Goal: Task Accomplishment & Management: Complete application form

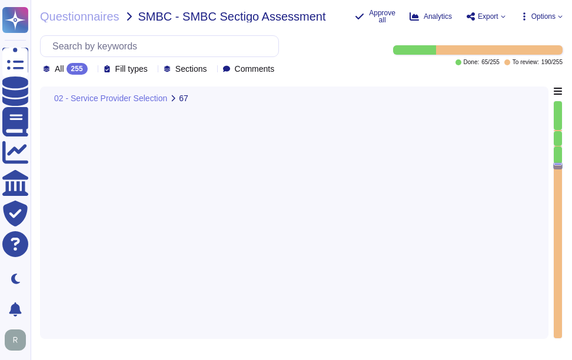
type textarea "Yes, we have established verification procedures to detect unintended changes, …"
type textarea "Yes, we provide notification to the appropriate customer contact(s) in the even…"
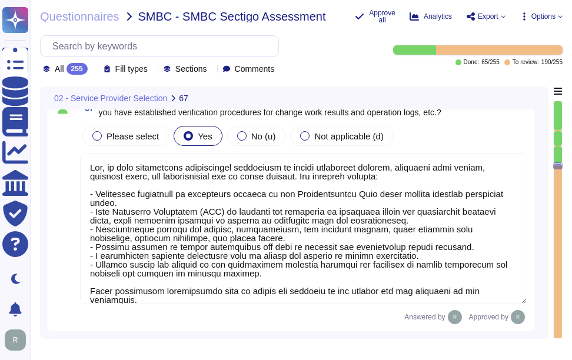
scroll to position [1, 0]
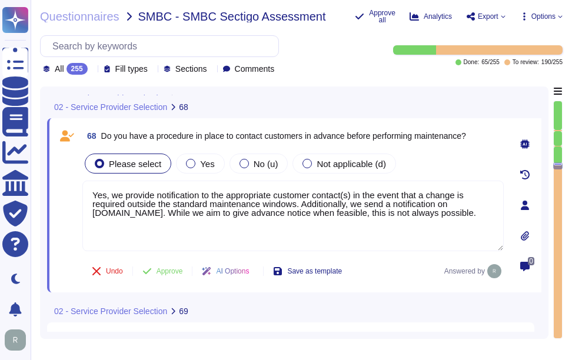
type textarea "Yes, we have established verification procedures to detect unintended changes, …"
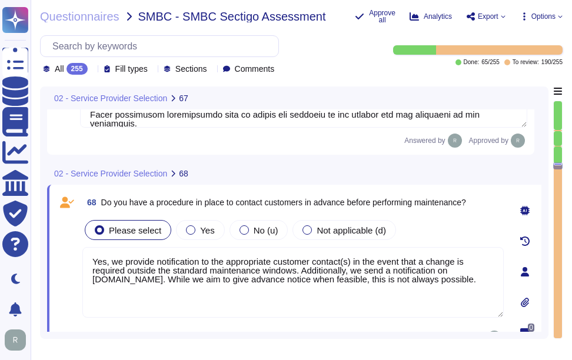
scroll to position [11410, 0]
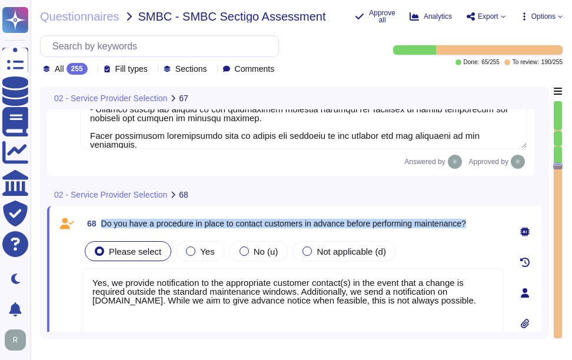
drag, startPoint x: 101, startPoint y: 222, endPoint x: 498, endPoint y: 215, distance: 397.8
click at [498, 215] on div "68 Do you have a procedure in place to contact customers in advance before perf…" at bounding box center [292, 223] width 421 height 21
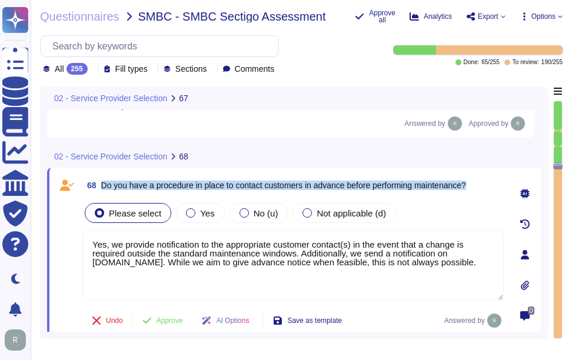
scroll to position [11469, 0]
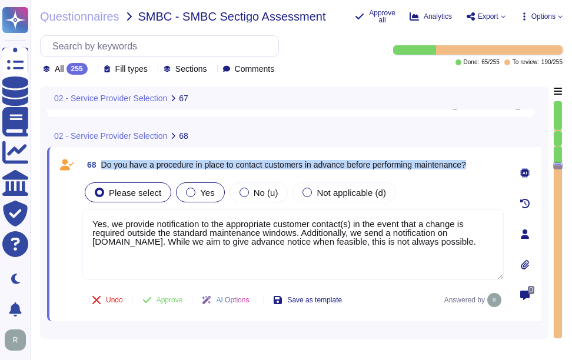
click at [208, 195] on span "Yes" at bounding box center [207, 193] width 14 height 10
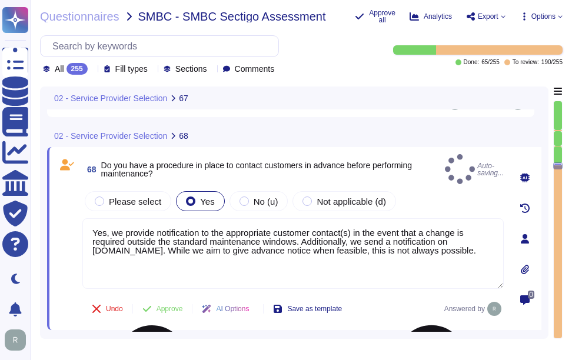
click at [407, 242] on textarea "Yes, we provide notification to the appropriate customer contact(s) in the even…" at bounding box center [292, 253] width 421 height 71
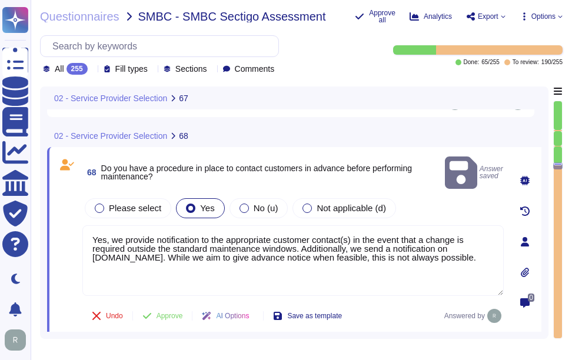
drag, startPoint x: 415, startPoint y: 242, endPoint x: 85, endPoint y: 215, distance: 331.2
click at [85, 225] on textarea "Yes, we provide notification to the appropriate customer contact(s) in the even…" at bounding box center [292, 260] width 421 height 71
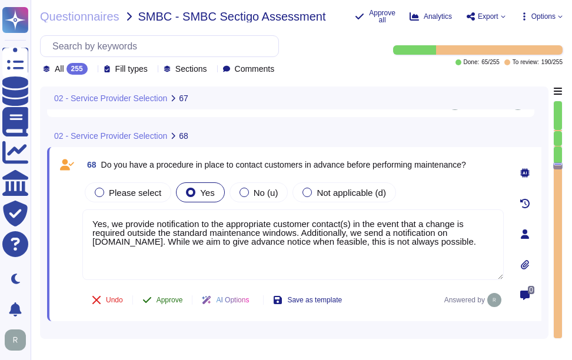
click at [165, 300] on span "Approve" at bounding box center [169, 300] width 26 height 7
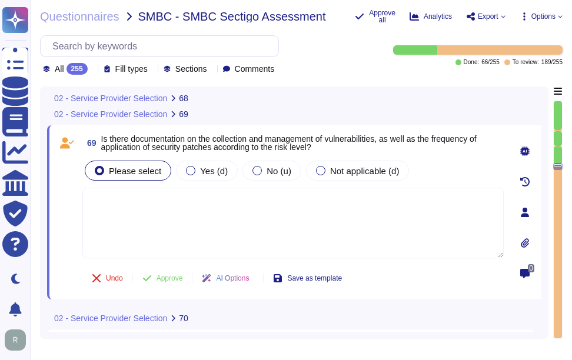
scroll to position [11681, 0]
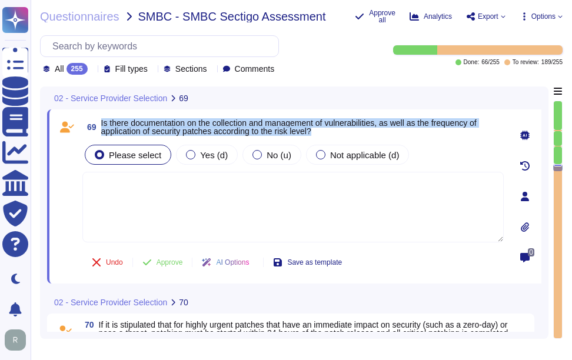
drag, startPoint x: 100, startPoint y: 120, endPoint x: 387, endPoint y: 136, distance: 287.6
click at [387, 136] on span "69 Is there documentation on the collection and management of vulnerabilities, …" at bounding box center [292, 126] width 421 height 21
click at [208, 158] on span "Yes (d)" at bounding box center [214, 155] width 28 height 10
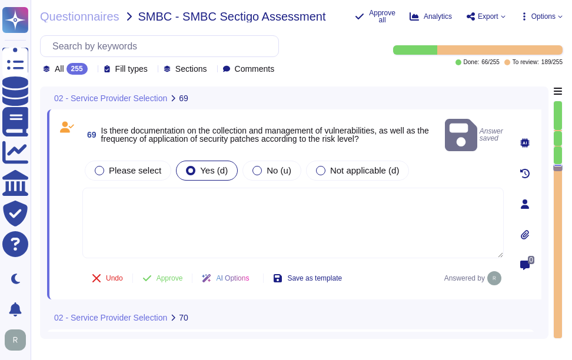
click at [151, 188] on textarea at bounding box center [292, 223] width 421 height 71
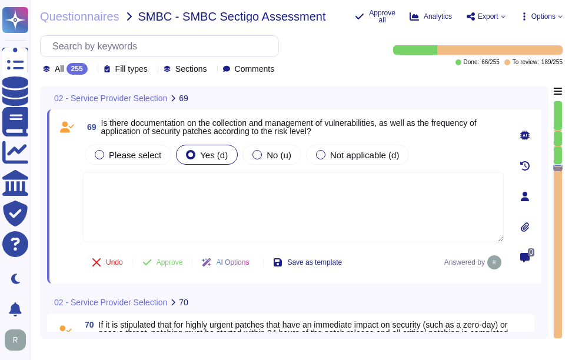
paste textarea "Yes, there is documentation on the collection and management of vulnerabilities…"
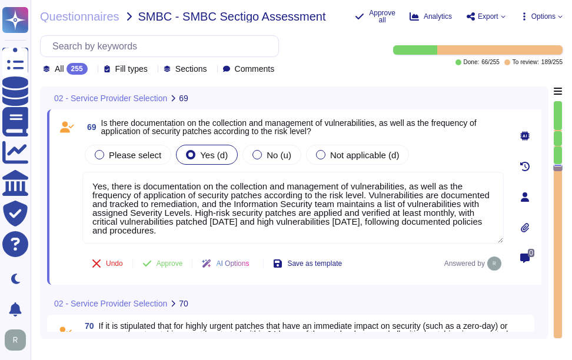
type textarea "Yes, there is documentation on the collection and management of vulnerabilities…"
click at [435, 141] on div "69 Is there documentation on the collection and management of vulnerabilities, …" at bounding box center [279, 196] width 447 height 161
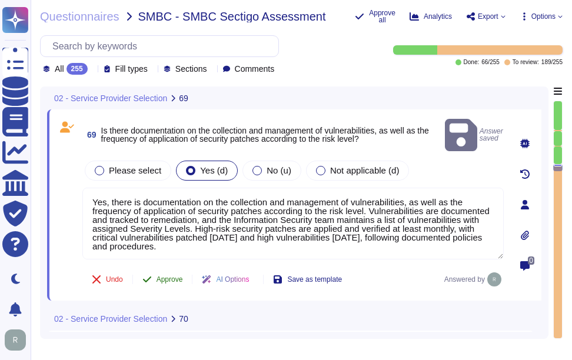
click at [173, 276] on span "Approve" at bounding box center [169, 279] width 26 height 7
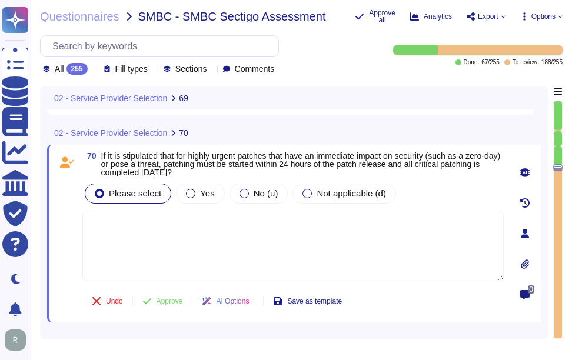
scroll to position [11866, 0]
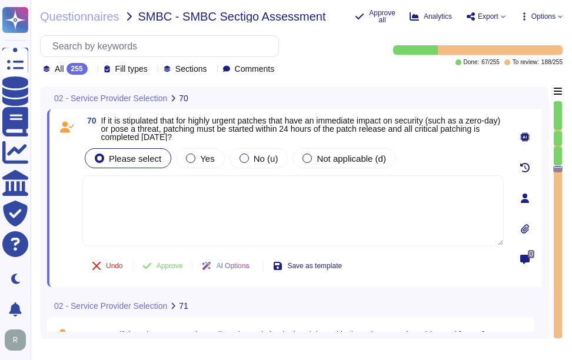
drag, startPoint x: 101, startPoint y: 118, endPoint x: 253, endPoint y: 135, distance: 153.3
click at [253, 135] on span "70 If it is stipulated that for highly urgent patches that have an immediate im…" at bounding box center [292, 128] width 421 height 25
click at [423, 132] on span "If it is stipulated that for highly urgent patches that have an immediate impac…" at bounding box center [300, 129] width 399 height 26
drag, startPoint x: 444, startPoint y: 129, endPoint x: 447, endPoint y: 139, distance: 10.4
click at [447, 139] on span "If it is stipulated that for highly urgent patches that have an immediate impac…" at bounding box center [302, 128] width 402 height 25
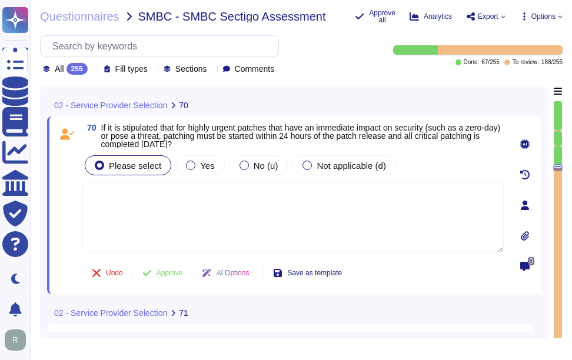
type textarea "Yes, there is documentation on the collection and management of vulnerabilities…"
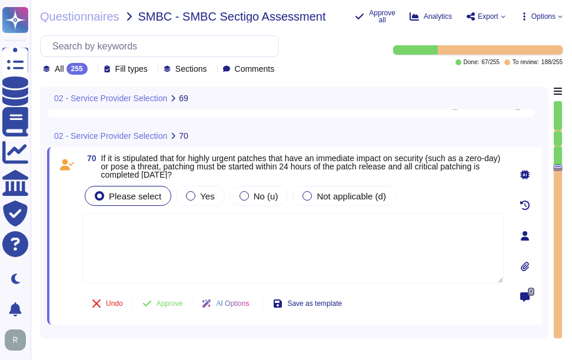
scroll to position [11807, 0]
type textarea "Yes, there is documentation on the collection and management of vulnerabilities…"
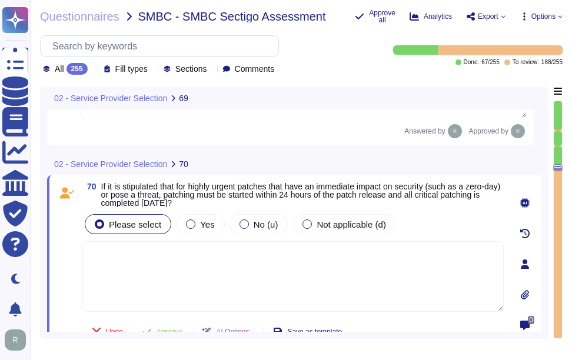
click at [196, 269] on textarea at bounding box center [292, 276] width 421 height 71
paste textarea "Yes. Critical vulnerabilities are patched [DATE]. High vulnerabilities [DATE]."
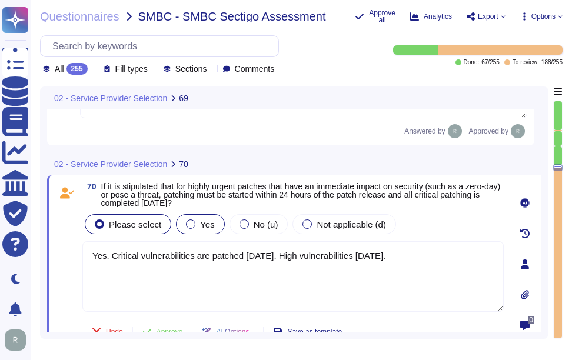
type textarea "Yes. Critical vulnerabilities are patched [DATE]. High vulnerabilities [DATE]."
click at [202, 221] on span "Yes" at bounding box center [207, 224] width 14 height 10
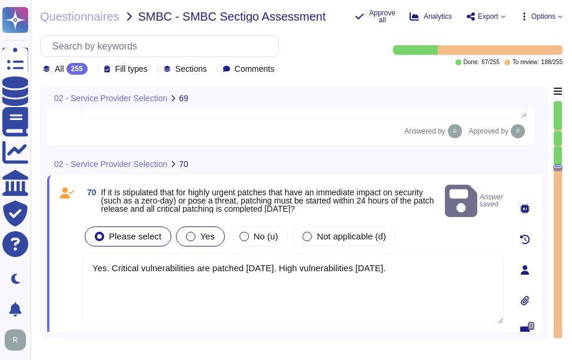
click at [201, 231] on span "Yes" at bounding box center [207, 236] width 14 height 10
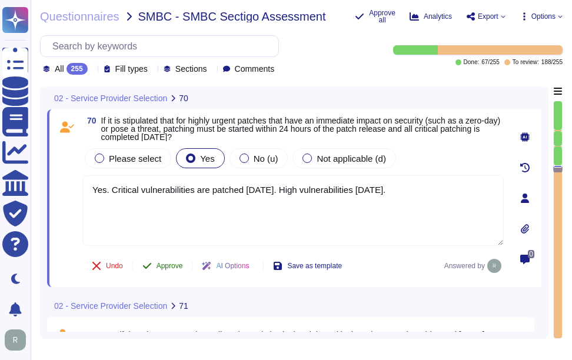
click at [172, 266] on span "Approve" at bounding box center [169, 265] width 26 height 7
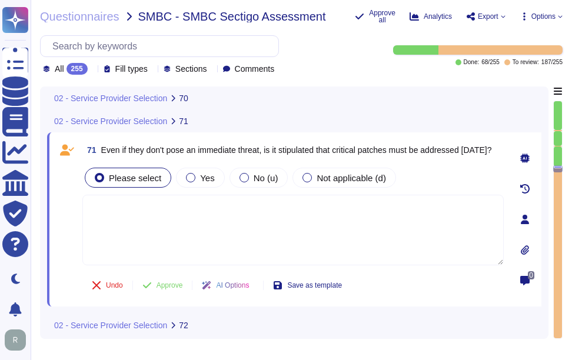
scroll to position [12051, 0]
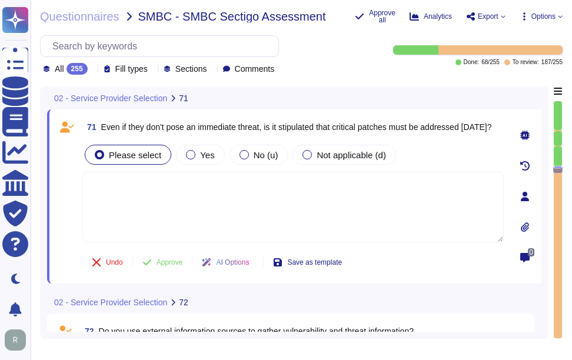
drag, startPoint x: 102, startPoint y: 119, endPoint x: 140, endPoint y: 132, distance: 39.6
click at [140, 131] on span "Even if they don't pose an immediate threat, is it stipulated that critical pat…" at bounding box center [296, 127] width 391 height 8
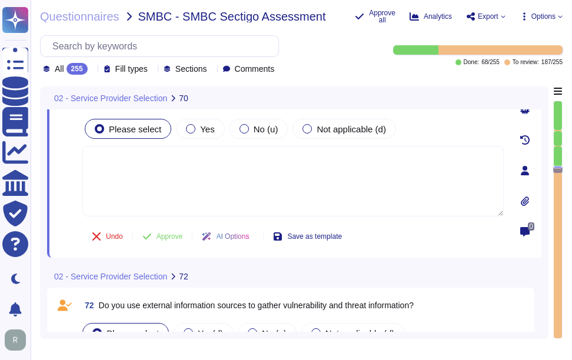
type textarea "Yes. Critical vulnerabilities are patched [DATE]. High vulnerabilities [DATE]."
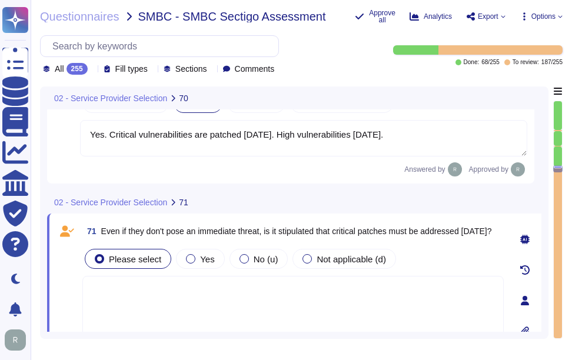
scroll to position [11900, 0]
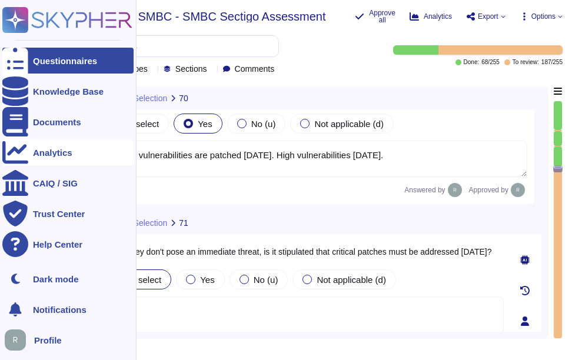
drag, startPoint x: 445, startPoint y: 152, endPoint x: 11, endPoint y: 151, distance: 434.2
click at [11, 151] on div "Questionnaires Knowledge Base Documents Analytics CAIQ / SIG Trust Center Help …" at bounding box center [286, 180] width 572 height 360
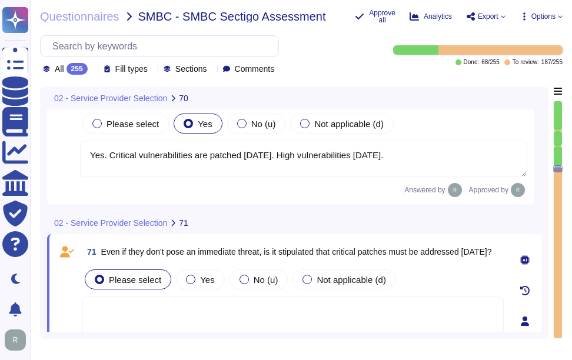
scroll to position [11959, 0]
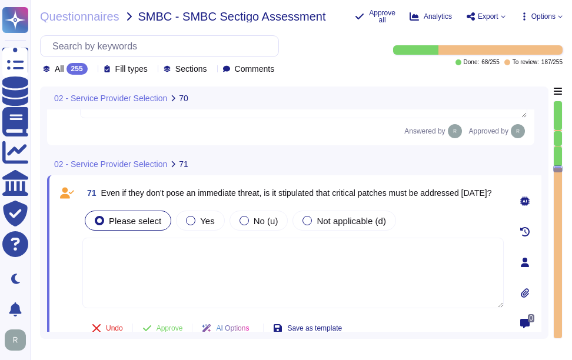
click at [232, 251] on textarea at bounding box center [292, 273] width 421 height 71
paste textarea "Yes. Critical vulnerabilities are patched [DATE]. High vulnerabilities [DATE]."
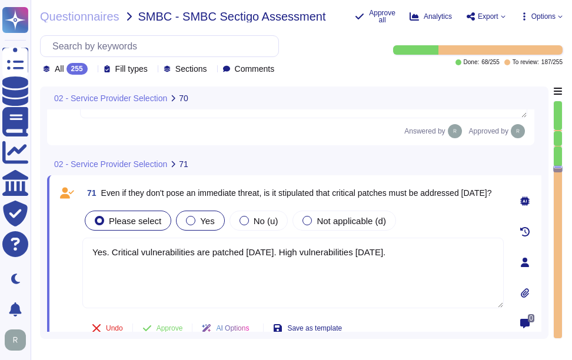
type textarea "Yes. Critical vulnerabilities are patched [DATE]. High vulnerabilities [DATE]."
click at [211, 215] on div "Yes" at bounding box center [200, 221] width 48 height 20
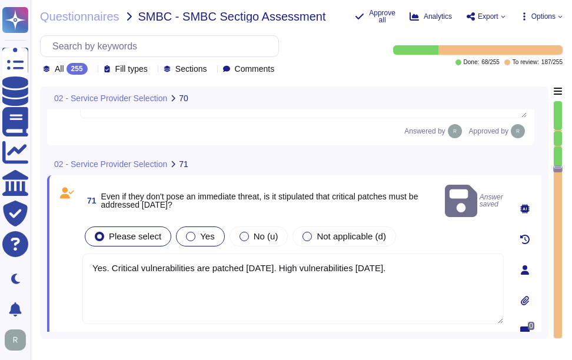
click at [208, 231] on span "Yes" at bounding box center [207, 236] width 14 height 10
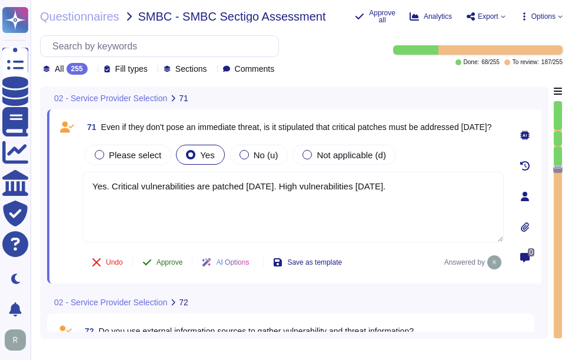
click at [169, 259] on span "Approve" at bounding box center [169, 262] width 26 height 7
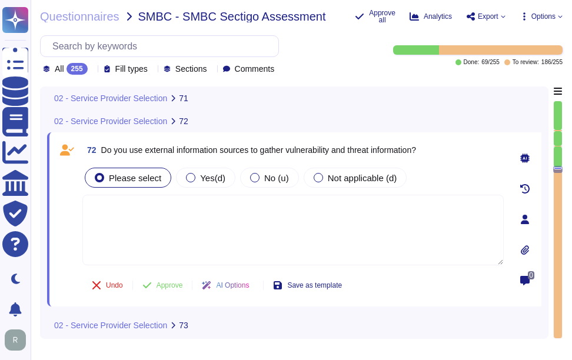
scroll to position [12200, 0]
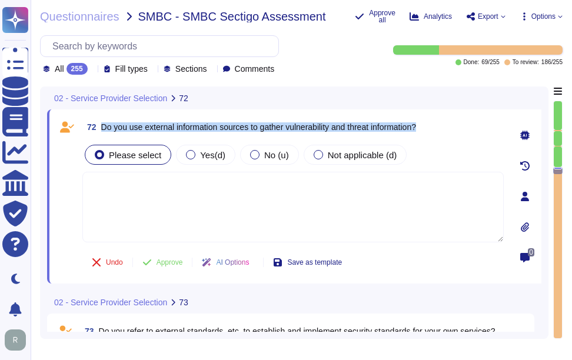
drag, startPoint x: 104, startPoint y: 126, endPoint x: 442, endPoint y: 126, distance: 337.7
click at [442, 126] on div "72 Do you use external information sources to gather vulnerability and threat i…" at bounding box center [292, 126] width 421 height 21
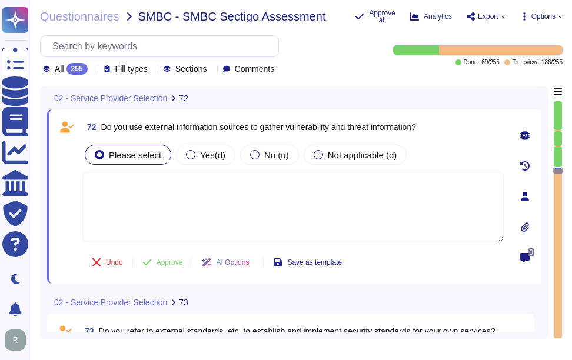
click at [155, 193] on textarea at bounding box center [292, 207] width 421 height 71
paste textarea "Yes, we monitor external sources for newly identified vulnerabilities and patch…"
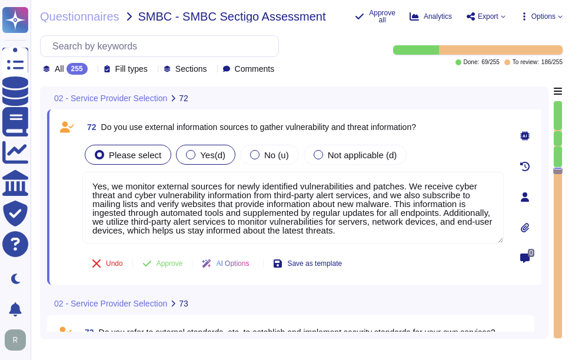
type textarea "Yes, we monitor external sources for newly identified vulnerabilities and patch…"
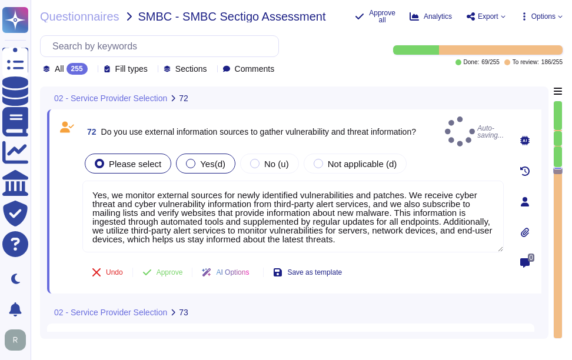
click at [190, 159] on div at bounding box center [190, 163] width 9 height 9
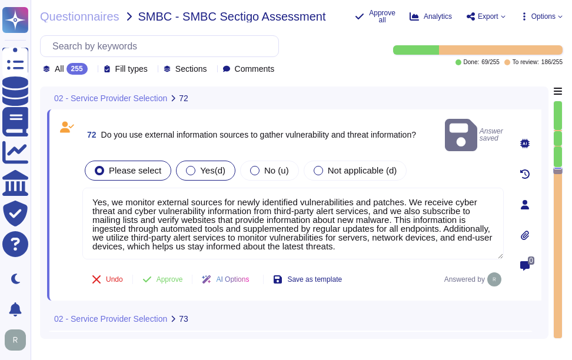
click at [212, 165] on span "Yes(d)" at bounding box center [212, 170] width 25 height 10
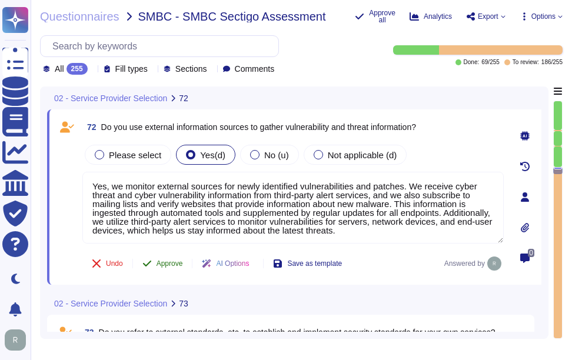
click at [171, 266] on span "Approve" at bounding box center [169, 263] width 26 height 7
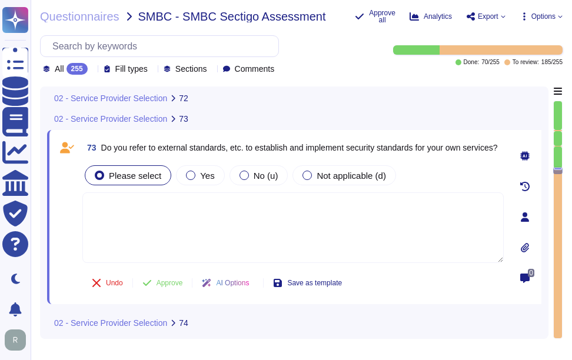
scroll to position [12386, 0]
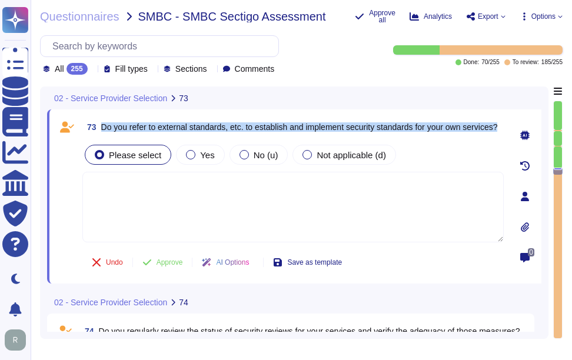
drag, startPoint x: 103, startPoint y: 120, endPoint x: 161, endPoint y: 129, distance: 58.9
click at [161, 129] on span "Do you refer to external standards, etc. to establish and implement security st…" at bounding box center [299, 127] width 397 height 8
click at [200, 158] on span "Yes" at bounding box center [207, 155] width 14 height 10
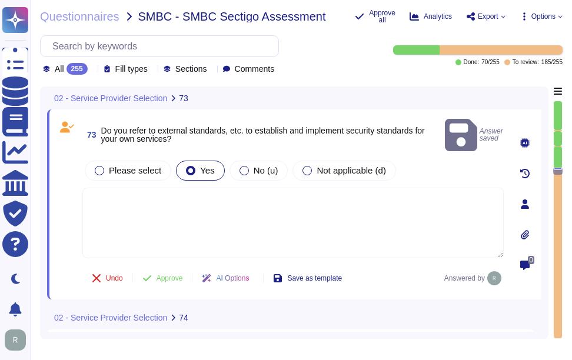
click at [238, 217] on textarea at bounding box center [292, 223] width 421 height 71
paste textarea "Yes, we conform to the ISO 27001 standard security framework, along with other …"
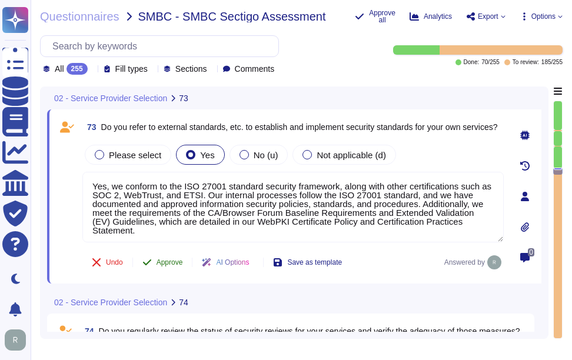
type textarea "Yes, we conform to the ISO 27001 standard security framework, along with other …"
click at [162, 259] on span "Approve" at bounding box center [169, 262] width 26 height 7
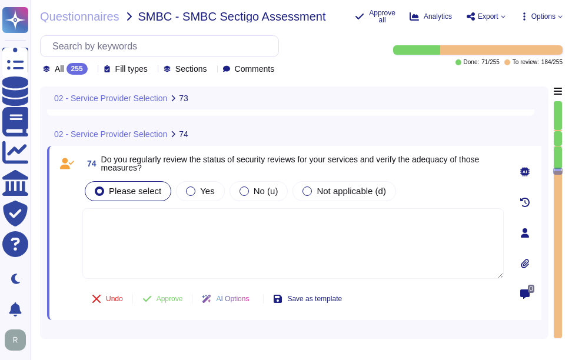
scroll to position [12570, 0]
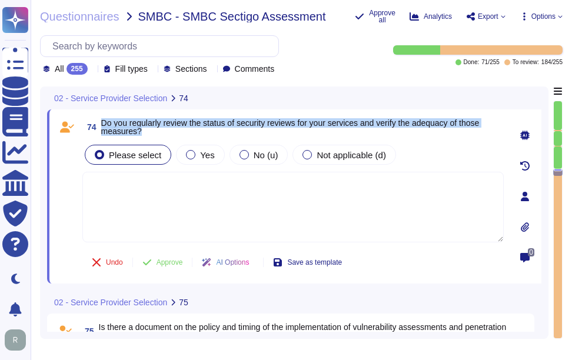
drag, startPoint x: 102, startPoint y: 121, endPoint x: 174, endPoint y: 131, distance: 73.1
click at [174, 131] on span "Do you regularly review the status of security reviews for your services and ve…" at bounding box center [302, 127] width 402 height 16
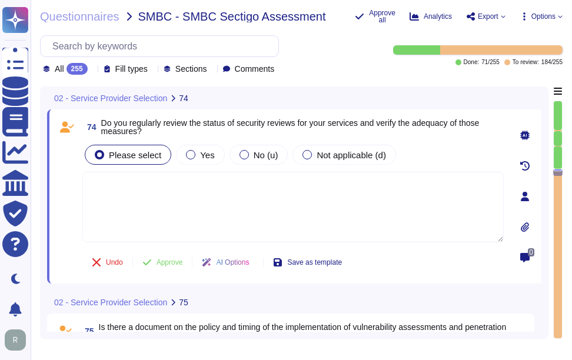
click at [232, 219] on textarea at bounding box center [292, 207] width 421 height 71
paste textarea "Yes, we regularly evaluate suppliers to ensure they meet their security obligat…"
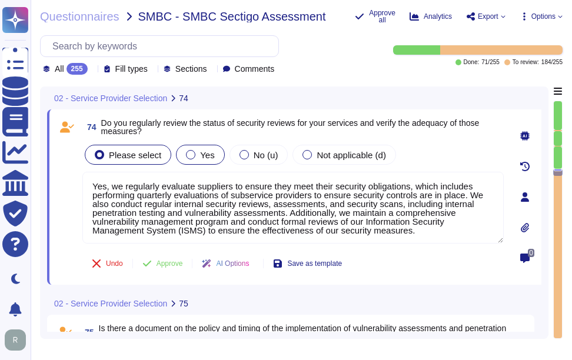
type textarea "Yes, we regularly evaluate suppliers to ensure they meet their security obligat…"
click at [202, 157] on span "Yes" at bounding box center [207, 155] width 14 height 10
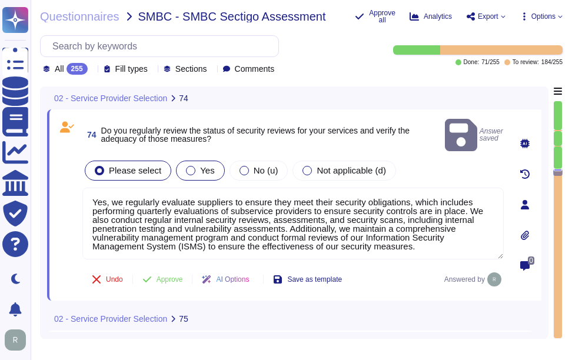
click at [202, 165] on span "Yes" at bounding box center [207, 170] width 14 height 10
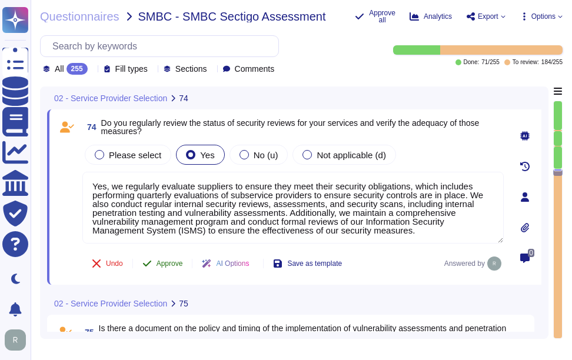
click at [175, 264] on span "Approve" at bounding box center [169, 263] width 26 height 7
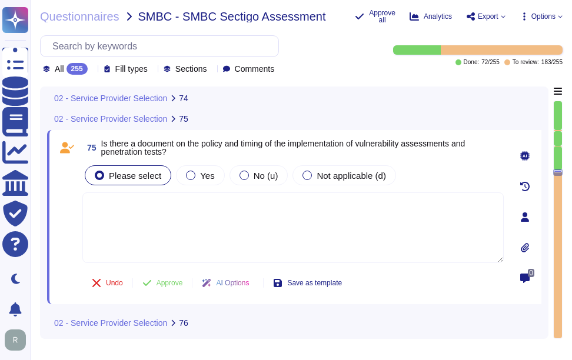
scroll to position [12757, 0]
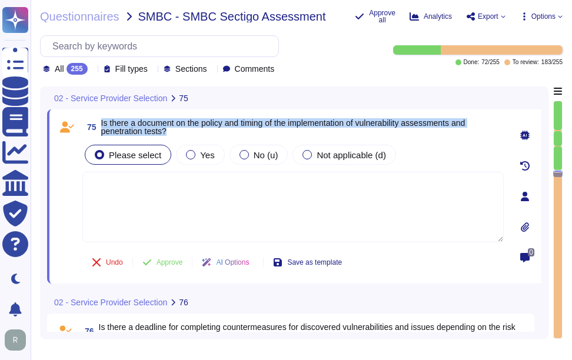
drag, startPoint x: 102, startPoint y: 121, endPoint x: 184, endPoint y: 129, distance: 82.7
click at [184, 129] on span "Is there a document on the policy and timing of the implementation of vulnerabi…" at bounding box center [302, 127] width 402 height 16
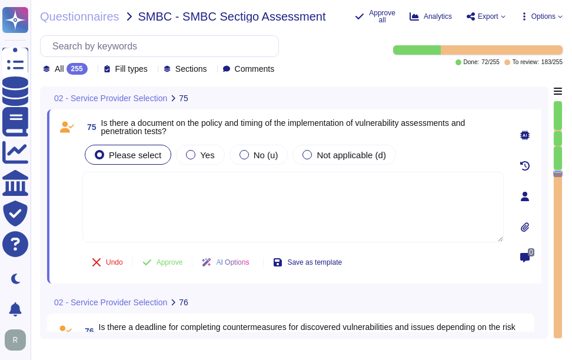
click at [215, 164] on div "Yes" at bounding box center [200, 155] width 48 height 20
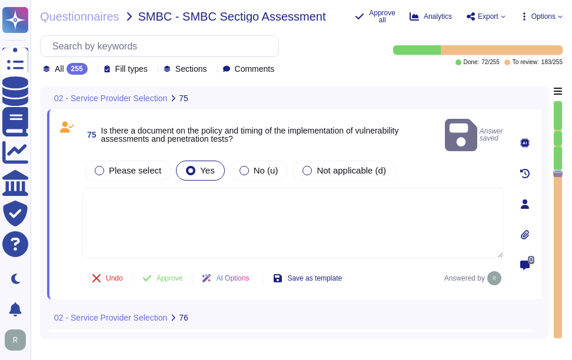
click at [204, 198] on textarea at bounding box center [292, 223] width 421 height 71
paste textarea "Yes, the policy is documented, approved by management, and includes security im…"
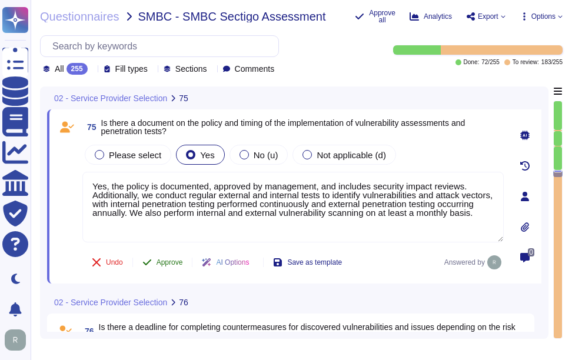
type textarea "Yes, the policy is documented, approved by management, and includes security im…"
click at [176, 264] on span "Approve" at bounding box center [169, 262] width 26 height 7
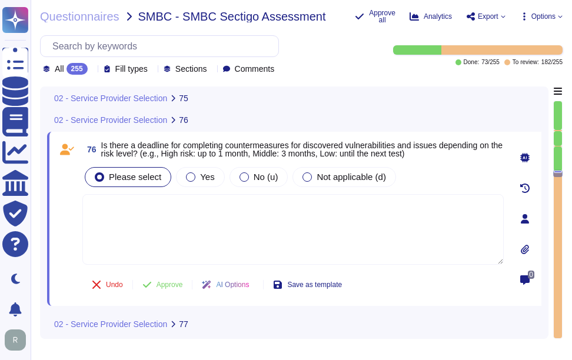
scroll to position [12941, 0]
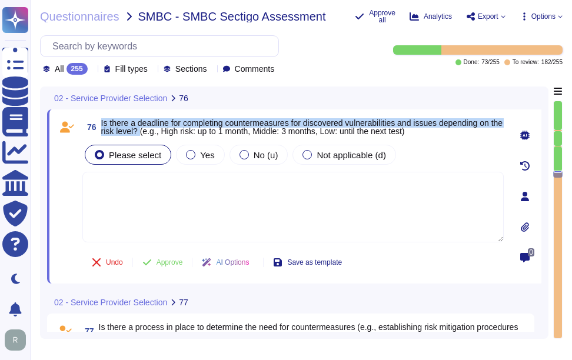
drag, startPoint x: 101, startPoint y: 120, endPoint x: 154, endPoint y: 132, distance: 54.4
click at [154, 132] on span "76 Is there a deadline for completing countermeasures for discovered vulnerabil…" at bounding box center [292, 126] width 421 height 21
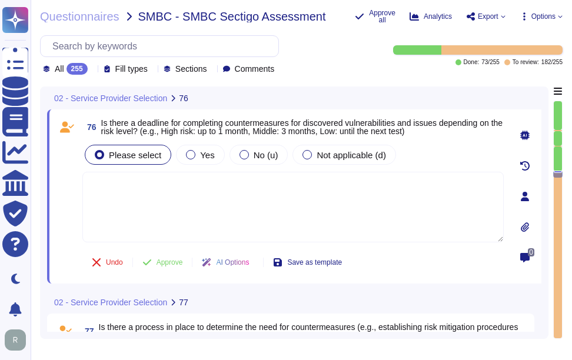
click at [375, 204] on textarea at bounding box center [292, 207] width 421 height 71
paste textarea "Yes, there are deadlines for completing countermeasures for discovered vulnerab…"
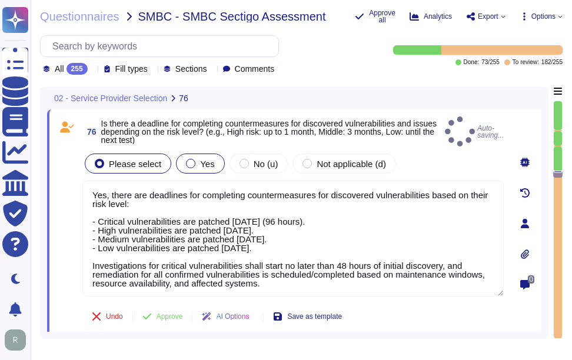
type textarea "Yes, there are deadlines for completing countermeasures for discovered vulnerab…"
click at [202, 159] on span "Yes" at bounding box center [207, 164] width 14 height 10
click at [192, 159] on label "Yes" at bounding box center [200, 163] width 28 height 9
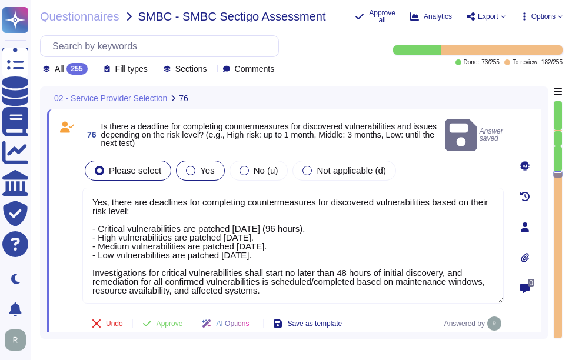
click at [188, 166] on div at bounding box center [190, 170] width 9 height 9
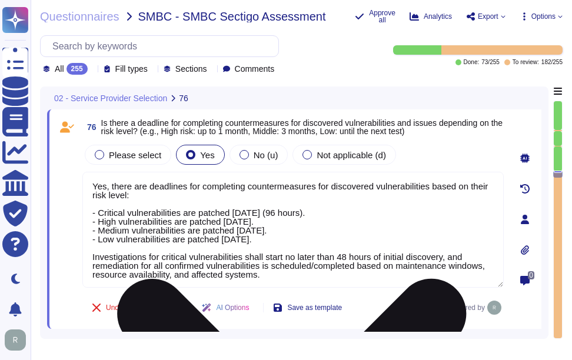
scroll to position [1, 0]
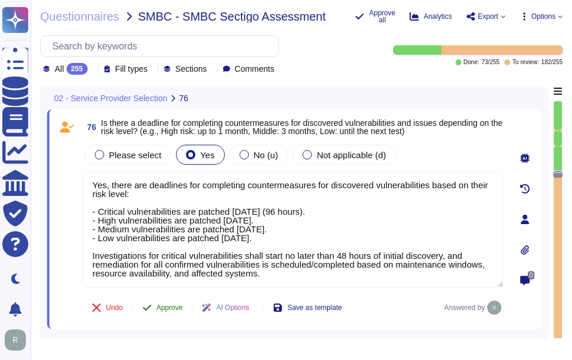
click at [173, 305] on span "Approve" at bounding box center [169, 307] width 26 height 7
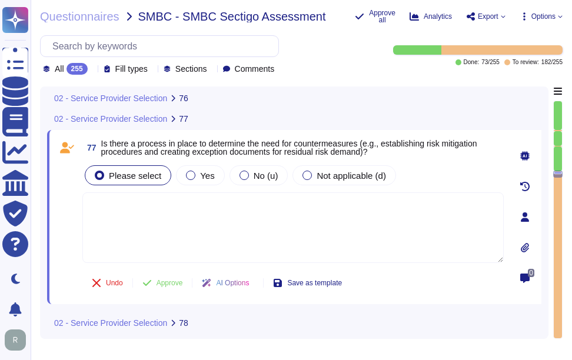
scroll to position [13172, 0]
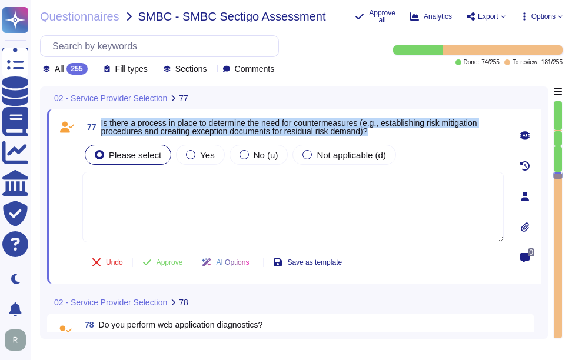
drag, startPoint x: 101, startPoint y: 122, endPoint x: 377, endPoint y: 133, distance: 276.7
click at [377, 133] on span "77 Is there a process in place to determine the need for countermeasures (e.g.,…" at bounding box center [292, 126] width 421 height 21
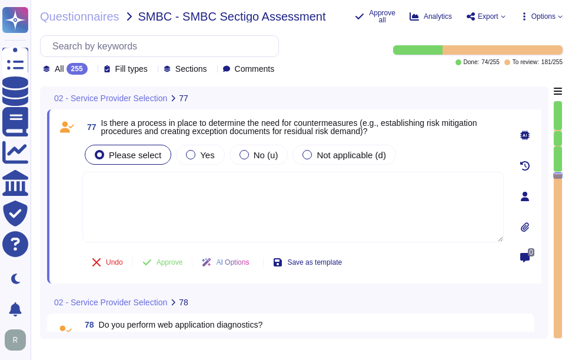
click at [262, 224] on textarea at bounding box center [292, 207] width 421 height 71
paste textarea "Yes, there is a process in place to determine the need for countermeasures. Exc…"
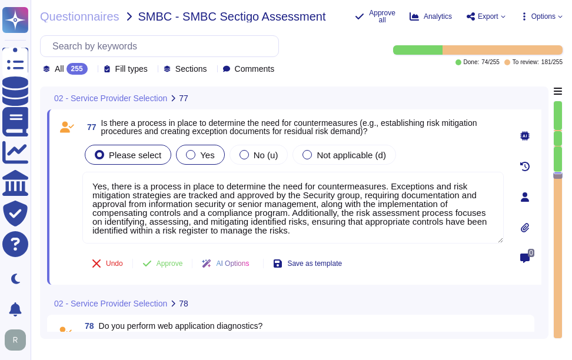
type textarea "Yes, there is a process in place to determine the need for countermeasures. Exc…"
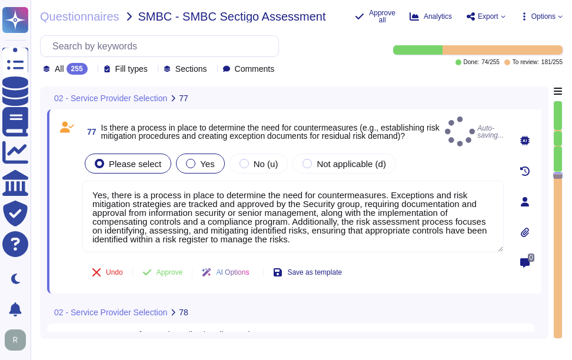
click at [195, 159] on label "Yes" at bounding box center [200, 163] width 28 height 9
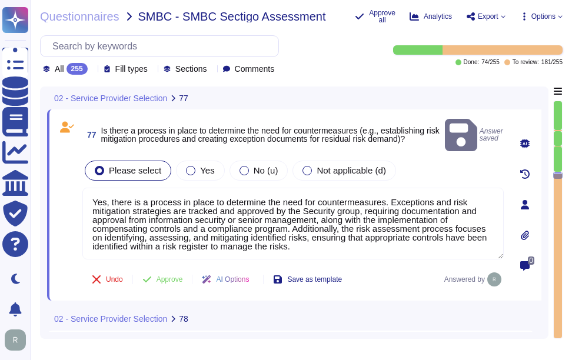
drag, startPoint x: 190, startPoint y: 156, endPoint x: 197, endPoint y: 165, distance: 11.3
click at [191, 166] on div at bounding box center [190, 170] width 9 height 9
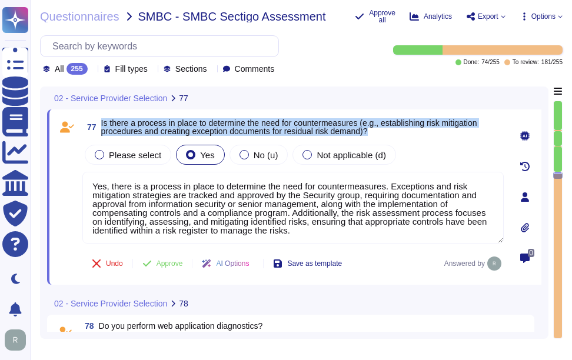
drag, startPoint x: 102, startPoint y: 118, endPoint x: 382, endPoint y: 135, distance: 281.1
click at [382, 135] on span "Is there a process in place to determine the need for countermeasures (e.g., es…" at bounding box center [302, 127] width 402 height 16
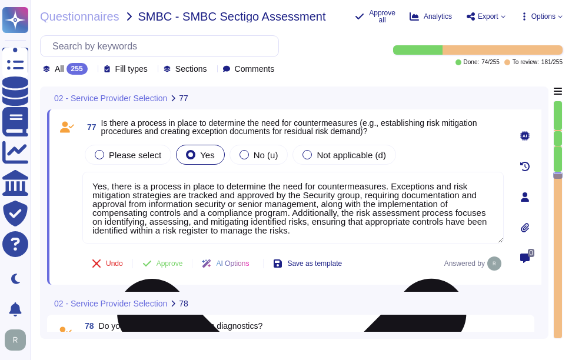
click at [232, 220] on textarea "Yes, there is a process in place to determine the need for countermeasures. Exc…" at bounding box center [292, 208] width 421 height 72
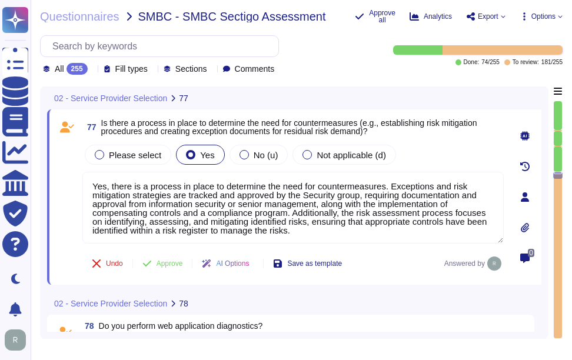
click at [74, 162] on span at bounding box center [66, 193] width 21 height 102
click at [175, 265] on span "Approve" at bounding box center [169, 263] width 26 height 7
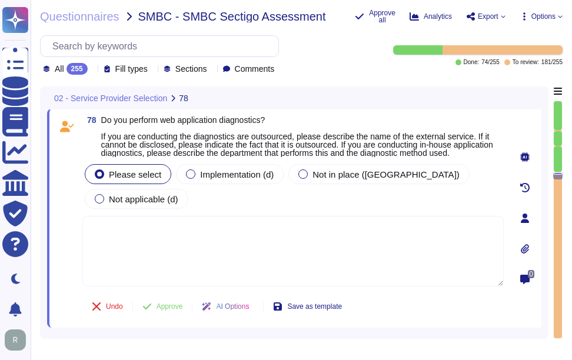
scroll to position [13370, 0]
drag, startPoint x: 102, startPoint y: 118, endPoint x: 311, endPoint y: 118, distance: 208.9
click at [311, 118] on span "Do you perform web application diagnostics? If you are conducting the diagnosti…" at bounding box center [302, 136] width 402 height 41
click at [171, 122] on span "Do you perform web application diagnostics? If you are conducting the diagnosti…" at bounding box center [297, 137] width 392 height 42
drag, startPoint x: 103, startPoint y: 120, endPoint x: 360, endPoint y: 122, distance: 257.1
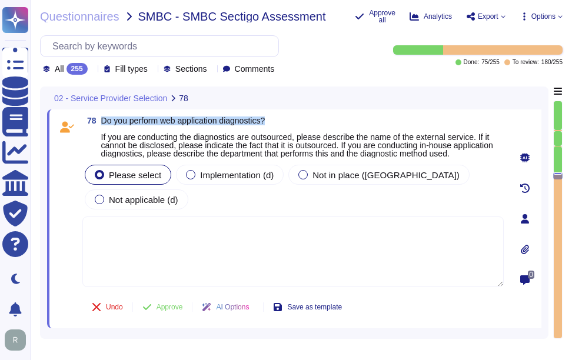
click at [360, 122] on span "Do you perform web application diagnostics? If you are conducting the diagnosti…" at bounding box center [302, 136] width 402 height 41
click at [248, 180] on span "Implementation (d)" at bounding box center [237, 175] width 74 height 10
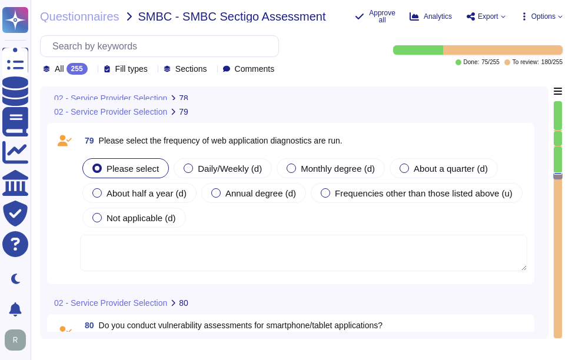
scroll to position [13319, 0]
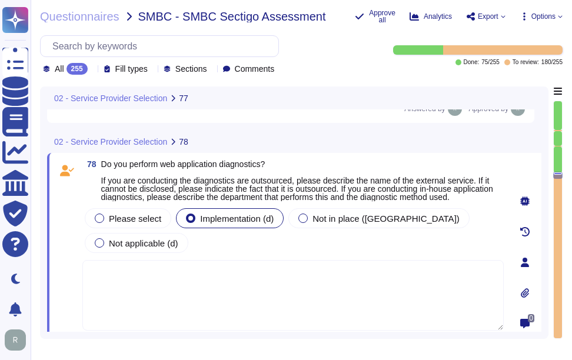
type textarea "Yes, there is a process in place to determine the need for countermeasures. Exc…"
drag, startPoint x: 102, startPoint y: 165, endPoint x: 297, endPoint y: 167, distance: 194.8
click at [297, 167] on span "Do you perform web application diagnostics? If you are conducting the diagnosti…" at bounding box center [302, 180] width 402 height 41
copy span "Do you perform web application diagnostics?"
click at [108, 162] on span "Do you perform web application diagnostics? If you are conducting the diagnosti…" at bounding box center [297, 180] width 392 height 42
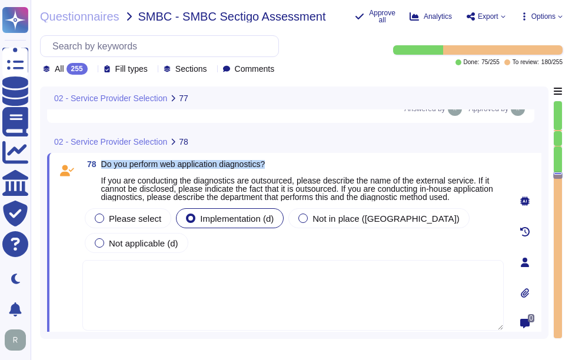
drag, startPoint x: 101, startPoint y: 165, endPoint x: 273, endPoint y: 165, distance: 171.8
click at [273, 165] on span "Do you perform web application diagnostics? If you are conducting the diagnosti…" at bounding box center [302, 180] width 402 height 41
click at [138, 164] on span "Do you perform web application diagnostics? If you are conducting the diagnosti…" at bounding box center [297, 180] width 392 height 42
drag, startPoint x: 101, startPoint y: 164, endPoint x: 330, endPoint y: 169, distance: 228.9
click at [330, 169] on span "Do you perform web application diagnostics? If you are conducting the diagnosti…" at bounding box center [302, 180] width 402 height 41
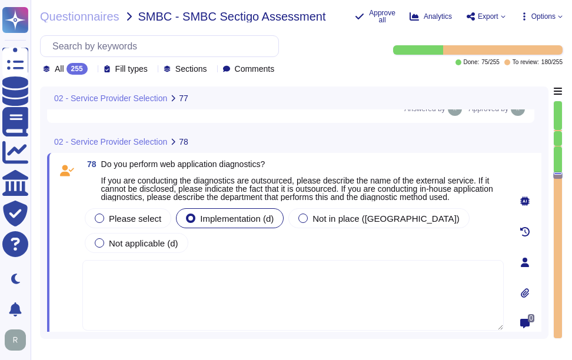
click at [124, 172] on span "Do you perform web application diagnostics? If you are conducting the diagnosti…" at bounding box center [302, 180] width 402 height 41
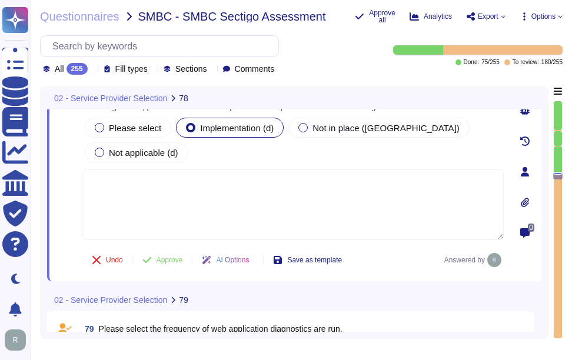
scroll to position [13496, 0]
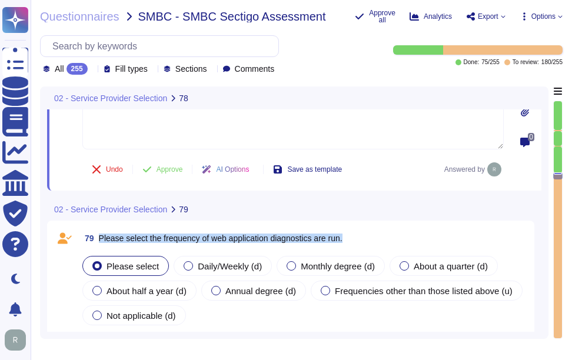
drag, startPoint x: 99, startPoint y: 221, endPoint x: 385, endPoint y: 219, distance: 285.9
click at [385, 228] on div "79 Please select the frequency of web application diagnostics are run." at bounding box center [303, 238] width 447 height 21
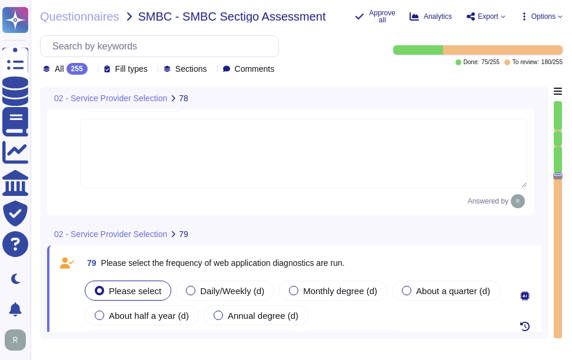
scroll to position [13437, 0]
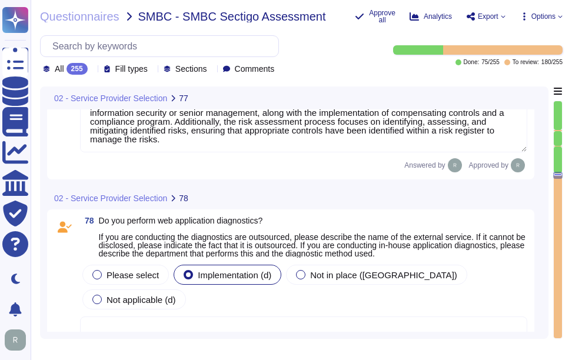
type textarea "Yes, there is a process in place to determine the need for countermeasures. Exc…"
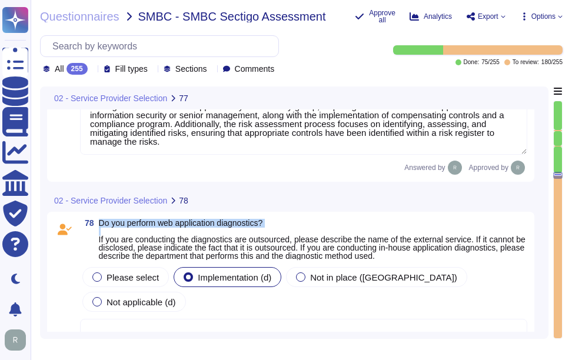
drag, startPoint x: 98, startPoint y: 222, endPoint x: 348, endPoint y: 235, distance: 250.3
click at [348, 235] on span "78 Do you perform web application diagnostics? If you are conducting the diagno…" at bounding box center [303, 239] width 447 height 41
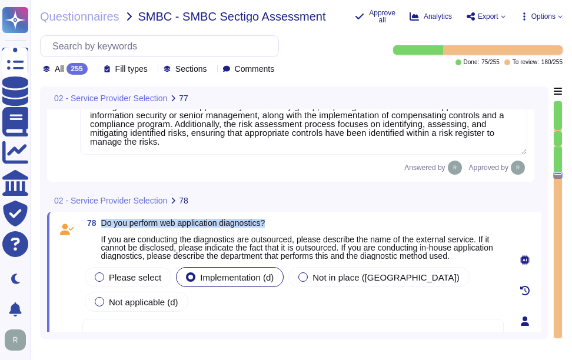
drag, startPoint x: 101, startPoint y: 223, endPoint x: 289, endPoint y: 218, distance: 188.3
click at [289, 218] on div "78 Do you perform web application diagnostics? If you are conducting the diagno…" at bounding box center [294, 321] width 494 height 219
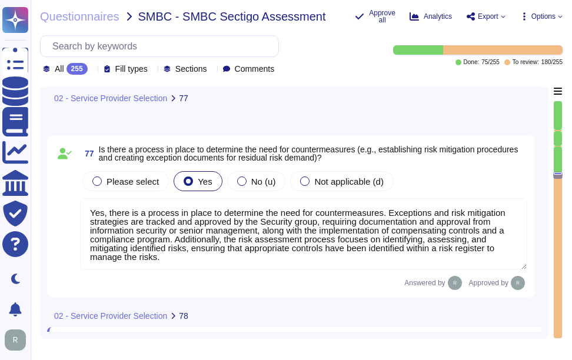
scroll to position [13143, 0]
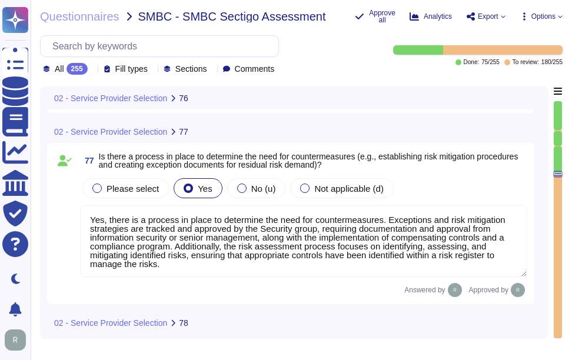
type textarea "Yes, there are deadlines for completing countermeasures for discovered vulnerab…"
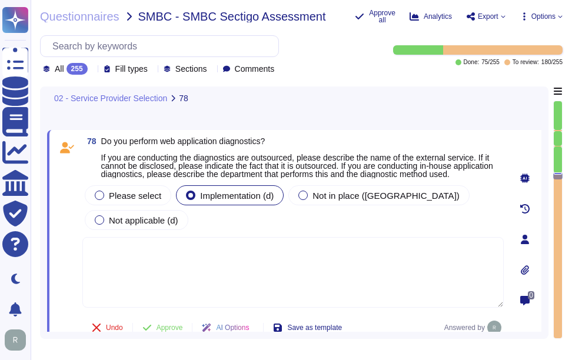
scroll to position [13311, 0]
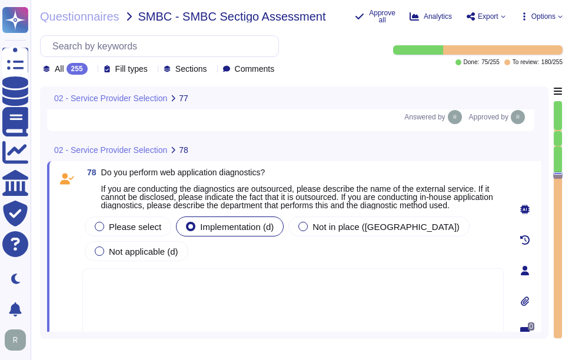
type textarea "Yes, there is a process in place to determine the need for countermeasures. Exc…"
drag, startPoint x: 101, startPoint y: 174, endPoint x: 308, endPoint y: 173, distance: 206.5
click at [308, 173] on span "Do you perform web application diagnostics? If you are conducting the diagnosti…" at bounding box center [302, 188] width 402 height 41
click at [116, 179] on span "Do you perform web application diagnostics? If you are conducting the diagnosti…" at bounding box center [297, 189] width 392 height 42
drag, startPoint x: 102, startPoint y: 175, endPoint x: 359, endPoint y: 175, distance: 257.7
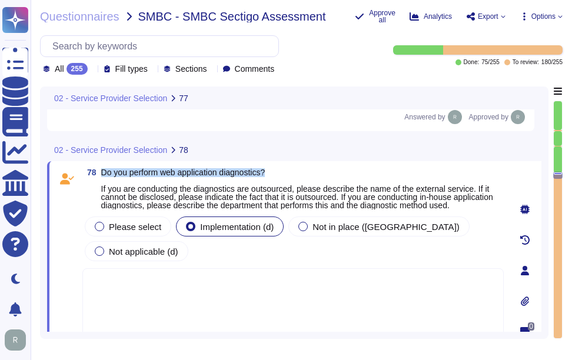
click at [359, 175] on span "Do you perform web application diagnostics? If you are conducting the diagnosti…" at bounding box center [302, 188] width 402 height 41
click at [109, 180] on span "Do you perform web application diagnostics? If you are conducting the diagnosti…" at bounding box center [302, 188] width 402 height 41
drag, startPoint x: 99, startPoint y: 174, endPoint x: 294, endPoint y: 174, distance: 194.7
click at [294, 174] on span "78 Do you perform web application diagnostics? If you are conducting the diagno…" at bounding box center [292, 188] width 421 height 41
copy span "Do you perform web application diagnostics?"
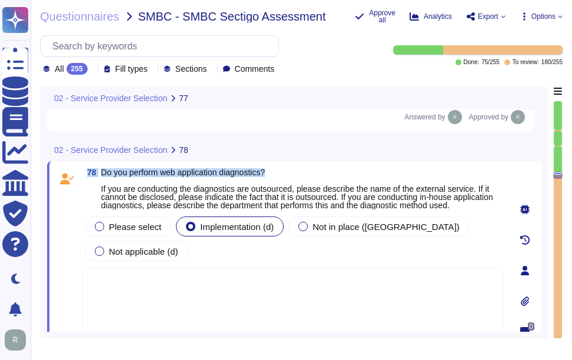
drag, startPoint x: 86, startPoint y: 172, endPoint x: 285, endPoint y: 174, distance: 198.3
click at [285, 174] on span "78 Do you perform web application diagnostics? If you are conducting the diagno…" at bounding box center [292, 188] width 421 height 41
copy span "78 Do you perform web application diagnostics?"
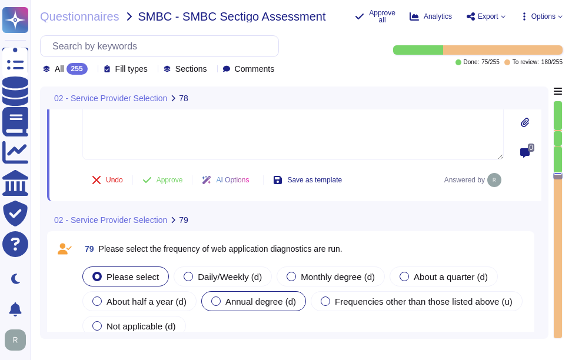
scroll to position [13488, 0]
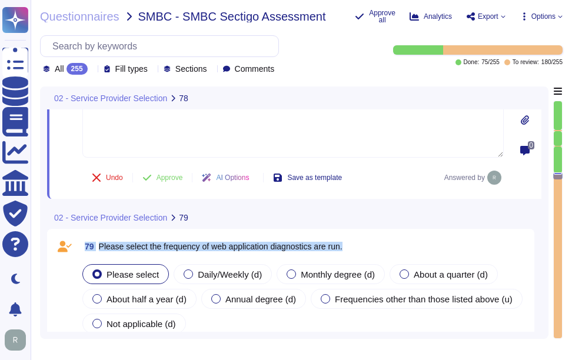
drag, startPoint x: 86, startPoint y: 226, endPoint x: 358, endPoint y: 231, distance: 271.9
click at [358, 236] on div "79 Please select the frequency of web application diagnostics are run." at bounding box center [303, 246] width 447 height 21
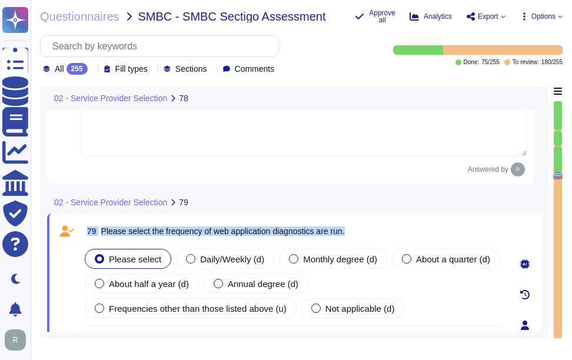
drag, startPoint x: 86, startPoint y: 206, endPoint x: 371, endPoint y: 212, distance: 284.8
click at [371, 221] on div "79 Please select the frequency of web application diagnostics are run." at bounding box center [292, 231] width 421 height 21
copy span "79 Please select the frequency of web application diagnostics are run."
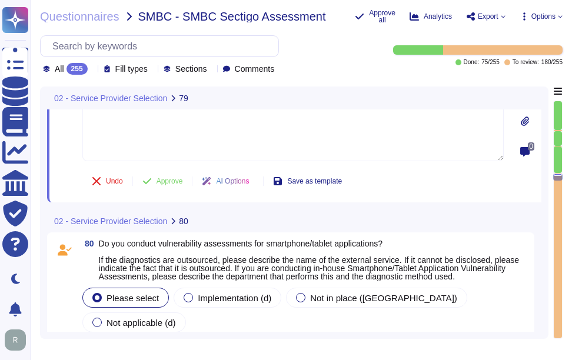
scroll to position [13681, 0]
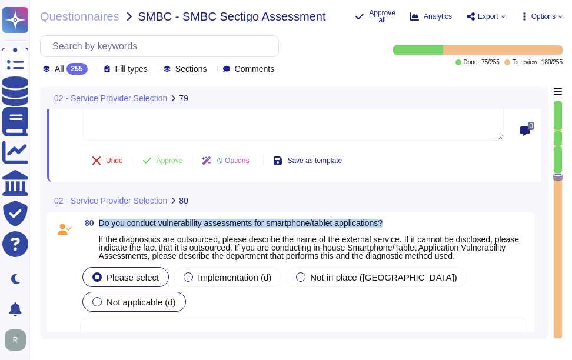
drag, startPoint x: 100, startPoint y: 221, endPoint x: 414, endPoint y: 227, distance: 314.2
click at [414, 227] on span "Do you conduct vulnerability assessments for smartphone/tablet applications? If…" at bounding box center [313, 239] width 428 height 41
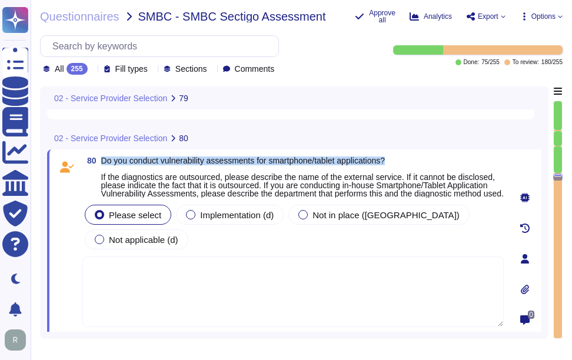
drag, startPoint x: 102, startPoint y: 161, endPoint x: 422, endPoint y: 156, distance: 320.7
click at [422, 156] on span "Do you conduct vulnerability assessments for smartphone/tablet applications? If…" at bounding box center [302, 176] width 402 height 41
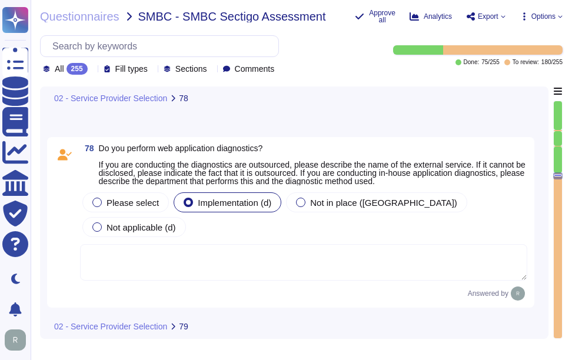
scroll to position [13318, 0]
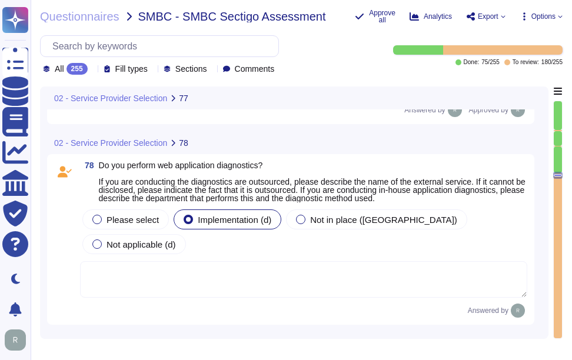
type textarea "Yes, there is a process in place to determine the need for countermeasures. Exc…"
click at [221, 264] on textarea at bounding box center [303, 279] width 447 height 36
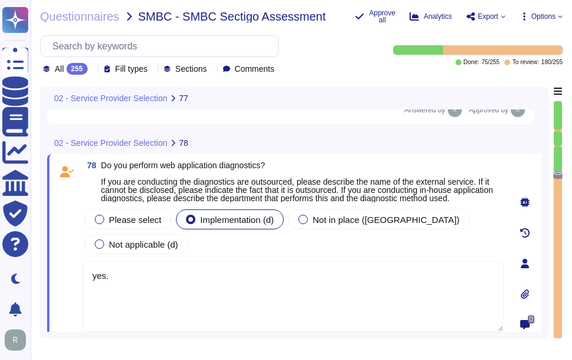
paste textarea "We have logs and metrics to monitor the application."
click at [94, 262] on textarea "yes. We have logs and metrics to monitor the application." at bounding box center [292, 296] width 421 height 71
type textarea "Yes. We have logs and metrics to monitor the application."
click at [346, 269] on textarea "Yes. We have logs and metrics to monitor the application." at bounding box center [292, 296] width 421 height 71
drag, startPoint x: 362, startPoint y: 264, endPoint x: 81, endPoint y: 248, distance: 281.7
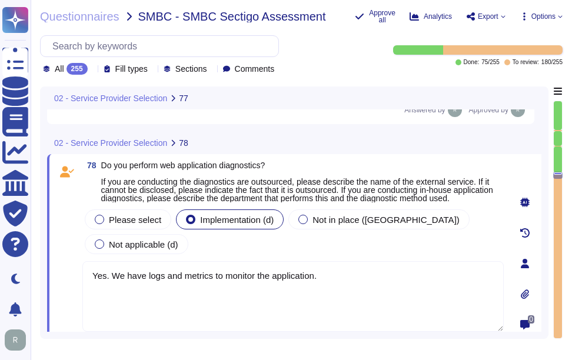
click at [81, 248] on div "78 Do you perform web application diagnostics? If you are conducting the diagno…" at bounding box center [279, 263] width 447 height 205
click at [76, 228] on span at bounding box center [66, 270] width 21 height 126
click at [249, 285] on textarea at bounding box center [292, 296] width 421 height 71
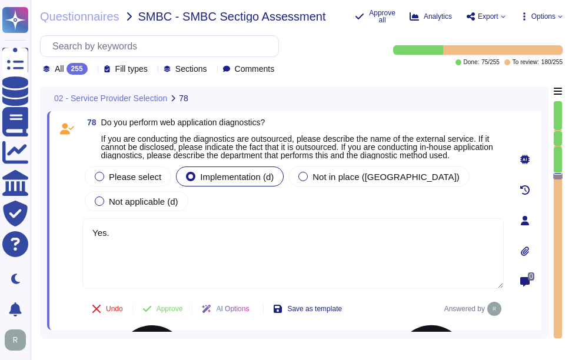
scroll to position [13377, 0]
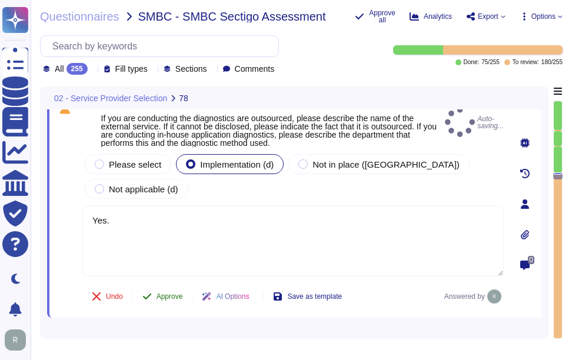
type textarea "Yes."
click at [161, 285] on button "Approve" at bounding box center [162, 297] width 59 height 24
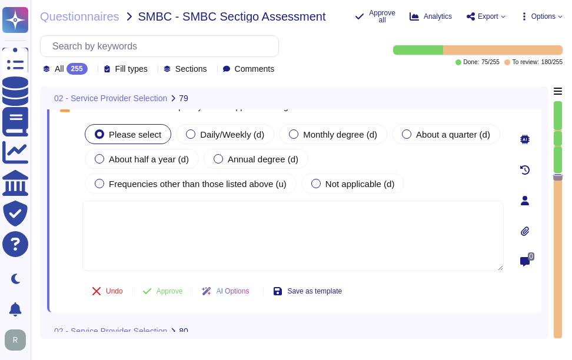
scroll to position [13584, 0]
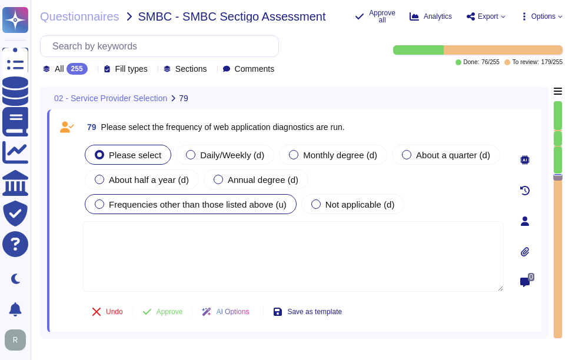
click at [98, 204] on div at bounding box center [99, 203] width 9 height 9
click at [168, 308] on span "Approve" at bounding box center [169, 311] width 26 height 7
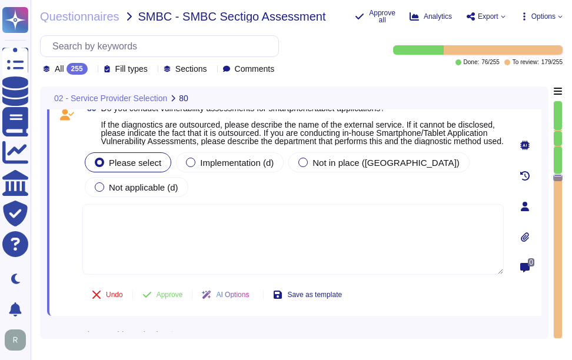
scroll to position [13728, 0]
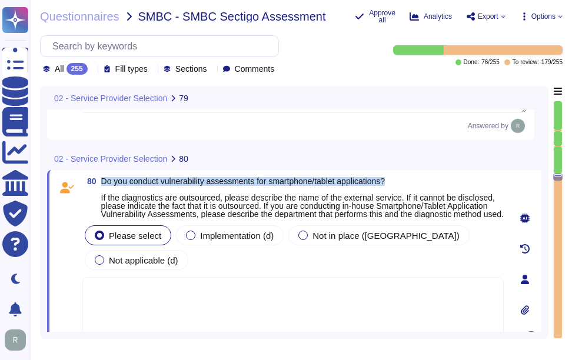
drag, startPoint x: 103, startPoint y: 181, endPoint x: 411, endPoint y: 181, distance: 308.3
click at [411, 181] on span "Do you conduct vulnerability assessments for smartphone/tablet applications? If…" at bounding box center [302, 197] width 402 height 41
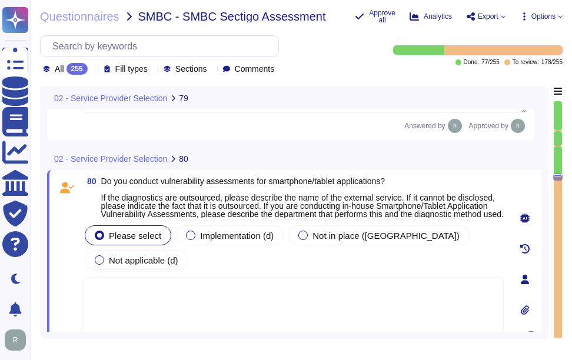
click at [92, 70] on icon at bounding box center [92, 70] width 0 height 0
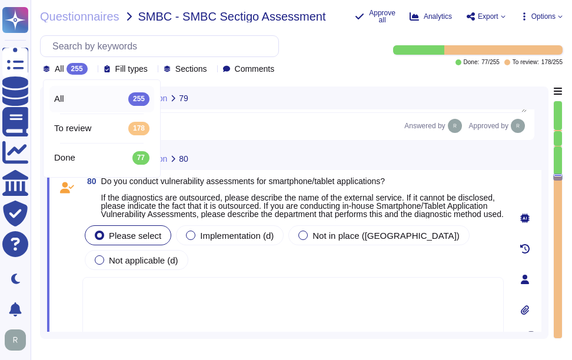
click at [111, 126] on icon at bounding box center [243, 201] width 264 height 151
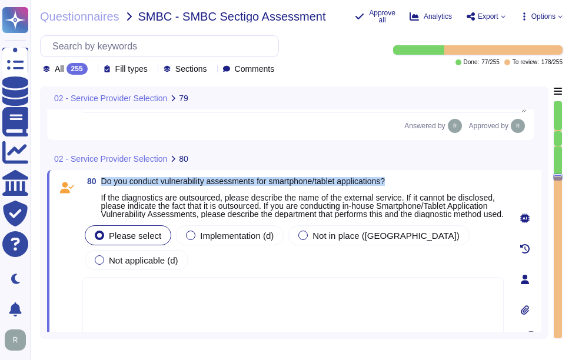
drag, startPoint x: 103, startPoint y: 182, endPoint x: 422, endPoint y: 182, distance: 319.5
click at [422, 182] on span "Do you conduct vulnerability assessments for smartphone/tablet applications? If…" at bounding box center [302, 197] width 402 height 41
click at [214, 241] on span "Implementation (d)" at bounding box center [237, 236] width 74 height 10
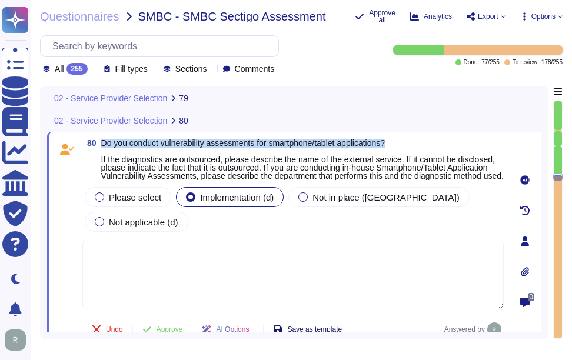
scroll to position [13787, 0]
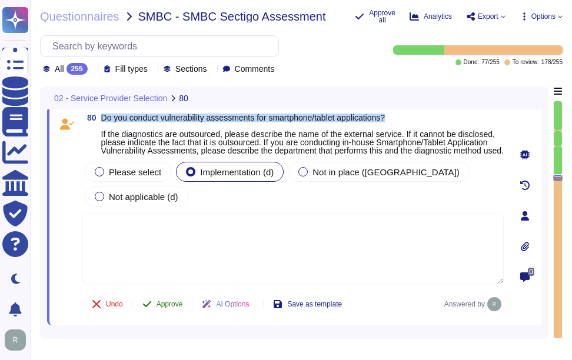
click at [173, 301] on span "Approve" at bounding box center [169, 304] width 26 height 7
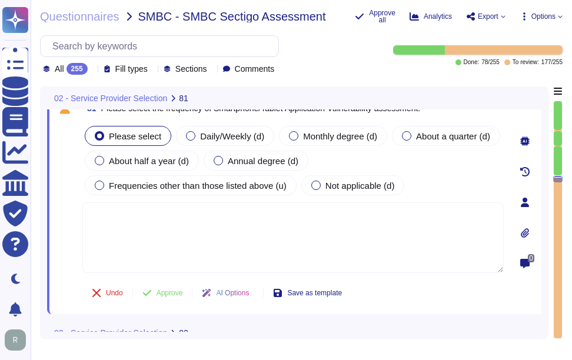
scroll to position [13955, 0]
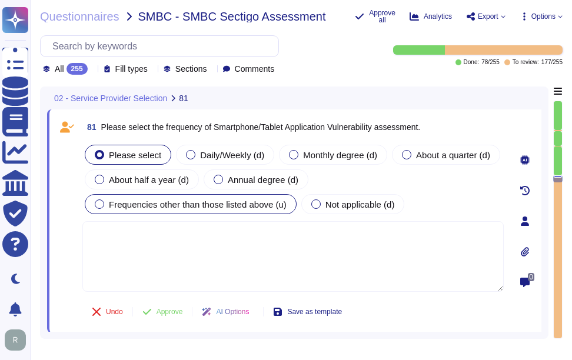
click at [99, 205] on div at bounding box center [99, 203] width 9 height 9
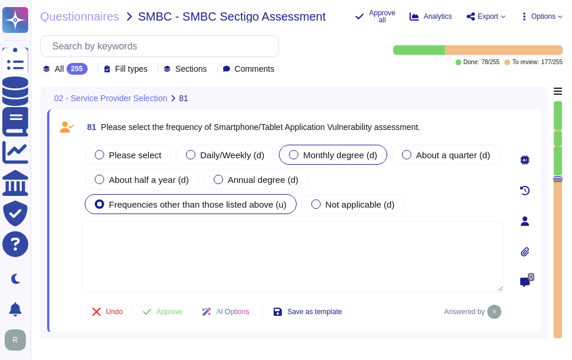
click at [289, 156] on div at bounding box center [293, 154] width 9 height 9
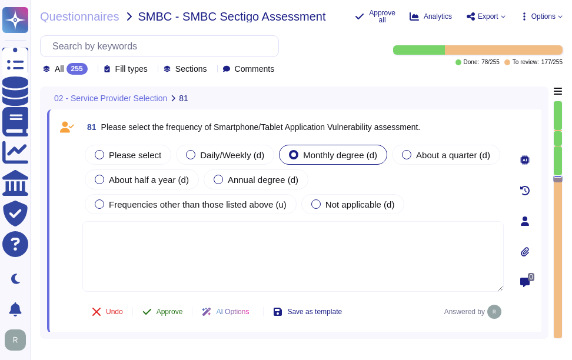
click at [172, 309] on span "Approve" at bounding box center [169, 311] width 26 height 7
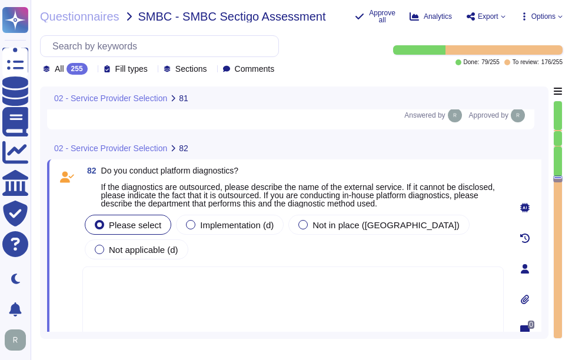
scroll to position [14097, 0]
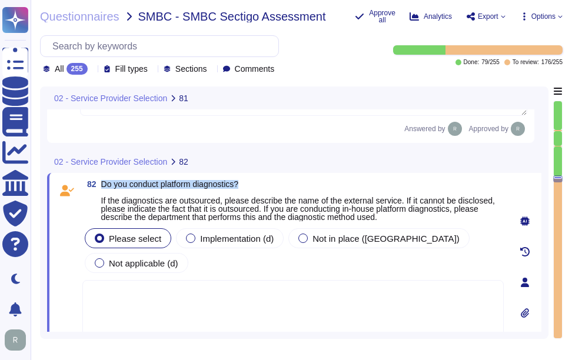
drag, startPoint x: 101, startPoint y: 183, endPoint x: 297, endPoint y: 183, distance: 195.3
click at [297, 183] on span "Do you conduct platform diagnostics? If the diagnostics are outsourced, please …" at bounding box center [302, 200] width 402 height 41
click at [235, 238] on span "Implementation (d)" at bounding box center [237, 239] width 74 height 10
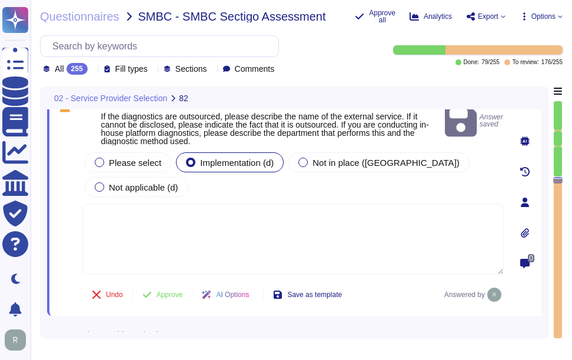
scroll to position [14156, 0]
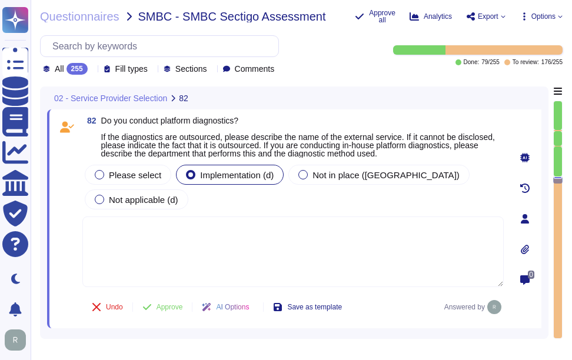
click at [227, 249] on textarea at bounding box center [292, 252] width 421 height 71
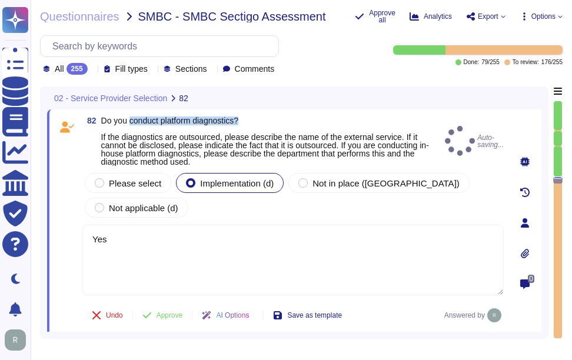
drag, startPoint x: 131, startPoint y: 116, endPoint x: 292, endPoint y: 122, distance: 160.7
click at [292, 122] on span "Do you conduct platform diagnostics? If the diagnostics are outsourced, please …" at bounding box center [270, 140] width 339 height 49
copy span "conduct platform diagnostics?"
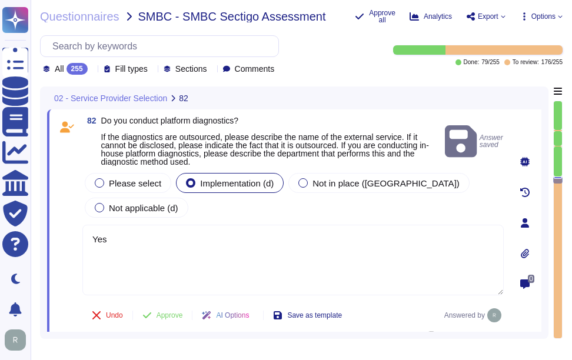
click at [171, 225] on textarea "Yes" at bounding box center [292, 260] width 421 height 71
paste textarea "conduct platform diagnostics?"
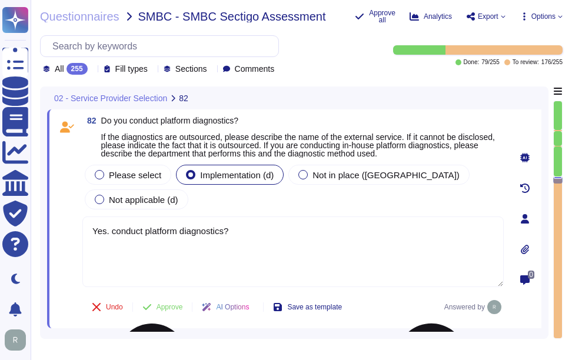
drag, startPoint x: 109, startPoint y: 205, endPoint x: 141, endPoint y: 205, distance: 31.2
click at [141, 217] on textarea "Yes. conduct platform diagnostics?" at bounding box center [292, 252] width 421 height 71
type textarea "Yes. We perform platform diagnostics."
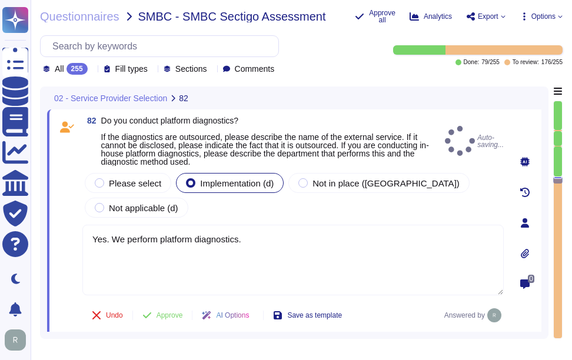
click at [67, 235] on span at bounding box center [66, 234] width 21 height 126
click at [168, 312] on span "Approve" at bounding box center [169, 315] width 26 height 7
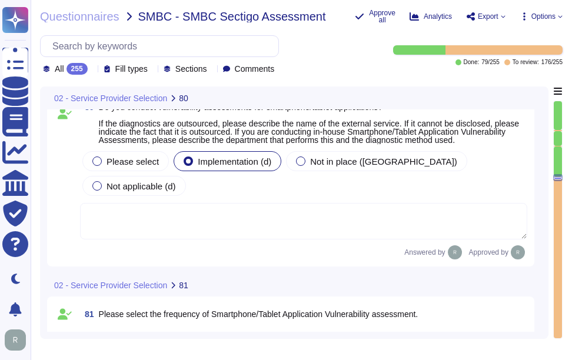
scroll to position [13739, 0]
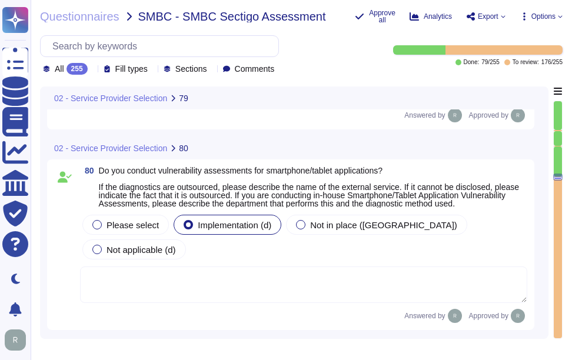
click at [281, 270] on textarea at bounding box center [303, 285] width 447 height 36
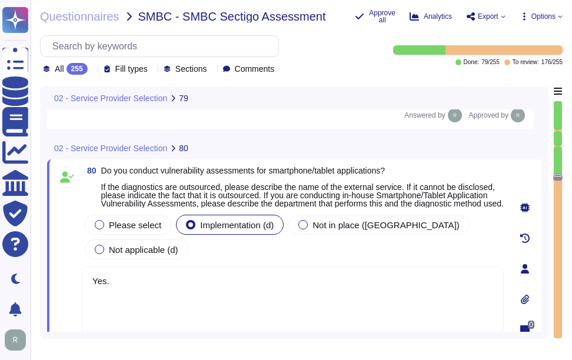
type textarea "Yes."
click at [391, 178] on span "Do you conduct vulnerability assessments for smartphone/tablet applications? If…" at bounding box center [302, 187] width 402 height 41
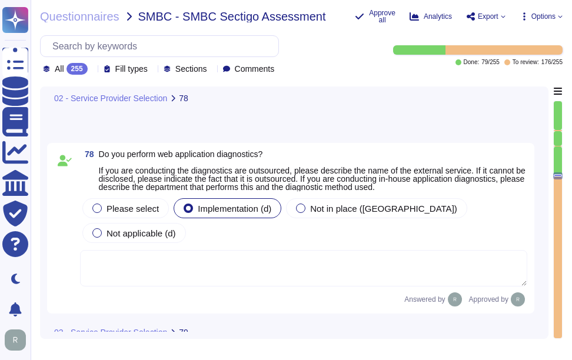
scroll to position [13332, 0]
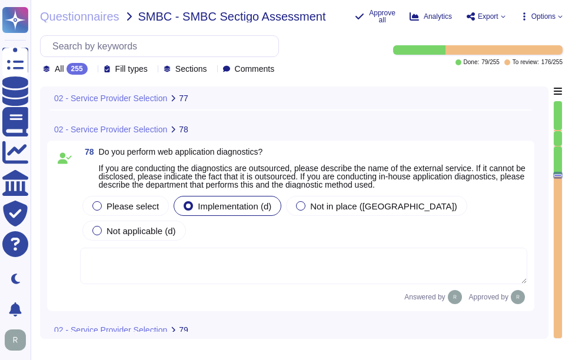
type textarea "Yes, there is a process in place to determine the need for countermeasures. Exc…"
click at [338, 248] on textarea at bounding box center [303, 266] width 447 height 36
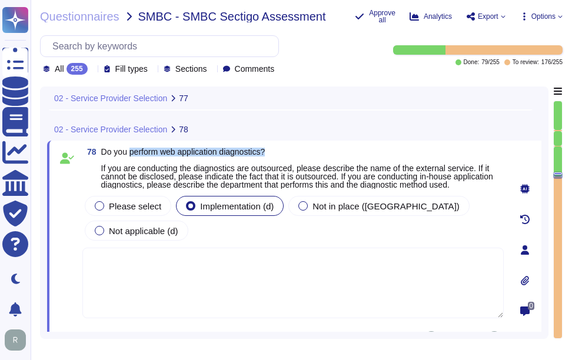
drag, startPoint x: 130, startPoint y: 152, endPoint x: 277, endPoint y: 156, distance: 147.2
click at [277, 156] on span "Do you perform web application diagnostics? If you are conducting the diagnosti…" at bounding box center [302, 168] width 402 height 41
copy span "perform web application diagnostics?"
click at [195, 259] on textarea at bounding box center [292, 283] width 421 height 71
paste textarea "perform web application diagnostics?"
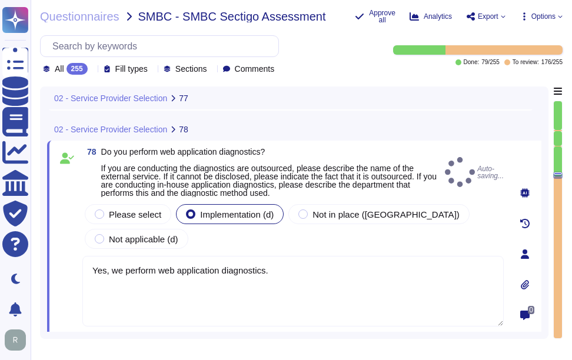
type textarea "Yes, we perform web application diagnostics."
click at [71, 246] on span at bounding box center [66, 265] width 21 height 126
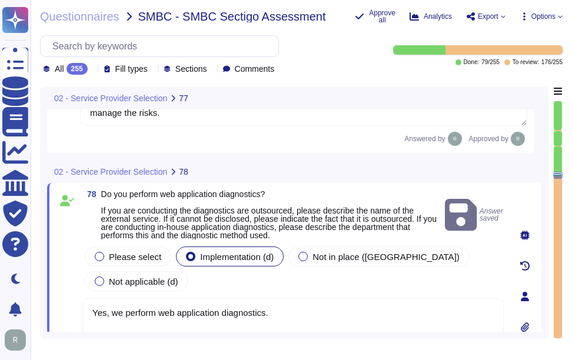
type textarea "Yes, there is a process in place to determine the need for countermeasures. Exc…"
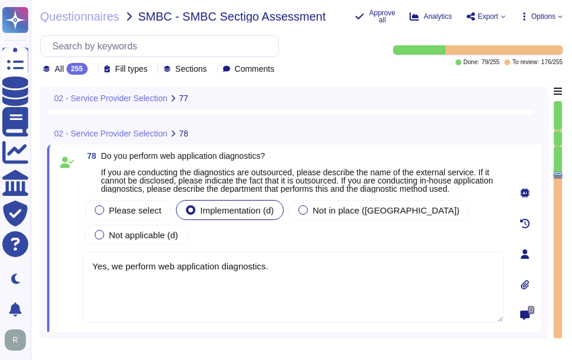
scroll to position [13348, 0]
type textarea "Yes."
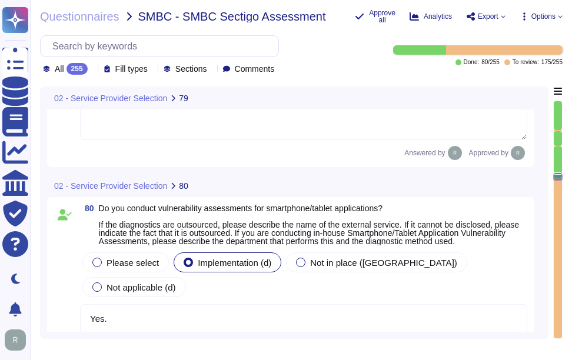
type textarea "Yes. We perform platform diagnostics."
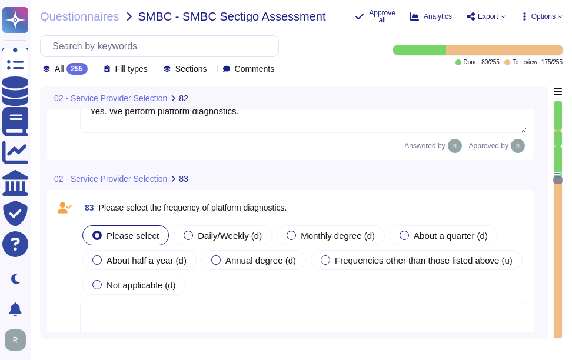
scroll to position [14290, 0]
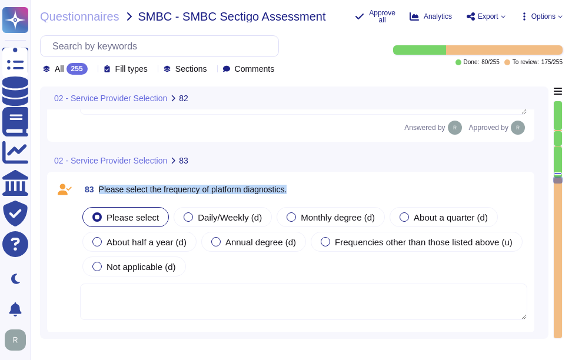
drag, startPoint x: 99, startPoint y: 162, endPoint x: 361, endPoint y: 156, distance: 261.9
click at [361, 179] on div "83 Please select the frequency of platform diagnostics." at bounding box center [303, 189] width 447 height 21
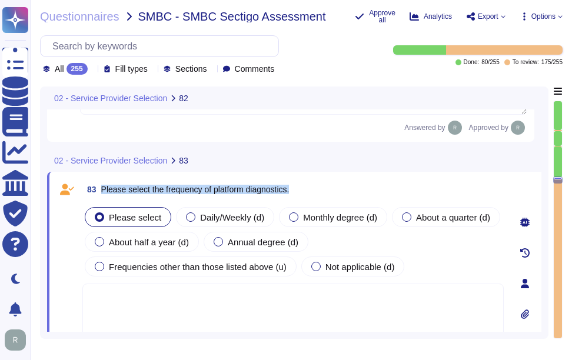
drag, startPoint x: 103, startPoint y: 164, endPoint x: 314, endPoint y: 158, distance: 210.7
click at [314, 179] on div "83 Please select the frequency of platform diagnostics." at bounding box center [292, 189] width 421 height 21
click at [105, 262] on label "Frequencies other than those listed above (u)" at bounding box center [191, 266] width 192 height 9
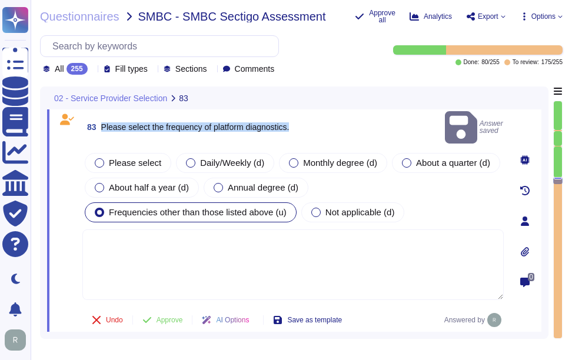
scroll to position [14348, 0]
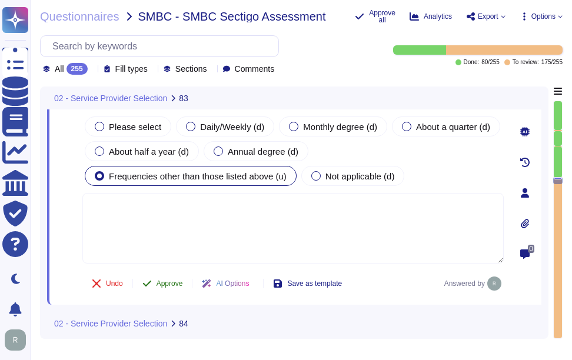
click at [169, 282] on span "Approve" at bounding box center [169, 283] width 26 height 7
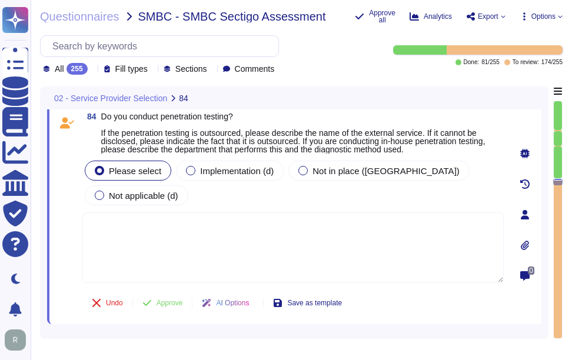
scroll to position [14518, 0]
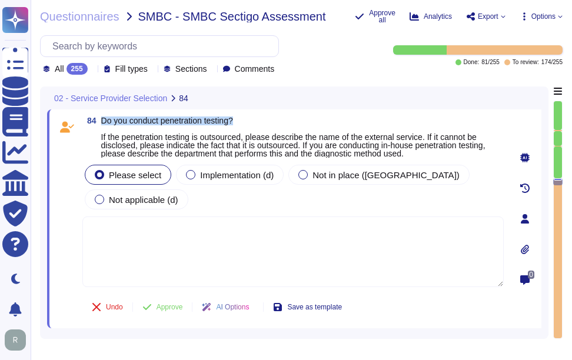
drag, startPoint x: 101, startPoint y: 120, endPoint x: 311, endPoint y: 124, distance: 209.5
click at [311, 124] on span "Do you conduct penetration testing? If the penetration testing is outsourced, p…" at bounding box center [302, 136] width 402 height 41
click at [90, 68] on div "All 255" at bounding box center [67, 69] width 49 height 12
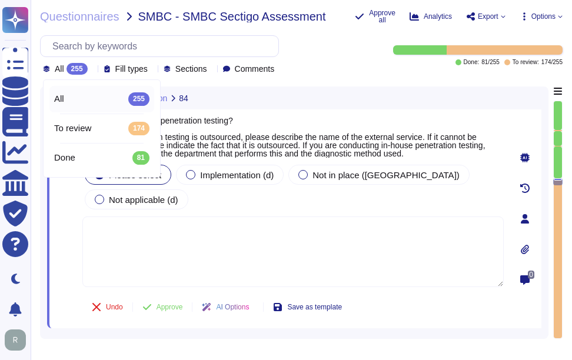
click at [90, 68] on div "All 255" at bounding box center [67, 69] width 49 height 12
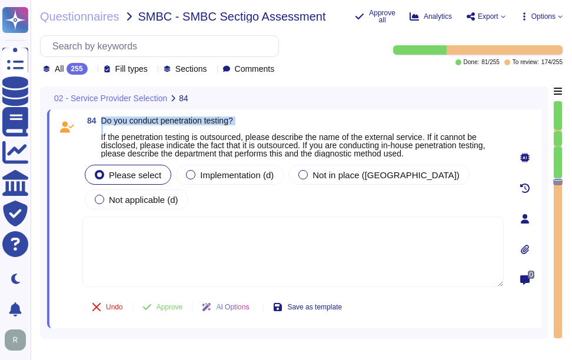
drag, startPoint x: 101, startPoint y: 120, endPoint x: 315, endPoint y: 125, distance: 213.6
click at [315, 125] on span "Do you conduct penetration testing? If the penetration testing is outsourced, p…" at bounding box center [302, 136] width 402 height 41
click at [124, 115] on div "84 Do you conduct penetration testing? If the penetration testing is outsourced…" at bounding box center [294, 218] width 494 height 219
drag, startPoint x: 101, startPoint y: 121, endPoint x: 251, endPoint y: 127, distance: 150.8
click at [251, 127] on span "84 Do you conduct penetration testing? If the penetration testing is outsourced…" at bounding box center [292, 136] width 421 height 41
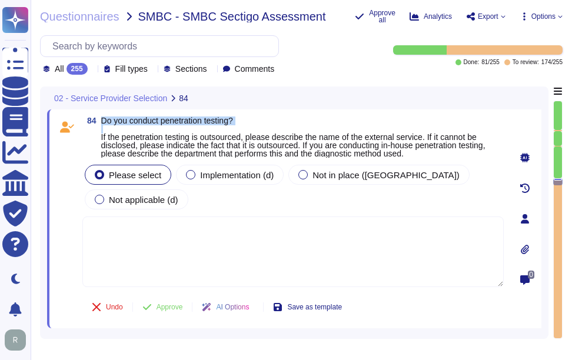
drag, startPoint x: 251, startPoint y: 127, endPoint x: 209, endPoint y: 126, distance: 41.8
click at [209, 126] on span "Do you conduct penetration testing? If the penetration testing is outsourced, p…" at bounding box center [302, 136] width 402 height 41
drag, startPoint x: 102, startPoint y: 121, endPoint x: 260, endPoint y: 121, distance: 158.3
click at [260, 121] on span "Do you conduct penetration testing? If the penetration testing is outsourced, p…" at bounding box center [302, 136] width 402 height 41
drag, startPoint x: 260, startPoint y: 121, endPoint x: 253, endPoint y: 179, distance: 58.7
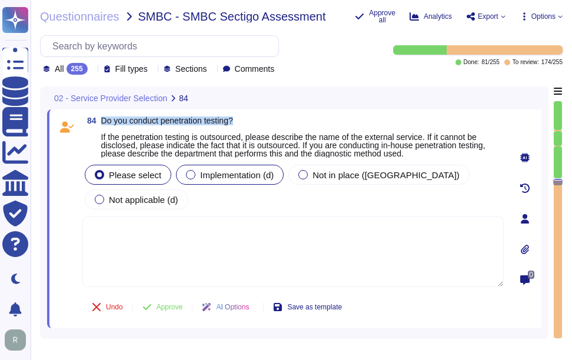
click at [253, 179] on span "Implementation (d)" at bounding box center [237, 175] width 74 height 10
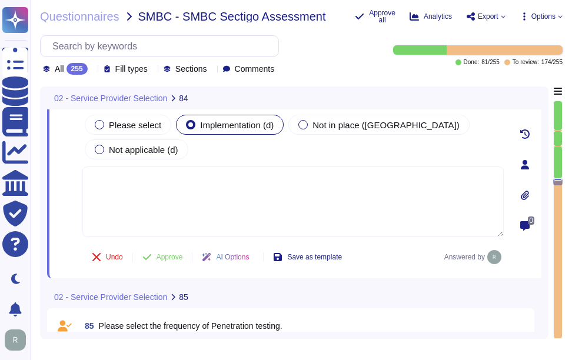
scroll to position [14577, 0]
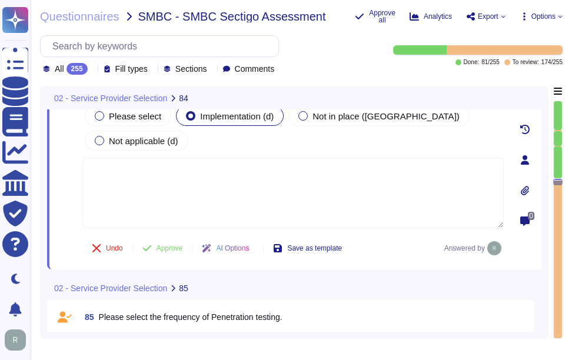
click at [305, 158] on textarea at bounding box center [292, 193] width 421 height 71
paste textarea "Yes, we conduct penetration testing. This includes continuous internal penetrat…"
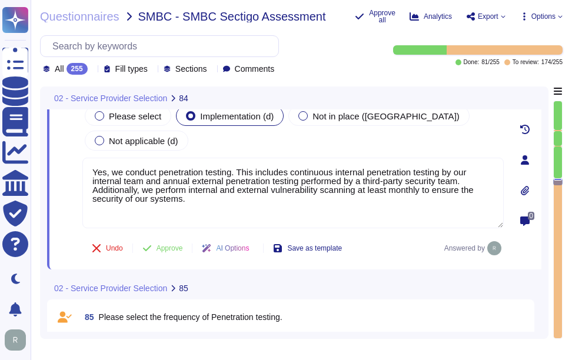
type textarea "Yes, we conduct penetration testing. This includes continuous internal penetrat…"
click at [177, 237] on button "Approve" at bounding box center [162, 249] width 59 height 24
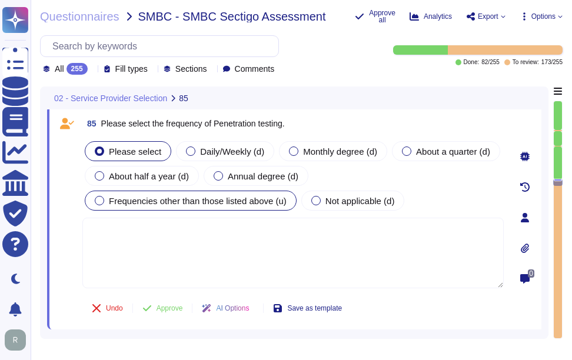
scroll to position [14660, 0]
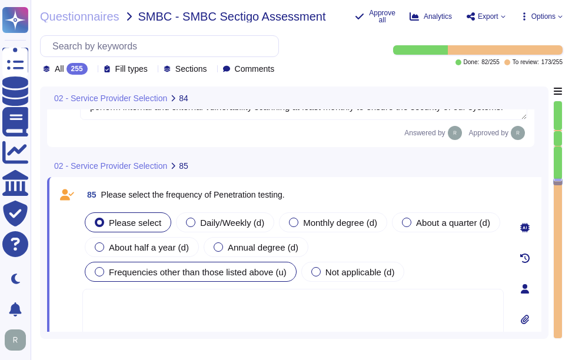
type textarea "Yes, we conduct penetration testing. This includes continuous internal penetrat…"
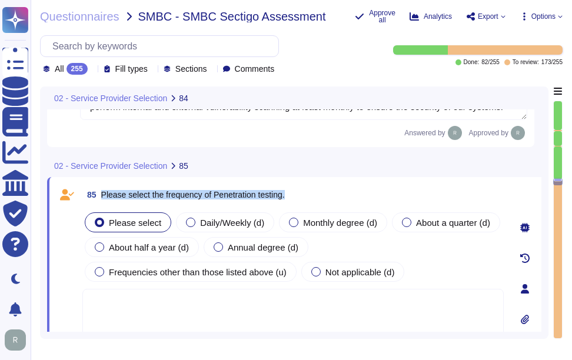
drag, startPoint x: 102, startPoint y: 171, endPoint x: 312, endPoint y: 168, distance: 210.6
click at [312, 184] on div "85 Please select the frequency of Penetration testing." at bounding box center [292, 194] width 421 height 21
click at [218, 242] on div at bounding box center [218, 246] width 9 height 9
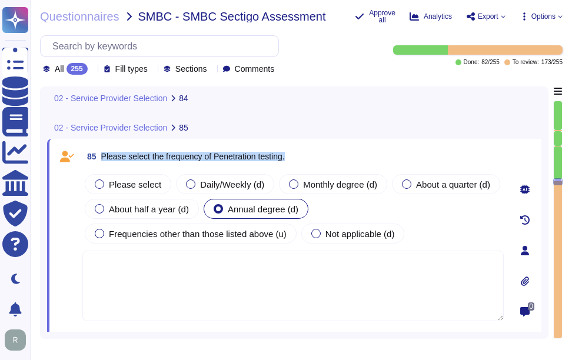
scroll to position [14719, 0]
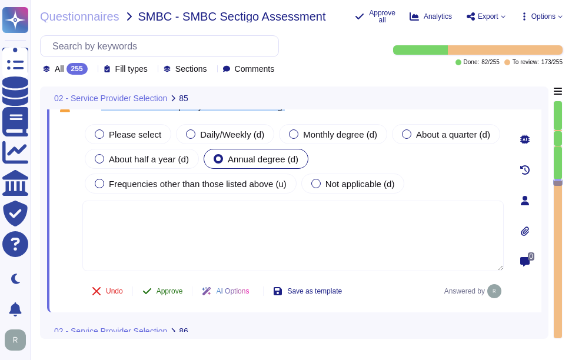
click at [167, 288] on span "Approve" at bounding box center [169, 291] width 26 height 7
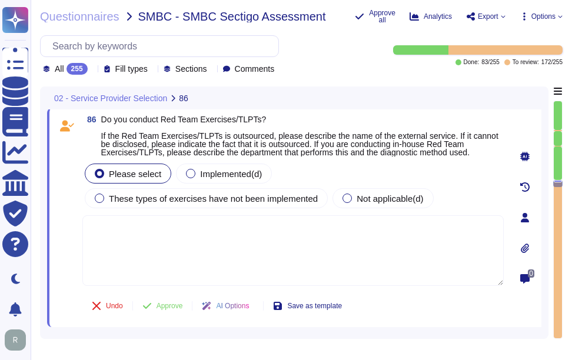
scroll to position [14897, 0]
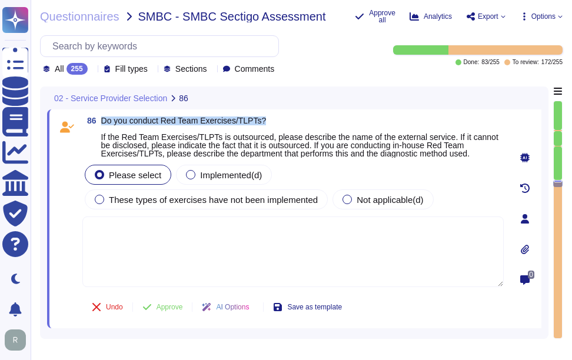
drag, startPoint x: 102, startPoint y: 120, endPoint x: 284, endPoint y: 121, distance: 181.2
click at [284, 121] on span "Do you conduct Red Team Exercises/TLPTs? If the Red Team Exercises/TLPTs is out…" at bounding box center [302, 136] width 402 height 41
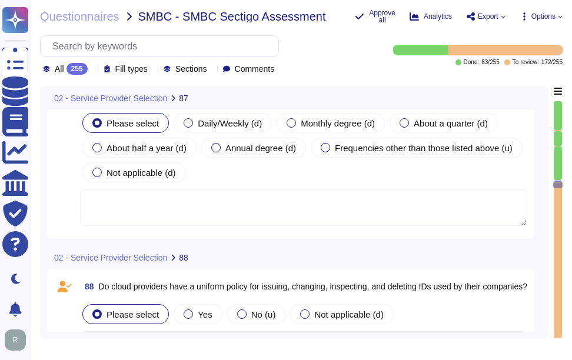
scroll to position [15191, 0]
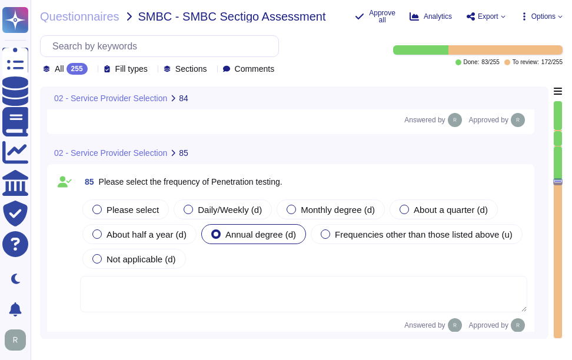
type textarea "Yes, we conduct penetration testing. This includes continuous internal penetrat…"
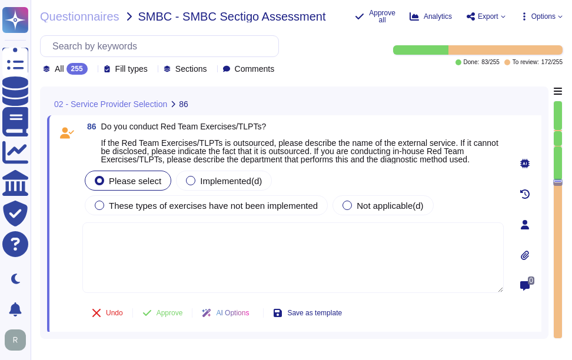
scroll to position [14898, 0]
drag, startPoint x: 101, startPoint y: 128, endPoint x: 285, endPoint y: 120, distance: 184.3
click at [285, 120] on div "86 Do you conduct Red Team Exercises/TLPTs? If the Red Team Exercises/TLPTs is …" at bounding box center [294, 224] width 494 height 219
copy span "Do you conduct Red Team Exercises/TLPTs?"
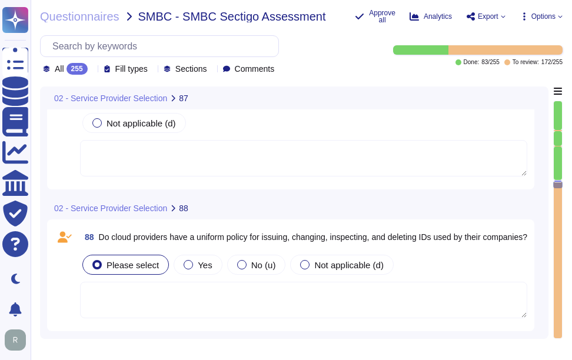
scroll to position [15251, 0]
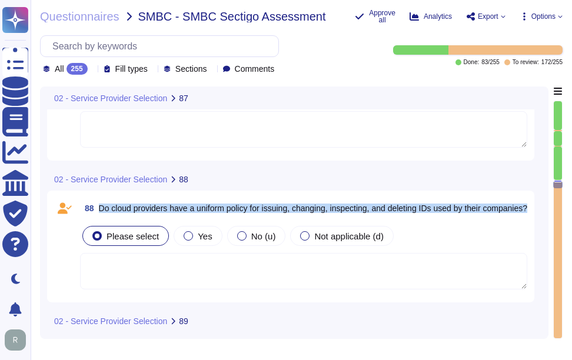
drag, startPoint x: 98, startPoint y: 201, endPoint x: 147, endPoint y: 211, distance: 49.7
click at [147, 211] on span "88 Do cloud providers have a uniform policy for issuing, changing, inspecting, …" at bounding box center [303, 208] width 447 height 21
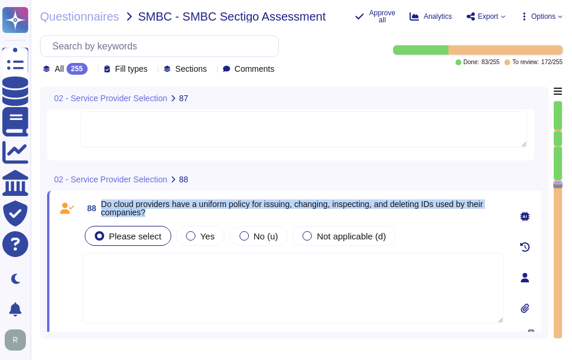
drag, startPoint x: 101, startPoint y: 203, endPoint x: 159, endPoint y: 213, distance: 58.5
click at [159, 213] on span "Do cloud providers have a uniform policy for issuing, changing, inspecting, and…" at bounding box center [302, 208] width 402 height 16
click at [200, 235] on span "Yes" at bounding box center [207, 236] width 14 height 10
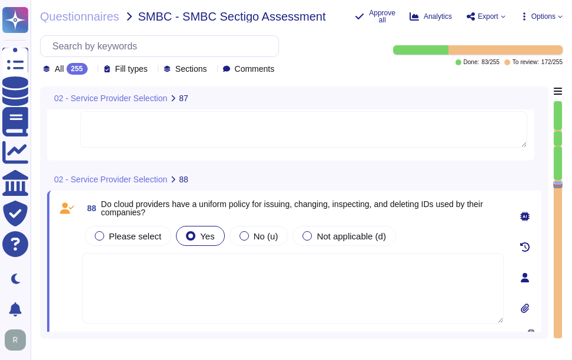
click at [234, 268] on textarea at bounding box center [292, 288] width 421 height 71
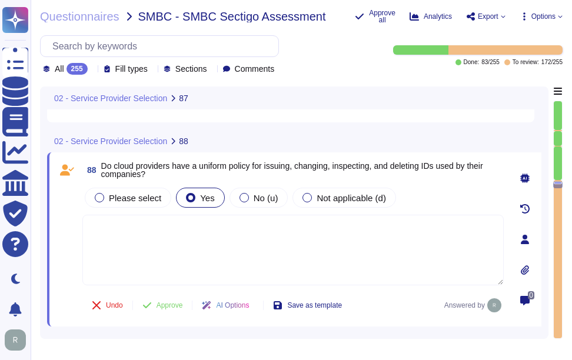
scroll to position [15310, 0]
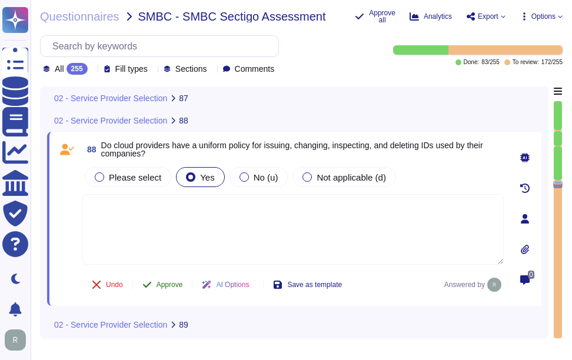
click at [165, 282] on span "Approve" at bounding box center [169, 284] width 26 height 7
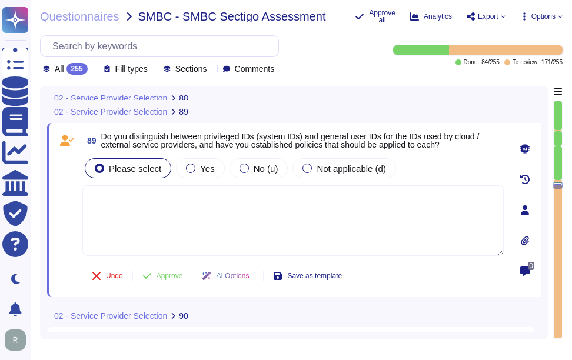
scroll to position [15476, 0]
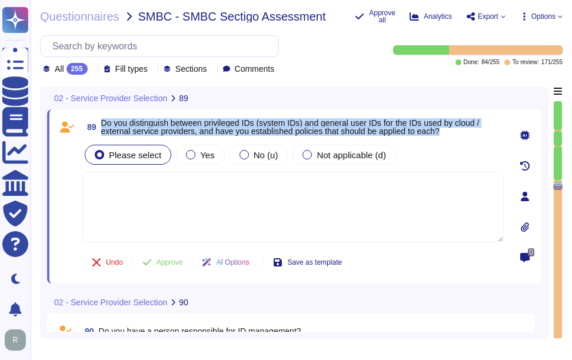
drag, startPoint x: 101, startPoint y: 121, endPoint x: 480, endPoint y: 128, distance: 379.0
click at [480, 128] on span "Do you distinguish between privileged IDs (system IDs) and general user IDs for…" at bounding box center [302, 127] width 402 height 16
click at [211, 159] on div "Yes" at bounding box center [200, 155] width 48 height 20
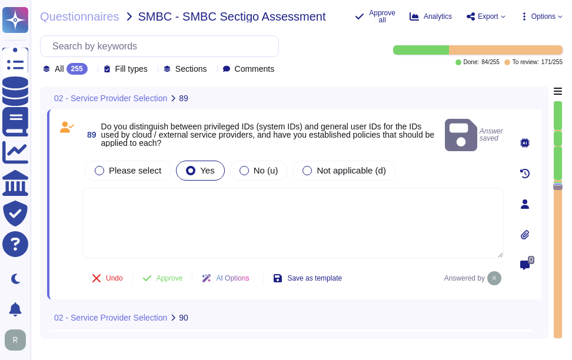
click at [232, 202] on textarea at bounding box center [292, 223] width 421 height 71
paste textarea "Yes, we distinguish between privileged IDs and general user IDs. Privileged acc…"
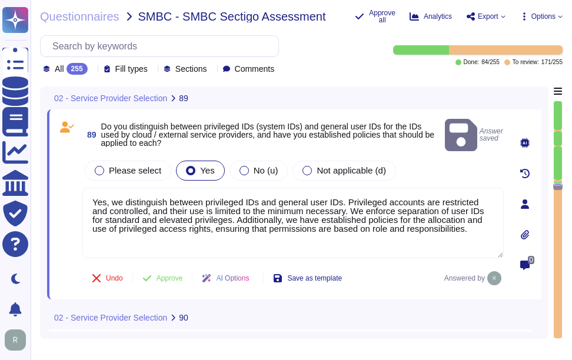
type textarea "Yes, we distinguish between privileged IDs and general user IDs. Privileged acc…"
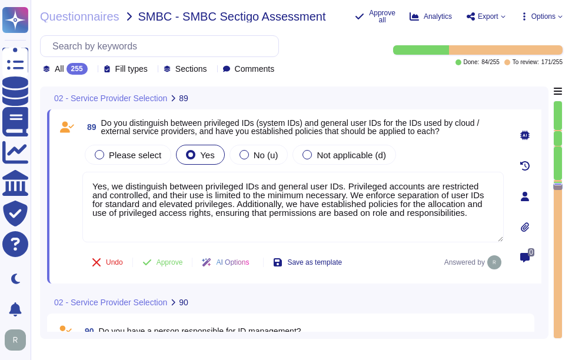
click at [70, 199] on span at bounding box center [66, 192] width 21 height 101
click at [183, 262] on span "Approve" at bounding box center [169, 262] width 26 height 7
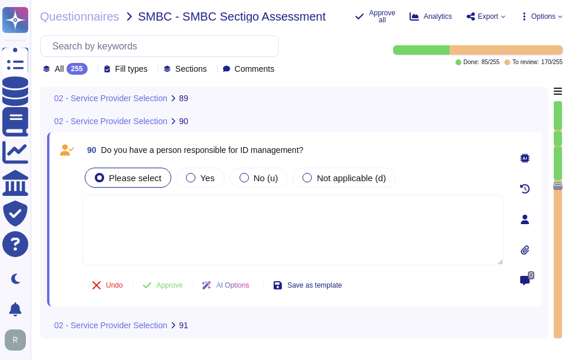
scroll to position [15658, 0]
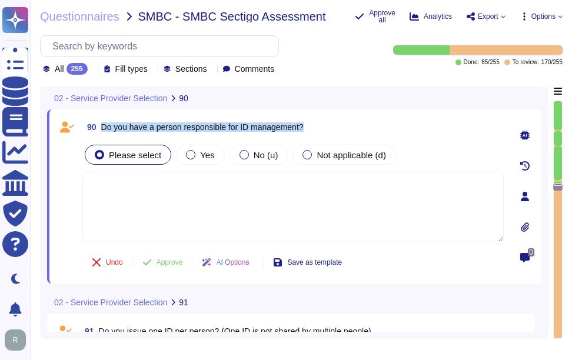
drag, startPoint x: 102, startPoint y: 126, endPoint x: 372, endPoint y: 124, distance: 270.1
click at [372, 124] on div "90 Do you have a person responsible for ID management?" at bounding box center [292, 126] width 421 height 21
click at [195, 201] on textarea at bounding box center [292, 207] width 421 height 71
paste textarea "Yes, each user ID is assigned to a specific, named individual, and each person …"
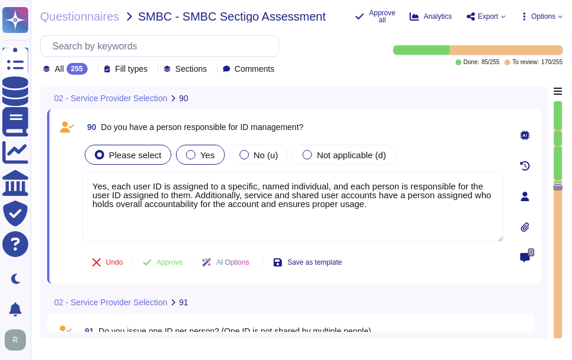
type textarea "Yes, each user ID is assigned to a specific, named individual, and each person …"
click at [200, 158] on span "Yes" at bounding box center [207, 155] width 14 height 10
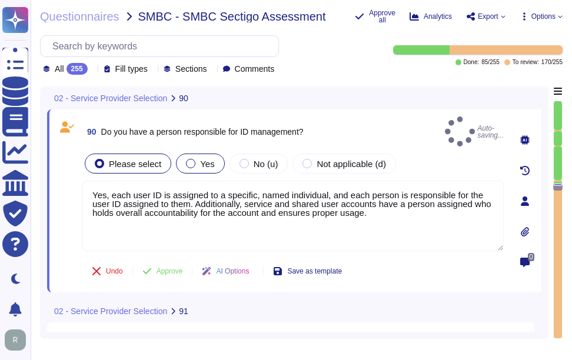
click at [186, 159] on div at bounding box center [190, 163] width 9 height 9
click at [200, 141] on div "90 Do you have a person responsible for ID management? Auto-saving... Please se…" at bounding box center [279, 200] width 447 height 169
click at [200, 160] on span "Yes" at bounding box center [207, 164] width 14 height 10
click at [194, 159] on label "Yes" at bounding box center [200, 163] width 28 height 9
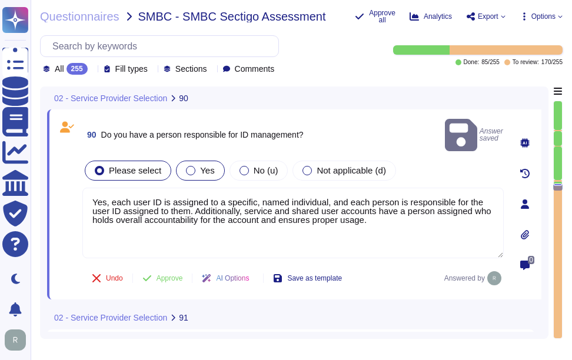
click at [188, 166] on div at bounding box center [190, 170] width 9 height 9
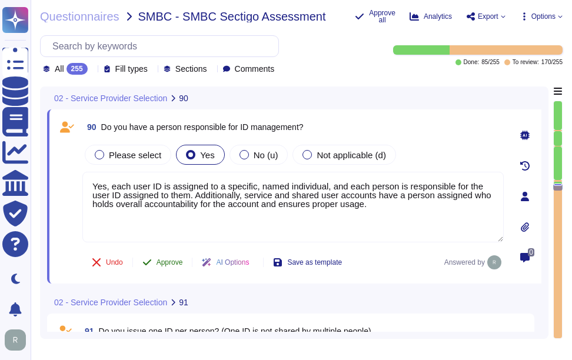
click at [165, 264] on span "Approve" at bounding box center [169, 262] width 26 height 7
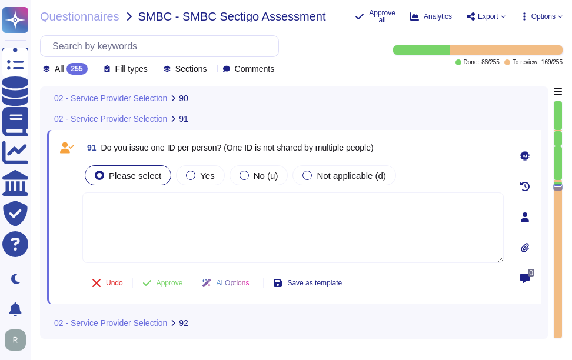
scroll to position [15842, 0]
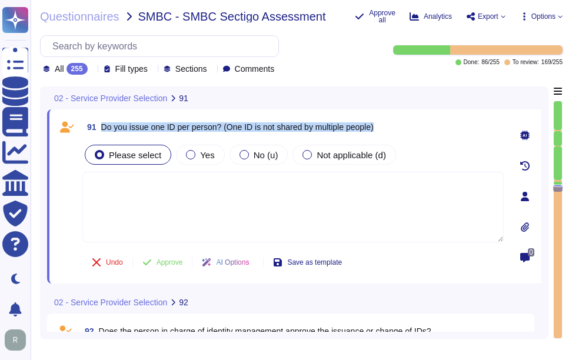
drag, startPoint x: 102, startPoint y: 126, endPoint x: 421, endPoint y: 124, distance: 319.5
click at [421, 124] on div "91 Do you issue one ID per person? (One ID is not shared by multiple people)" at bounding box center [292, 126] width 421 height 21
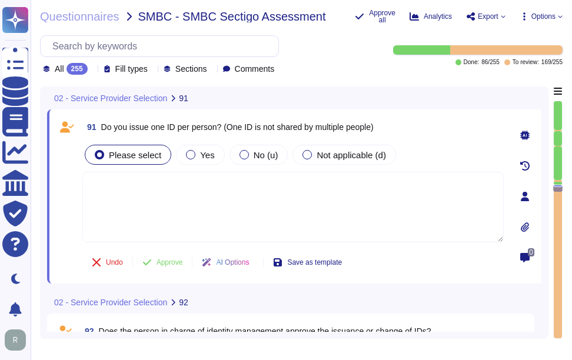
click at [92, 70] on icon at bounding box center [92, 70] width 0 height 0
click at [229, 208] on textarea at bounding box center [292, 207] width 421 height 71
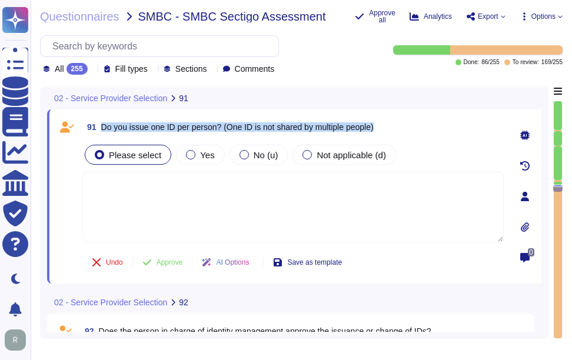
drag, startPoint x: 103, startPoint y: 125, endPoint x: 424, endPoint y: 122, distance: 321.2
click at [424, 122] on div "91 Do you issue one ID per person? (One ID is not shared by multiple people)" at bounding box center [292, 126] width 421 height 21
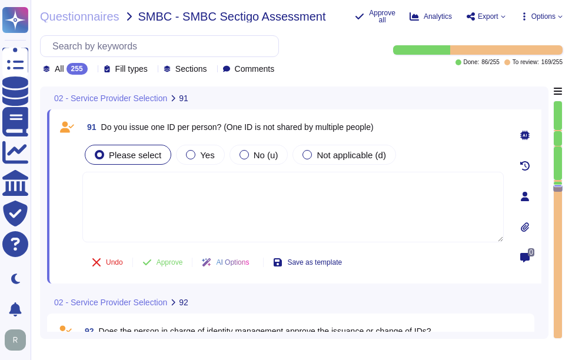
click at [169, 220] on textarea at bounding box center [292, 207] width 421 height 71
paste textarea "Yes, we issue one unique user ID per person, and each ID is assigned to a speci…"
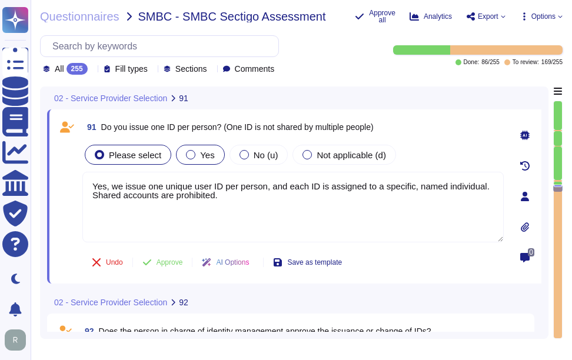
type textarea "Yes, we issue one unique user ID per person, and each ID is assigned to a speci…"
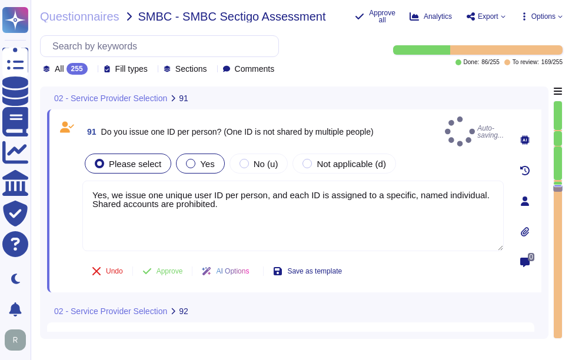
click at [188, 154] on div "Yes" at bounding box center [200, 164] width 48 height 20
click at [206, 159] on span "Yes" at bounding box center [207, 164] width 14 height 10
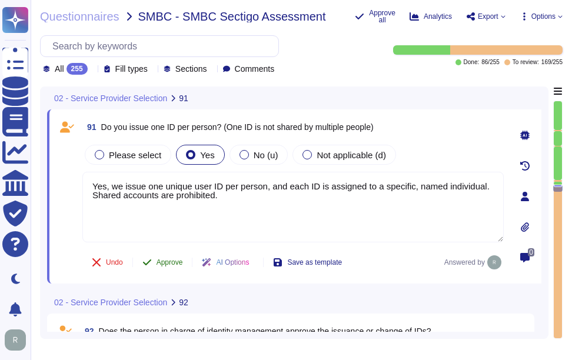
click at [161, 255] on button "Approve" at bounding box center [162, 263] width 59 height 24
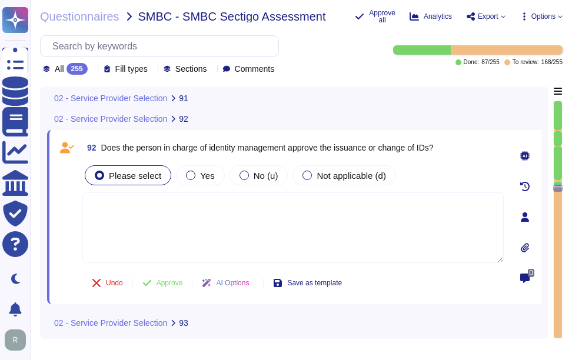
scroll to position [16026, 0]
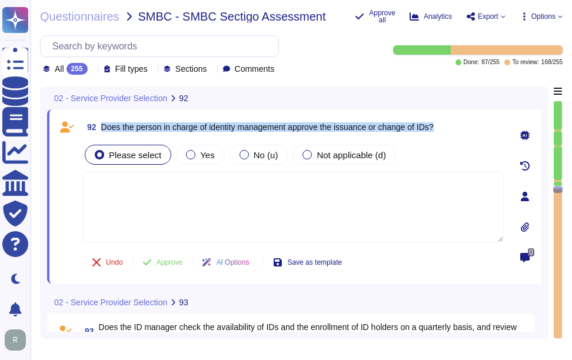
drag, startPoint x: 102, startPoint y: 126, endPoint x: 473, endPoint y: 125, distance: 371.2
click at [473, 125] on div "92 Does the person in charge of identity management approve the issuance or cha…" at bounding box center [292, 126] width 421 height 21
click at [201, 122] on span "Does the person in charge of identity management approve the issuance or change…" at bounding box center [267, 126] width 332 height 9
click at [415, 129] on span "Does the person in charge of identity management approve the issuance or change…" at bounding box center [267, 126] width 332 height 9
drag, startPoint x: 294, startPoint y: 126, endPoint x: 447, endPoint y: 126, distance: 153.6
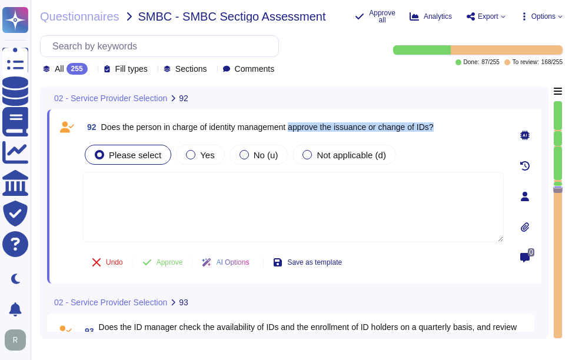
click at [447, 126] on div "92 Does the person in charge of identity management approve the issuance or cha…" at bounding box center [292, 126] width 421 height 21
click at [370, 165] on div "Please select Yes No (u) Not applicable (d)" at bounding box center [292, 154] width 421 height 25
click at [335, 190] on textarea at bounding box center [292, 207] width 421 height 71
paste textarea "All changes, including the issuance or change of IDs, must be formally reviewed…"
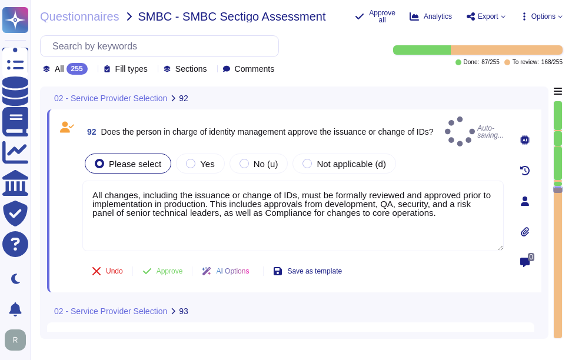
click at [102, 127] on span "Does the person in charge of identity management approve the issuance or change…" at bounding box center [267, 131] width 332 height 9
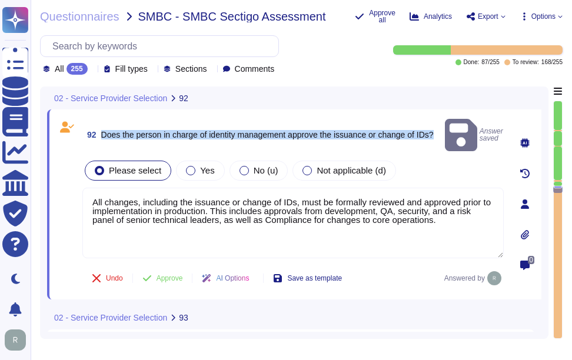
drag, startPoint x: 102, startPoint y: 125, endPoint x: 442, endPoint y: 134, distance: 339.6
click at [442, 134] on div "92 Does the person in charge of identity management approve the issuance or cha…" at bounding box center [292, 134] width 421 height 37
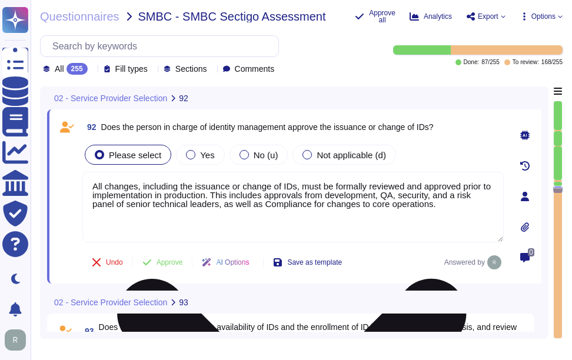
click at [181, 194] on textarea "All changes, including the issuance or change of IDs, must be formally reviewed…" at bounding box center [292, 207] width 421 height 71
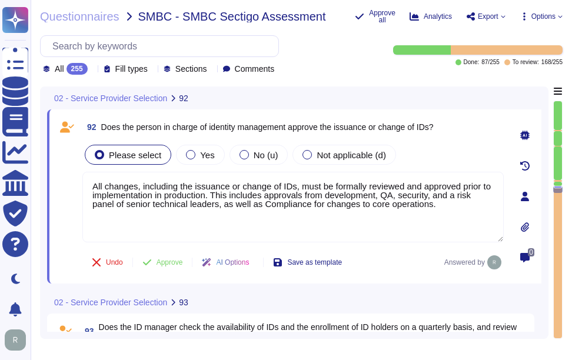
drag, startPoint x: 450, startPoint y: 201, endPoint x: 60, endPoint y: 173, distance: 391.1
click at [60, 173] on div "92 Does the person in charge of identity management approve the issuance or cha…" at bounding box center [279, 196] width 447 height 160
paste textarea "The process for changing user IDs involves a formal user registration and de-re…"
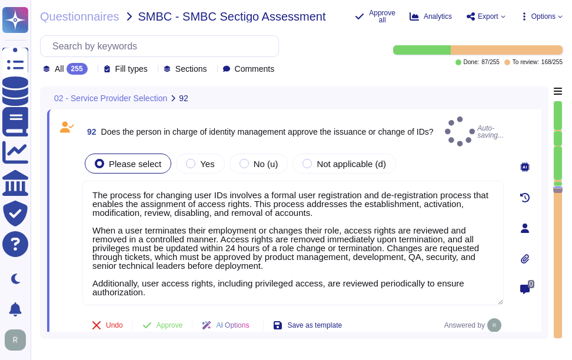
type textarea "The process for changing user IDs involves a formal user registration and de-re…"
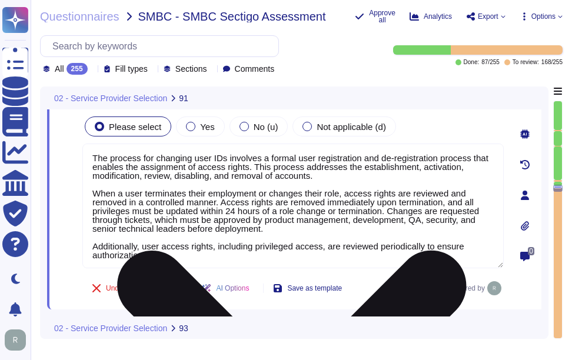
type textarea "Yes, we issue one unique user ID per person, and each ID is assigned to a speci…"
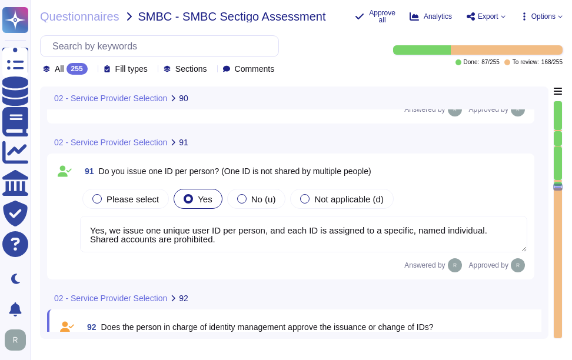
type textarea "Yes, each user ID is assigned to a specific, named individual, and each person …"
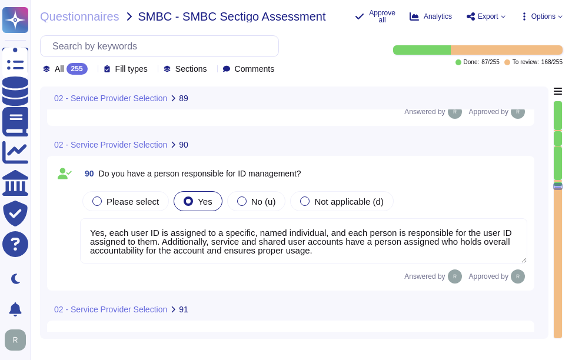
type textarea "Yes, we distinguish between privileged IDs and general user IDs. Privileged acc…"
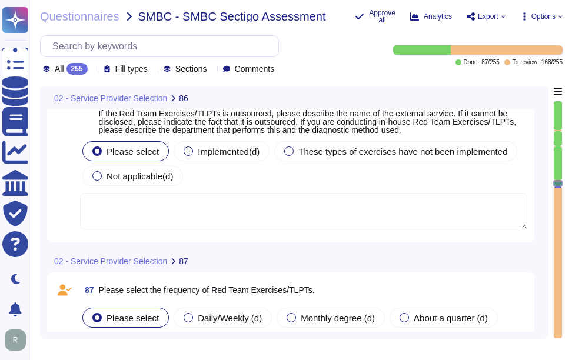
scroll to position [14894, 0]
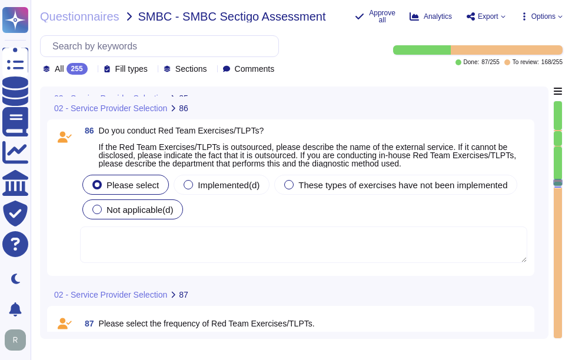
click at [100, 212] on div at bounding box center [96, 209] width 9 height 9
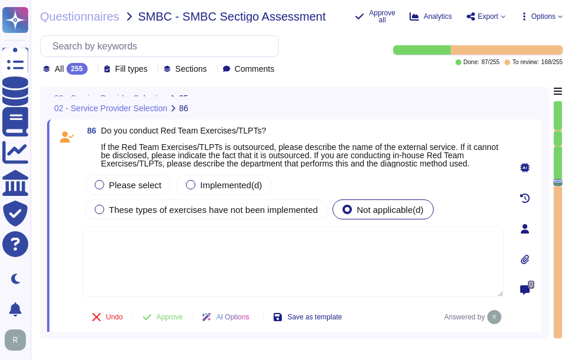
click at [202, 277] on textarea at bounding box center [292, 262] width 421 height 71
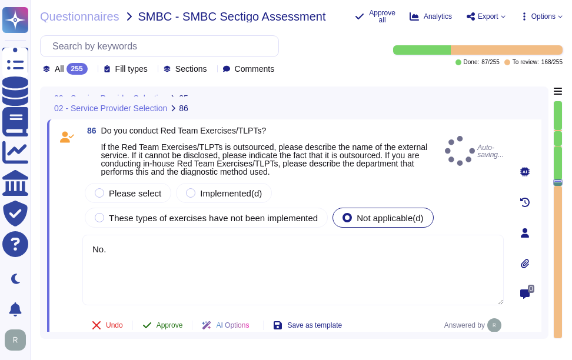
type textarea "No."
click at [168, 318] on button "Approve" at bounding box center [162, 326] width 59 height 24
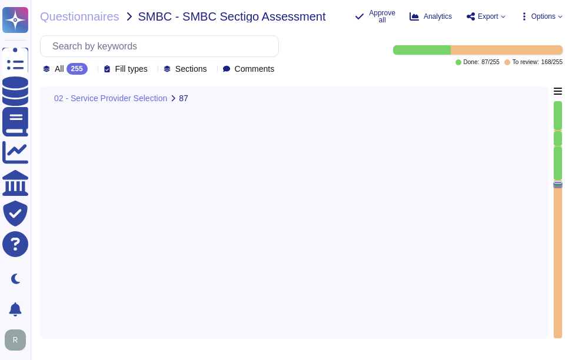
type textarea "Yes, we distinguish between privileged IDs and general user IDs. Privileged acc…"
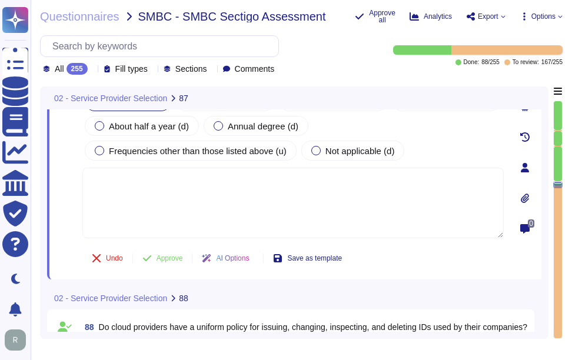
scroll to position [15060, 0]
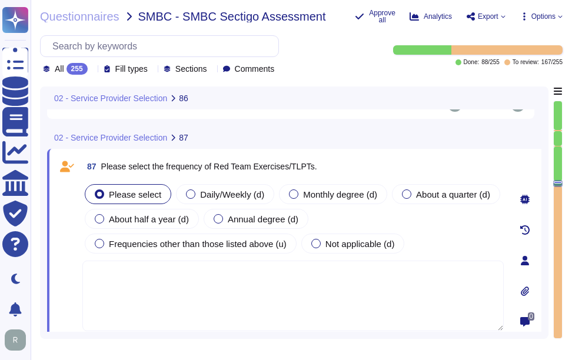
type textarea "No."
click at [321, 246] on label "Not applicable (d)" at bounding box center [353, 243] width 84 height 9
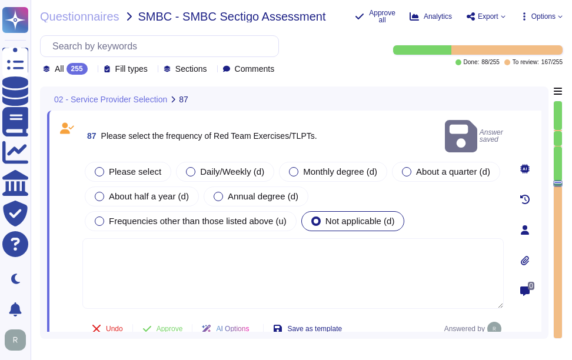
scroll to position [15119, 0]
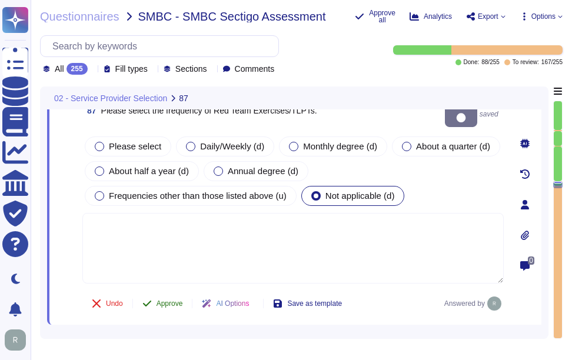
click at [180, 300] on span "Approve" at bounding box center [169, 303] width 26 height 7
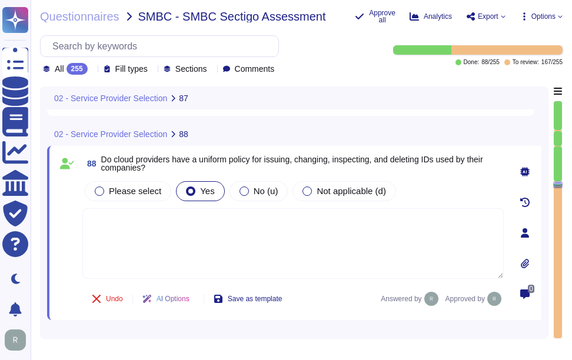
type textarea "Yes, each user ID is assigned to a specific, named individual, and each person …"
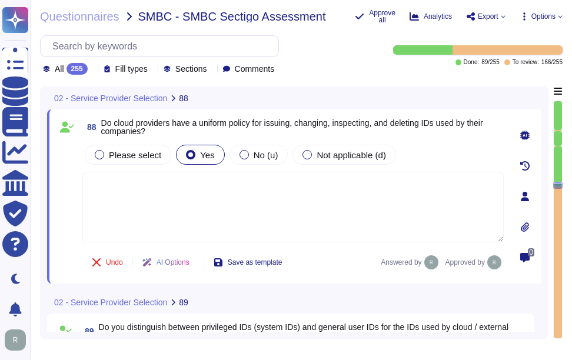
click at [92, 70] on icon at bounding box center [92, 70] width 0 height 0
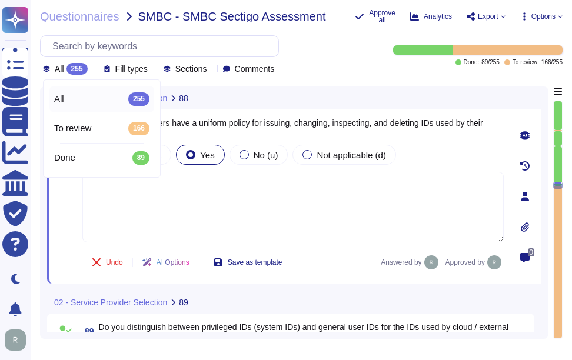
click at [92, 70] on icon at bounding box center [92, 70] width 0 height 0
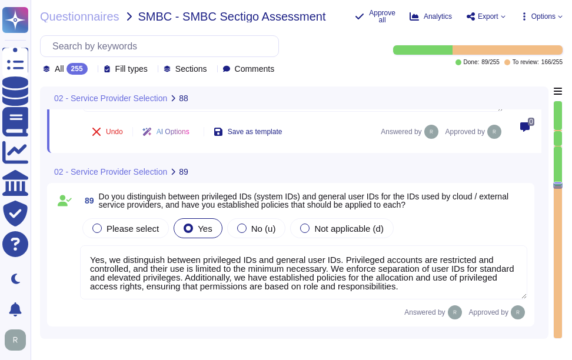
type textarea "Yes, we issue one unique user ID per person, and each ID is assigned to a speci…"
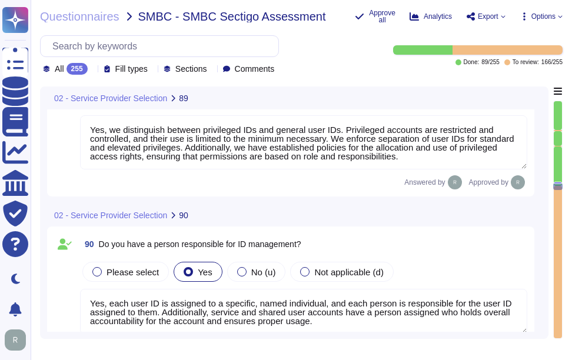
type textarea "The process for changing user IDs involves a formal user registration and de-re…"
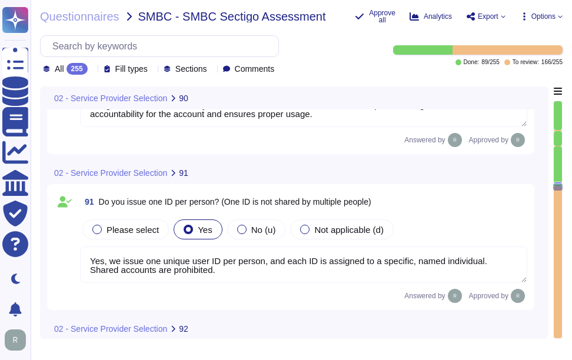
scroll to position [15825, 0]
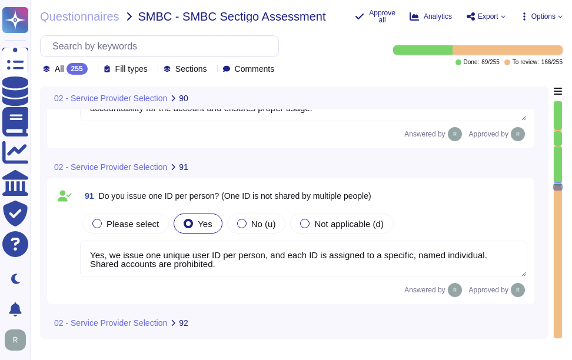
type textarea "Yes, each user ID is assigned to a specific, named individual, and each person …"
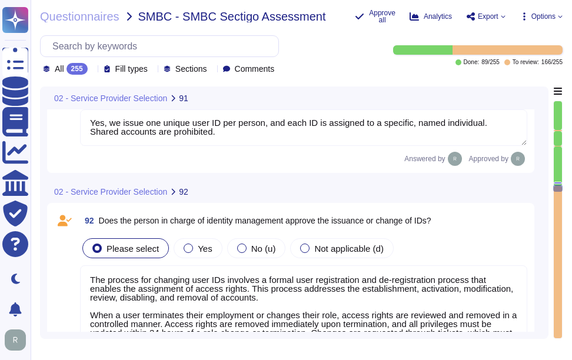
scroll to position [1, 0]
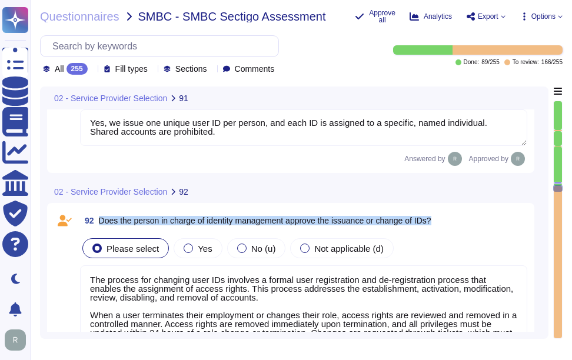
drag, startPoint x: 97, startPoint y: 222, endPoint x: 462, endPoint y: 228, distance: 364.8
click at [462, 228] on div "92 Does the person in charge of identity management approve the issuance or cha…" at bounding box center [303, 220] width 447 height 21
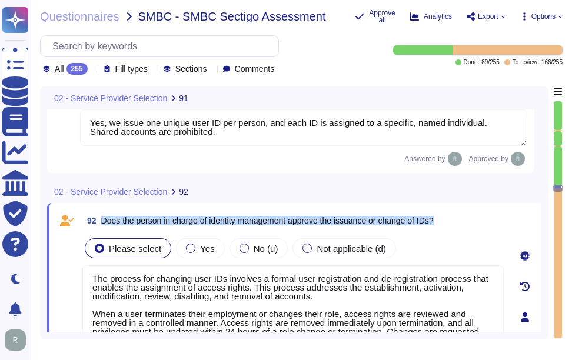
drag, startPoint x: 101, startPoint y: 221, endPoint x: 473, endPoint y: 211, distance: 371.9
click at [473, 211] on div "92 Does the person in charge of identity management approve the issuance or cha…" at bounding box center [294, 317] width 494 height 228
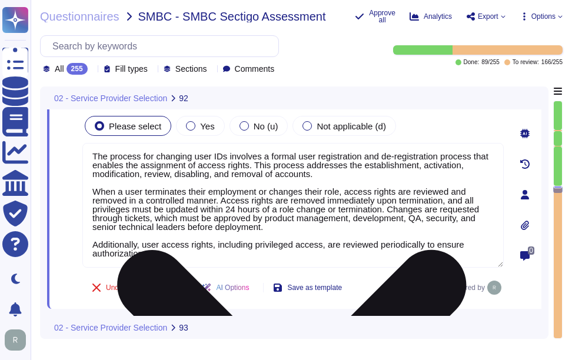
scroll to position [0, 0]
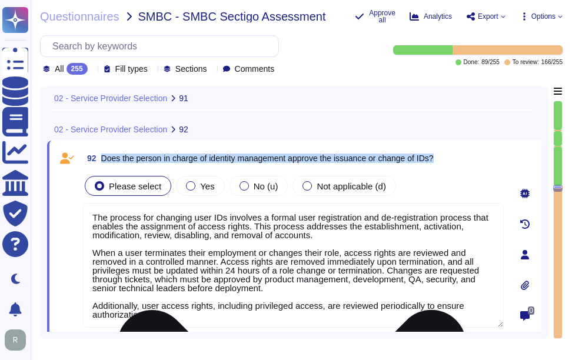
type textarea "Yes, we issue one unique user ID per person, and each ID is assigned to a speci…"
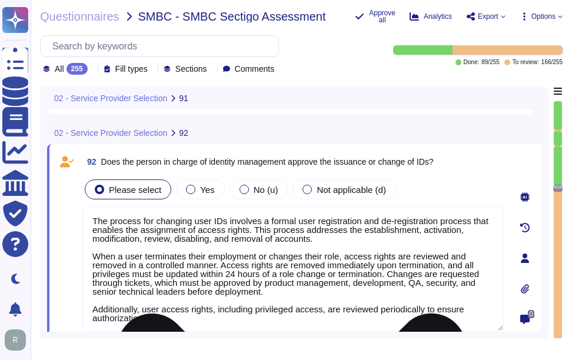
click at [129, 247] on textarea "The process for changing user IDs involves a formal user registration and de-re…" at bounding box center [292, 269] width 421 height 125
drag, startPoint x: 94, startPoint y: 256, endPoint x: 326, endPoint y: 298, distance: 236.1
click at [326, 298] on textarea "The process for changing user IDs involves a formal user registration and de-re…" at bounding box center [292, 269] width 421 height 125
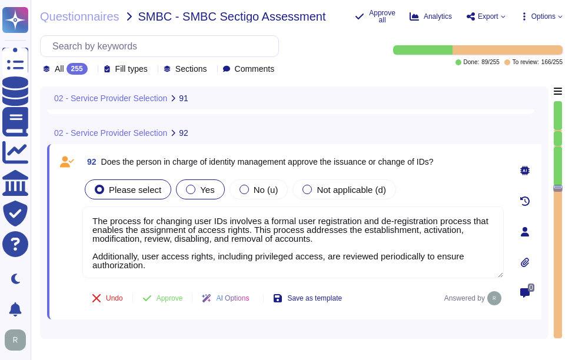
type textarea "The process for changing user IDs involves a formal user registration and de-re…"
click at [200, 193] on span "Yes" at bounding box center [207, 190] width 14 height 10
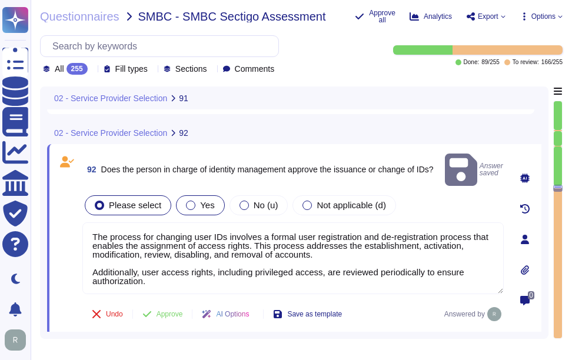
click at [195, 201] on label "Yes" at bounding box center [200, 205] width 28 height 9
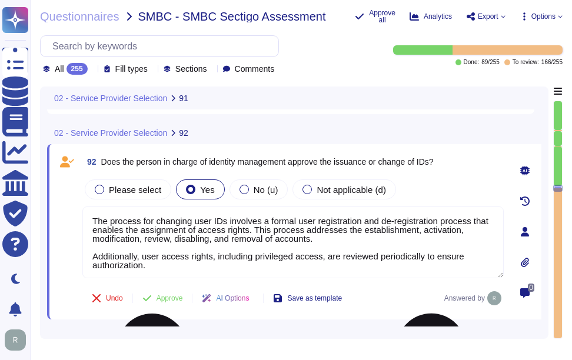
drag, startPoint x: 95, startPoint y: 222, endPoint x: 472, endPoint y: 224, distance: 377.1
click at [472, 224] on textarea "The process for changing user IDs involves a formal user registration and de-re…" at bounding box center [292, 243] width 421 height 72
click at [326, 271] on textarea "The process for changing user IDs involves a formal user registration and de-re…" at bounding box center [292, 243] width 421 height 72
click at [170, 299] on span "Approve" at bounding box center [169, 298] width 26 height 7
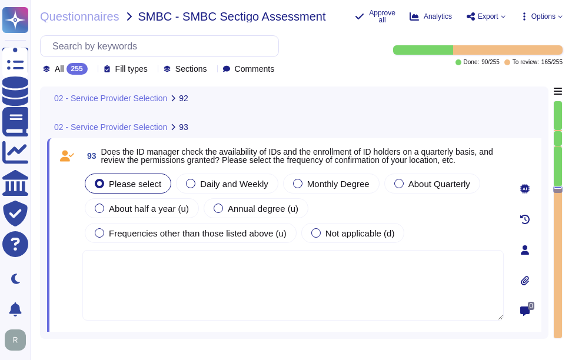
type textarea "The process for changing user IDs involves a formal user registration and de-re…"
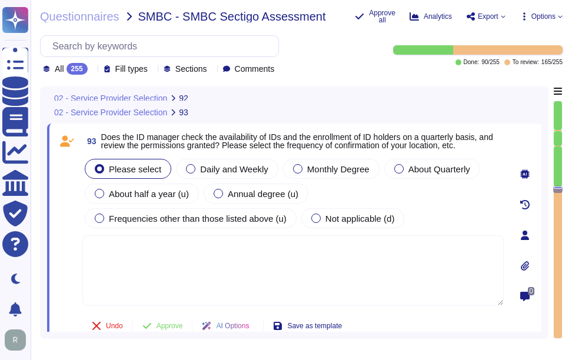
scroll to position [16159, 0]
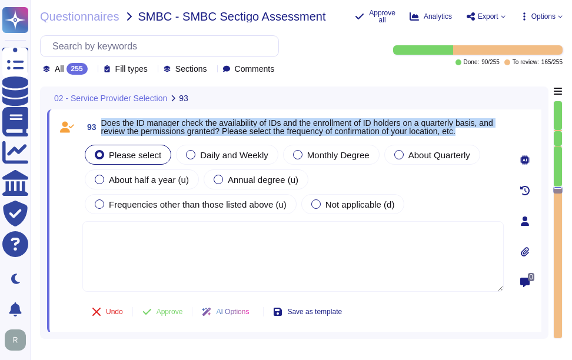
drag, startPoint x: 101, startPoint y: 121, endPoint x: 467, endPoint y: 135, distance: 365.6
click at [467, 135] on span "Does the ID manager check the availability of IDs and the enrollment of ID hold…" at bounding box center [302, 127] width 402 height 16
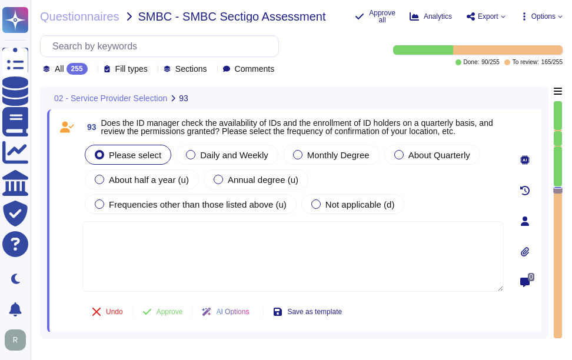
click at [328, 237] on textarea at bounding box center [292, 256] width 421 height 71
paste textarea "Yes, user access rights are reviewed on a quarterly basis to ensure accurate co…"
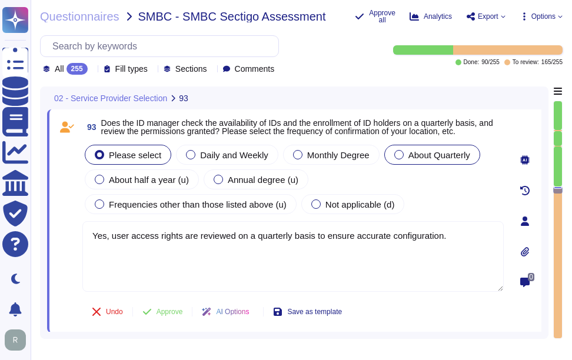
type textarea "Yes, user access rights are reviewed on a quarterly basis to ensure accurate co…"
click at [438, 156] on span "About Quarterly" at bounding box center [439, 155] width 62 height 10
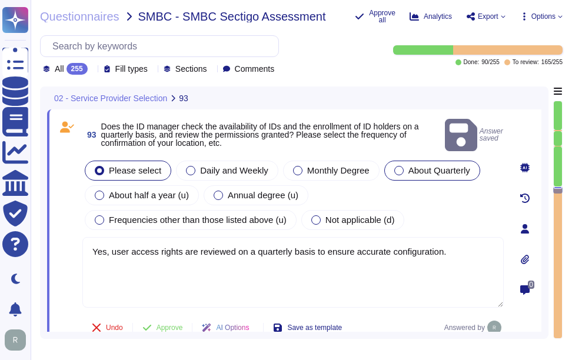
click at [395, 166] on div at bounding box center [398, 170] width 9 height 9
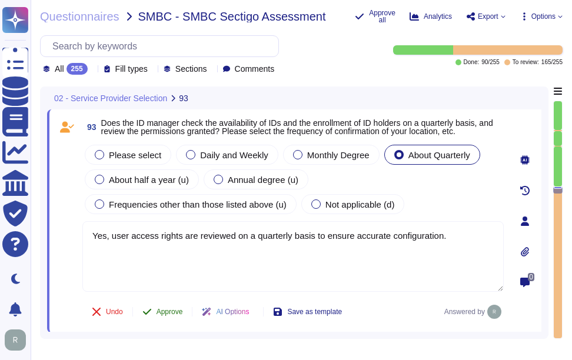
click at [168, 315] on span "Approve" at bounding box center [169, 311] width 26 height 7
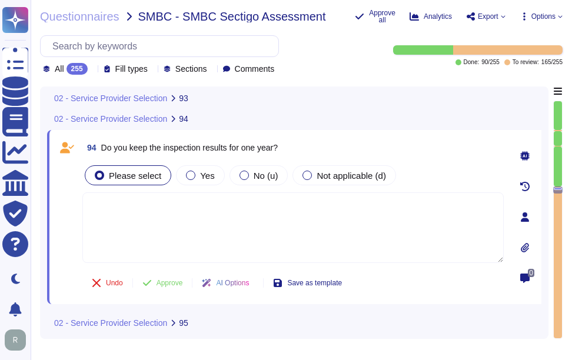
scroll to position [16393, 0]
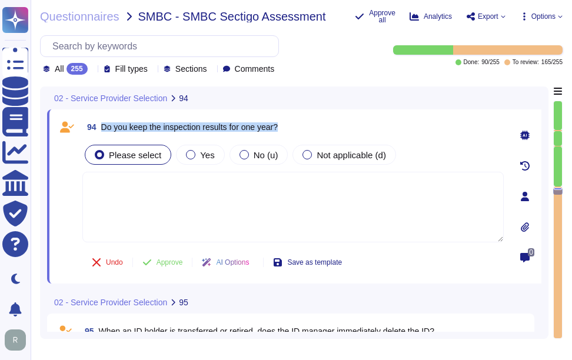
drag, startPoint x: 102, startPoint y: 127, endPoint x: 298, endPoint y: 129, distance: 195.9
click at [298, 129] on div "94 Do you keep the inspection results for one year?" at bounding box center [292, 126] width 421 height 21
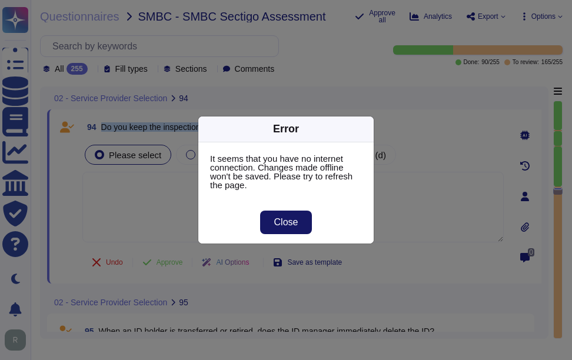
click at [297, 223] on span "Close" at bounding box center [286, 222] width 24 height 9
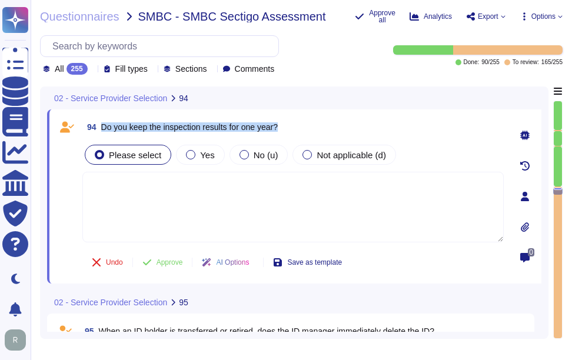
click at [129, 124] on span "Do you keep the inspection results for one year?" at bounding box center [189, 126] width 177 height 9
click at [111, 124] on span "Do you keep the inspection results for one year?" at bounding box center [189, 126] width 177 height 9
drag, startPoint x: 101, startPoint y: 126, endPoint x: 327, endPoint y: 129, distance: 226.5
click at [327, 129] on div "94 Do you keep the inspection results for one year?" at bounding box center [292, 126] width 421 height 21
click at [209, 155] on div "Yes" at bounding box center [200, 155] width 48 height 20
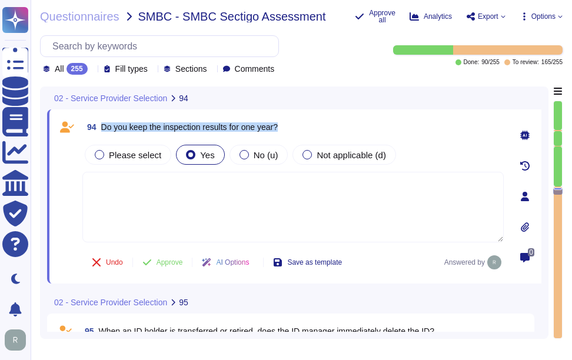
click at [219, 131] on span "Do you keep the inspection results for one year?" at bounding box center [189, 126] width 177 height 9
drag, startPoint x: 166, startPoint y: 125, endPoint x: 332, endPoint y: 129, distance: 166.5
click at [332, 129] on div "94 Do you keep the inspection results for one year?" at bounding box center [292, 126] width 421 height 21
click at [283, 214] on textarea at bounding box center [292, 207] width 421 height 71
click at [231, 228] on textarea at bounding box center [292, 207] width 421 height 71
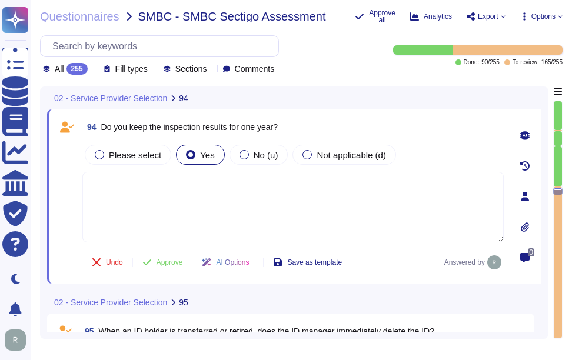
click at [429, 125] on div "94 Do you keep the inspection results for one year?" at bounding box center [292, 126] width 421 height 21
click at [171, 261] on span "Approve" at bounding box center [169, 262] width 26 height 7
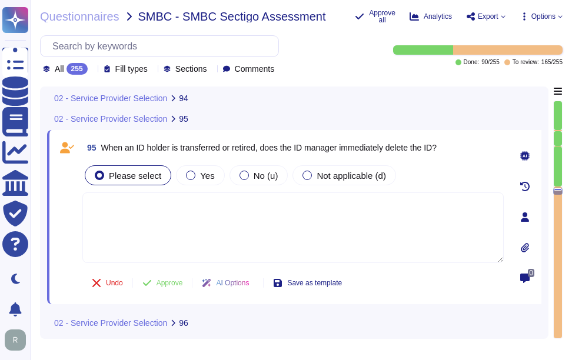
scroll to position [16544, 0]
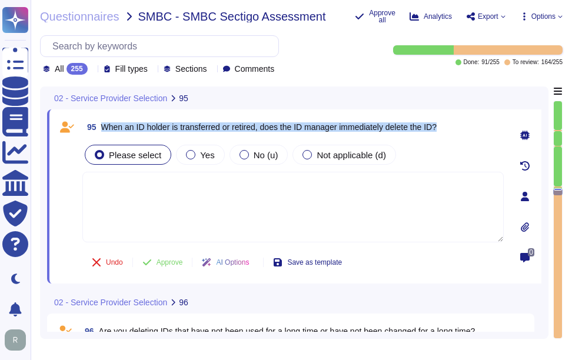
drag, startPoint x: 102, startPoint y: 127, endPoint x: 452, endPoint y: 121, distance: 349.5
click at [452, 121] on div "95 When an ID holder is transferred or retired, does the ID manager immediately…" at bounding box center [292, 126] width 421 height 21
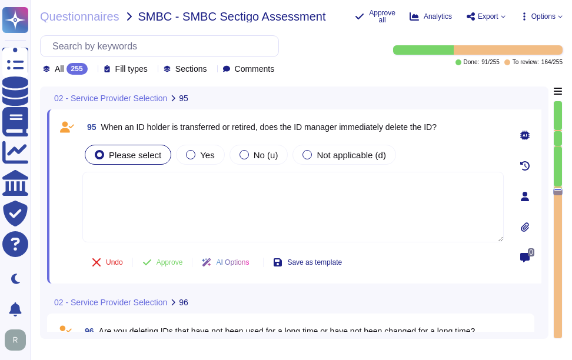
click at [161, 198] on textarea at bounding box center [292, 207] width 421 height 71
paste textarea "User access removal is conducted systematically and timely. Access rights are r…"
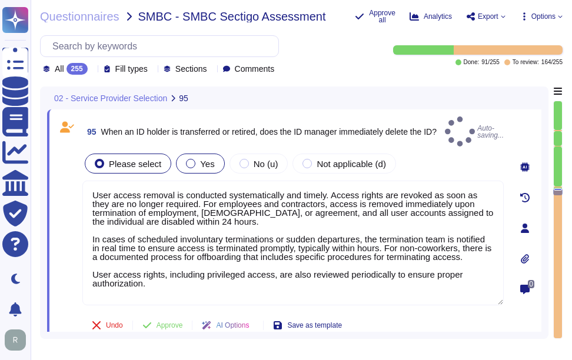
type textarea "User access removal is conducted systematically and timely. Access rights are r…"
click at [201, 159] on span "Yes" at bounding box center [207, 164] width 14 height 10
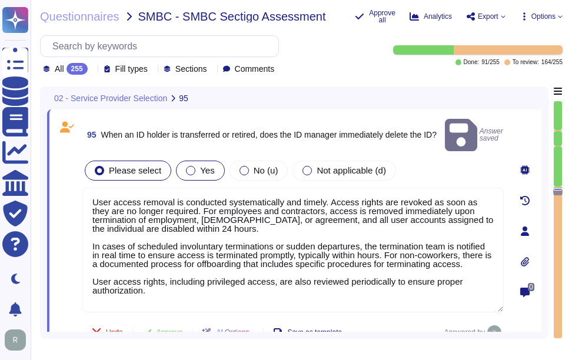
click at [192, 166] on div at bounding box center [190, 170] width 9 height 9
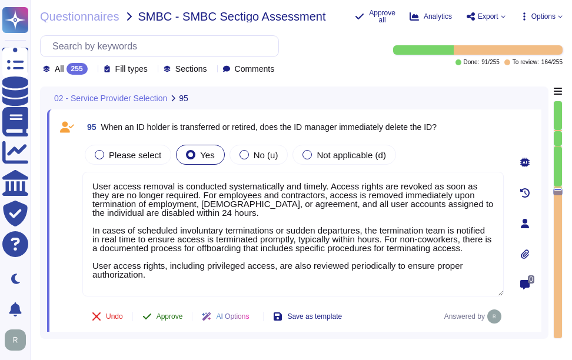
click at [152, 317] on button "Approve" at bounding box center [162, 317] width 59 height 24
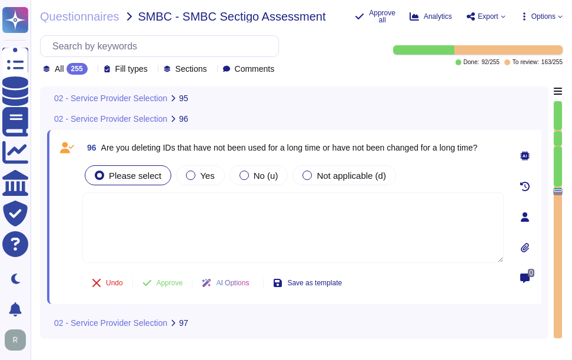
scroll to position [16784, 0]
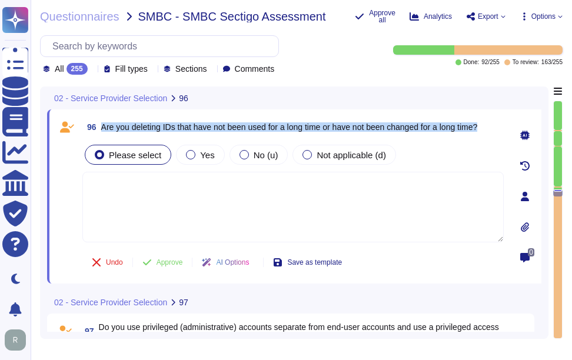
drag, startPoint x: 101, startPoint y: 128, endPoint x: 494, endPoint y: 133, distance: 393.0
click at [494, 133] on div "96 Are you deleting IDs that have not been used for a long time or have not bee…" at bounding box center [292, 126] width 421 height 21
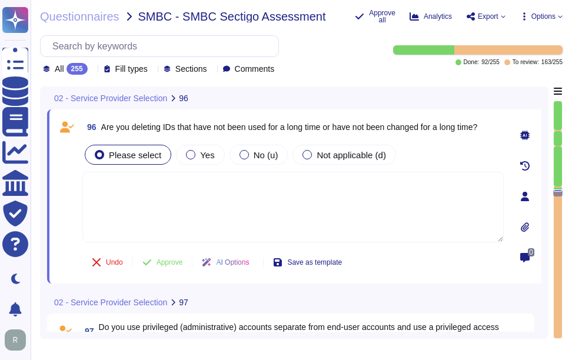
click at [92, 70] on icon at bounding box center [92, 70] width 0 height 0
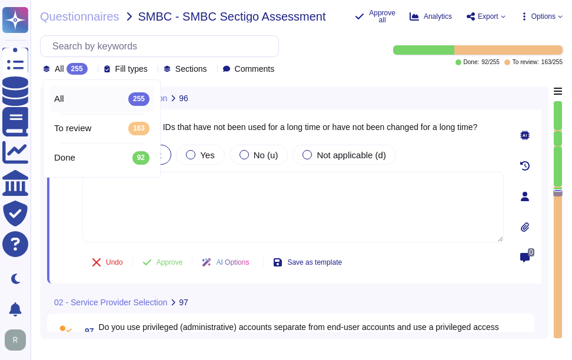
click at [92, 70] on icon at bounding box center [92, 70] width 0 height 0
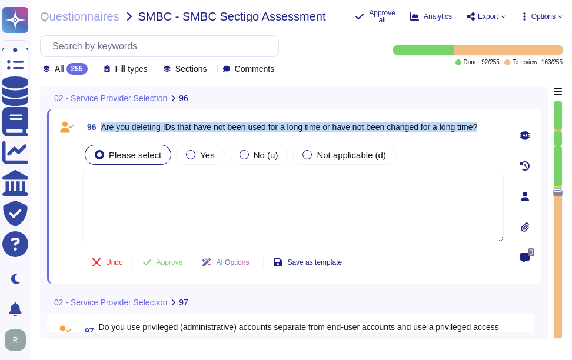
drag, startPoint x: 102, startPoint y: 125, endPoint x: 497, endPoint y: 126, distance: 394.8
click at [497, 126] on div "96 Are you deleting IDs that have not been used for a long time or have not bee…" at bounding box center [292, 126] width 421 height 21
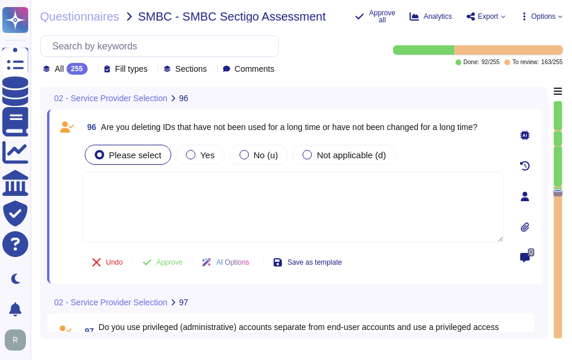
click at [269, 181] on textarea at bounding box center [292, 207] width 421 height 71
paste textarea "Yes, inactive user IDs that have not been used for 60 days are disabled and del…"
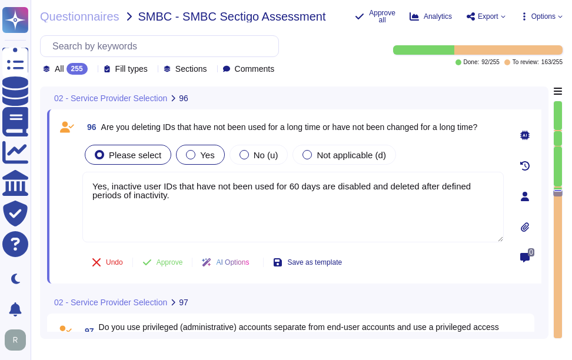
type textarea "Yes, inactive user IDs that have not been used for 60 days are disabled and del…"
click at [200, 160] on div "Yes" at bounding box center [200, 155] width 48 height 20
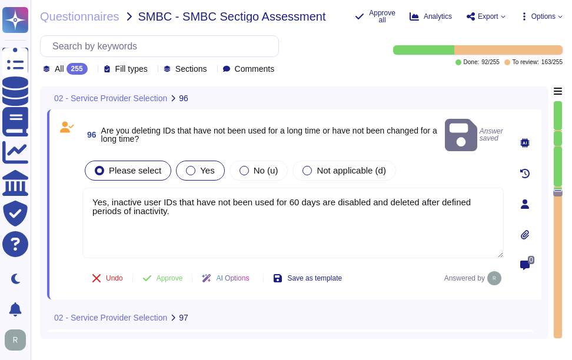
click at [186, 166] on div at bounding box center [190, 170] width 9 height 9
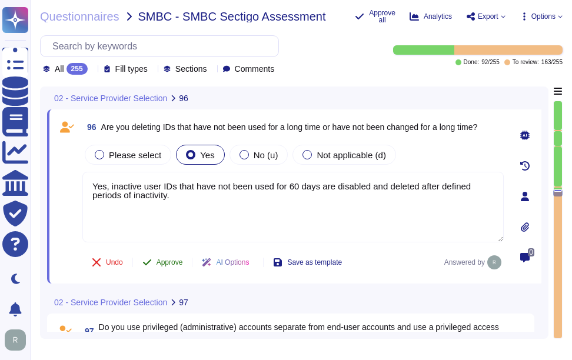
click at [169, 262] on span "Approve" at bounding box center [169, 262] width 26 height 7
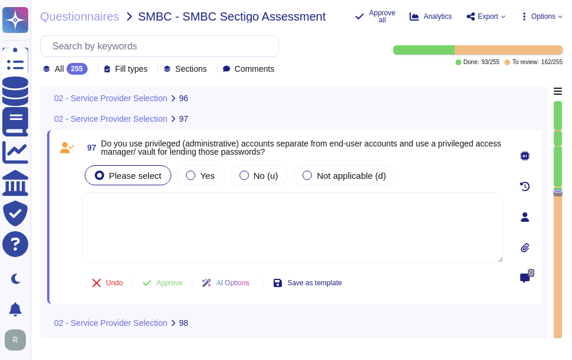
scroll to position [16968, 0]
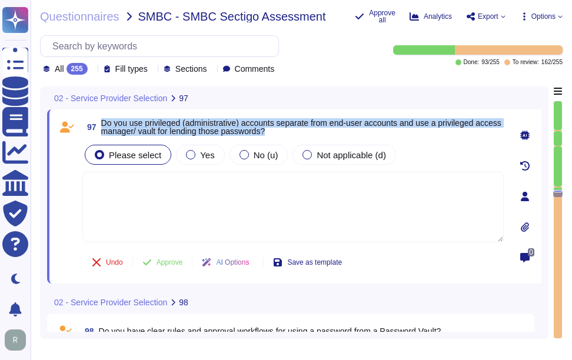
drag, startPoint x: 102, startPoint y: 122, endPoint x: 304, endPoint y: 134, distance: 202.1
click at [304, 134] on span "Do you use privileged (administrative) accounts separate from end-user accounts…" at bounding box center [302, 127] width 402 height 16
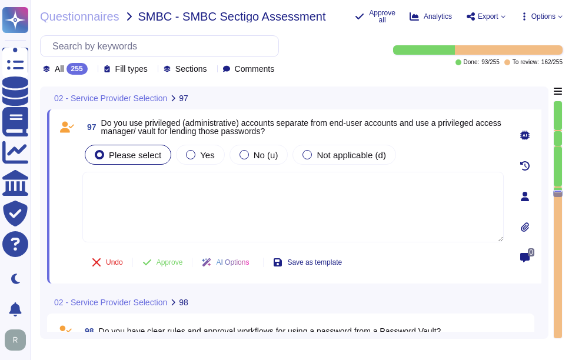
click at [226, 194] on textarea at bounding box center [292, 207] width 421 height 71
paste textarea "Yes, individuals holding both administrator and regular roles are required to h…"
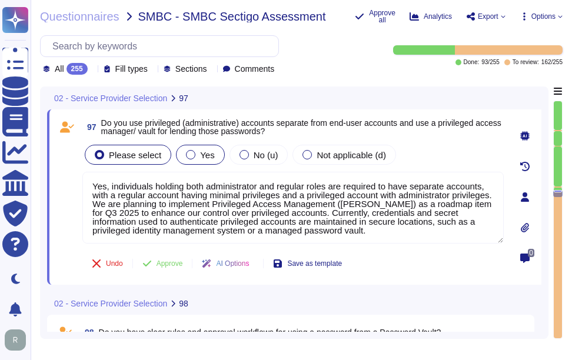
type textarea "Yes, individuals holding both administrator and regular roles are required to h…"
click at [196, 154] on label "Yes" at bounding box center [200, 154] width 28 height 9
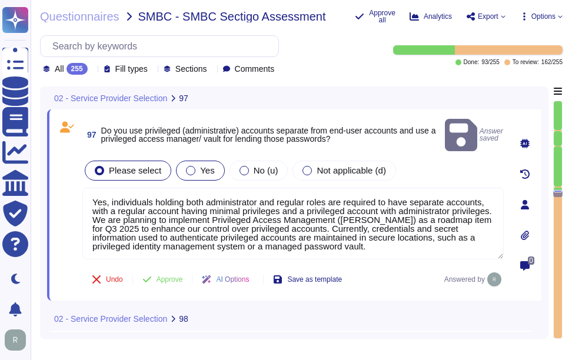
click at [201, 165] on span "Yes" at bounding box center [207, 170] width 14 height 10
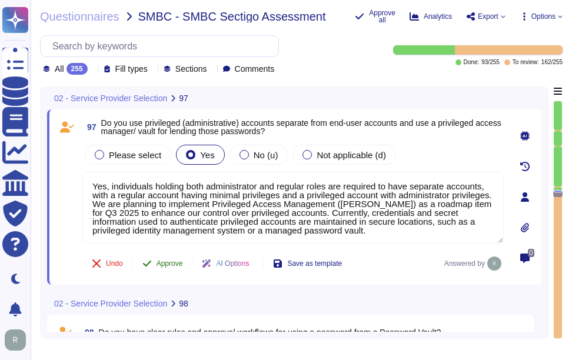
click at [174, 264] on span "Approve" at bounding box center [169, 263] width 26 height 7
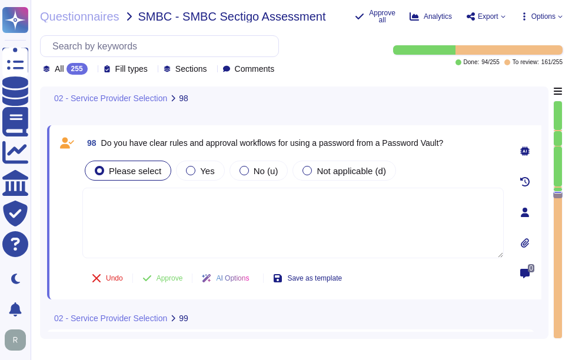
scroll to position [17154, 0]
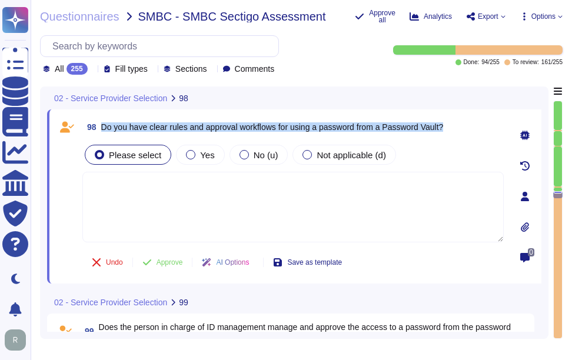
drag, startPoint x: 101, startPoint y: 125, endPoint x: 464, endPoint y: 132, distance: 363.1
click at [464, 132] on div "98 Do you have clear rules and approval workflows for using a password from a P…" at bounding box center [292, 126] width 421 height 21
click at [131, 123] on span "Do you have clear rules and approval workflows for using a password from a Pass…" at bounding box center [272, 126] width 342 height 9
drag, startPoint x: 101, startPoint y: 126, endPoint x: 457, endPoint y: 128, distance: 355.4
click at [457, 128] on div "98 Do you have clear rules and approval workflows for using a password from a P…" at bounding box center [292, 126] width 421 height 21
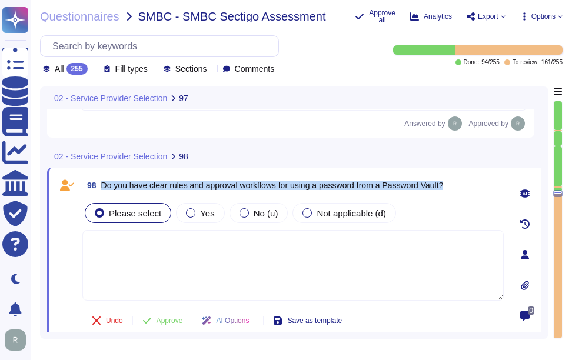
type textarea "Yes, individuals holding both administrator and regular roles are required to h…"
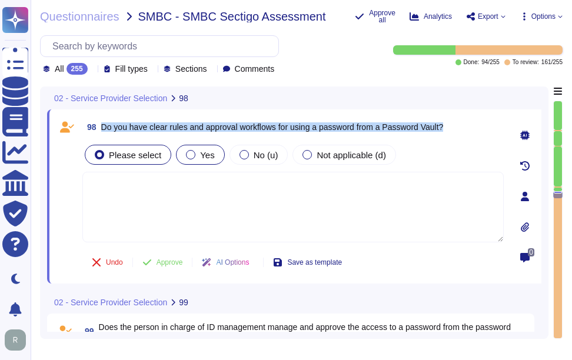
click at [202, 156] on span "Yes" at bounding box center [207, 155] width 14 height 10
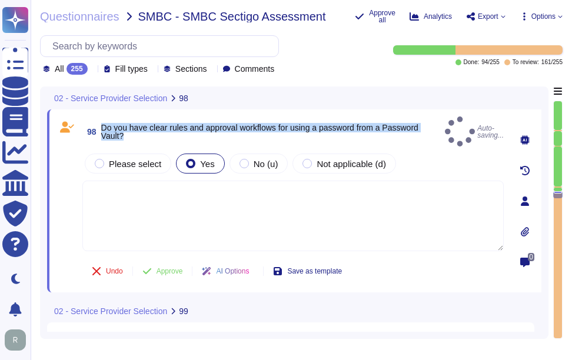
click at [351, 129] on span "Do you have clear rules and approval workflows for using a password from a Pass…" at bounding box center [270, 132] width 339 height 16
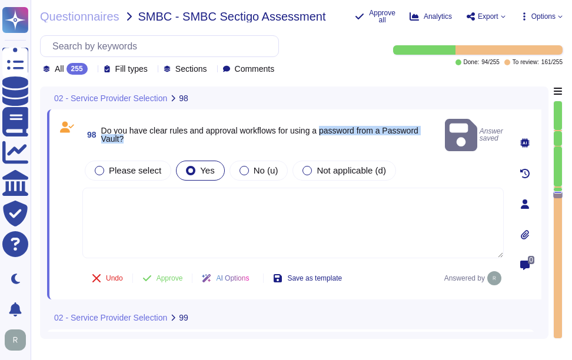
drag, startPoint x: 325, startPoint y: 124, endPoint x: 327, endPoint y: 132, distance: 9.0
click at [327, 132] on span "Do you have clear rules and approval workflows for using a password from a Pass…" at bounding box center [270, 134] width 339 height 16
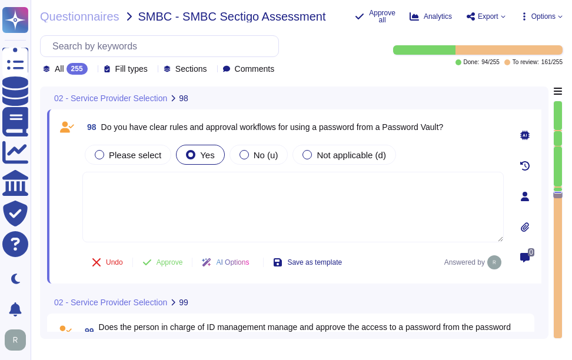
click at [278, 212] on textarea at bounding box center [292, 207] width 421 height 71
paste textarea "Passwords are stored using a salted hash with a one-way non-reversible hash alg…"
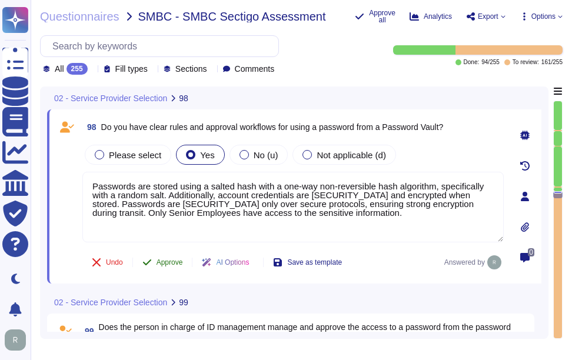
type textarea "Passwords are stored using a salted hash with a one-way non-reversible hash alg…"
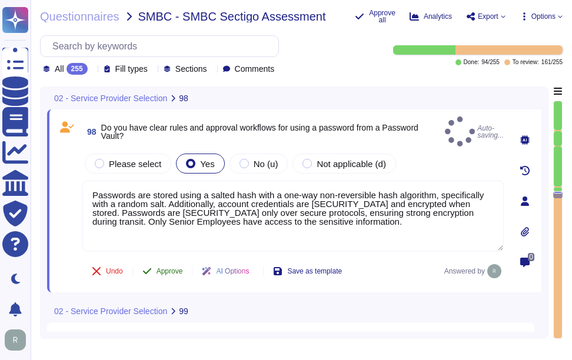
click at [174, 268] on span "Approve" at bounding box center [169, 271] width 26 height 7
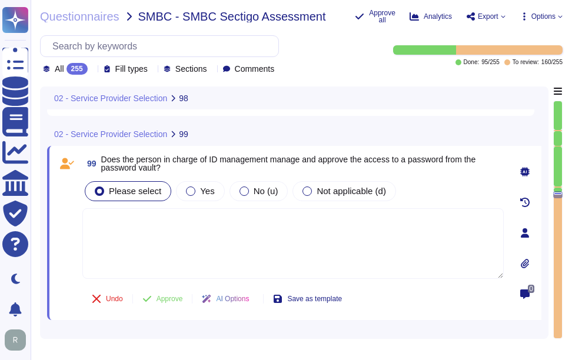
scroll to position [17338, 0]
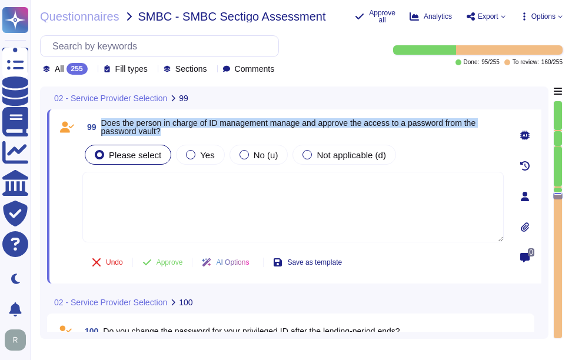
drag, startPoint x: 101, startPoint y: 120, endPoint x: 189, endPoint y: 129, distance: 88.7
click at [189, 129] on span "99 Does the person in charge of ID management manage and approve the access to …" at bounding box center [292, 126] width 421 height 21
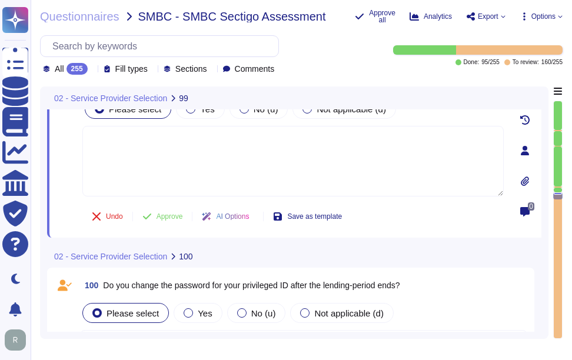
scroll to position [17397, 0]
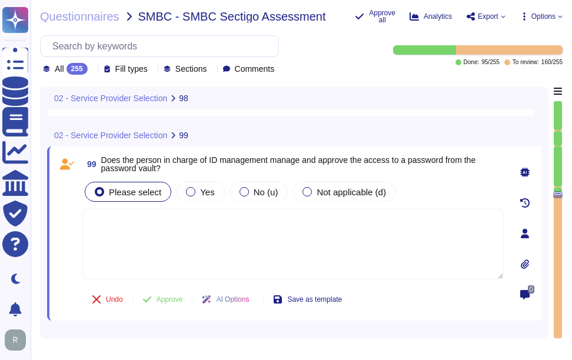
type textarea "Passwords are stored using a salted hash with a one-way non-reversible hash alg…"
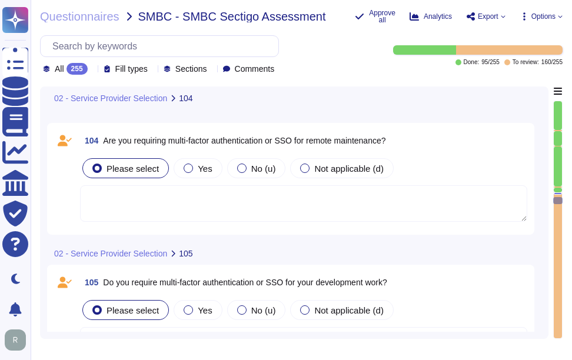
scroll to position [18106, 0]
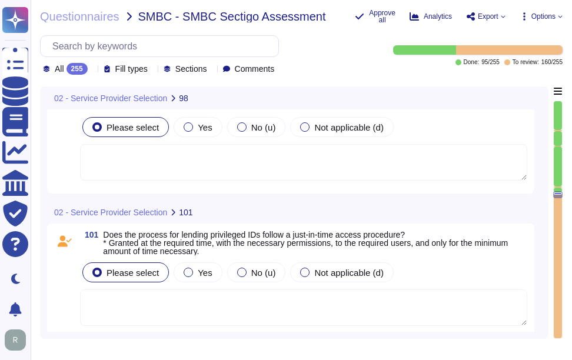
type textarea "Passwords are stored using a salted hash with a one-way non-reversible hash alg…"
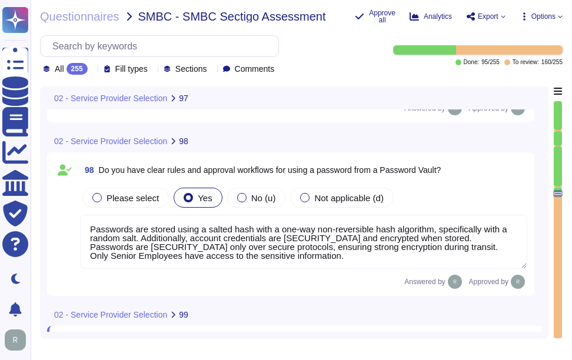
type textarea "Yes, individuals holding both administrator and regular roles are required to h…"
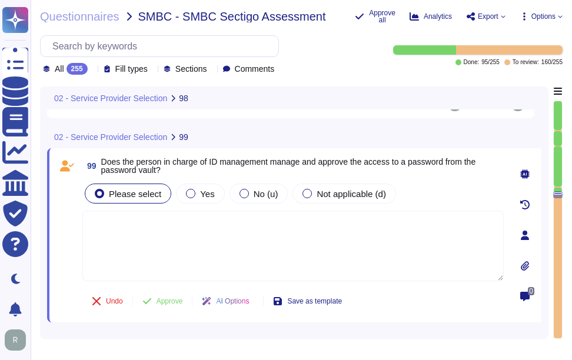
scroll to position [17287, 0]
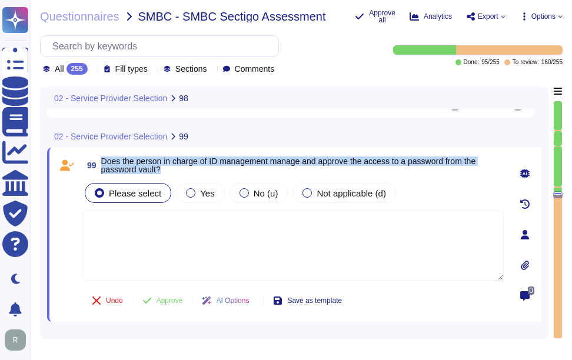
drag, startPoint x: 101, startPoint y: 157, endPoint x: 194, endPoint y: 168, distance: 93.6
click at [194, 168] on span "Does the person in charge of ID management manage and approve the access to a p…" at bounding box center [302, 165] width 402 height 16
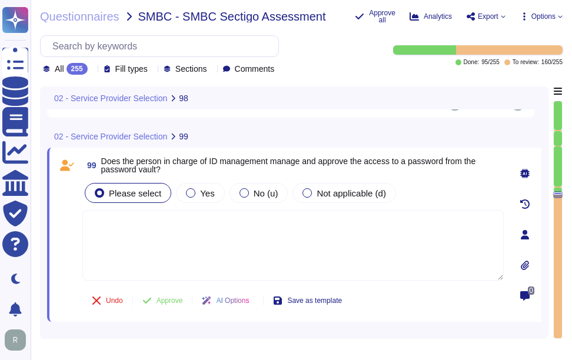
click at [254, 242] on textarea at bounding box center [292, 245] width 421 height 71
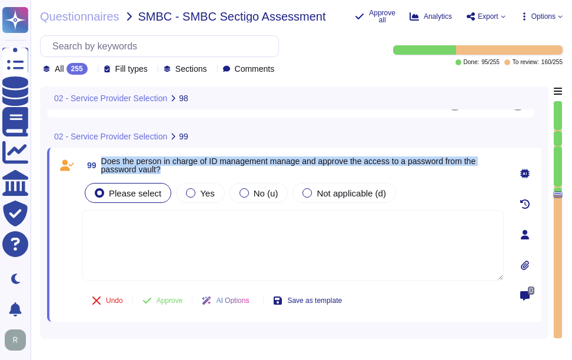
drag, startPoint x: 103, startPoint y: 159, endPoint x: 174, endPoint y: 171, distance: 71.6
click at [174, 171] on span "Does the person in charge of ID management manage and approve the access to a p…" at bounding box center [302, 165] width 402 height 16
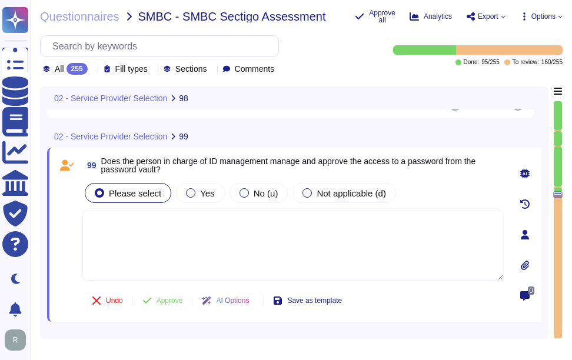
click at [374, 244] on textarea at bounding box center [292, 245] width 421 height 71
paste textarea "Users are required to use the company provided password manager. The password m…"
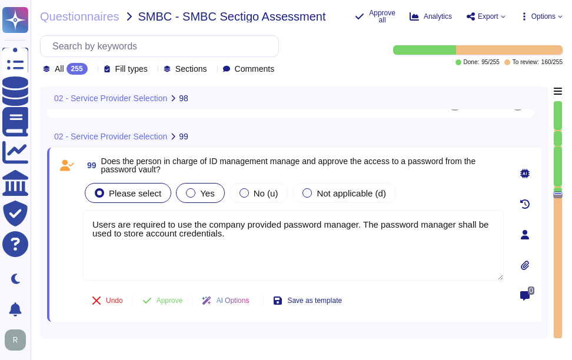
type textarea "Users are required to use the company provided password manager. The password m…"
click at [200, 197] on span "Yes" at bounding box center [207, 193] width 14 height 10
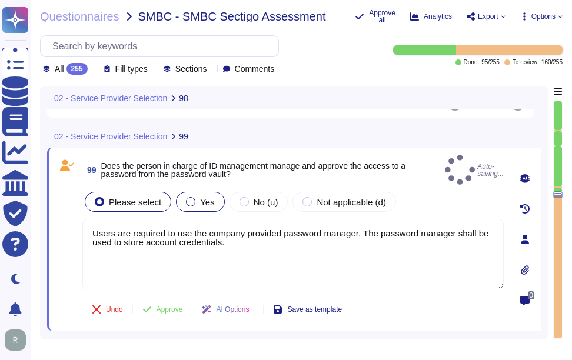
click at [202, 197] on span "Yes" at bounding box center [207, 202] width 14 height 10
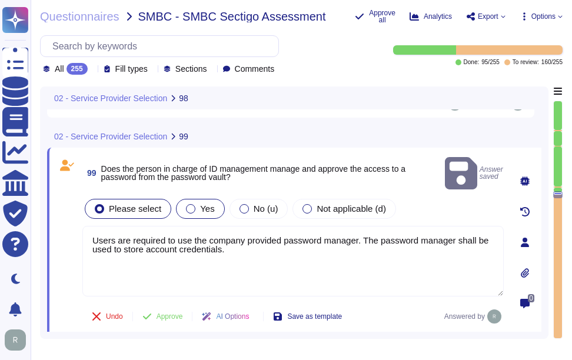
click at [187, 199] on div "Yes" at bounding box center [200, 209] width 48 height 20
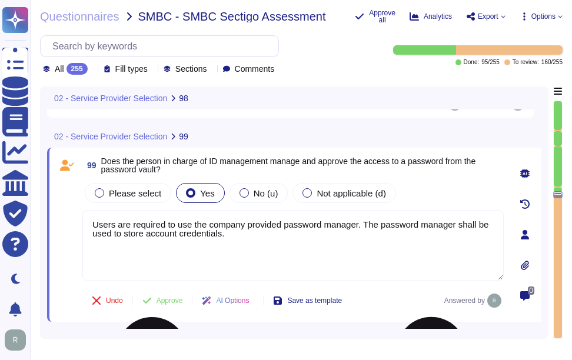
click at [287, 259] on textarea "Users are required to use the company provided password manager. The password m…" at bounding box center [292, 245] width 421 height 71
click at [174, 302] on span "Approve" at bounding box center [169, 300] width 26 height 7
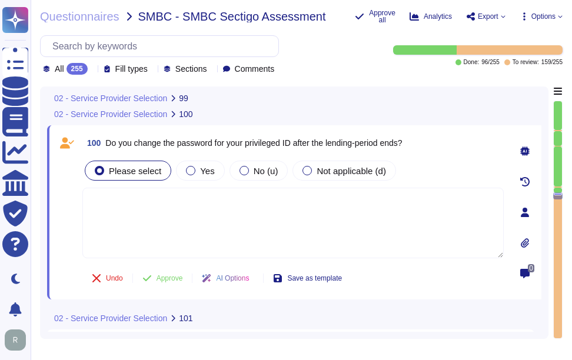
scroll to position [17500, 0]
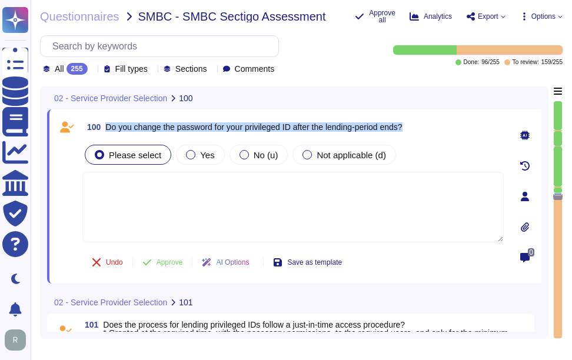
drag, startPoint x: 107, startPoint y: 125, endPoint x: 431, endPoint y: 136, distance: 324.3
click at [431, 136] on div "100 Do you change the password for your privileged ID after the lending-period …" at bounding box center [292, 126] width 421 height 21
click at [189, 154] on div at bounding box center [190, 154] width 9 height 9
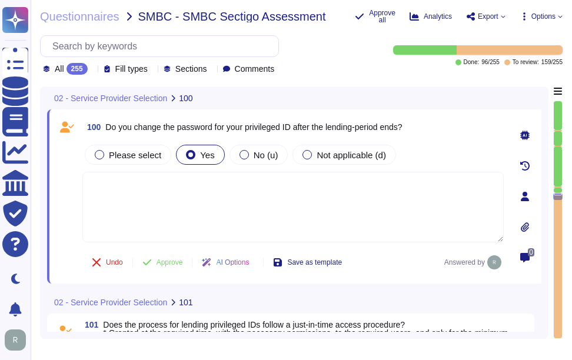
click at [274, 214] on textarea at bounding box center [292, 207] width 421 height 71
click at [422, 159] on div "Please select Yes No (u) Not applicable (d)" at bounding box center [292, 154] width 421 height 25
click at [174, 266] on span "Approve" at bounding box center [169, 262] width 26 height 7
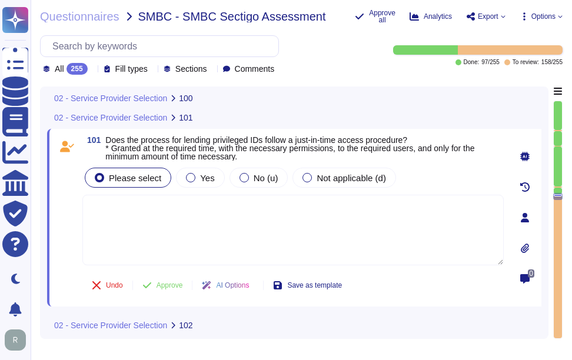
scroll to position [17649, 0]
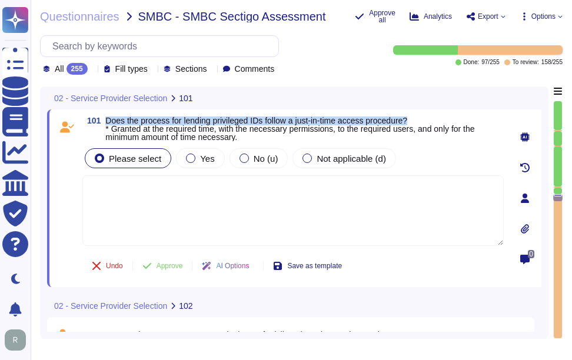
drag, startPoint x: 106, startPoint y: 119, endPoint x: 423, endPoint y: 122, distance: 316.5
click at [423, 122] on span "Does the process for lending privileged IDs follow a just-in-time access proced…" at bounding box center [304, 128] width 398 height 25
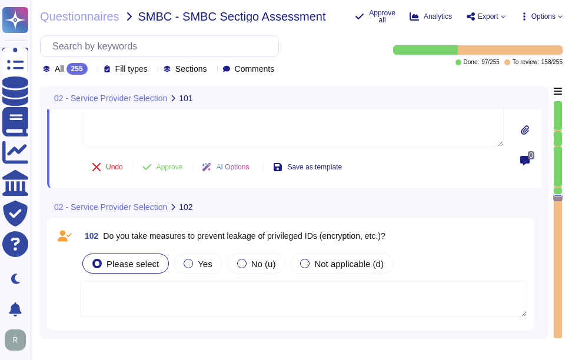
scroll to position [17767, 0]
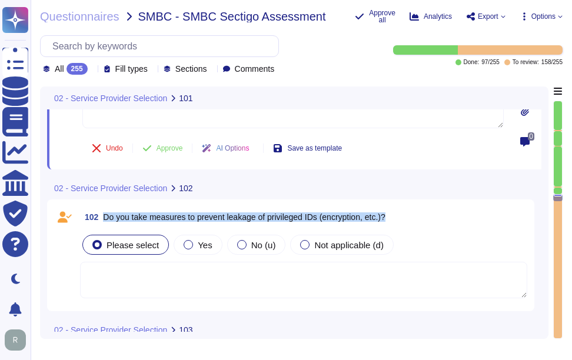
drag, startPoint x: 104, startPoint y: 218, endPoint x: 412, endPoint y: 220, distance: 308.3
click at [412, 220] on div "102 Do you take measures to prevent leakage of privileged IDs (encryption, etc.…" at bounding box center [303, 217] width 447 height 21
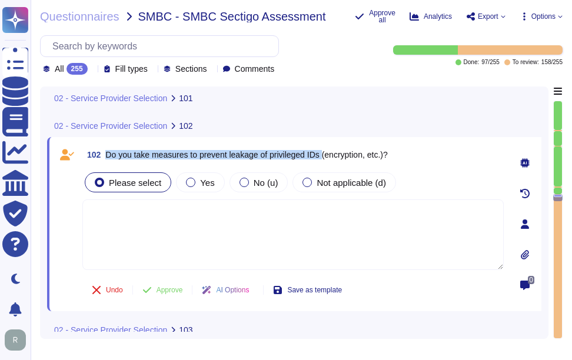
drag, startPoint x: 106, startPoint y: 153, endPoint x: 326, endPoint y: 156, distance: 220.1
click at [326, 156] on span "Do you take measures to prevent leakage of privileged IDs (encryption, etc.)?" at bounding box center [246, 154] width 282 height 9
click at [201, 186] on span "Yes" at bounding box center [207, 183] width 14 height 10
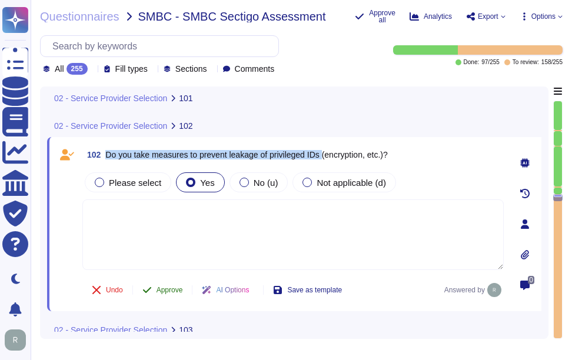
click at [168, 291] on span "Approve" at bounding box center [169, 290] width 26 height 7
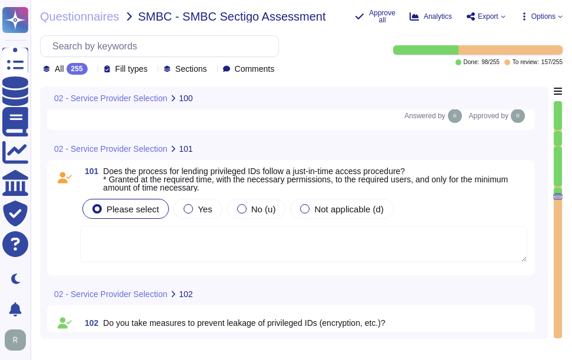
scroll to position [17578, 0]
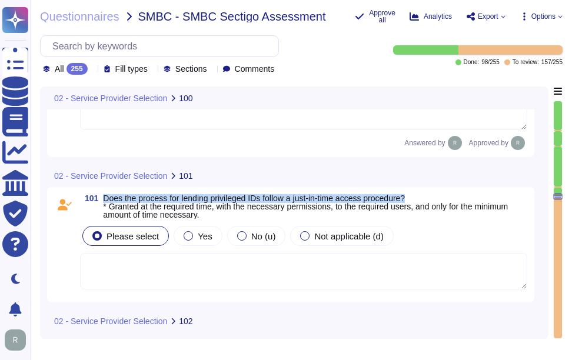
drag, startPoint x: 104, startPoint y: 199, endPoint x: 441, endPoint y: 201, distance: 336.5
click at [441, 201] on span "Does the process for lending privileged IDs follow a just-in-time access proced…" at bounding box center [315, 206] width 424 height 25
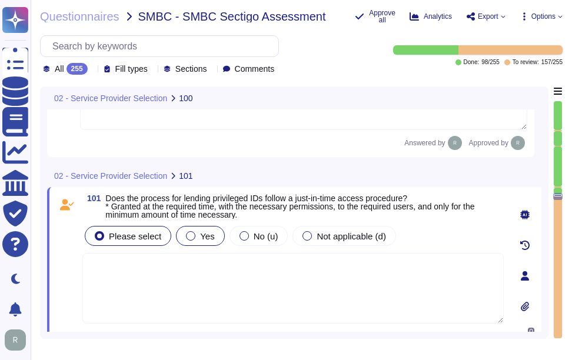
click at [200, 237] on span "Yes" at bounding box center [207, 236] width 14 height 10
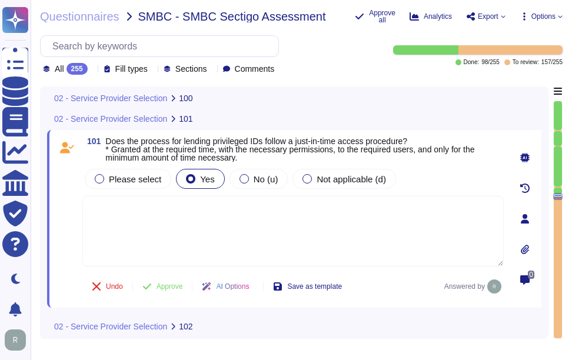
scroll to position [17637, 0]
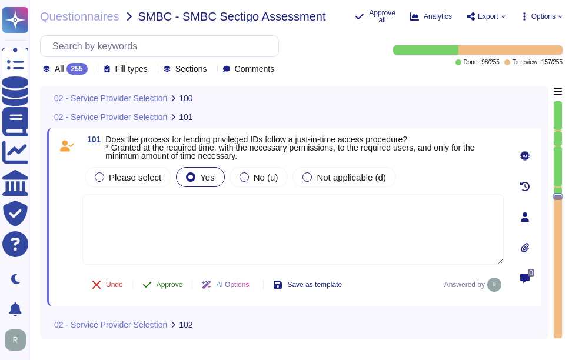
click at [167, 286] on span "Approve" at bounding box center [169, 284] width 26 height 7
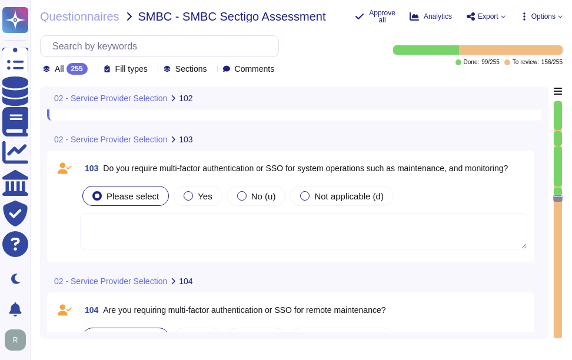
scroll to position [17983, 0]
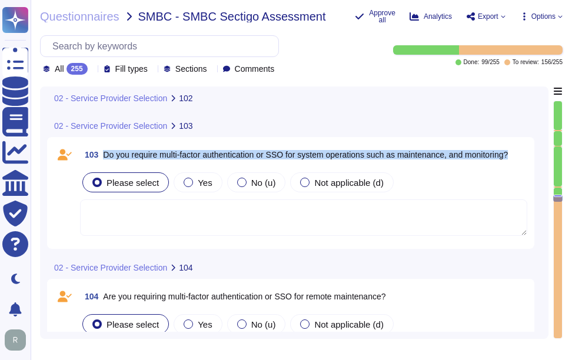
drag, startPoint x: 105, startPoint y: 154, endPoint x: 520, endPoint y: 161, distance: 415.4
click at [520, 161] on div "103 Do you require multi-factor authentication or SSO for system operations suc…" at bounding box center [303, 154] width 447 height 21
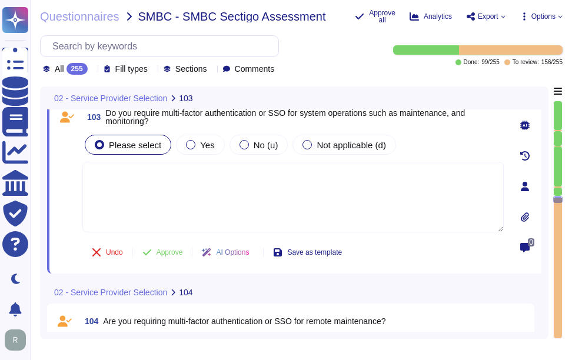
scroll to position [17924, 0]
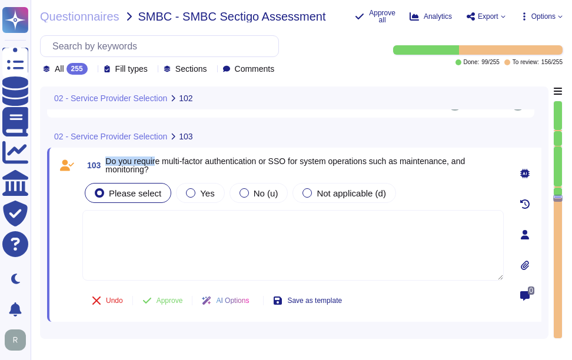
drag, startPoint x: 108, startPoint y: 161, endPoint x: 158, endPoint y: 167, distance: 50.9
click at [158, 167] on span "Do you require multi-factor authentication or SSO for system operations such as…" at bounding box center [284, 165] width 359 height 18
drag, startPoint x: 158, startPoint y: 167, endPoint x: 111, endPoint y: 167, distance: 47.1
click at [111, 167] on span "Do you require multi-factor authentication or SSO for system operations such as…" at bounding box center [284, 165] width 359 height 18
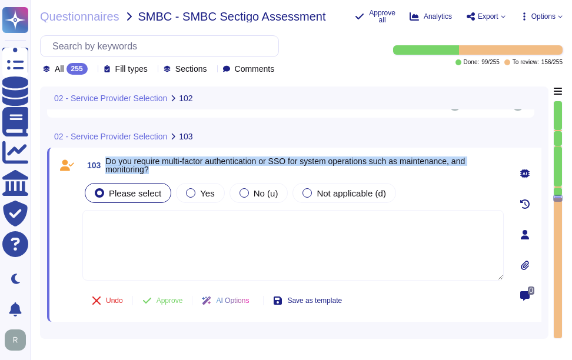
drag, startPoint x: 108, startPoint y: 164, endPoint x: 168, endPoint y: 171, distance: 60.4
click at [168, 171] on span "Do you require multi-factor authentication or SSO for system operations such as…" at bounding box center [304, 165] width 398 height 16
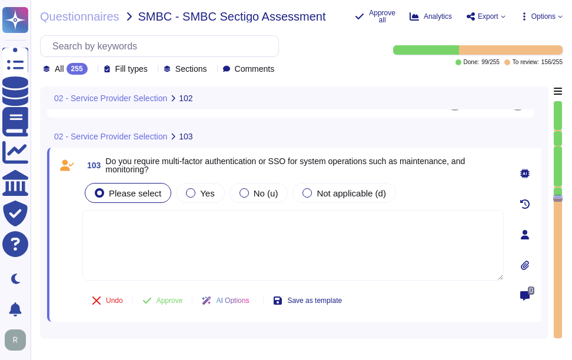
click at [347, 242] on textarea at bounding box center [292, 245] width 421 height 71
paste textarea "Yes, our company requires multi-factor authentication (MFA) for access to our s…"
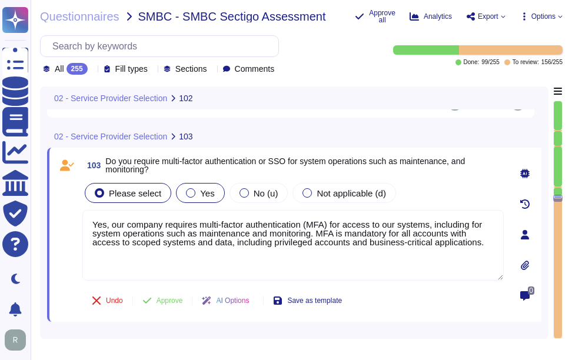
type textarea "Yes, our company requires multi-factor authentication (MFA) for access to our s…"
click at [195, 194] on label "Yes" at bounding box center [200, 192] width 28 height 9
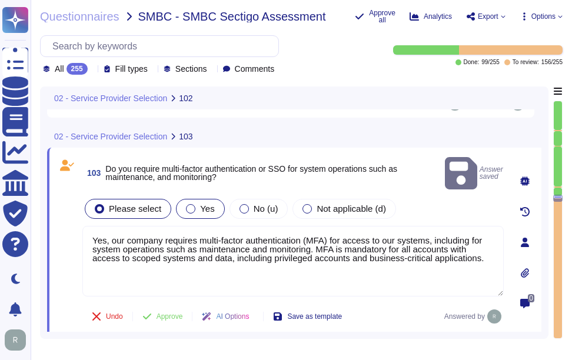
click at [191, 204] on div at bounding box center [190, 208] width 9 height 9
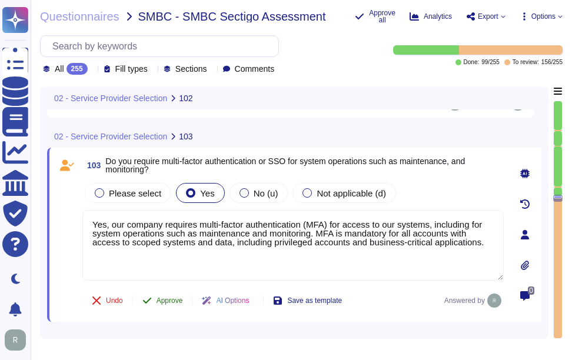
click at [170, 299] on span "Approve" at bounding box center [169, 300] width 26 height 7
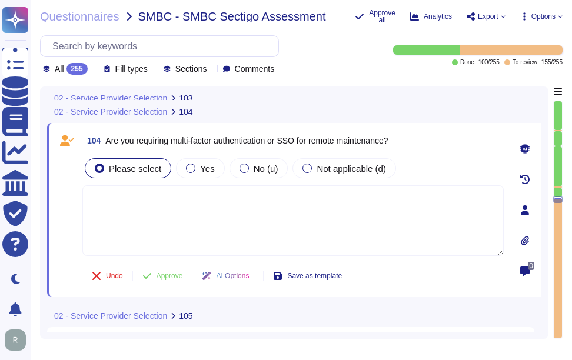
scroll to position [18141, 0]
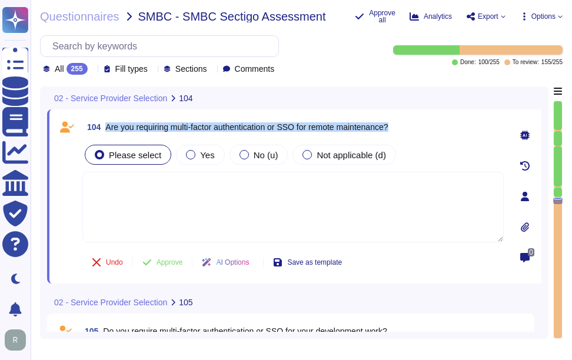
drag, startPoint x: 108, startPoint y: 126, endPoint x: 409, endPoint y: 134, distance: 301.3
click at [409, 134] on div "104 Are you requiring multi-factor authentication or SSO for remote maintenance?" at bounding box center [292, 126] width 421 height 21
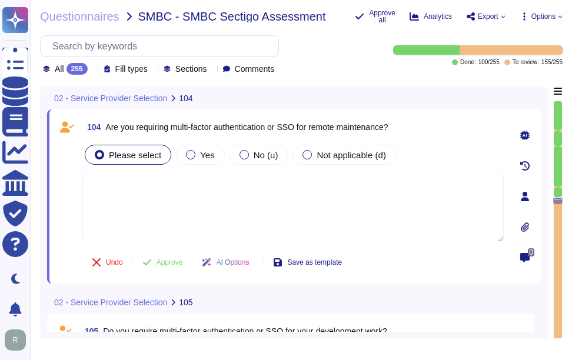
click at [389, 239] on textarea at bounding box center [292, 207] width 421 height 71
paste textarea "Multi-factor authentication (MFA) is required for all remote user access, inclu…"
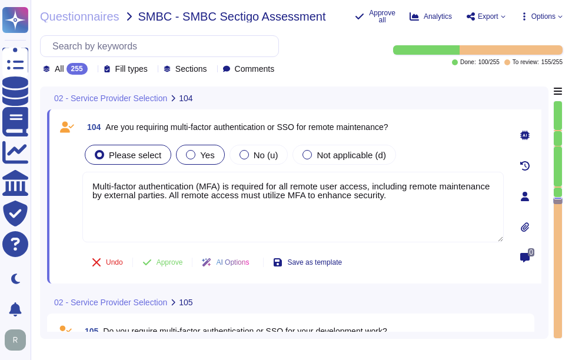
type textarea "Multi-factor authentication (MFA) is required for all remote user access, inclu…"
click at [207, 155] on span "Yes" at bounding box center [207, 155] width 14 height 10
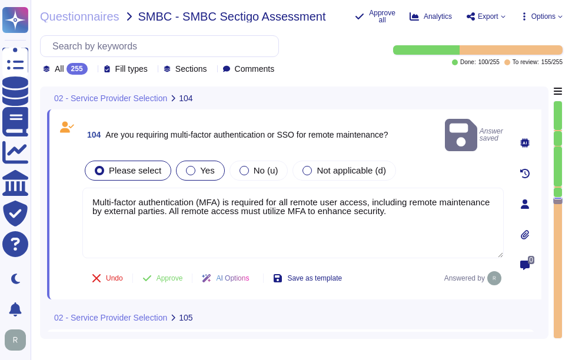
click at [188, 166] on div at bounding box center [190, 170] width 9 height 9
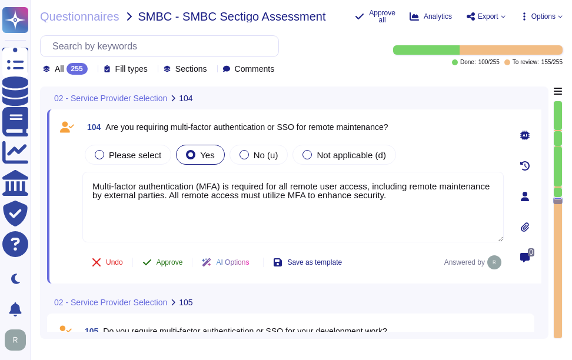
click at [168, 260] on span "Approve" at bounding box center [169, 262] width 26 height 7
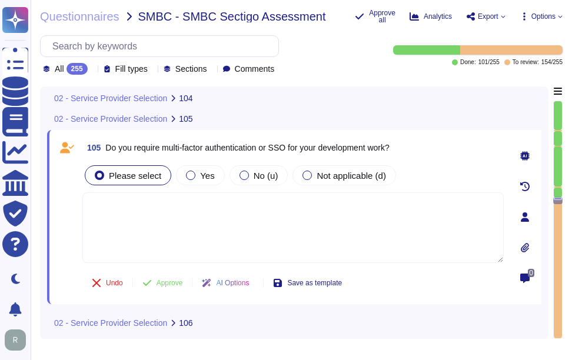
scroll to position [18326, 0]
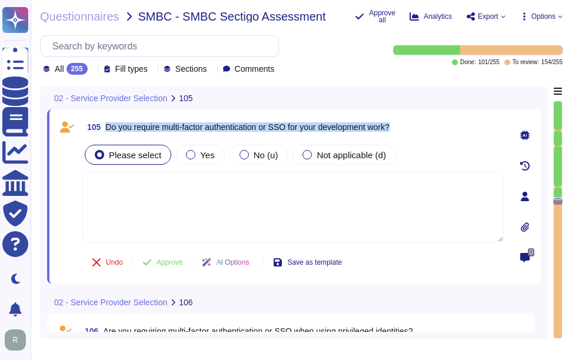
drag, startPoint x: 105, startPoint y: 126, endPoint x: 412, endPoint y: 129, distance: 307.1
click at [412, 129] on div "105 Do you require multi-factor authentication or SSO for your development work?" at bounding box center [292, 126] width 421 height 21
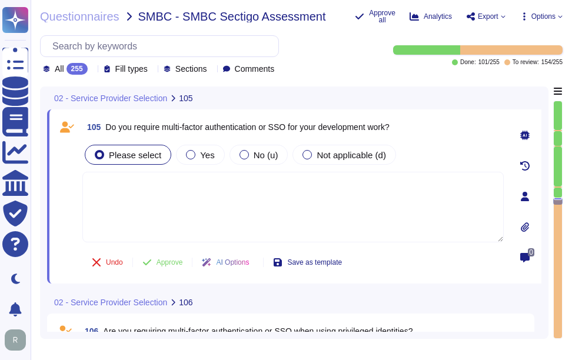
click at [293, 221] on textarea at bounding box center [292, 207] width 421 height 71
paste textarea "Yes, our company requires multi-factor authentication (MFA) for access to our s…"
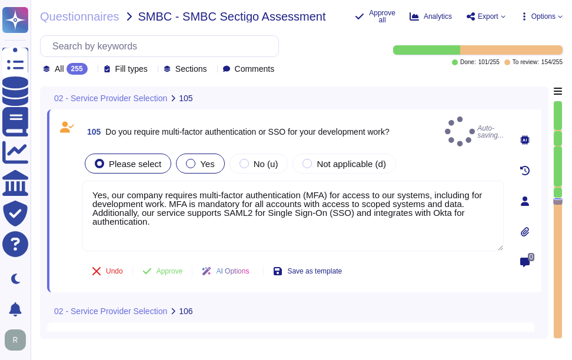
type textarea "Yes, our company requires multi-factor authentication (MFA) for access to our s…"
click at [214, 162] on div "Yes" at bounding box center [200, 164] width 48 height 20
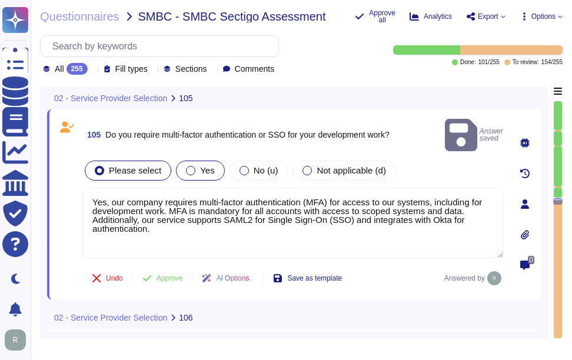
click at [187, 166] on div at bounding box center [190, 170] width 9 height 9
click at [165, 275] on span "Approve" at bounding box center [169, 278] width 26 height 7
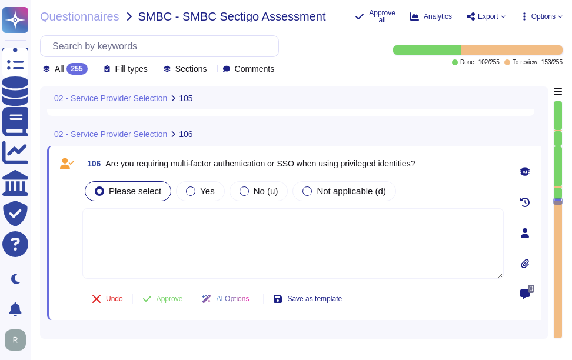
scroll to position [18510, 0]
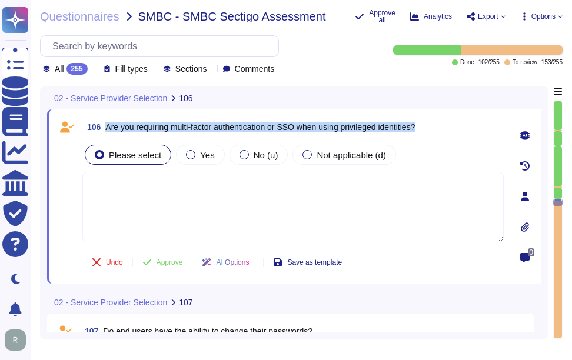
drag, startPoint x: 108, startPoint y: 125, endPoint x: 440, endPoint y: 128, distance: 332.4
click at [440, 128] on div "106 Are you requiring multi-factor authentication or SSO when using privileged …" at bounding box center [292, 126] width 421 height 21
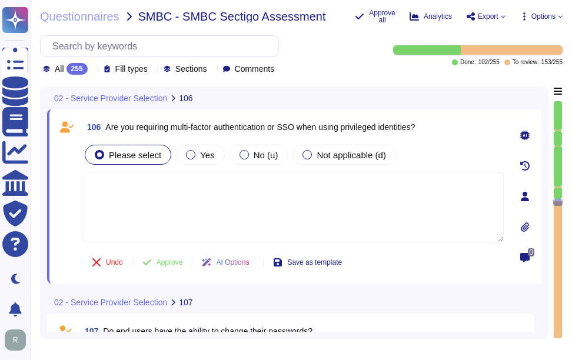
click at [270, 185] on textarea at bounding box center [292, 207] width 421 height 71
paste textarea "Multi-factor authentication is required for privileged identities, including pr…"
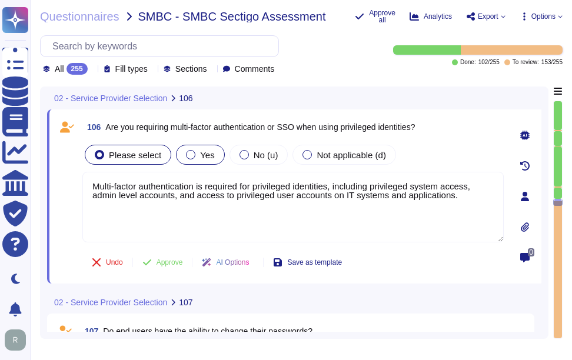
type textarea "Multi-factor authentication is required for privileged identities, including pr…"
click at [216, 155] on div "Yes" at bounding box center [200, 155] width 48 height 20
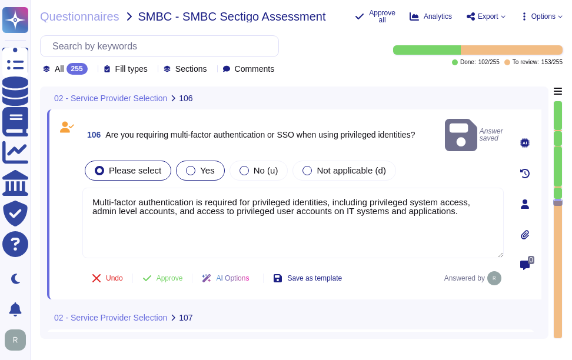
click at [202, 165] on span "Yes" at bounding box center [207, 170] width 14 height 10
click at [164, 275] on span "Approve" at bounding box center [169, 278] width 26 height 7
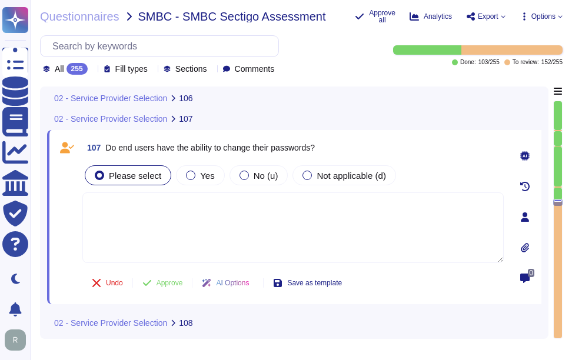
scroll to position [18694, 0]
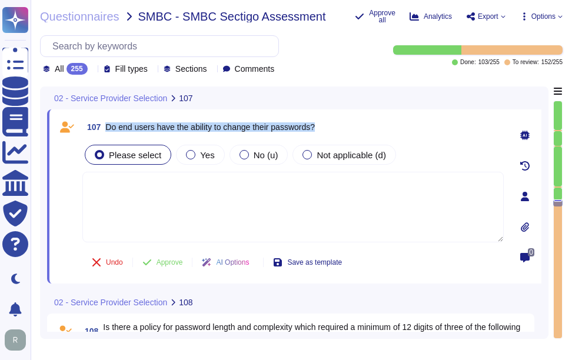
drag, startPoint x: 106, startPoint y: 126, endPoint x: 349, endPoint y: 126, distance: 242.4
click at [349, 126] on div "107 Do end users have the ability to change their passwords?" at bounding box center [292, 126] width 421 height 21
click at [363, 227] on textarea at bounding box center [292, 207] width 421 height 71
paste textarea "Yes, users may update passwords as often as they like. However, they must authe…"
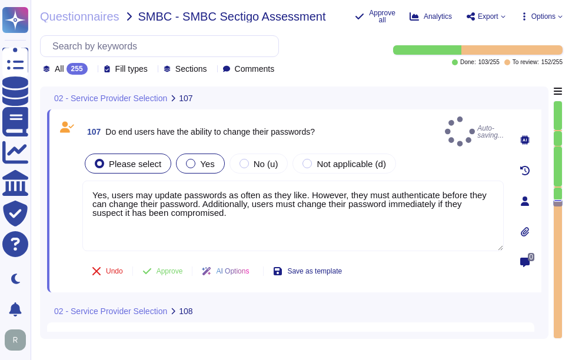
type textarea "Yes, users may update passwords as often as they like. However, they must authe…"
click at [188, 154] on div "Yes" at bounding box center [200, 164] width 48 height 20
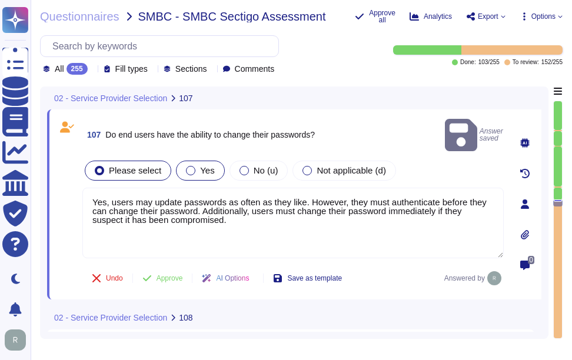
click at [207, 165] on span "Yes" at bounding box center [207, 170] width 14 height 10
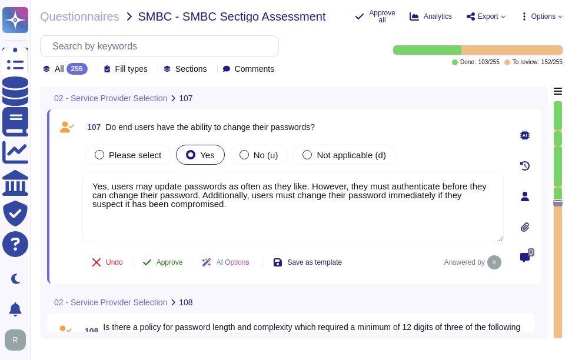
click at [169, 261] on span "Approve" at bounding box center [169, 262] width 26 height 7
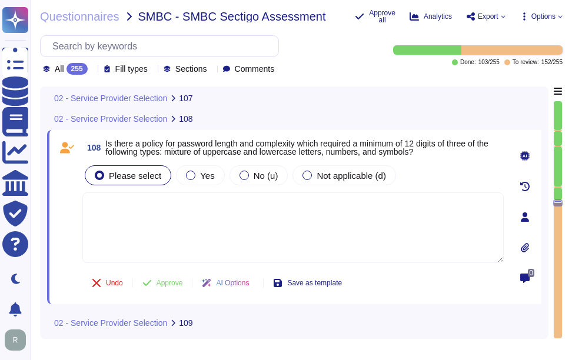
scroll to position [18878, 0]
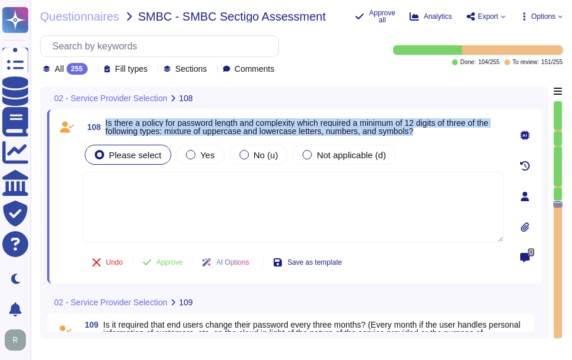
drag, startPoint x: 106, startPoint y: 121, endPoint x: 433, endPoint y: 134, distance: 326.8
click at [433, 134] on span "Is there a policy for password length and complexity which required a minimum o…" at bounding box center [304, 127] width 398 height 16
click at [195, 151] on label "Yes" at bounding box center [200, 154] width 28 height 9
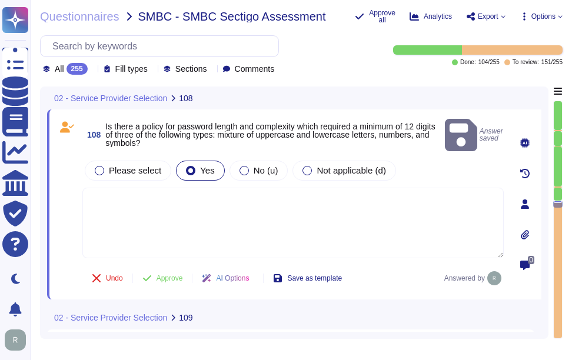
click at [345, 227] on textarea at bounding box center [292, 223] width 421 height 71
paste textarea "Yes, our password policy requires a minimum password length of at least 12 char…"
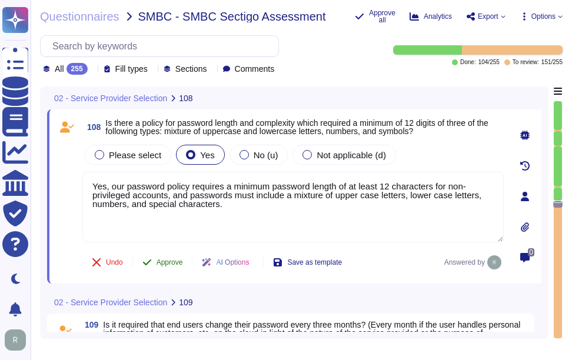
type textarea "Yes, our password policy requires a minimum password length of at least 12 char…"
click at [169, 259] on button "Approve" at bounding box center [162, 263] width 59 height 24
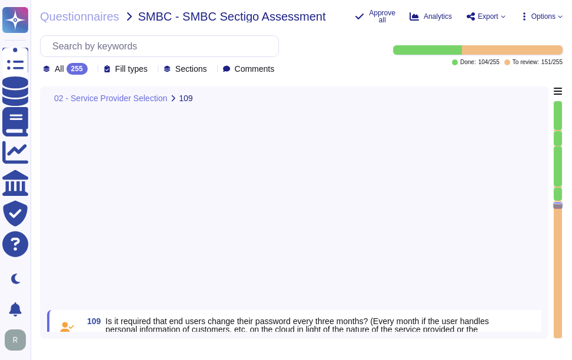
scroll to position [19124, 0]
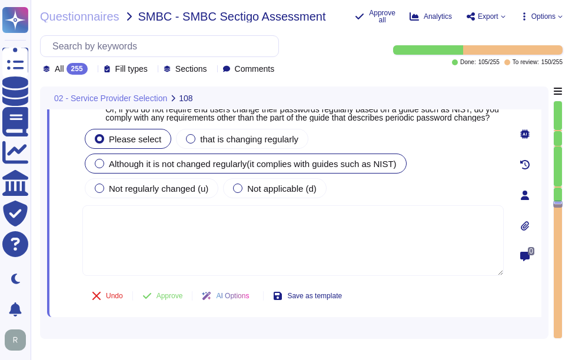
type textarea "Yes, our password policy requires a minimum password length of at least 12 char…"
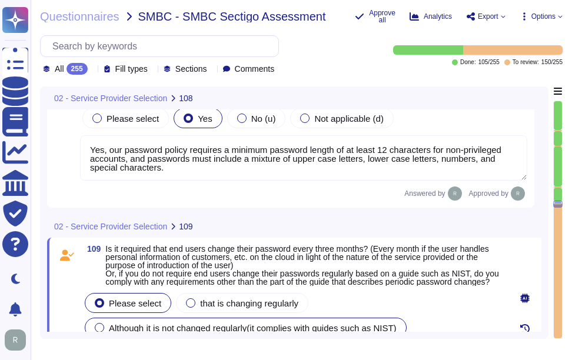
scroll to position [18837, 0]
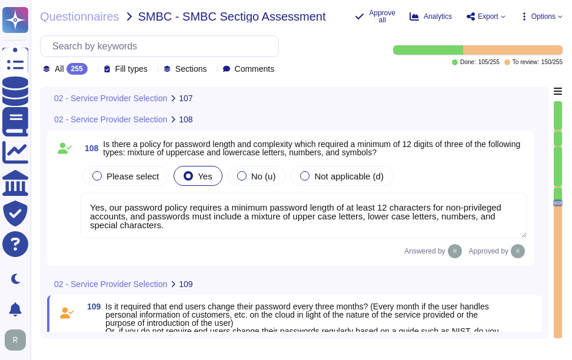
type textarea "Yes, users may update passwords as often as they like. However, they must authe…"
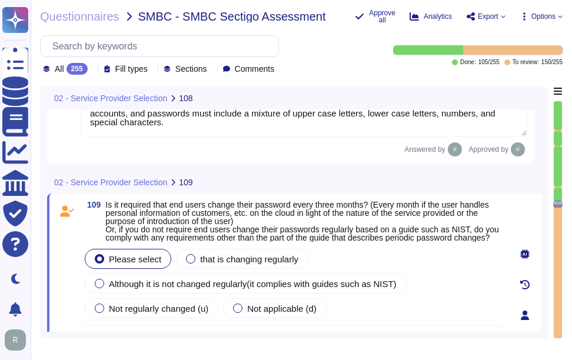
scroll to position [18955, 0]
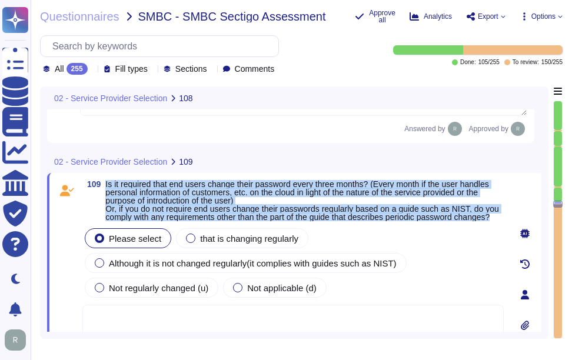
drag, startPoint x: 106, startPoint y: 185, endPoint x: 288, endPoint y: 227, distance: 186.4
click at [288, 221] on span "Is it required that end users change their password every three months? (Every …" at bounding box center [304, 200] width 398 height 41
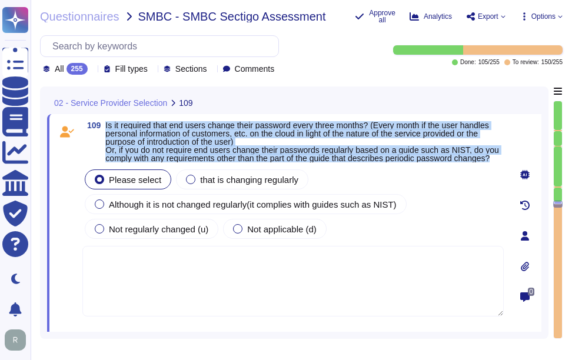
type textarea "Yes, our password policy requires a minimum password length of at least 12 char…"
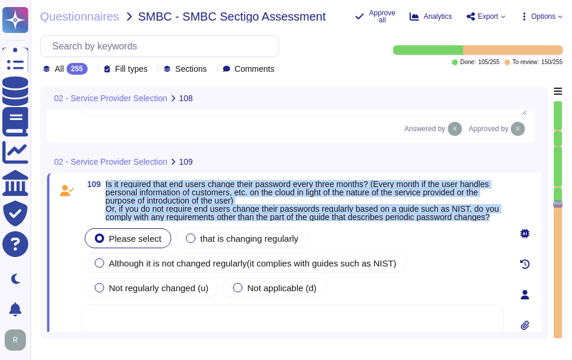
click at [299, 193] on span "Is it required that end users change their password every three months? (Every …" at bounding box center [302, 200] width 394 height 42
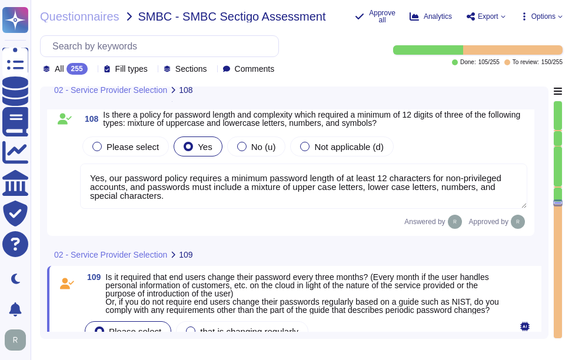
scroll to position [18837, 0]
type textarea "Yes, users may update passwords as often as they like. However, they must authe…"
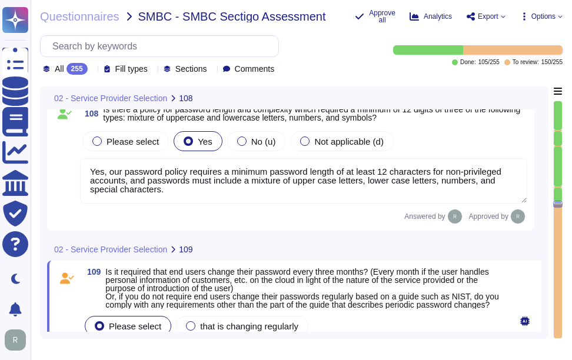
scroll to position [18896, 0]
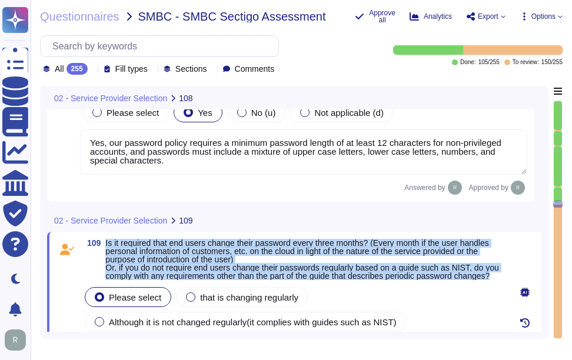
drag, startPoint x: 106, startPoint y: 242, endPoint x: 324, endPoint y: 285, distance: 221.8
click at [324, 280] on span "Is it required that end users change their password every three months? (Every …" at bounding box center [304, 259] width 398 height 41
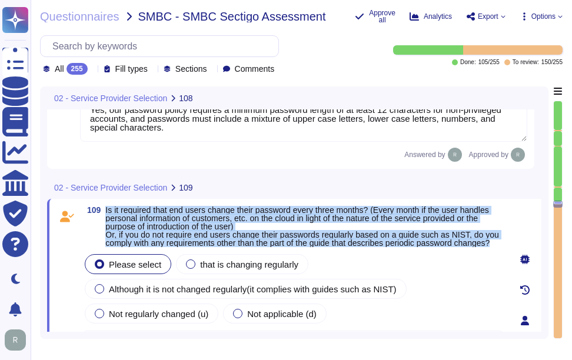
scroll to position [18955, 0]
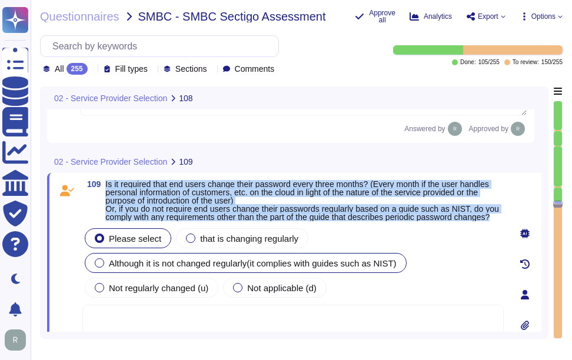
click at [325, 268] on span "Although it is not changed regularly(it complies with guides such as NIST)" at bounding box center [253, 263] width 288 height 10
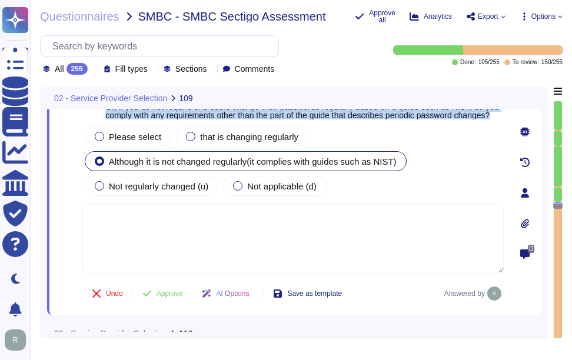
scroll to position [19073, 0]
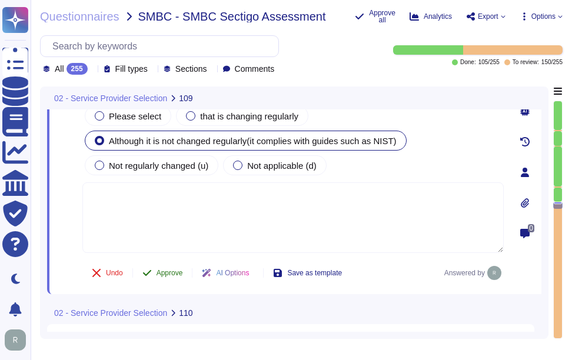
click at [175, 277] on span "Approve" at bounding box center [169, 272] width 26 height 7
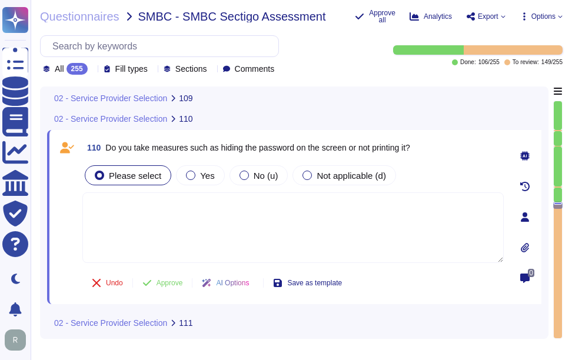
scroll to position [19235, 0]
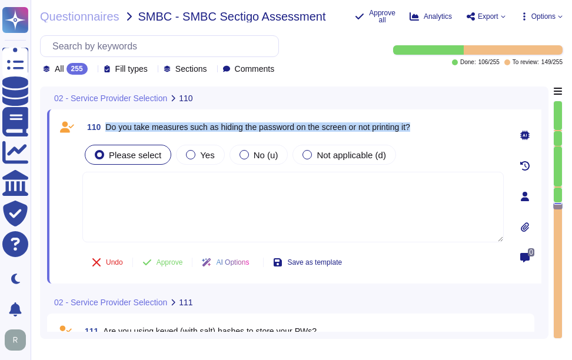
drag, startPoint x: 105, startPoint y: 128, endPoint x: 427, endPoint y: 129, distance: 321.8
click at [427, 129] on div "110 Do you take measures such as hiding the password on the screen or not print…" at bounding box center [292, 126] width 421 height 21
click at [148, 123] on span "Do you take measures such as hiding the password on the screen or not printing …" at bounding box center [257, 126] width 305 height 9
drag, startPoint x: 105, startPoint y: 125, endPoint x: 423, endPoint y: 138, distance: 317.9
click at [423, 138] on div "110 Do you take measures such as hiding the password on the screen or not print…" at bounding box center [279, 196] width 447 height 160
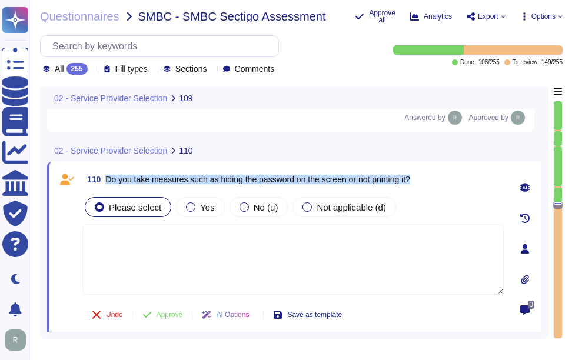
scroll to position [19166, 0]
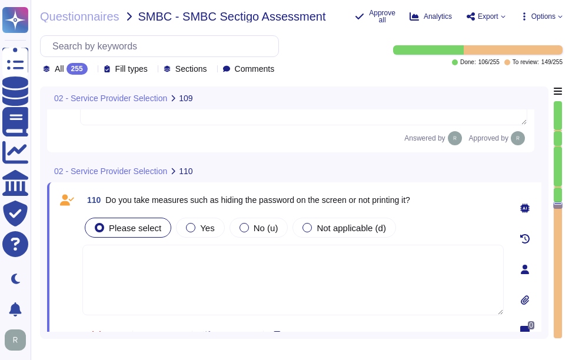
click at [92, 70] on icon at bounding box center [92, 70] width 0 height 0
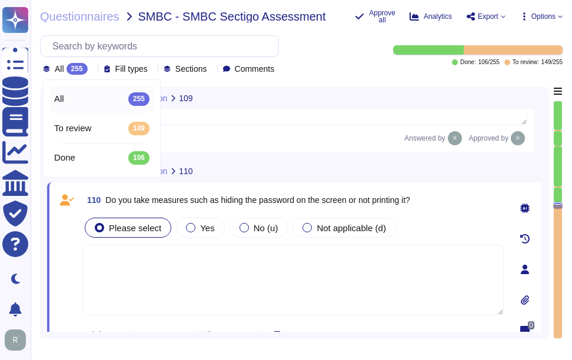
click at [111, 126] on icon at bounding box center [243, 201] width 264 height 151
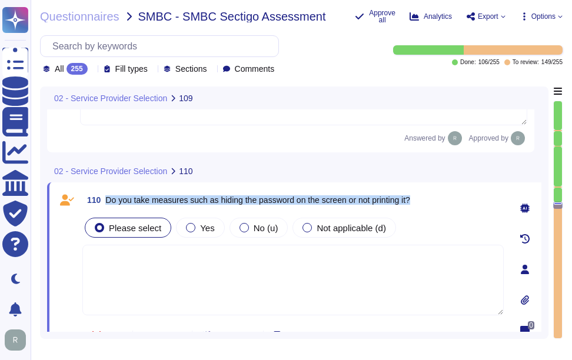
drag, startPoint x: 106, startPoint y: 201, endPoint x: 434, endPoint y: 203, distance: 327.7
click at [434, 203] on div "110 Do you take measures such as hiding the password on the screen or not print…" at bounding box center [292, 199] width 421 height 21
click at [186, 229] on div at bounding box center [190, 227] width 9 height 9
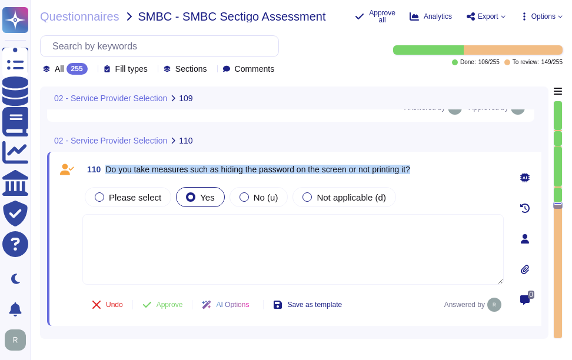
scroll to position [19225, 0]
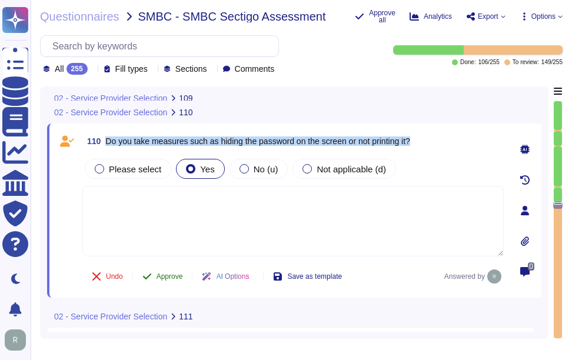
click at [175, 280] on span "Approve" at bounding box center [169, 276] width 26 height 7
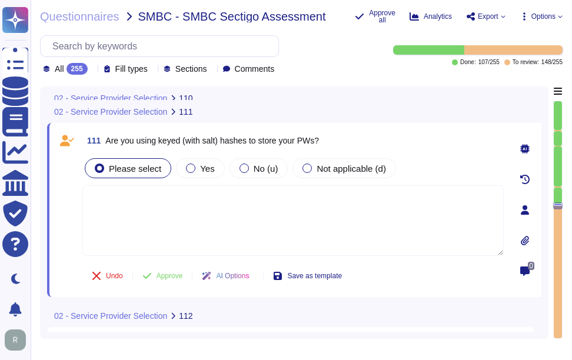
scroll to position [19386, 0]
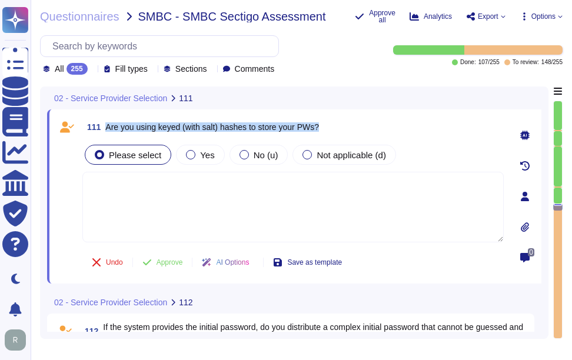
drag, startPoint x: 106, startPoint y: 126, endPoint x: 363, endPoint y: 131, distance: 256.6
click at [363, 131] on div "111 Are you using keyed (with salt) hashes to store your PWs?" at bounding box center [292, 126] width 421 height 21
click at [202, 154] on span "Yes" at bounding box center [207, 155] width 14 height 10
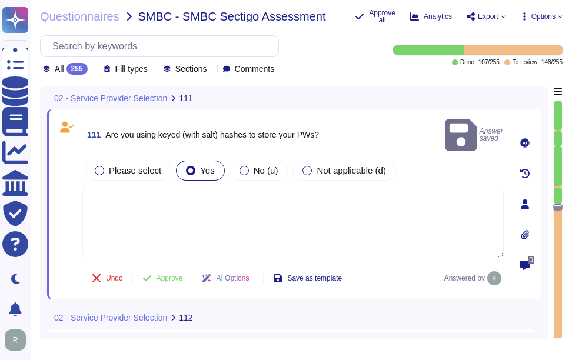
click at [325, 213] on textarea at bounding box center [292, 223] width 421 height 71
paste textarea "Yes, we use salted hashes with a one-way non-reversible hash algorithm to store…"
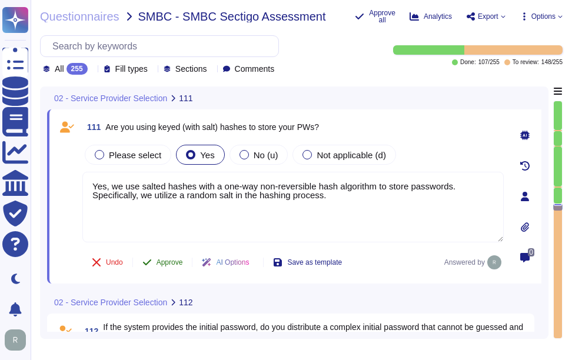
type textarea "Yes, we use salted hashes with a one-way non-reversible hash algorithm to store…"
click at [175, 259] on span "Approve" at bounding box center [169, 262] width 26 height 7
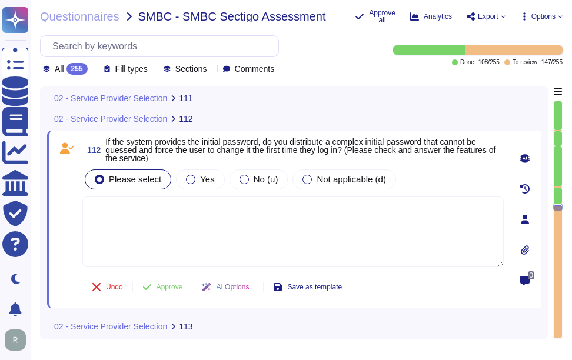
scroll to position [19570, 0]
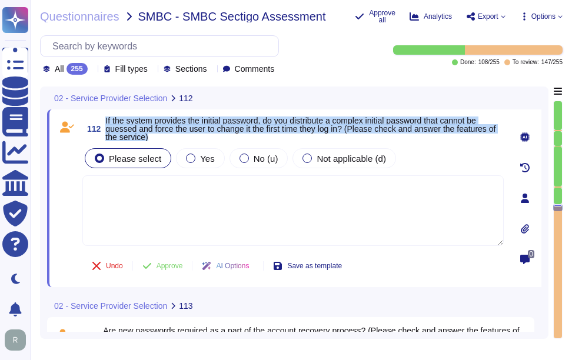
drag, startPoint x: 105, startPoint y: 120, endPoint x: 185, endPoint y: 136, distance: 81.7
click at [185, 136] on span "112 If the system provides the initial password, do you distribute a complex in…" at bounding box center [292, 128] width 421 height 25
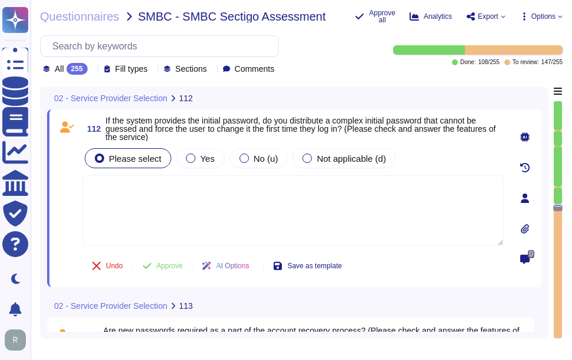
click at [257, 229] on textarea at bounding box center [292, 210] width 421 height 71
paste textarea "Yes, the system provides an initial password that is unique and non-guessable. …"
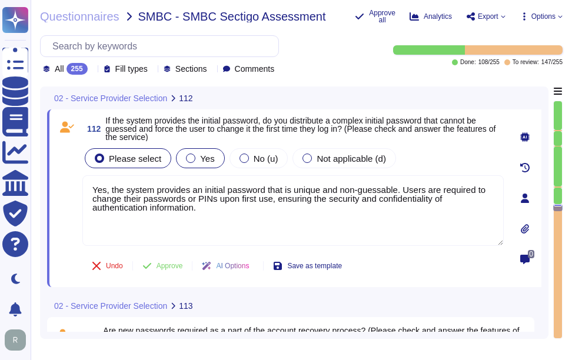
type textarea "Yes, the system provides an initial password that is unique and non-guessable. …"
click at [192, 157] on div at bounding box center [190, 158] width 9 height 9
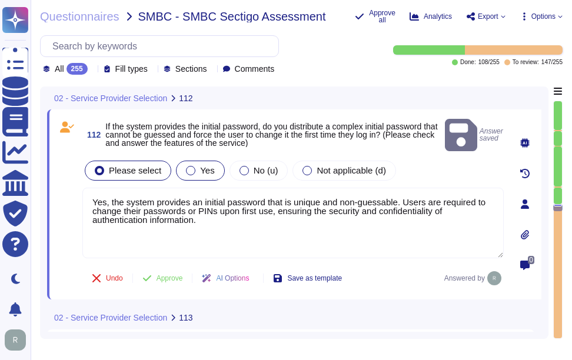
click at [201, 165] on span "Yes" at bounding box center [207, 170] width 14 height 10
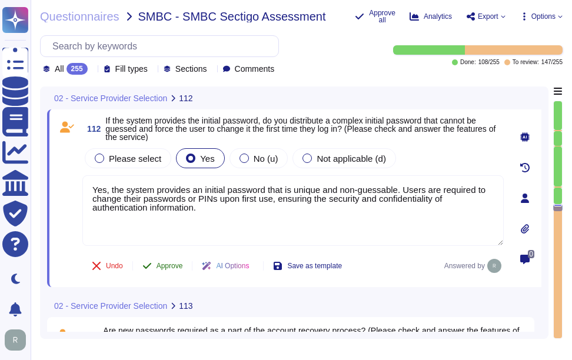
click at [169, 265] on span "Approve" at bounding box center [169, 265] width 26 height 7
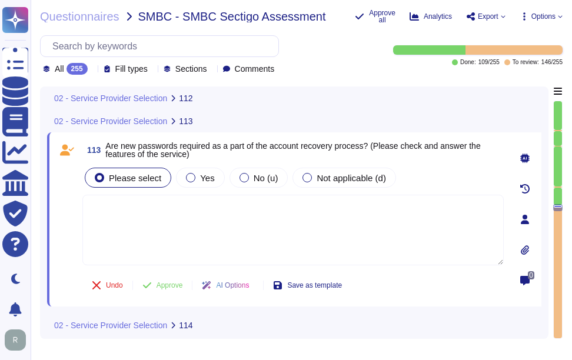
scroll to position [19752, 0]
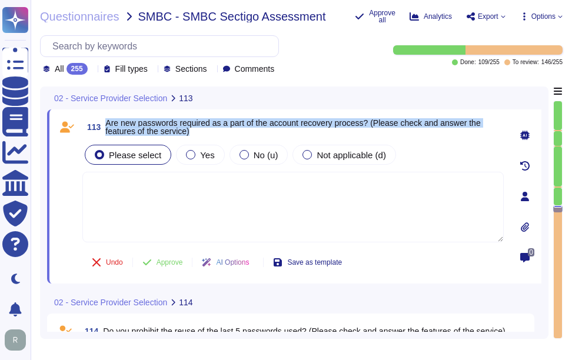
drag, startPoint x: 106, startPoint y: 122, endPoint x: 215, endPoint y: 133, distance: 109.4
click at [215, 133] on span "Are new passwords required as a part of the account recovery process? (Please c…" at bounding box center [304, 127] width 398 height 16
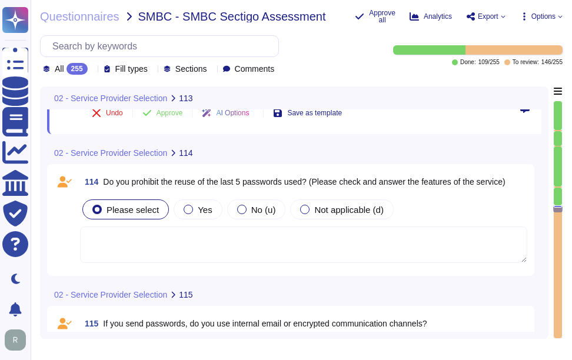
scroll to position [19928, 0]
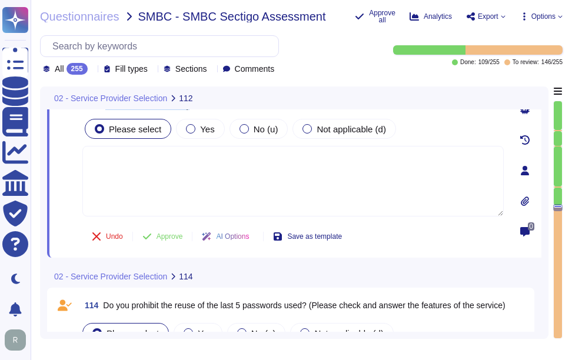
type textarea "Yes, the system provides an initial password that is unique and non-guessable. …"
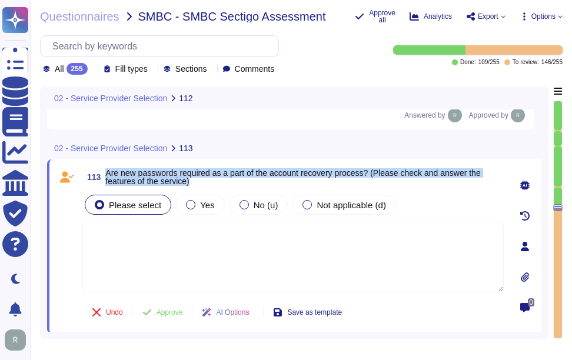
scroll to position [19712, 0]
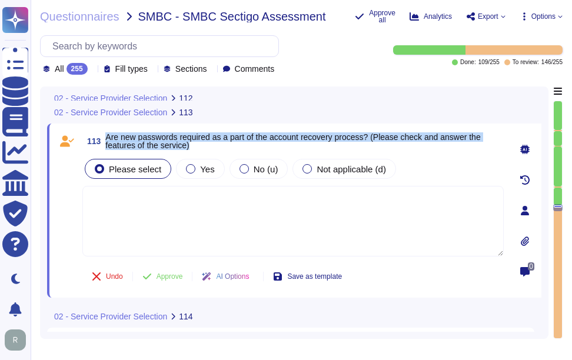
click at [115, 141] on span "Are new passwords required as a part of the account recovery process? (Please c…" at bounding box center [292, 141] width 375 height 18
drag, startPoint x: 107, startPoint y: 136, endPoint x: 220, endPoint y: 150, distance: 113.8
click at [220, 150] on span "113 Are new passwords required as a part of the account recovery process? (Plea…" at bounding box center [292, 141] width 421 height 21
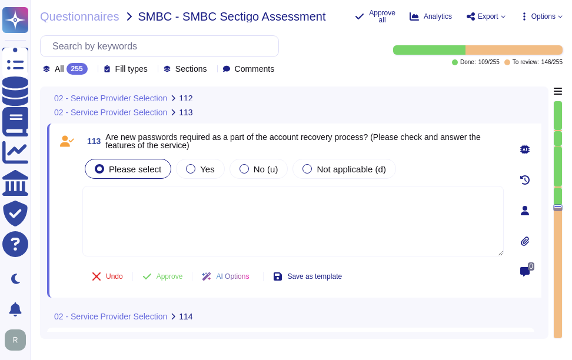
click at [333, 229] on textarea at bounding box center [292, 221] width 421 height 71
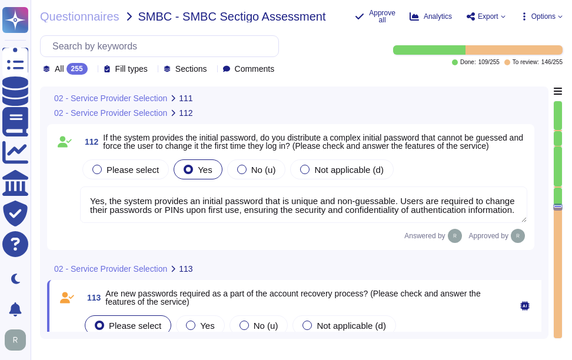
type textarea "Yes, we use salted hashes with a one-way non-reversible hash algorithm to store…"
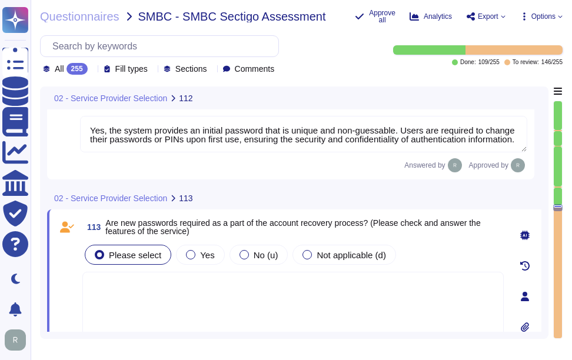
scroll to position [19618, 0]
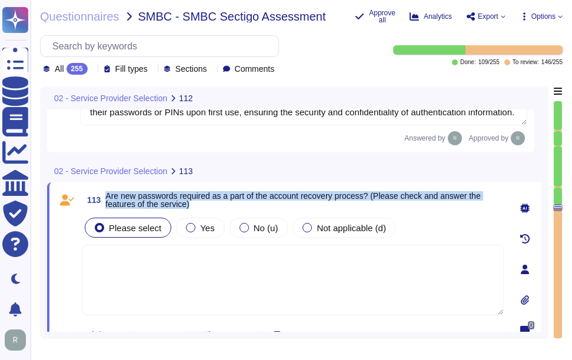
drag, startPoint x: 105, startPoint y: 195, endPoint x: 224, endPoint y: 203, distance: 119.1
click at [224, 203] on span "113 Are new passwords required as a part of the account recovery process? (Plea…" at bounding box center [292, 199] width 421 height 21
click at [201, 226] on span "Yes" at bounding box center [207, 228] width 14 height 10
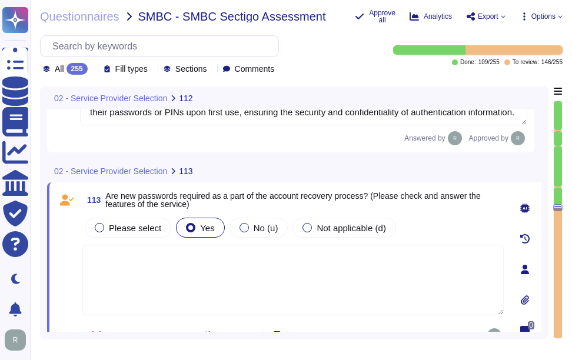
click at [261, 298] on textarea at bounding box center [292, 280] width 421 height 71
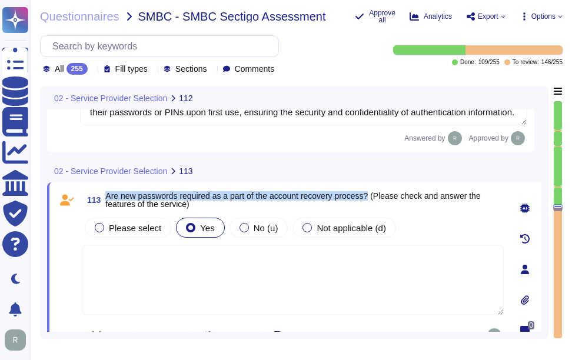
drag, startPoint x: 106, startPoint y: 195, endPoint x: 371, endPoint y: 189, distance: 264.8
click at [371, 189] on span "113 Are new passwords required as a part of the account recovery process? (Plea…" at bounding box center [292, 199] width 421 height 21
click at [264, 231] on span "No (u)" at bounding box center [266, 228] width 25 height 10
click at [209, 231] on span "Yes" at bounding box center [207, 228] width 14 height 10
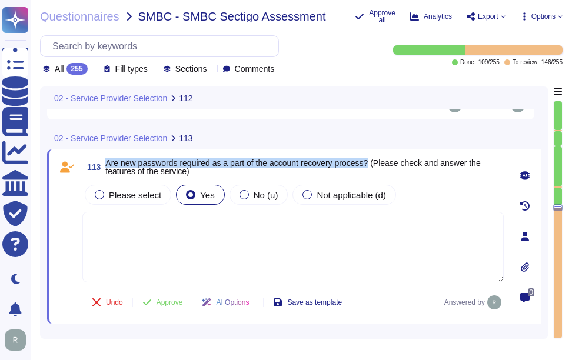
scroll to position [19676, 0]
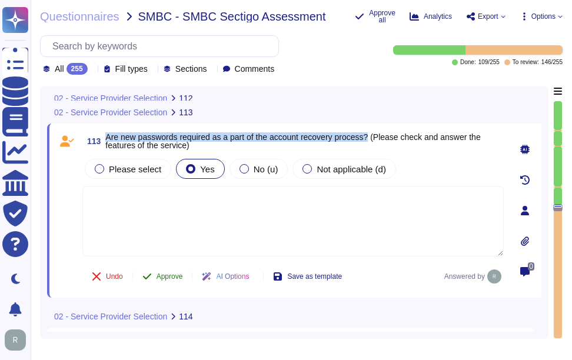
click at [177, 274] on span "Approve" at bounding box center [169, 276] width 26 height 7
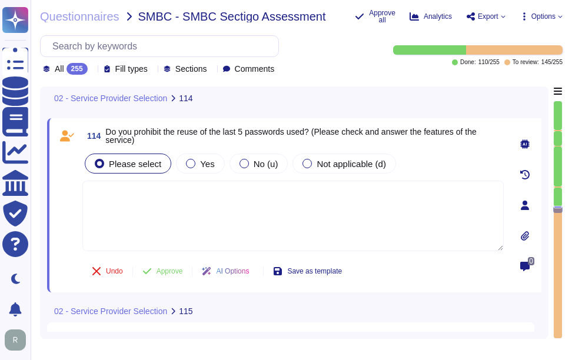
scroll to position [19832, 0]
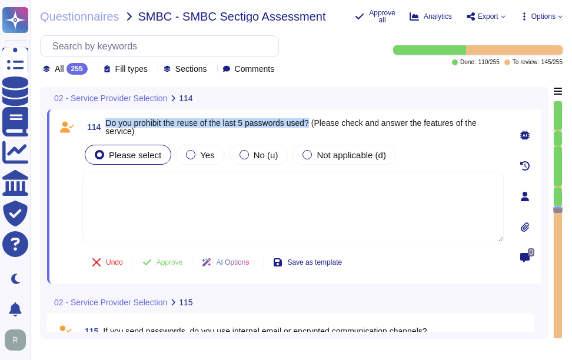
drag, startPoint x: 104, startPoint y: 118, endPoint x: 311, endPoint y: 125, distance: 207.2
click at [311, 125] on span "114 Do you prohibit the reuse of the last 5 passwords used? (Please check and a…" at bounding box center [292, 126] width 421 height 21
click at [200, 151] on span "Yes" at bounding box center [207, 155] width 14 height 10
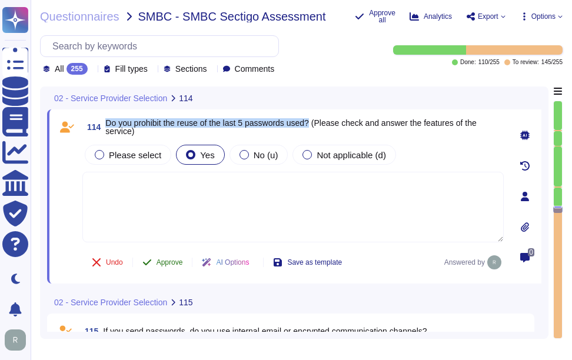
click at [164, 261] on span "Approve" at bounding box center [169, 262] width 26 height 7
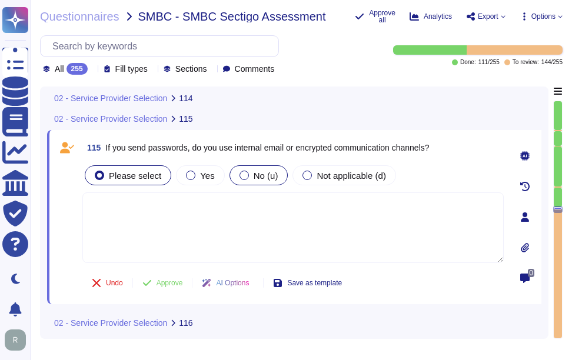
scroll to position [19984, 0]
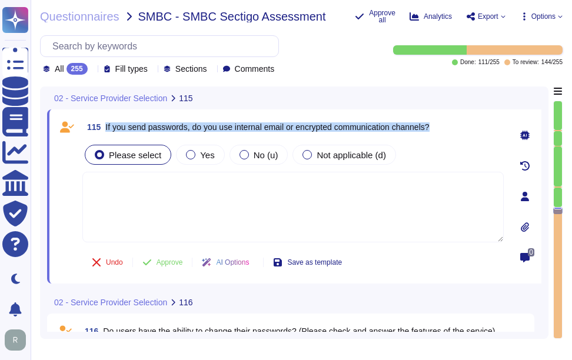
drag, startPoint x: 105, startPoint y: 126, endPoint x: 445, endPoint y: 128, distance: 340.1
click at [445, 128] on div "115 If you send passwords, do you use internal email or encrypted communication…" at bounding box center [292, 126] width 421 height 21
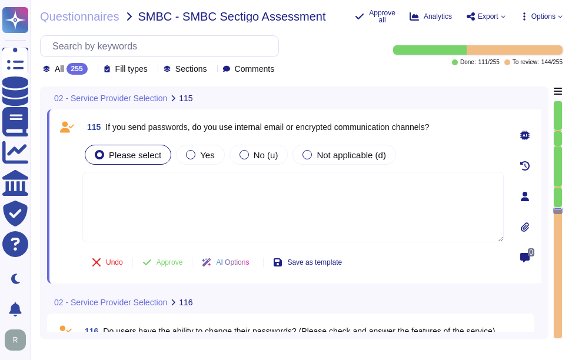
click at [168, 194] on textarea at bounding box center [292, 207] width 421 height 71
paste textarea "Passwords are [SECURITY_DATA] via email through a secure process that includes …"
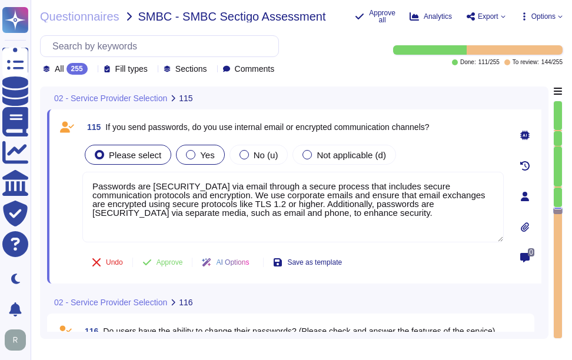
type textarea "Passwords are [SECURITY_DATA] via email through a secure process that includes …"
click at [200, 150] on span "Yes" at bounding box center [207, 155] width 14 height 10
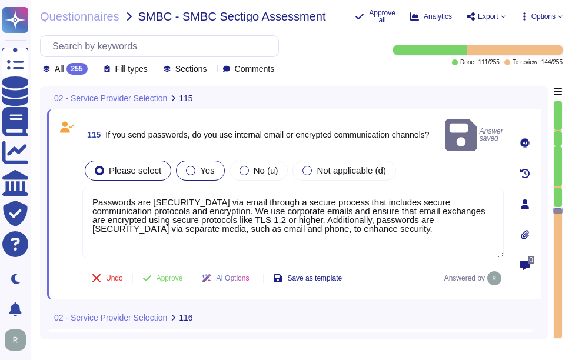
click at [200, 165] on span "Yes" at bounding box center [207, 170] width 14 height 10
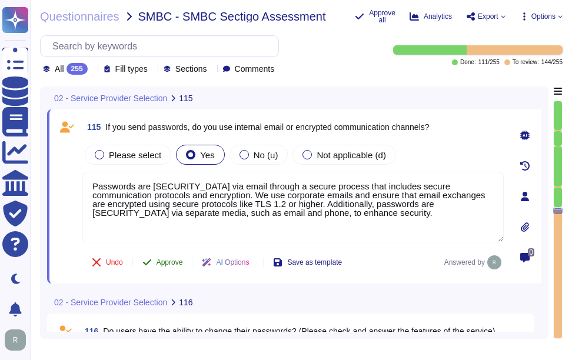
click at [178, 260] on span "Approve" at bounding box center [169, 262] width 26 height 7
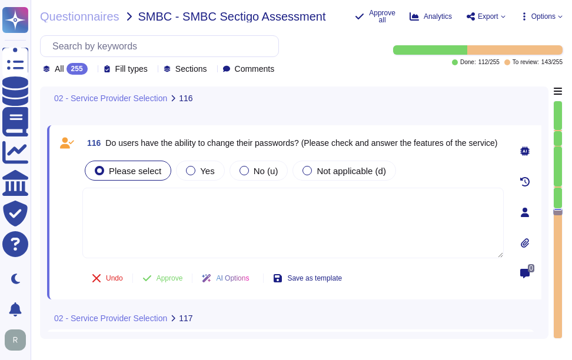
scroll to position [20168, 0]
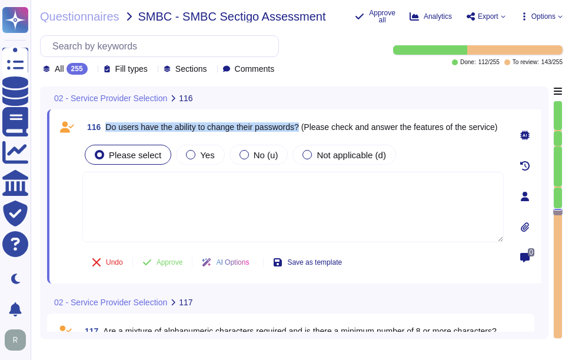
drag, startPoint x: 105, startPoint y: 125, endPoint x: 302, endPoint y: 131, distance: 197.2
click at [302, 131] on span "116 Do users have the ability to change their passwords? (Please check and answ…" at bounding box center [289, 126] width 415 height 21
click at [251, 191] on textarea at bounding box center [292, 207] width 421 height 71
paste textarea "Yes, users may update passwords as often as they like. However, they must authe…"
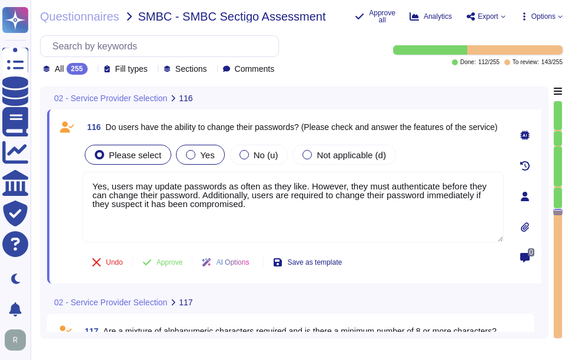
type textarea "Yes, users may update passwords as often as they like. However, they must authe…"
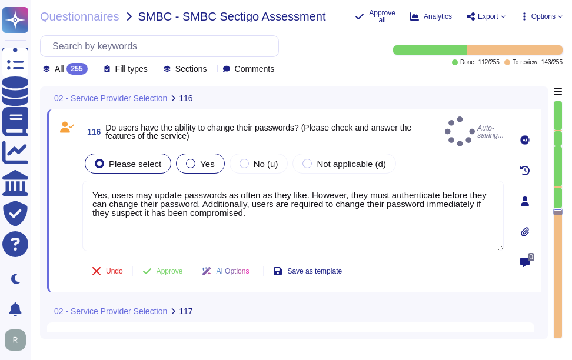
click at [200, 159] on span "Yes" at bounding box center [207, 164] width 14 height 10
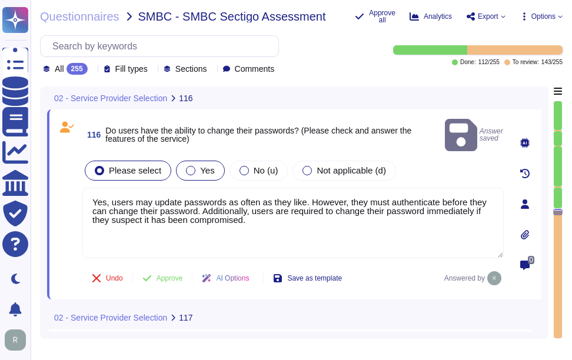
click at [206, 165] on span "Yes" at bounding box center [207, 170] width 14 height 10
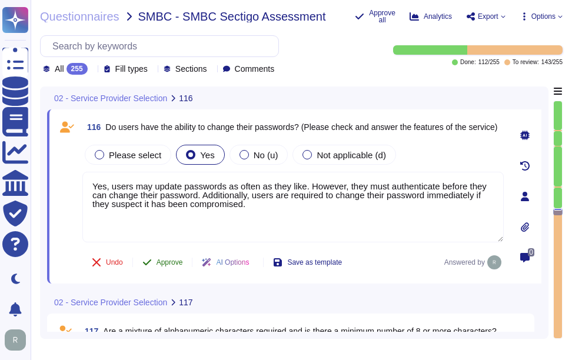
click at [172, 261] on span "Approve" at bounding box center [169, 262] width 26 height 7
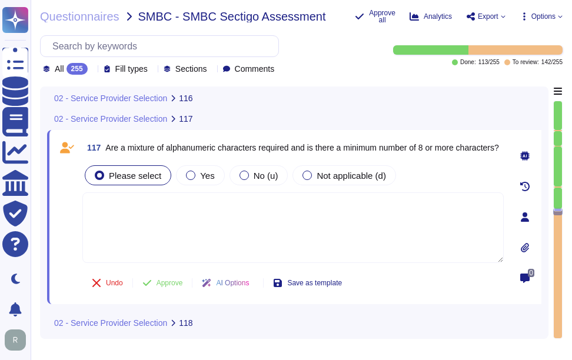
scroll to position [20352, 0]
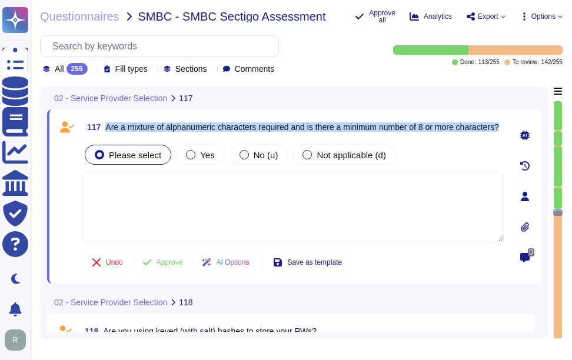
drag, startPoint x: 108, startPoint y: 121, endPoint x: 157, endPoint y: 131, distance: 50.3
click at [157, 131] on span "Are a mixture of alphanumeric characters required and is there a minimum number…" at bounding box center [301, 127] width 393 height 8
click at [200, 154] on span "Yes" at bounding box center [207, 155] width 14 height 10
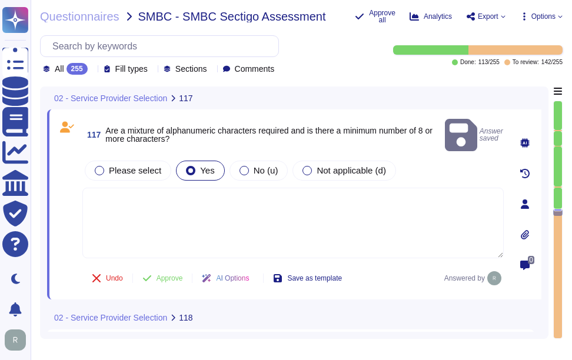
click at [228, 198] on textarea at bounding box center [292, 223] width 421 height 71
paste textarea "Yes, a mixture of upper case letters, lower case letters, numbers, and special …"
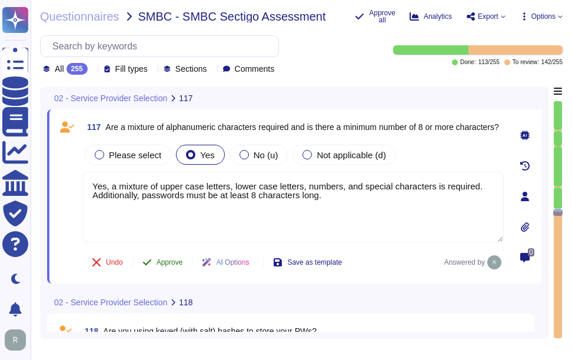
type textarea "Yes, a mixture of upper case letters, lower case letters, numbers, and special …"
click at [172, 265] on span "Approve" at bounding box center [169, 262] width 26 height 7
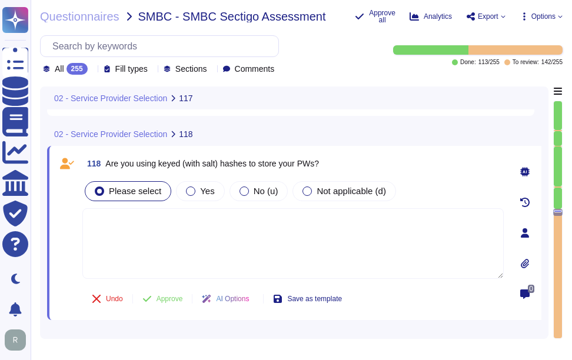
scroll to position [20536, 0]
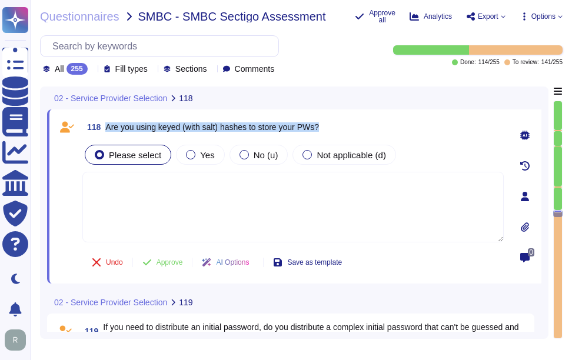
drag, startPoint x: 106, startPoint y: 125, endPoint x: 335, endPoint y: 128, distance: 228.9
click at [335, 128] on div "118 Are you using keyed (with salt) hashes to store your PWs?" at bounding box center [292, 126] width 421 height 21
click at [202, 162] on div "Yes" at bounding box center [200, 155] width 48 height 20
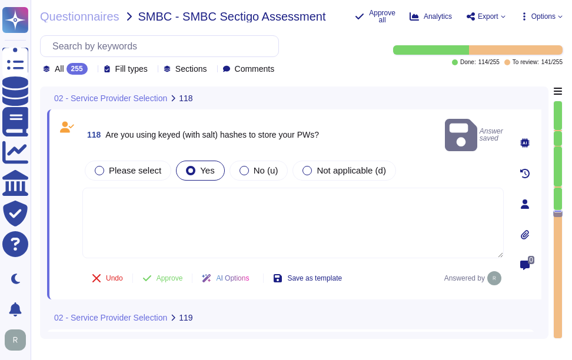
click at [239, 226] on textarea at bounding box center [292, 223] width 421 height 71
paste textarea "Yes, we use salted hashes with a one-way non-reversible hash algorithm to store…"
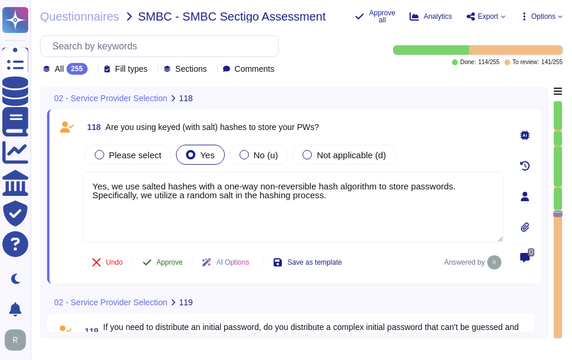
type textarea "Yes, we use salted hashes with a one-way non-reversible hash algorithm to store…"
click at [181, 261] on span "Approve" at bounding box center [169, 262] width 26 height 7
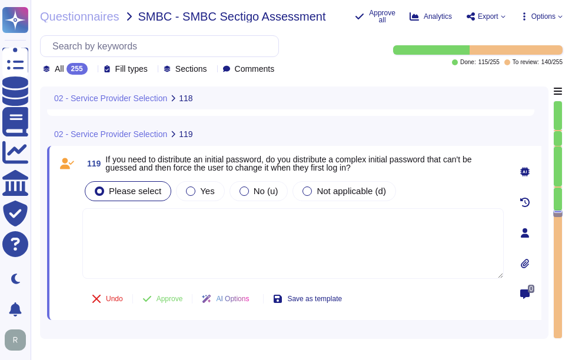
scroll to position [20720, 0]
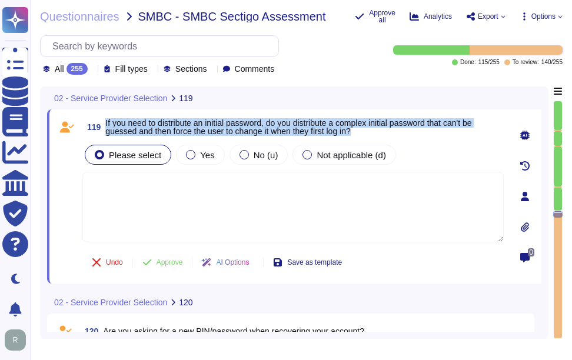
drag, startPoint x: 106, startPoint y: 122, endPoint x: 375, endPoint y: 135, distance: 269.2
click at [375, 135] on span "If you need to distribute an initial password, do you distribute a complex init…" at bounding box center [304, 127] width 398 height 16
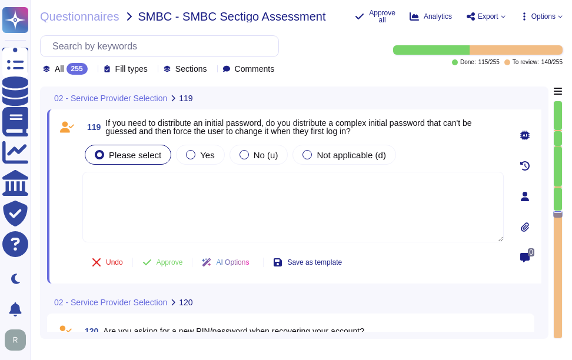
click at [284, 215] on textarea at bounding box center [292, 207] width 421 height 71
paste textarea "Yes, an initial password is distributed that is unique and not guessable, and u…"
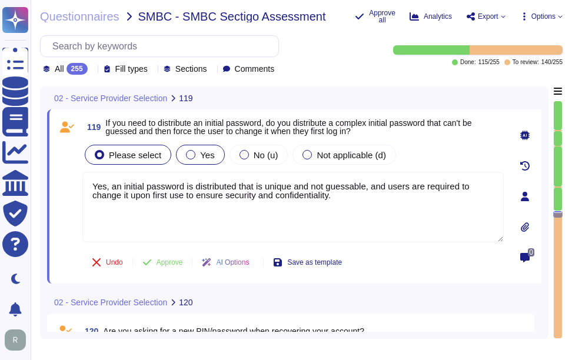
type textarea "Yes, an initial password is distributed that is unique and not guessable, and u…"
click at [201, 156] on span "Yes" at bounding box center [207, 155] width 14 height 10
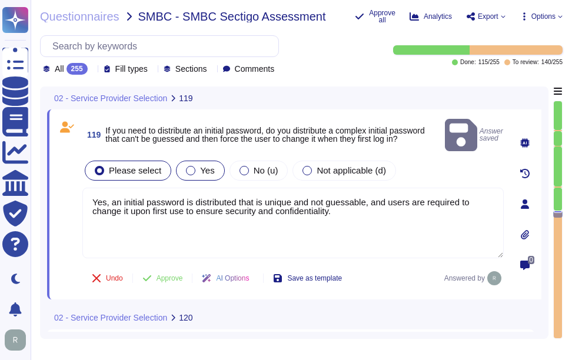
click at [214, 161] on div "Yes" at bounding box center [200, 171] width 48 height 20
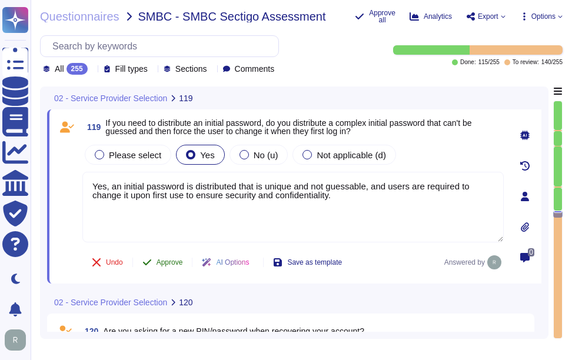
click at [178, 257] on button "Approve" at bounding box center [162, 263] width 59 height 24
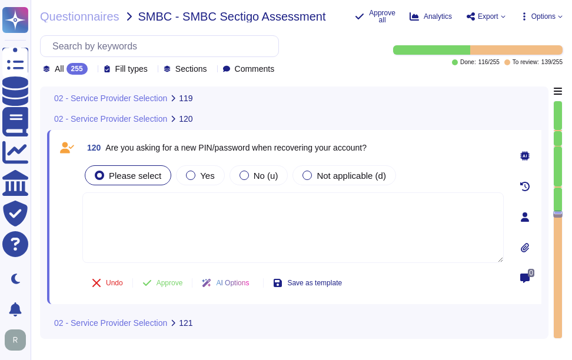
scroll to position [20904, 0]
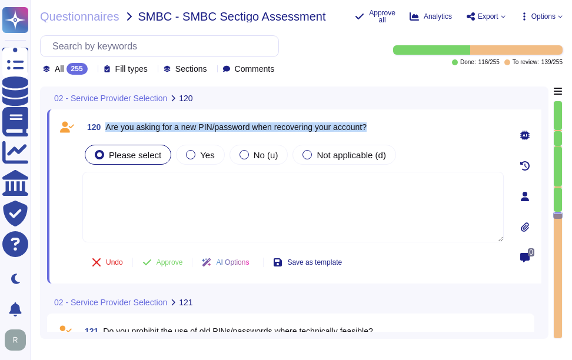
drag, startPoint x: 106, startPoint y: 126, endPoint x: 378, endPoint y: 113, distance: 272.1
click at [378, 113] on div "120 Are you asking for a new PIN/password when recovering your account? Please …" at bounding box center [294, 196] width 494 height 174
click at [209, 158] on div "Yes" at bounding box center [200, 155] width 48 height 20
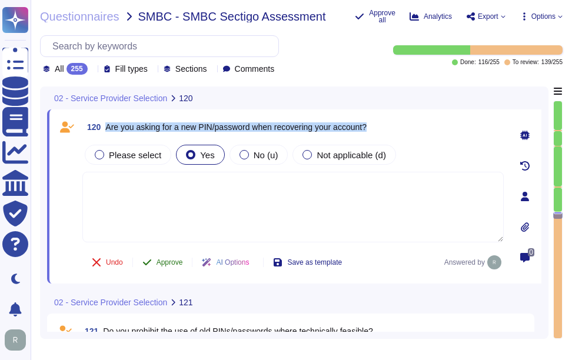
click at [173, 262] on span "Approve" at bounding box center [169, 262] width 26 height 7
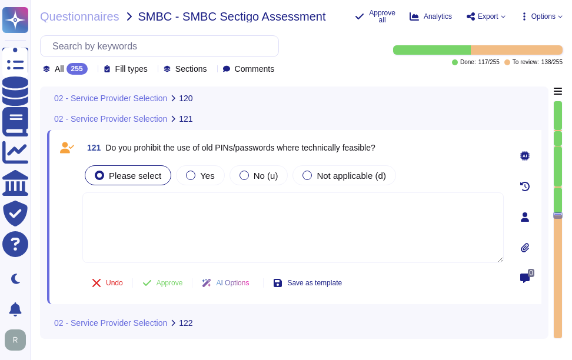
scroll to position [21055, 0]
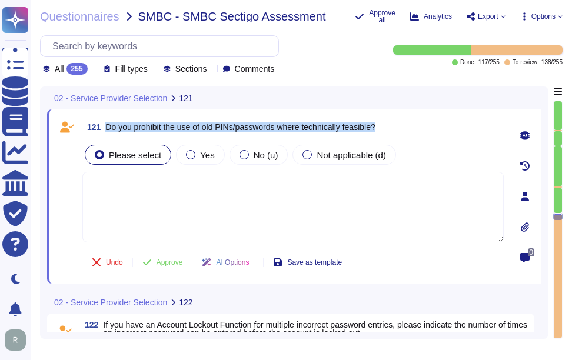
drag, startPoint x: 108, startPoint y: 127, endPoint x: 389, endPoint y: 124, distance: 281.2
click at [389, 124] on div "121 Do you prohibit the use of old PINs/passwords where technically feasible?" at bounding box center [292, 126] width 421 height 21
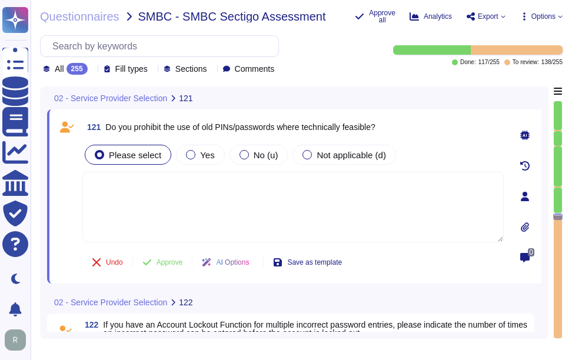
click at [242, 248] on div "121 Do you prohibit the use of old PINs/passwords where technically feasible? P…" at bounding box center [279, 196] width 447 height 160
click at [241, 216] on textarea at bounding box center [292, 207] width 421 height 71
paste textarea "Yes, password history is maintained by prohibiting the use of at least 3 previo…"
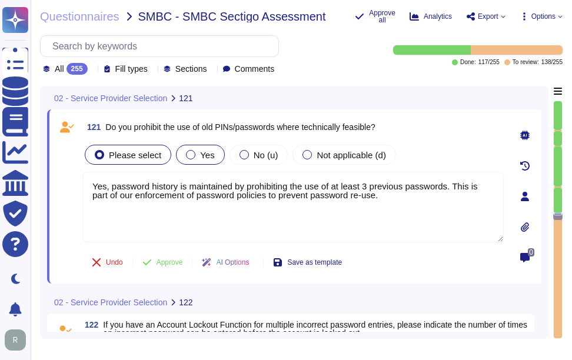
type textarea "Yes, password history is maintained by prohibiting the use of at least 3 previo…"
click at [192, 151] on label "Yes" at bounding box center [200, 154] width 28 height 9
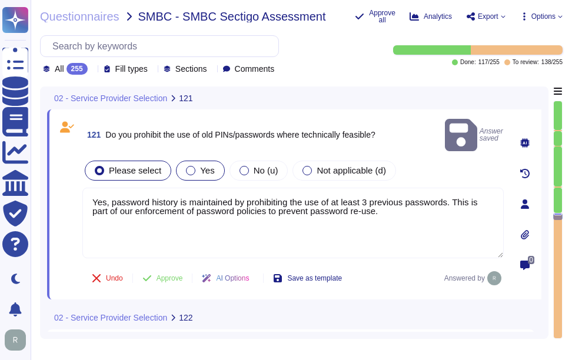
click at [200, 165] on span "Yes" at bounding box center [207, 170] width 14 height 10
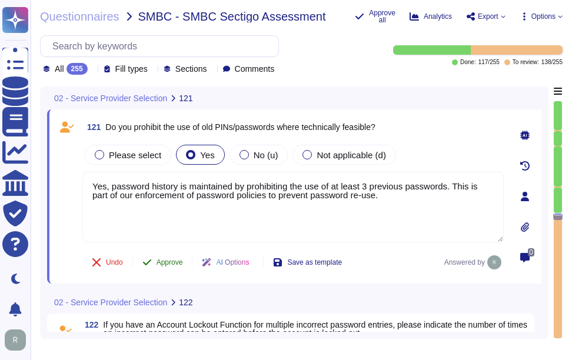
click at [178, 262] on span "Approve" at bounding box center [169, 262] width 26 height 7
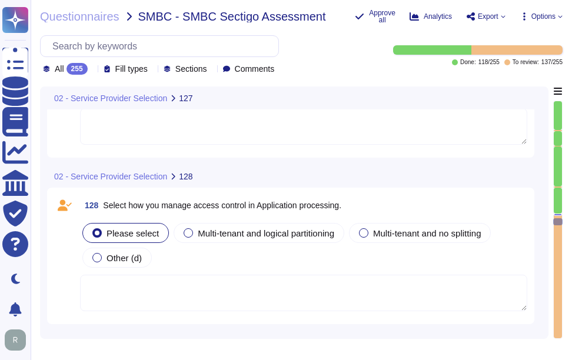
scroll to position [22194, 0]
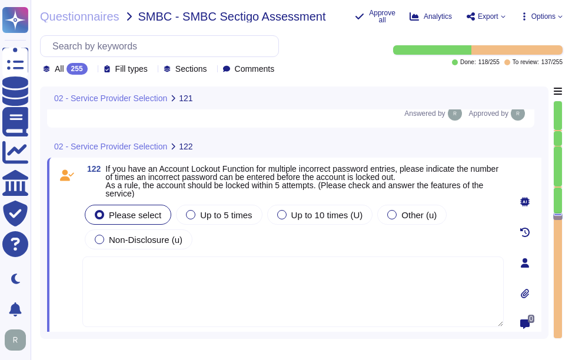
type textarea "Yes, password history is maintained by prohibiting the use of at least 3 previo…"
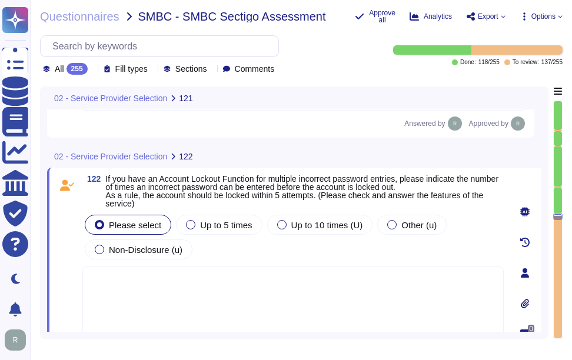
type textarea "Yes, password history is maintained by prohibiting the use of at least 3 previo…"
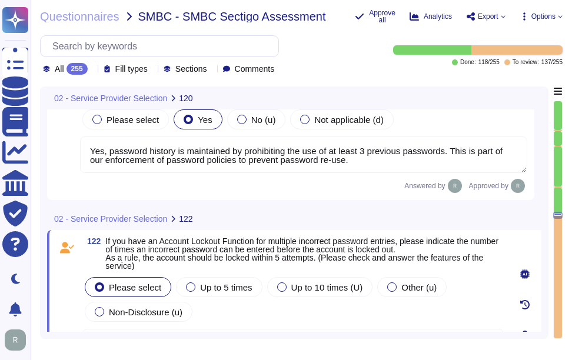
scroll to position [21153, 0]
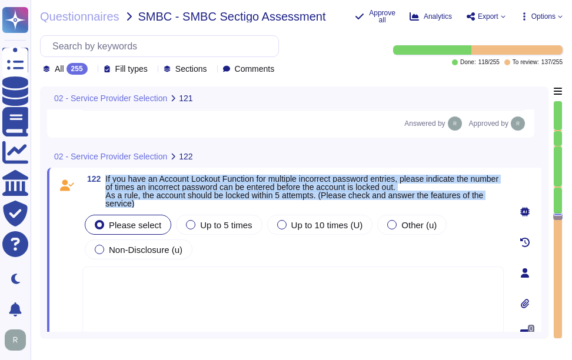
drag, startPoint x: 107, startPoint y: 180, endPoint x: 421, endPoint y: 206, distance: 314.7
click at [421, 206] on span "If you have an Account Lockout Function for multiple incorrect password entries…" at bounding box center [304, 191] width 398 height 33
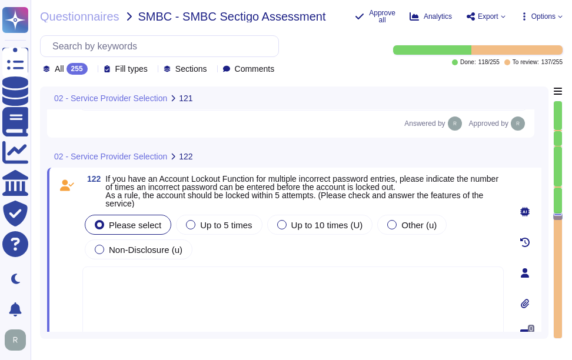
click at [91, 73] on div "All 255" at bounding box center [67, 69] width 49 height 12
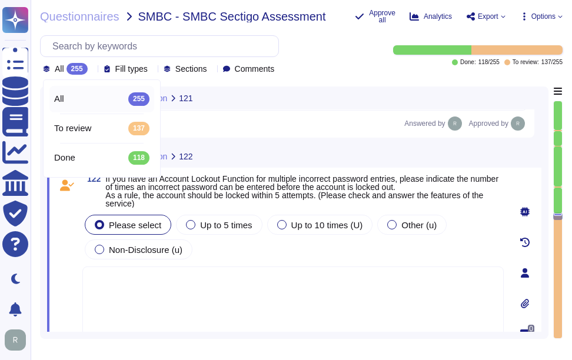
click at [91, 73] on div "All 255" at bounding box center [67, 69] width 49 height 12
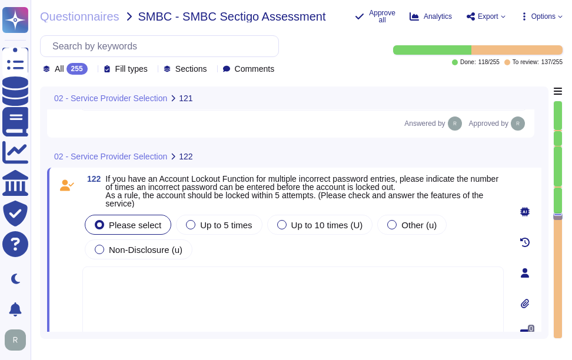
click at [92, 70] on icon at bounding box center [92, 70] width 0 height 0
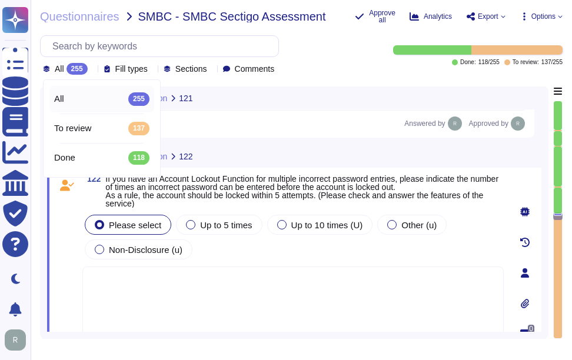
click at [92, 70] on icon at bounding box center [92, 70] width 0 height 0
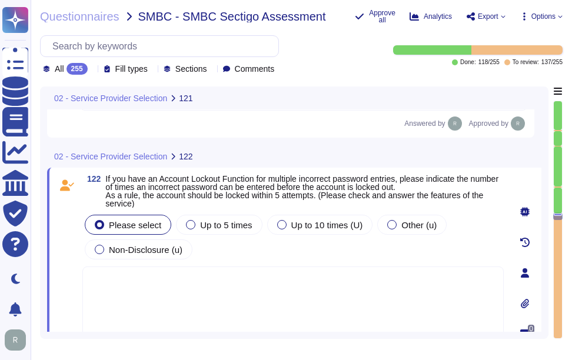
click at [123, 188] on span "If you have an Account Lockout Function for multiple incorrect password entries…" at bounding box center [301, 191] width 393 height 34
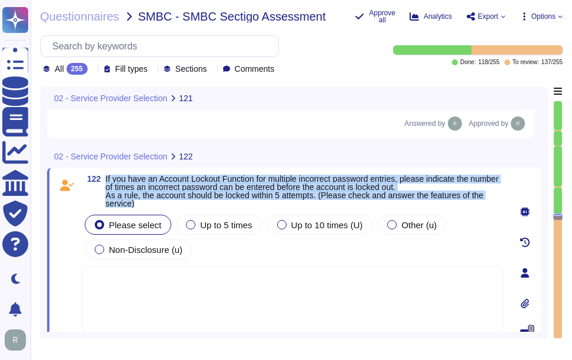
drag, startPoint x: 106, startPoint y: 181, endPoint x: 170, endPoint y: 205, distance: 68.5
click at [170, 205] on span "If you have an Account Lockout Function for multiple incorrect password entries…" at bounding box center [304, 191] width 398 height 33
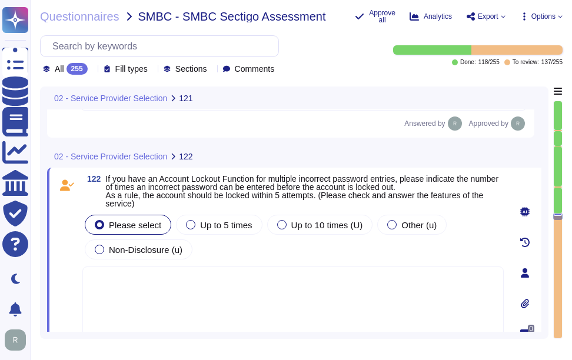
click at [244, 299] on textarea at bounding box center [292, 302] width 421 height 71
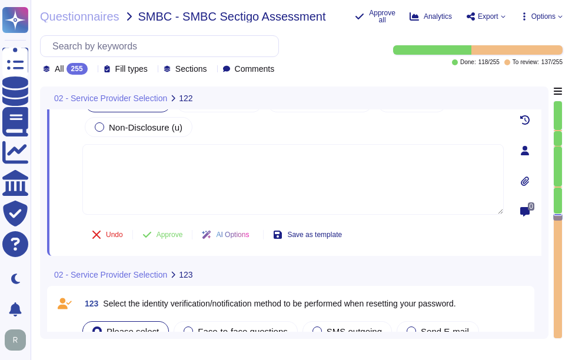
paste textarea "The account is locked after a maximum of 5 failed login attempts. Once this thr…"
type textarea "The account is locked after a maximum of 5 failed login attempts. Once this thr…"
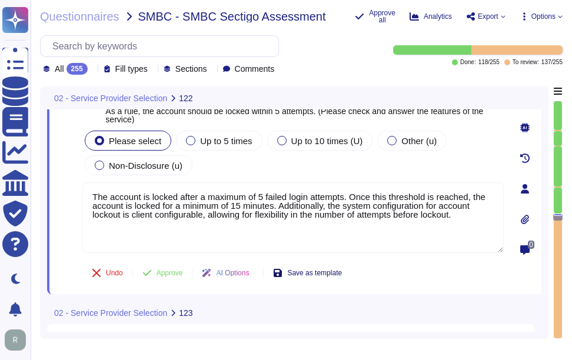
scroll to position [21212, 0]
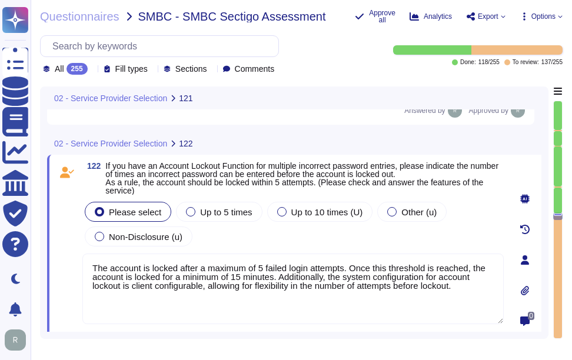
type textarea "Yes, password history is maintained by prohibiting the use of at least 3 previo…"
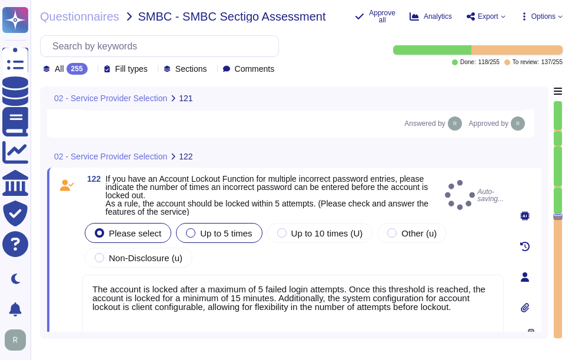
type textarea "The account is locked after a maximum of 5 failed login attempts. Once this thr…"
click at [233, 232] on span "Up to 5 times" at bounding box center [226, 233] width 52 height 10
click at [215, 235] on span "Up to 5 times" at bounding box center [226, 233] width 52 height 10
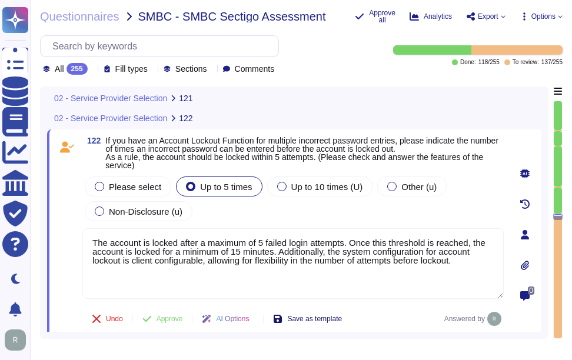
scroll to position [21212, 0]
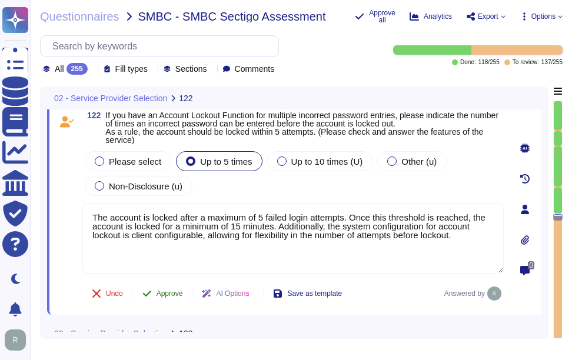
click at [167, 291] on span "Approve" at bounding box center [169, 293] width 26 height 7
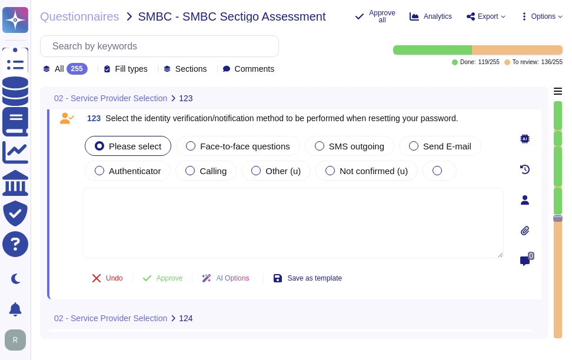
scroll to position [21419, 0]
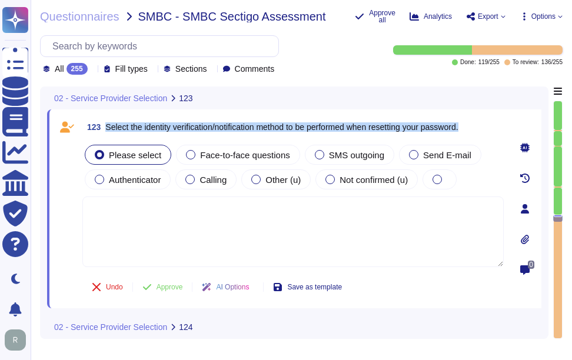
drag, startPoint x: 105, startPoint y: 126, endPoint x: 485, endPoint y: 131, distance: 380.1
click at [485, 131] on div "123 Select the identity verification/notification method to be performed when r…" at bounding box center [292, 126] width 421 height 21
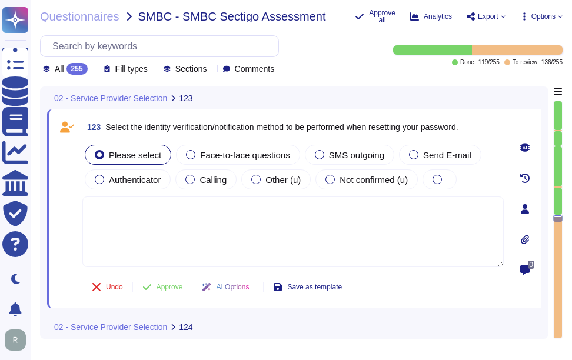
click at [179, 227] on textarea at bounding box center [292, 232] width 421 height 71
paste textarea "Users identify themselves during password resets by verifying their identities …"
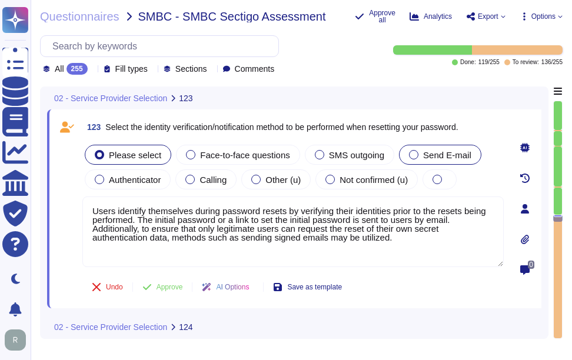
type textarea "Users identify themselves during password resets by verifying their identities …"
click at [416, 151] on label "Send E-mail" at bounding box center [440, 154] width 62 height 9
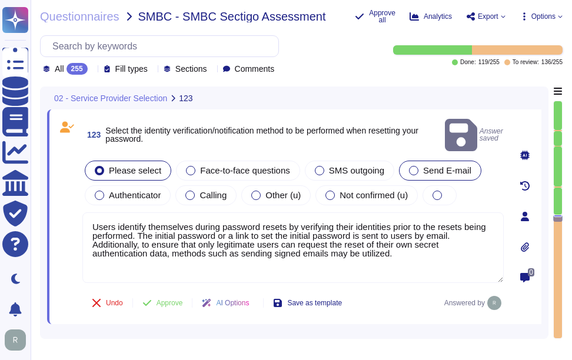
click at [417, 166] on label "Send E-mail" at bounding box center [440, 170] width 62 height 9
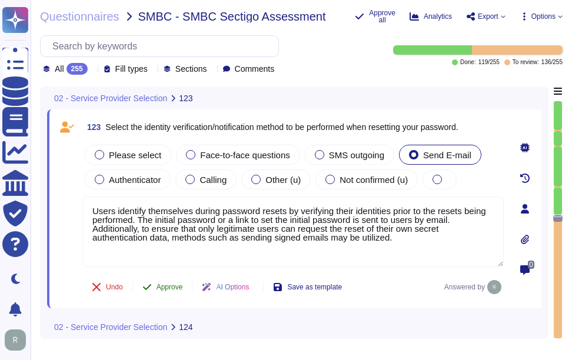
click at [171, 289] on span "Approve" at bounding box center [169, 287] width 26 height 7
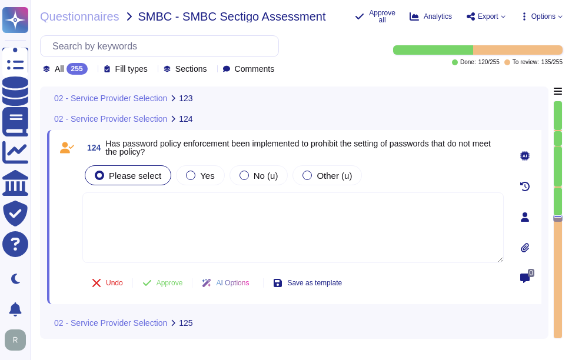
scroll to position [21628, 0]
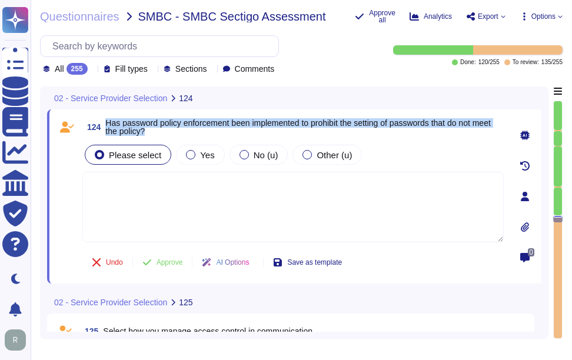
drag, startPoint x: 106, startPoint y: 122, endPoint x: 189, endPoint y: 129, distance: 82.7
click at [189, 129] on span "Has password policy enforcement been implemented to prohibit the setting of pas…" at bounding box center [304, 127] width 398 height 16
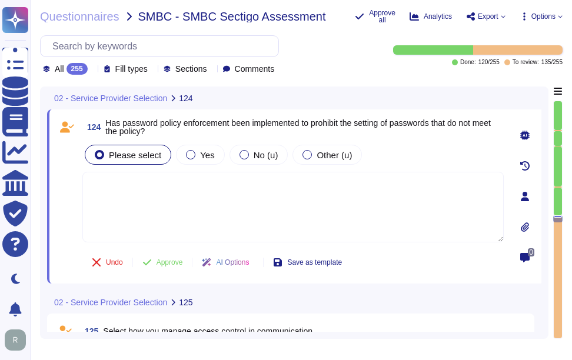
drag, startPoint x: 189, startPoint y: 129, endPoint x: 94, endPoint y: 70, distance: 111.8
click at [111, 164] on icon at bounding box center [243, 239] width 264 height 151
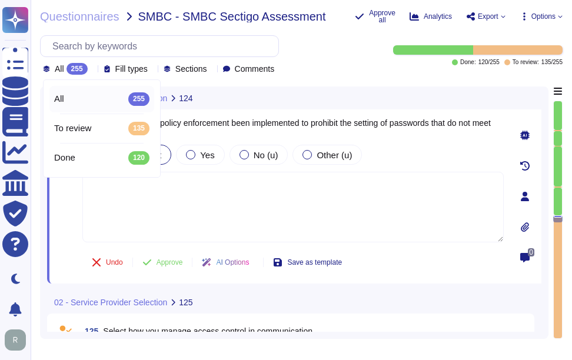
click at [111, 126] on icon at bounding box center [243, 201] width 264 height 151
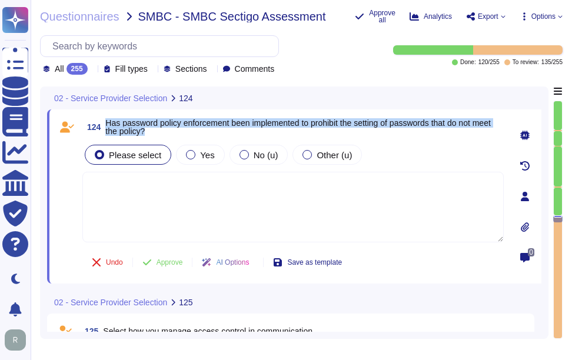
drag, startPoint x: 107, startPoint y: 123, endPoint x: 191, endPoint y: 131, distance: 83.9
click at [191, 131] on span "Has password policy enforcement been implemented to prohibit the setting of pas…" at bounding box center [304, 127] width 398 height 16
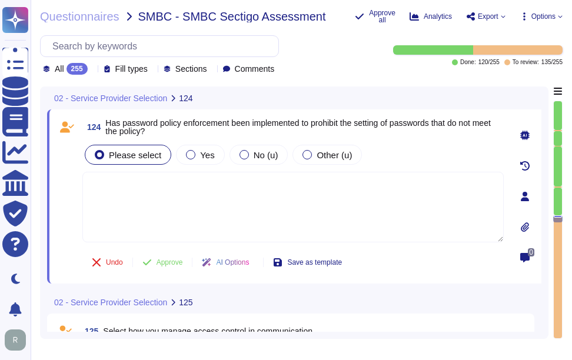
click at [274, 197] on textarea at bounding box center [292, 207] width 421 height 71
paste textarea "Yes, password configuration settings have been implemented to enforce the passw…"
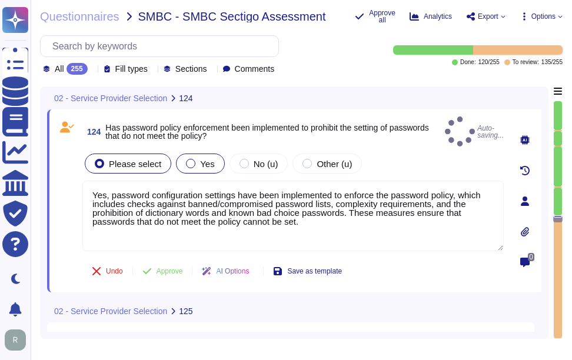
type textarea "Yes, password configuration settings have been implemented to enforce the passw…"
click at [195, 159] on label "Yes" at bounding box center [200, 163] width 28 height 9
click at [187, 159] on div at bounding box center [190, 163] width 9 height 9
click at [205, 159] on span "Yes" at bounding box center [207, 164] width 14 height 10
click at [189, 159] on div at bounding box center [190, 163] width 9 height 9
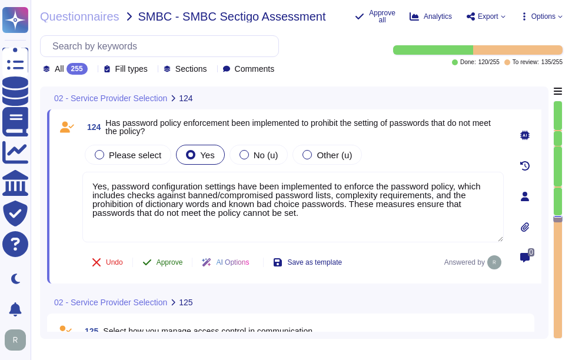
click at [167, 264] on span "Approve" at bounding box center [169, 262] width 26 height 7
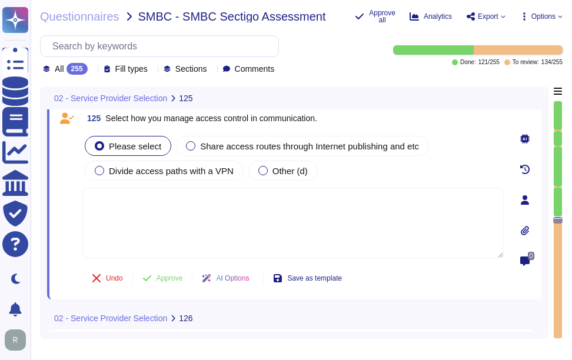
scroll to position [21812, 0]
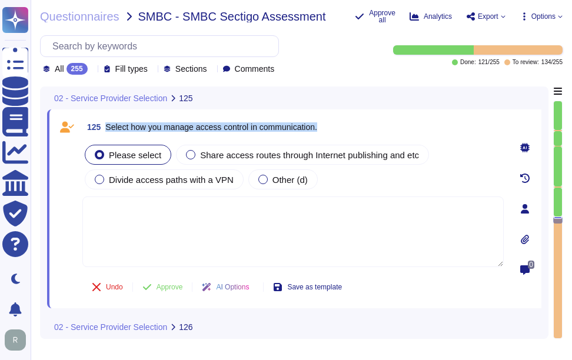
drag, startPoint x: 106, startPoint y: 128, endPoint x: 341, endPoint y: 128, distance: 235.3
click at [341, 128] on div "125 Select how you manage access control in communication." at bounding box center [292, 126] width 421 height 21
click at [336, 232] on textarea at bounding box center [292, 232] width 421 height 71
paste textarea "Sectigo manages access control in communication through the following measures:…"
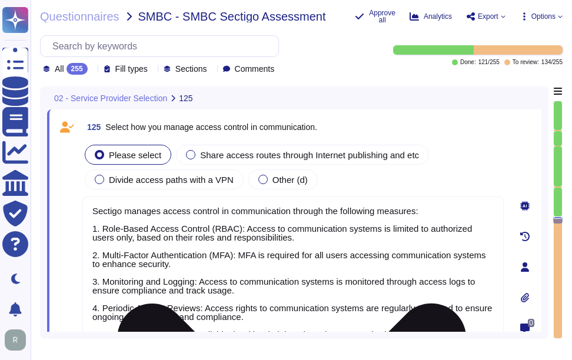
scroll to position [21856, 0]
type textarea "Sectigo manages access control in communication through the following measures:…"
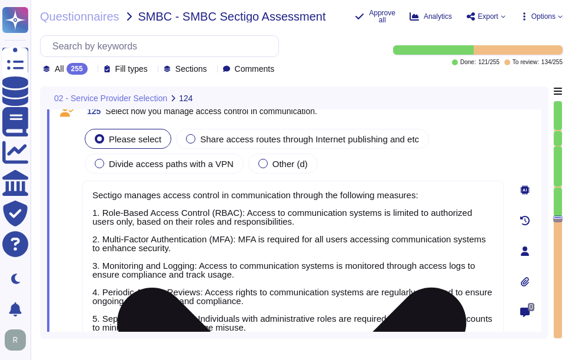
scroll to position [21782, 0]
type textarea "Yes, password configuration settings have been implemented to enforce the passw…"
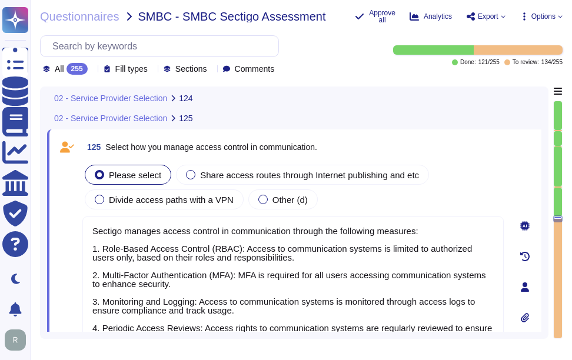
type textarea "Sectigo manages access control in communication through the following measures:…"
type textarea "Yes, password configuration settings have been implemented to enforce the passw…"
click at [269, 271] on textarea "Sectigo manages access control in communication through the following measures:…" at bounding box center [292, 310] width 421 height 187
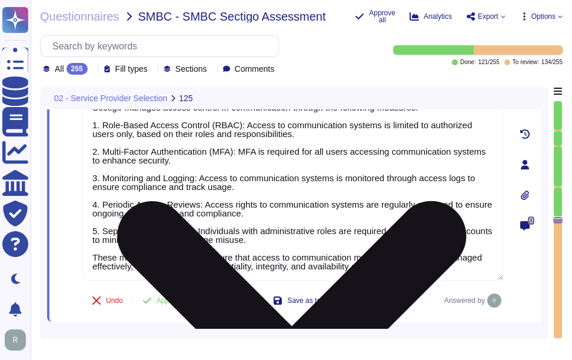
scroll to position [0, 0]
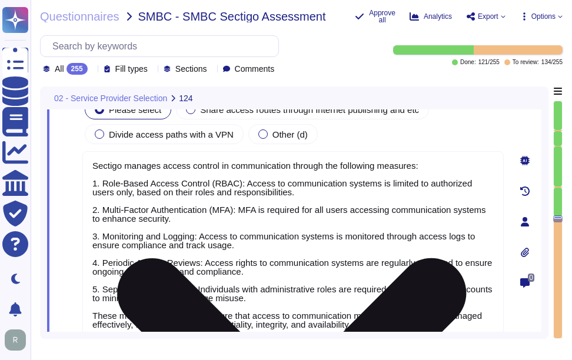
type textarea "Yes, password configuration settings have been implemented to enforce the passw…"
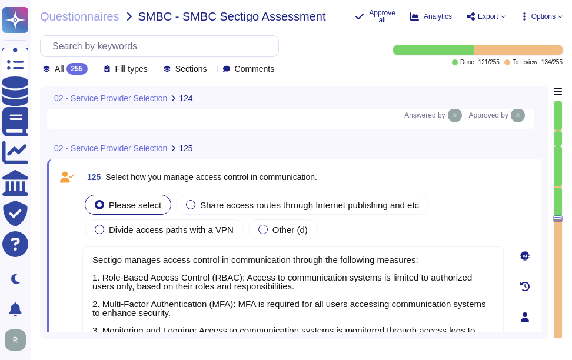
scroll to position [21772, 0]
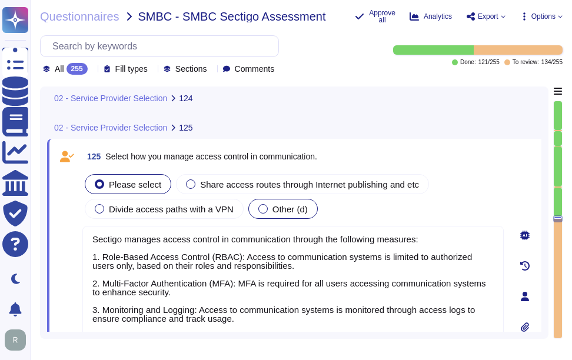
click at [259, 211] on div at bounding box center [262, 208] width 9 height 9
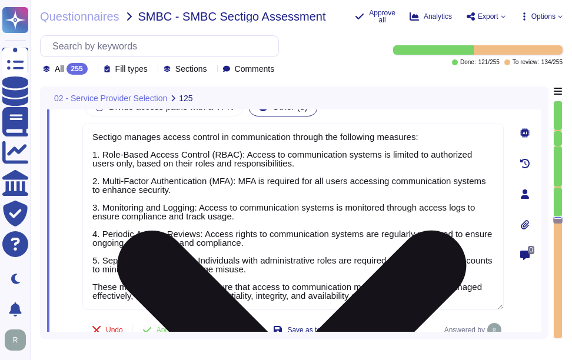
scroll to position [21890, 0]
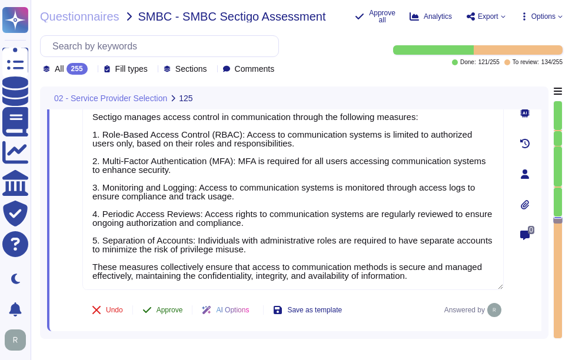
click at [165, 304] on button "Approve" at bounding box center [162, 310] width 59 height 24
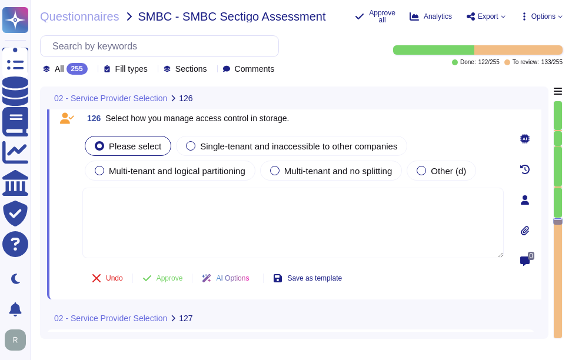
scroll to position [22123, 0]
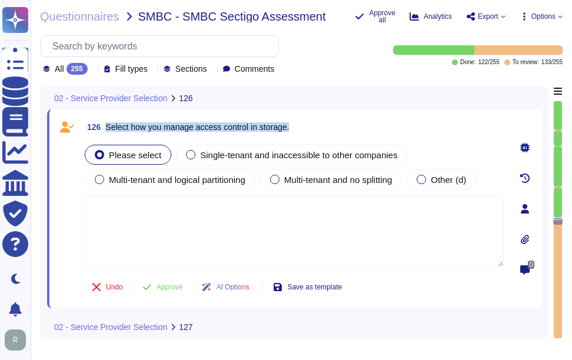
drag, startPoint x: 106, startPoint y: 125, endPoint x: 337, endPoint y: 129, distance: 230.7
click at [337, 129] on div "126 Select how you manage access control in storage." at bounding box center [292, 126] width 421 height 21
click at [273, 229] on textarea at bounding box center [292, 232] width 421 height 71
paste textarea "Sectigo manages access control in storage through a comprehensive approach that…"
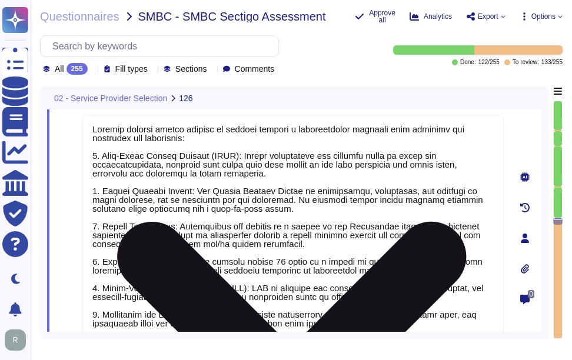
scroll to position [22155, 0]
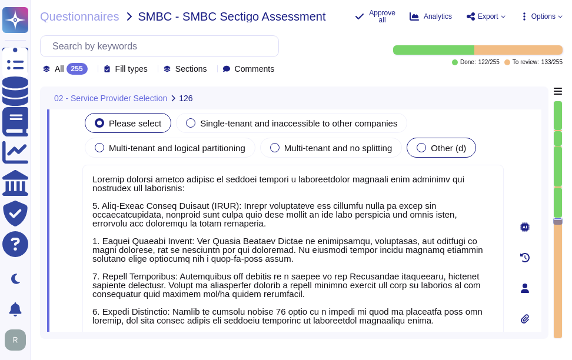
type textarea "Sectigo manages access control in storage through a comprehensive approach that…"
click at [437, 151] on label "Other (d)" at bounding box center [441, 147] width 49 height 9
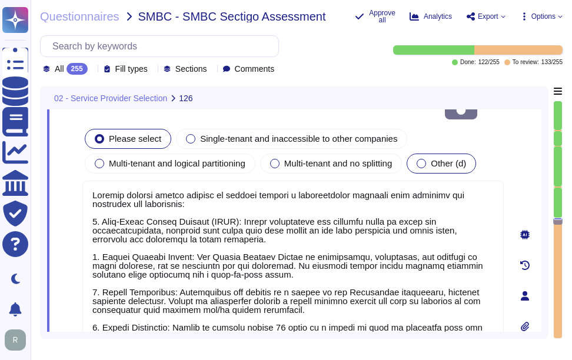
click at [443, 158] on span "Other (d)" at bounding box center [448, 163] width 35 height 10
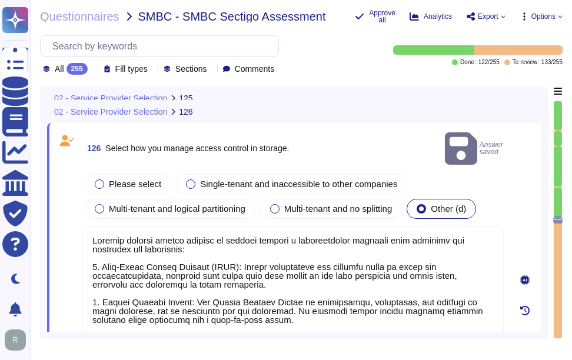
scroll to position [22093, 0]
type textarea "Sectigo manages access control in communication through the following measures:…"
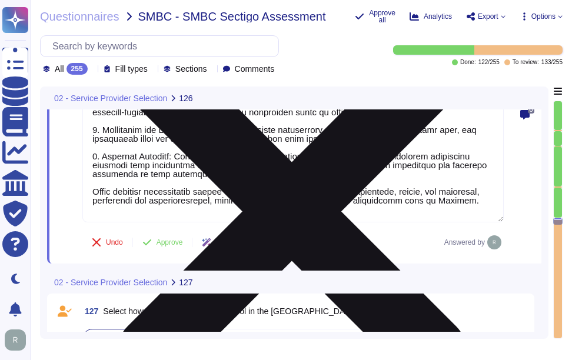
scroll to position [22388, 0]
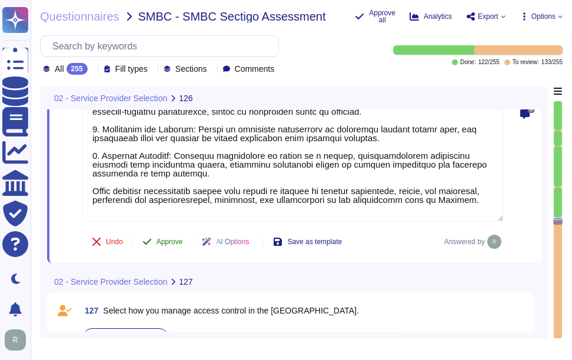
click at [169, 239] on span "Approve" at bounding box center [169, 241] width 26 height 7
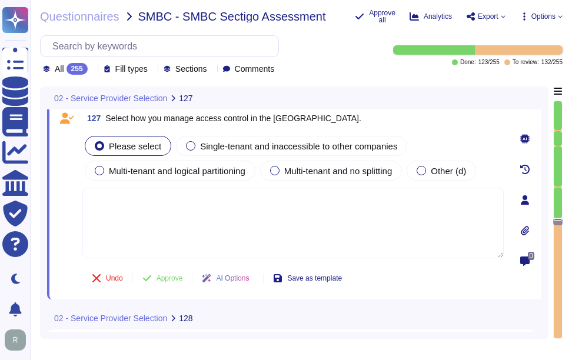
scroll to position [22550, 0]
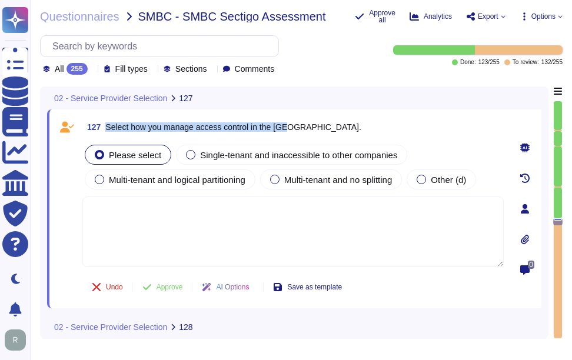
drag, startPoint x: 106, startPoint y: 124, endPoint x: 374, endPoint y: 127, distance: 267.7
click at [374, 127] on div "127 Select how you manage access control in the OS." at bounding box center [292, 126] width 421 height 21
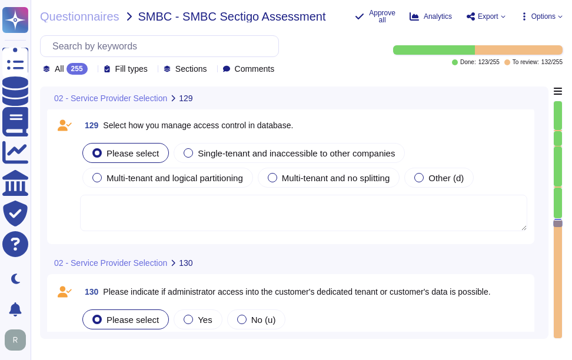
scroll to position [22962, 0]
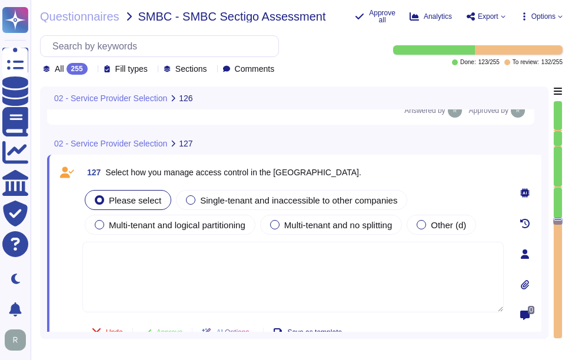
type textarea "Sectigo manages access control in storage through a comprehensive approach that…"
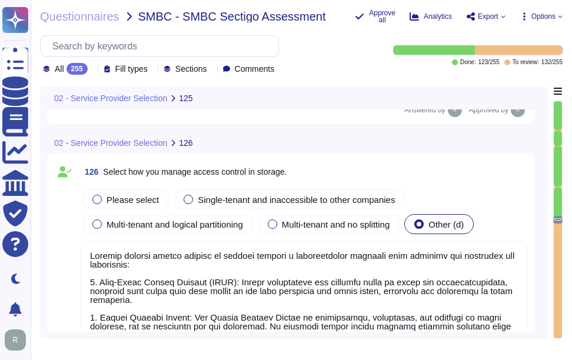
type textarea "Sectigo manages access control in communication through the following measures:…"
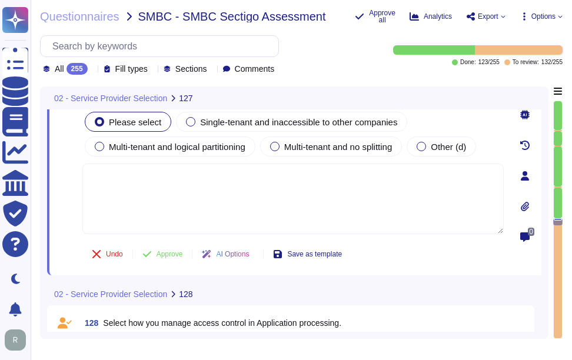
scroll to position [22542, 0]
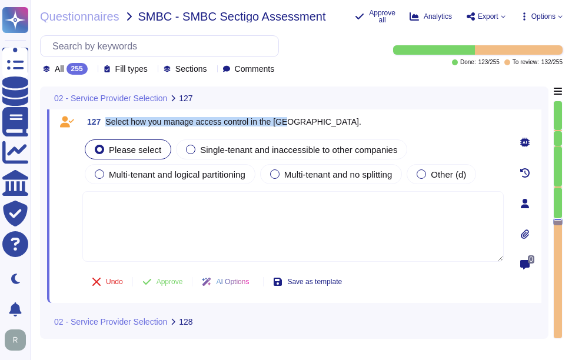
drag, startPoint x: 107, startPoint y: 121, endPoint x: 331, endPoint y: 122, distance: 223.6
click at [331, 122] on div "127 Select how you manage access control in the OS." at bounding box center [292, 121] width 421 height 21
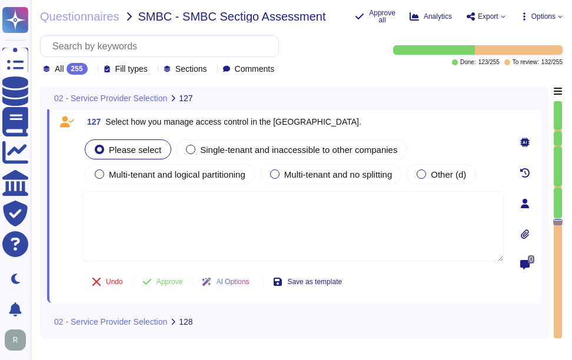
click at [347, 238] on textarea at bounding box center [292, 226] width 421 height 71
paste textarea "Sectigo manages access control in the operating system through a role-based acc…"
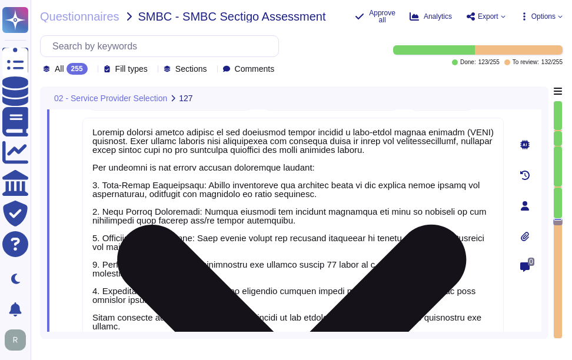
type textarea "Sectigo manages access control in the operating system through a role-based acc…"
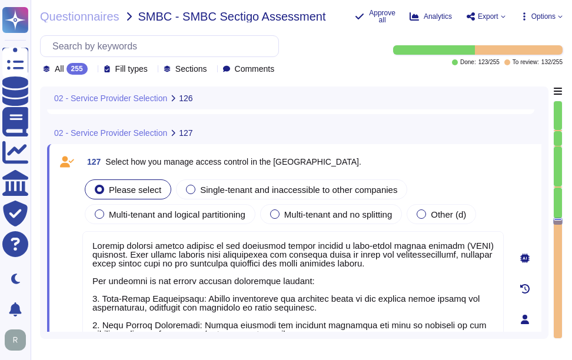
scroll to position [22498, 0]
type textarea "Sectigo manages access control in storage through a comprehensive approach that…"
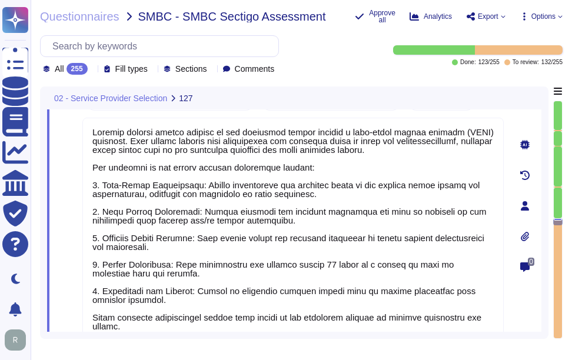
scroll to position [1, 0]
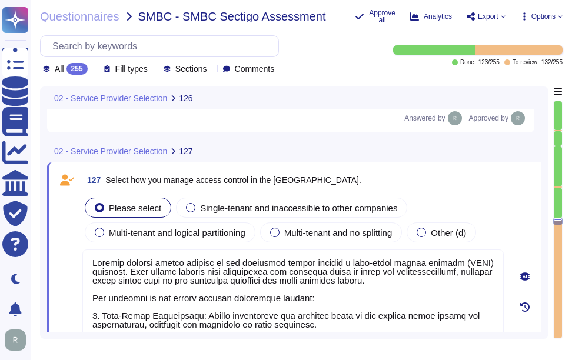
type textarea "Sectigo manages access control in storage through a comprehensive approach that…"
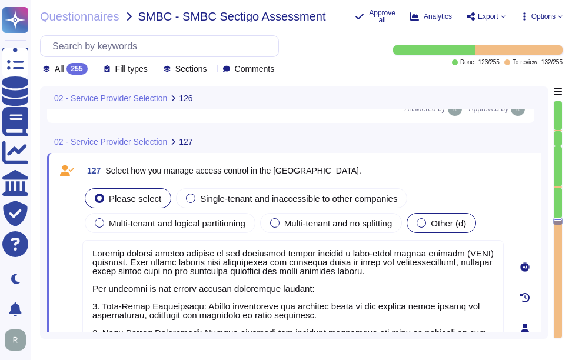
type textarea "Sectigo manages access control in the operating system through a role-based acc…"
click at [426, 222] on div at bounding box center [421, 222] width 9 height 9
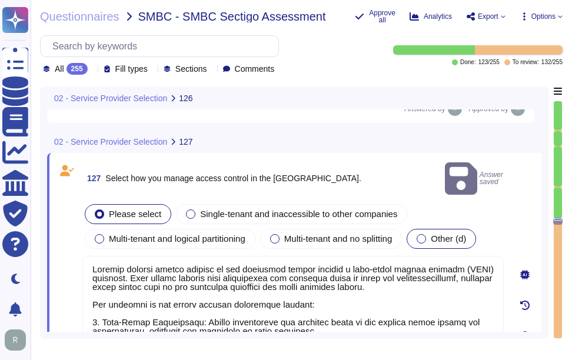
click at [455, 234] on span "Other (d)" at bounding box center [448, 239] width 35 height 10
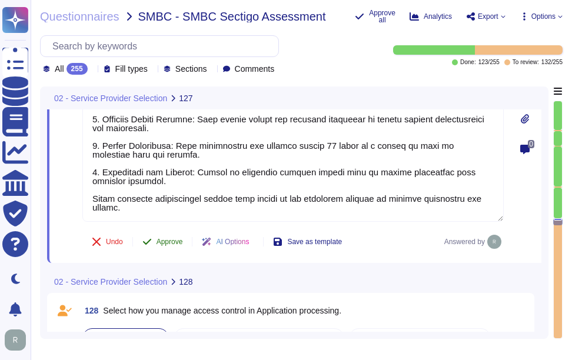
click at [165, 243] on span "Approve" at bounding box center [169, 241] width 26 height 7
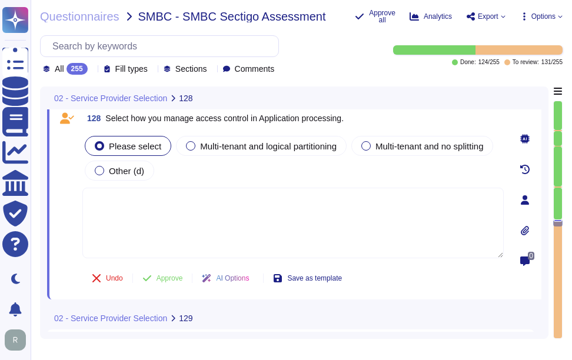
scroll to position [22898, 0]
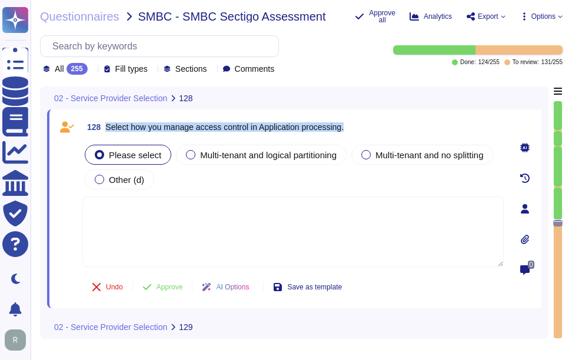
drag, startPoint x: 105, startPoint y: 125, endPoint x: 349, endPoint y: 122, distance: 244.8
click at [349, 122] on div "128 Select how you manage access control in Application processing." at bounding box center [292, 126] width 421 height 21
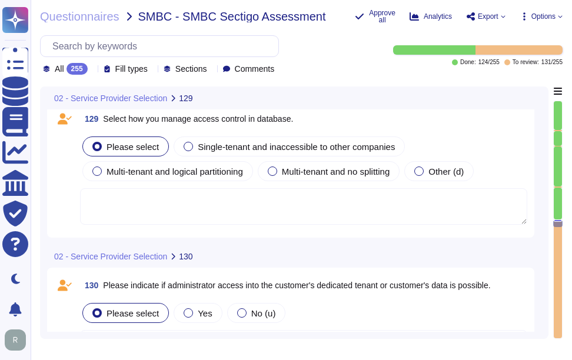
scroll to position [23134, 0]
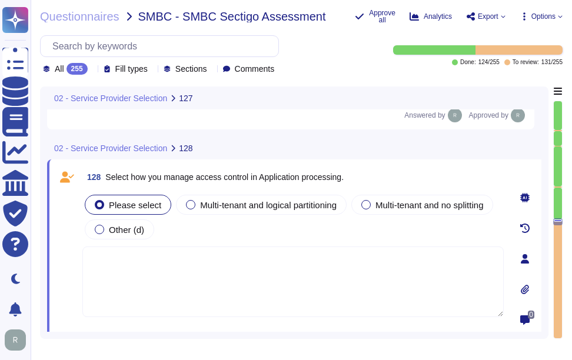
type textarea "Sectigo manages access control in the operating system through a role-based acc…"
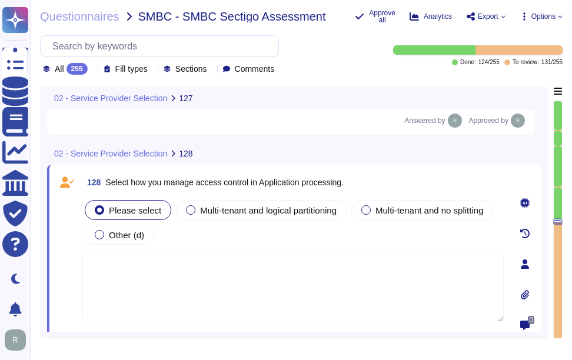
scroll to position [22912, 0]
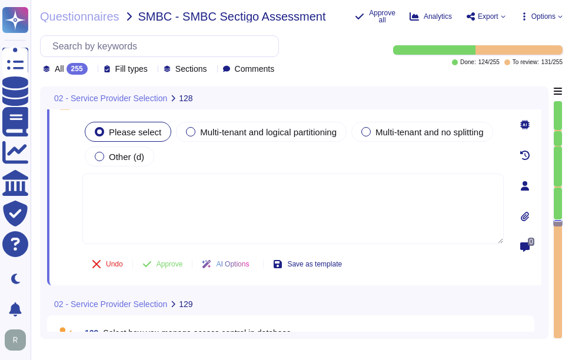
click at [261, 197] on textarea at bounding box center [292, 209] width 421 height 71
paste textarea "Sectigo manages access control in application processing through a comprehensiv…"
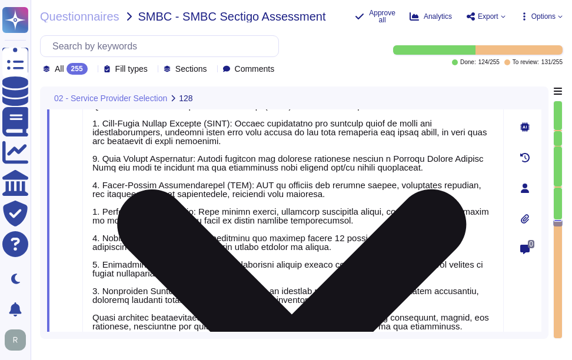
type textarea "Sectigo manages access control in application processing through a comprehensiv…"
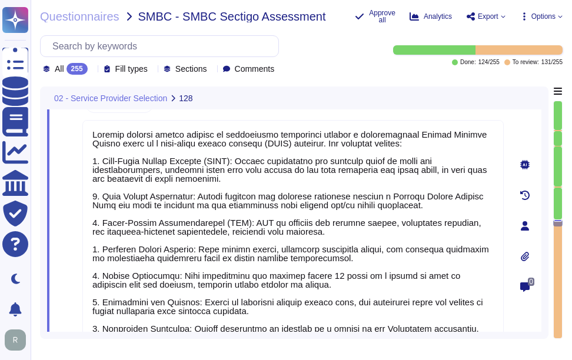
scroll to position [22876, 0]
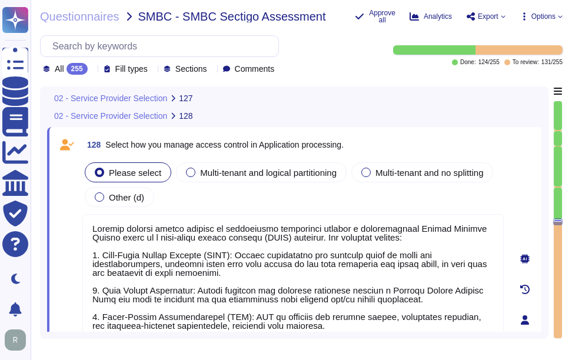
type textarea "Sectigo manages access control in the operating system through a role-based acc…"
type textarea "Sectigo manages access control in application processing through a comprehensiv…"
click at [118, 199] on span "Other (d)" at bounding box center [126, 197] width 35 height 10
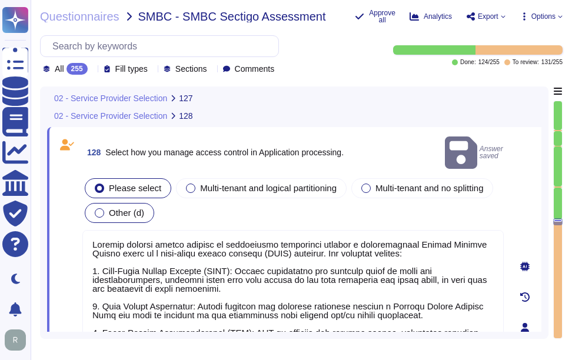
click at [124, 208] on span "Other (d)" at bounding box center [126, 213] width 35 height 10
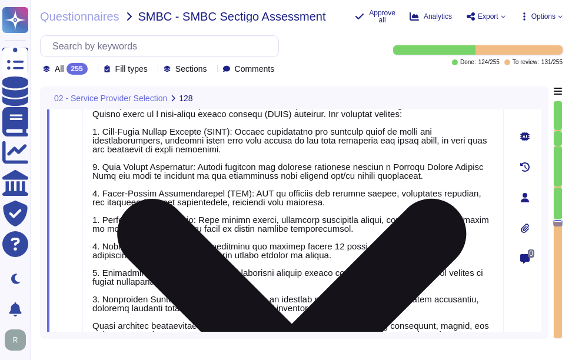
scroll to position [23171, 0]
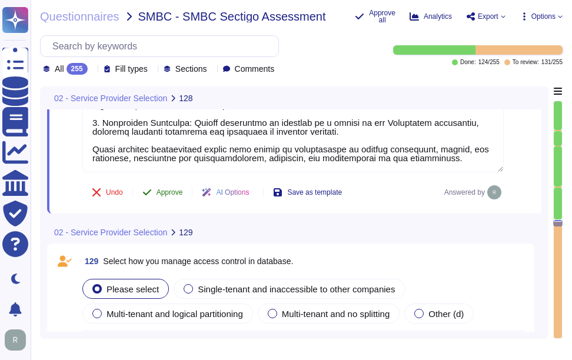
click at [165, 191] on span "Approve" at bounding box center [169, 192] width 26 height 7
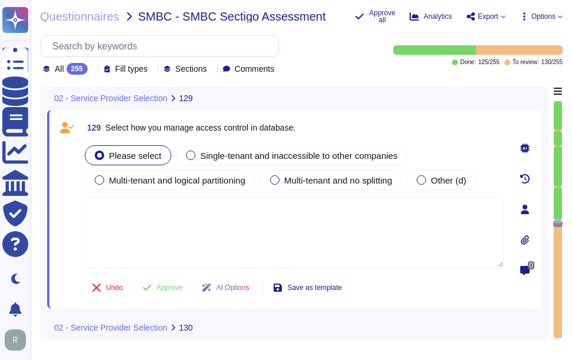
scroll to position [23191, 0]
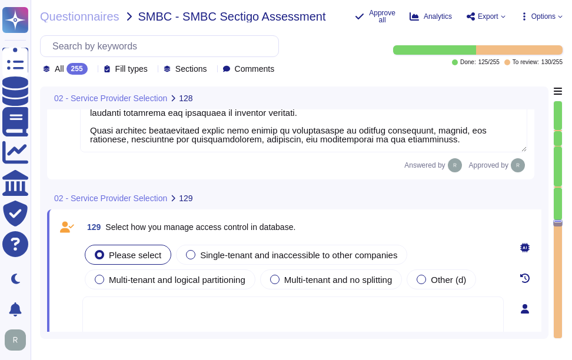
type textarea "Sectigo manages access control in application processing through a comprehensiv…"
drag, startPoint x: 108, startPoint y: 227, endPoint x: 301, endPoint y: 228, distance: 193.6
click at [301, 228] on div "129 Select how you manage access control in database." at bounding box center [292, 227] width 421 height 21
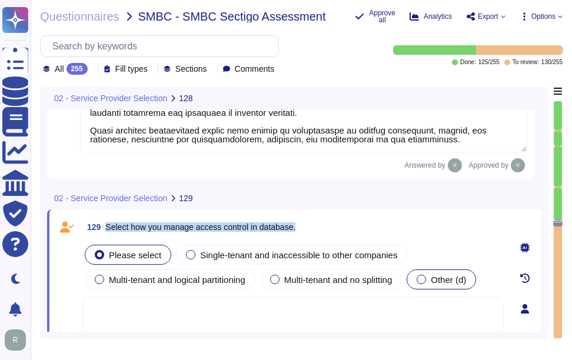
click at [459, 281] on span "Other (d)" at bounding box center [448, 280] width 35 height 10
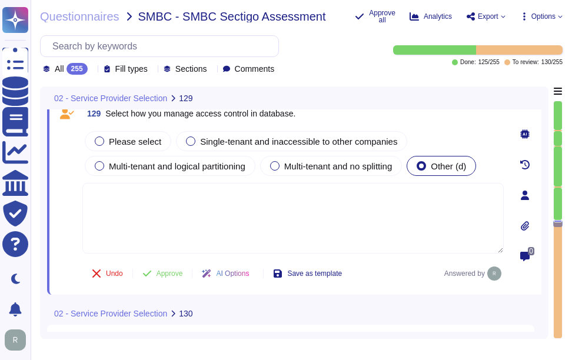
scroll to position [23294, 0]
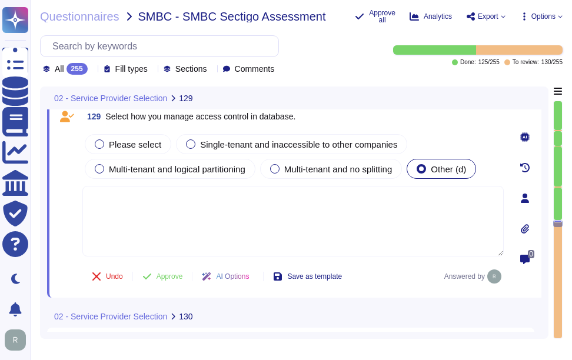
click at [317, 204] on textarea at bounding box center [292, 221] width 421 height 71
paste textarea "Sectigo manages access control in databases through the following measures: 1. …"
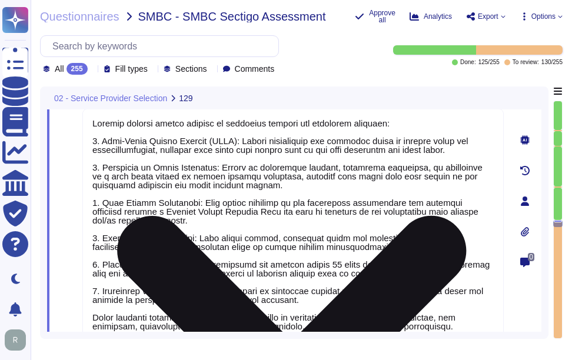
type textarea "Sectigo manages access control in databases through the following measures: 1. …"
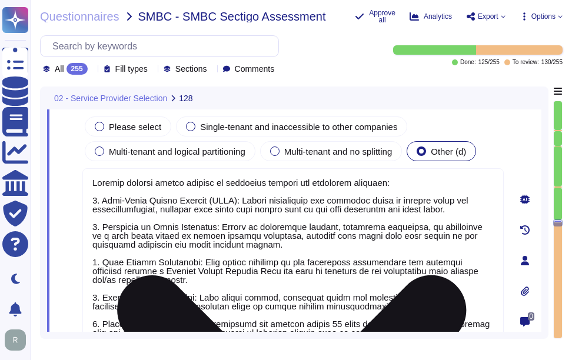
scroll to position [23254, 0]
type textarea "Sectigo manages access control in application processing through a comprehensiv…"
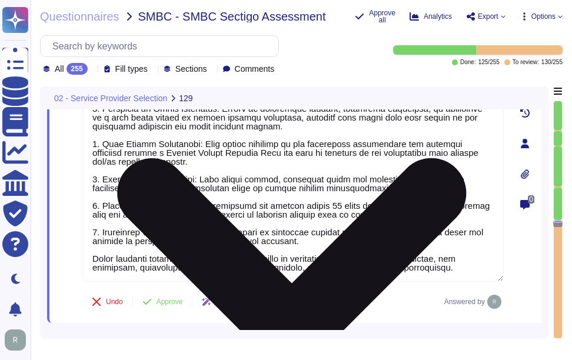
scroll to position [23430, 0]
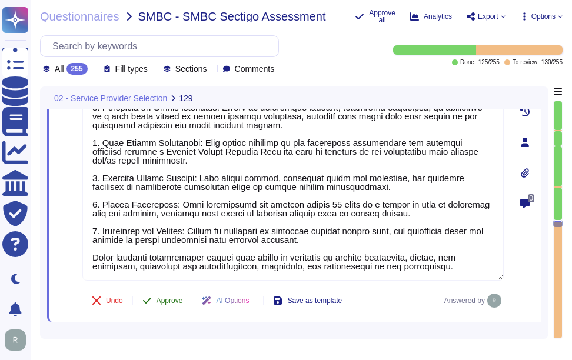
type textarea "Sectigo manages access control in databases through the following measures: 1. …"
click at [174, 295] on button "Approve" at bounding box center [162, 301] width 59 height 24
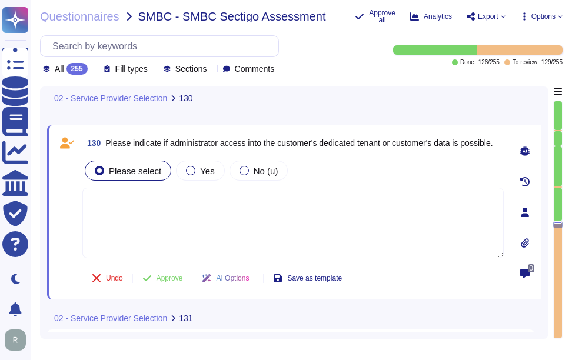
scroll to position [23651, 0]
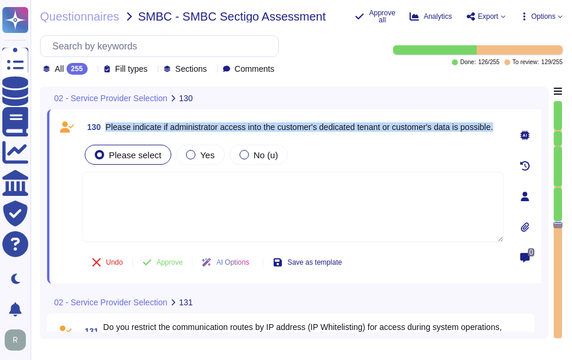
drag, startPoint x: 107, startPoint y: 127, endPoint x: 502, endPoint y: 127, distance: 395.4
click at [502, 127] on div "130 Please indicate if administrator access into the customer's dedicated tenan…" at bounding box center [292, 126] width 421 height 21
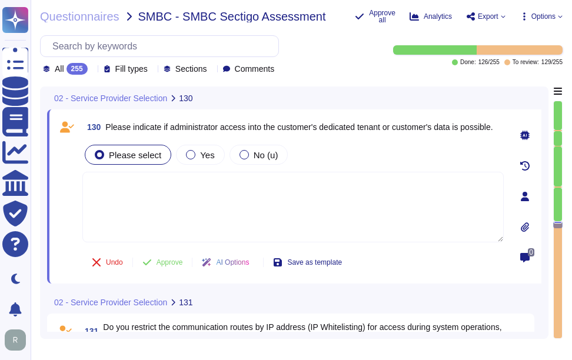
click at [261, 223] on textarea at bounding box center [292, 207] width 421 height 71
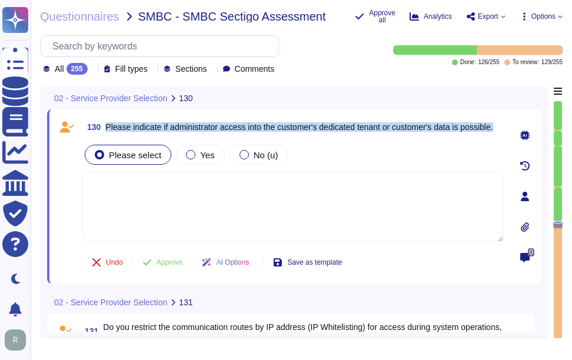
drag, startPoint x: 107, startPoint y: 126, endPoint x: 502, endPoint y: 134, distance: 394.8
click at [502, 134] on div "130 Please indicate if administrator access into the customer's dedicated tenan…" at bounding box center [292, 126] width 421 height 21
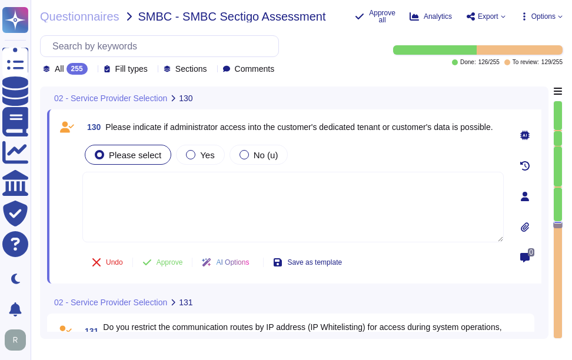
click at [315, 201] on textarea at bounding box center [292, 207] width 421 height 71
paste textarea "Administrator access into the customer's dedicated tenant or customer's data is…"
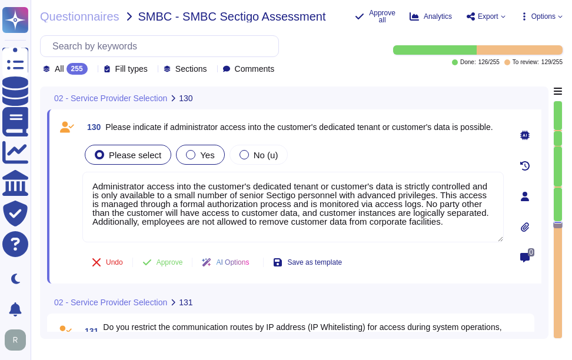
type textarea "Administrator access into the customer's dedicated tenant or customer's data is…"
click at [195, 157] on label "Yes" at bounding box center [200, 154] width 28 height 9
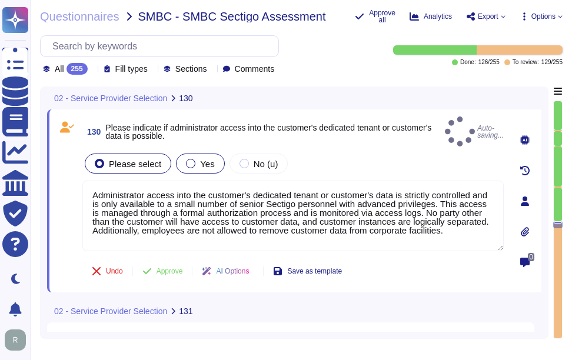
click at [206, 159] on span "Yes" at bounding box center [207, 164] width 14 height 10
click at [200, 160] on span "Yes" at bounding box center [207, 164] width 14 height 10
click at [181, 154] on div "Yes" at bounding box center [200, 164] width 48 height 20
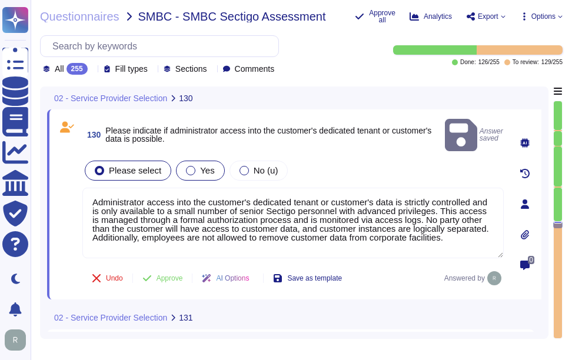
click at [188, 166] on div at bounding box center [190, 170] width 9 height 9
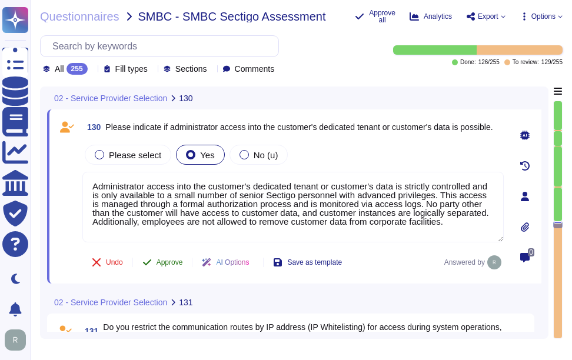
click at [172, 264] on span "Approve" at bounding box center [169, 262] width 26 height 7
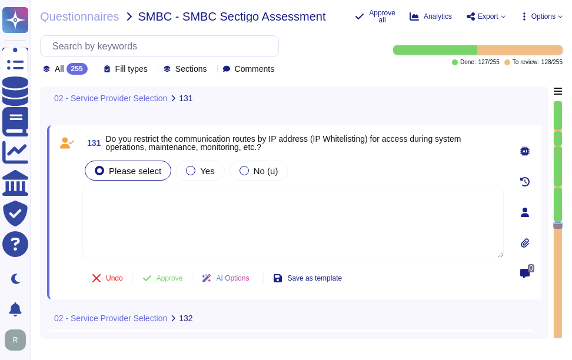
scroll to position [23833, 0]
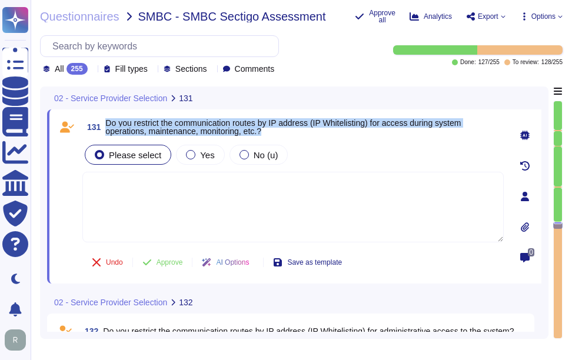
drag, startPoint x: 107, startPoint y: 119, endPoint x: 272, endPoint y: 131, distance: 165.7
click at [272, 131] on span "Do you restrict the communication routes by IP address (IP Whitelisting) for ac…" at bounding box center [304, 127] width 398 height 16
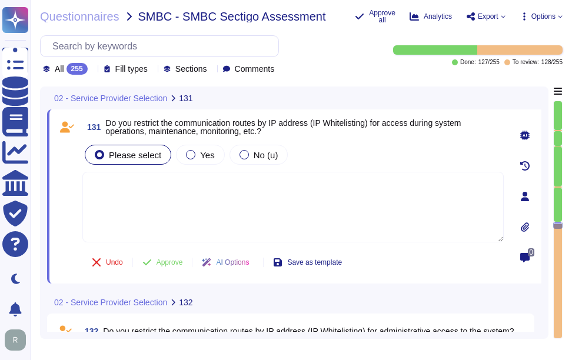
click at [237, 220] on textarea at bounding box center [292, 207] width 421 height 71
paste textarea "Yes, we support IP whitelisting within our solution, which allows you to restri…"
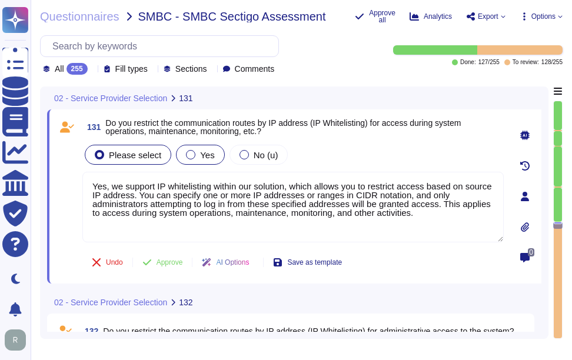
type textarea "Yes, we support IP whitelisting within our solution, which allows you to restri…"
click at [204, 152] on span "Yes" at bounding box center [207, 155] width 14 height 10
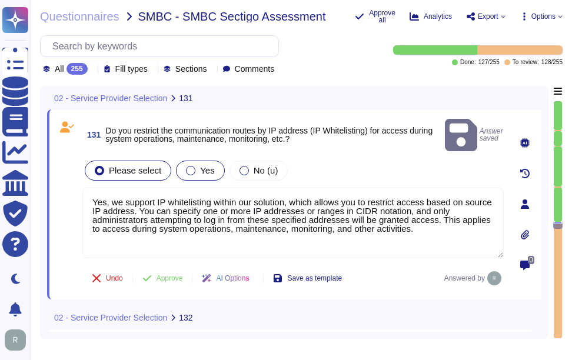
click at [194, 166] on label "Yes" at bounding box center [200, 170] width 28 height 9
click at [165, 275] on span "Approve" at bounding box center [169, 278] width 26 height 7
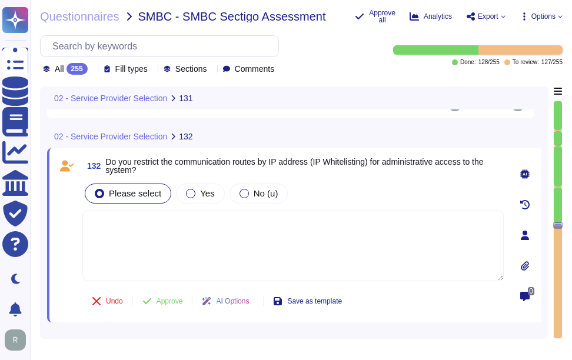
scroll to position [24015, 0]
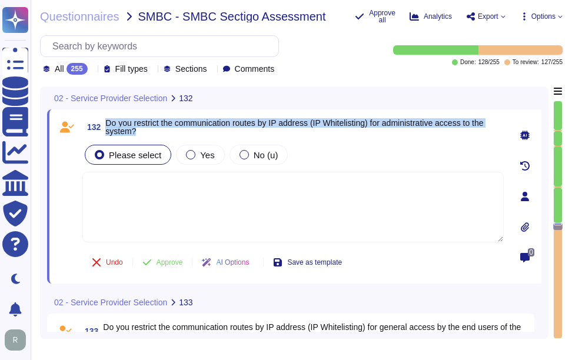
drag, startPoint x: 107, startPoint y: 122, endPoint x: 159, endPoint y: 136, distance: 54.1
click at [159, 136] on span "132 Do you restrict the communication routes by IP address (IP Whitelisting) fo…" at bounding box center [292, 126] width 421 height 21
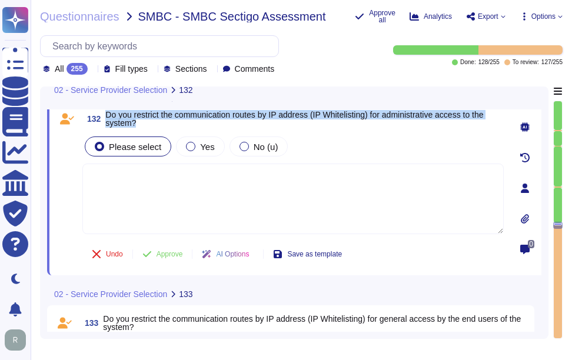
type textarea "Yes, we support IP whitelisting within our solution, which allows you to restri…"
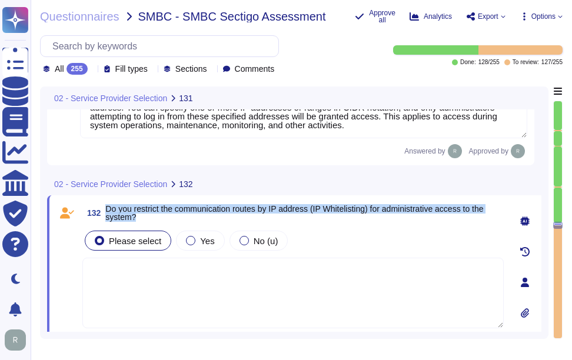
scroll to position [23941, 0]
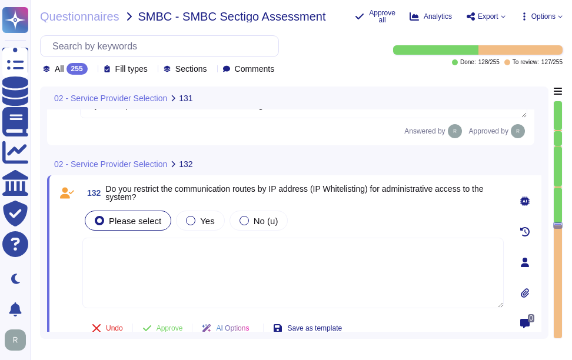
click at [212, 241] on textarea at bounding box center [292, 273] width 421 height 71
paste textarea "Yes, we support IP whitelisting within our solution, which allows you to restri…"
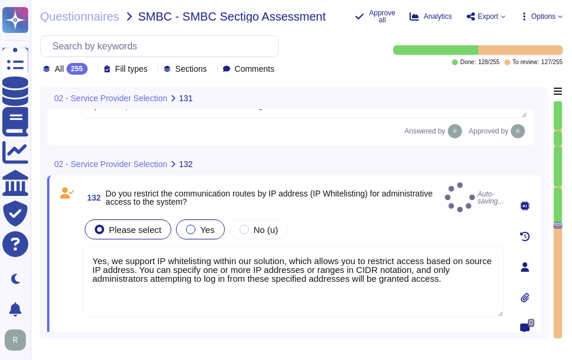
type textarea "Yes, we support IP whitelisting within our solution, which allows you to restri…"
click at [201, 225] on span "Yes" at bounding box center [207, 230] width 14 height 10
click at [195, 225] on label "Yes" at bounding box center [200, 229] width 28 height 9
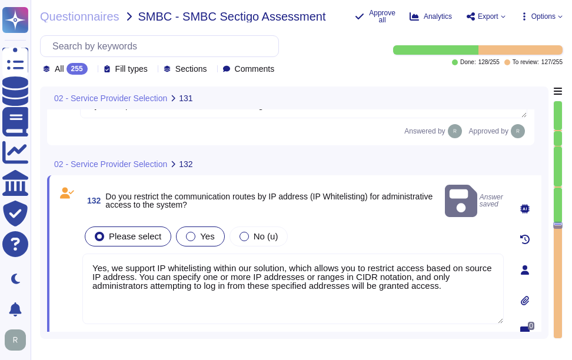
click at [188, 232] on div at bounding box center [190, 236] width 9 height 9
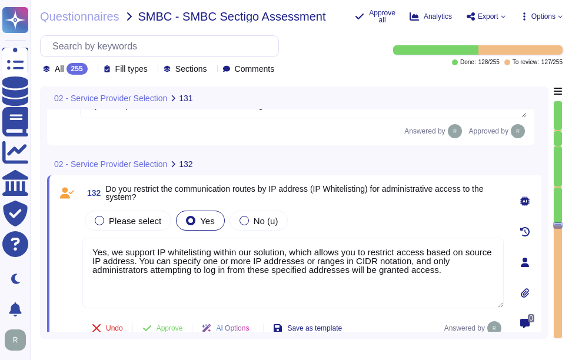
click at [177, 332] on div "02 - Service Provider Selection 131 131 Do you restrict the communication route…" at bounding box center [294, 212] width 508 height 252
click at [164, 325] on span "Approve" at bounding box center [169, 328] width 26 height 7
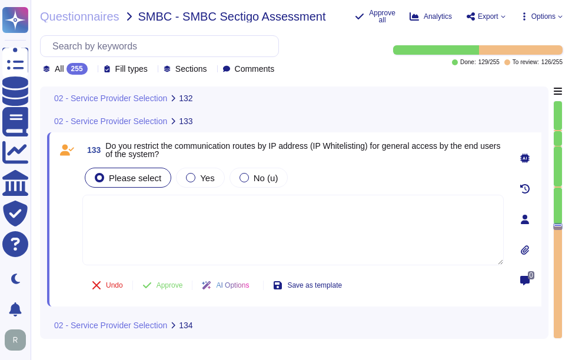
scroll to position [24181, 0]
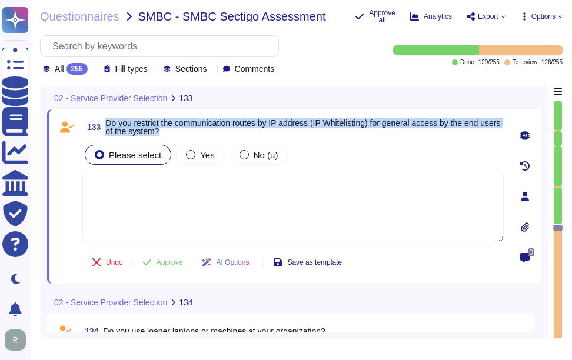
drag, startPoint x: 106, startPoint y: 122, endPoint x: 206, endPoint y: 131, distance: 99.8
click at [206, 131] on span "Do you restrict the communication routes by IP address (IP Whitelisting) for ge…" at bounding box center [304, 127] width 398 height 16
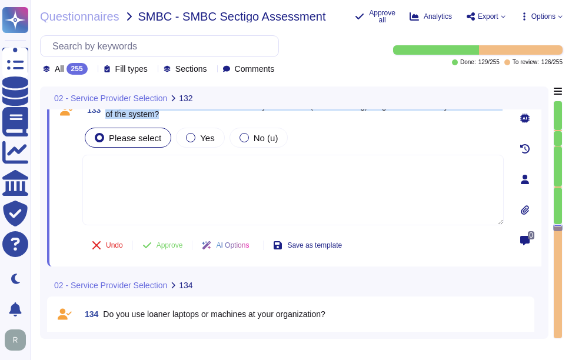
type textarea "Yes, we support IP whitelisting within our solution, which allows you to restri…"
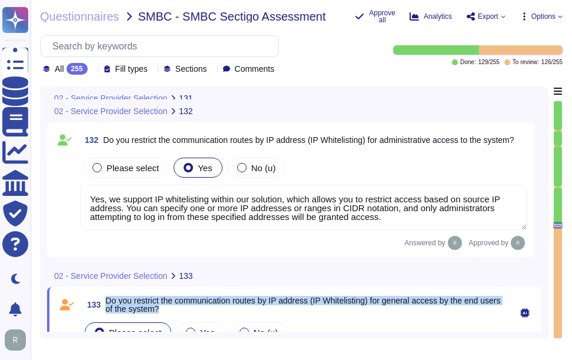
type textarea "Yes, we support IP whitelisting within our solution, which allows you to restri…"
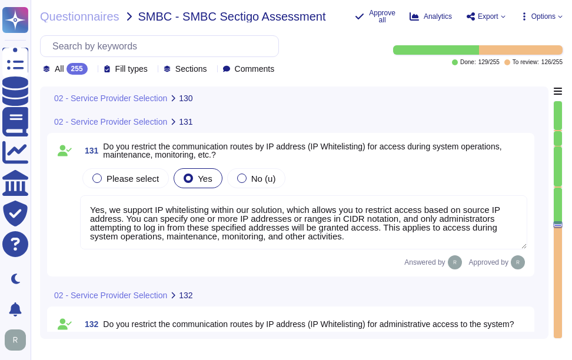
type textarea "Administrator access into the customer's dedicated tenant or customer's data is…"
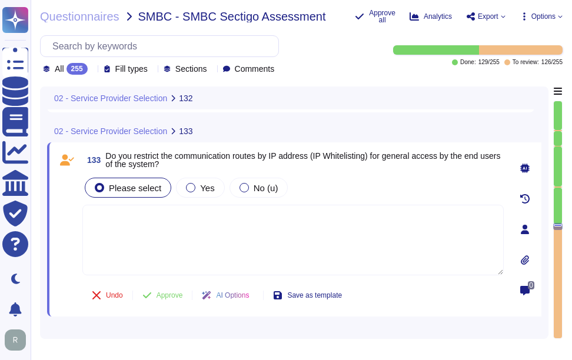
type textarea "Yes, we support IP whitelisting within our solution, which allows you to restri…"
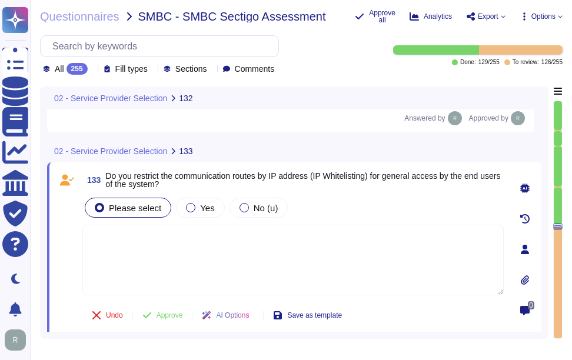
click at [325, 254] on textarea at bounding box center [292, 260] width 421 height 71
paste textarea "Yes, we support IP whitelisting within our solution, which allows you to restri…"
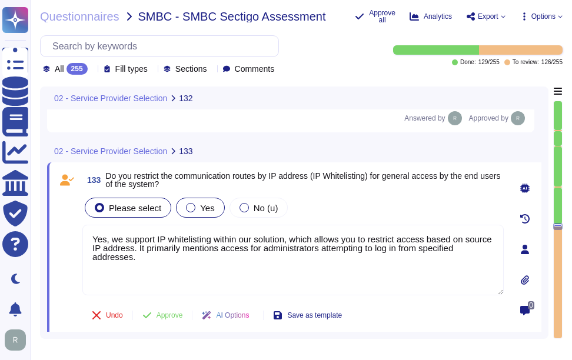
type textarea "Yes, we support IP whitelisting within our solution, which allows you to restri…"
click at [194, 207] on label "Yes" at bounding box center [200, 207] width 28 height 9
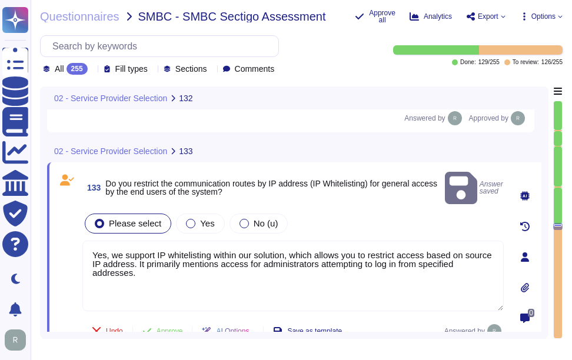
click at [191, 219] on div "Please select Yes No (u)" at bounding box center [292, 223] width 421 height 25
click at [205, 215] on div "Yes" at bounding box center [200, 224] width 48 height 20
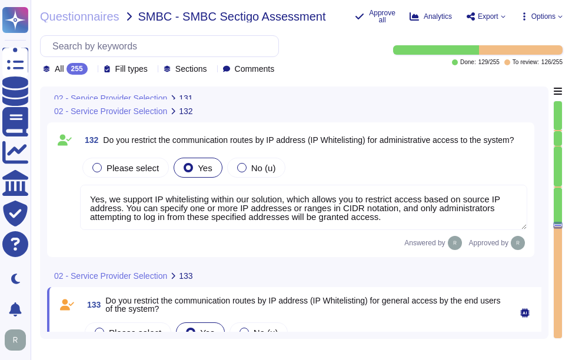
type textarea "Yes, we support IP whitelisting within our solution, which allows you to restri…"
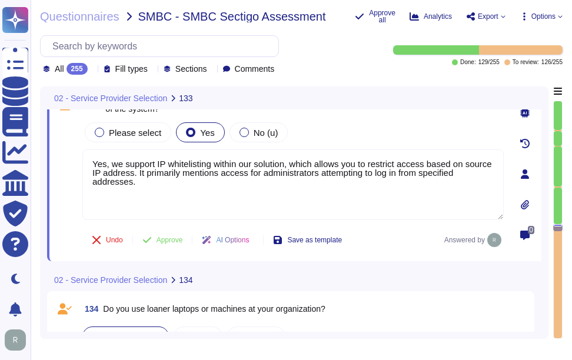
scroll to position [24145, 0]
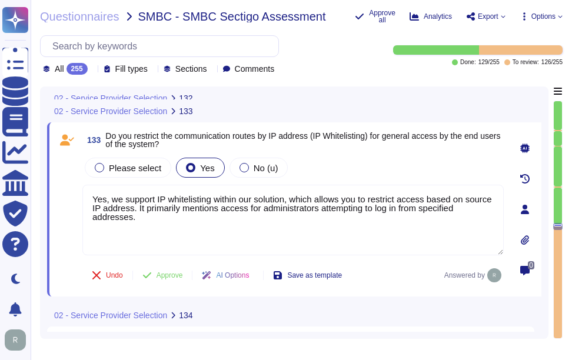
type textarea "Yes, we support IP whitelisting within our solution, which allows you to restri…"
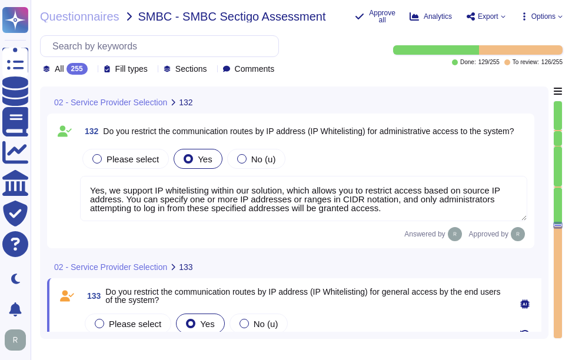
type textarea "Yes, we support IP whitelisting within our solution, which allows you to restri…"
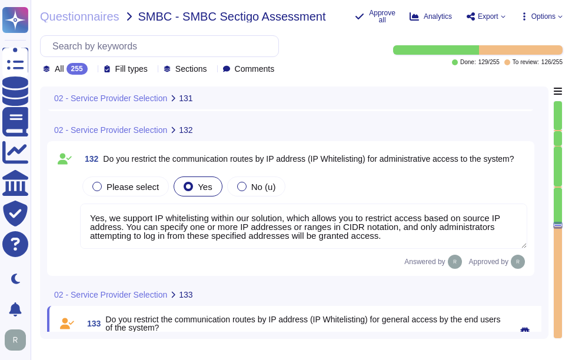
scroll to position [1, 0]
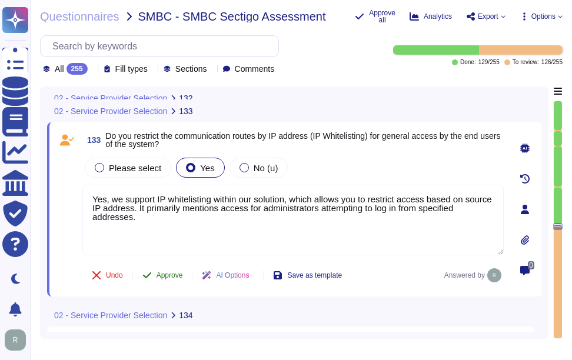
click at [170, 279] on span "Approve" at bounding box center [169, 275] width 26 height 7
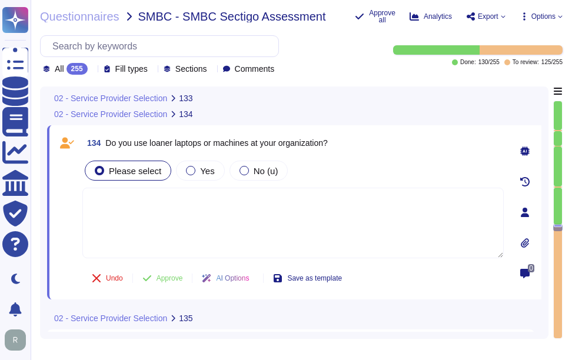
scroll to position [24333, 0]
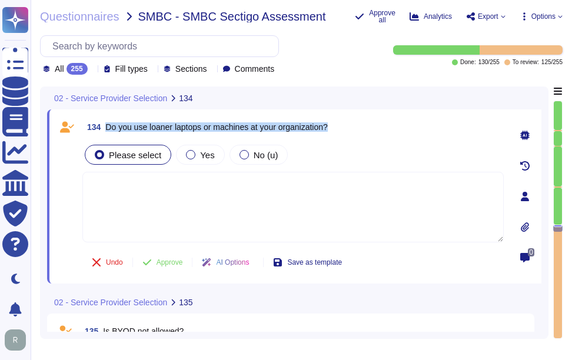
drag, startPoint x: 106, startPoint y: 124, endPoint x: 350, endPoint y: 125, distance: 244.2
click at [350, 125] on div "134 Do you use loaner laptops or machines at your organization?" at bounding box center [292, 126] width 421 height 21
click at [158, 130] on span "Do you use loaner laptops or machines at your organization?" at bounding box center [216, 126] width 222 height 9
click at [152, 127] on span "Do you use loaner laptops or machines at your organization?" at bounding box center [216, 126] width 222 height 9
drag, startPoint x: 149, startPoint y: 128, endPoint x: 208, endPoint y: 130, distance: 58.3
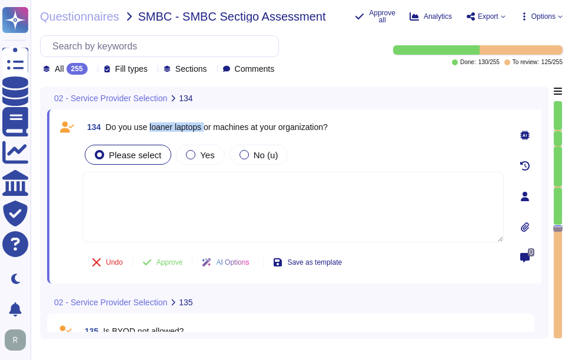
click at [208, 130] on span "Do you use loaner laptops or machines at your organization?" at bounding box center [216, 126] width 222 height 9
copy span "loaner laptops"
click at [191, 158] on div at bounding box center [190, 154] width 9 height 9
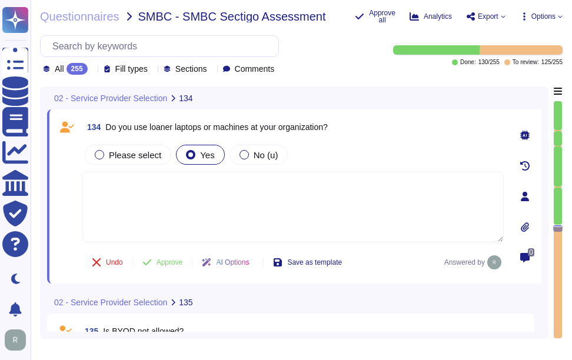
click at [263, 212] on textarea at bounding box center [292, 207] width 421 height 71
click at [358, 156] on div "Please select Yes No (u)" at bounding box center [292, 154] width 421 height 25
click at [175, 264] on span "Approve" at bounding box center [169, 262] width 26 height 7
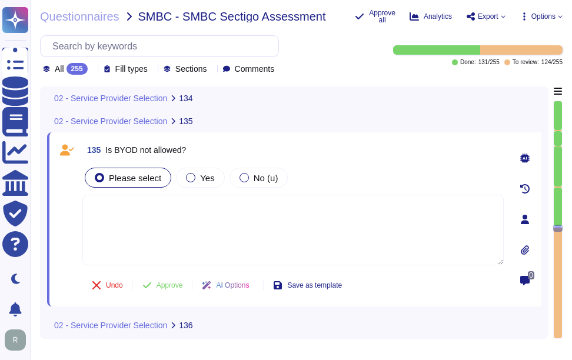
scroll to position [24481, 0]
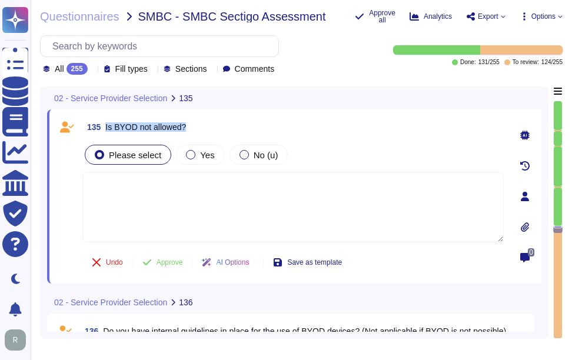
drag, startPoint x: 105, startPoint y: 125, endPoint x: 214, endPoint y: 116, distance: 108.6
click at [214, 116] on div "135 Is BYOD not allowed? Please select Yes No (u) Undo Approve AI Options Save …" at bounding box center [294, 196] width 494 height 174
drag, startPoint x: 214, startPoint y: 116, endPoint x: 252, endPoint y: 157, distance: 56.6
click at [254, 157] on span "No (u)" at bounding box center [266, 155] width 25 height 10
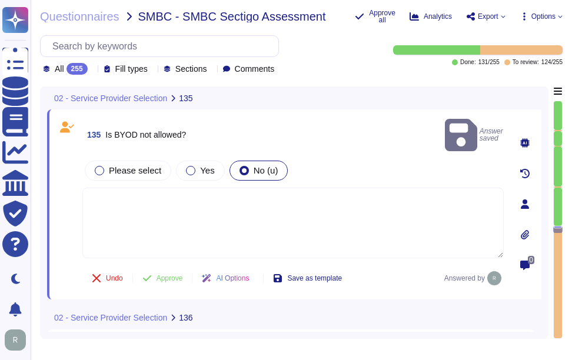
click at [279, 212] on textarea at bounding box center [292, 223] width 421 height 71
paste textarea "BYOD devices are allowed under a specific policy for certain use cases, such as…"
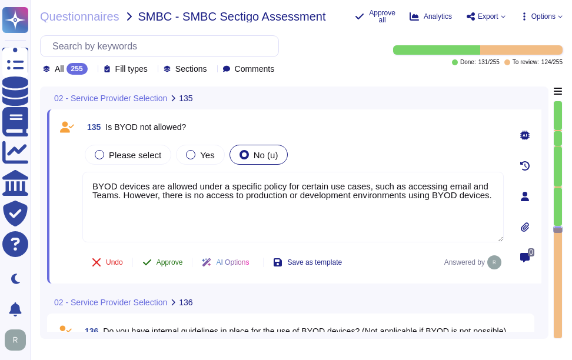
type textarea "BYOD devices are allowed under a specific policy for certain use cases, such as…"
click at [167, 261] on span "Approve" at bounding box center [169, 262] width 26 height 7
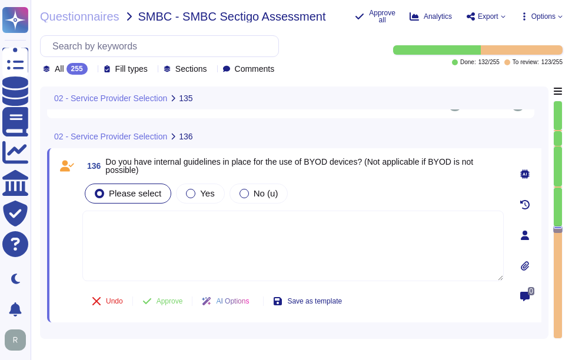
scroll to position [24663, 0]
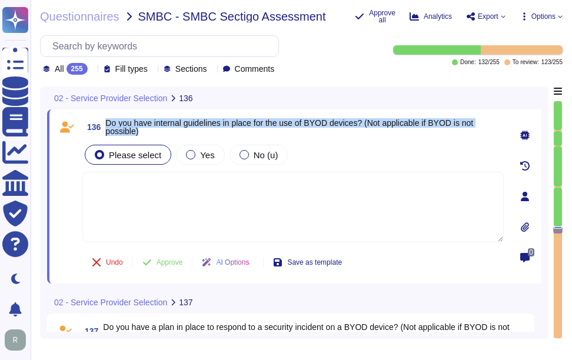
drag, startPoint x: 107, startPoint y: 122, endPoint x: 183, endPoint y: 135, distance: 76.9
click at [183, 135] on span "Do you have internal guidelines in place for the use of BYOD devices? (Not appl…" at bounding box center [304, 127] width 398 height 16
drag, startPoint x: 183, startPoint y: 135, endPoint x: 193, endPoint y: 157, distance: 24.5
click at [193, 157] on label "Yes" at bounding box center [200, 154] width 28 height 9
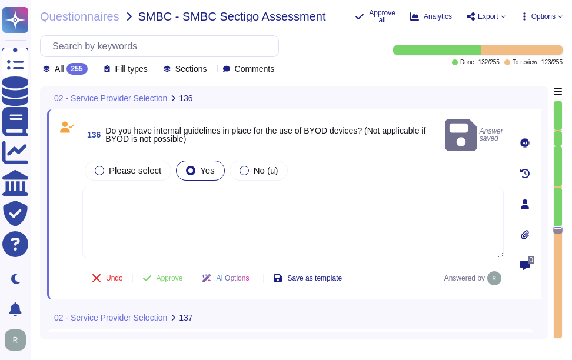
click at [304, 192] on textarea at bounding box center [292, 223] width 421 height 71
paste textarea "Yes, we have a documented BYOD policy that outlines the guidelines and responsi…"
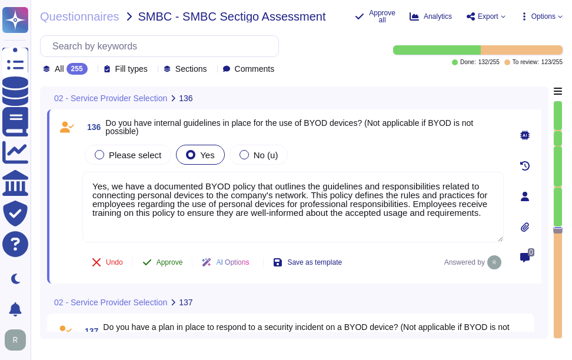
type textarea "Yes, we have a documented BYOD policy that outlines the guidelines and responsi…"
click at [164, 262] on span "Approve" at bounding box center [169, 262] width 26 height 7
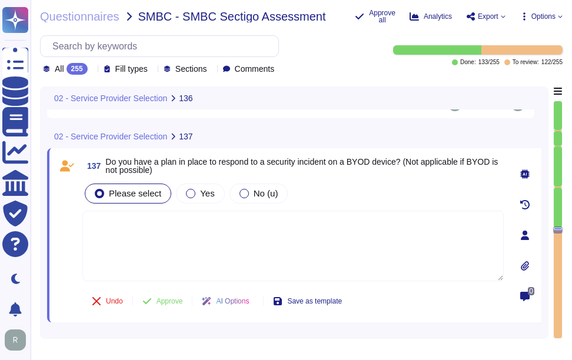
scroll to position [24845, 0]
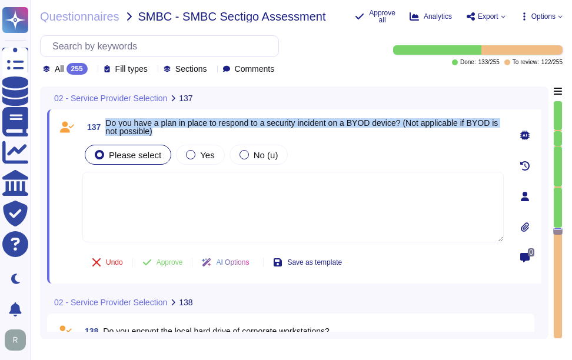
drag, startPoint x: 106, startPoint y: 124, endPoint x: 193, endPoint y: 138, distance: 87.6
click at [193, 138] on div "137 Do you have a plan in place to respond to a security incident on a BYOD dev…" at bounding box center [279, 196] width 447 height 160
click at [192, 156] on label "Yes" at bounding box center [200, 154] width 28 height 9
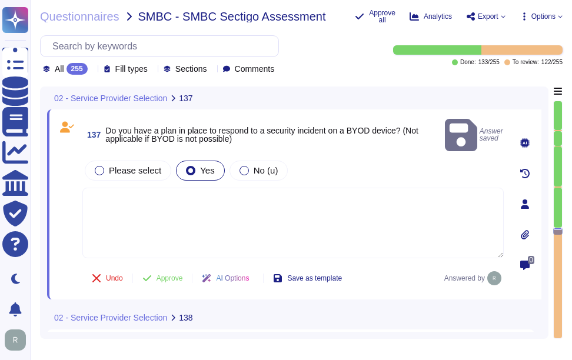
click at [213, 188] on textarea at bounding box center [292, 223] width 421 height 71
paste textarea "Yes, we have a formal Incident Response Plan that includes documented policies …"
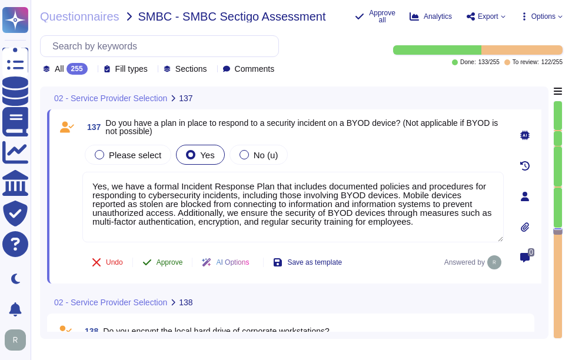
type textarea "Yes, we have a formal Incident Response Plan that includes documented policies …"
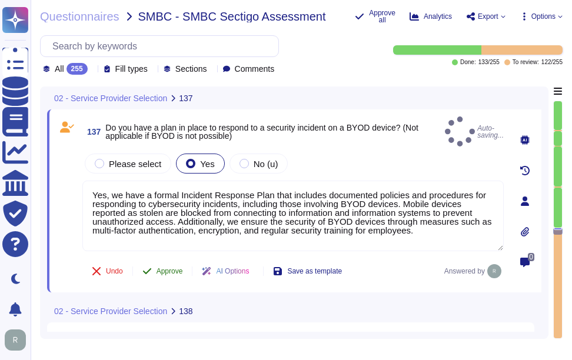
click at [167, 268] on span "Approve" at bounding box center [169, 271] width 26 height 7
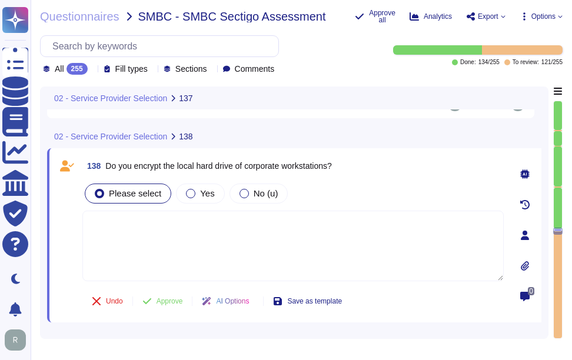
scroll to position [25027, 0]
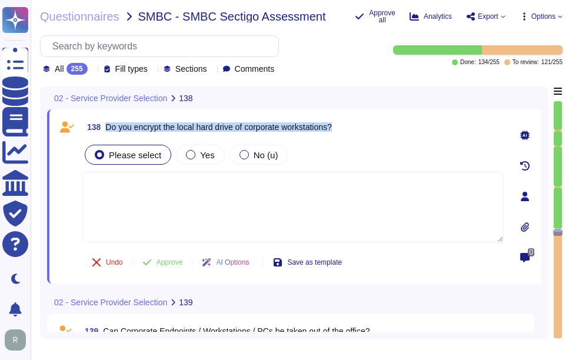
drag, startPoint x: 105, startPoint y: 126, endPoint x: 352, endPoint y: 126, distance: 246.5
click at [352, 126] on div "138 Do you encrypt the local hard drive of corporate workstations?" at bounding box center [292, 126] width 421 height 21
click at [188, 149] on div "Yes" at bounding box center [200, 155] width 48 height 20
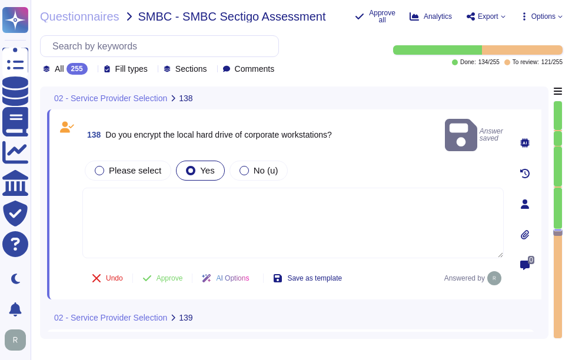
click at [274, 234] on textarea at bounding box center [292, 223] width 421 height 71
paste textarea "Yes, full-disk encryption is enabled for all corporate-issued laptops and deskt…"
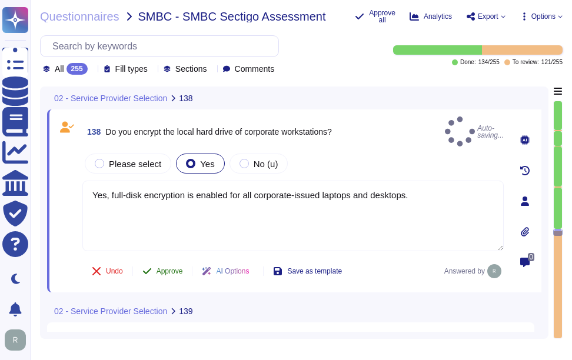
type textarea "Yes, full-disk encryption is enabled for all corporate-issued laptops and deskt…"
click at [174, 268] on span "Approve" at bounding box center [169, 271] width 26 height 7
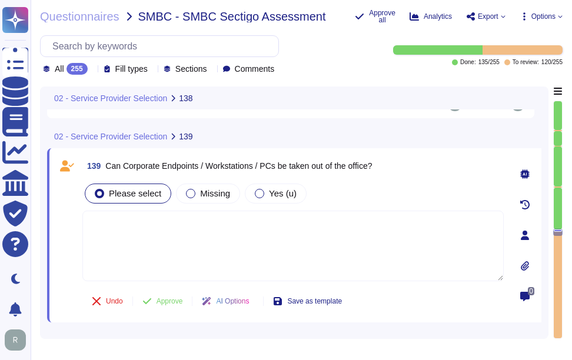
scroll to position [25209, 0]
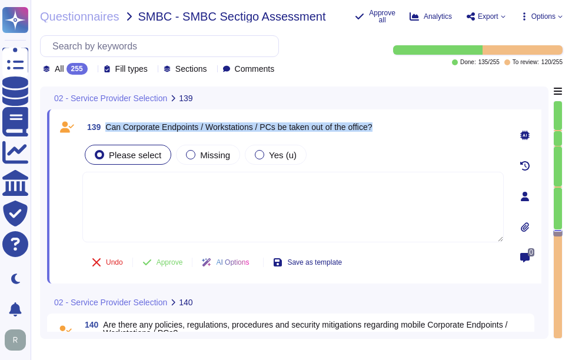
drag, startPoint x: 106, startPoint y: 123, endPoint x: 402, endPoint y: 114, distance: 296.7
click at [402, 114] on div "139 Can Corporate Endpoints / Workstations / PCs be taken out of the office? Pl…" at bounding box center [294, 196] width 494 height 174
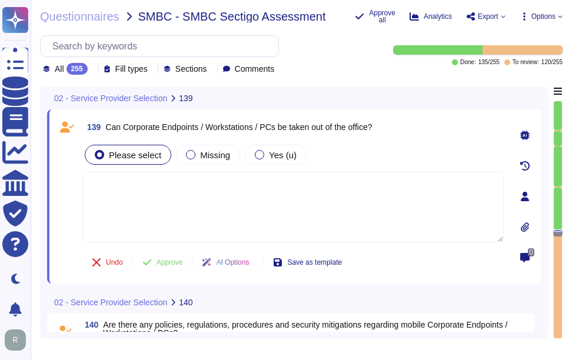
click at [173, 197] on textarea at bounding box center [292, 207] width 421 height 71
paste textarea "Employees are not allowed to take equipment, information, or software off-site …"
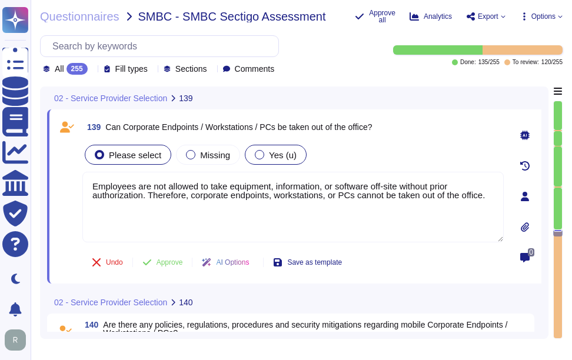
type textarea "Employees are not allowed to take equipment, information, or software off-site …"
click at [257, 154] on div at bounding box center [259, 154] width 9 height 9
click at [213, 153] on span "Missing" at bounding box center [215, 155] width 30 height 10
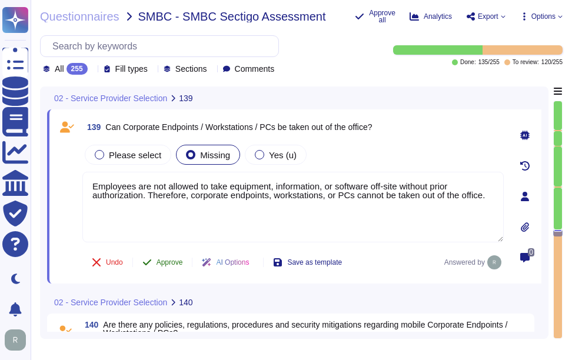
click at [179, 265] on span "Approve" at bounding box center [169, 262] width 26 height 7
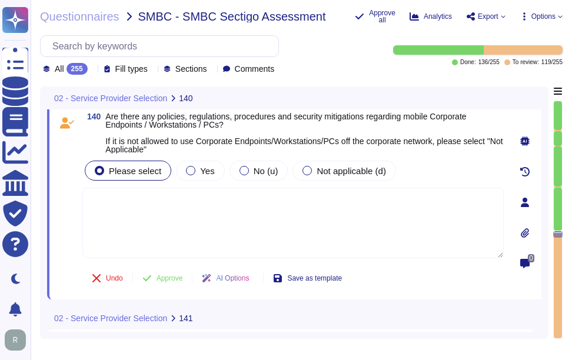
scroll to position [25393, 0]
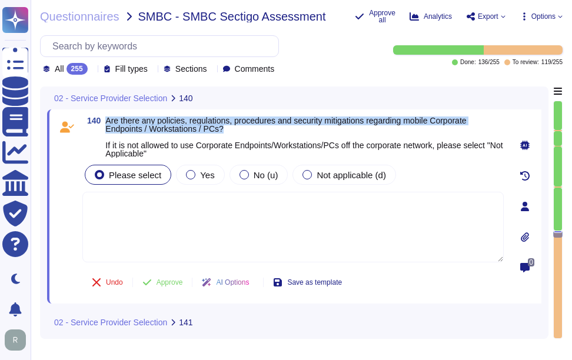
drag, startPoint x: 107, startPoint y: 118, endPoint x: 265, endPoint y: 128, distance: 158.0
click at [265, 128] on span "Are there any policies, regulations, procedures and security mitigations regard…" at bounding box center [304, 136] width 398 height 41
click at [193, 174] on label "Yes" at bounding box center [200, 174] width 28 height 9
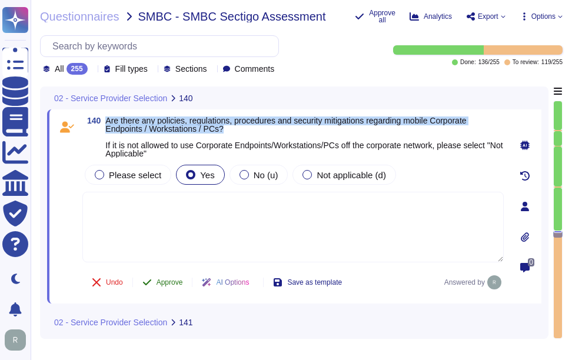
click at [162, 283] on span "Approve" at bounding box center [169, 282] width 26 height 7
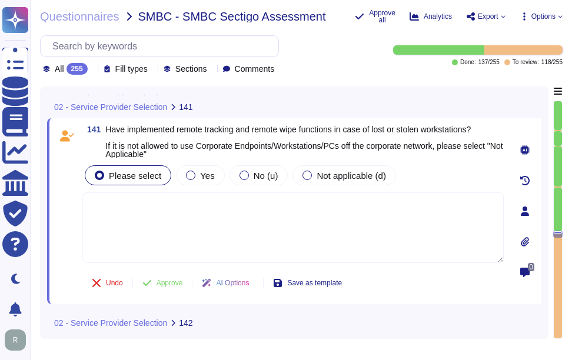
scroll to position [25564, 0]
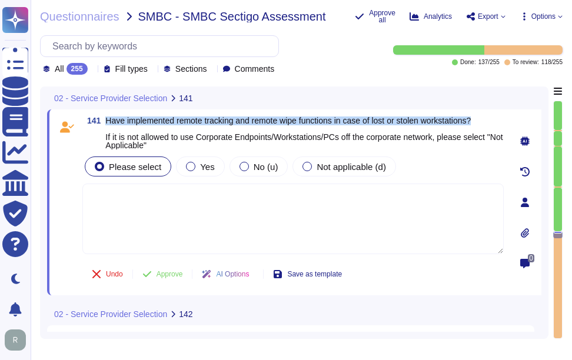
drag, startPoint x: 106, startPoint y: 119, endPoint x: 486, endPoint y: 119, distance: 379.5
click at [486, 119] on span "Have implemented remote tracking and remote wipe functions in case of lost or s…" at bounding box center [304, 132] width 398 height 33
click at [210, 167] on div "Yes" at bounding box center [200, 166] width 48 height 20
click at [303, 122] on span "Have implemented remote tracking and remote wipe functions in case of lost or s…" at bounding box center [303, 133] width 397 height 34
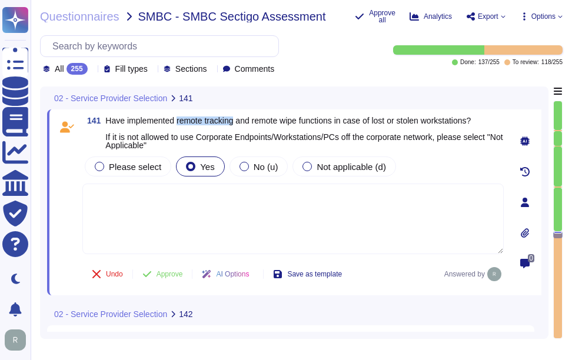
drag, startPoint x: 178, startPoint y: 122, endPoint x: 238, endPoint y: 121, distance: 60.0
click at [238, 121] on span "Have implemented remote tracking and remote wipe functions in case of lost or s…" at bounding box center [303, 133] width 397 height 34
drag, startPoint x: 259, startPoint y: 118, endPoint x: 332, endPoint y: 123, distance: 73.7
click at [332, 123] on span "Have implemented remote tracking and remote wipe functions in case of lost or s…" at bounding box center [303, 133] width 397 height 34
drag, startPoint x: 332, startPoint y: 123, endPoint x: 257, endPoint y: 119, distance: 75.4
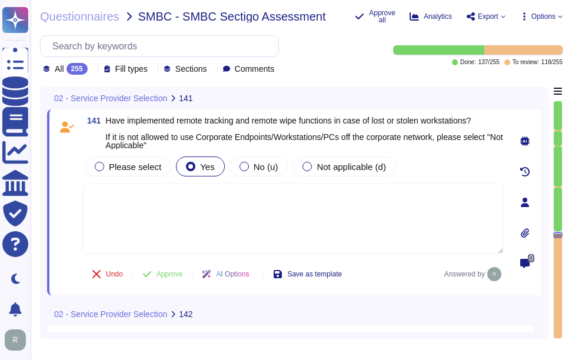
click at [257, 119] on span "Have implemented remote tracking and remote wipe functions in case of lost or s…" at bounding box center [303, 133] width 397 height 34
drag, startPoint x: 257, startPoint y: 119, endPoint x: 340, endPoint y: 122, distance: 83.0
click at [340, 122] on span "Have implemented remote tracking and remote wipe functions in case of lost or s…" at bounding box center [303, 133] width 397 height 34
click at [227, 202] on textarea at bounding box center [292, 219] width 421 height 71
click at [164, 272] on span "Approve" at bounding box center [169, 274] width 26 height 7
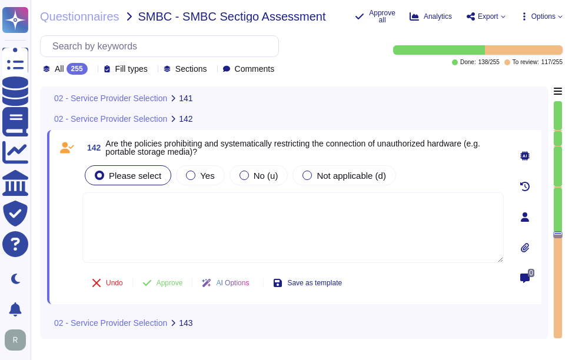
scroll to position [25727, 0]
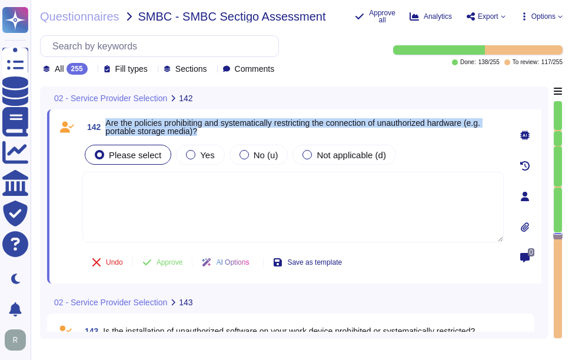
drag, startPoint x: 107, startPoint y: 123, endPoint x: 221, endPoint y: 134, distance: 114.1
click at [221, 134] on span "Are the policies prohibiting and systematically restricting the connection of u…" at bounding box center [304, 127] width 398 height 16
drag, startPoint x: 221, startPoint y: 134, endPoint x: 201, endPoint y: 154, distance: 28.3
click at [201, 154] on span "Yes" at bounding box center [207, 155] width 14 height 10
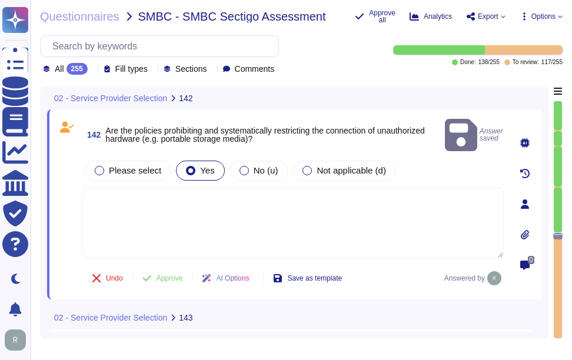
click at [112, 195] on textarea at bounding box center [292, 223] width 421 height 71
paste textarea "Yes, the policies systematically restrict the use of unauthorized hardware, inc…"
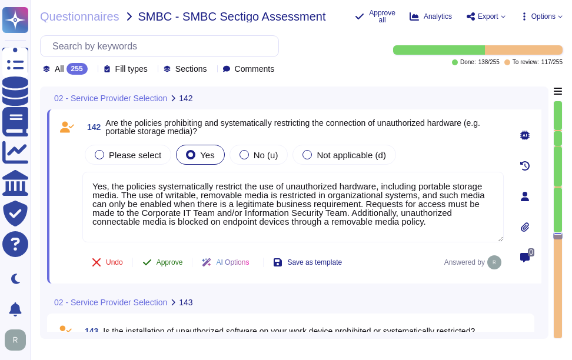
type textarea "Yes, the policies systematically restrict the use of unauthorized hardware, inc…"
click at [172, 257] on button "Approve" at bounding box center [162, 263] width 59 height 24
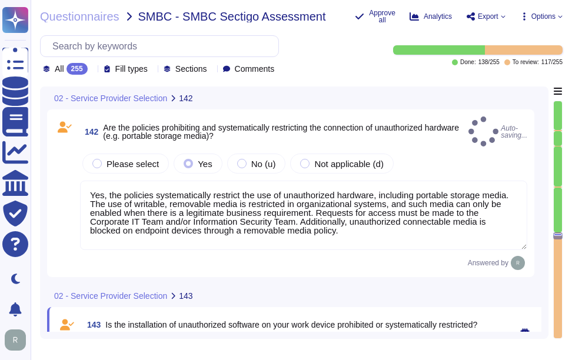
type textarea "Please answer ⇒"
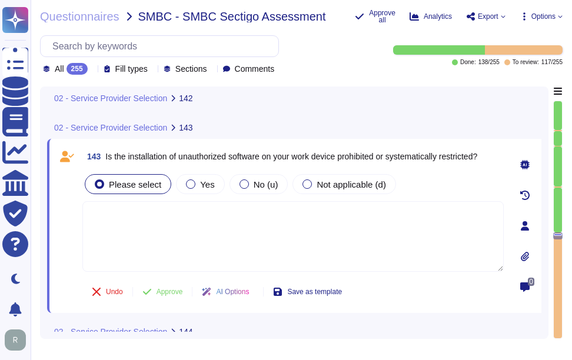
type textarea "Please answer ⇒"
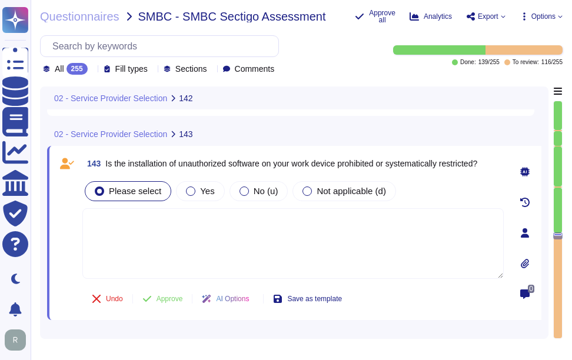
scroll to position [25911, 0]
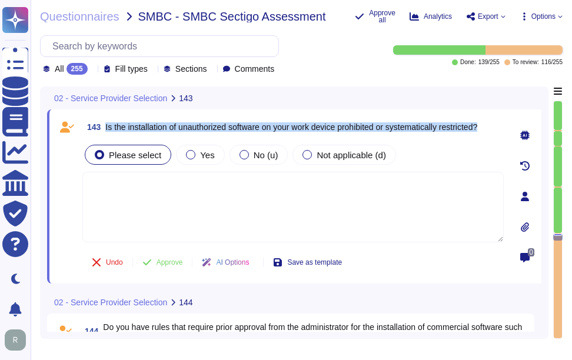
drag, startPoint x: 106, startPoint y: 126, endPoint x: 498, endPoint y: 130, distance: 391.3
click at [498, 130] on div "143 Is the installation of unauthorized software on your work device prohibited…" at bounding box center [292, 126] width 421 height 21
click at [195, 150] on label "Yes" at bounding box center [200, 154] width 28 height 9
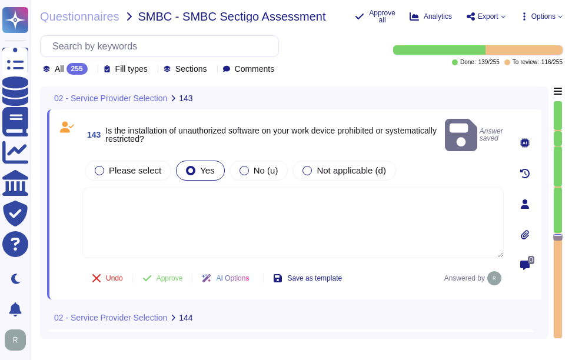
click at [245, 215] on textarea at bounding box center [292, 223] width 421 height 71
paste textarea "The installation of unauthorized software on work devices is systematically res…"
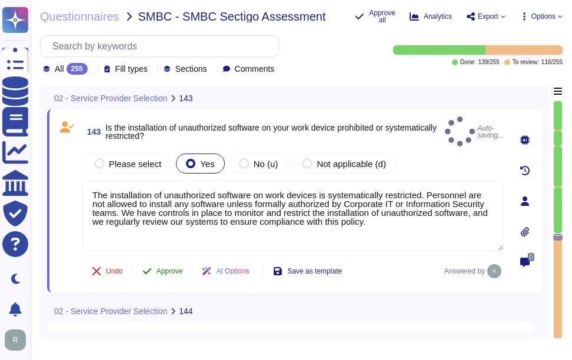
click at [163, 268] on span "Approve" at bounding box center [169, 271] width 26 height 7
type textarea "The installation of unauthorized software on work devices is systematically res…"
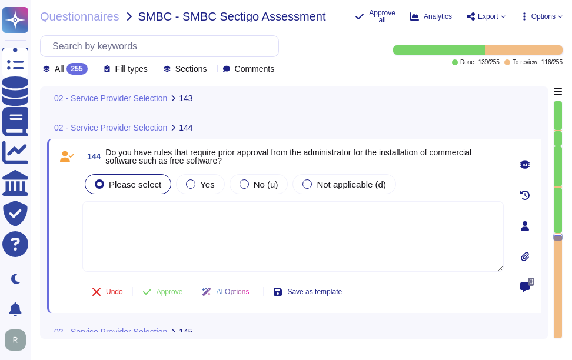
scroll to position [26095, 0]
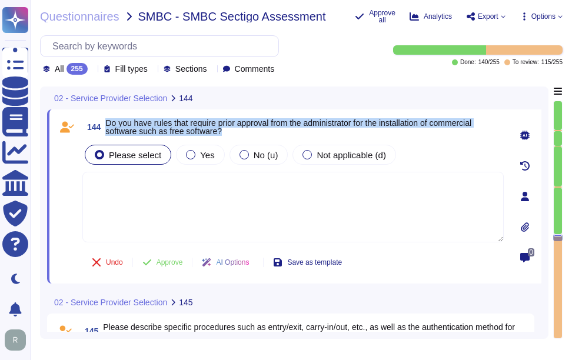
drag, startPoint x: 106, startPoint y: 122, endPoint x: 245, endPoint y: 129, distance: 139.0
click at [245, 129] on span "Do you have rules that require prior approval from the administrator for the in…" at bounding box center [304, 127] width 398 height 16
click at [205, 159] on span "Yes" at bounding box center [207, 155] width 14 height 10
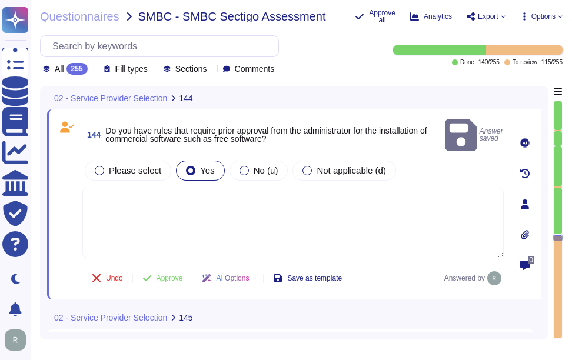
click at [222, 188] on textarea at bounding box center [292, 223] width 421 height 71
paste textarea "Yes, personnel are required to obtain formal authorization from Corporate IT or…"
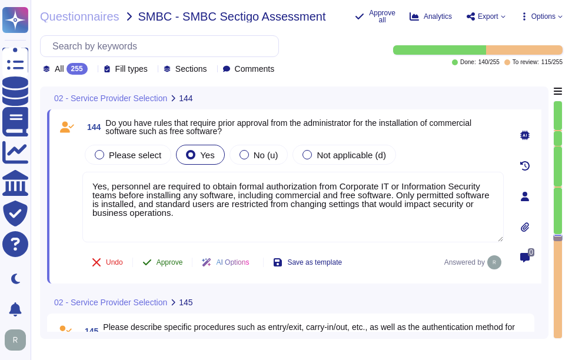
type textarea "Yes, personnel are required to obtain formal authorization from Corporate IT or…"
click at [176, 264] on span "Approve" at bounding box center [169, 262] width 26 height 7
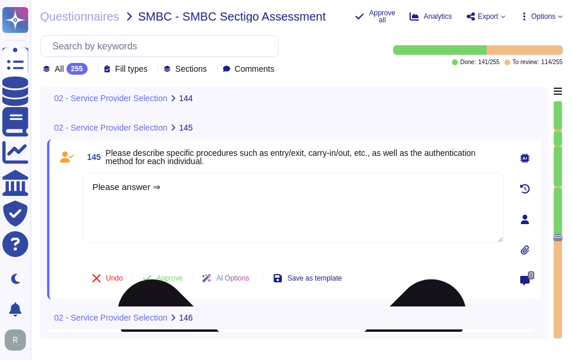
scroll to position [26279, 0]
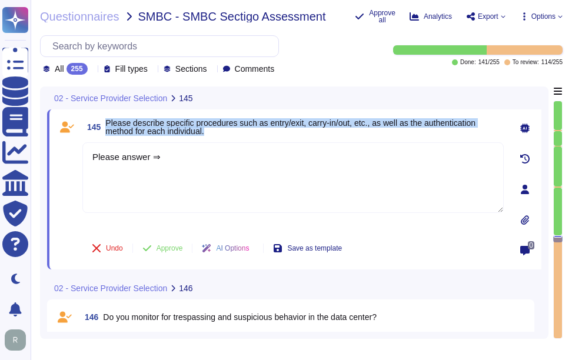
drag, startPoint x: 107, startPoint y: 122, endPoint x: 485, endPoint y: 138, distance: 378.0
click at [485, 138] on div "145 Please describe specific procedures such as entry/exit, carry-in/out, etc.,…" at bounding box center [279, 189] width 447 height 146
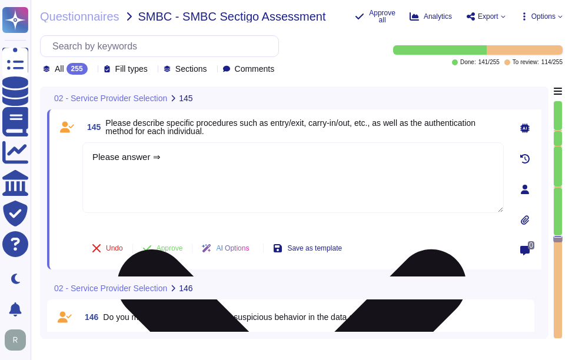
click at [251, 173] on textarea "Please answer ⇒" at bounding box center [292, 177] width 421 height 71
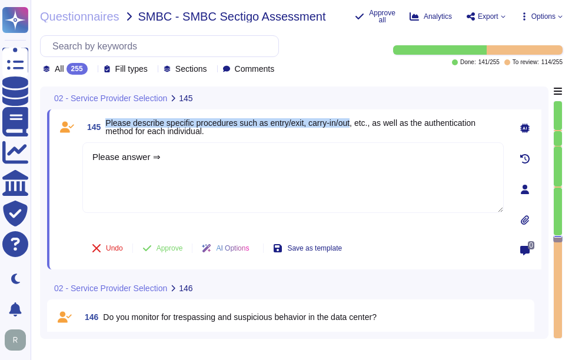
drag, startPoint x: 106, startPoint y: 122, endPoint x: 356, endPoint y: 125, distance: 249.5
click at [356, 125] on span "Please describe specific procedures such as entry/exit, carry-in/out, etc., as …" at bounding box center [290, 127] width 370 height 18
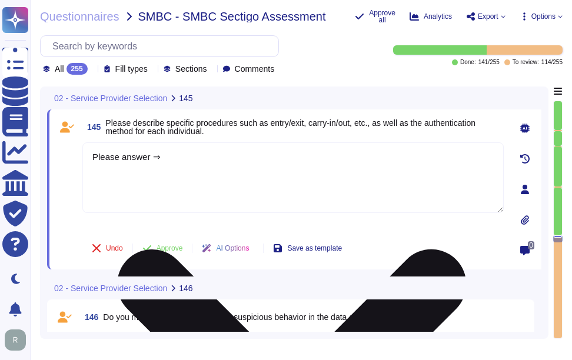
click at [273, 197] on textarea "Please answer ⇒" at bounding box center [292, 177] width 421 height 71
paste textarea "Entry and exit procedures at our facilities include the following: - Employees …"
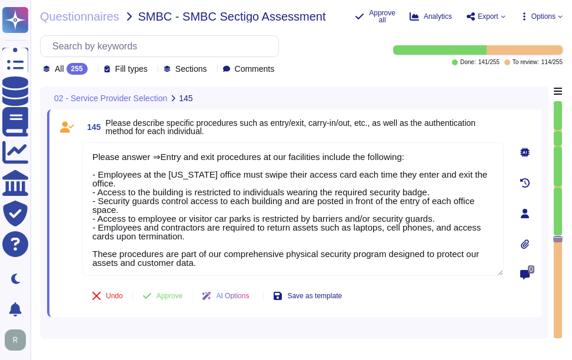
drag, startPoint x: 156, startPoint y: 155, endPoint x: 79, endPoint y: 151, distance: 77.2
click at [79, 151] on div "145 Please describe specific procedures such as entry/exit, carry-in/out, etc.,…" at bounding box center [279, 213] width 447 height 194
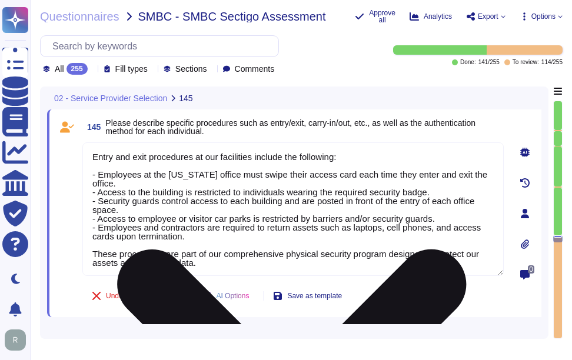
drag, startPoint x: 166, startPoint y: 175, endPoint x: 211, endPoint y: 175, distance: 45.3
click at [211, 175] on textarea "Entry and exit procedures at our facilities include the following: - Employees …" at bounding box center [292, 209] width 421 height 134
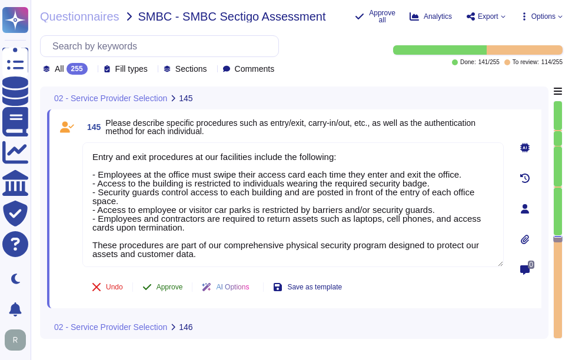
click at [163, 287] on span "Approve" at bounding box center [169, 287] width 26 height 7
type textarea "Entry and exit procedures at our facilities include the following: - Employees …"
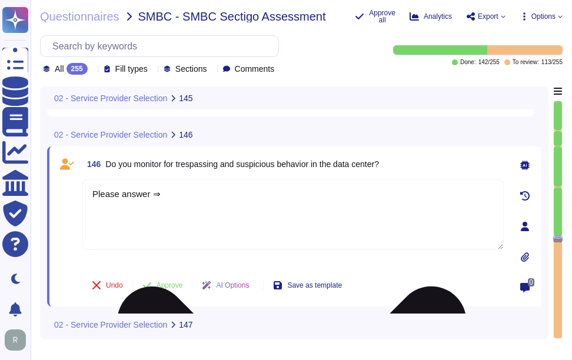
scroll to position [26480, 0]
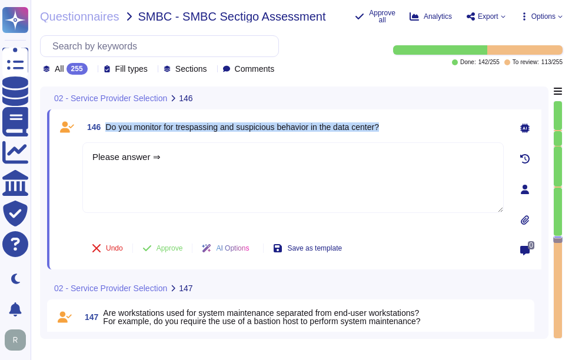
drag, startPoint x: 105, startPoint y: 123, endPoint x: 437, endPoint y: 120, distance: 331.2
click at [437, 120] on div "146 Do you monitor for trespassing and suspicious behavior in the data center?" at bounding box center [292, 126] width 421 height 21
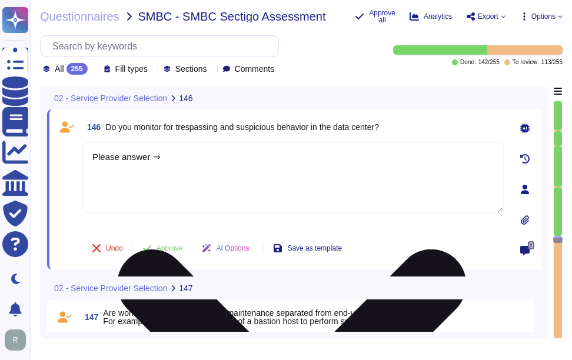
drag, startPoint x: 167, startPoint y: 156, endPoint x: 88, endPoint y: 150, distance: 79.7
click at [88, 150] on textarea "Please answer ⇒" at bounding box center [292, 177] width 421 height 71
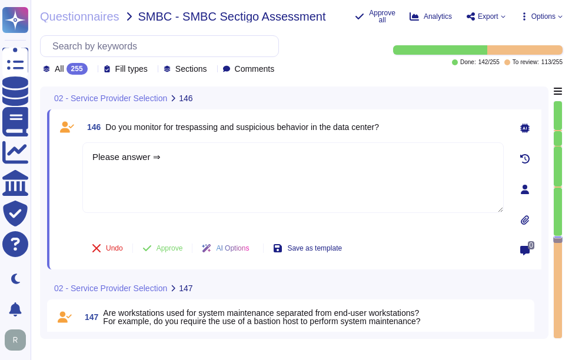
paste textarea "Yes, we monitor for unauthorized personnel, connections, devices, and software …"
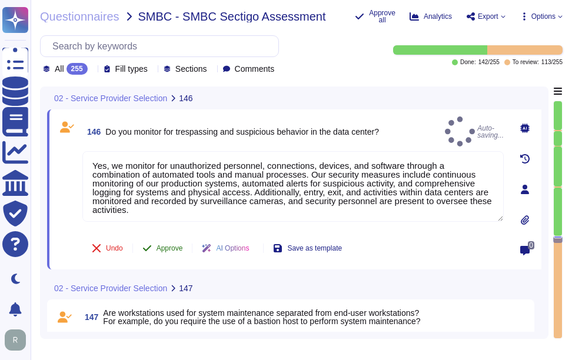
type textarea "Yes, we monitor for unauthorized personnel, connections, devices, and software …"
click at [175, 247] on span "Approve" at bounding box center [169, 248] width 26 height 7
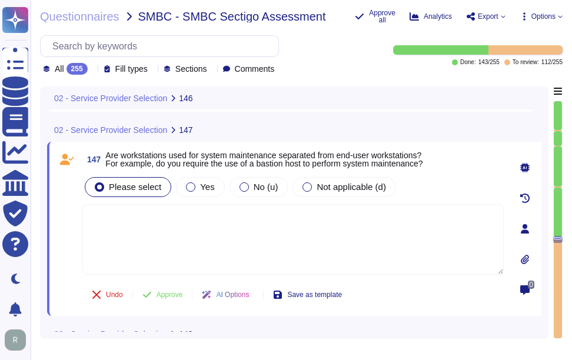
scroll to position [26625, 0]
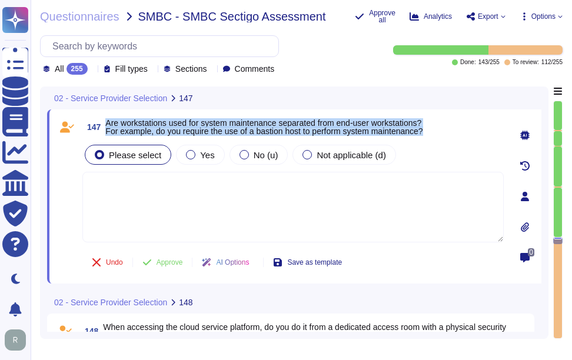
drag, startPoint x: 106, startPoint y: 121, endPoint x: 454, endPoint y: 128, distance: 347.2
click at [454, 128] on div "147 Are workstations used for system maintenance separated from end-user workst…" at bounding box center [292, 126] width 421 height 21
click at [204, 150] on span "Yes" at bounding box center [207, 155] width 14 height 10
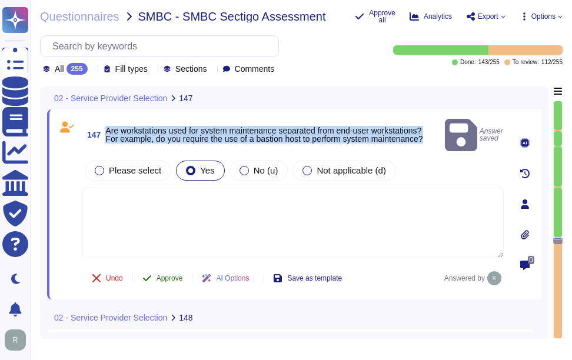
click at [172, 267] on button "Approve" at bounding box center [162, 279] width 59 height 24
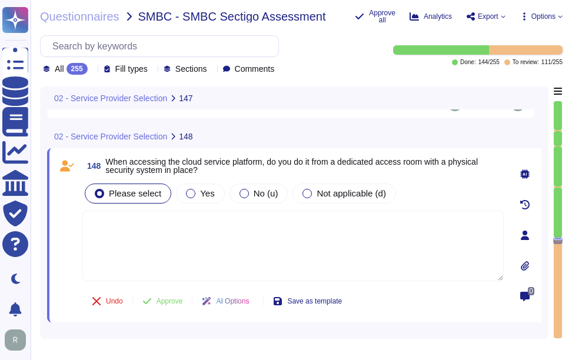
scroll to position [26774, 0]
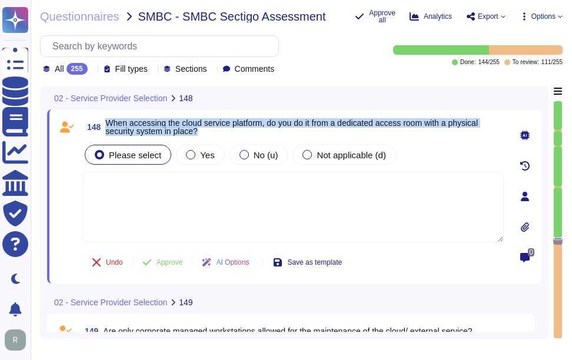
drag, startPoint x: 108, startPoint y: 120, endPoint x: 239, endPoint y: 129, distance: 132.1
click at [239, 129] on span "When accessing the cloud service platform, do you do it from a dedicated access…" at bounding box center [304, 127] width 398 height 16
click at [302, 155] on div at bounding box center [306, 154] width 9 height 9
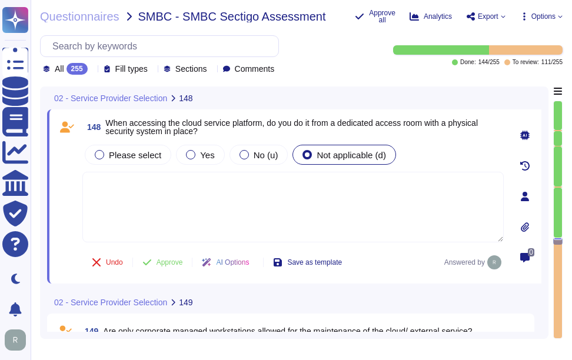
click at [334, 192] on textarea at bounding box center [292, 207] width 421 height 71
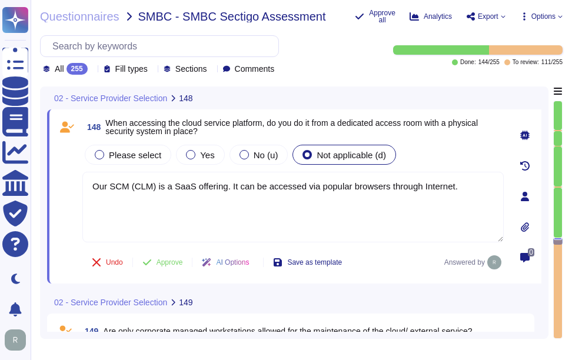
type textarea "Our SCM (CLM) is a SaaS offering. It can be accessed via popular browsers throu…"
click at [442, 152] on div "Please select Yes No (u) Not applicable (d)" at bounding box center [292, 154] width 421 height 25
click at [174, 257] on button "Approve" at bounding box center [162, 263] width 59 height 24
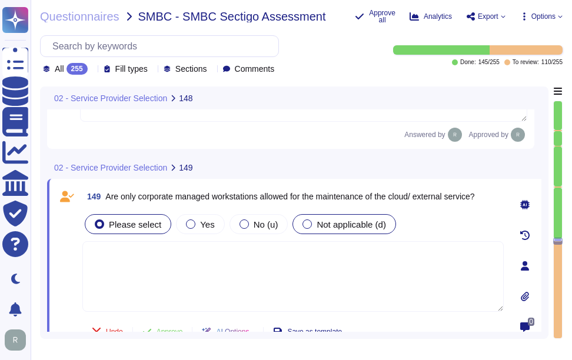
type textarea "Our SCM (CLM) is a SaaS offering. It can be accessed via popular browsers throu…"
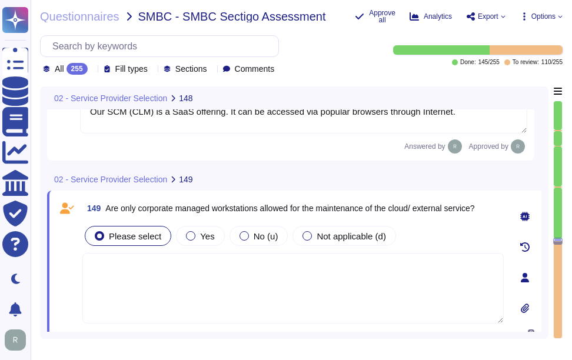
scroll to position [26861, 0]
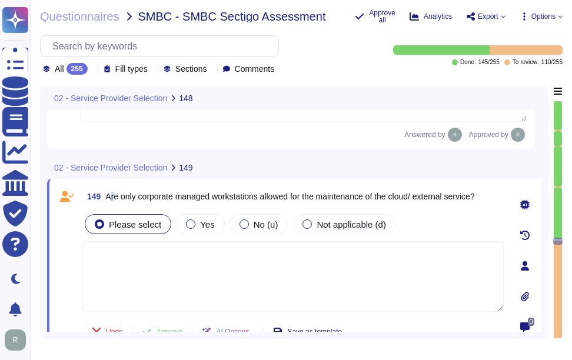
drag, startPoint x: 106, startPoint y: 202, endPoint x: 489, endPoint y: 198, distance: 382.4
click at [489, 198] on div "149 Are only corporate managed workstations allowed for the maintenance of the …" at bounding box center [292, 196] width 421 height 21
click at [112, 201] on span "Are only corporate managed workstations allowed for the maintenance of the clou…" at bounding box center [289, 196] width 369 height 9
drag, startPoint x: 108, startPoint y: 202, endPoint x: 498, endPoint y: 204, distance: 390.7
click at [498, 204] on div "149 Are only corporate managed workstations allowed for the maintenance of the …" at bounding box center [292, 196] width 421 height 21
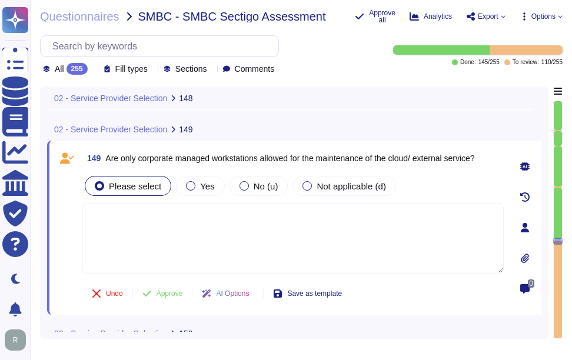
scroll to position [26919, 0]
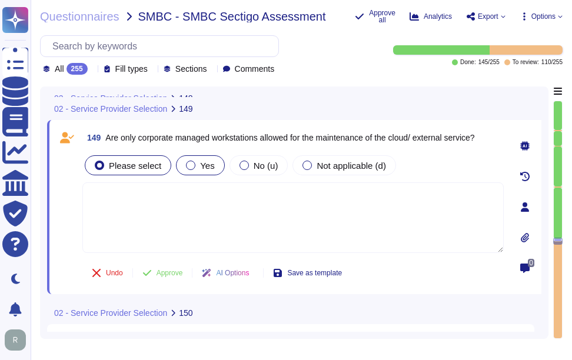
click at [200, 166] on span "Yes" at bounding box center [207, 166] width 14 height 10
click at [168, 275] on span "Approve" at bounding box center [169, 272] width 26 height 7
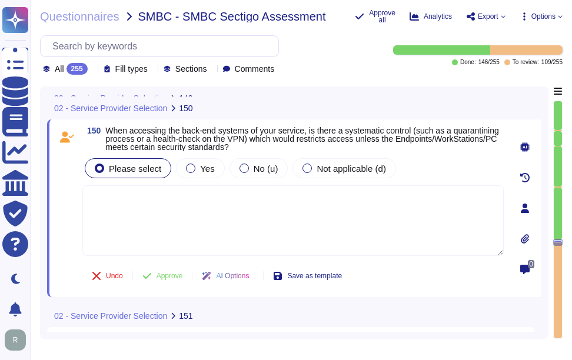
scroll to position [27077, 0]
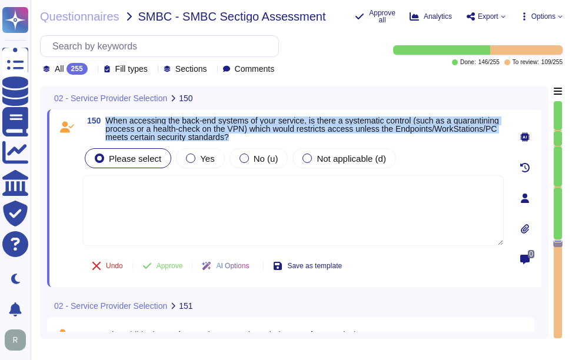
drag, startPoint x: 106, startPoint y: 121, endPoint x: 281, endPoint y: 139, distance: 175.1
click at [281, 139] on span "When accessing the back-end systems of your service, is there a systematic cont…" at bounding box center [304, 128] width 398 height 25
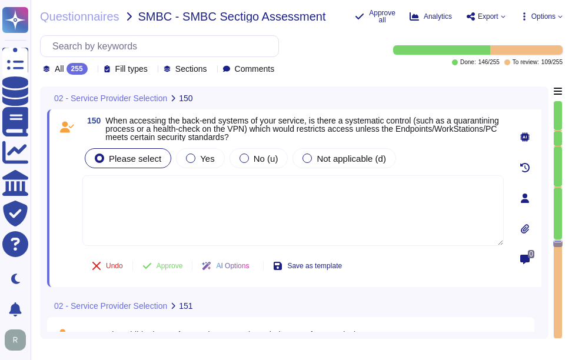
click at [159, 222] on textarea at bounding box center [292, 210] width 421 height 71
paste textarea "Yes, access to the back-end systems of our service is restricted to authorized …"
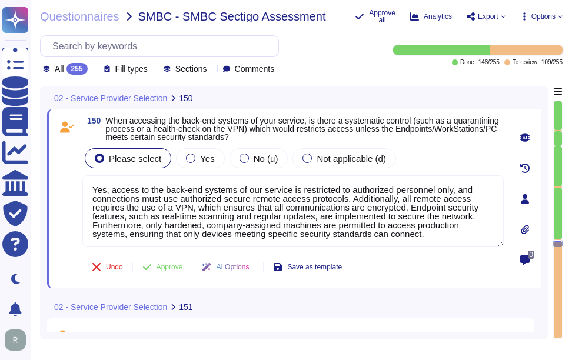
type textarea "Yes, access to the back-end systems of our service is restricted to authorized …"
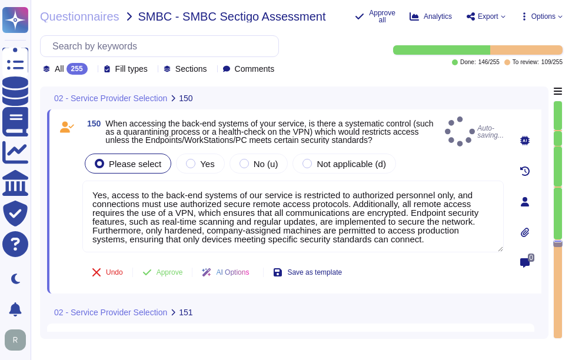
click at [429, 157] on div "Please select Yes No (u) Not applicable (d)" at bounding box center [292, 163] width 421 height 25
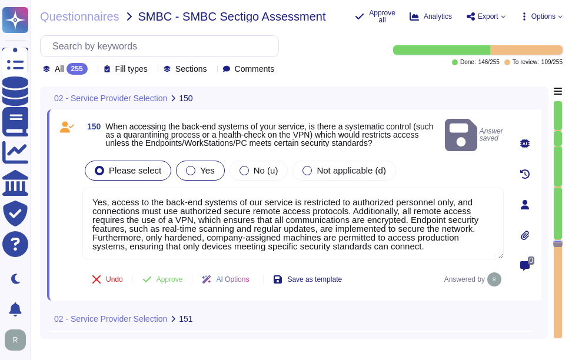
click at [211, 162] on div "Yes" at bounding box center [200, 171] width 48 height 20
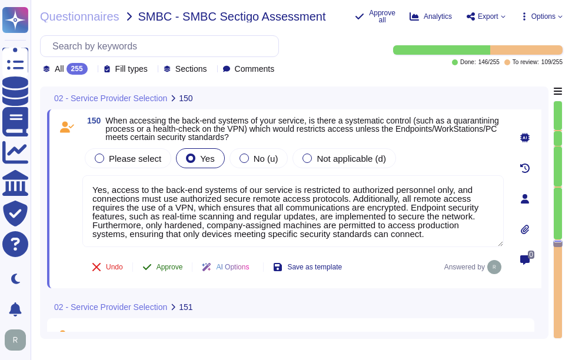
click at [171, 266] on span "Approve" at bounding box center [169, 267] width 26 height 7
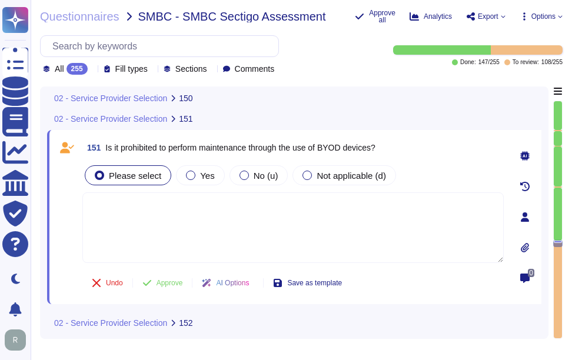
scroll to position [27267, 0]
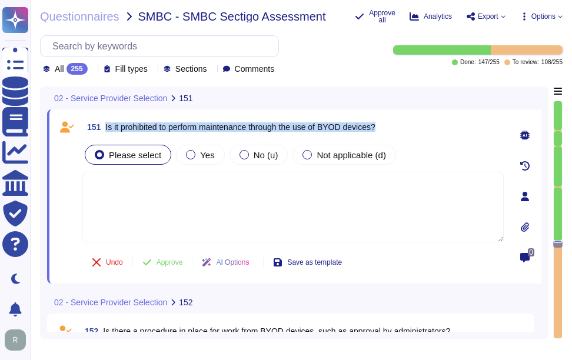
drag, startPoint x: 105, startPoint y: 124, endPoint x: 405, endPoint y: 118, distance: 299.5
click at [405, 118] on div "151 Is it prohibited to perform maintenance through the use of BYOD devices?" at bounding box center [292, 126] width 421 height 21
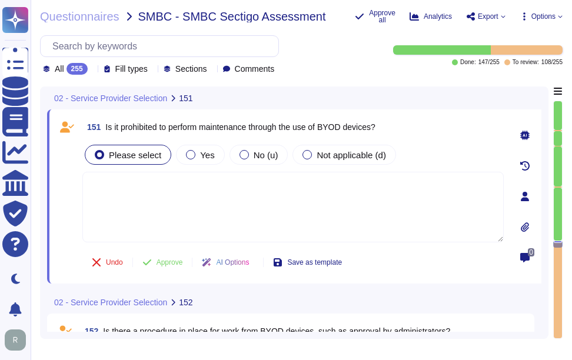
click at [315, 217] on textarea at bounding box center [292, 207] width 421 height 71
paste textarea "Yes, it is prohibited to access production or development environments using BY…"
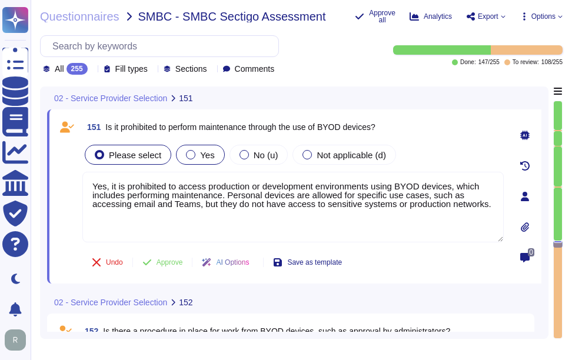
type textarea "Yes, it is prohibited to access production or development environments using BY…"
click at [192, 162] on div "Yes" at bounding box center [200, 155] width 48 height 20
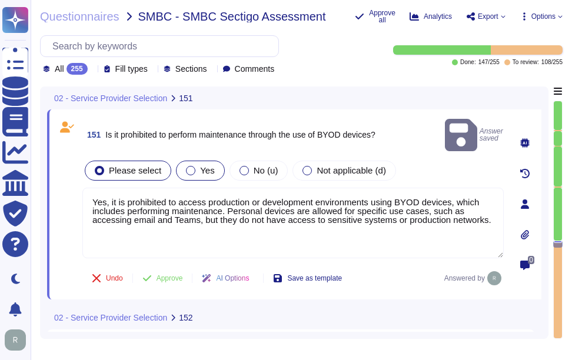
click at [200, 165] on span "Yes" at bounding box center [207, 170] width 14 height 10
click at [176, 275] on span "Approve" at bounding box center [169, 278] width 26 height 7
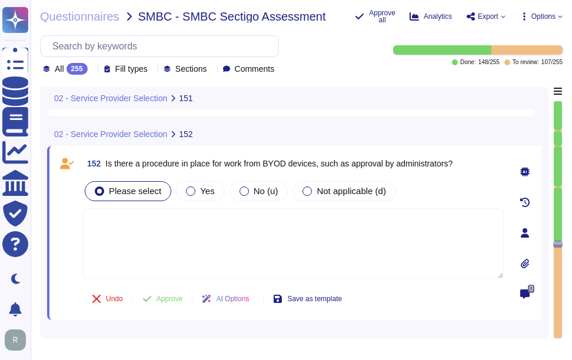
scroll to position [27451, 0]
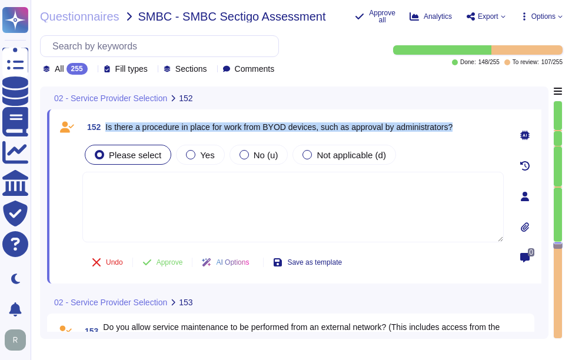
drag, startPoint x: 104, startPoint y: 126, endPoint x: 479, endPoint y: 129, distance: 374.8
click at [479, 129] on div "152 Is there a procedure in place for work from BYOD devices, such as approval …" at bounding box center [292, 126] width 421 height 21
click at [194, 151] on label "Yes" at bounding box center [200, 154] width 28 height 9
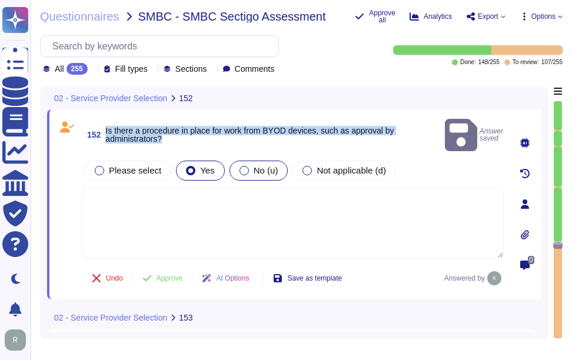
click at [231, 163] on div "No (u)" at bounding box center [258, 171] width 59 height 20
click at [208, 165] on span "Yes" at bounding box center [207, 170] width 14 height 10
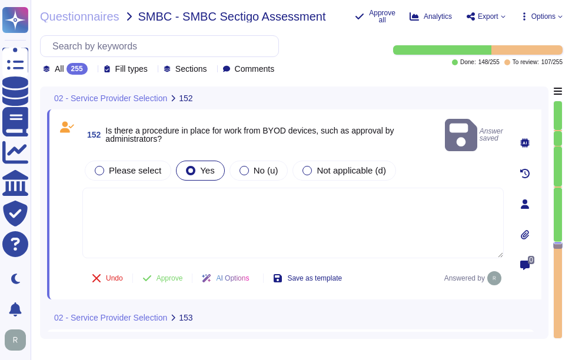
click at [199, 201] on textarea at bounding box center [292, 223] width 421 height 71
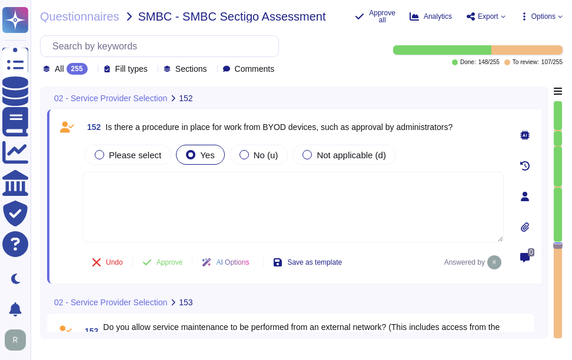
click at [199, 194] on textarea at bounding box center [292, 207] width 421 height 71
paste textarea "Yes, there is a procedure in place for work from BYOD devices. Personal devices…"
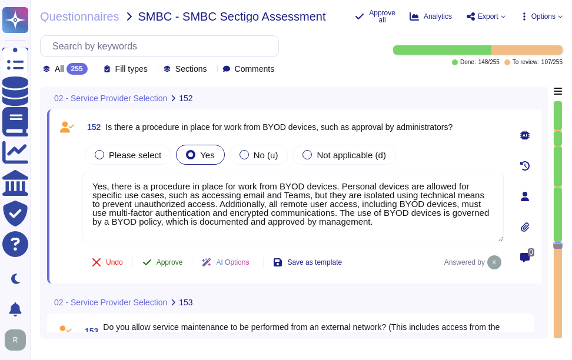
type textarea "Yes, there is a procedure in place for work from BYOD devices. Personal devices…"
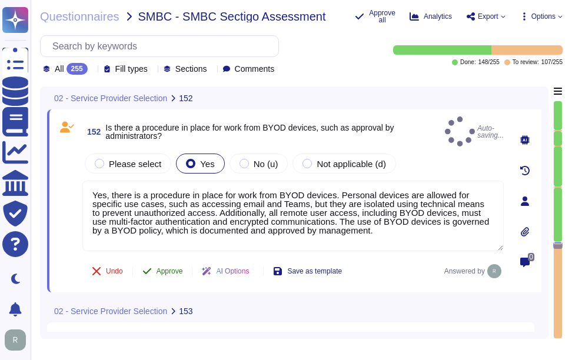
click at [169, 268] on span "Approve" at bounding box center [169, 271] width 26 height 7
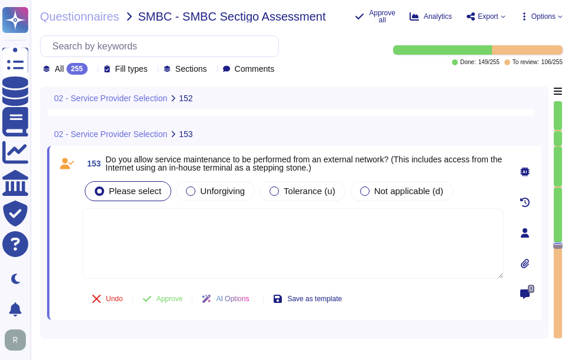
scroll to position [27635, 0]
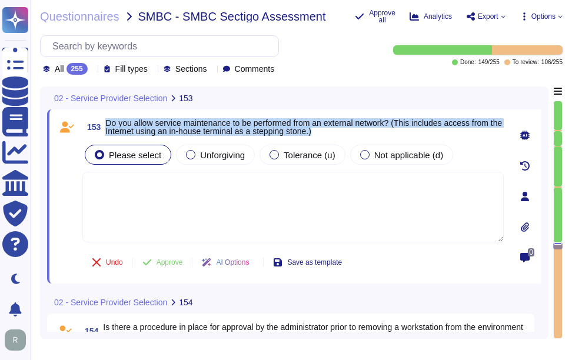
drag, startPoint x: 106, startPoint y: 121, endPoint x: 336, endPoint y: 138, distance: 230.7
click at [336, 138] on div "153 Do you allow service maintenance to be performed from an external network? …" at bounding box center [279, 196] width 447 height 160
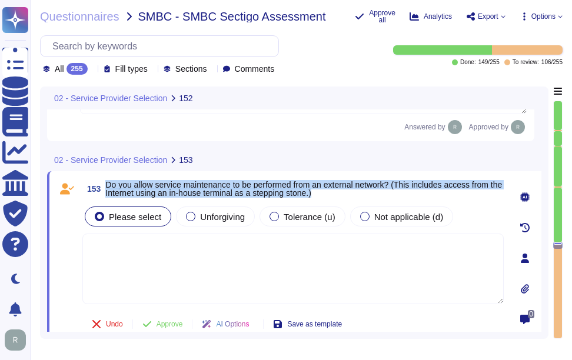
type textarea "Yes, there is a procedure in place for work from BYOD devices. Personal devices…"
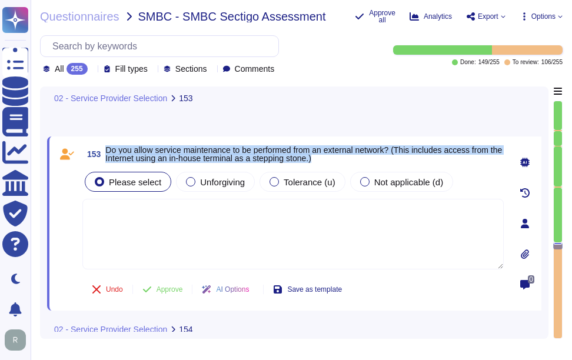
scroll to position [27626, 0]
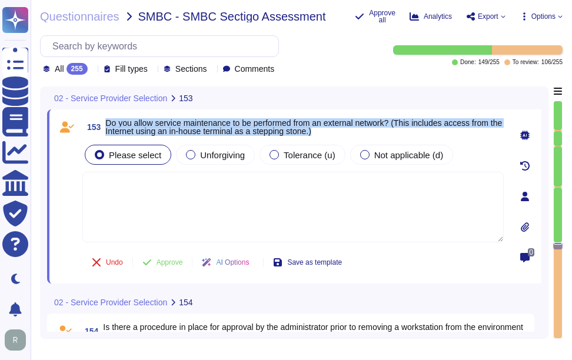
click at [129, 122] on span "Do you allow service maintenance to be performed from an external network? (Thi…" at bounding box center [303, 127] width 397 height 18
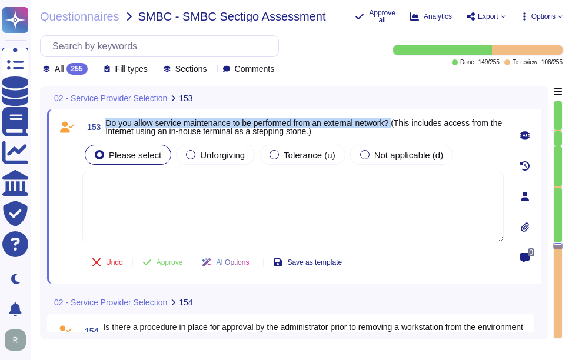
drag, startPoint x: 108, startPoint y: 122, endPoint x: 399, endPoint y: 122, distance: 291.2
click at [399, 122] on span "Do you allow service maintenance to be performed from an external network? (Thi…" at bounding box center [303, 127] width 397 height 18
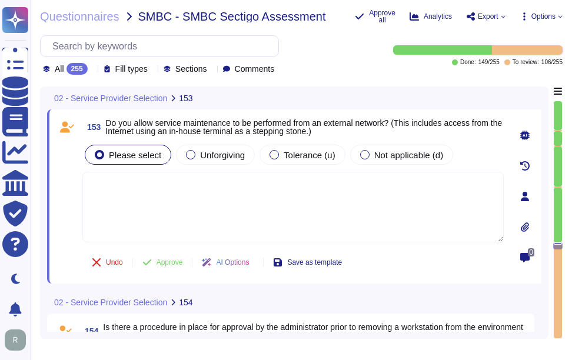
click at [264, 197] on textarea at bounding box center [292, 207] width 421 height 71
click at [205, 199] on textarea at bounding box center [292, 207] width 421 height 71
paste textarea "Yes, we allow remote maintenance by external parties."
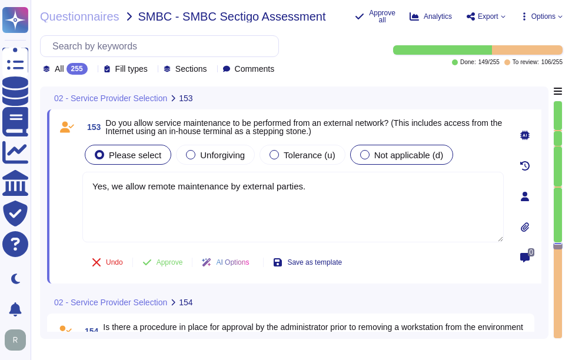
type textarea "Yes, we allow remote maintenance by external parties."
click at [361, 152] on div at bounding box center [364, 154] width 9 height 9
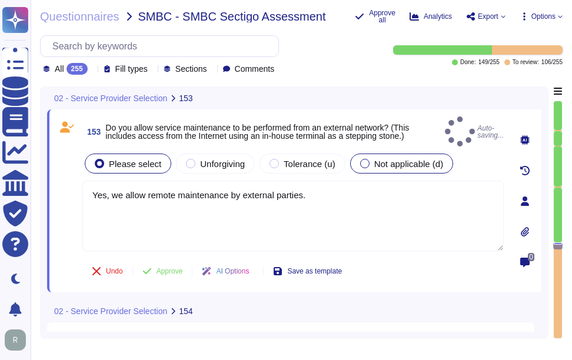
click at [375, 159] on span "Not applicable (d)" at bounding box center [408, 164] width 69 height 10
click at [365, 159] on label "Not applicable (d)" at bounding box center [402, 163] width 84 height 9
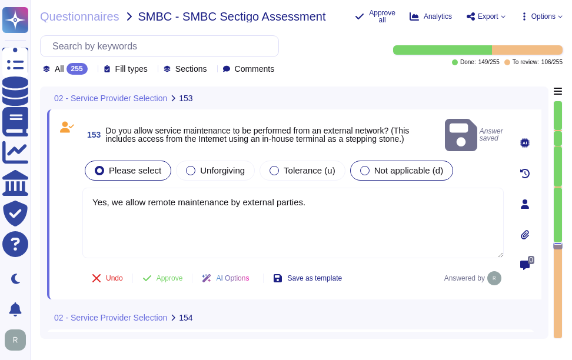
click at [364, 166] on div at bounding box center [364, 170] width 9 height 9
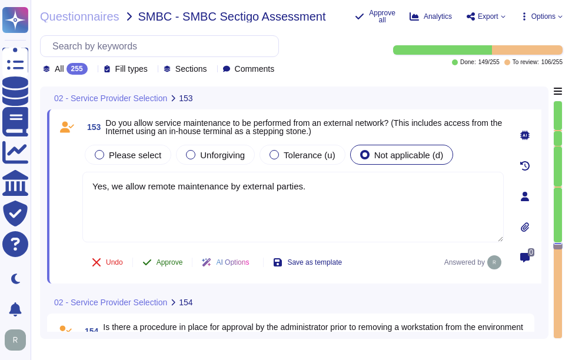
click at [158, 260] on span "Approve" at bounding box center [169, 262] width 26 height 7
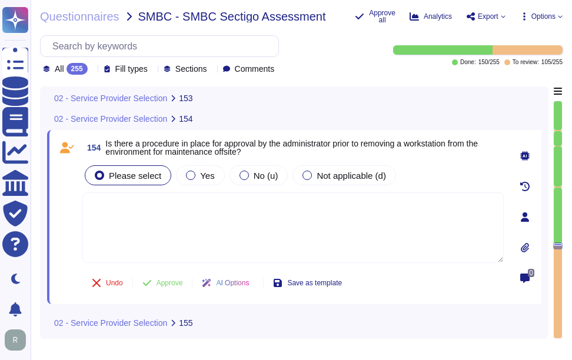
scroll to position [27810, 0]
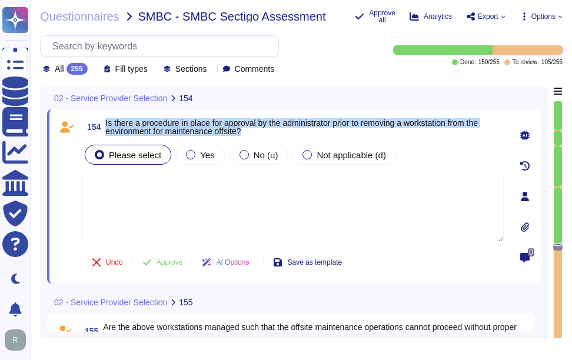
drag, startPoint x: 106, startPoint y: 121, endPoint x: 428, endPoint y: 132, distance: 322.0
click at [428, 132] on span "Is there a procedure in place for approval by the administrator prior to removi…" at bounding box center [304, 127] width 398 height 16
click at [202, 156] on span "Yes" at bounding box center [207, 155] width 14 height 10
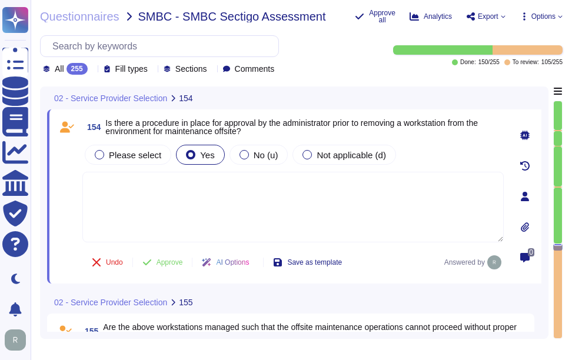
click at [343, 212] on textarea at bounding box center [292, 207] width 421 height 71
click at [181, 259] on span "Approve" at bounding box center [169, 262] width 26 height 7
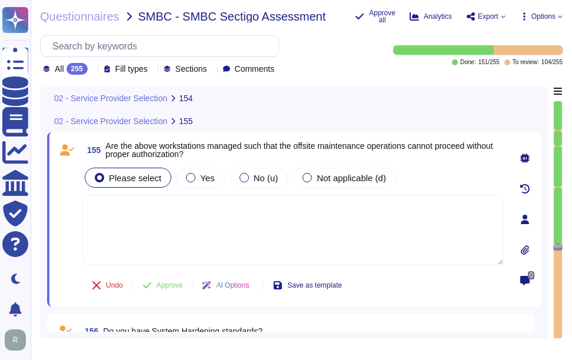
scroll to position [27959, 0]
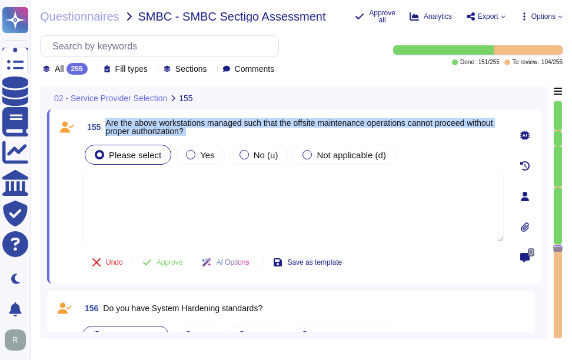
drag, startPoint x: 106, startPoint y: 122, endPoint x: 222, endPoint y: 141, distance: 117.5
click at [222, 141] on div "155 Are the above workstations managed such that the offsite maintenance operat…" at bounding box center [279, 196] width 447 height 160
drag, startPoint x: 222, startPoint y: 141, endPoint x: 151, endPoint y: 127, distance: 72.6
click at [151, 127] on span "Are the above workstations managed such that the offsite maintenance operations…" at bounding box center [298, 127] width 387 height 18
click at [114, 120] on span "Are the above workstations managed such that the offsite maintenance operations…" at bounding box center [298, 127] width 387 height 18
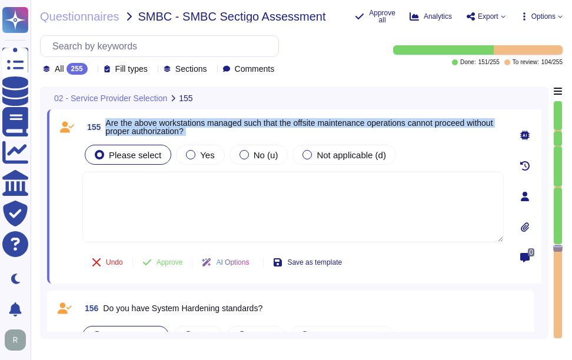
click at [108, 119] on span "Are the above workstations managed such that the offsite maintenance operations…" at bounding box center [298, 127] width 387 height 18
drag, startPoint x: 107, startPoint y: 121, endPoint x: 226, endPoint y: 130, distance: 119.2
click at [226, 130] on span "Are the above workstations managed such that the offsite maintenance operations…" at bounding box center [304, 127] width 398 height 16
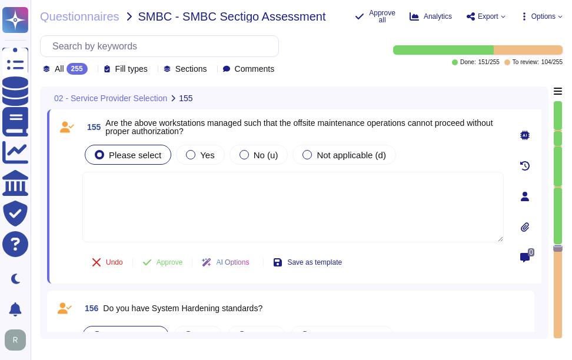
click at [265, 178] on textarea at bounding box center [292, 207] width 421 height 71
paste textarea "Yes, equipment, information, or software shall not be taken off-site without pr…"
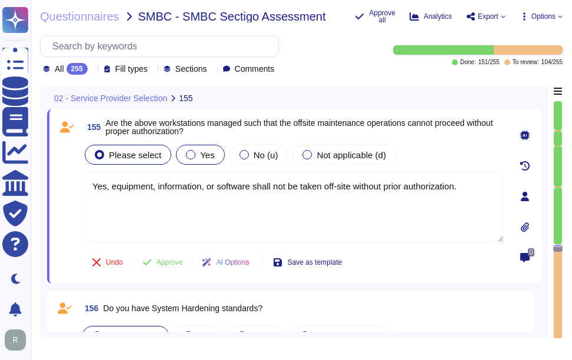
type textarea "Yes, equipment, information, or software shall not be taken off-site without pr…"
click at [209, 160] on div "Yes" at bounding box center [200, 155] width 48 height 20
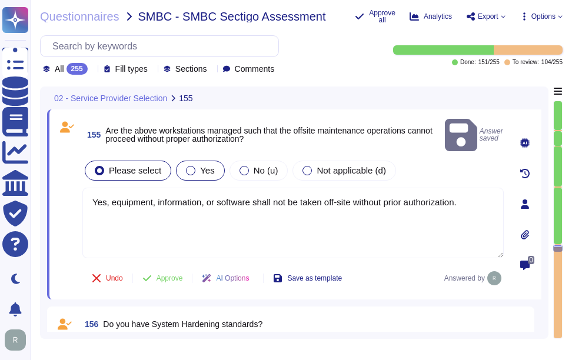
click at [202, 165] on span "Yes" at bounding box center [207, 170] width 14 height 10
click at [177, 275] on span "Approve" at bounding box center [169, 278] width 26 height 7
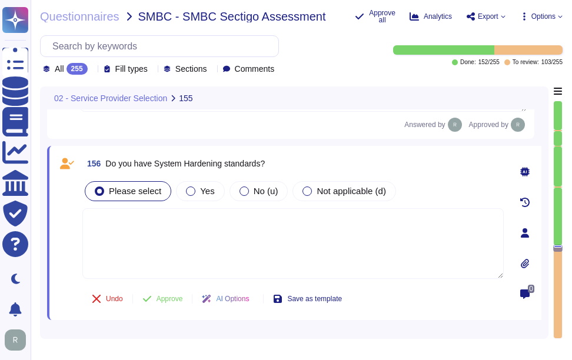
scroll to position [28120, 0]
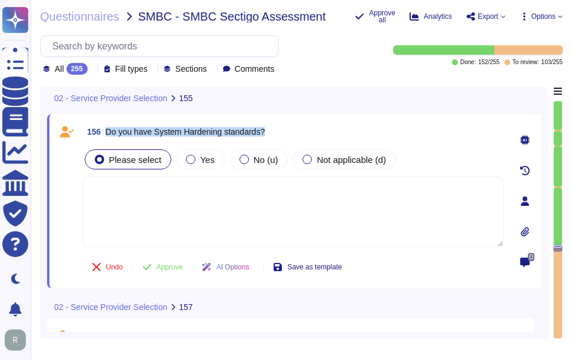
drag, startPoint x: 106, startPoint y: 133, endPoint x: 309, endPoint y: 134, distance: 202.4
click at [309, 134] on div "156 Do you have System Hardening standards?" at bounding box center [292, 131] width 421 height 21
click at [200, 165] on span "Yes" at bounding box center [207, 160] width 14 height 10
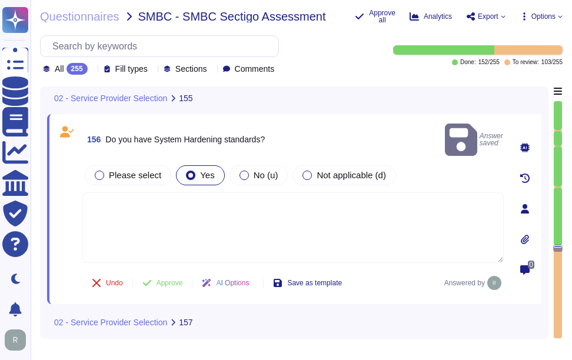
click at [249, 215] on textarea at bounding box center [292, 227] width 421 height 71
paste textarea "Yes, our company enforces system hardening standards for servers, workstations,…"
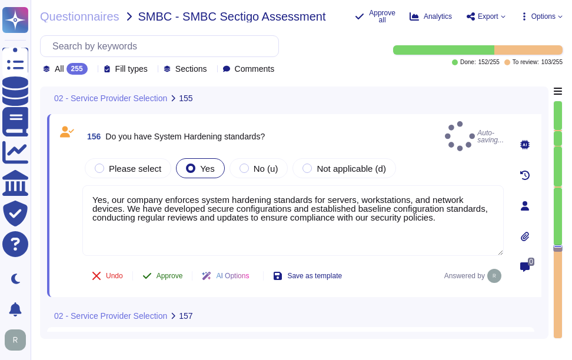
type textarea "Yes, our company enforces system hardening standards for servers, workstations,…"
click at [174, 264] on button "Approve" at bounding box center [162, 276] width 59 height 24
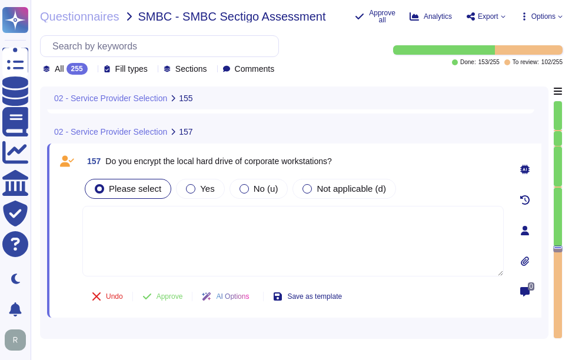
scroll to position [28304, 0]
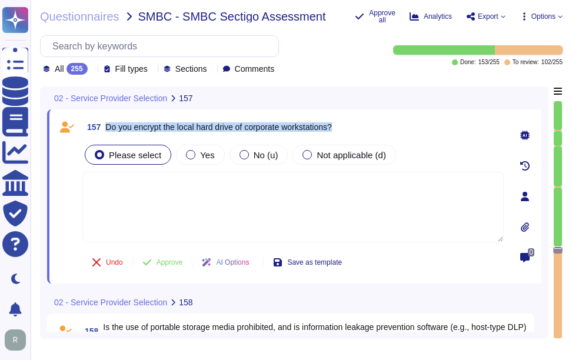
drag, startPoint x: 107, startPoint y: 126, endPoint x: 361, endPoint y: 126, distance: 254.2
click at [361, 126] on div "157 Do you encrypt the local hard drive of corporate workstations?" at bounding box center [292, 126] width 421 height 21
click at [111, 164] on icon at bounding box center [243, 239] width 264 height 151
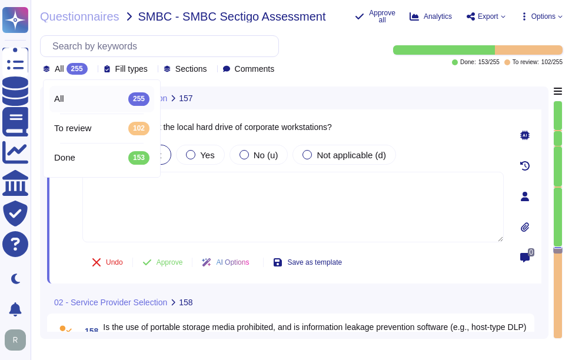
click at [92, 70] on icon at bounding box center [92, 70] width 0 height 0
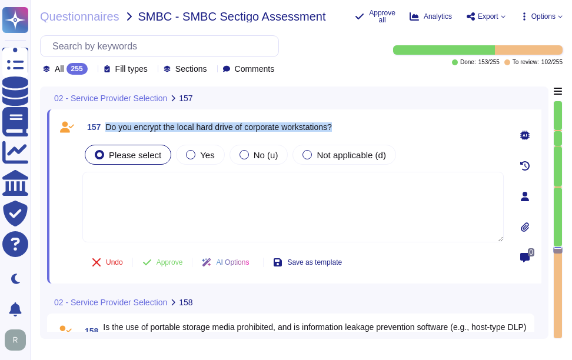
drag, startPoint x: 108, startPoint y: 125, endPoint x: 391, endPoint y: 132, distance: 283.7
click at [391, 132] on div "157 Do you encrypt the local hard drive of corporate workstations?" at bounding box center [292, 126] width 421 height 21
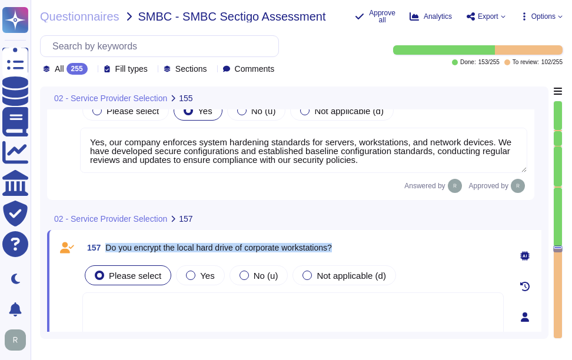
type textarea "Yes, equipment, information, or software shall not be taken off-site without pr…"
type textarea "Yes, our company enforces system hardening standards for servers, workstations,…"
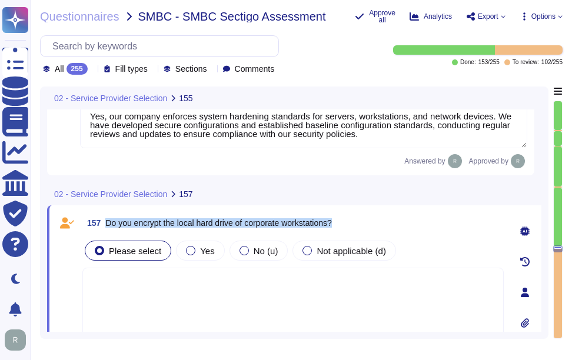
scroll to position [28181, 0]
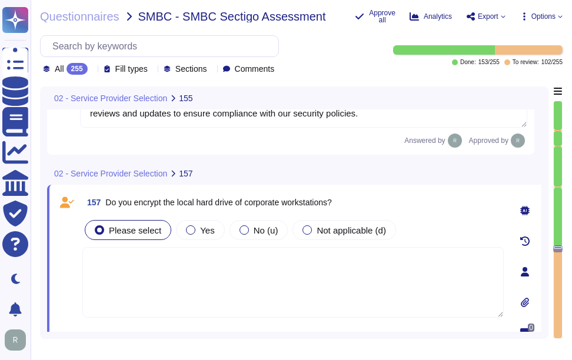
click at [310, 276] on textarea at bounding box center [292, 282] width 421 height 71
click at [200, 235] on span "Yes" at bounding box center [207, 230] width 14 height 10
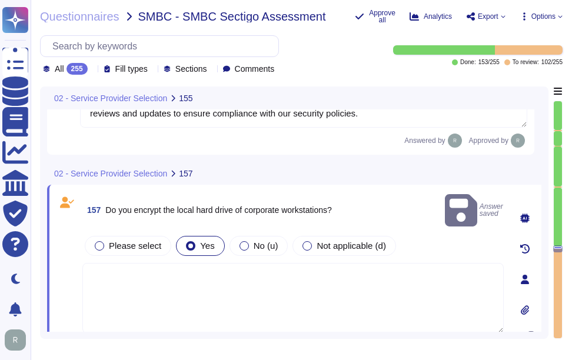
click at [191, 287] on textarea at bounding box center [292, 298] width 421 height 71
paste textarea "Yes, full-disk encryption is enabled for all corporate-issued laptops and deskt…"
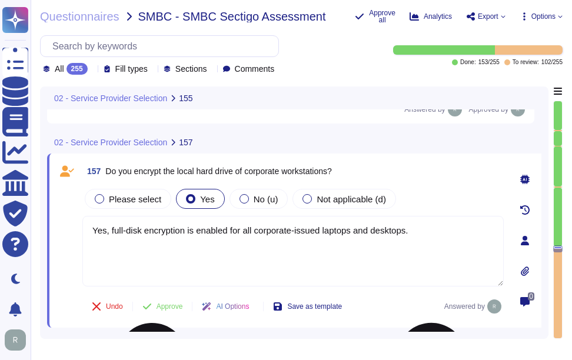
scroll to position [28240, 0]
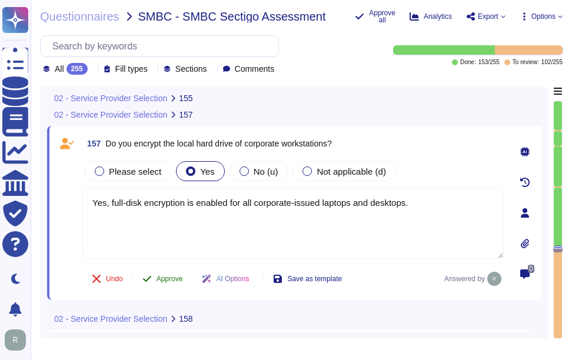
type textarea "Yes, full-disk encryption is enabled for all corporate-issued laptops and deskt…"
click at [168, 282] on span "Approve" at bounding box center [169, 278] width 26 height 7
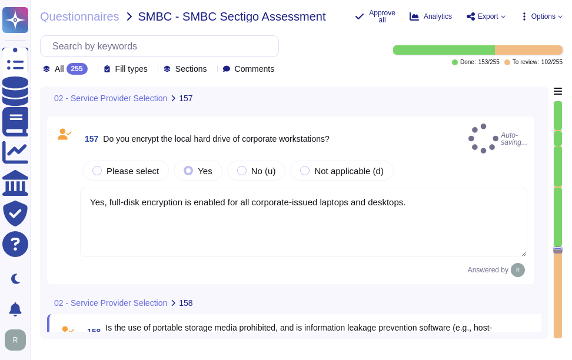
type textarea "Please answer ⇒"
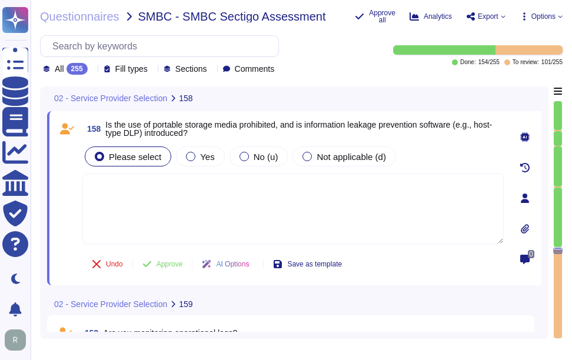
scroll to position [28432, 0]
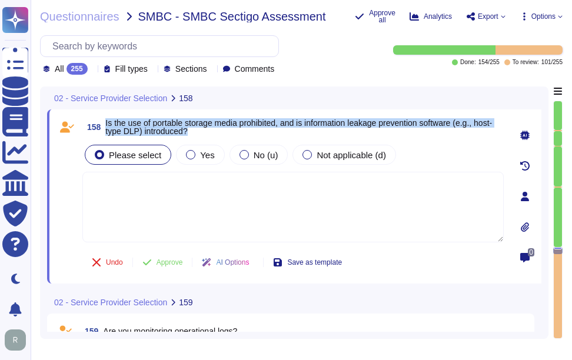
drag, startPoint x: 105, startPoint y: 119, endPoint x: 268, endPoint y: 131, distance: 162.8
click at [268, 131] on span "158 Is the use of portable storage media prohibited, and is information leakage…" at bounding box center [292, 126] width 421 height 21
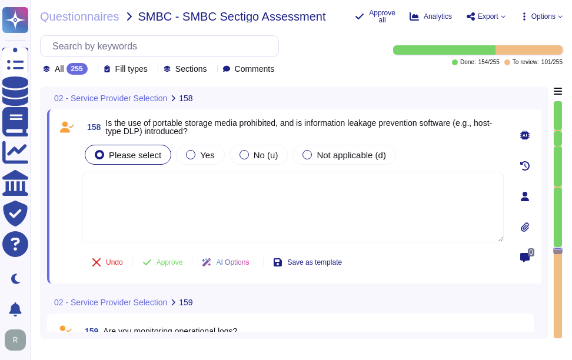
click at [217, 212] on textarea at bounding box center [292, 207] width 421 height 71
paste textarea "The use of writable, removable media is restricted according to policy, and ena…"
type textarea "The use of writable, removable media is restricted according to policy, and ena…"
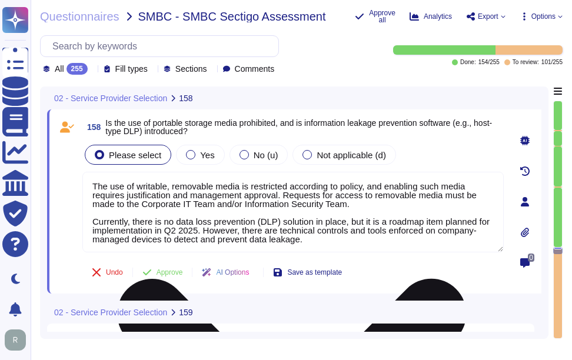
drag, startPoint x: 351, startPoint y: 239, endPoint x: 87, endPoint y: 182, distance: 270.1
click at [87, 182] on textarea "The use of writable, removable media is restricted according to policy, and ena…" at bounding box center [292, 212] width 421 height 81
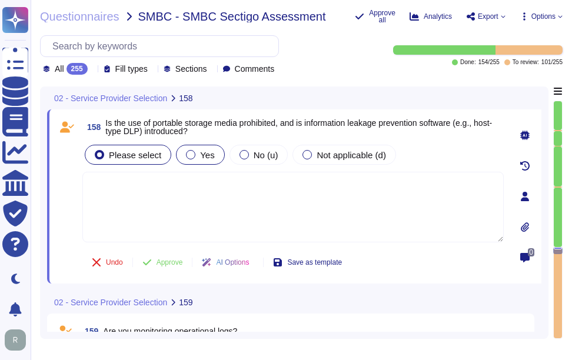
click at [194, 156] on label "Yes" at bounding box center [200, 154] width 28 height 9
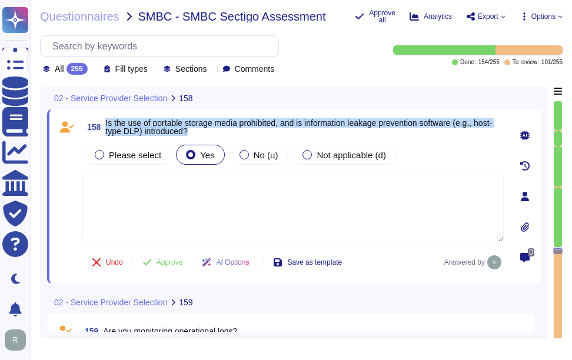
drag, startPoint x: 105, startPoint y: 122, endPoint x: 253, endPoint y: 129, distance: 148.5
click at [253, 129] on span "158 Is the use of portable storage media prohibited, and is information leakage…" at bounding box center [292, 126] width 421 height 21
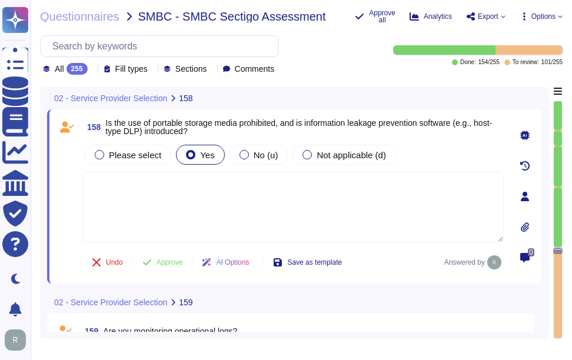
click at [175, 205] on textarea at bounding box center [292, 207] width 421 height 71
paste textarea "The use of writable, removable media is restricted according to policy, and ena…"
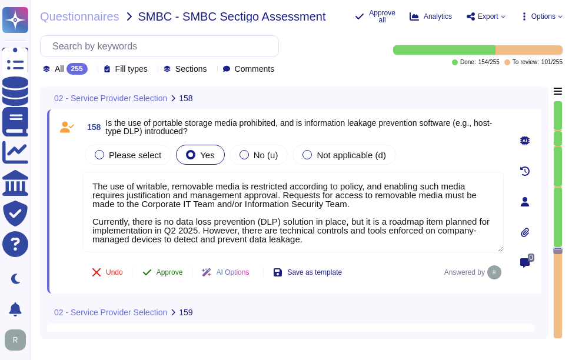
type textarea "The use of writable, removable media is restricted according to policy, and ena…"
click at [163, 269] on span "Approve" at bounding box center [169, 272] width 26 height 7
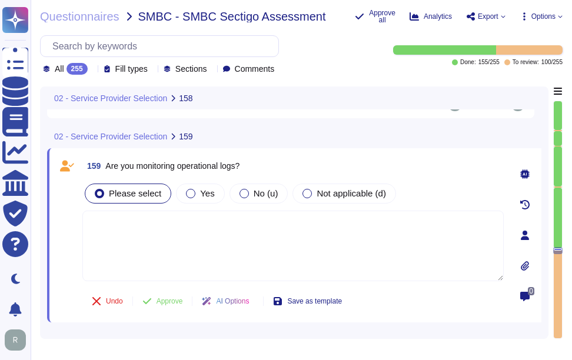
scroll to position [28624, 0]
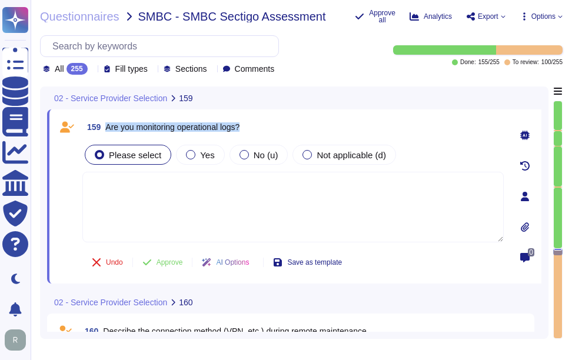
drag, startPoint x: 107, startPoint y: 125, endPoint x: 274, endPoint y: 125, distance: 166.5
click at [274, 125] on div "159 Are you monitoring operational logs?" at bounding box center [292, 126] width 421 height 21
drag, startPoint x: 274, startPoint y: 125, endPoint x: 198, endPoint y: 159, distance: 83.5
click at [200, 159] on span "Yes" at bounding box center [207, 155] width 14 height 10
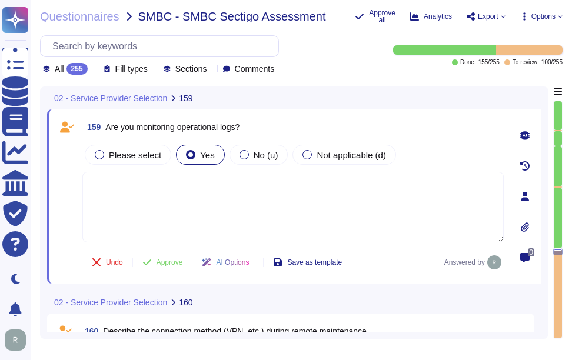
click at [312, 177] on textarea at bounding box center [292, 207] width 421 height 71
paste textarea "Yes, we are monitoring operational logs continuously. Our security operations c…"
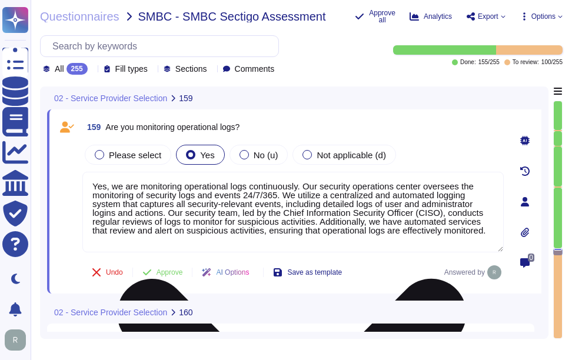
click at [407, 205] on textarea "Yes, we are monitoring operational logs continuously. Our security operations c…" at bounding box center [292, 212] width 421 height 81
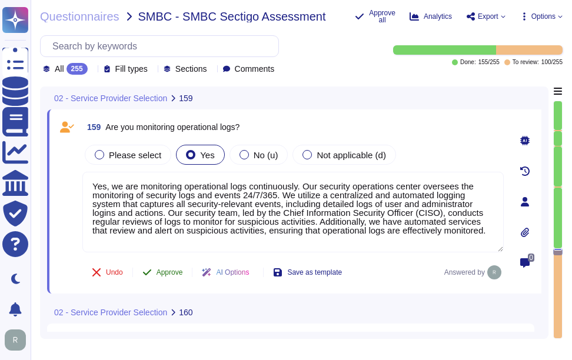
type textarea "Yes, we are monitoring operational logs continuously. Our security operations c…"
click at [175, 266] on button "Approve" at bounding box center [162, 273] width 59 height 24
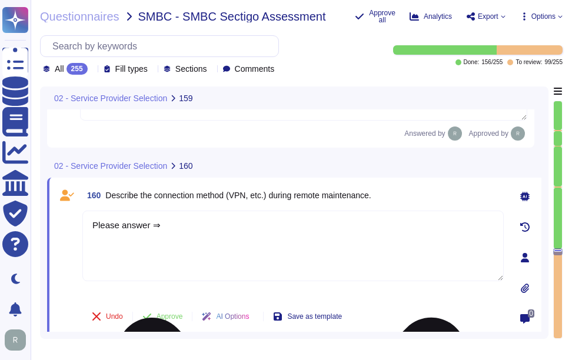
scroll to position [28817, 0]
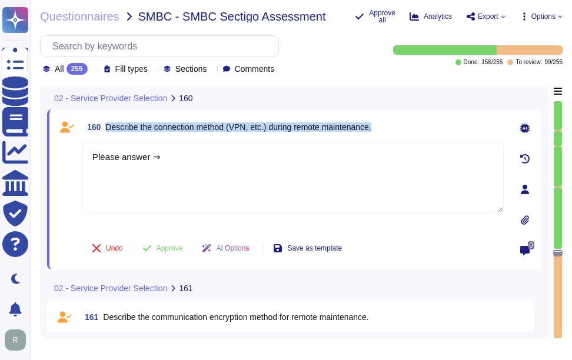
drag, startPoint x: 107, startPoint y: 125, endPoint x: 406, endPoint y: 128, distance: 298.9
click at [406, 128] on div "160 Describe the connection method (VPN, etc.) during remote maintenance." at bounding box center [292, 126] width 421 height 21
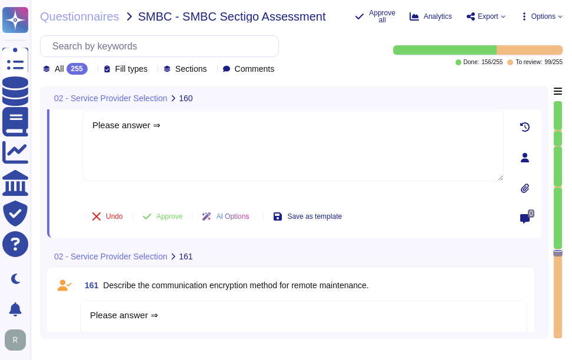
scroll to position [28876, 0]
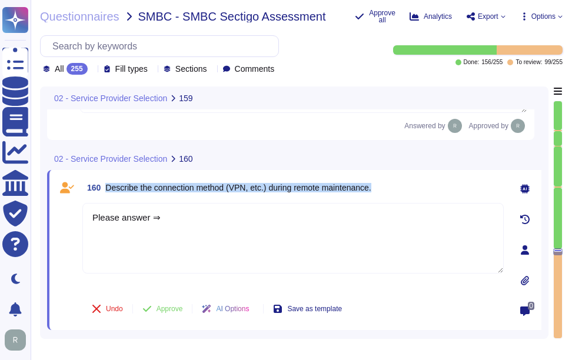
type textarea "Yes, we are monitoring operational logs continuously. Our security operations c…"
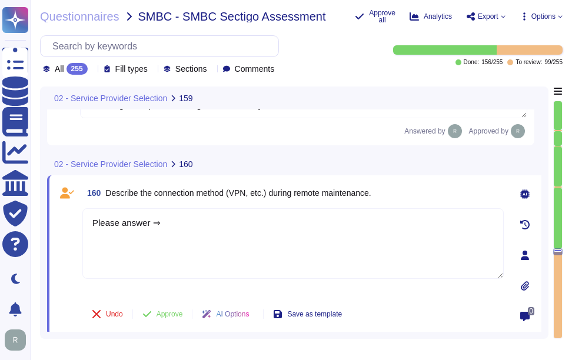
drag, startPoint x: 258, startPoint y: 216, endPoint x: 68, endPoint y: 202, distance: 191.1
click at [68, 202] on div "160 Describe the connection method (VPN, etc.) during remote maintenance. Pleas…" at bounding box center [279, 255] width 447 height 146
paste textarea "Remote maintenance connections are secured through the use of a corporate netwo…"
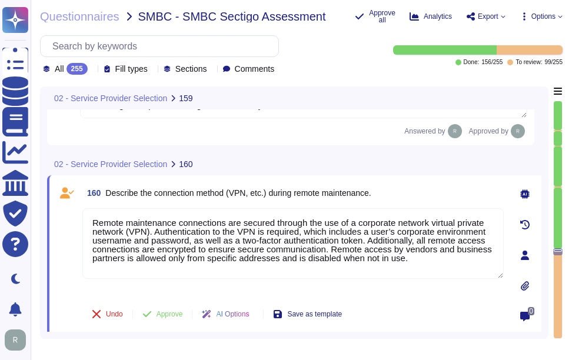
type textarea "Remote maintenance connections are secured through the use of a corporate netwo…"
click at [412, 199] on div "160 Describe the connection method (VPN, etc.) during remote maintenance." at bounding box center [292, 192] width 421 height 21
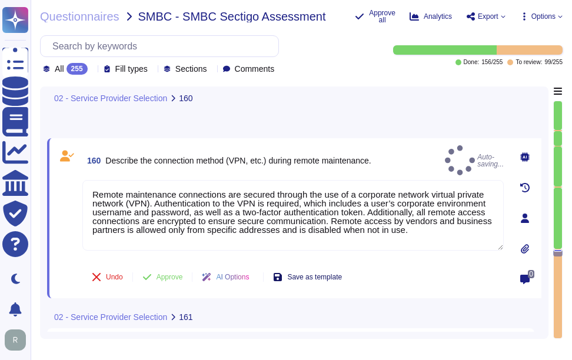
scroll to position [28809, 0]
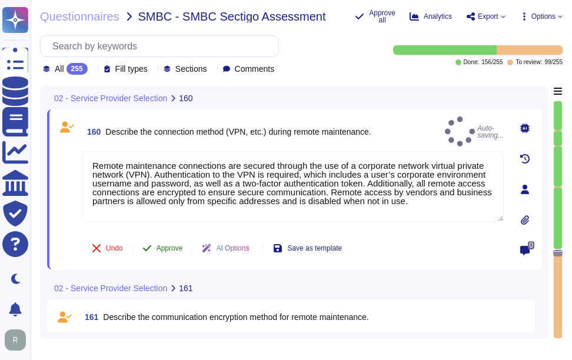
click at [164, 248] on span "Approve" at bounding box center [169, 248] width 26 height 7
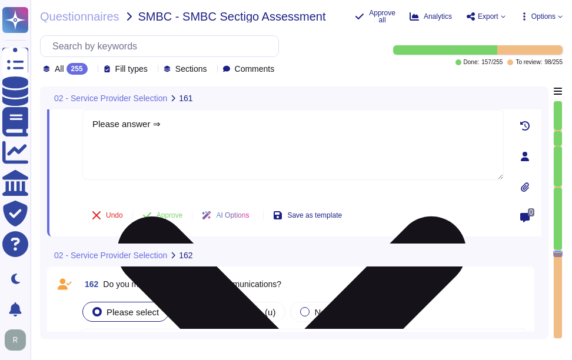
scroll to position [28928, 0]
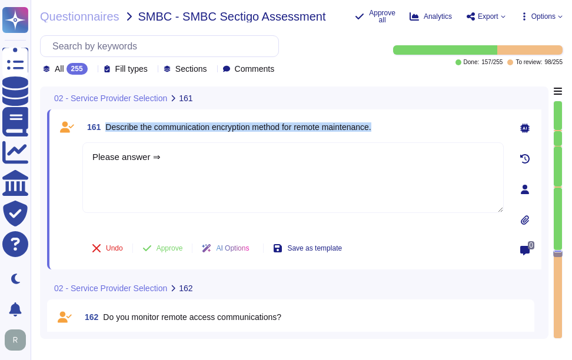
drag, startPoint x: 108, startPoint y: 124, endPoint x: 420, endPoint y: 124, distance: 311.8
click at [420, 124] on div "161 Describe the communication encryption method for remote maintenance." at bounding box center [292, 126] width 421 height 21
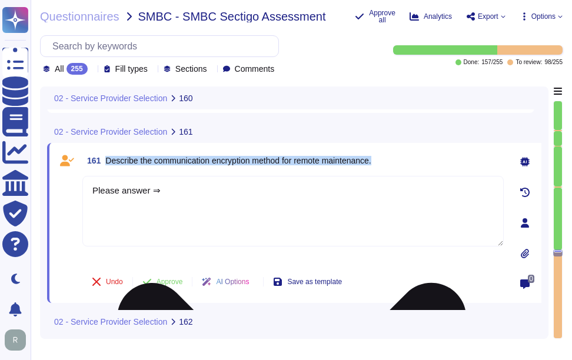
type textarea "Remote maintenance connections are secured through the use of a corporate netwo…"
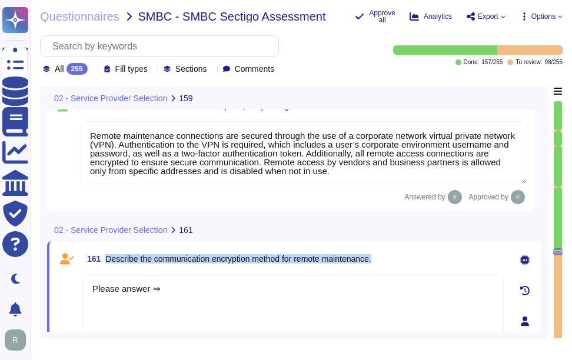
type textarea "Yes, we are monitoring operational logs continuously. Our security operations c…"
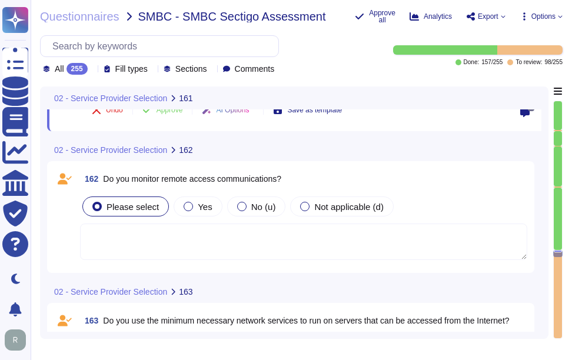
scroll to position [29072, 0]
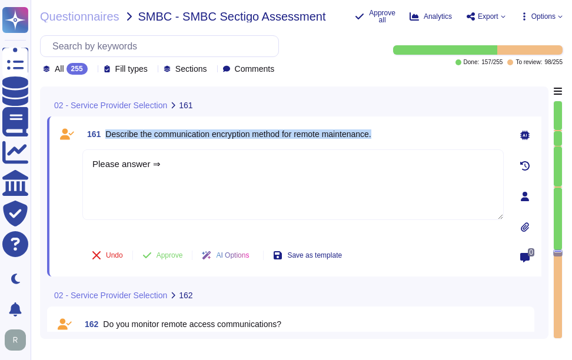
type textarea "Remote maintenance connections are secured through the use of a corporate netwo…"
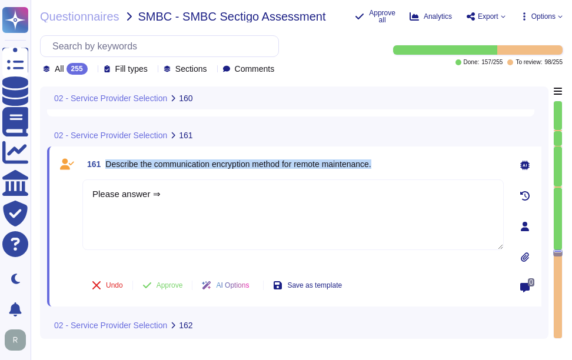
scroll to position [28896, 0]
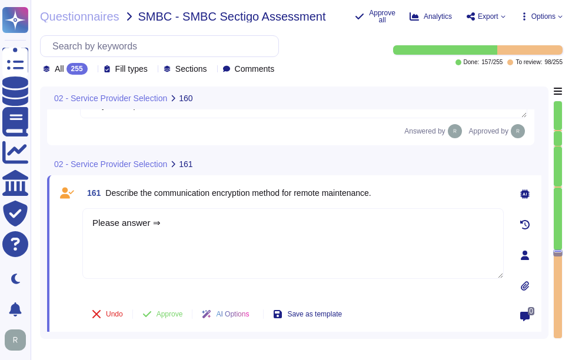
click at [92, 70] on icon at bounding box center [92, 70] width 0 height 0
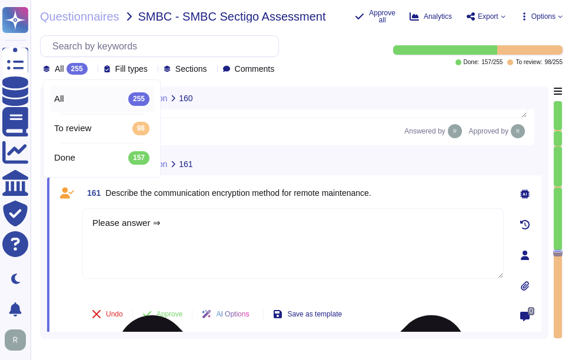
click at [312, 235] on textarea "Please answer ⇒" at bounding box center [292, 243] width 421 height 71
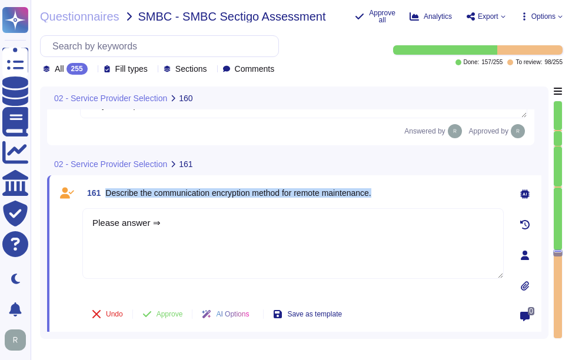
drag, startPoint x: 106, startPoint y: 193, endPoint x: 415, endPoint y: 202, distance: 308.4
click at [415, 202] on div "161 Describe the communication encryption method for remote maintenance." at bounding box center [292, 192] width 421 height 21
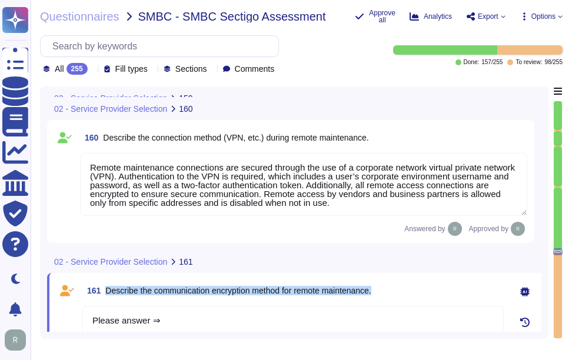
type textarea "Yes, we are monitoring operational logs continuously. Our security operations c…"
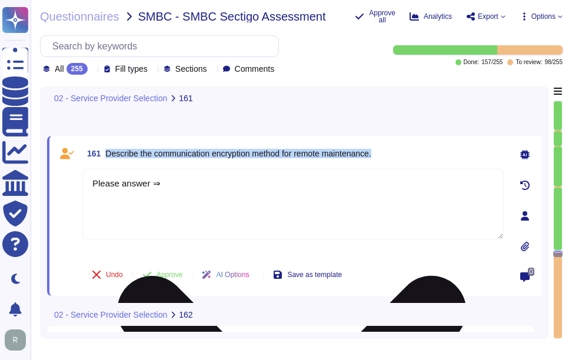
scroll to position [28955, 0]
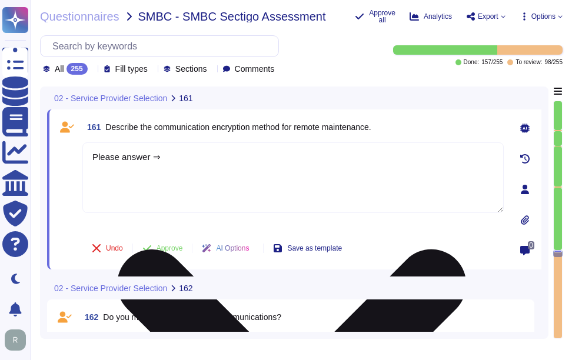
click at [251, 195] on textarea "Please answer ⇒" at bounding box center [292, 177] width 421 height 71
paste textarea "For remote maintenance, encrypted communications are required for all remote ac…"
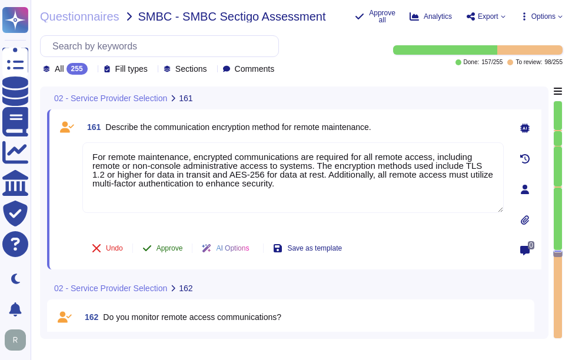
type textarea "For remote maintenance, encrypted communications are required for all remote ac…"
click at [160, 247] on span "Approve" at bounding box center [169, 248] width 26 height 7
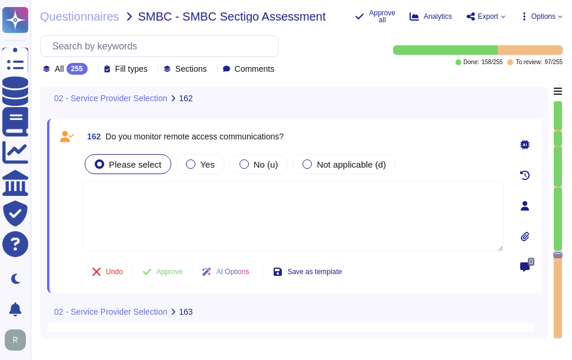
scroll to position [29107, 0]
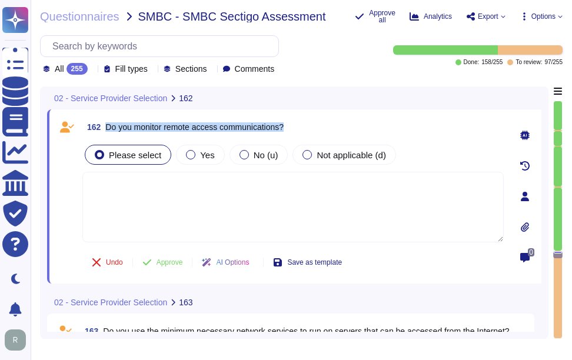
drag, startPoint x: 107, startPoint y: 126, endPoint x: 378, endPoint y: 121, distance: 271.3
click at [378, 121] on div "162 Do you monitor remote access communications?" at bounding box center [292, 126] width 421 height 21
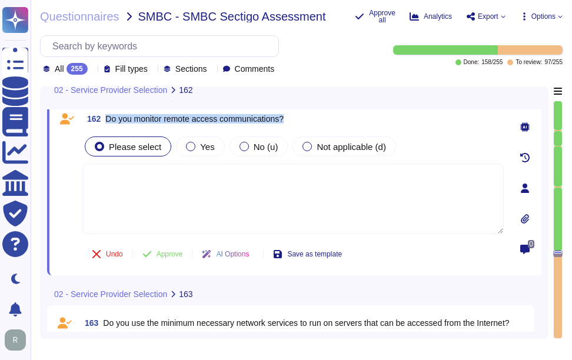
type textarea "For remote maintenance, encrypted communications are required for all remote ac…"
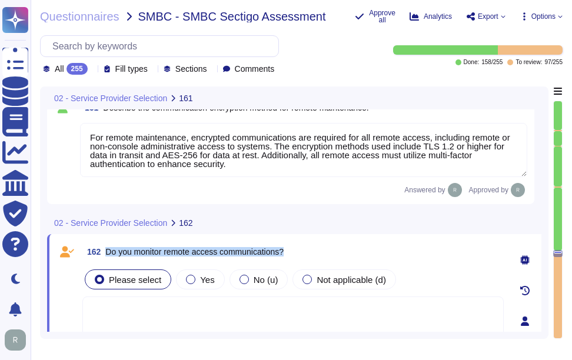
scroll to position [28915, 0]
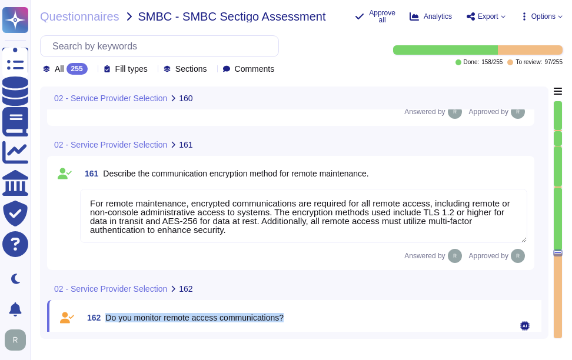
type textarea "Remote maintenance connections are secured through the use of a corporate netwo…"
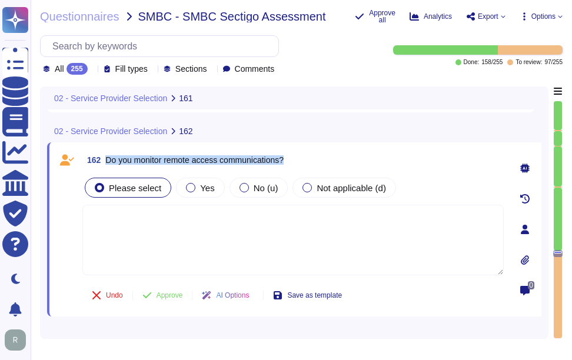
scroll to position [29092, 0]
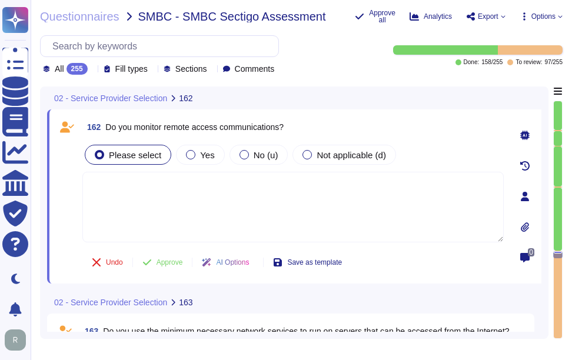
click at [259, 184] on textarea at bounding box center [292, 207] width 421 height 71
paste textarea "Yes, all remote access communications are monitored. Remote activity is regular…"
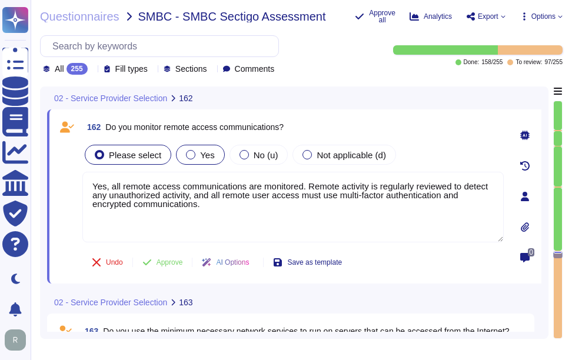
type textarea "Yes, all remote access communications are monitored. Remote activity is regular…"
click at [202, 162] on div "Yes" at bounding box center [200, 155] width 48 height 20
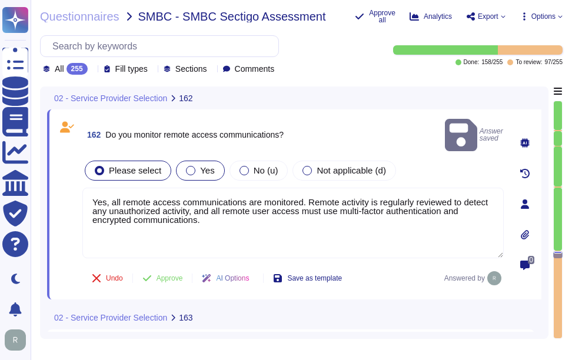
click at [208, 165] on span "Yes" at bounding box center [207, 170] width 14 height 10
click at [182, 275] on span "Approve" at bounding box center [169, 278] width 26 height 7
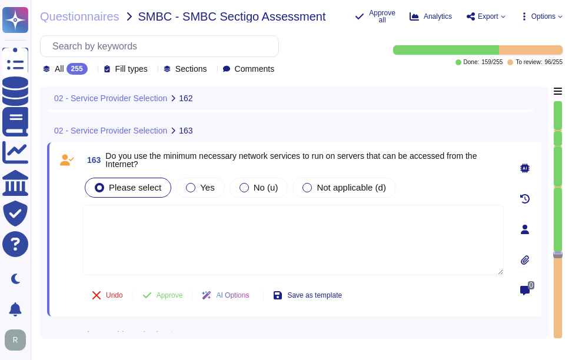
scroll to position [29276, 0]
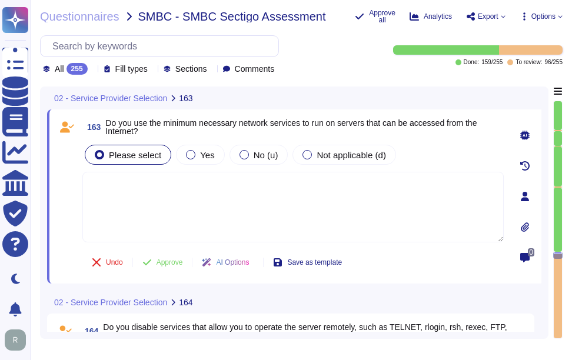
drag, startPoint x: 106, startPoint y: 120, endPoint x: 167, endPoint y: 139, distance: 63.6
click at [167, 135] on span "Do you use the minimum necessary network services to run on servers that can be…" at bounding box center [304, 127] width 398 height 16
click at [168, 185] on textarea at bounding box center [292, 207] width 421 height 71
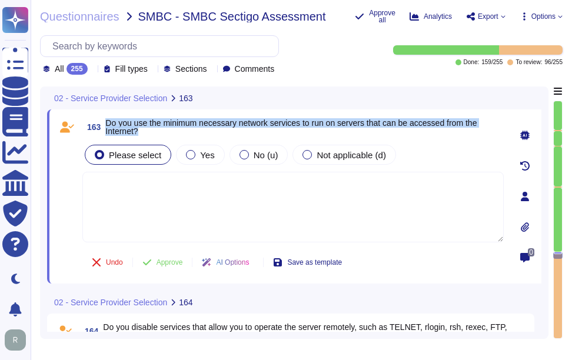
drag, startPoint x: 107, startPoint y: 119, endPoint x: 168, endPoint y: 126, distance: 61.0
click at [168, 126] on span "Do you use the minimum necessary network services to run on servers that can be…" at bounding box center [304, 127] width 398 height 16
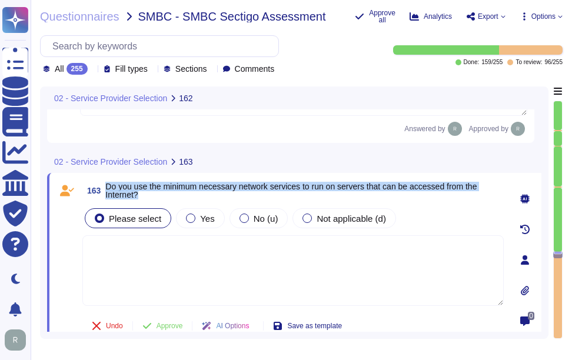
type textarea "Yes, all remote access communications are monitored. Remote activity is regular…"
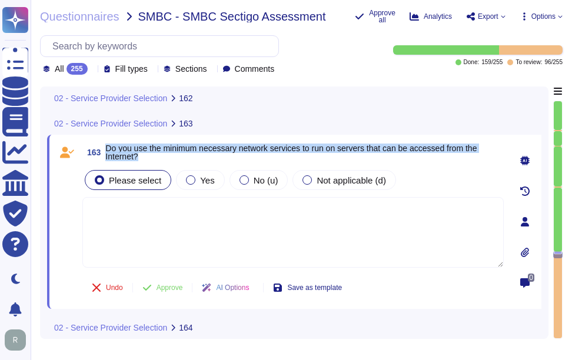
scroll to position [29252, 0]
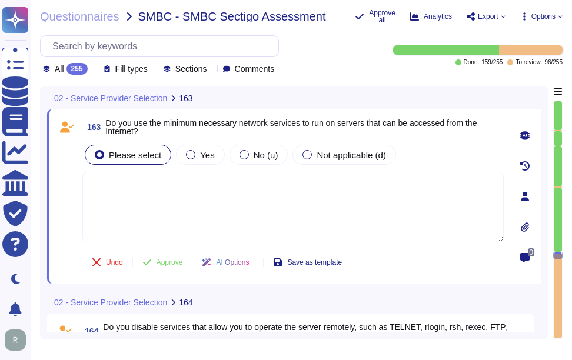
click at [347, 218] on textarea at bounding box center [292, 207] width 421 height 71
paste textarea "Yes, we employ network configurations supported by documented justification of …"
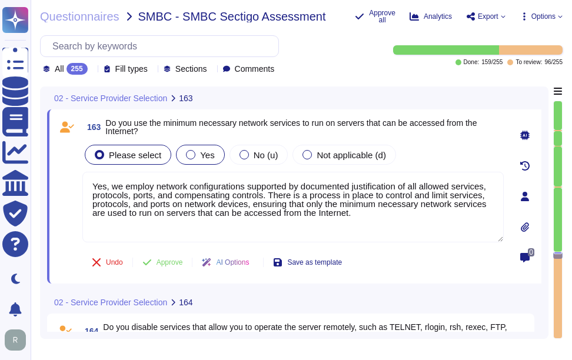
click at [192, 159] on div at bounding box center [190, 154] width 9 height 9
type textarea "Yes, we employ network configurations supported by documented justification of …"
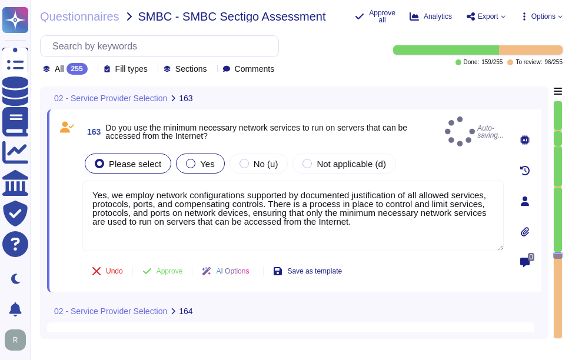
click at [202, 164] on span "Yes" at bounding box center [207, 164] width 14 height 10
click at [191, 161] on div at bounding box center [190, 163] width 9 height 9
click at [208, 159] on span "Yes" at bounding box center [207, 164] width 14 height 10
click at [206, 159] on span "Yes" at bounding box center [207, 164] width 14 height 10
click at [190, 161] on div at bounding box center [190, 163] width 9 height 9
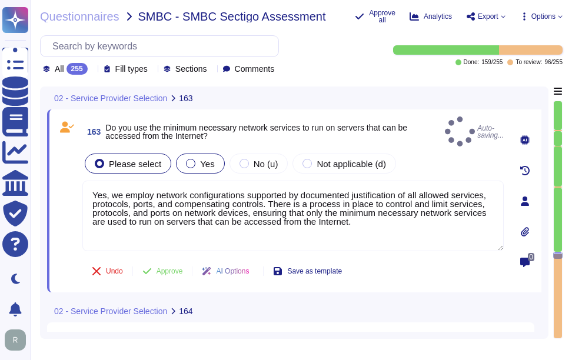
click at [202, 160] on span "Yes" at bounding box center [207, 164] width 14 height 10
click at [207, 159] on span "Yes" at bounding box center [207, 164] width 14 height 10
click at [212, 159] on div "Yes" at bounding box center [200, 164] width 48 height 20
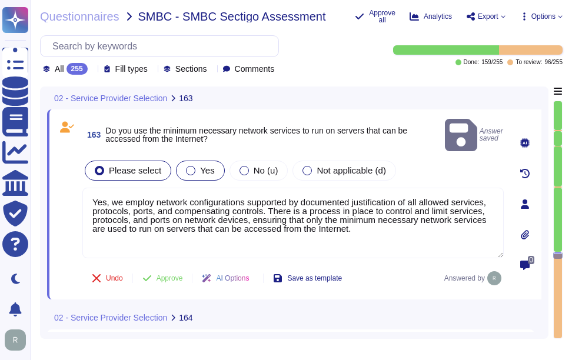
click at [200, 165] on span "Yes" at bounding box center [207, 170] width 14 height 10
click at [159, 275] on span "Approve" at bounding box center [169, 278] width 26 height 7
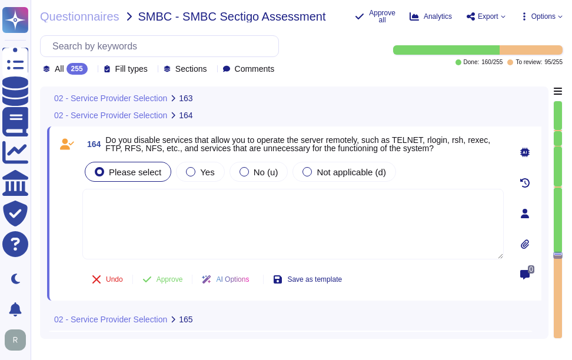
scroll to position [29436, 0]
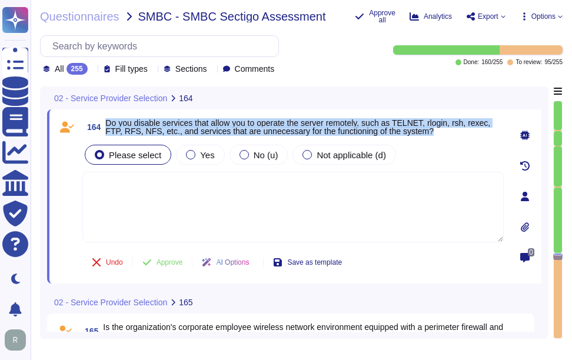
drag, startPoint x: 108, startPoint y: 119, endPoint x: 454, endPoint y: 136, distance: 345.7
click at [454, 136] on span "164 Do you disable services that allow you to operate the server remotely, such…" at bounding box center [292, 126] width 421 height 21
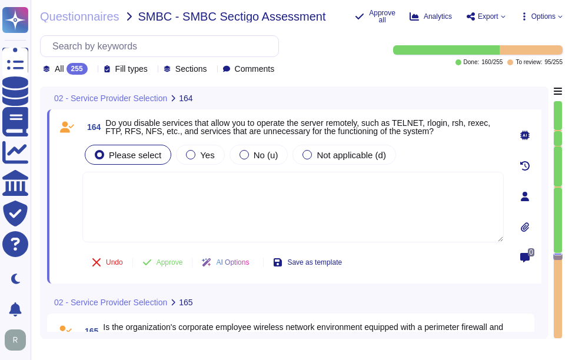
click at [237, 225] on textarea at bounding box center [292, 207] width 421 height 71
paste textarea "Yes, unnecessary/unused services are uninstalled or disabled on all servers, wh…"
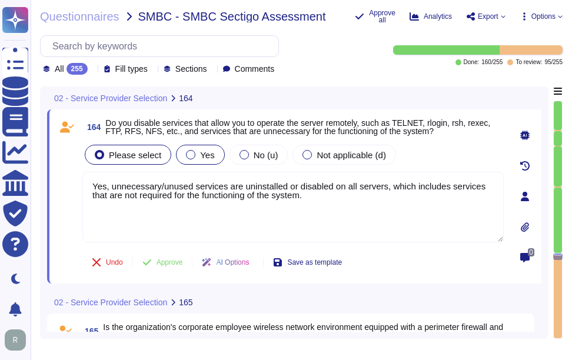
type textarea "Yes, unnecessary/unused services are uninstalled or disabled on all servers, wh…"
click at [200, 155] on span "Yes" at bounding box center [207, 155] width 14 height 10
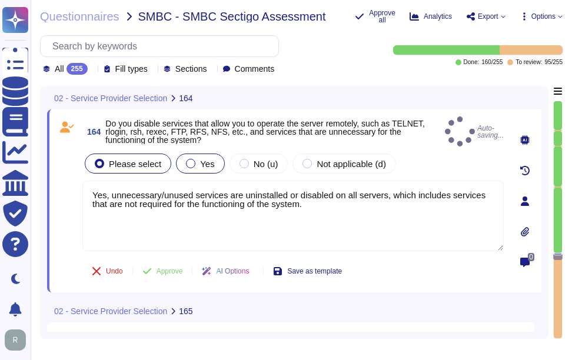
click at [195, 161] on label "Yes" at bounding box center [200, 163] width 28 height 9
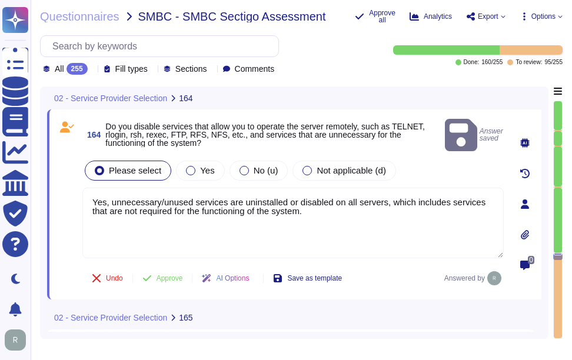
click at [206, 171] on div "Please select Yes No (u) Not applicable (d) Yes, unnecessary/unused services ar…" at bounding box center [292, 208] width 421 height 101
click at [205, 167] on div "Yes" at bounding box center [200, 171] width 48 height 20
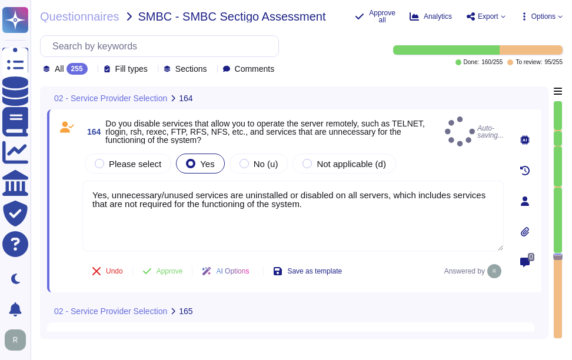
click at [204, 165] on div "Yes" at bounding box center [200, 164] width 48 height 20
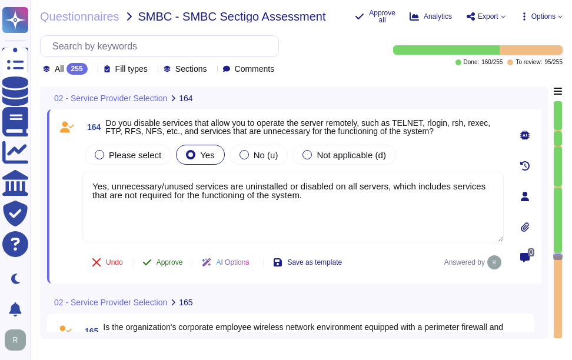
click at [168, 259] on span "Approve" at bounding box center [169, 262] width 26 height 7
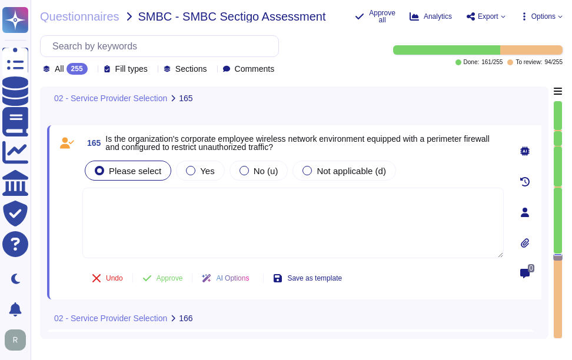
scroll to position [29620, 0]
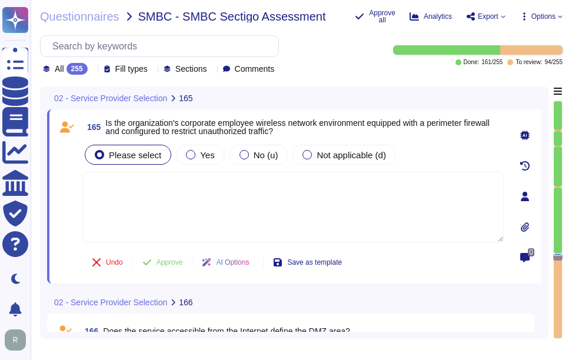
click at [92, 70] on icon at bounding box center [92, 70] width 0 height 0
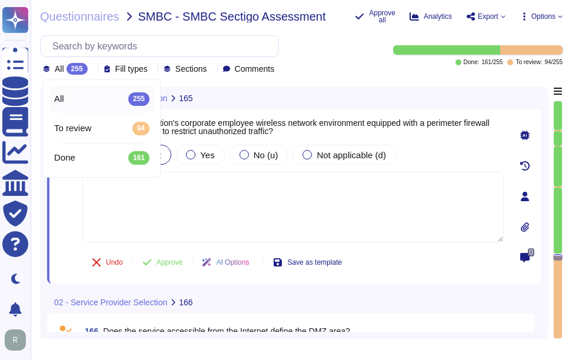
click at [190, 201] on textarea at bounding box center [292, 207] width 421 height 71
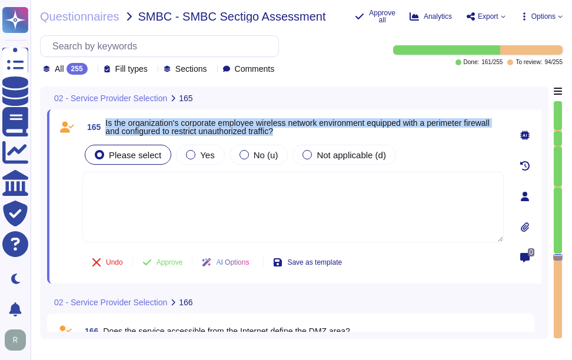
drag, startPoint x: 106, startPoint y: 121, endPoint x: 318, endPoint y: 132, distance: 212.7
click at [318, 132] on span "Is the organization's corporate employee wireless network environment equipped …" at bounding box center [304, 127] width 398 height 16
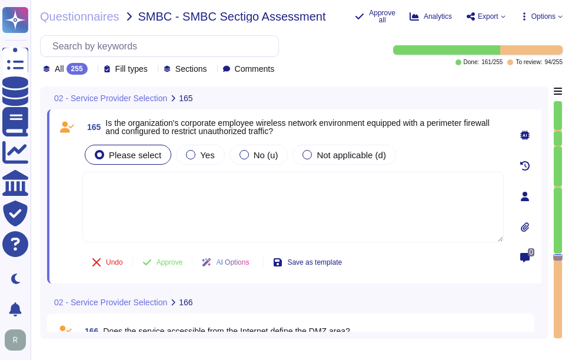
click at [262, 228] on textarea at bounding box center [292, 207] width 421 height 71
paste textarea "Yes, the organization employs firewalls to protect the internal network from un…"
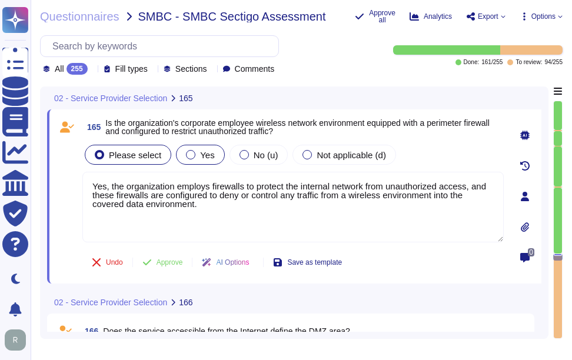
type textarea "Yes, the organization employs firewalls to protect the internal network from un…"
click at [191, 150] on label "Yes" at bounding box center [200, 154] width 28 height 9
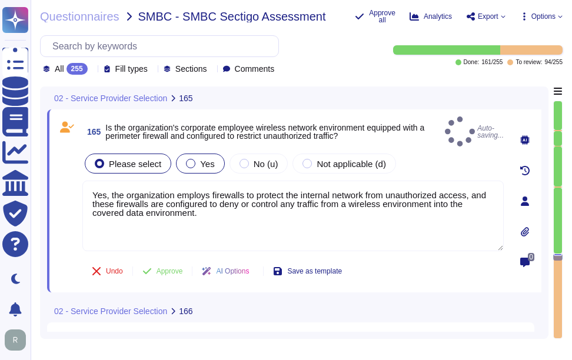
click at [201, 159] on span "Yes" at bounding box center [207, 164] width 14 height 10
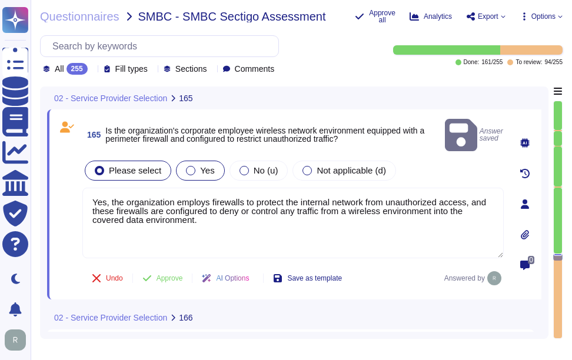
click at [186, 166] on label "Yes" at bounding box center [200, 170] width 28 height 9
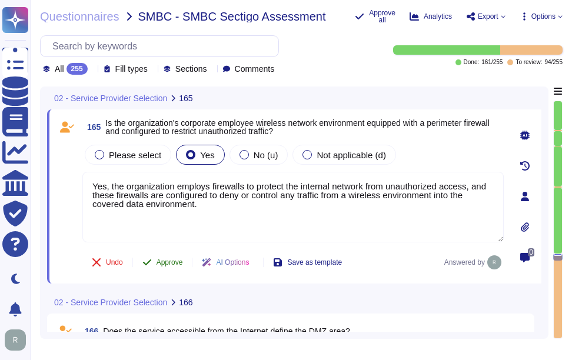
click at [165, 261] on span "Approve" at bounding box center [169, 262] width 26 height 7
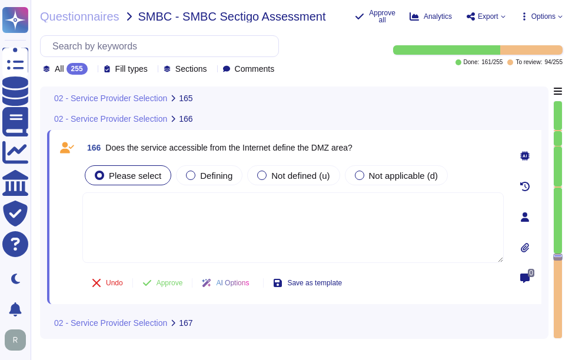
scroll to position [29804, 0]
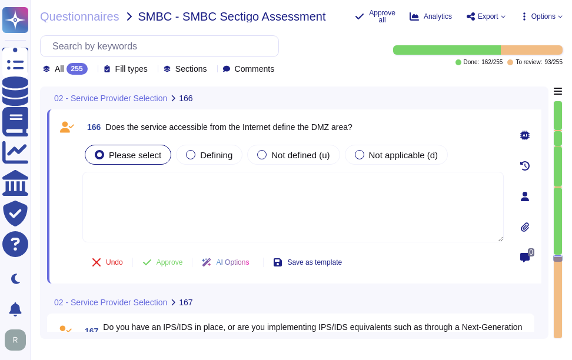
click at [106, 148] on div "Please select" at bounding box center [128, 155] width 86 height 20
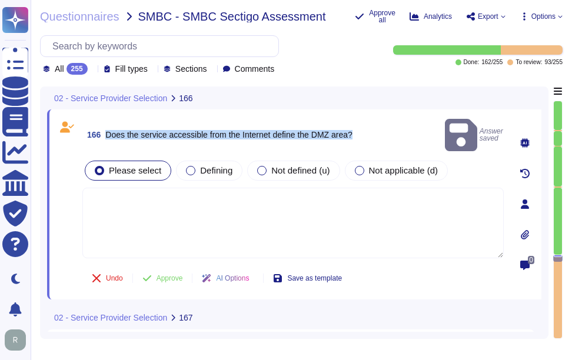
drag, startPoint x: 108, startPoint y: 126, endPoint x: 383, endPoint y: 114, distance: 275.6
click at [383, 114] on div "166 Does the service accessible from the Internet define the DMZ area? Answer s…" at bounding box center [294, 204] width 494 height 190
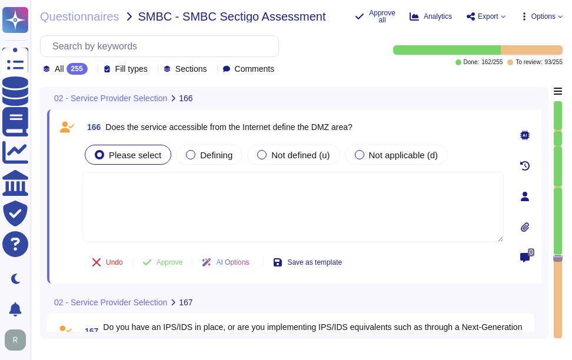
click at [252, 205] on textarea at bounding box center [292, 207] width 421 height 71
drag, startPoint x: 107, startPoint y: 126, endPoint x: 369, endPoint y: 121, distance: 261.9
click at [369, 121] on div "166 Does the service accessible from the Internet define the D[DATE]" at bounding box center [292, 126] width 421 height 21
click at [215, 187] on textarea at bounding box center [292, 207] width 421 height 71
paste textarea "Yes, a DMZ environment is used within the network to transmit, process, or stor…"
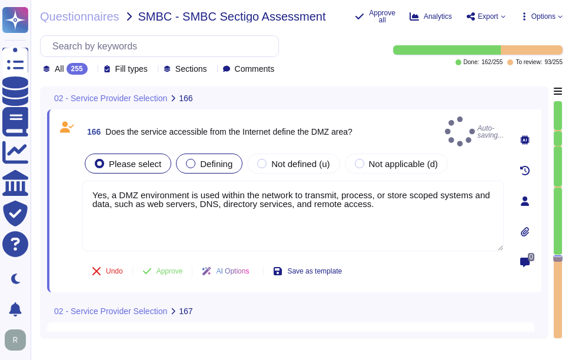
type textarea "Yes, a DMZ environment is used within the network to transmit, process, or stor…"
click at [220, 159] on span "Defining" at bounding box center [216, 164] width 32 height 10
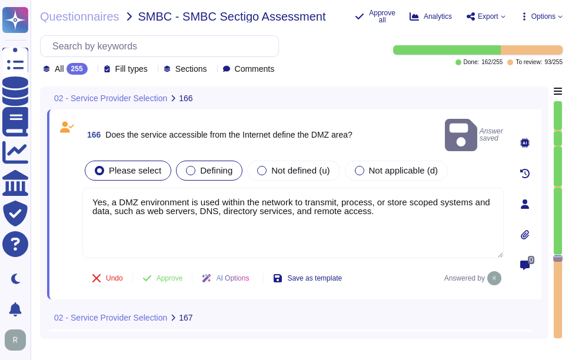
click at [186, 166] on label "Defining" at bounding box center [209, 170] width 46 height 9
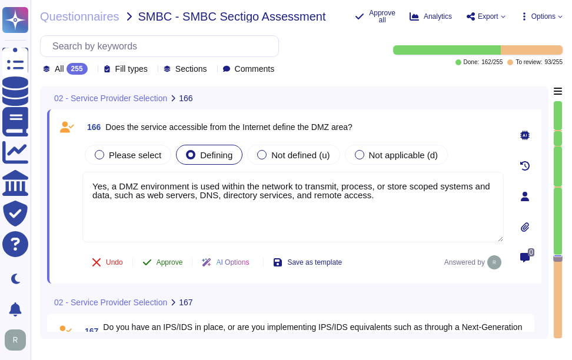
click at [180, 266] on span "Approve" at bounding box center [169, 262] width 26 height 7
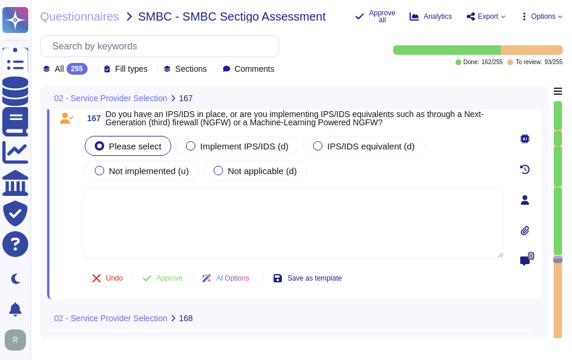
scroll to position [29988, 0]
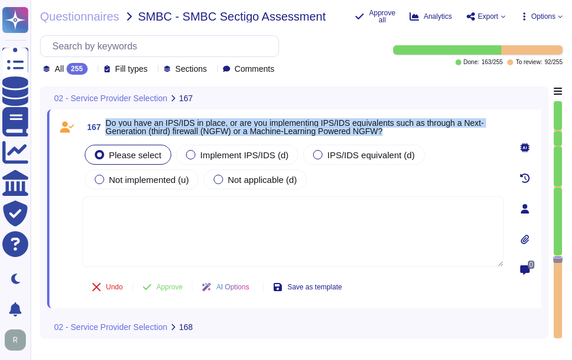
drag, startPoint x: 107, startPoint y: 119, endPoint x: 395, endPoint y: 128, distance: 287.8
click at [395, 128] on span "Do you have an IPS/IDS in place, or are you implementing IPS/IDS equivalents su…" at bounding box center [304, 127] width 398 height 16
click at [268, 159] on span "Implement IPS/IDS (d)" at bounding box center [244, 155] width 88 height 10
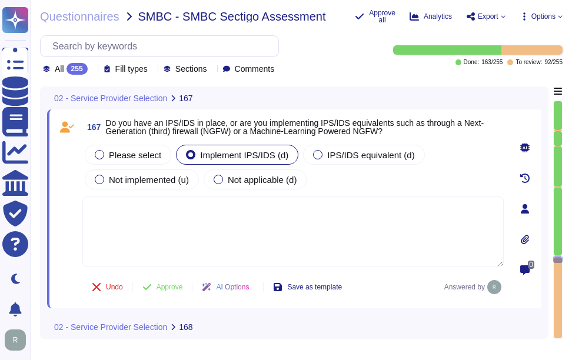
click at [324, 249] on textarea at bounding box center [292, 232] width 421 height 71
paste textarea "Yes. We have NextGen Firewalls with the intrusion detection/prevention capabili…"
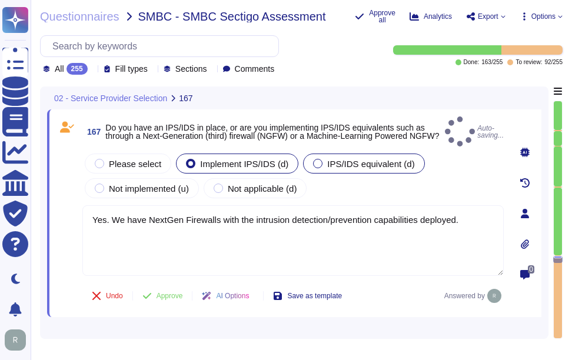
type textarea "Yes. We have NextGen Firewalls with the intrusion detection/prevention capabili…"
click at [335, 159] on span "IPS/IDS equivalent (d)" at bounding box center [370, 164] width 87 height 10
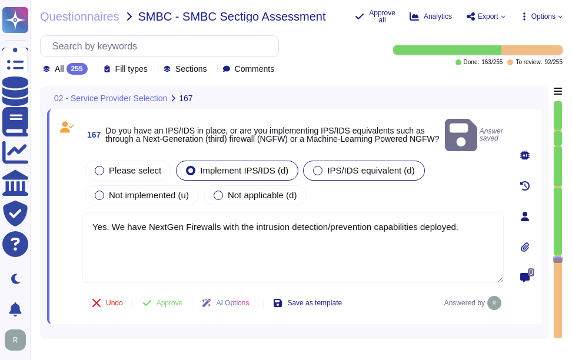
click at [313, 166] on div at bounding box center [317, 170] width 9 height 9
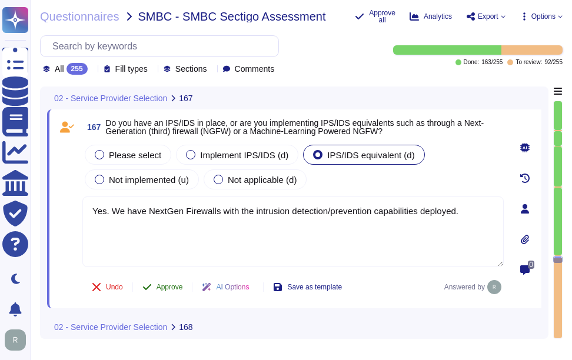
click at [168, 284] on span "Approve" at bounding box center [169, 287] width 26 height 7
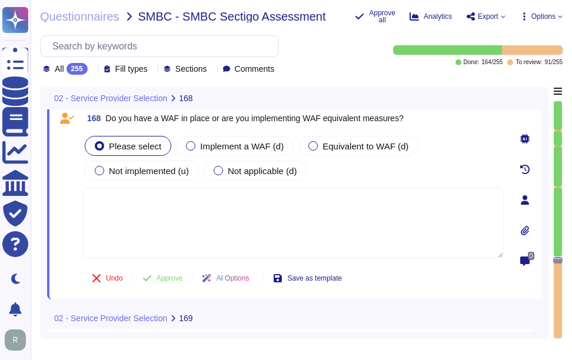
scroll to position [30197, 0]
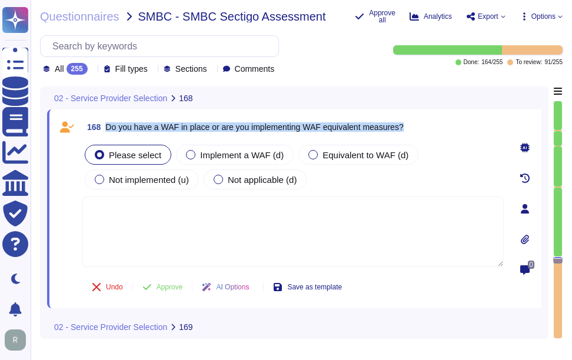
drag, startPoint x: 106, startPoint y: 126, endPoint x: 437, endPoint y: 135, distance: 330.2
click at [437, 135] on div "168 Do you have a WAF in place or are you implementing WAF equivalent measures?" at bounding box center [292, 126] width 421 height 21
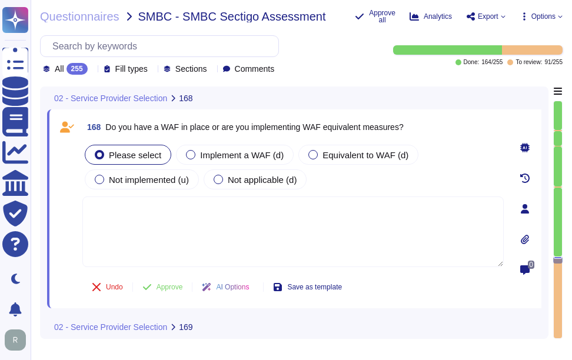
click at [294, 233] on textarea at bounding box center [292, 232] width 421 height 71
paste textarea "We do not currently have a Web Application Firewall (WAF) in place. However, it…"
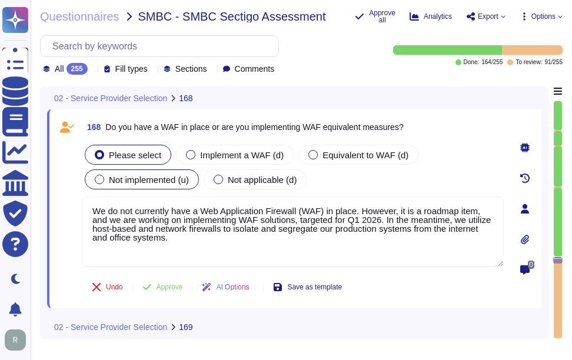
type textarea "We do not currently have a Web Application Firewall (WAF) in place. However, it…"
click at [170, 177] on span "Not implemented (u)" at bounding box center [149, 180] width 80 height 10
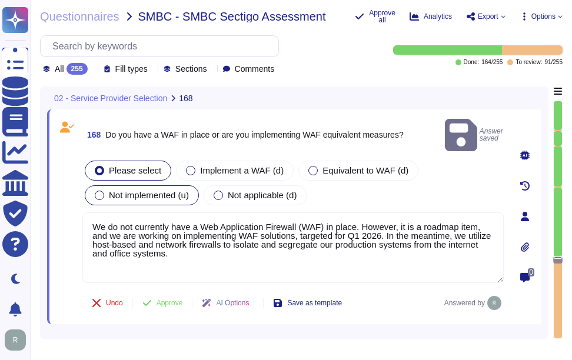
click at [155, 190] on span "Not implemented (u)" at bounding box center [149, 195] width 80 height 10
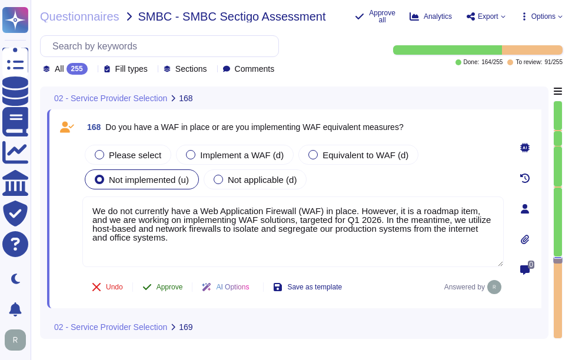
click at [180, 285] on span "Approve" at bounding box center [169, 287] width 26 height 7
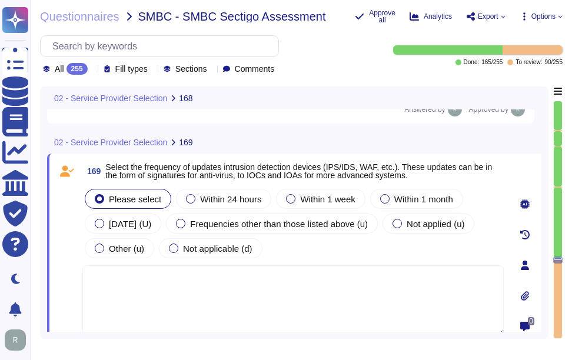
type textarea "We do not currently have a Web Application Firewall (WAF) in place. However, it…"
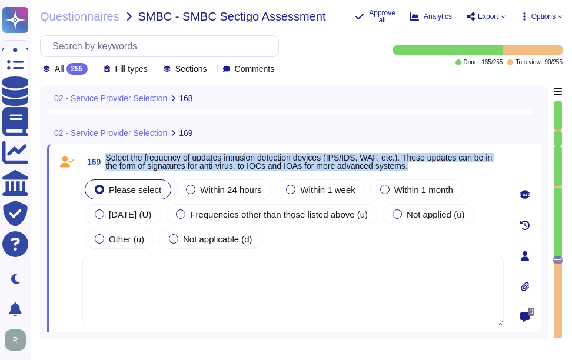
drag, startPoint x: 106, startPoint y: 159, endPoint x: 469, endPoint y: 166, distance: 362.5
click at [469, 166] on span "Select the frequency of updates intrusion detection devices (IPS/IDS, WAF, etc.…" at bounding box center [304, 162] width 398 height 16
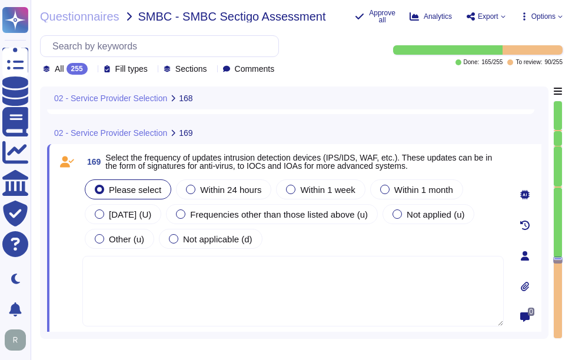
click at [182, 287] on textarea at bounding box center [292, 291] width 421 height 71
paste textarea "Updates for intrusion detection devices, including IPS/IDS, are conducted regul…"
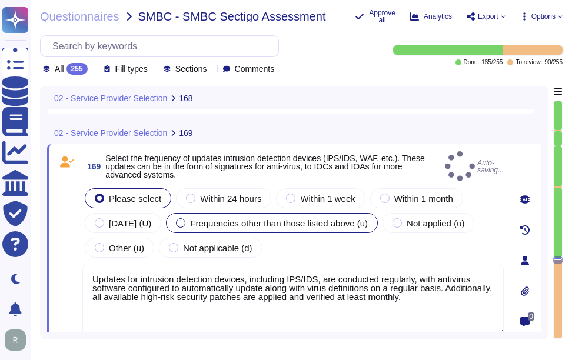
type textarea "Updates for intrusion detection devices, including IPS/IDS, are conducted regul…"
click at [368, 218] on span "Frequencies other than those listed above (u)" at bounding box center [279, 223] width 178 height 10
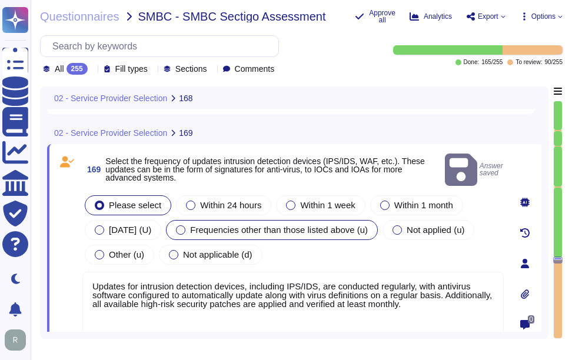
click at [185, 225] on div at bounding box center [180, 229] width 9 height 9
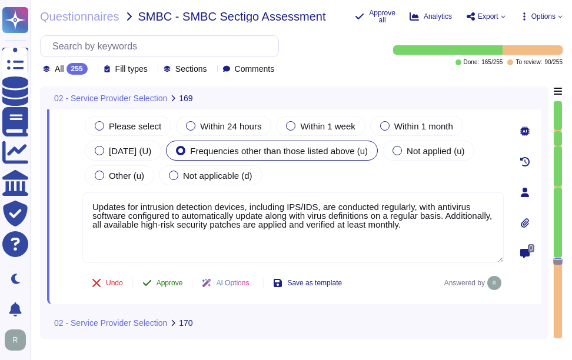
click at [172, 284] on span "Approve" at bounding box center [169, 282] width 26 height 7
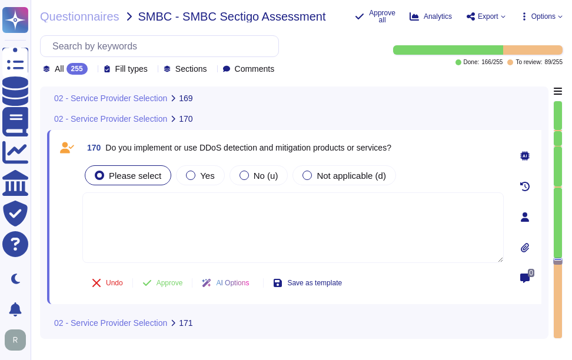
scroll to position [30615, 0]
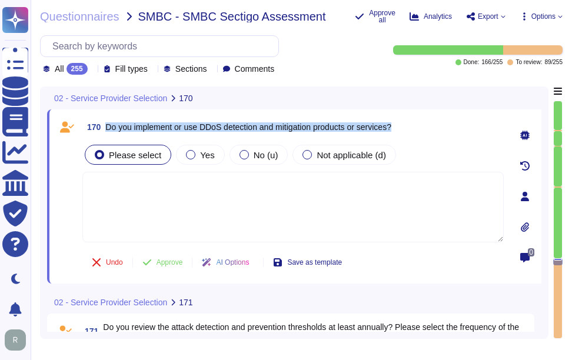
drag, startPoint x: 106, startPoint y: 126, endPoint x: 438, endPoint y: 128, distance: 331.8
click at [438, 128] on div "170 Do you implement or use DDoS detection and mitigation products or services?" at bounding box center [292, 126] width 421 height 21
click at [205, 156] on span "Yes" at bounding box center [207, 155] width 14 height 10
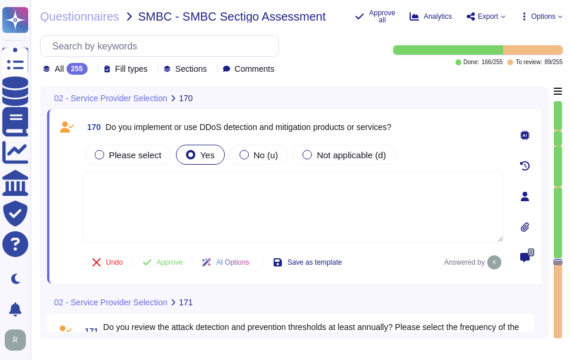
click at [285, 238] on textarea at bounding box center [292, 207] width 421 height 71
paste textarea "Yes, we have deployed controls to detect and mitigate denial of service attacks…"
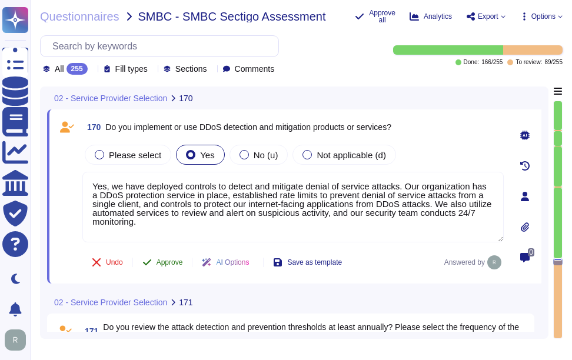
type textarea "Yes, we have deployed controls to detect and mitigate denial of service attacks…"
click at [178, 260] on span "Approve" at bounding box center [169, 262] width 26 height 7
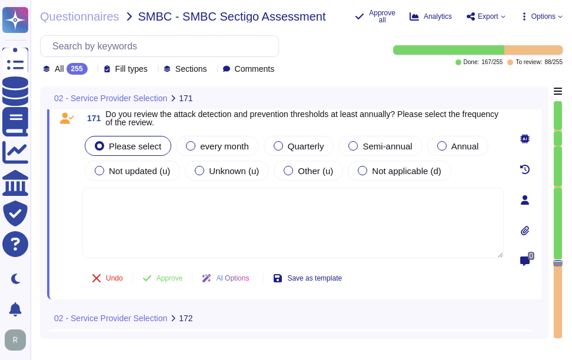
scroll to position [30800, 0]
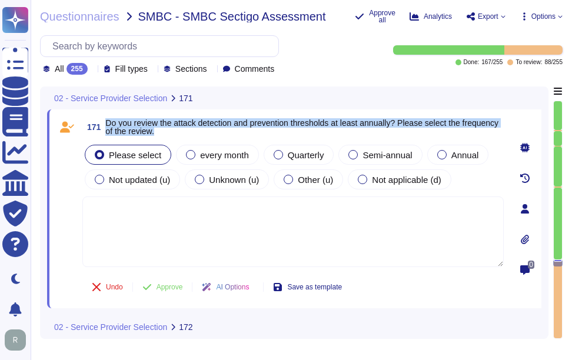
drag, startPoint x: 106, startPoint y: 122, endPoint x: 215, endPoint y: 134, distance: 110.1
click at [215, 134] on span "Do you review the attack detection and prevention thresholds at least annually?…" at bounding box center [304, 127] width 398 height 16
click at [310, 156] on span "Quarterly" at bounding box center [306, 155] width 36 height 10
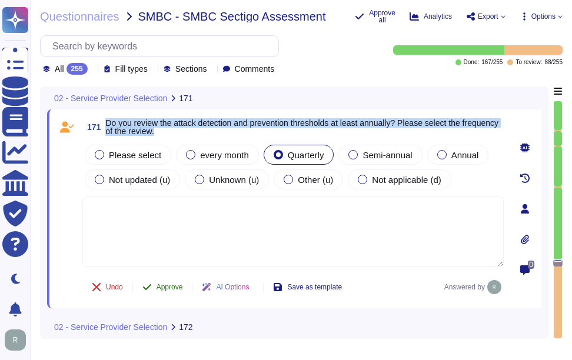
click at [164, 288] on span "Approve" at bounding box center [169, 287] width 26 height 7
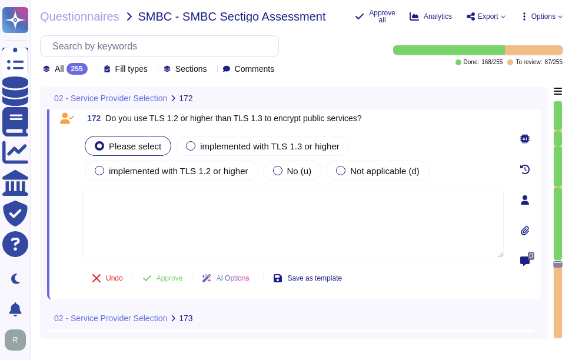
scroll to position [30975, 0]
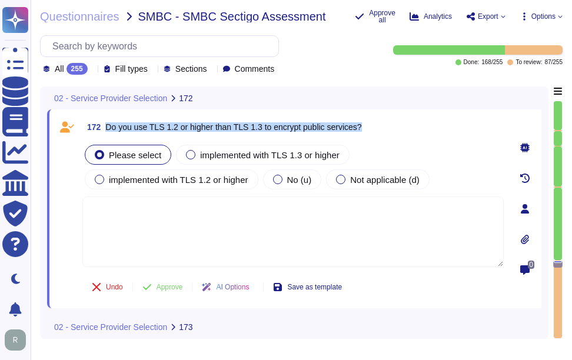
drag, startPoint x: 106, startPoint y: 124, endPoint x: 407, endPoint y: 129, distance: 300.7
click at [407, 129] on div "172 Do you use TLS 1.2 or higher than TLS 1.3 to encrypt public services?" at bounding box center [292, 126] width 421 height 21
click at [231, 182] on span "implemented with TLS 1.2 or higher" at bounding box center [178, 180] width 139 height 10
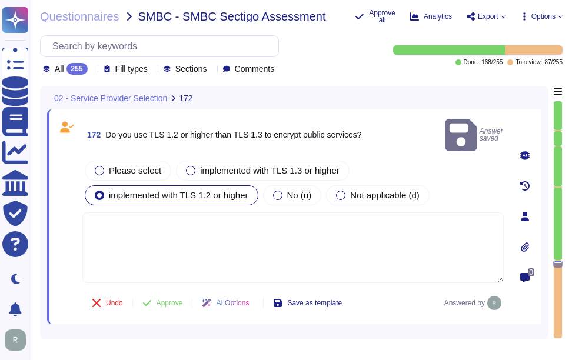
click at [192, 219] on textarea at bounding box center [292, 247] width 421 height 71
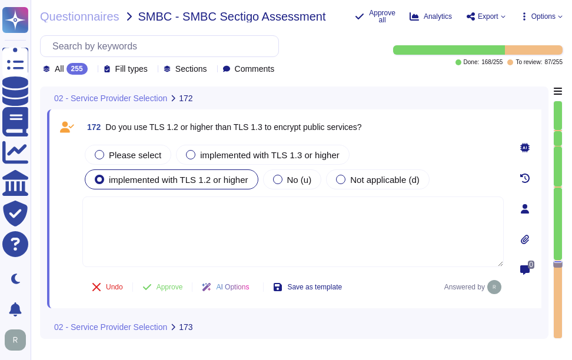
paste textarea "Yes, we utilize TLS 1.2 or higher for encrypting data in transit, including pub…"
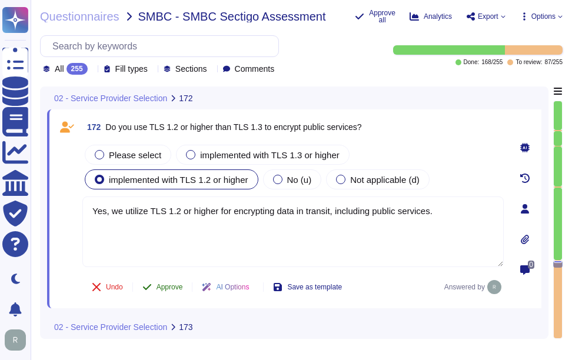
type textarea "Yes, we utilize TLS 1.2 or higher for encrypting data in transit, including pub…"
click at [176, 284] on span "Approve" at bounding box center [169, 287] width 26 height 7
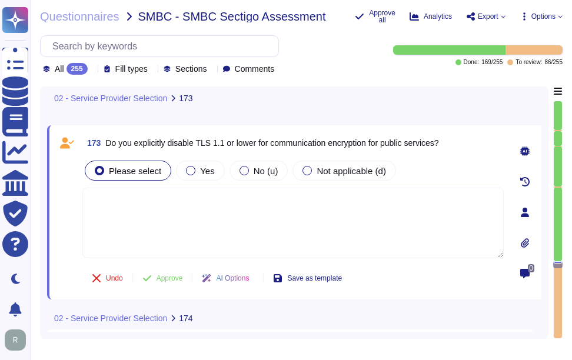
scroll to position [31184, 0]
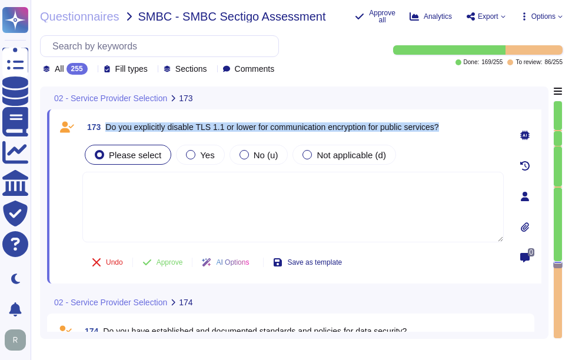
drag, startPoint x: 105, startPoint y: 126, endPoint x: 448, endPoint y: 132, distance: 343.6
click at [448, 132] on div "173 Do you explicitly disable TLS 1.1 or lower for communication encryption for…" at bounding box center [292, 126] width 421 height 21
click at [208, 156] on span "Yes" at bounding box center [207, 155] width 14 height 10
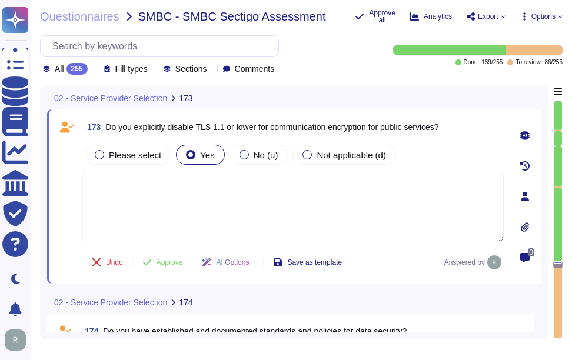
click at [249, 208] on textarea at bounding box center [292, 207] width 421 height 71
paste textarea "- TLS 1.2 - TLS 1.0 is deactivated by default."
drag, startPoint x: 145, startPoint y: 182, endPoint x: 81, endPoint y: 183, distance: 64.1
click at [82, 182] on div "173 Do you explicitly disable TLS 1.1 or lower for communication encryption for…" at bounding box center [279, 196] width 447 height 160
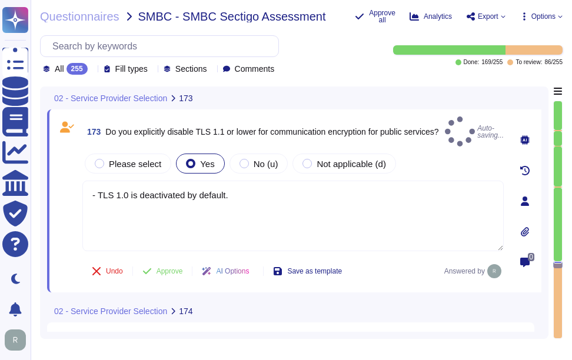
type textarea "- TLS 1.0 is deactivated by default."
click at [424, 162] on div "Please select Yes No (u) Not applicable (d)" at bounding box center [292, 163] width 421 height 25
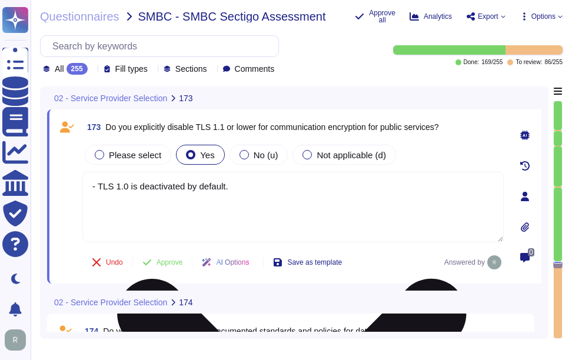
drag, startPoint x: 244, startPoint y: 183, endPoint x: 91, endPoint y: 183, distance: 153.0
click at [91, 183] on textarea "- TLS 1.0 is deactivated by default." at bounding box center [292, 207] width 421 height 71
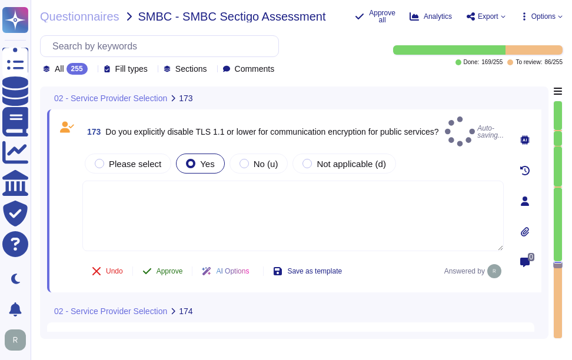
click at [175, 259] on button "Approve" at bounding box center [162, 271] width 59 height 24
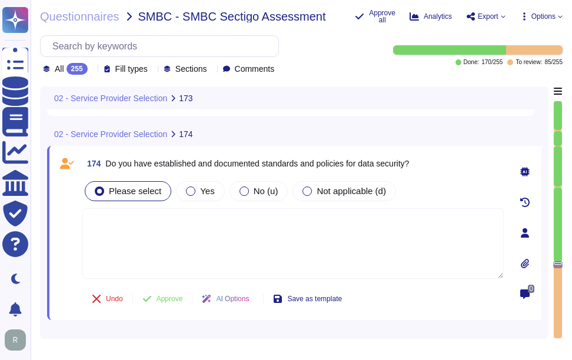
scroll to position [31369, 0]
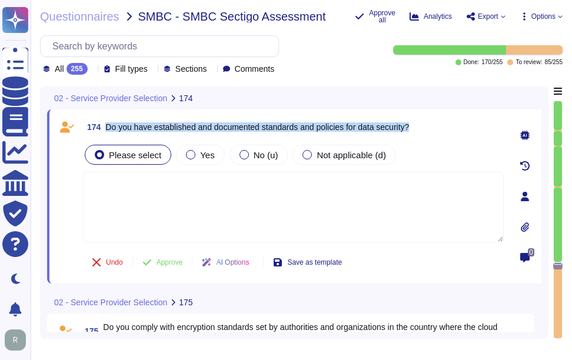
drag, startPoint x: 106, startPoint y: 124, endPoint x: 447, endPoint y: 120, distance: 341.3
click at [447, 120] on div "174 Do you have established and documented standards and policies for data secu…" at bounding box center [292, 126] width 421 height 21
click at [208, 159] on span "Yes" at bounding box center [207, 155] width 14 height 10
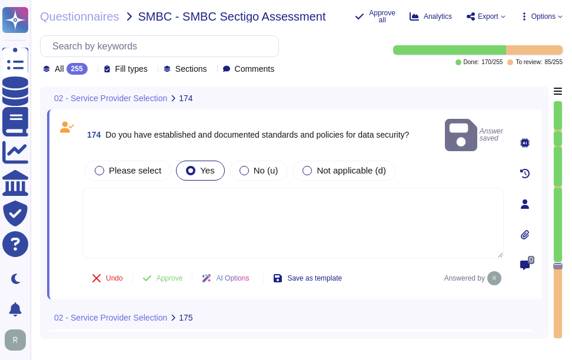
click at [183, 210] on textarea at bounding box center [292, 223] width 421 height 71
paste textarea "Yes, we have established, documented, approved, communicated, applied, evaluate…"
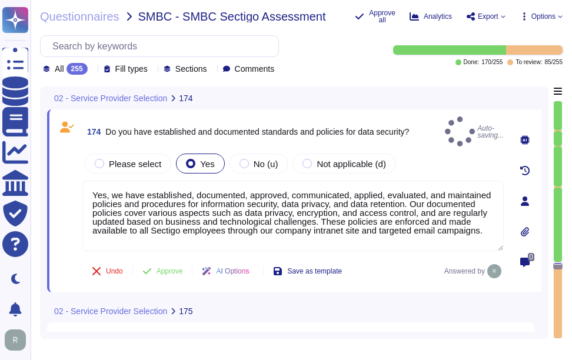
type textarea "Yes, we have established, documented, approved, communicated, applied, evaluate…"
click at [446, 155] on div "Please select Yes No (u) Not applicable (d)" at bounding box center [292, 163] width 421 height 25
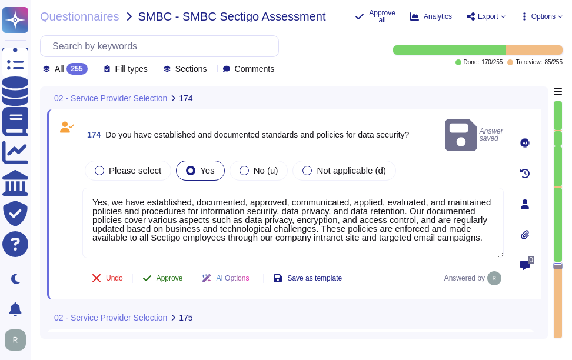
click at [163, 275] on span "Approve" at bounding box center [169, 278] width 26 height 7
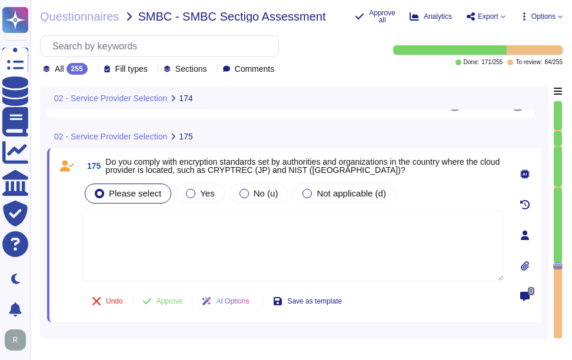
scroll to position [31550, 0]
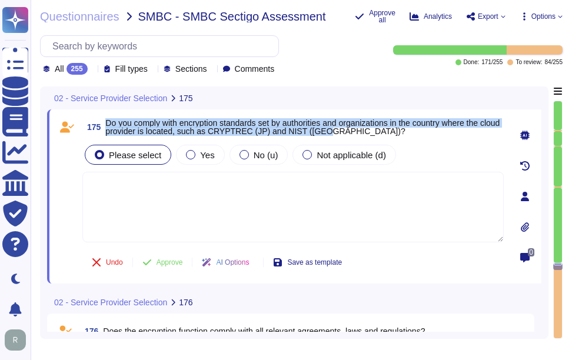
drag, startPoint x: 107, startPoint y: 122, endPoint x: 352, endPoint y: 136, distance: 245.2
click at [352, 136] on span "175 Do you comply with encryption standards set by authorities and organization…" at bounding box center [292, 126] width 421 height 21
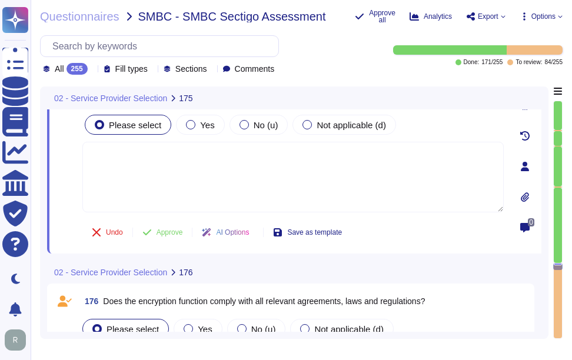
scroll to position [31609, 0]
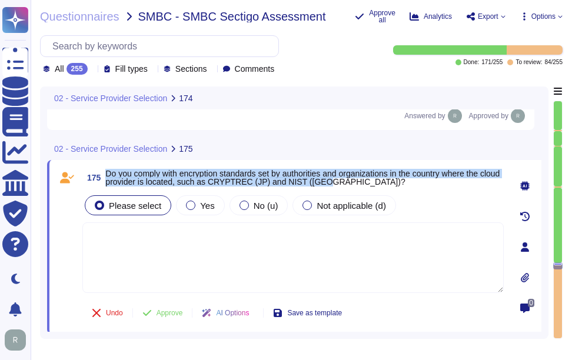
type textarea "Yes, we have established, documented, approved, communicated, applied, evaluate…"
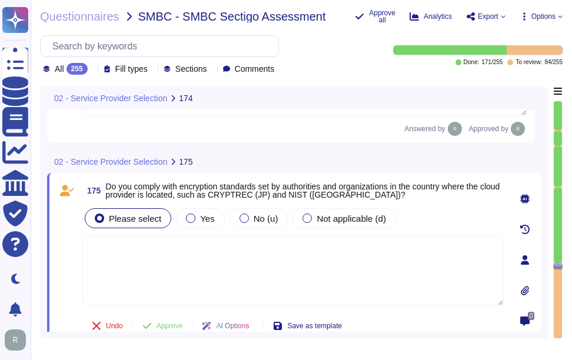
click at [375, 270] on textarea at bounding box center [292, 270] width 421 height 71
paste textarea "Yes, we comply with applicable international and national legislation regarding…"
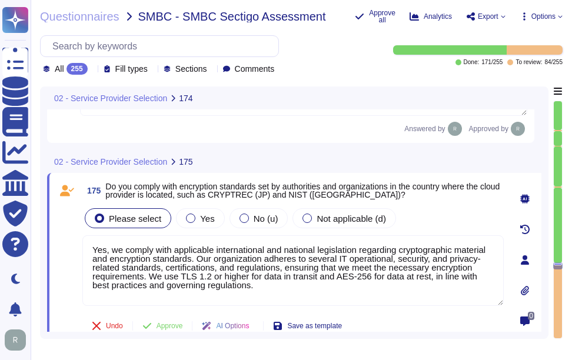
type textarea "Yes, we comply with applicable international and national legislation regarding…"
click at [68, 257] on span at bounding box center [66, 256] width 21 height 101
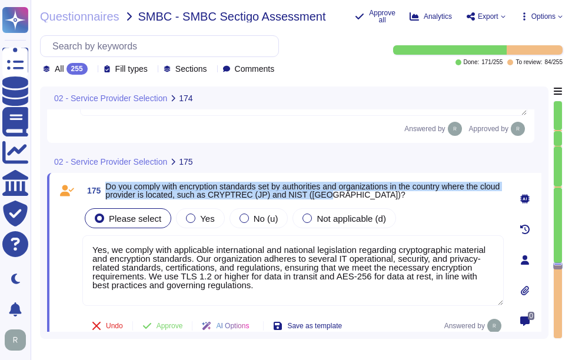
drag, startPoint x: 106, startPoint y: 187, endPoint x: 375, endPoint y: 198, distance: 269.1
click at [375, 198] on span "Do you comply with encryption standards set by authorities and organizations in…" at bounding box center [304, 190] width 398 height 16
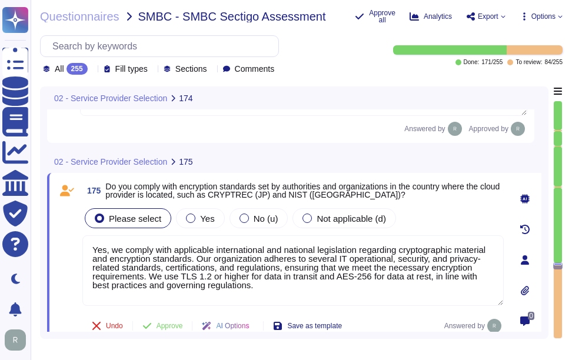
click at [189, 263] on textarea "Yes, we comply with applicable international and national legislation regarding…" at bounding box center [292, 270] width 421 height 71
click at [321, 306] on textarea "Yes, we comply with applicable international and national legislation regarding…" at bounding box center [292, 270] width 421 height 71
click at [207, 215] on span "Yes" at bounding box center [207, 219] width 14 height 10
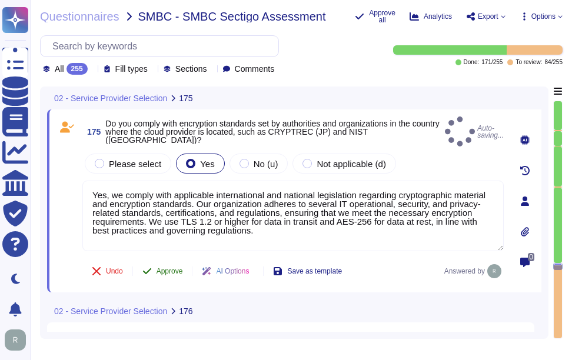
click at [166, 259] on button "Approve" at bounding box center [162, 271] width 59 height 24
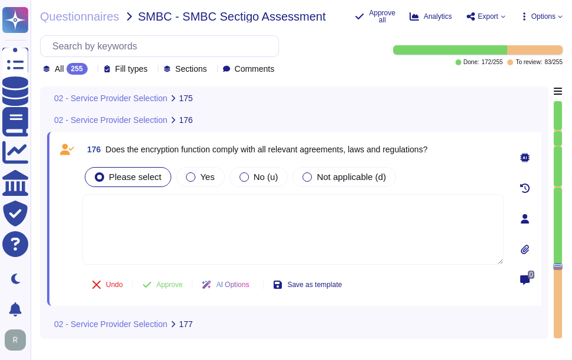
scroll to position [31730, 0]
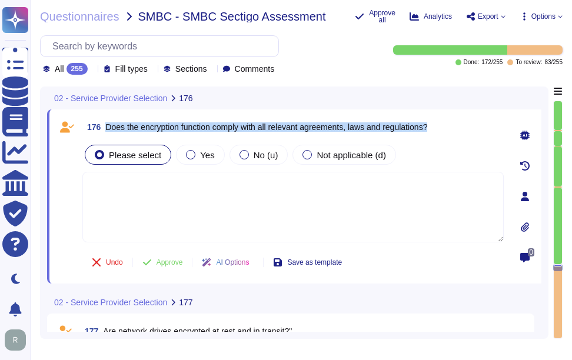
drag, startPoint x: 105, startPoint y: 126, endPoint x: 449, endPoint y: 130, distance: 343.6
click at [449, 130] on div "176 Does the encryption function comply with all relevant agreements, laws and …" at bounding box center [292, 126] width 421 height 21
click at [200, 158] on span "Yes" at bounding box center [207, 155] width 14 height 10
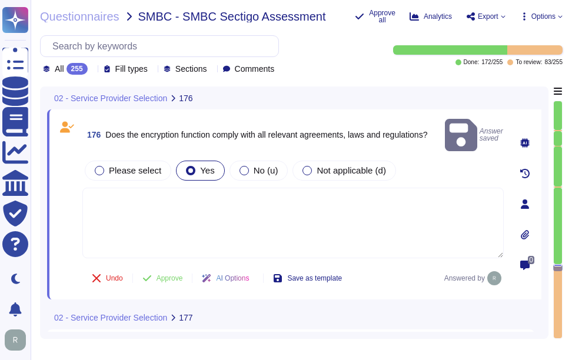
click at [279, 204] on textarea at bounding box center [292, 223] width 421 height 71
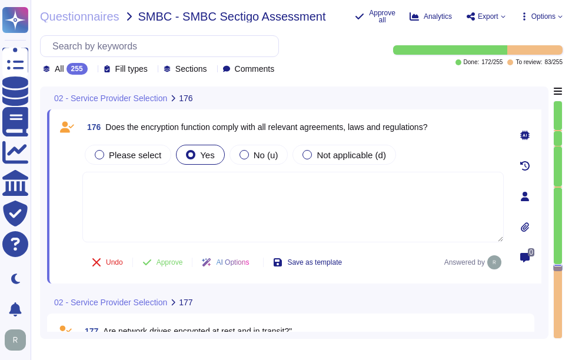
click at [279, 204] on textarea at bounding box center [292, 207] width 421 height 71
paste textarea "Yes, the encryption function complies with all relevant agreements, laws, and r…"
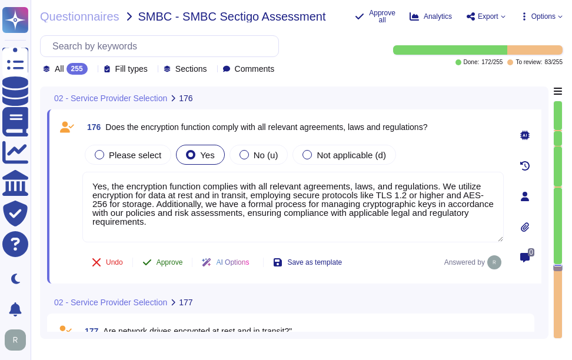
type textarea "Yes, the encryption function complies with all relevant agreements, laws, and r…"
click at [159, 259] on span "Approve" at bounding box center [169, 262] width 26 height 7
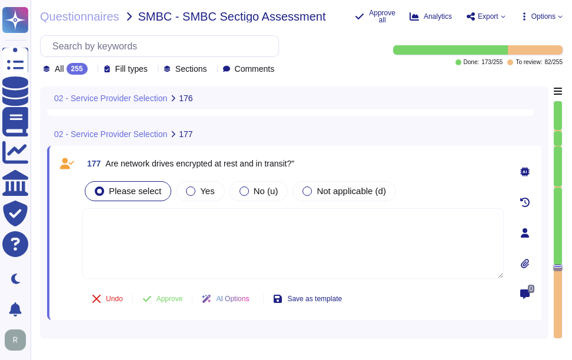
scroll to position [31914, 0]
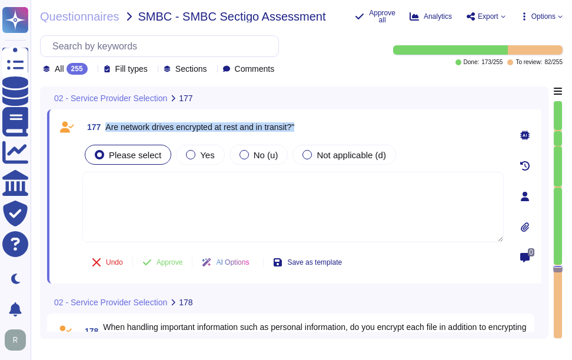
drag, startPoint x: 108, startPoint y: 126, endPoint x: 341, endPoint y: 123, distance: 233.0
click at [341, 123] on div "177 Are network drives encrypted at rest and in transit?"" at bounding box center [292, 126] width 421 height 21
click at [195, 155] on label "Yes" at bounding box center [200, 154] width 28 height 9
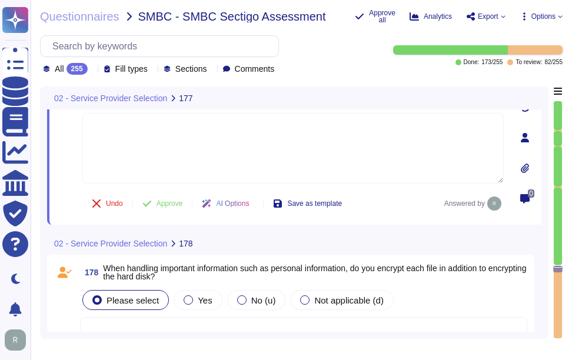
type textarea "Please answer ⇒"
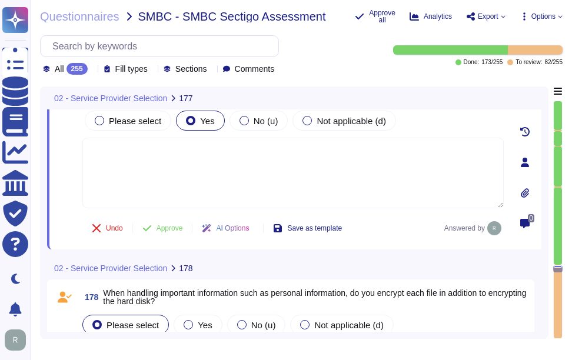
scroll to position [31973, 0]
type textarea "Please answer ⇒"
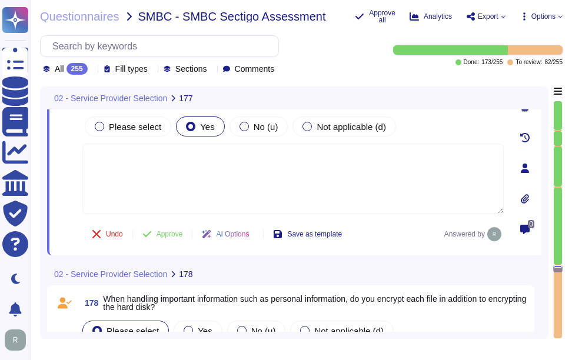
scroll to position [31914, 0]
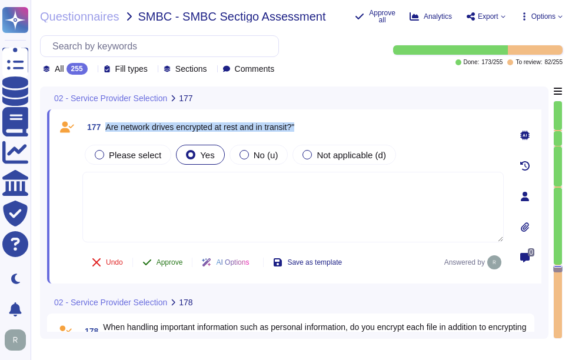
click at [177, 265] on span "Approve" at bounding box center [169, 262] width 26 height 7
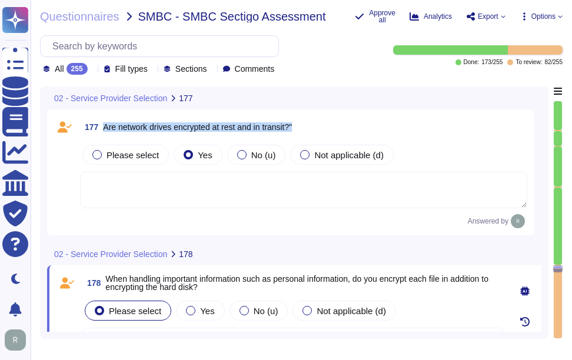
type textarea "Please answer ⇒"
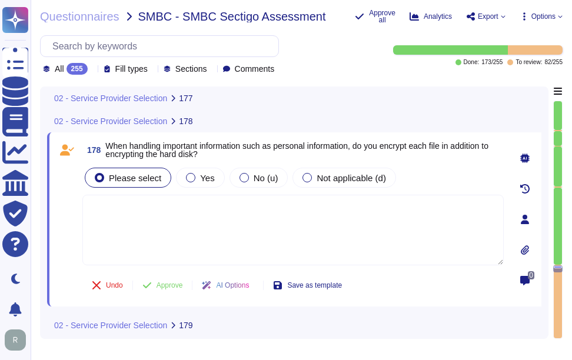
scroll to position [32063, 0]
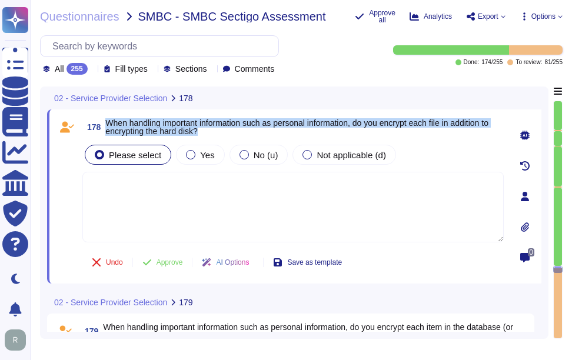
drag, startPoint x: 108, startPoint y: 121, endPoint x: 244, endPoint y: 131, distance: 136.2
click at [244, 131] on span "When handling important information such as personal information, do you encryp…" at bounding box center [304, 127] width 398 height 16
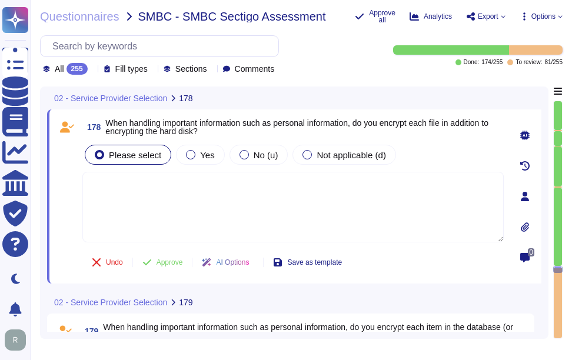
click at [99, 195] on textarea at bounding box center [292, 207] width 421 height 71
paste textarea "Yes, we encrypt sensitive data at rest using AES-256, which includes all custom…"
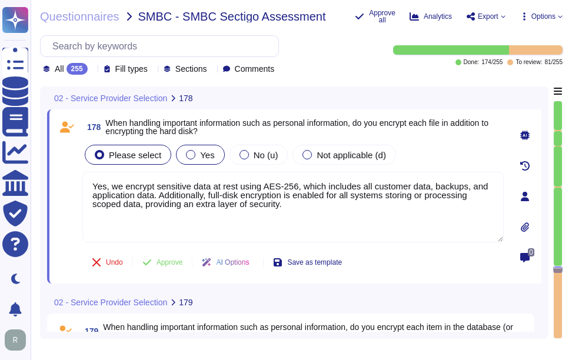
type textarea "Yes, we encrypt sensitive data at rest using AES-256, which includes all custom…"
click at [195, 154] on label "Yes" at bounding box center [200, 154] width 28 height 9
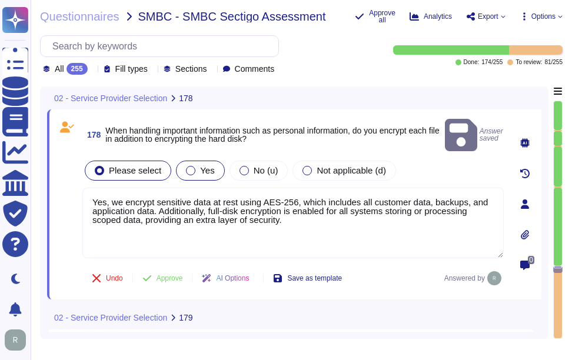
click at [195, 166] on label "Yes" at bounding box center [200, 170] width 28 height 9
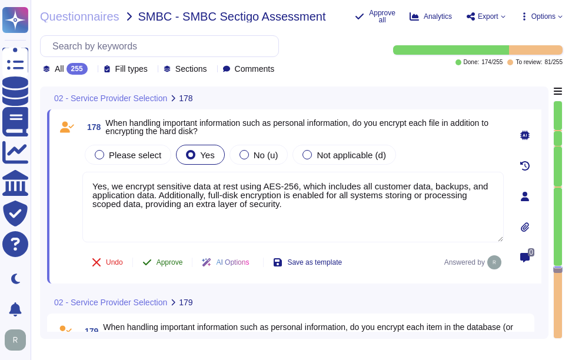
click at [162, 264] on span "Approve" at bounding box center [169, 262] width 26 height 7
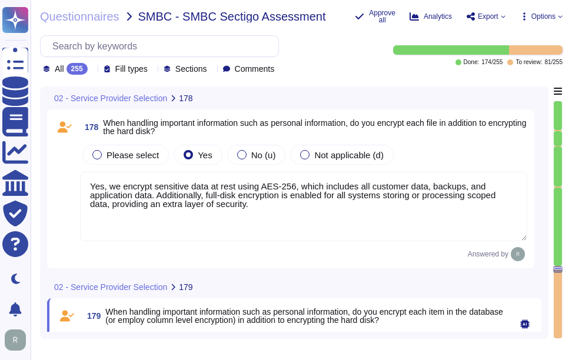
type textarea "Please answer ⇒"
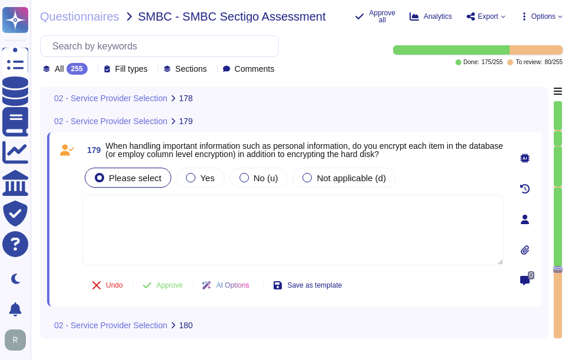
scroll to position [32245, 0]
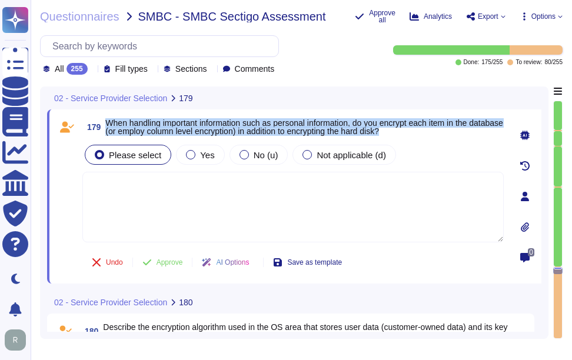
drag, startPoint x: 108, startPoint y: 121, endPoint x: 446, endPoint y: 135, distance: 338.6
click at [446, 135] on span "When handling important information such as personal information, do you encryp…" at bounding box center [304, 127] width 398 height 16
click at [200, 154] on span "Yes" at bounding box center [207, 155] width 14 height 10
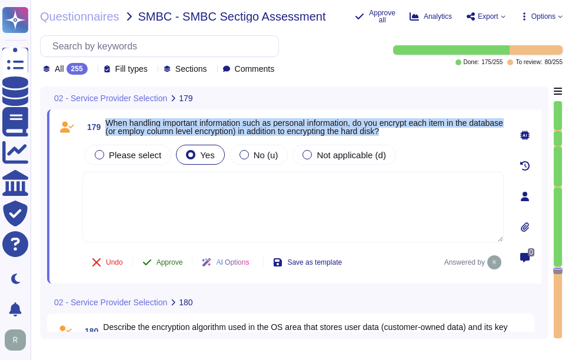
click at [168, 264] on span "Approve" at bounding box center [169, 262] width 26 height 7
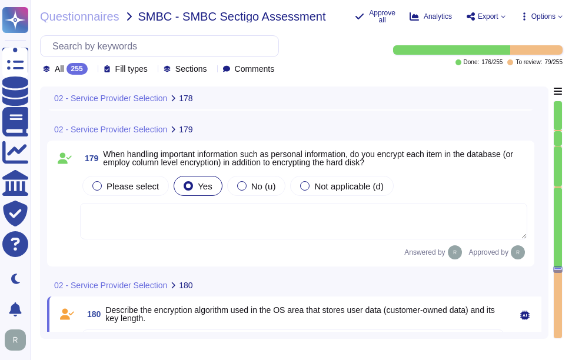
type textarea "Yes, we encrypt sensitive data at rest using AES-256, which includes all custom…"
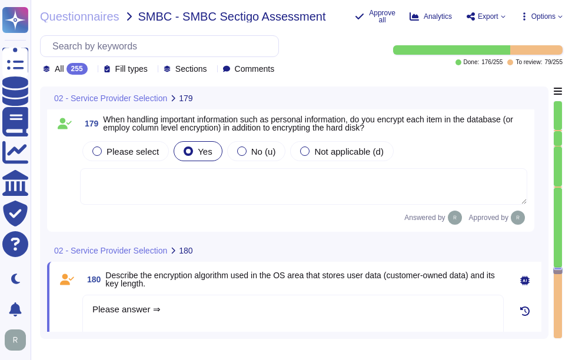
type textarea "Please answer ⇒"
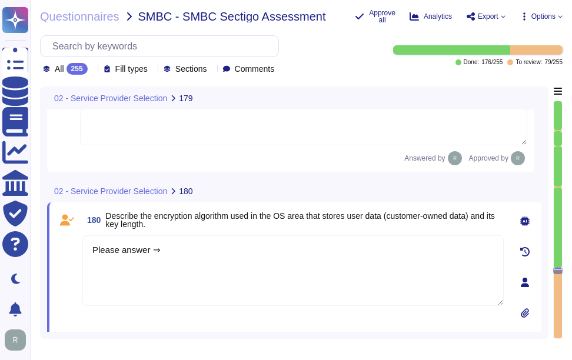
scroll to position [32311, 0]
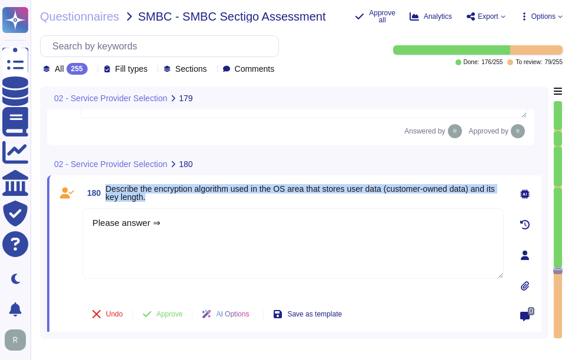
drag, startPoint x: 106, startPoint y: 187, endPoint x: 259, endPoint y: 196, distance: 153.3
click at [259, 196] on span "Describe the encryption algorithm used in the OS area that stores user data (cu…" at bounding box center [304, 193] width 398 height 16
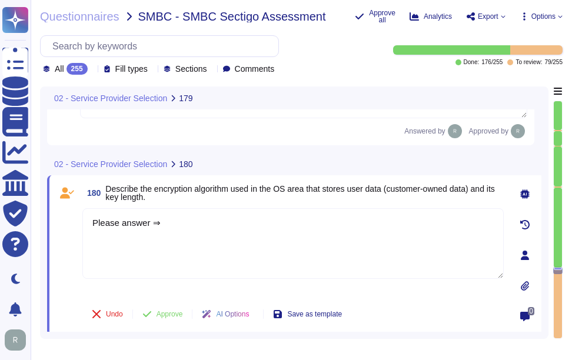
drag, startPoint x: 163, startPoint y: 218, endPoint x: 52, endPoint y: 221, distance: 110.6
click at [52, 221] on div "180 Describe the encryption algorithm used in the OS area that stores user data…" at bounding box center [294, 255] width 494 height 160
paste textarea "The encryption algorithm used for customer data at rest is AES-256, which utili…"
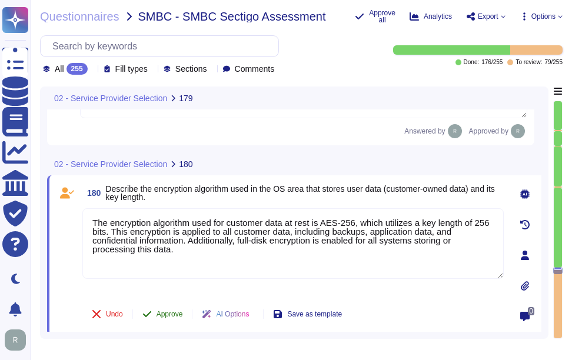
type textarea "The encryption algorithm used for customer data at rest is AES-256, which utili…"
click at [167, 311] on span "Approve" at bounding box center [169, 314] width 26 height 7
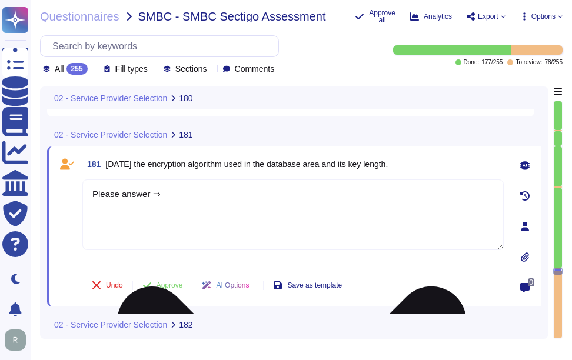
scroll to position [32525, 0]
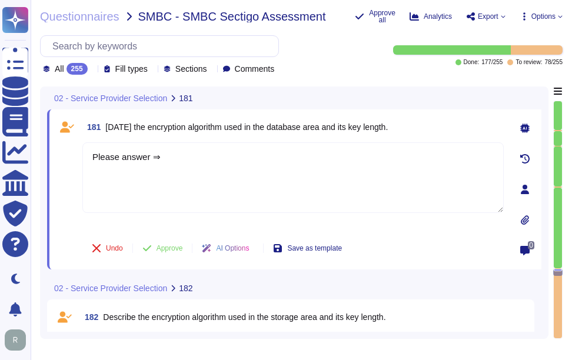
drag, startPoint x: 108, startPoint y: 125, endPoint x: 408, endPoint y: 122, distance: 300.1
click at [408, 122] on div "181 Describe the encryption algorithm used in the database area and its key len…" at bounding box center [292, 126] width 421 height 21
drag, startPoint x: 173, startPoint y: 151, endPoint x: 51, endPoint y: 150, distance: 121.8
click at [51, 150] on div "181 Describe the encryption algorithm used in the database area and its key len…" at bounding box center [294, 189] width 494 height 160
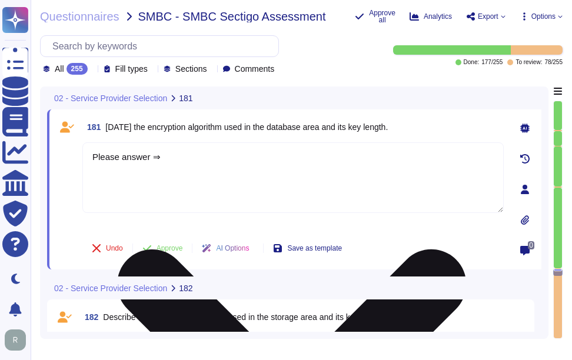
paste textarea "Data at rest is protected using the AES-256 encryption algorithm, which utilize…"
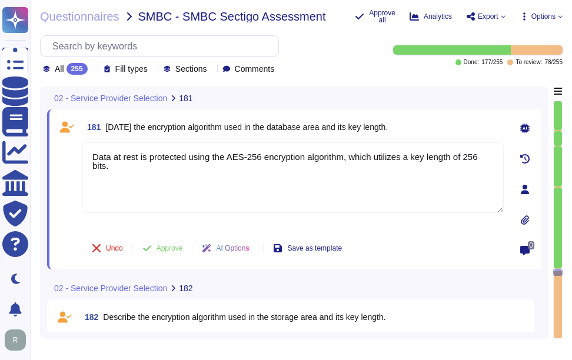
type textarea "Data at rest is protected using the AES-256 encryption algorithm, which utilize…"
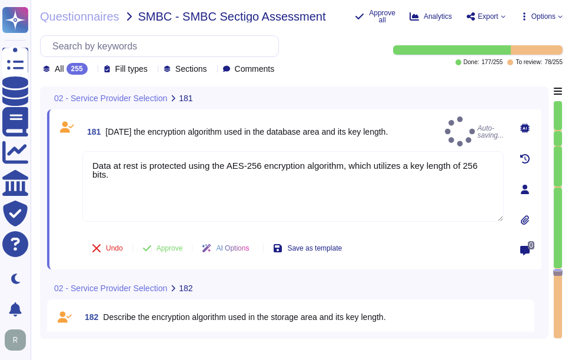
click at [427, 121] on div "181 Describe the encryption algorithm used in the database area and its key len…" at bounding box center [292, 131] width 421 height 30
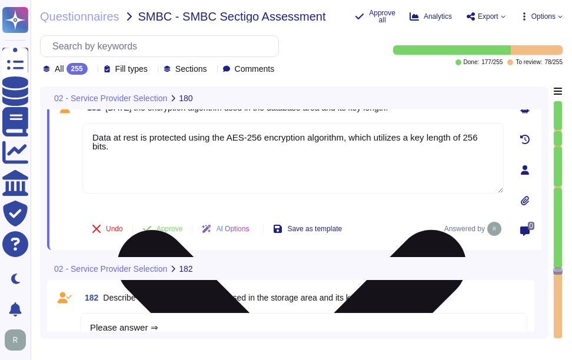
type textarea "The encryption algorithm used for customer data at rest is AES-256, which utili…"
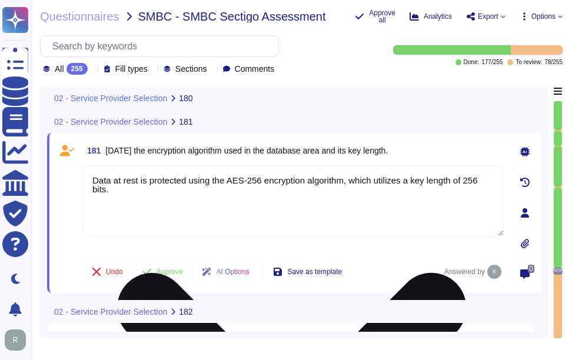
scroll to position [32500, 0]
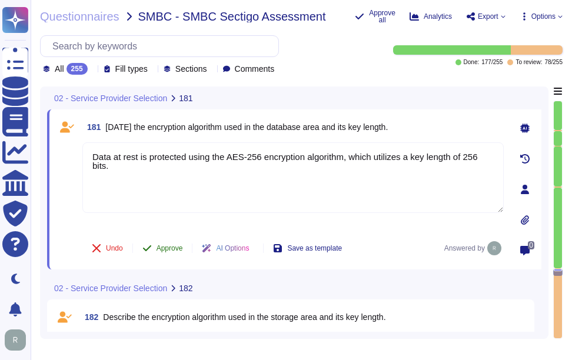
click at [167, 248] on span "Approve" at bounding box center [169, 248] width 26 height 7
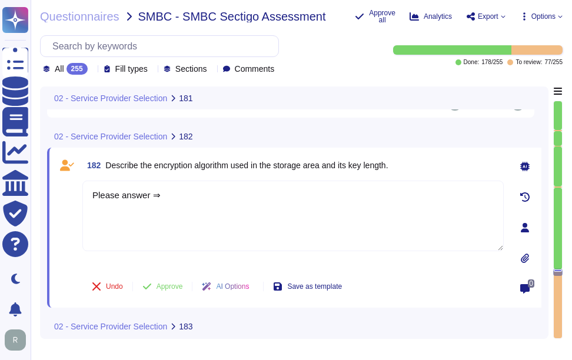
scroll to position [32655, 0]
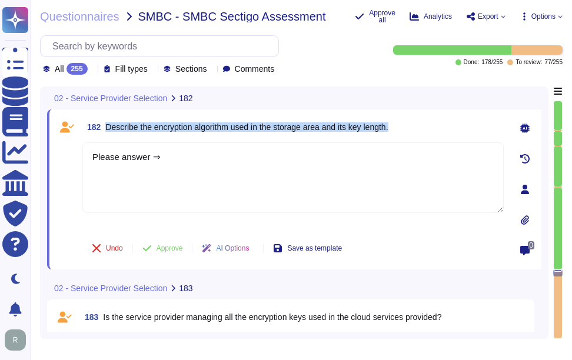
drag, startPoint x: 107, startPoint y: 125, endPoint x: 419, endPoint y: 126, distance: 312.4
click at [419, 126] on div "182 Describe the encryption algorithm used in the storage area and its key leng…" at bounding box center [292, 126] width 421 height 21
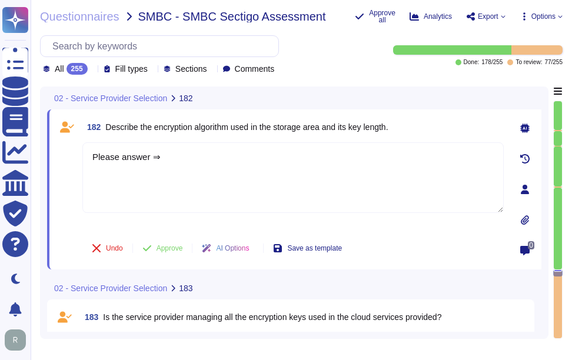
drag, startPoint x: 166, startPoint y: 158, endPoint x: 69, endPoint y: 144, distance: 97.5
click at [69, 144] on div "182 Describe the encryption algorithm used in the storage area and its key leng…" at bounding box center [279, 189] width 447 height 146
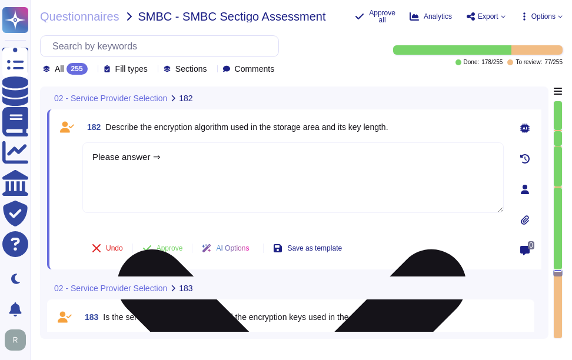
paste textarea "The encryption algorithm used in the storage area is AES-256, which utilizes a …"
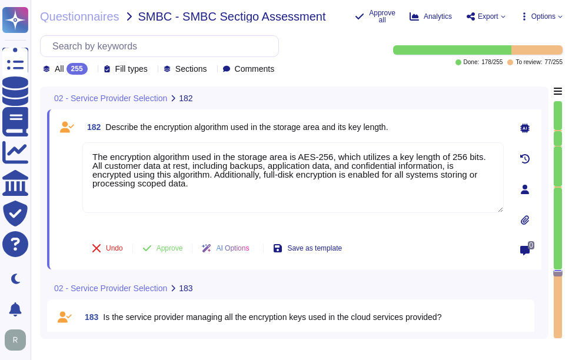
type textarea "The encryption algorithm used in the storage area is AES-256, which utilizes a …"
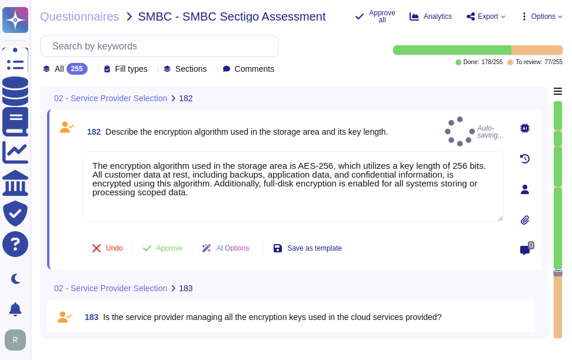
click at [413, 125] on div "182 Describe the encryption algorithm used in the storage area and its key leng…" at bounding box center [292, 131] width 421 height 30
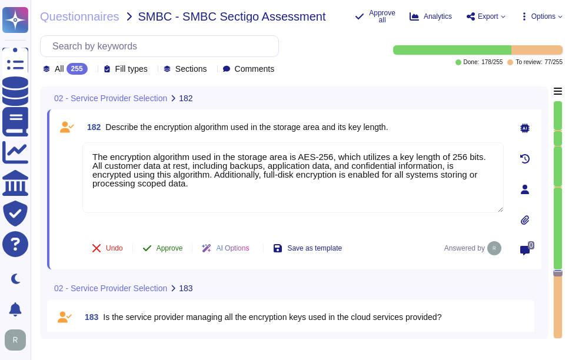
click at [171, 245] on span "Approve" at bounding box center [169, 248] width 26 height 7
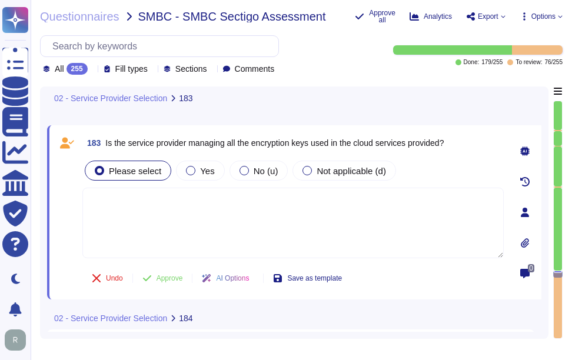
scroll to position [32810, 0]
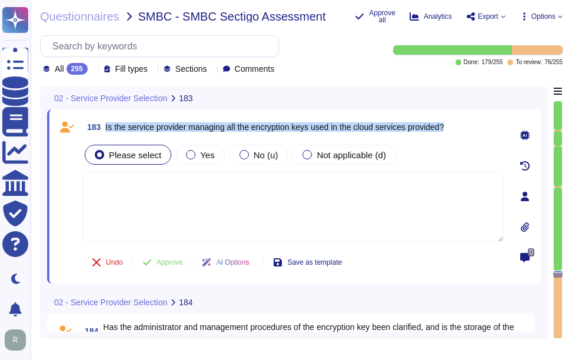
drag, startPoint x: 107, startPoint y: 127, endPoint x: 463, endPoint y: 128, distance: 355.9
click at [463, 128] on div "183 Is the service provider managing all the encryption keys used in the cloud …" at bounding box center [292, 126] width 421 height 21
click at [221, 125] on span "Is the service provider managing all the encryption keys used in the cloud serv…" at bounding box center [274, 126] width 338 height 9
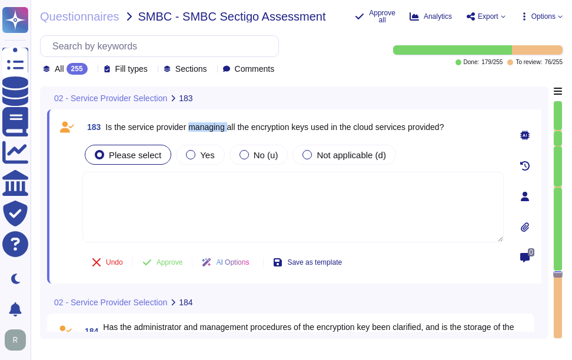
click at [221, 125] on span "Is the service provider managing all the encryption keys used in the cloud serv…" at bounding box center [274, 126] width 338 height 9
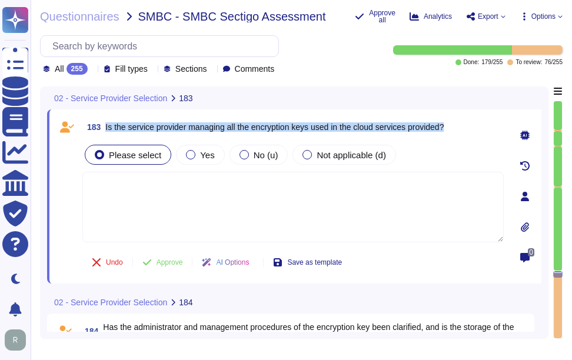
click at [221, 125] on span "Is the service provider managing all the encryption keys used in the cloud serv…" at bounding box center [274, 126] width 338 height 9
click at [202, 158] on span "Yes" at bounding box center [207, 155] width 14 height 10
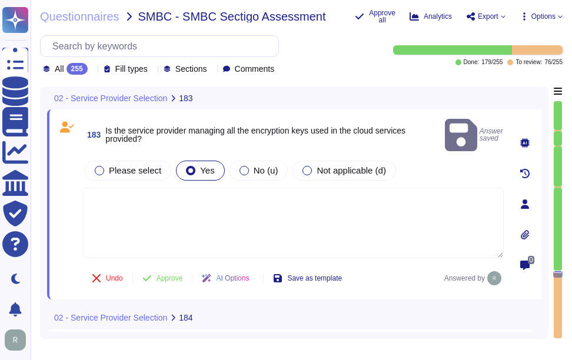
click at [313, 242] on textarea at bounding box center [292, 223] width 421 height 71
paste textarea "Customers are responsible for managing their own keys. However, they may elect …"
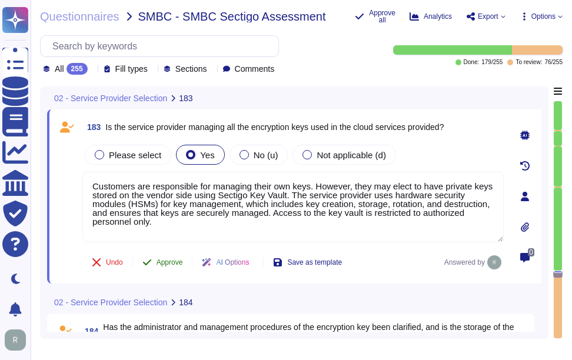
type textarea "Customers are responsible for managing their own keys. However, they may elect …"
click at [167, 263] on span "Approve" at bounding box center [169, 262] width 26 height 7
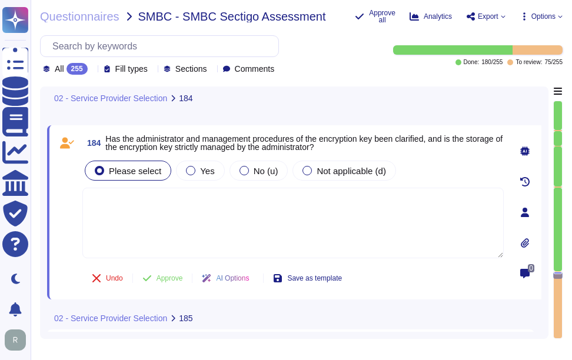
scroll to position [32994, 0]
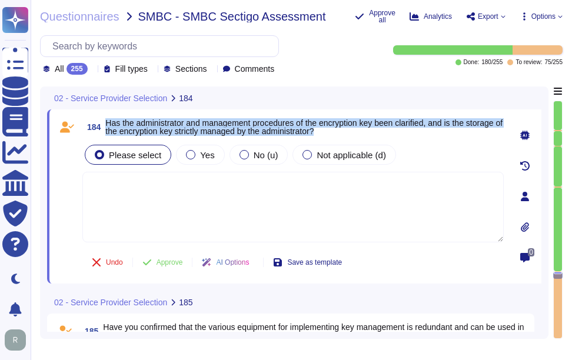
drag, startPoint x: 106, startPoint y: 122, endPoint x: 395, endPoint y: 136, distance: 289.2
click at [395, 136] on span "184 Has the administrator and management procedures of the encryption key been …" at bounding box center [292, 126] width 421 height 21
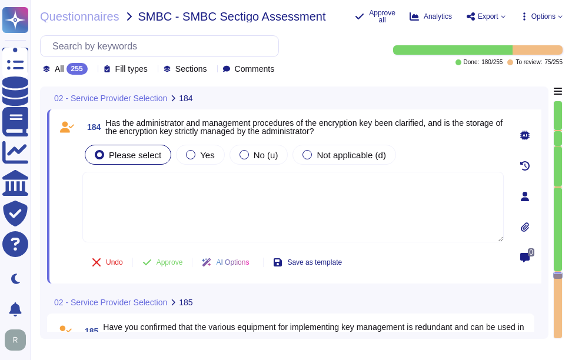
click at [336, 228] on textarea at bounding box center [292, 207] width 421 height 71
paste textarea "Yes, the administrator and management procedures of the encryption key have bee…"
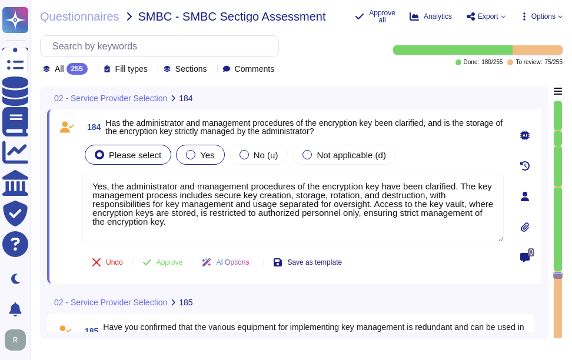
type textarea "Yes, the administrator and management procedures of the encryption key have bee…"
click at [194, 161] on div "Yes" at bounding box center [200, 155] width 48 height 20
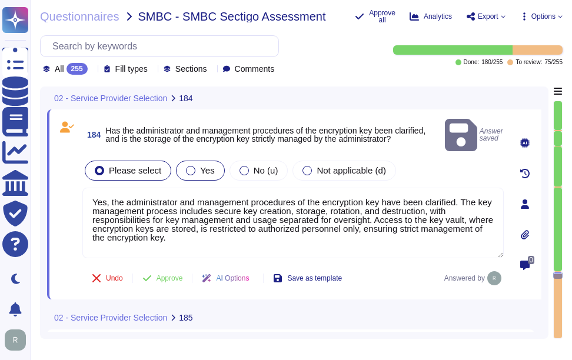
click at [200, 165] on span "Yes" at bounding box center [207, 170] width 14 height 10
click at [175, 275] on span "Approve" at bounding box center [169, 278] width 26 height 7
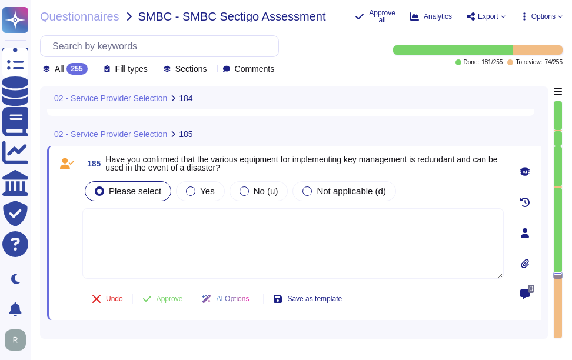
scroll to position [33178, 0]
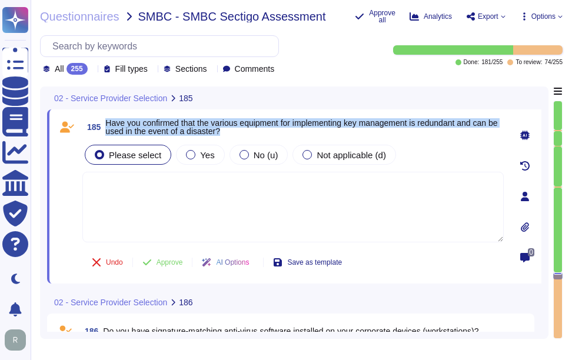
drag, startPoint x: 108, startPoint y: 119, endPoint x: 254, endPoint y: 131, distance: 146.3
click at [254, 131] on span "Have you confirmed that the various equipment for implementing key management i…" at bounding box center [304, 127] width 398 height 16
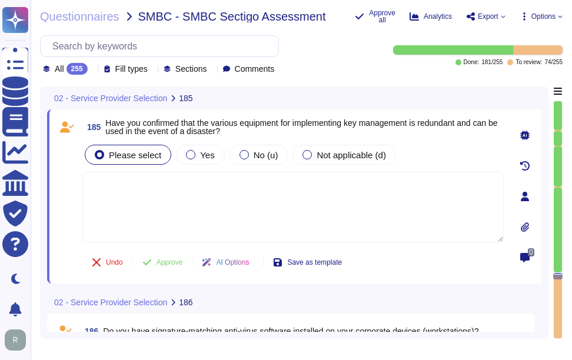
click at [248, 259] on span "AI Options" at bounding box center [232, 262] width 33 height 7
click at [157, 183] on textarea at bounding box center [292, 207] width 421 height 71
paste textarea "Yes, we maintain redundant, synchronized data centers in [GEOGRAPHIC_DATA], [US…"
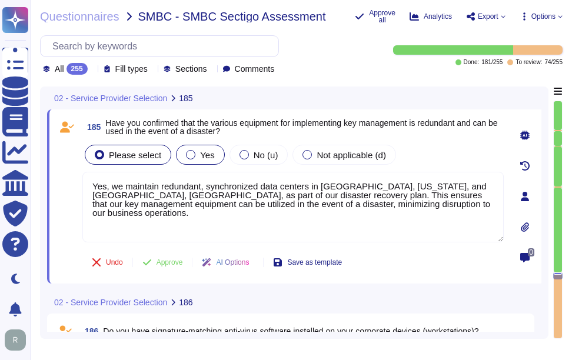
type textarea "Yes, we maintain redundant, synchronized data centers in [GEOGRAPHIC_DATA], [US…"
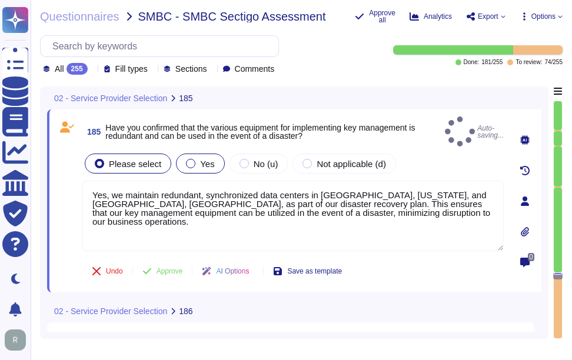
click at [202, 159] on span "Yes" at bounding box center [207, 164] width 14 height 10
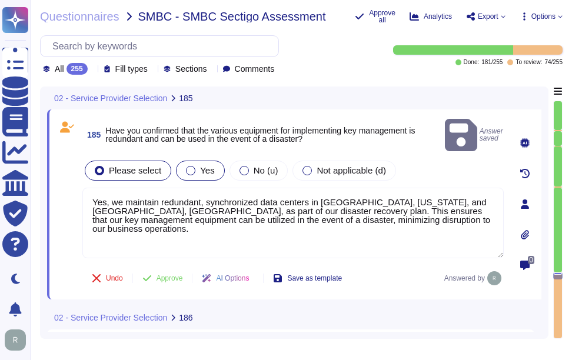
click at [195, 161] on div "Yes" at bounding box center [200, 171] width 48 height 20
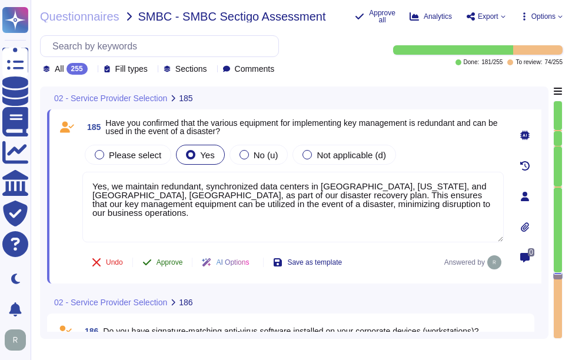
click at [161, 264] on span "Approve" at bounding box center [169, 262] width 26 height 7
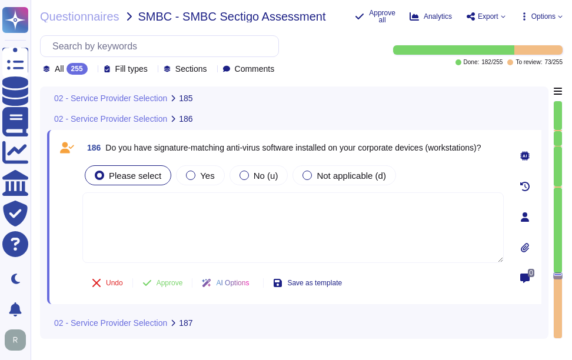
scroll to position [33362, 0]
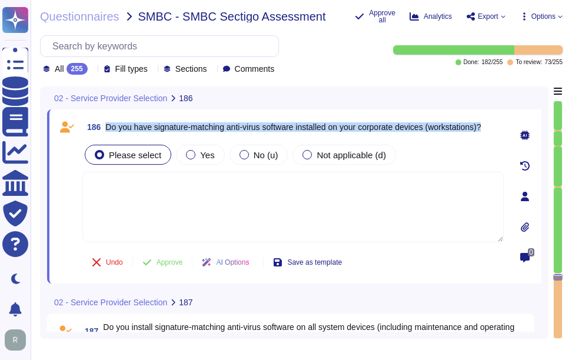
drag, startPoint x: 106, startPoint y: 125, endPoint x: 495, endPoint y: 129, distance: 388.9
click at [495, 129] on div "186 Do you have signature-matching anti-virus software installed on your corpor…" at bounding box center [292, 126] width 421 height 21
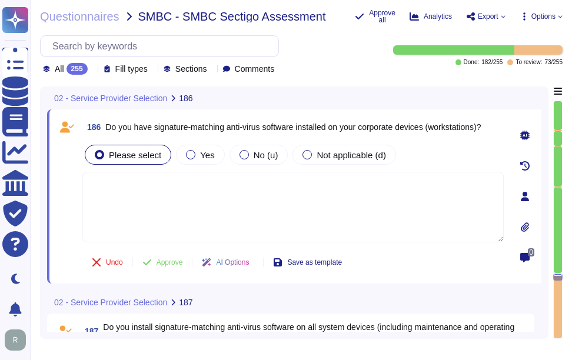
click at [176, 195] on textarea at bounding box center [292, 207] width 421 height 71
paste textarea "Yes, we have signature-matching anti-virus software installed on all corporate …"
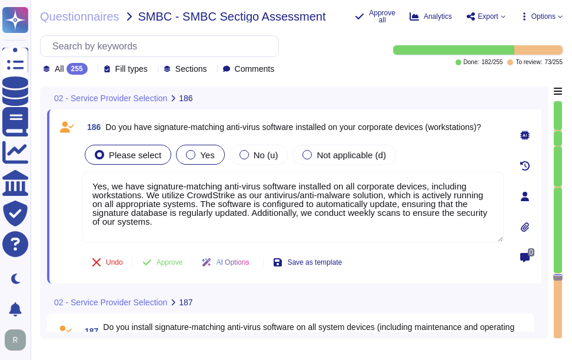
type textarea "Yes, we have signature-matching anti-virus software installed on all corporate …"
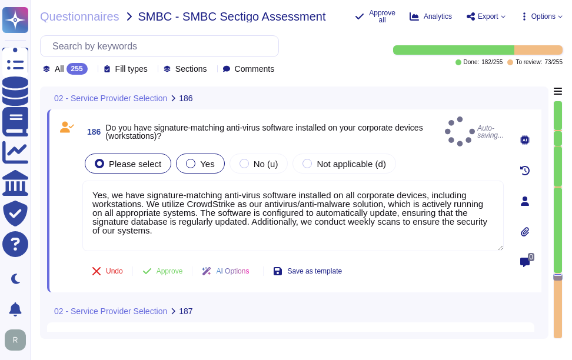
click at [204, 159] on span "Yes" at bounding box center [207, 164] width 14 height 10
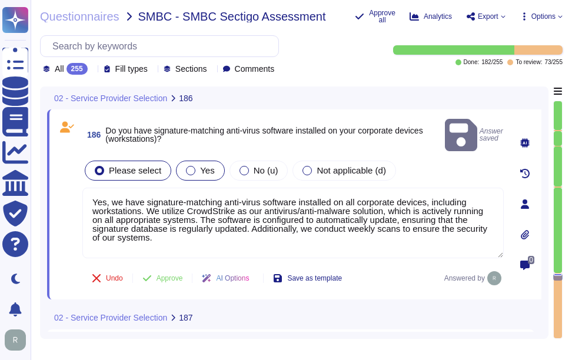
click at [196, 166] on label "Yes" at bounding box center [200, 170] width 28 height 9
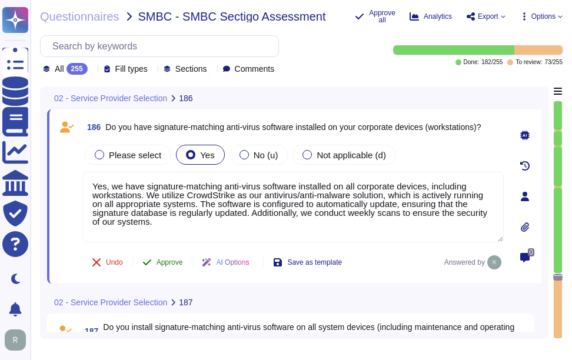
click at [172, 265] on span "Approve" at bounding box center [169, 262] width 26 height 7
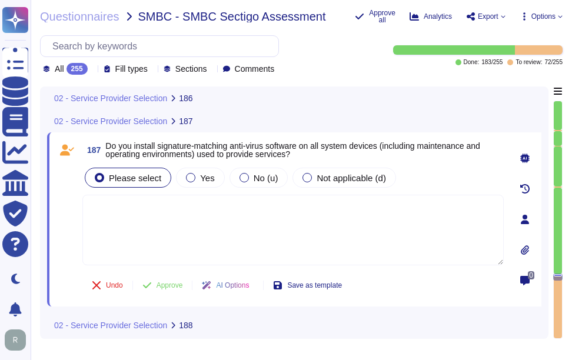
scroll to position [33544, 0]
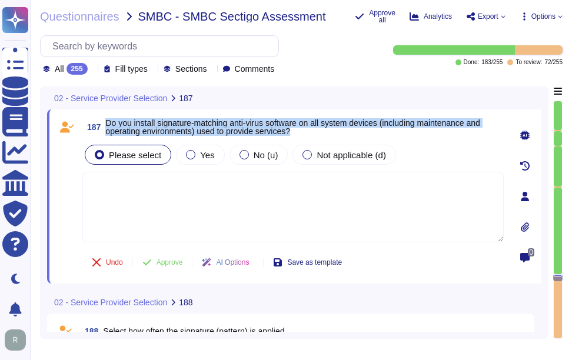
drag, startPoint x: 106, startPoint y: 122, endPoint x: 321, endPoint y: 132, distance: 215.0
click at [321, 132] on span "Do you install signature-matching anti-virus software on all system devices (in…" at bounding box center [304, 127] width 398 height 16
click at [209, 155] on span "Yes" at bounding box center [207, 155] width 14 height 10
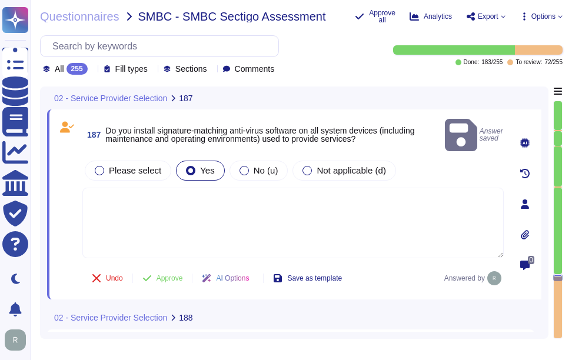
click at [276, 211] on textarea at bounding box center [292, 223] width 421 height 71
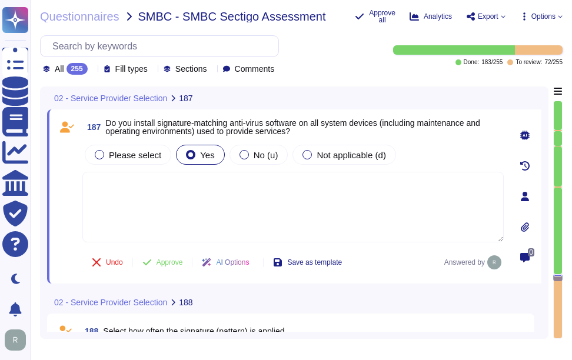
paste textarea "Yes, we install signature-matching anti-virus software on all appropriate syste…"
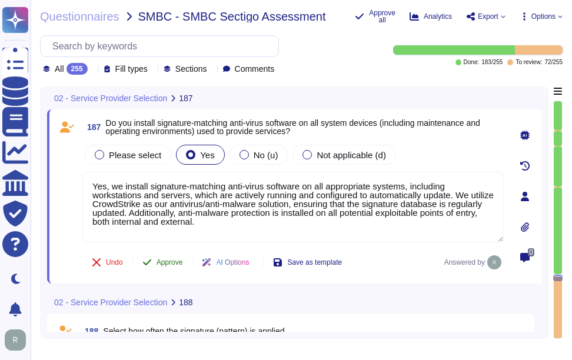
type textarea "Yes, we install signature-matching anti-virus software on all appropriate syste…"
click at [180, 255] on button "Approve" at bounding box center [162, 263] width 59 height 24
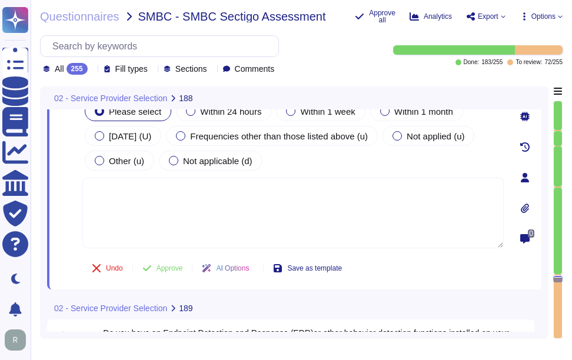
scroll to position [33693, 0]
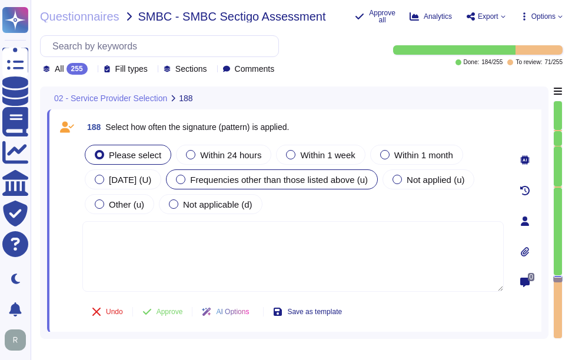
click at [303, 175] on span "Frequencies other than those listed above (u)" at bounding box center [279, 180] width 178 height 10
click at [219, 272] on textarea at bounding box center [292, 256] width 421 height 71
paste textarea "Yes, we install signature-matching anti-virus software on all appropriate syste…"
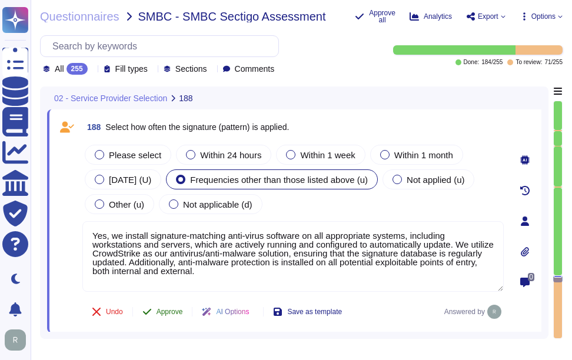
type textarea "Yes, we install signature-matching anti-virus software on all appropriate syste…"
click at [165, 309] on span "Approve" at bounding box center [169, 311] width 26 height 7
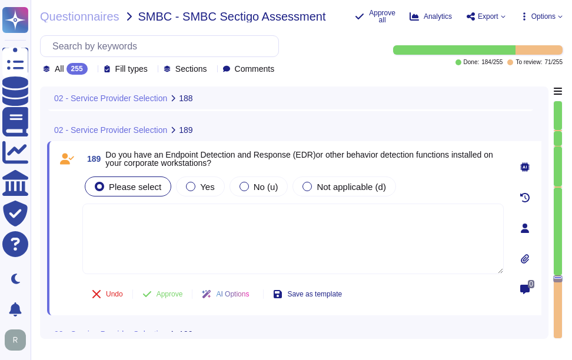
type textarea "Please answer ⇒"
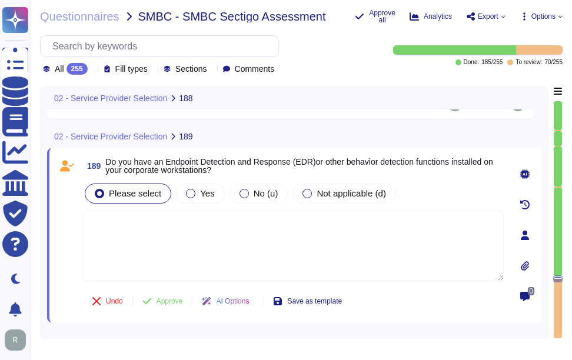
scroll to position [33924, 0]
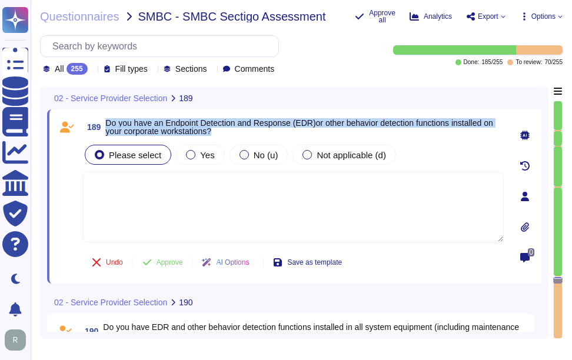
drag, startPoint x: 107, startPoint y: 123, endPoint x: 244, endPoint y: 139, distance: 137.5
click at [244, 139] on div "189 Do you have an Endpoint Detection and Response (EDR)or other behavior detec…" at bounding box center [279, 196] width 447 height 160
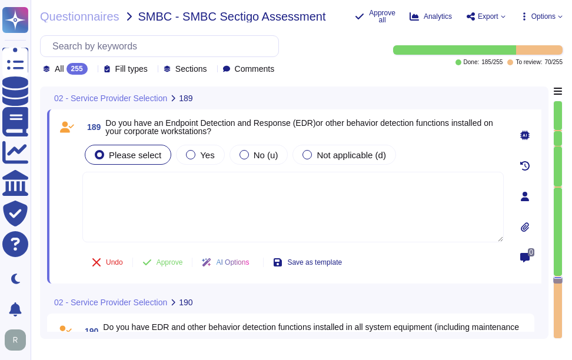
click at [92, 70] on icon at bounding box center [92, 70] width 0 height 0
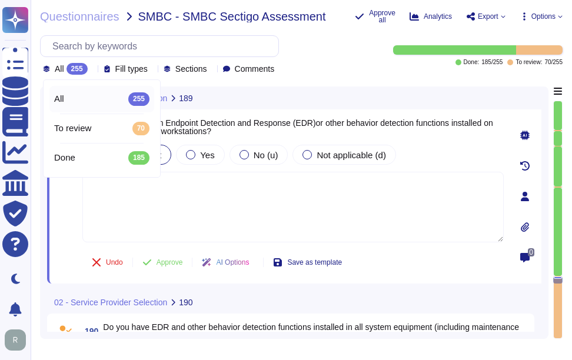
click at [92, 70] on icon at bounding box center [92, 70] width 0 height 0
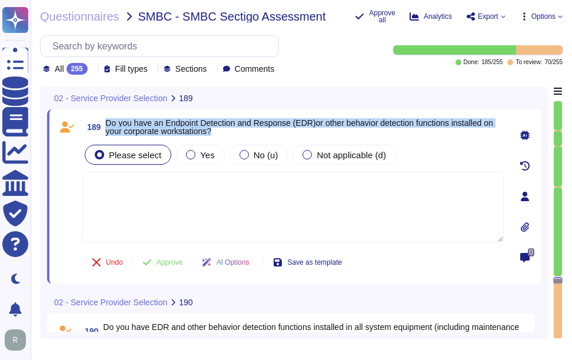
drag, startPoint x: 106, startPoint y: 121, endPoint x: 223, endPoint y: 134, distance: 117.2
click at [223, 134] on span "Do you have an Endpoint Detection and Response (EDR)or other behavior detection…" at bounding box center [304, 127] width 398 height 16
drag, startPoint x: 223, startPoint y: 134, endPoint x: 185, endPoint y: 148, distance: 40.6
click at [185, 148] on div "Yes" at bounding box center [200, 155] width 48 height 20
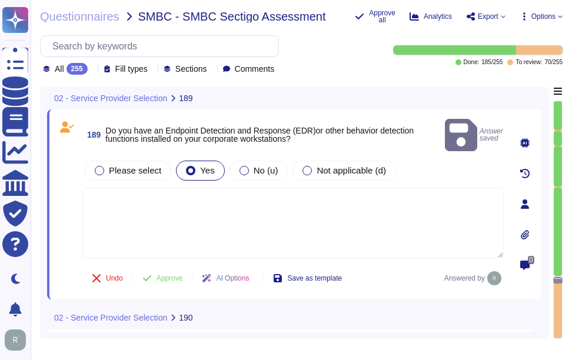
click at [189, 214] on textarea at bounding box center [292, 223] width 421 height 71
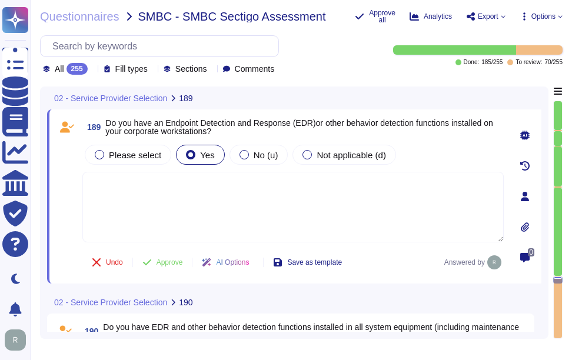
paste textarea "Yes, we operate an Endpoint Detection & Response (EDR) solution using CrowdStri…"
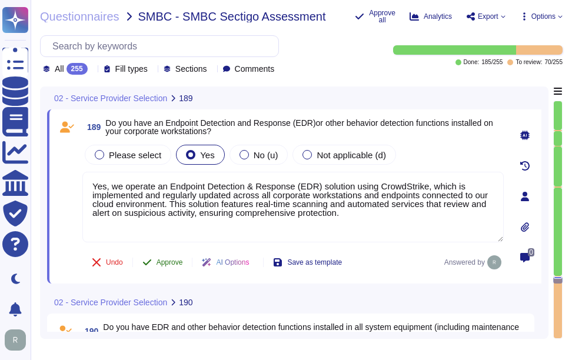
type textarea "Yes, we operate an Endpoint Detection & Response (EDR) solution using CrowdStri…"
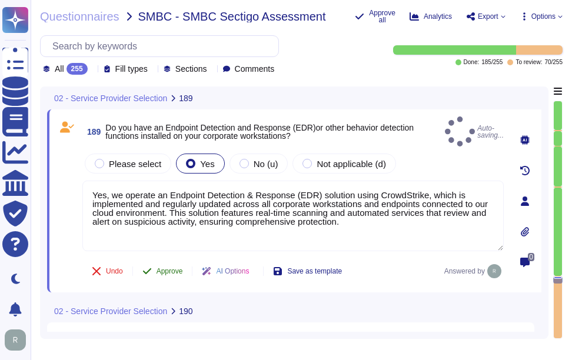
click at [160, 268] on span "Approve" at bounding box center [169, 271] width 26 height 7
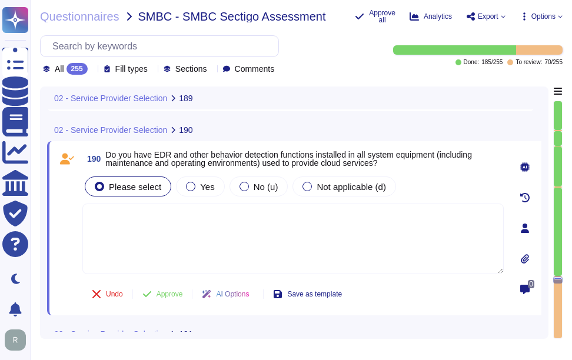
type textarea "Please answer ⇒"
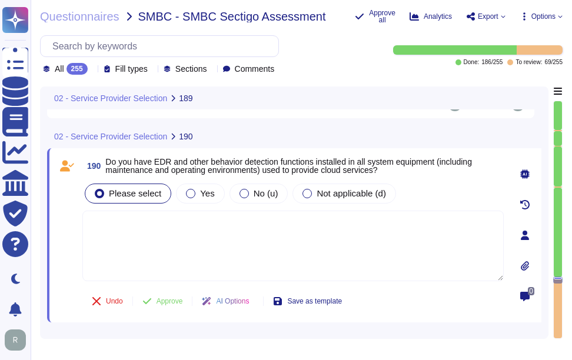
scroll to position [34106, 0]
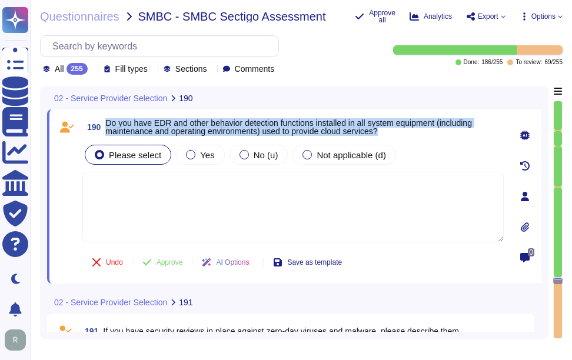
drag, startPoint x: 106, startPoint y: 120, endPoint x: 411, endPoint y: 133, distance: 305.0
click at [411, 133] on span "Do you have EDR and other behavior detection functions installed in all system …" at bounding box center [304, 127] width 398 height 16
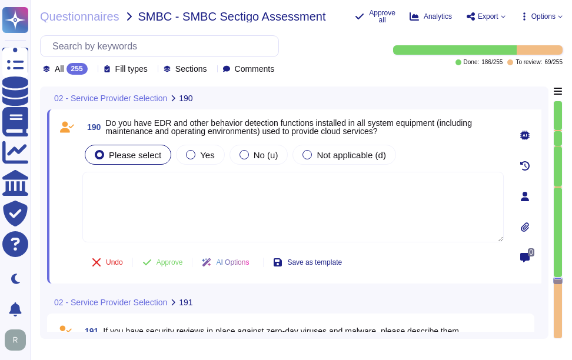
click at [192, 208] on textarea at bounding box center [292, 207] width 421 height 71
paste textarea "Yes, we operate an Endpoint Detection & Response (EDR) solution using CrowdStri…"
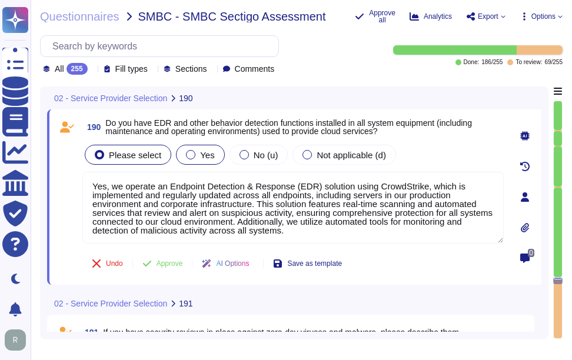
type textarea "Yes, we operate an Endpoint Detection & Response (EDR) solution using CrowdStri…"
click at [209, 158] on div "Yes" at bounding box center [200, 155] width 48 height 20
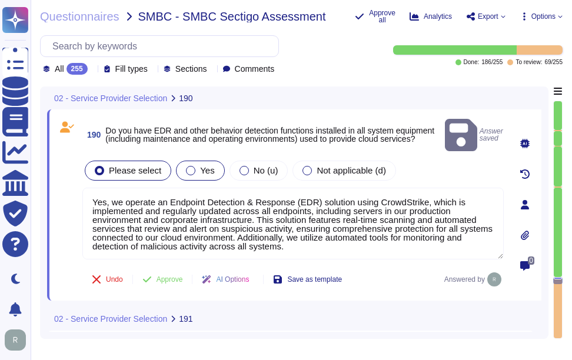
click at [195, 166] on label "Yes" at bounding box center [200, 170] width 28 height 9
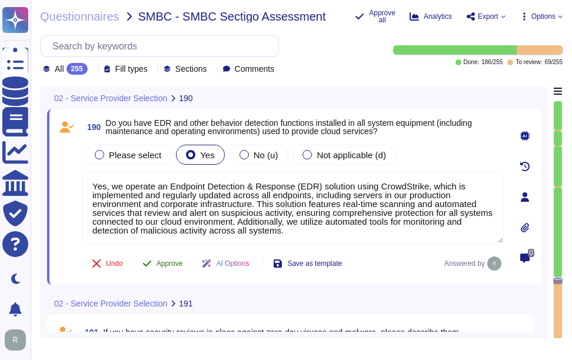
click at [168, 261] on span "Approve" at bounding box center [169, 263] width 26 height 7
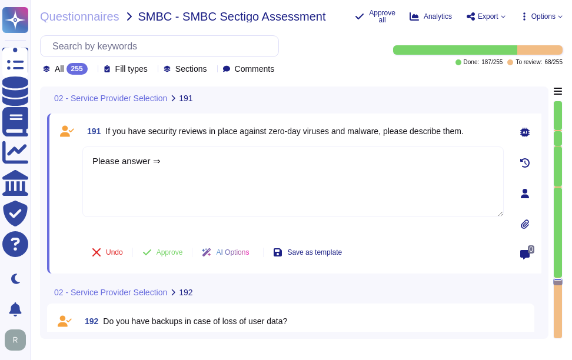
scroll to position [34290, 0]
type textarea "Please answer ⇒"
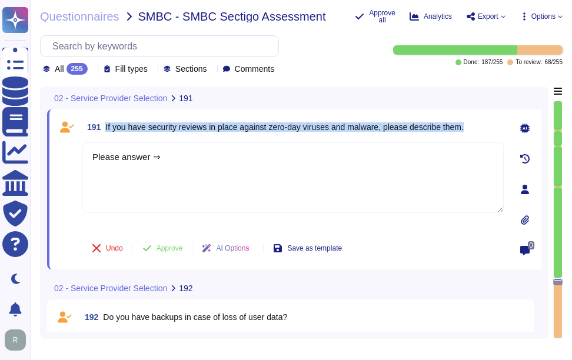
drag, startPoint x: 105, startPoint y: 124, endPoint x: 471, endPoint y: 124, distance: 366.5
click at [471, 124] on div "191 If you have security reviews in place against zero-day viruses and malware,…" at bounding box center [292, 126] width 421 height 21
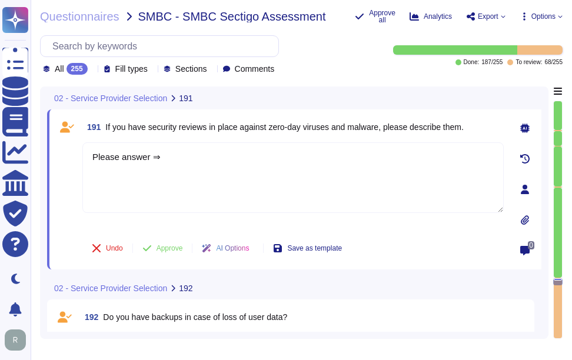
drag, startPoint x: 219, startPoint y: 165, endPoint x: 69, endPoint y: 147, distance: 150.5
click at [71, 147] on div "191 If you have security reviews in place against zero-day viruses and malware,…" at bounding box center [279, 189] width 447 height 146
paste textarea "We implement a comprehensive set of measures to limit the spread and impact of …"
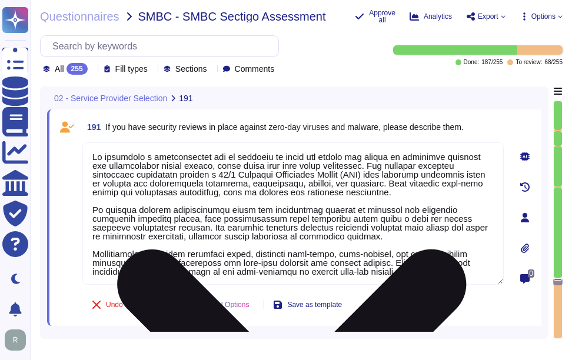
scroll to position [1, 0]
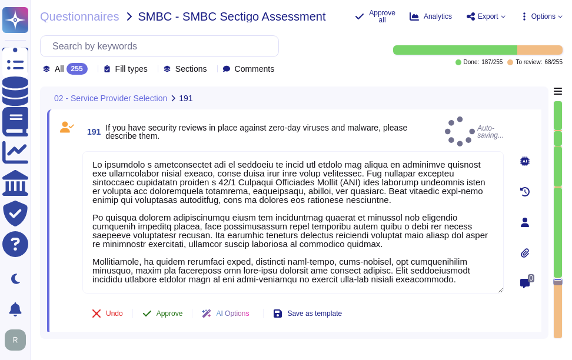
type textarea "We implement a comprehensive set of measures to limit the spread and impact of …"
click at [170, 310] on span "Approve" at bounding box center [169, 313] width 26 height 7
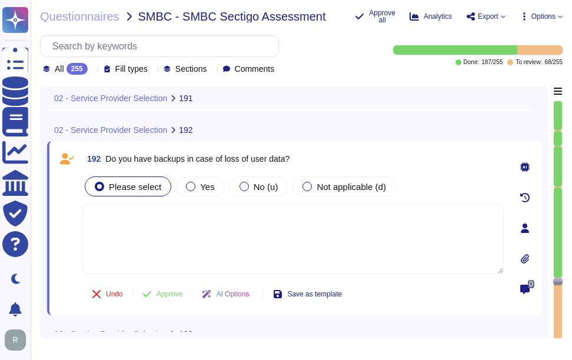
type textarea "Please answer ⇒"
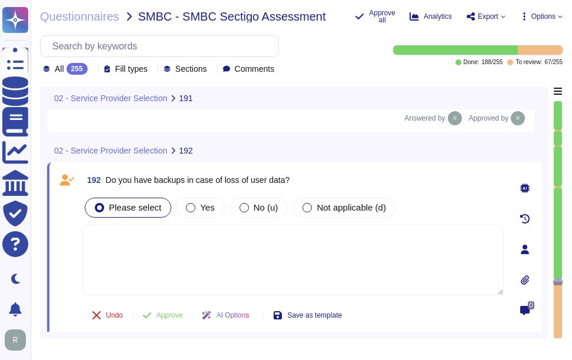
scroll to position [34518, 0]
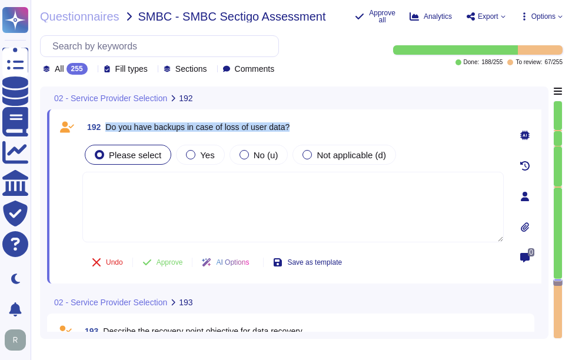
drag, startPoint x: 107, startPoint y: 125, endPoint x: 405, endPoint y: 131, distance: 297.8
click at [405, 131] on div "192 Do you have backups in case of loss of user data?" at bounding box center [292, 126] width 421 height 21
click at [204, 162] on div "Yes" at bounding box center [200, 155] width 48 height 20
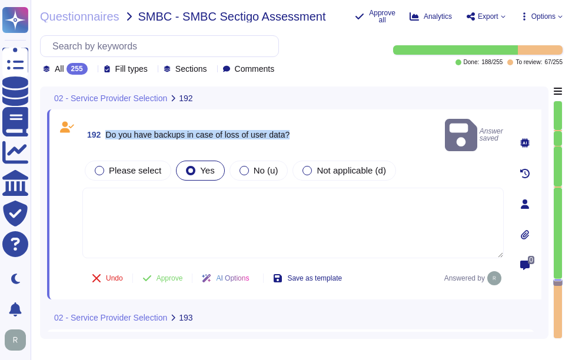
click at [243, 222] on textarea at bounding box center [292, 223] width 421 height 71
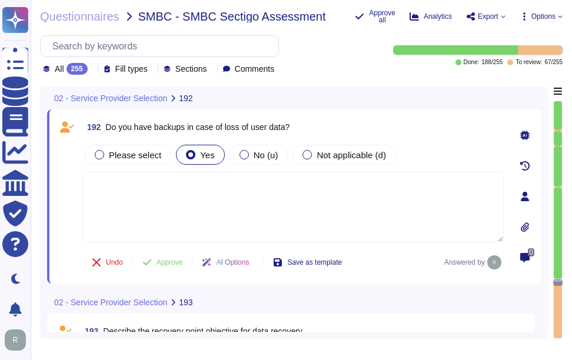
paste textarea "Yes, we have a comprehensive backup and restore procedure that enables us to re…"
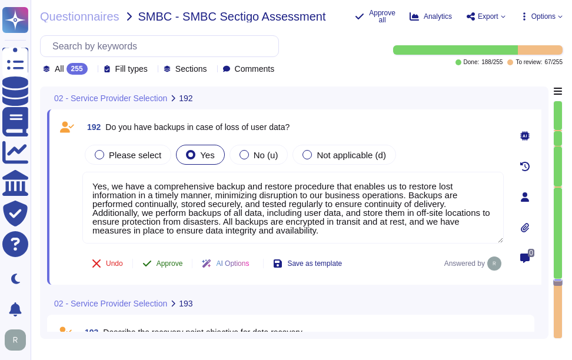
click at [172, 260] on span "Approve" at bounding box center [169, 263] width 26 height 7
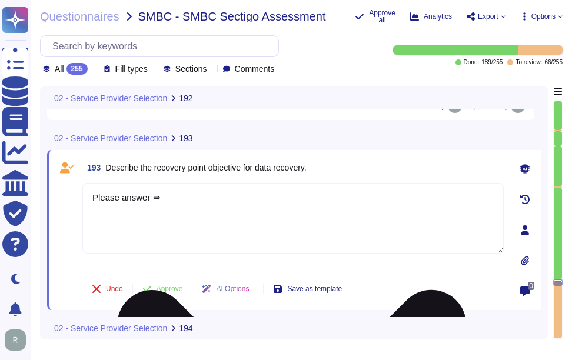
scroll to position [34702, 0]
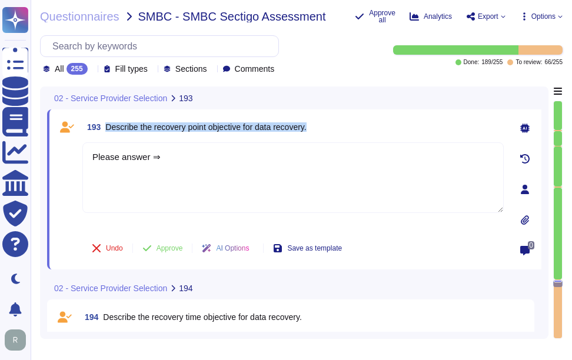
drag, startPoint x: 106, startPoint y: 124, endPoint x: 397, endPoint y: 125, distance: 291.2
click at [397, 125] on div "193 Describe the recovery point objective for data recovery." at bounding box center [292, 126] width 421 height 21
drag, startPoint x: 179, startPoint y: 158, endPoint x: 66, endPoint y: 147, distance: 113.5
click at [66, 147] on div "193 Describe the recovery point objective for data recovery. Please answer ⇒ Un…" at bounding box center [279, 189] width 447 height 146
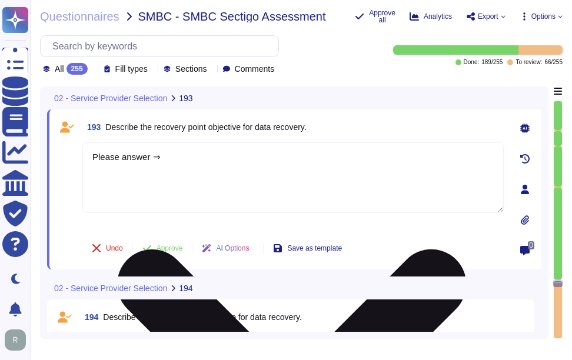
paste
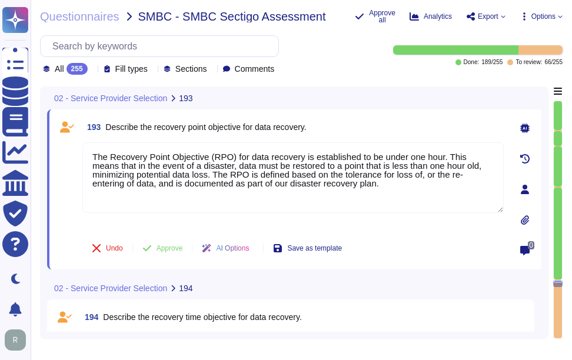
click at [160, 245] on span "Approve" at bounding box center [169, 248] width 26 height 7
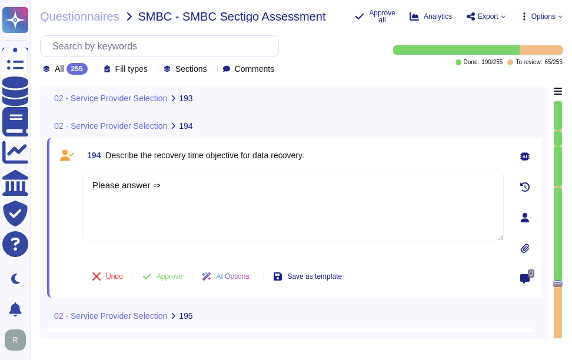
scroll to position [34854, 0]
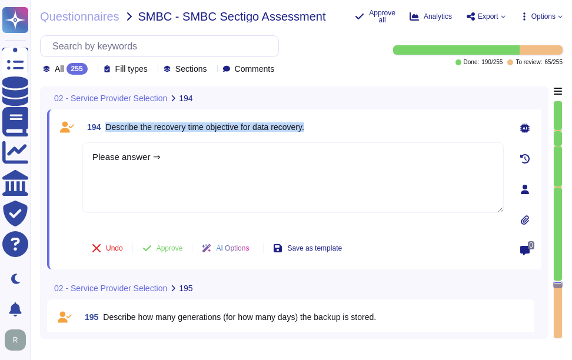
drag, startPoint x: 106, startPoint y: 126, endPoint x: 337, endPoint y: 128, distance: 230.6
click at [337, 128] on div "194 Describe the recovery time objective for data recovery." at bounding box center [292, 126] width 421 height 21
drag, startPoint x: 218, startPoint y: 154, endPoint x: 69, endPoint y: 158, distance: 148.3
click at [69, 158] on div "194 Describe the recovery time objective for data recovery. Please answer ⇒ Und…" at bounding box center [279, 189] width 447 height 146
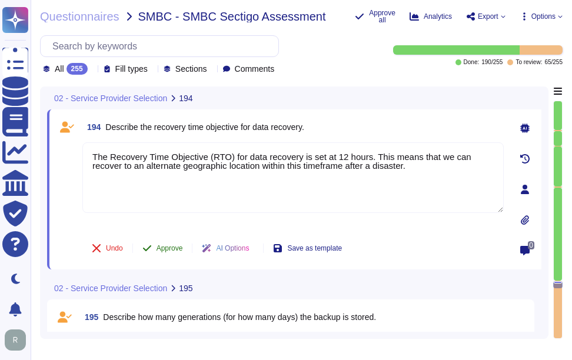
click at [171, 245] on span "Approve" at bounding box center [169, 248] width 26 height 7
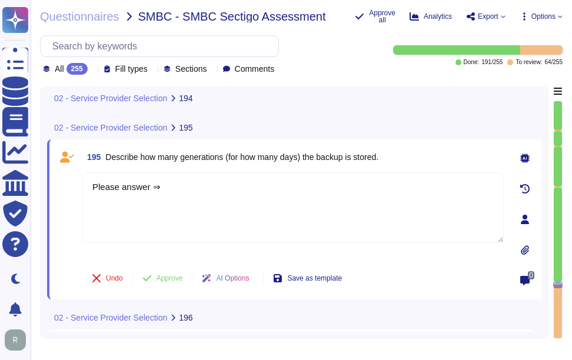
scroll to position [34974, 0]
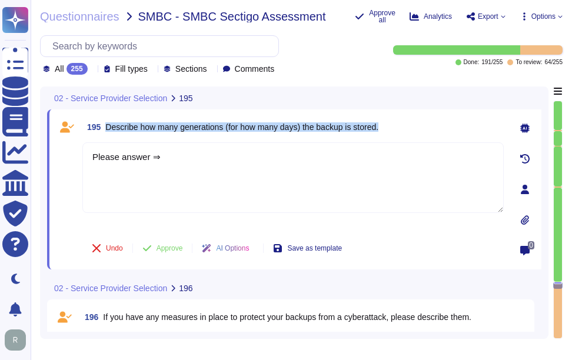
drag, startPoint x: 106, startPoint y: 122, endPoint x: 412, endPoint y: 124, distance: 305.9
click at [412, 124] on div "195 Describe how many generations (for how many days) the backup is stored." at bounding box center [292, 126] width 421 height 21
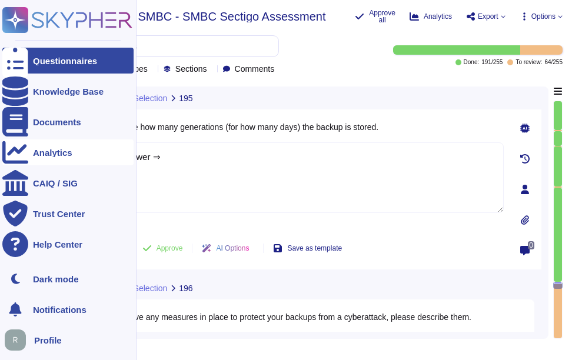
drag, startPoint x: 245, startPoint y: 170, endPoint x: 22, endPoint y: 145, distance: 223.8
click at [22, 145] on div "Questionnaires Knowledge Base Documents Analytics CAIQ / SIG Trust Center Help …" at bounding box center [286, 180] width 572 height 360
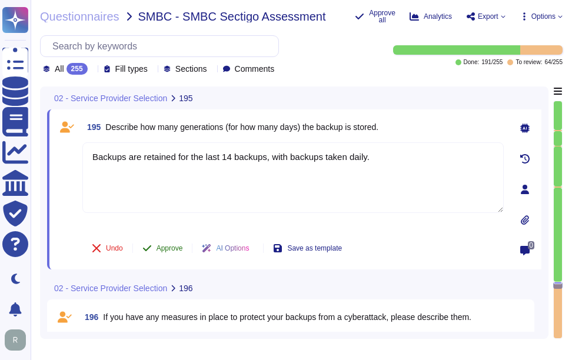
click at [180, 247] on span "Approve" at bounding box center [169, 248] width 26 height 7
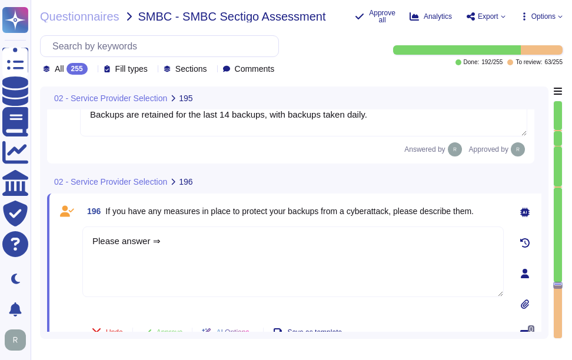
scroll to position [35093, 0]
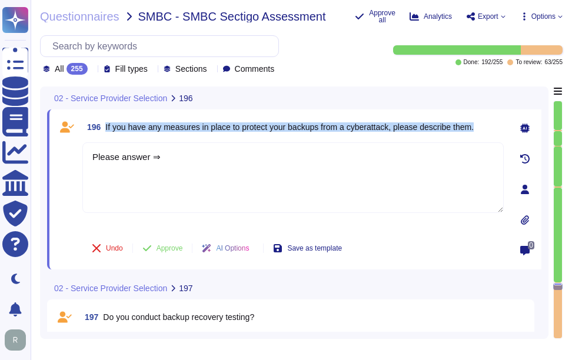
drag, startPoint x: 105, startPoint y: 126, endPoint x: 484, endPoint y: 129, distance: 378.9
click at [484, 129] on div "196 If you have any measures in place to protect your backups from a cyberattac…" at bounding box center [292, 126] width 421 height 21
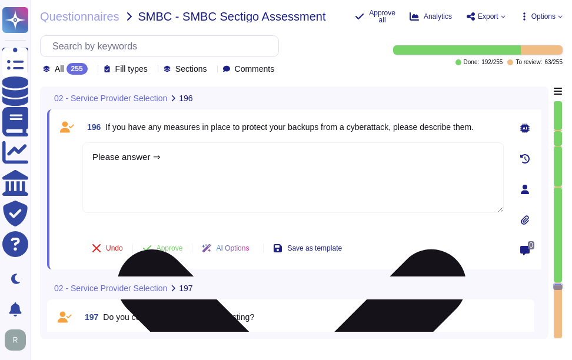
drag, startPoint x: 227, startPoint y: 168, endPoint x: 102, endPoint y: 177, distance: 125.0
click at [54, 137] on div "196 If you have any measures in place to protect your backups from a cyberattac…" at bounding box center [294, 189] width 494 height 160
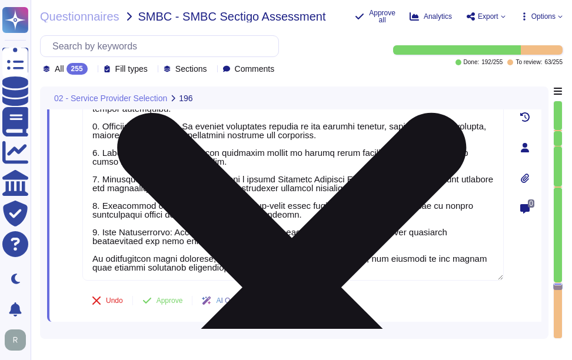
scroll to position [1, 0]
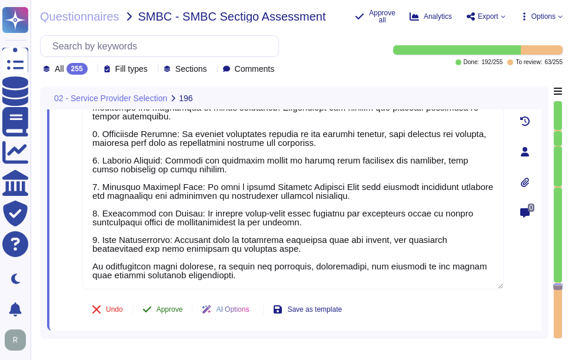
click at [165, 306] on span "Approve" at bounding box center [169, 309] width 26 height 7
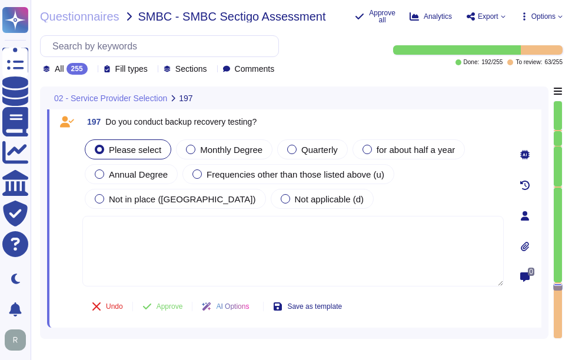
scroll to position [35465, 0]
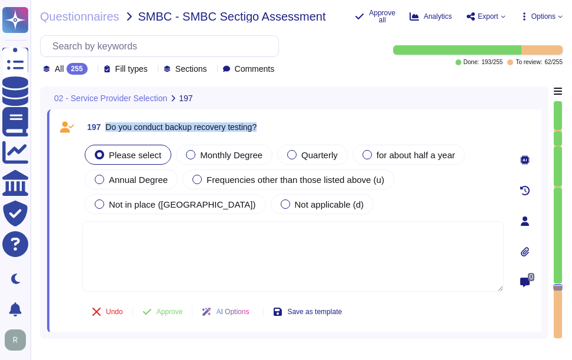
drag, startPoint x: 105, startPoint y: 126, endPoint x: 317, endPoint y: 125, distance: 211.8
click at [317, 125] on div "197 Do you conduct backup recovery testing?" at bounding box center [292, 126] width 421 height 21
click at [257, 241] on textarea at bounding box center [292, 256] width 421 height 71
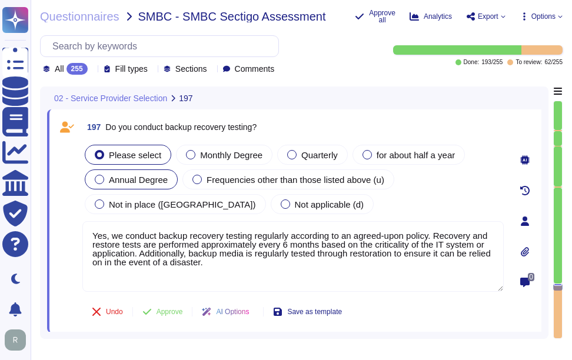
click at [145, 179] on span "Annual Degree" at bounding box center [138, 180] width 59 height 10
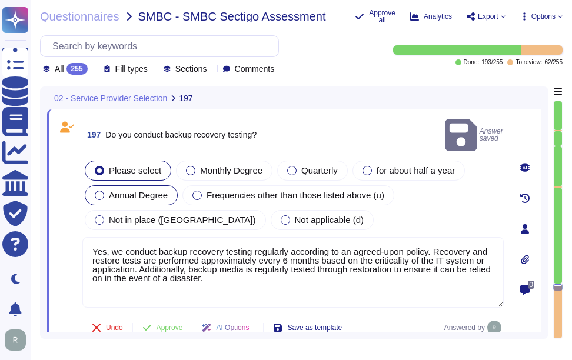
click at [139, 185] on div "Annual Degree" at bounding box center [131, 195] width 93 height 20
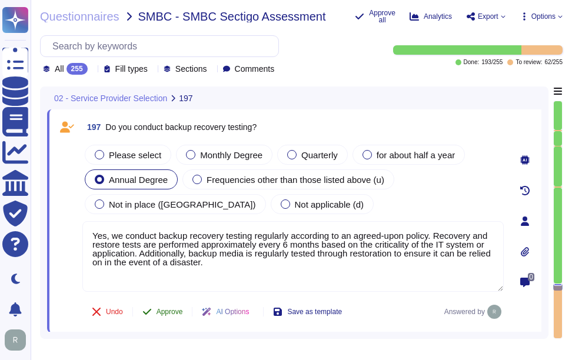
click at [173, 309] on span "Approve" at bounding box center [169, 311] width 26 height 7
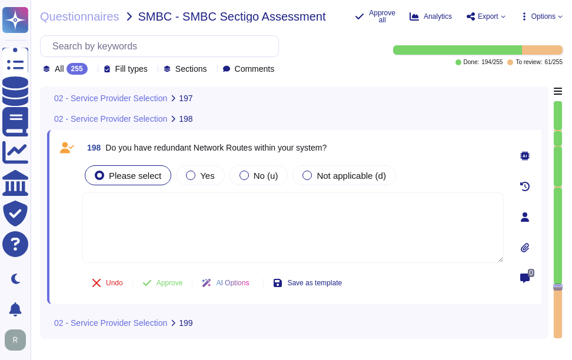
scroll to position [35699, 0]
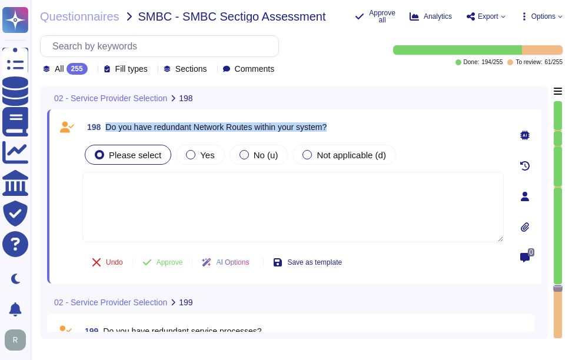
drag, startPoint x: 106, startPoint y: 124, endPoint x: 398, endPoint y: 126, distance: 291.8
click at [398, 126] on div "198 Do you have redundant Network Routes within your system?" at bounding box center [292, 126] width 421 height 21
click at [239, 201] on textarea at bounding box center [292, 207] width 421 height 71
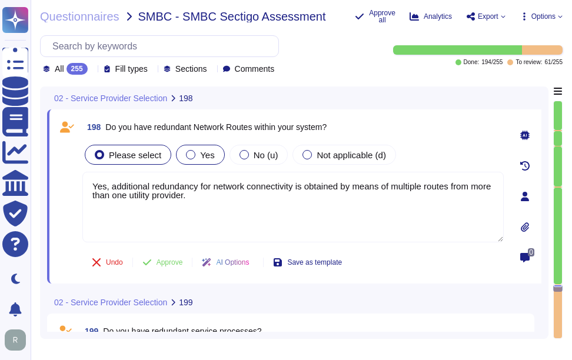
click at [207, 154] on span "Yes" at bounding box center [207, 155] width 14 height 10
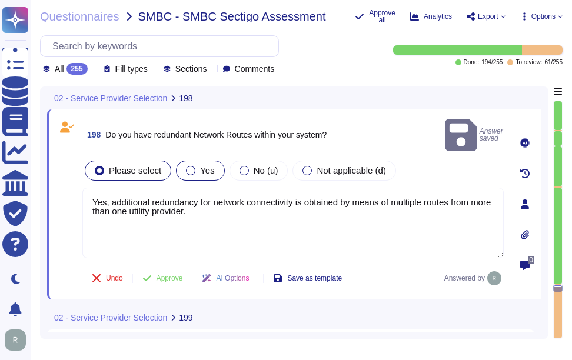
click at [206, 165] on span "Yes" at bounding box center [207, 170] width 14 height 10
click at [168, 275] on span "Approve" at bounding box center [169, 278] width 26 height 7
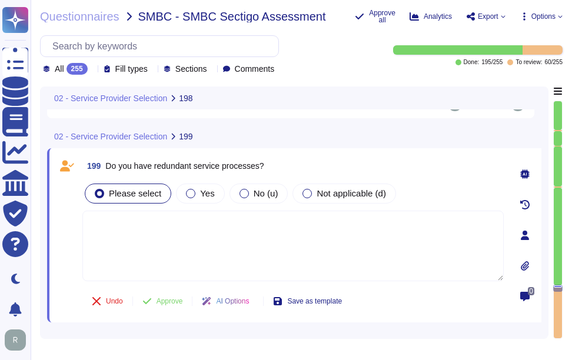
scroll to position [35880, 0]
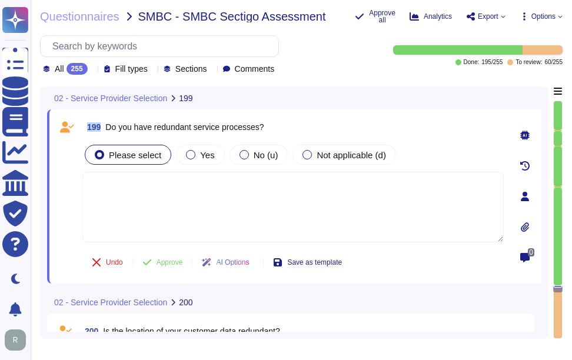
drag, startPoint x: 106, startPoint y: 123, endPoint x: 351, endPoint y: 109, distance: 245.2
click at [351, 109] on div "02 - Service Provider Selection 199 199 Do you have redundant service processes…" at bounding box center [294, 208] width 494 height 245
click at [114, 126] on span "Do you have redundant service processes?" at bounding box center [184, 126] width 158 height 9
drag, startPoint x: 106, startPoint y: 126, endPoint x: 325, endPoint y: 122, distance: 218.3
click at [325, 122] on div "199 Do you have redundant service processes?" at bounding box center [292, 126] width 421 height 21
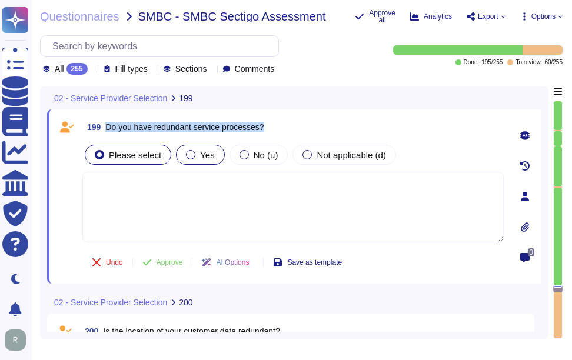
click at [207, 156] on span "Yes" at bounding box center [207, 155] width 14 height 10
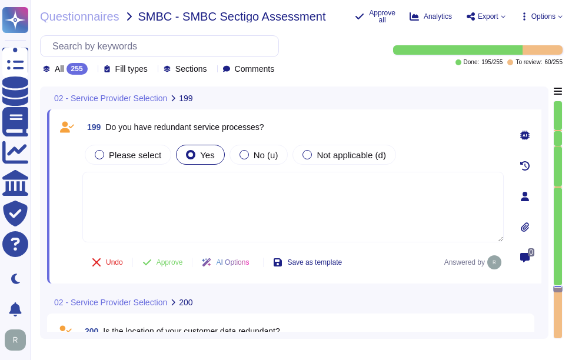
click at [284, 204] on textarea at bounding box center [292, 207] width 421 height 71
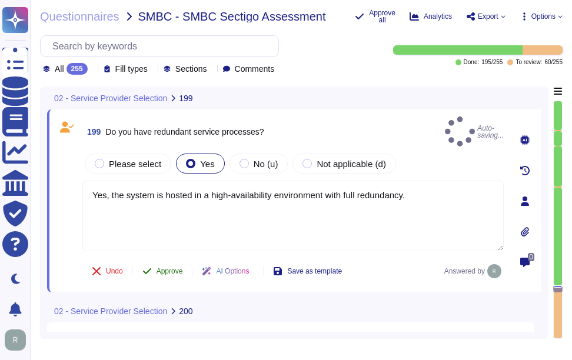
click at [166, 268] on span "Approve" at bounding box center [169, 271] width 26 height 7
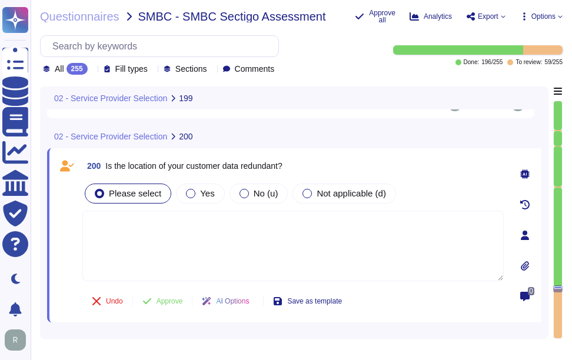
scroll to position [36062, 0]
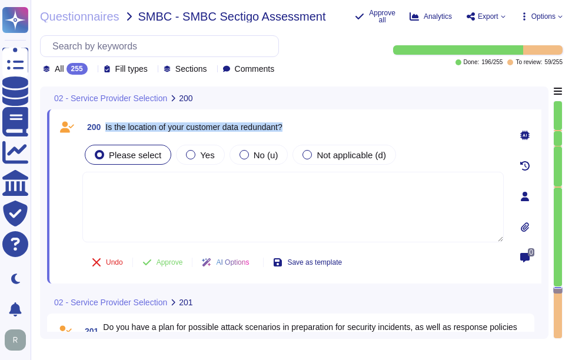
drag, startPoint x: 104, startPoint y: 125, endPoint x: 341, endPoint y: 125, distance: 236.5
click at [341, 125] on div "200 Is the location of your customer data redundant?" at bounding box center [292, 126] width 421 height 21
click at [204, 161] on div "Yes" at bounding box center [200, 155] width 48 height 20
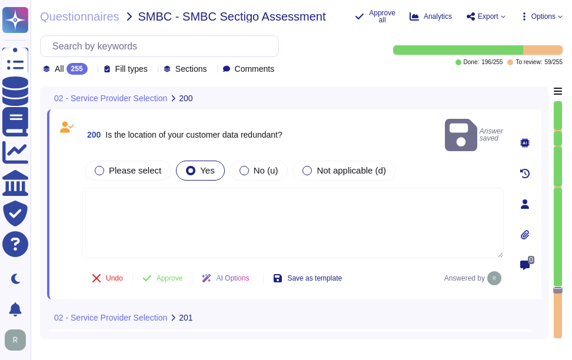
click at [244, 190] on textarea at bounding box center [292, 223] width 421 height 71
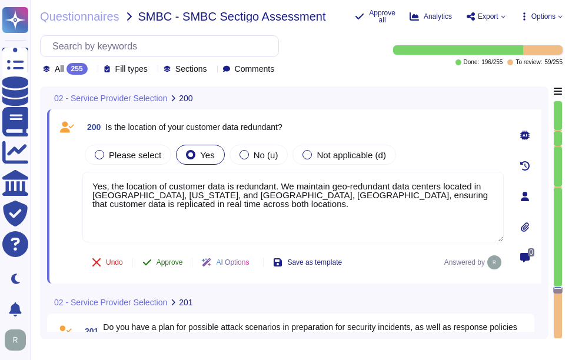
click at [179, 263] on span "Approve" at bounding box center [169, 262] width 26 height 7
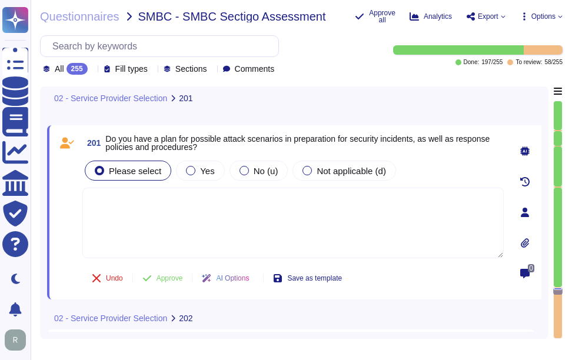
scroll to position [36244, 0]
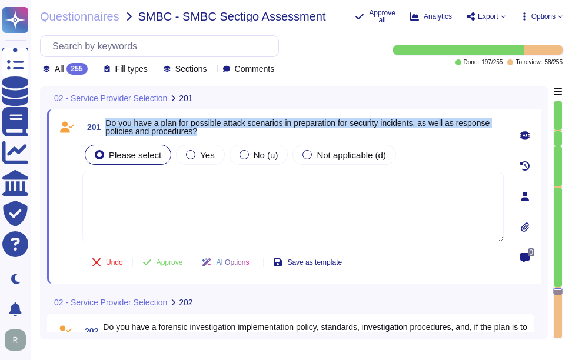
drag, startPoint x: 108, startPoint y: 119, endPoint x: 212, endPoint y: 133, distance: 105.0
click at [212, 133] on span "Do you have a plan for possible attack scenarios in preparation for security in…" at bounding box center [304, 127] width 398 height 16
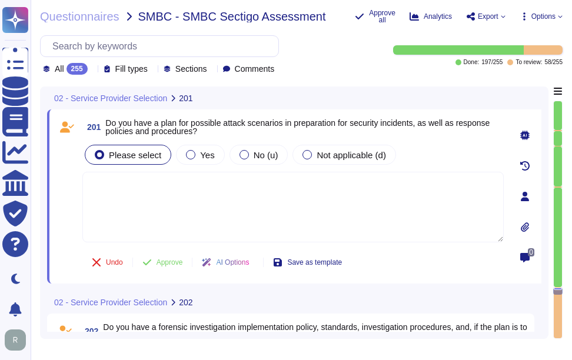
click at [92, 70] on icon at bounding box center [92, 70] width 0 height 0
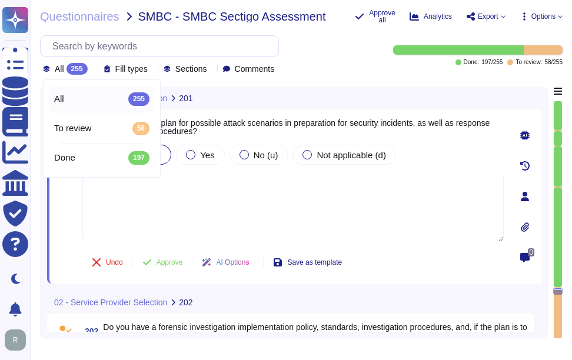
click at [92, 70] on icon at bounding box center [92, 70] width 0 height 0
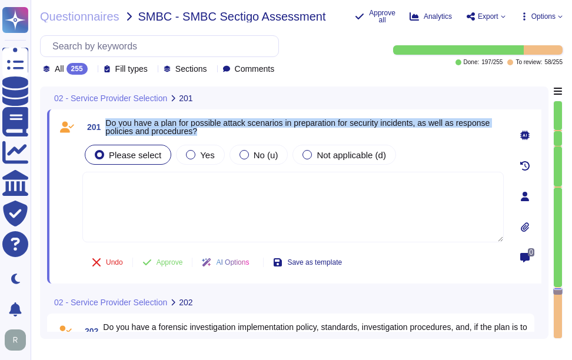
drag, startPoint x: 108, startPoint y: 119, endPoint x: 209, endPoint y: 131, distance: 101.9
click at [209, 131] on span "Do you have a plan for possible attack scenarios in preparation for security in…" at bounding box center [304, 127] width 398 height 16
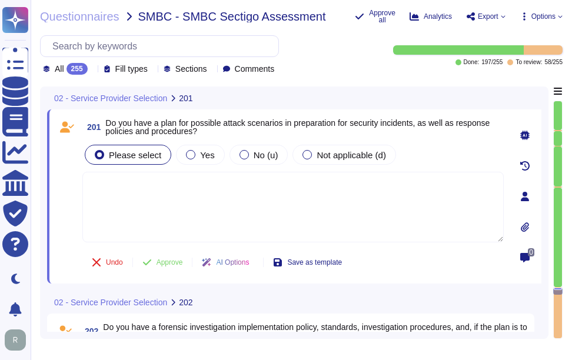
click at [214, 209] on textarea at bounding box center [292, 207] width 421 height 71
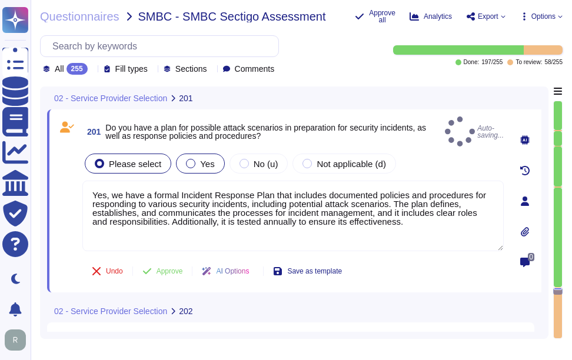
click at [204, 159] on span "Yes" at bounding box center [207, 164] width 14 height 10
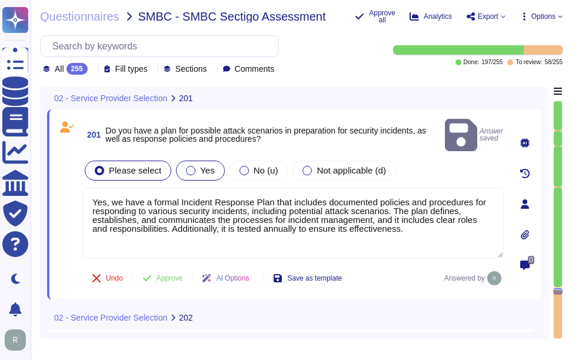
click at [204, 165] on span "Yes" at bounding box center [207, 170] width 14 height 10
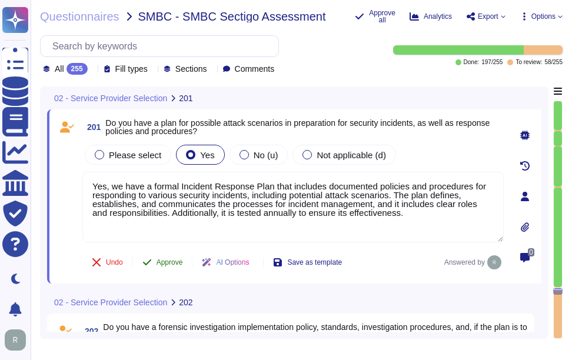
click at [169, 264] on span "Approve" at bounding box center [169, 262] width 26 height 7
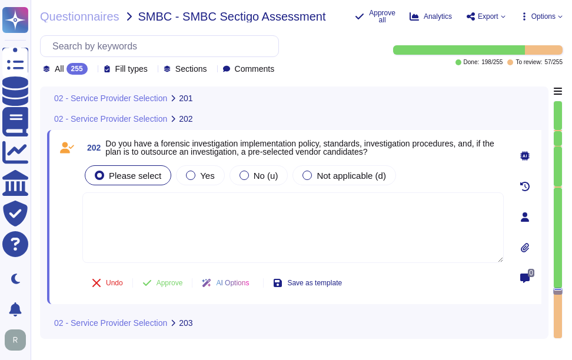
scroll to position [36428, 0]
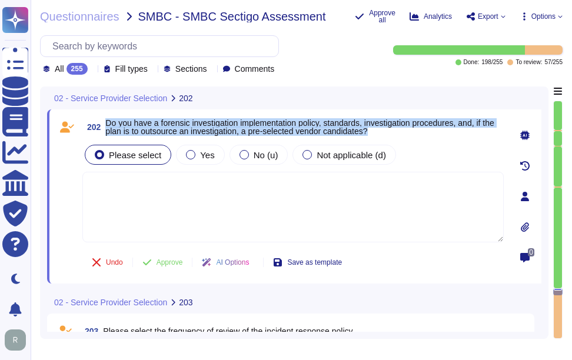
drag, startPoint x: 106, startPoint y: 121, endPoint x: 418, endPoint y: 130, distance: 312.0
click at [418, 130] on span "Do you have a forensic investigation implementation policy, standards, investig…" at bounding box center [304, 127] width 398 height 16
click at [208, 161] on div "Yes" at bounding box center [200, 155] width 48 height 20
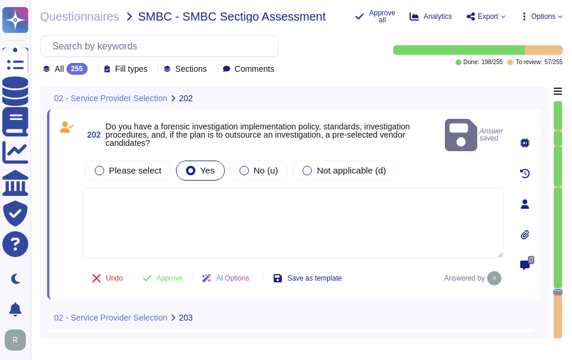
click at [254, 251] on div "202 Do you have a forensic investigation implementation policy, standards, inve…" at bounding box center [279, 204] width 447 height 176
click at [269, 209] on textarea at bounding box center [292, 223] width 421 height 71
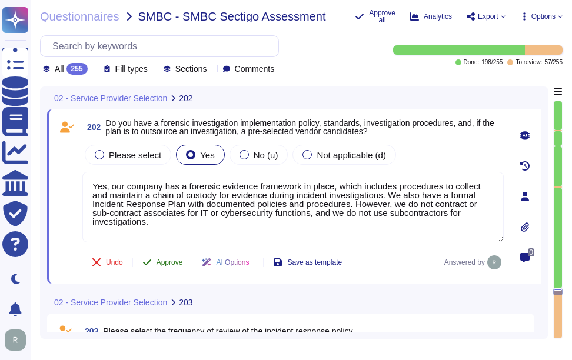
click at [165, 259] on button "Approve" at bounding box center [162, 263] width 59 height 24
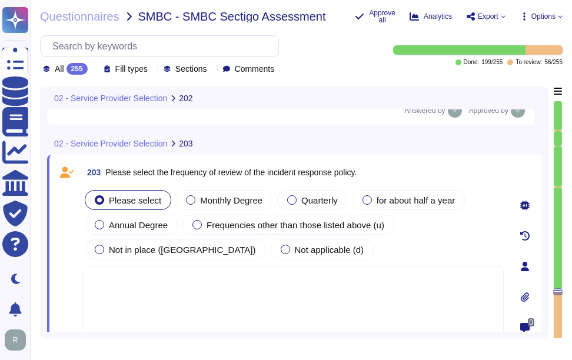
scroll to position [36554, 0]
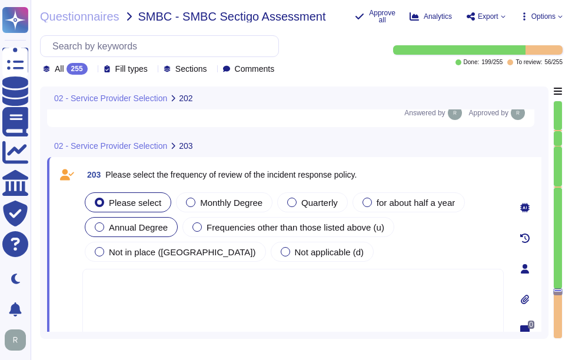
click at [143, 229] on span "Annual Degree" at bounding box center [138, 227] width 59 height 10
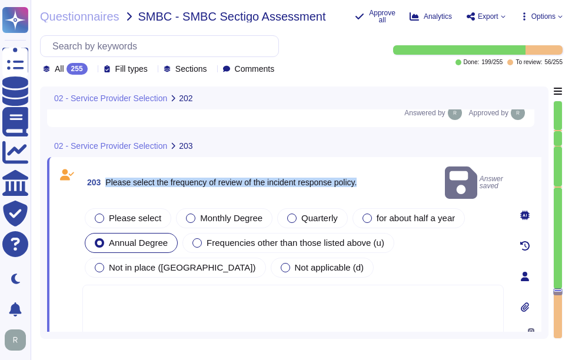
drag, startPoint x: 106, startPoint y: 176, endPoint x: 379, endPoint y: 176, distance: 272.4
click at [379, 176] on div "203 Please select the frequency of review of the incident response policy. Answ…" at bounding box center [292, 182] width 421 height 37
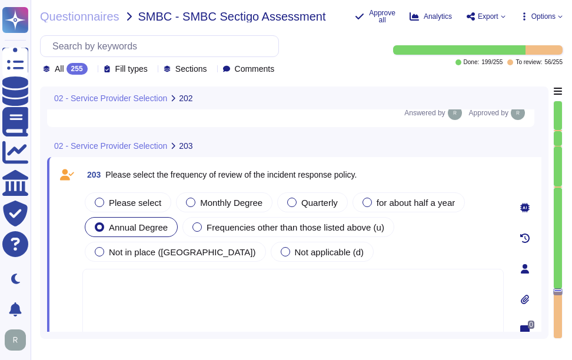
click at [231, 270] on div "Please select Monthly Degree Quarterly for about half a year Annual Degree Freq…" at bounding box center [292, 265] width 421 height 151
click at [219, 282] on textarea at bounding box center [292, 304] width 421 height 71
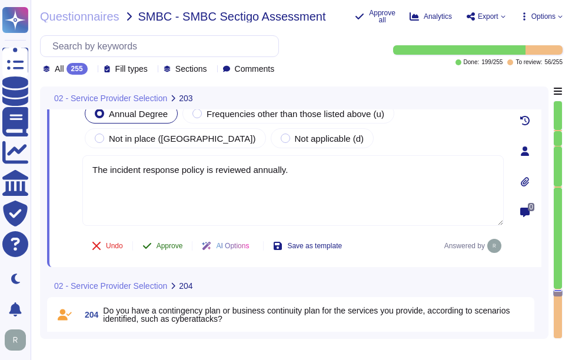
click at [176, 242] on span "Approve" at bounding box center [169, 245] width 26 height 7
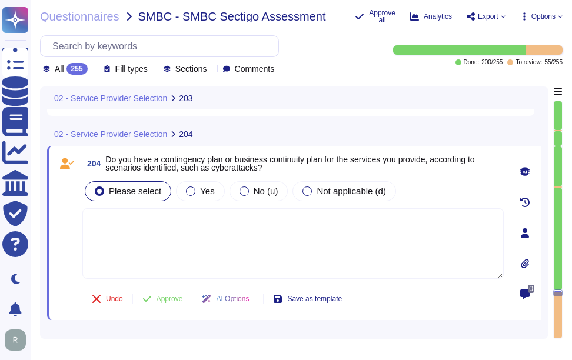
scroll to position [36831, 0]
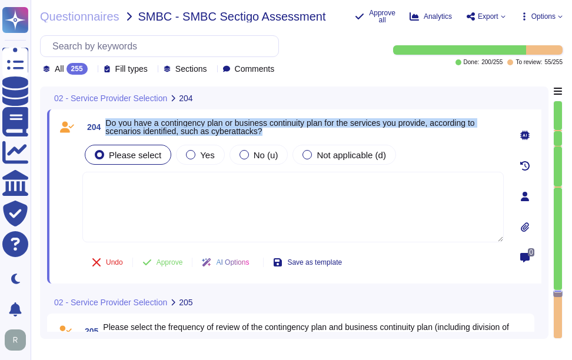
drag, startPoint x: 108, startPoint y: 120, endPoint x: 274, endPoint y: 130, distance: 166.8
click at [274, 130] on span "Do you have a contingency plan or business continuity plan for the services you…" at bounding box center [304, 127] width 398 height 16
click at [201, 155] on span "Yes" at bounding box center [207, 155] width 14 height 10
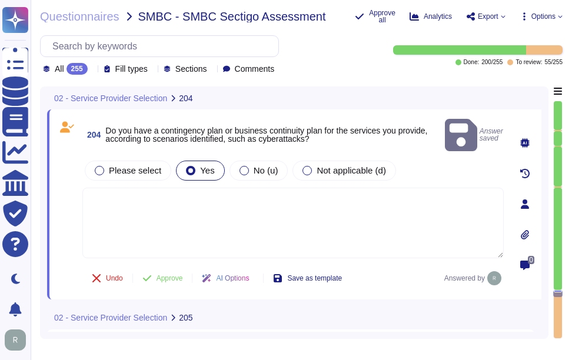
click at [209, 192] on textarea at bounding box center [292, 223] width 421 height 71
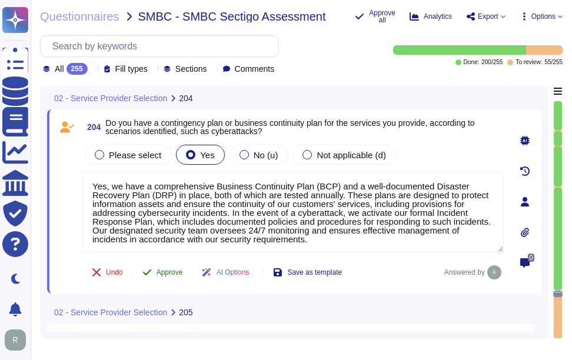
click at [174, 269] on span "Approve" at bounding box center [169, 272] width 26 height 7
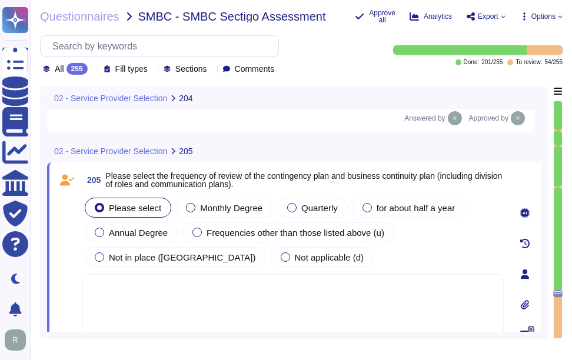
scroll to position [36975, 0]
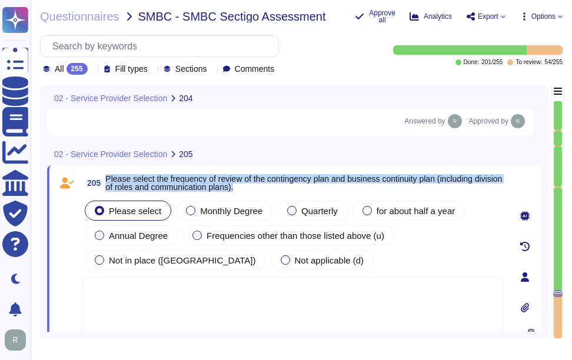
drag, startPoint x: 106, startPoint y: 179, endPoint x: 275, endPoint y: 187, distance: 169.1
click at [275, 187] on span "Please select the frequency of review of the contingency plan and business cont…" at bounding box center [304, 183] width 398 height 16
click at [132, 239] on span "Annual Degree" at bounding box center [138, 236] width 59 height 10
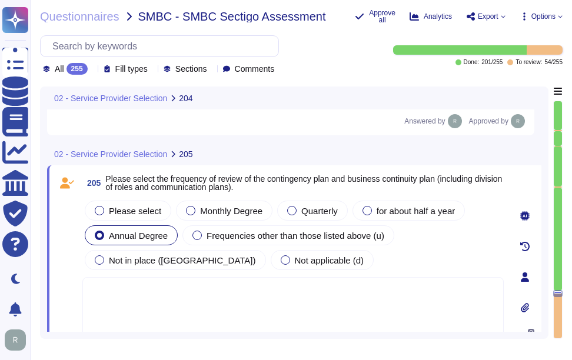
click at [277, 309] on textarea at bounding box center [292, 312] width 421 height 71
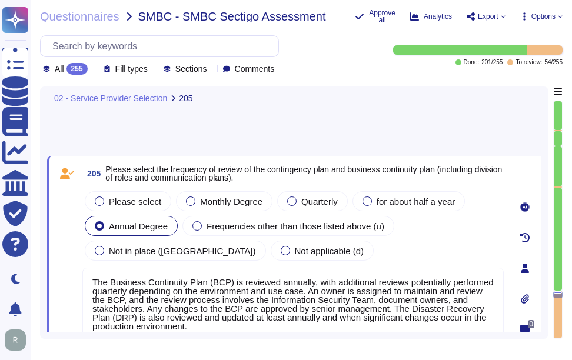
scroll to position [37043, 0]
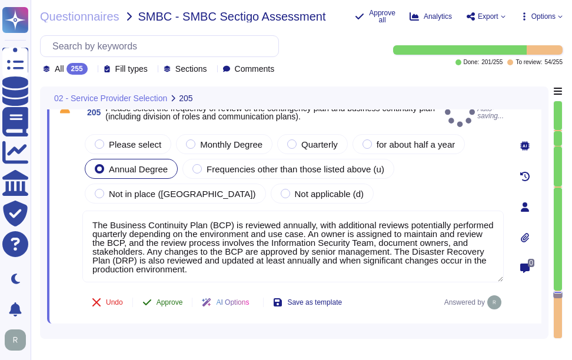
click at [165, 299] on span "Approve" at bounding box center [169, 302] width 26 height 7
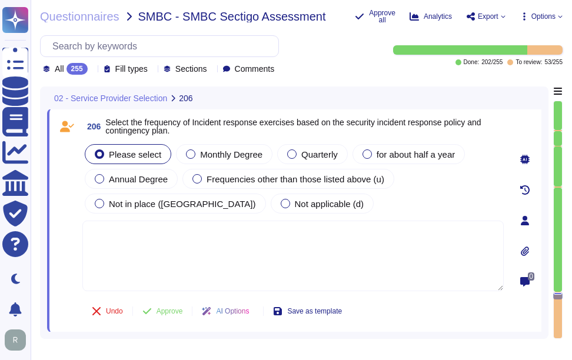
scroll to position [37257, 0]
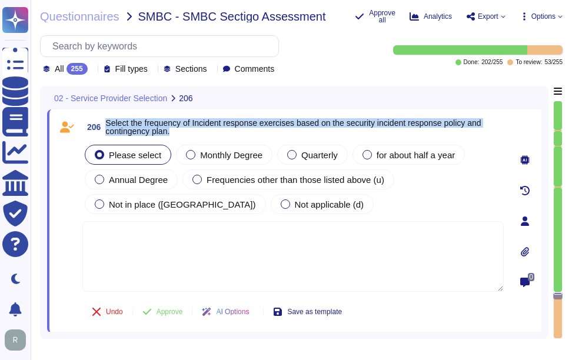
drag, startPoint x: 106, startPoint y: 121, endPoint x: 182, endPoint y: 129, distance: 76.3
click at [182, 129] on span "Select the frequency of Incident response exercises based on the security incid…" at bounding box center [304, 127] width 398 height 16
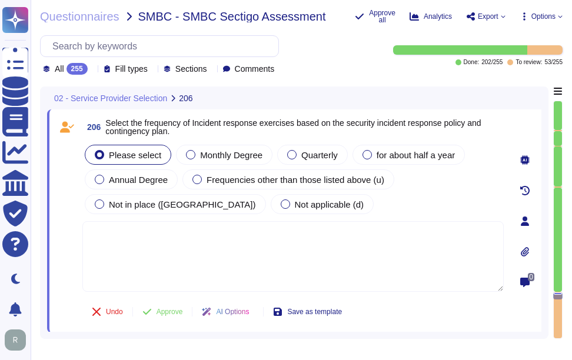
click at [202, 289] on textarea at bounding box center [292, 256] width 421 height 71
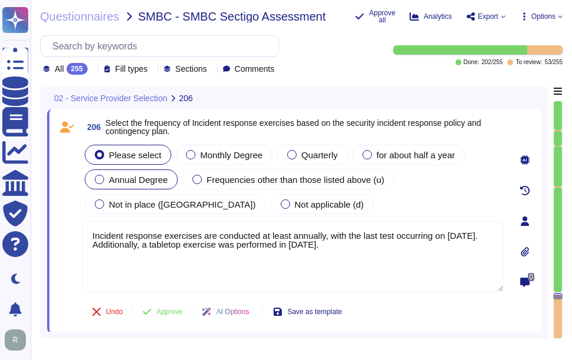
click at [162, 180] on span "Annual Degree" at bounding box center [138, 180] width 59 height 10
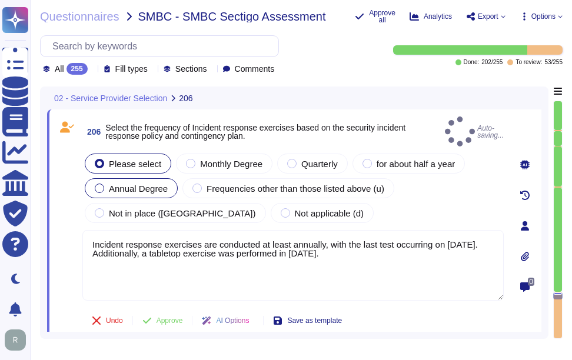
click at [134, 187] on div "Annual Degree" at bounding box center [131, 188] width 93 height 20
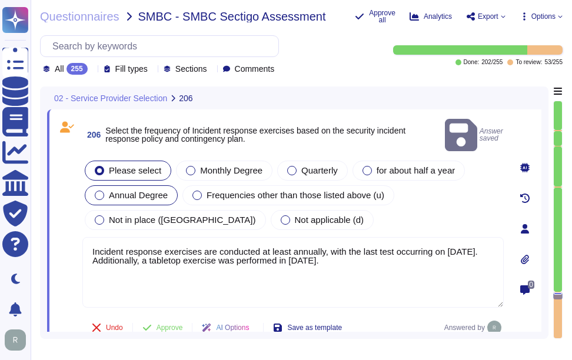
click at [155, 190] on span "Annual Degree" at bounding box center [138, 195] width 59 height 10
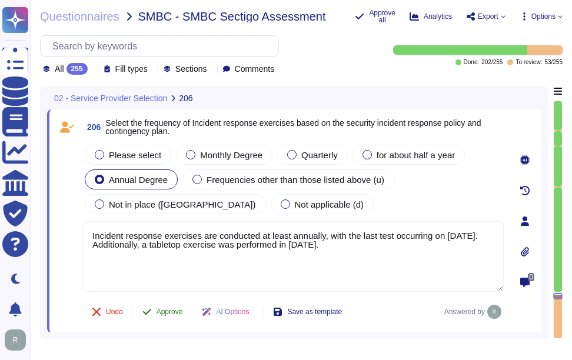
click at [165, 312] on span "Approve" at bounding box center [169, 311] width 26 height 7
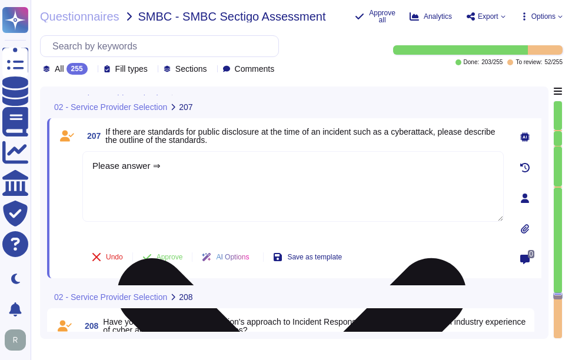
scroll to position [37491, 0]
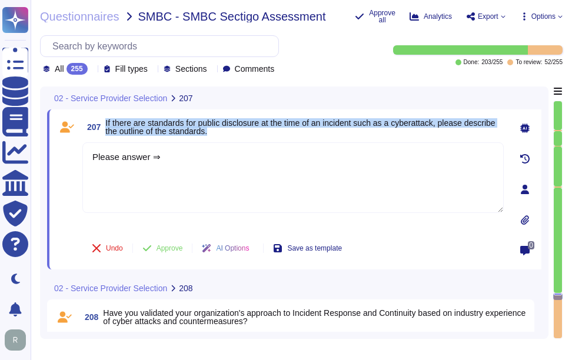
drag, startPoint x: 106, startPoint y: 118, endPoint x: 244, endPoint y: 140, distance: 140.0
click at [244, 140] on div "207 If there are standards for public disclosure at the time of an incident suc…" at bounding box center [279, 189] width 447 height 146
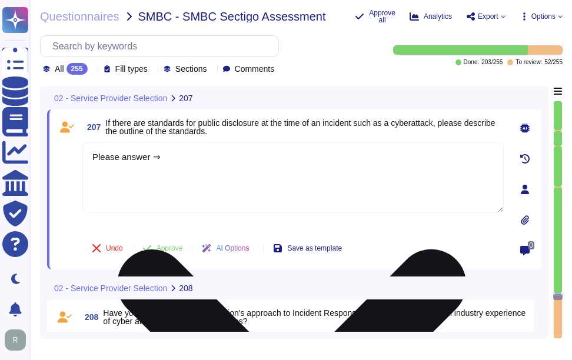
click at [169, 181] on textarea "Please answer ⇒" at bounding box center [292, 177] width 421 height 71
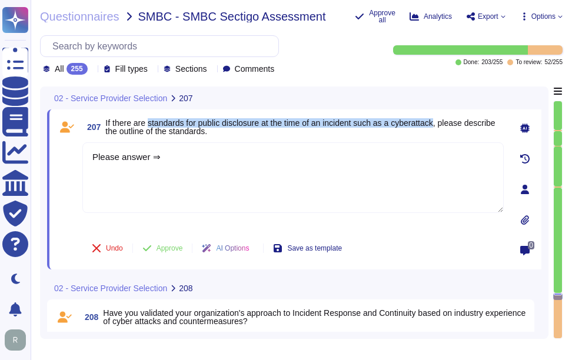
drag, startPoint x: 148, startPoint y: 125, endPoint x: 442, endPoint y: 125, distance: 293.6
click at [442, 125] on span "If there are standards for public disclosure at the time of an incident such as…" at bounding box center [299, 127] width 389 height 18
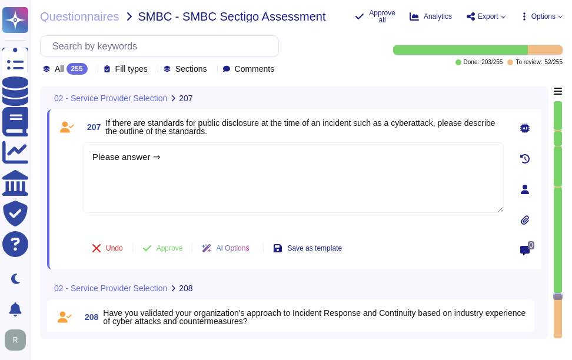
drag, startPoint x: 188, startPoint y: 161, endPoint x: 80, endPoint y: 154, distance: 107.9
click at [80, 154] on div "207 If there are standards for public disclosure at the time of an incident suc…" at bounding box center [279, 189] width 447 height 146
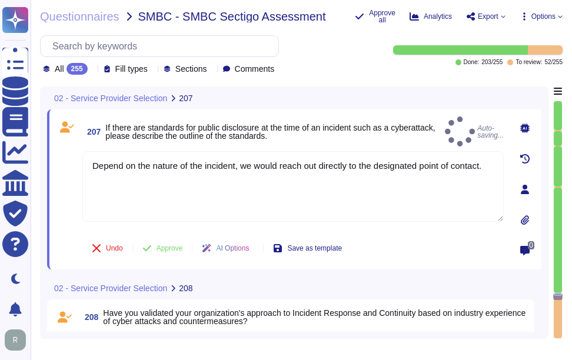
click at [374, 139] on div "207 If there are standards for public disclosure at the time of an incident suc…" at bounding box center [279, 189] width 447 height 146
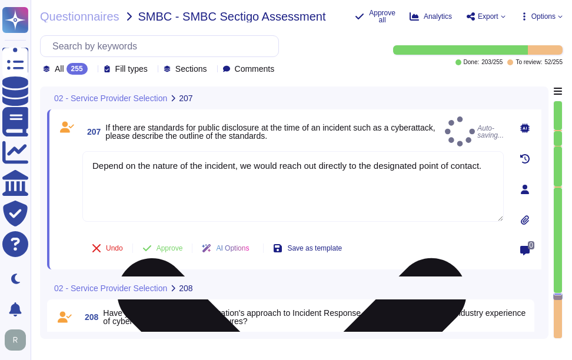
click at [358, 159] on textarea "Depend on the nature of the incident, we would reach out directly to the design…" at bounding box center [292, 186] width 421 height 71
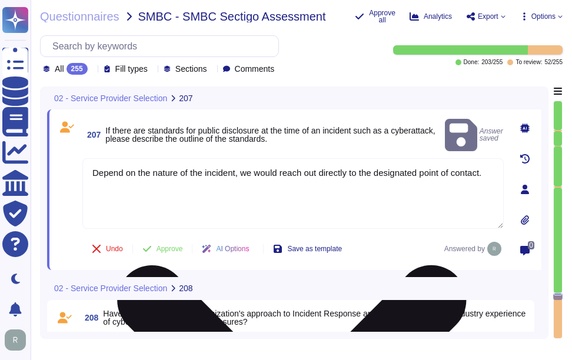
click at [358, 159] on textarea "Depend on the nature of the incident, we would reach out directly to the design…" at bounding box center [292, 193] width 421 height 71
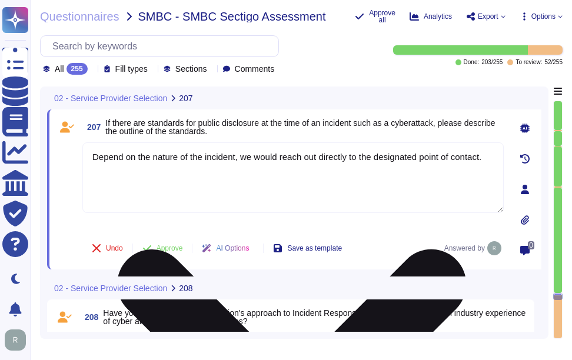
click at [340, 174] on textarea "Depend on the nature of the incident, we would reach out directly to the design…" at bounding box center [292, 177] width 421 height 71
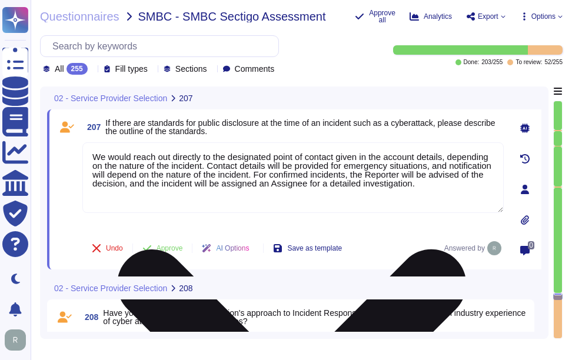
click at [188, 221] on div "We would reach out directly to the designated point of contact given in the acc…" at bounding box center [292, 185] width 421 height 87
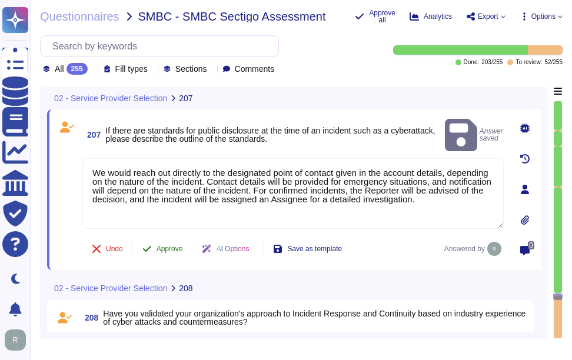
click at [167, 245] on span "Approve" at bounding box center [169, 248] width 26 height 7
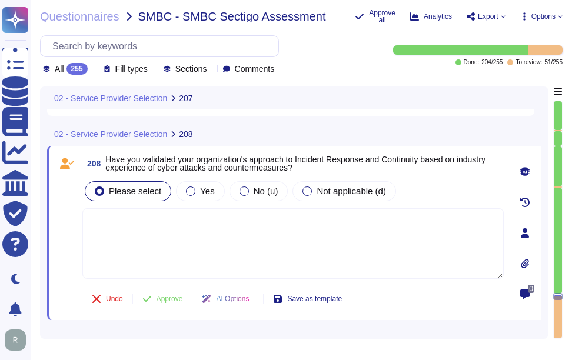
scroll to position [37646, 0]
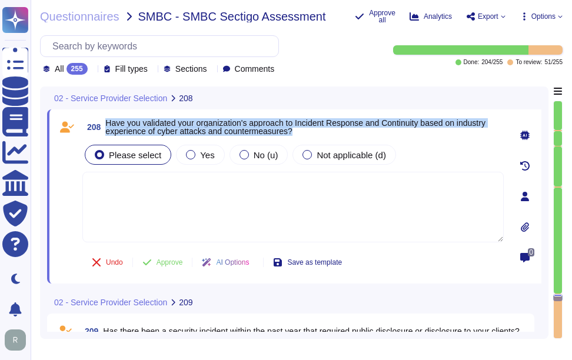
drag, startPoint x: 105, startPoint y: 121, endPoint x: 304, endPoint y: 139, distance: 199.7
click at [304, 139] on div "208 Have you validated your organization's approach to Incident Response and Co…" at bounding box center [279, 196] width 447 height 160
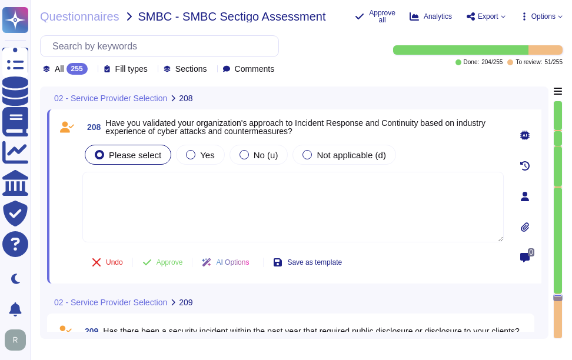
click at [92, 65] on div at bounding box center [92, 69] width 0 height 9
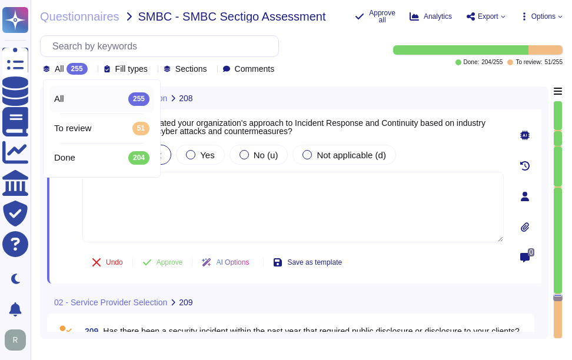
click at [92, 65] on div at bounding box center [92, 69] width 0 height 9
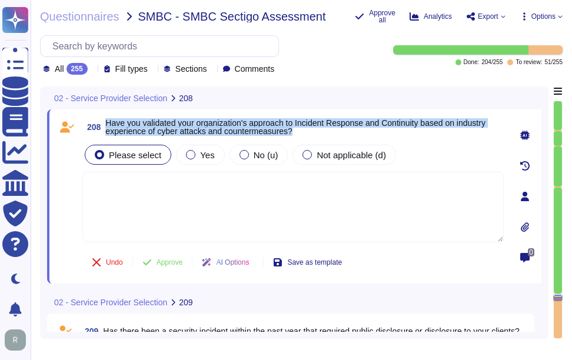
drag, startPoint x: 107, startPoint y: 121, endPoint x: 294, endPoint y: 134, distance: 187.0
click at [294, 134] on span "Have you validated your organization's approach to Incident Response and Contin…" at bounding box center [295, 127] width 380 height 18
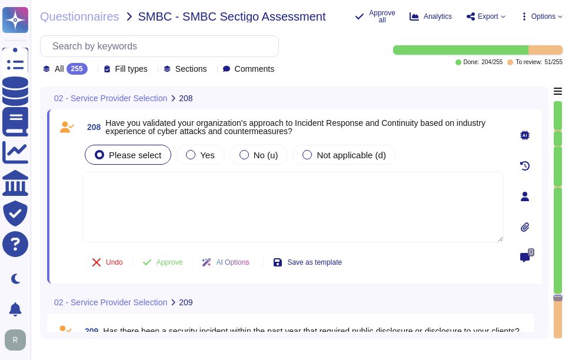
click at [206, 224] on textarea at bounding box center [292, 207] width 421 height 71
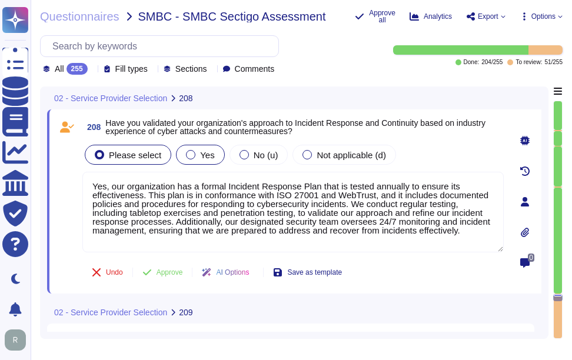
click at [208, 156] on span "Yes" at bounding box center [207, 155] width 14 height 10
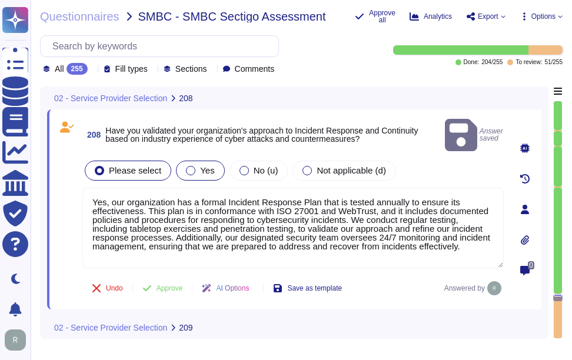
click at [206, 165] on span "Yes" at bounding box center [207, 170] width 14 height 10
click at [166, 285] on span "Approve" at bounding box center [169, 288] width 26 height 7
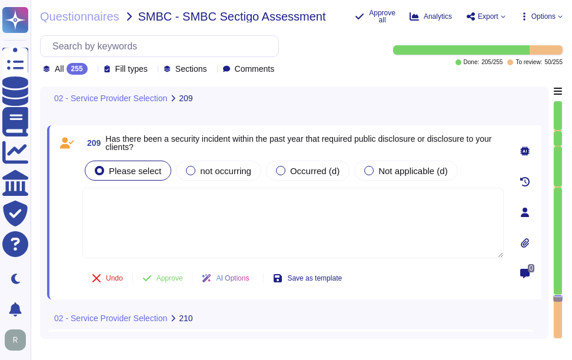
scroll to position [37841, 0]
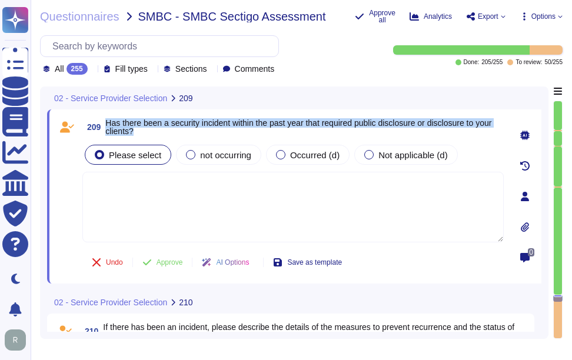
drag, startPoint x: 107, startPoint y: 122, endPoint x: 148, endPoint y: 130, distance: 42.0
click at [148, 130] on span "Has there been a security incident within the past year that required public di…" at bounding box center [304, 127] width 398 height 16
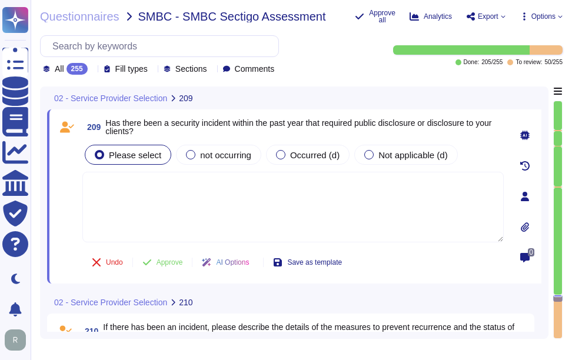
click at [231, 191] on textarea at bounding box center [292, 207] width 421 height 71
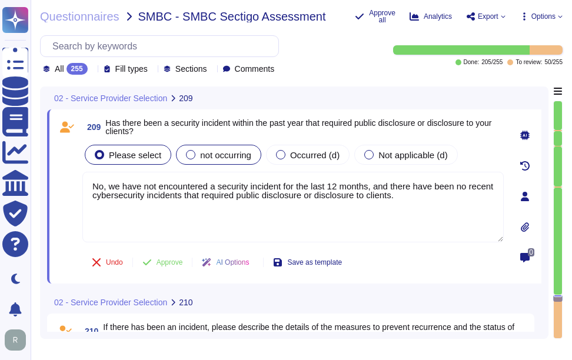
click at [200, 159] on span "not occurring" at bounding box center [225, 155] width 51 height 10
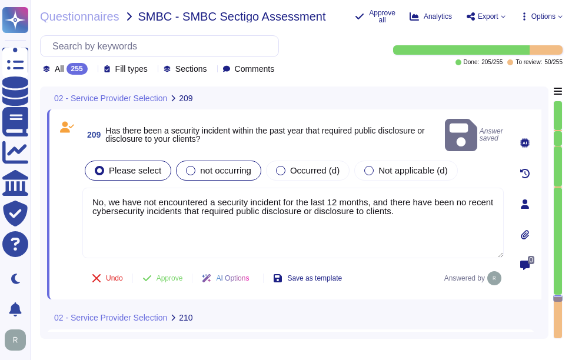
click at [215, 165] on span "not occurring" at bounding box center [225, 170] width 51 height 10
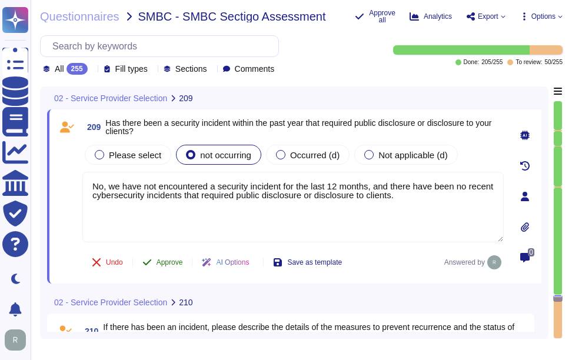
click at [169, 265] on span "Approve" at bounding box center [169, 262] width 26 height 7
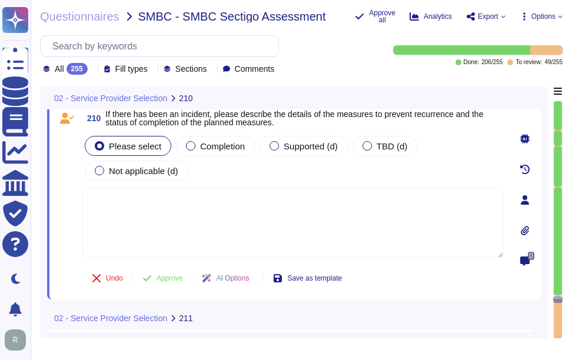
scroll to position [38025, 0]
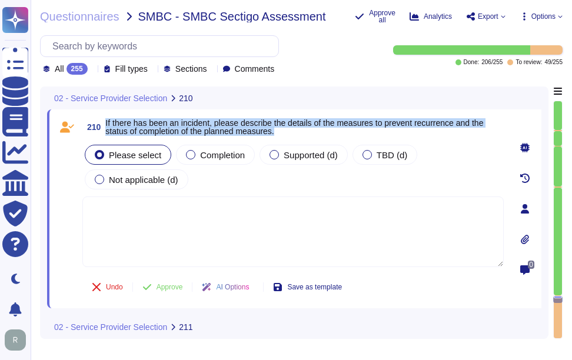
drag, startPoint x: 106, startPoint y: 121, endPoint x: 314, endPoint y: 128, distance: 207.8
click at [314, 128] on span "If there has been an incident, please describe the details of the measures to p…" at bounding box center [304, 127] width 398 height 16
click at [145, 183] on span "Not applicable (d)" at bounding box center [143, 180] width 69 height 10
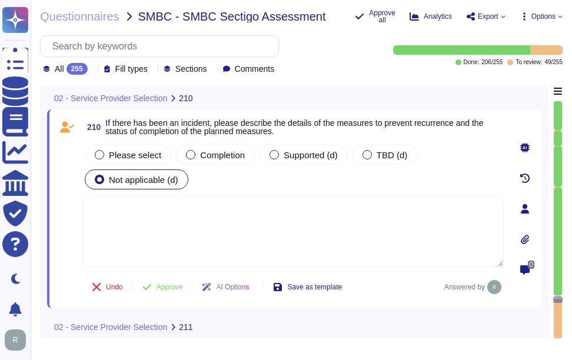
click at [249, 239] on textarea at bounding box center [292, 232] width 421 height 71
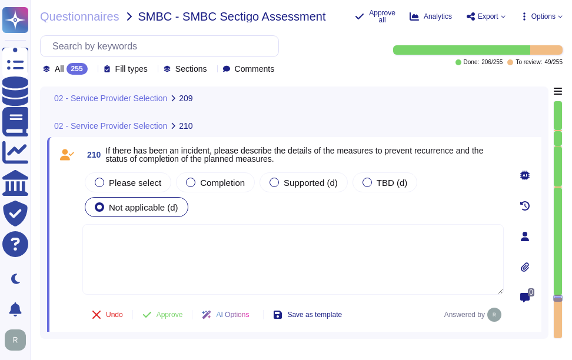
scroll to position [37979, 0]
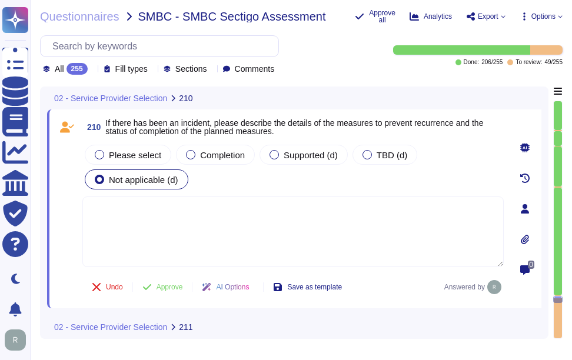
click at [258, 211] on textarea at bounding box center [292, 232] width 421 height 71
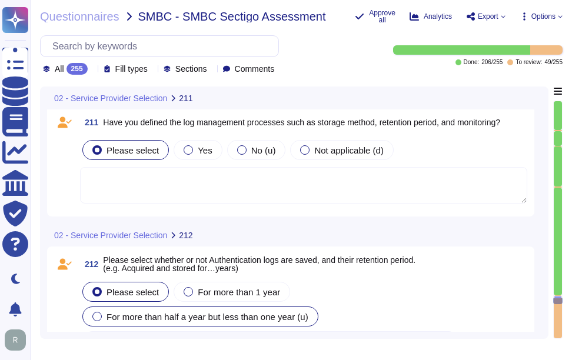
scroll to position [37967, 0]
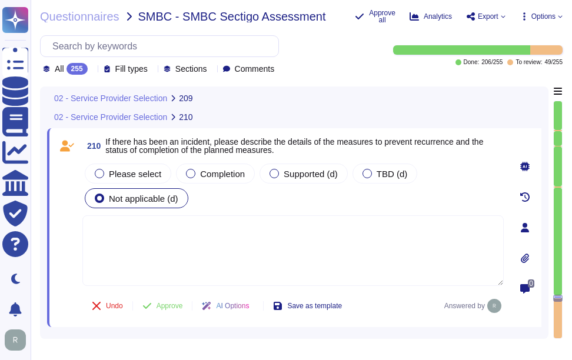
click at [291, 254] on textarea at bounding box center [292, 250] width 421 height 71
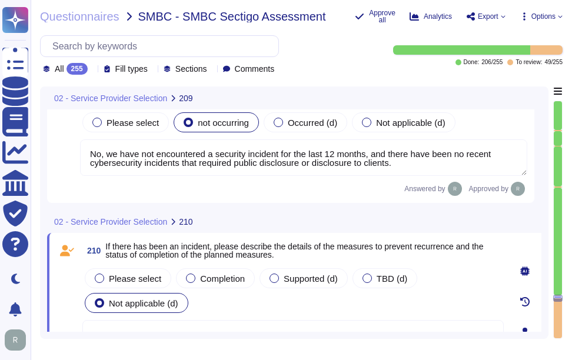
scroll to position [37920, 0]
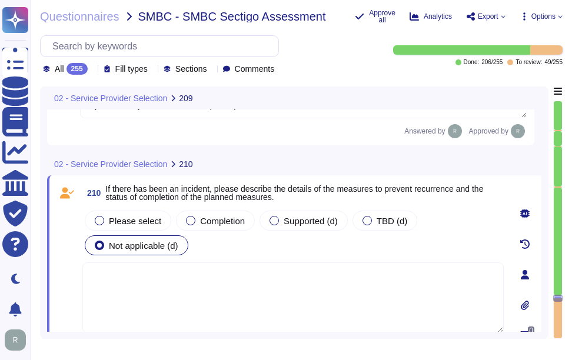
click at [175, 309] on textarea at bounding box center [292, 297] width 421 height 71
click at [225, 236] on div "Please select Completion Supported (d) TBD (d) Not applicable (d)" at bounding box center [292, 232] width 421 height 49
click at [148, 276] on textarea at bounding box center [292, 297] width 421 height 71
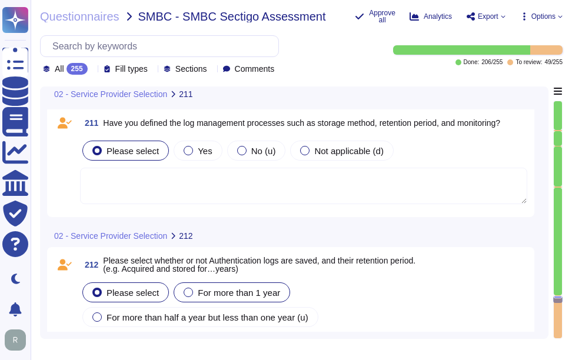
scroll to position [37973, 0]
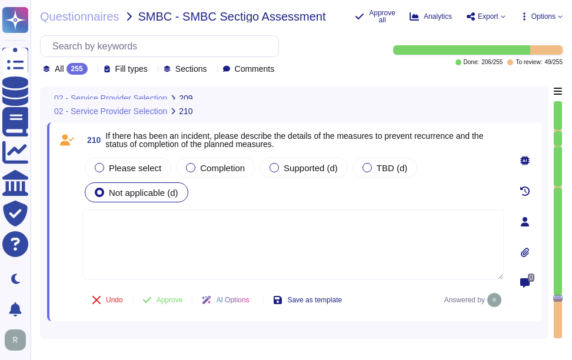
click at [228, 254] on textarea at bounding box center [292, 244] width 421 height 71
click at [165, 248] on textarea at bounding box center [292, 244] width 421 height 71
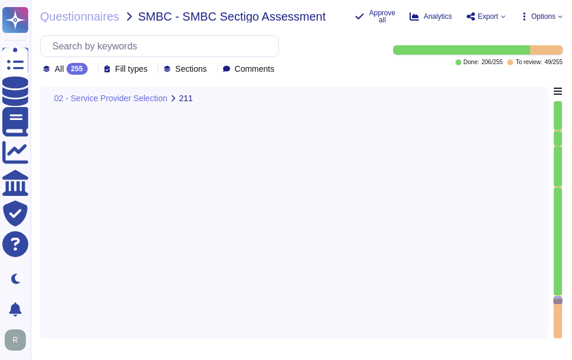
scroll to position [38250, 0]
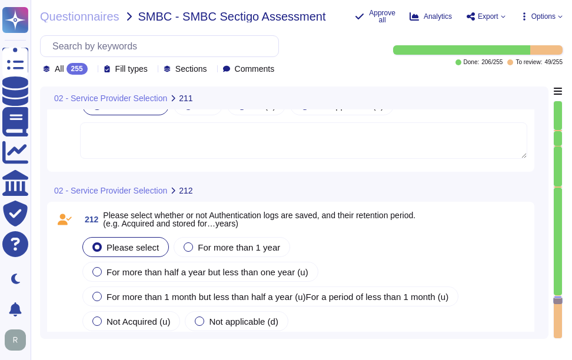
click at [213, 141] on textarea at bounding box center [303, 140] width 447 height 36
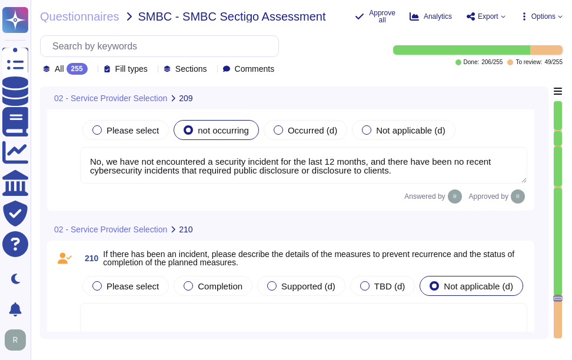
scroll to position [37883, 0]
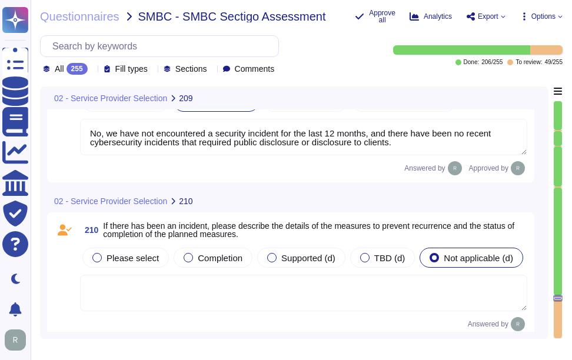
click at [218, 283] on textarea at bounding box center [303, 293] width 447 height 36
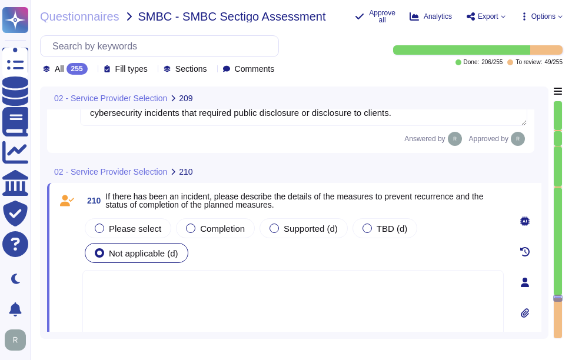
scroll to position [37941, 0]
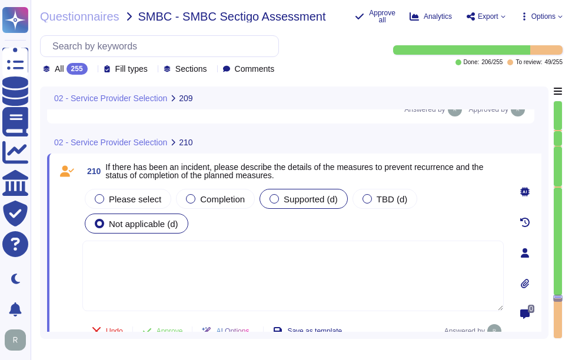
click at [267, 205] on div "Supported (d)" at bounding box center [303, 199] width 88 height 20
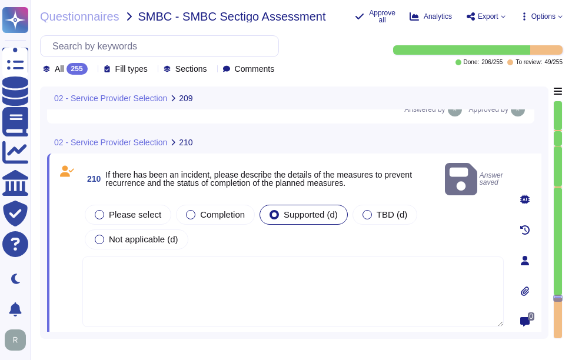
click at [177, 269] on textarea at bounding box center [292, 292] width 421 height 71
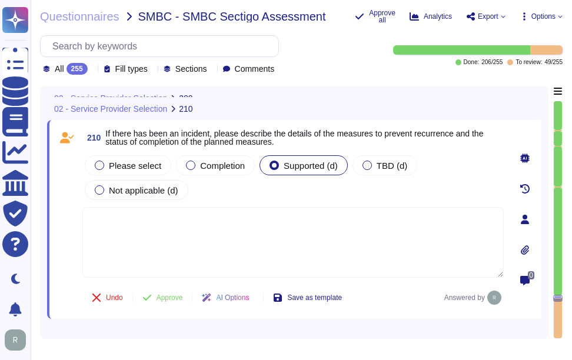
scroll to position [37974, 0]
click at [174, 240] on textarea at bounding box center [292, 243] width 421 height 71
click at [267, 228] on textarea at bounding box center [292, 243] width 421 height 71
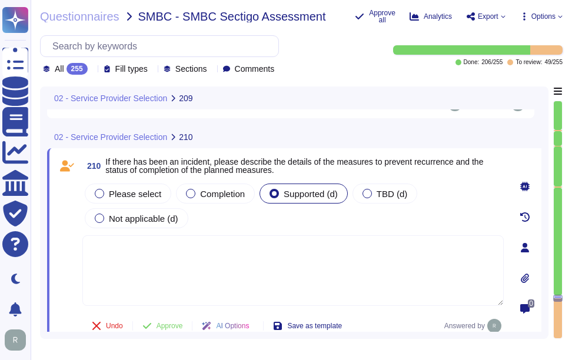
scroll to position [37967, 0]
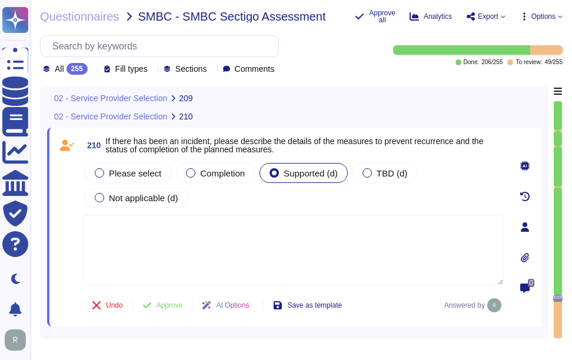
click at [163, 249] on textarea at bounding box center [292, 250] width 421 height 71
drag, startPoint x: 214, startPoint y: 242, endPoint x: 79, endPoint y: 222, distance: 135.5
click at [79, 222] on div "210 If there has been an incident, please describe the details of the measures …" at bounding box center [279, 227] width 447 height 185
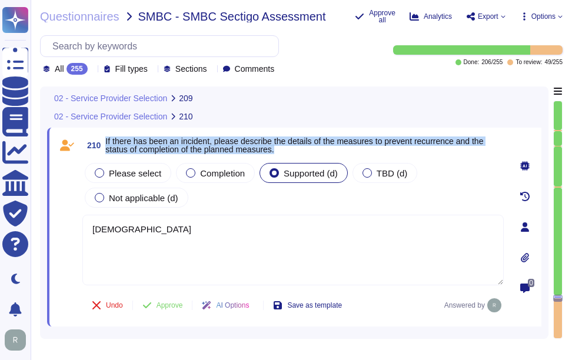
drag, startPoint x: 106, startPoint y: 139, endPoint x: 359, endPoint y: 147, distance: 253.1
click at [359, 147] on span "If there has been an incident, please describe the details of the measures to p…" at bounding box center [304, 145] width 398 height 16
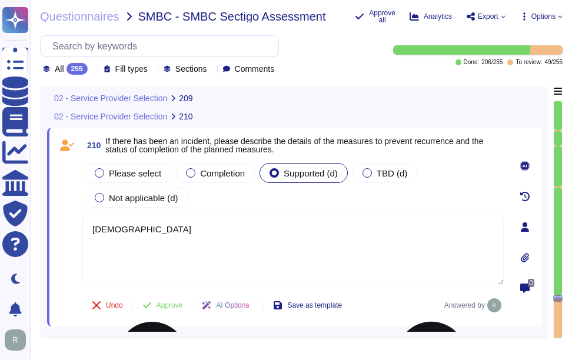
drag, startPoint x: 237, startPoint y: 238, endPoint x: 89, endPoint y: 218, distance: 149.7
click at [89, 218] on textarea "[DEMOGRAPHIC_DATA]" at bounding box center [292, 250] width 421 height 71
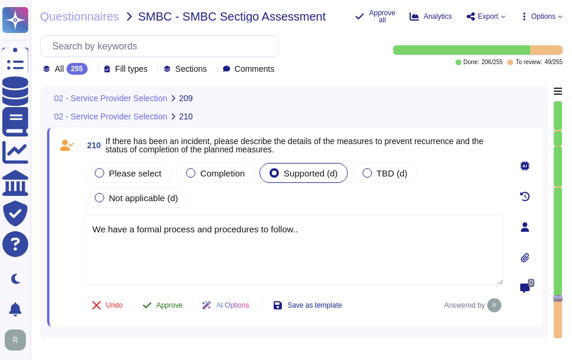
click at [167, 306] on span "Approve" at bounding box center [169, 305] width 26 height 7
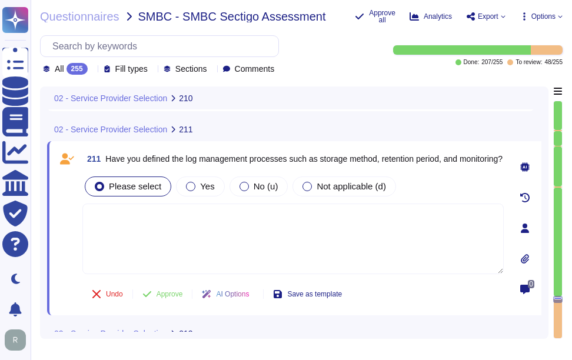
scroll to position [38160, 0]
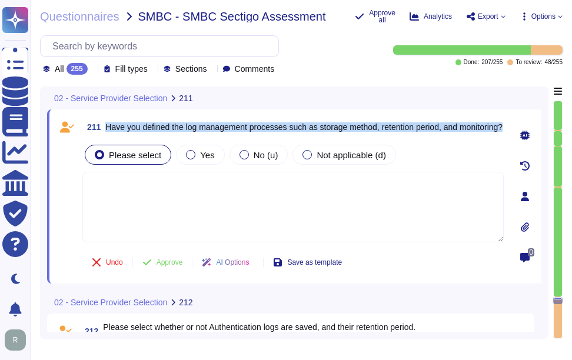
drag, startPoint x: 107, startPoint y: 123, endPoint x: 195, endPoint y: 134, distance: 88.3
click at [195, 131] on span "Have you defined the log management processes such as storage method, retention…" at bounding box center [303, 127] width 397 height 8
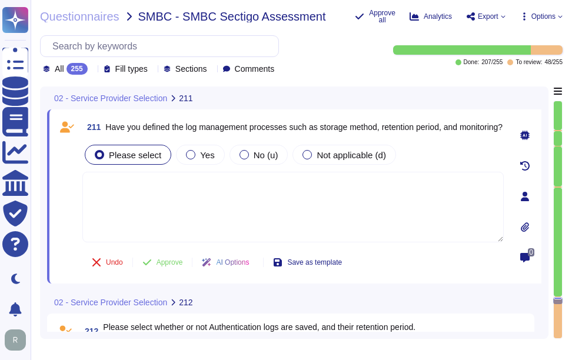
click at [92, 65] on div at bounding box center [92, 69] width 0 height 9
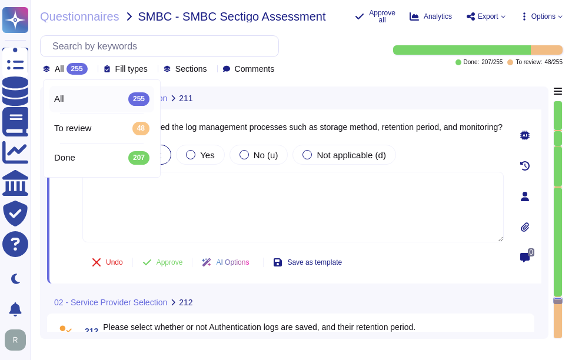
click at [92, 65] on div at bounding box center [92, 69] width 0 height 9
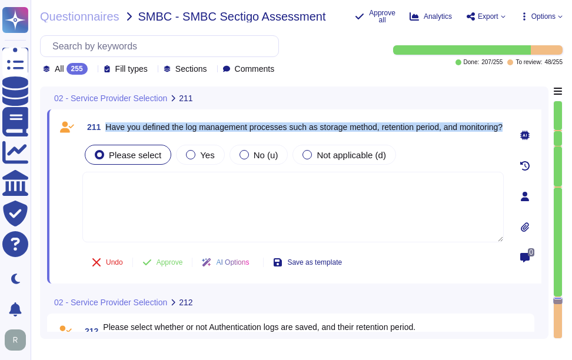
drag, startPoint x: 108, startPoint y: 122, endPoint x: 186, endPoint y: 133, distance: 79.0
click at [186, 131] on span "Have you defined the log management processes such as storage method, retention…" at bounding box center [303, 127] width 397 height 8
click at [206, 157] on span "Yes" at bounding box center [207, 155] width 14 height 10
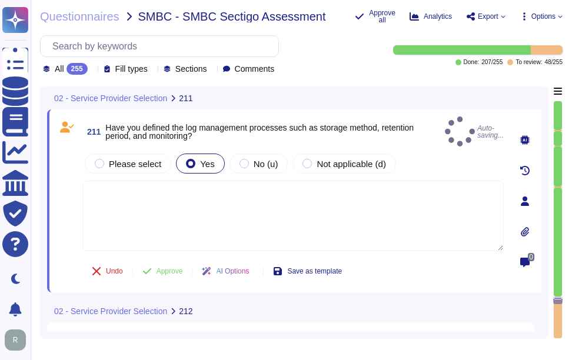
click at [191, 188] on textarea at bounding box center [292, 216] width 421 height 71
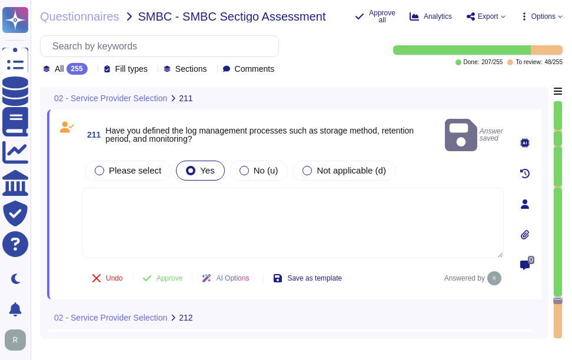
click at [191, 188] on textarea at bounding box center [292, 223] width 421 height 71
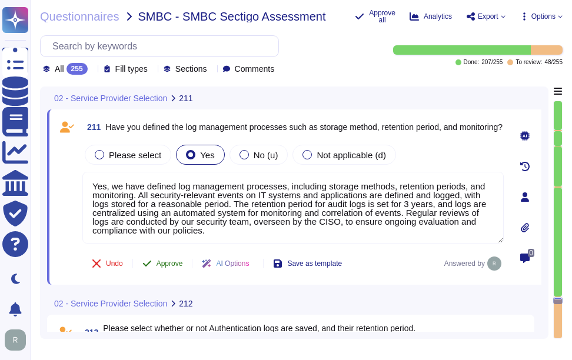
click at [172, 263] on span "Approve" at bounding box center [169, 263] width 26 height 7
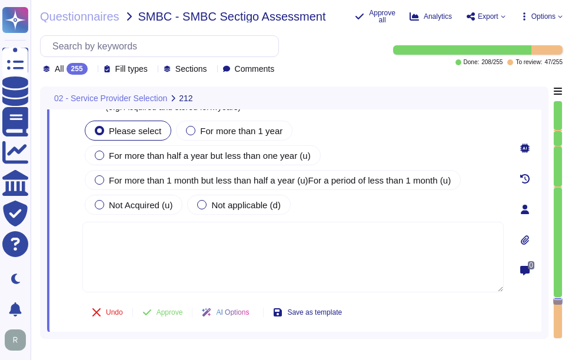
scroll to position [38330, 0]
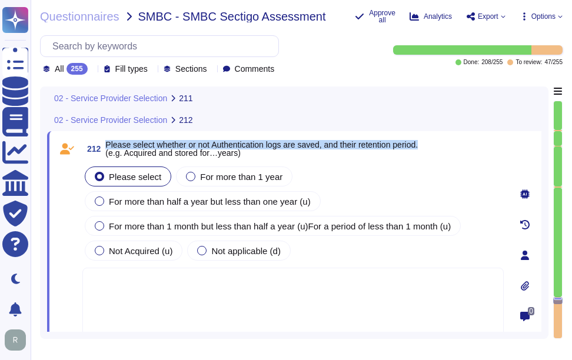
drag, startPoint x: 105, startPoint y: 144, endPoint x: 445, endPoint y: 145, distance: 340.1
click at [445, 145] on div "212 Please select whether or not Authentication logs are saved, and their reten…" at bounding box center [292, 148] width 421 height 21
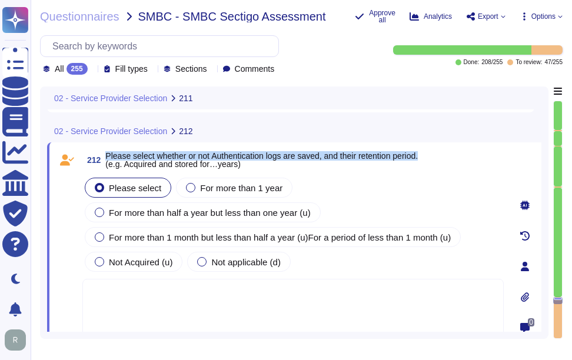
scroll to position [38297, 0]
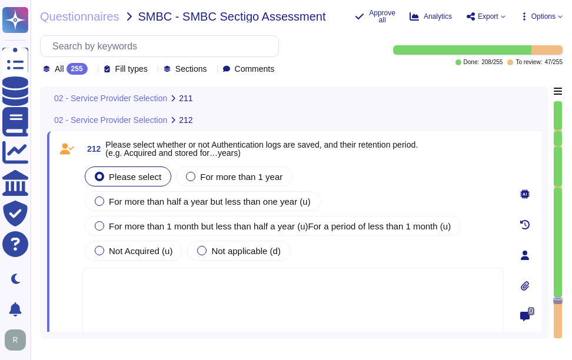
click at [274, 288] on textarea at bounding box center [292, 303] width 421 height 71
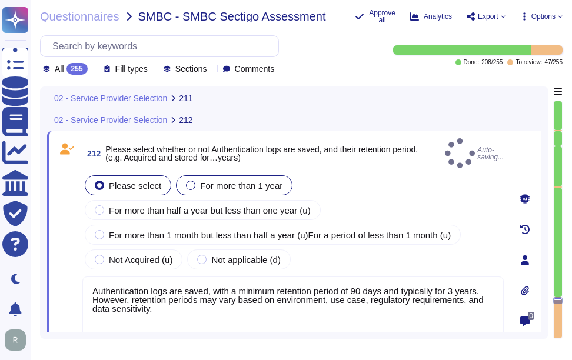
click at [241, 181] on span "For more than 1 year" at bounding box center [241, 186] width 82 height 10
click at [289, 175] on div "Please select For more than 1 year For more than half a year but less than one …" at bounding box center [292, 222] width 421 height 99
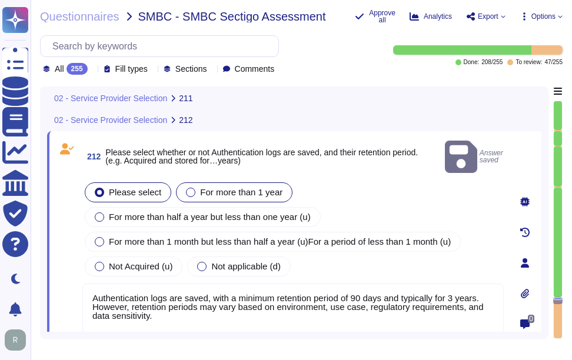
click at [277, 187] on span "For more than 1 year" at bounding box center [241, 192] width 82 height 10
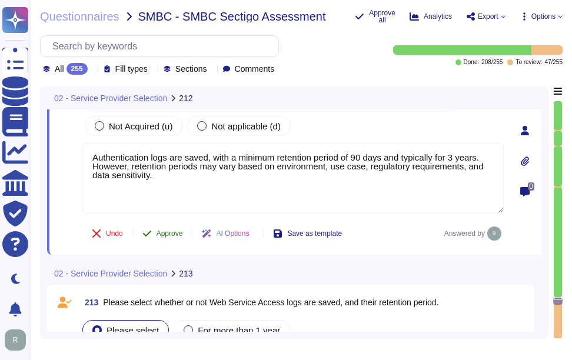
click at [163, 228] on button "Approve" at bounding box center [162, 234] width 59 height 24
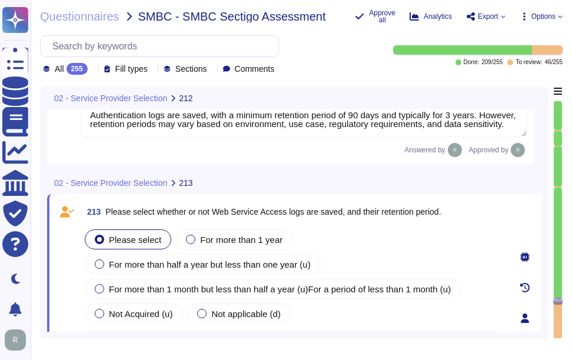
scroll to position [38456, 0]
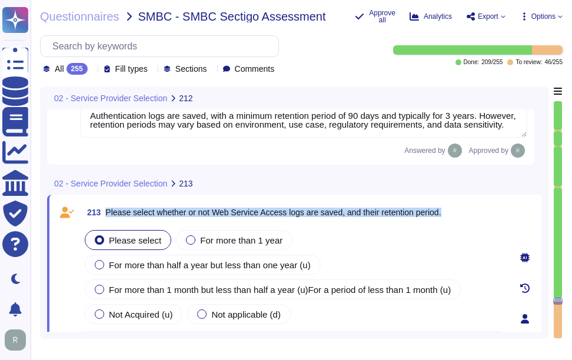
drag, startPoint x: 106, startPoint y: 188, endPoint x: 457, endPoint y: 199, distance: 350.8
click at [457, 202] on div "213 Please select whether or not Web Service Access logs are saved, and their r…" at bounding box center [292, 212] width 421 height 21
click at [250, 235] on span "For more than 1 year" at bounding box center [241, 240] width 82 height 10
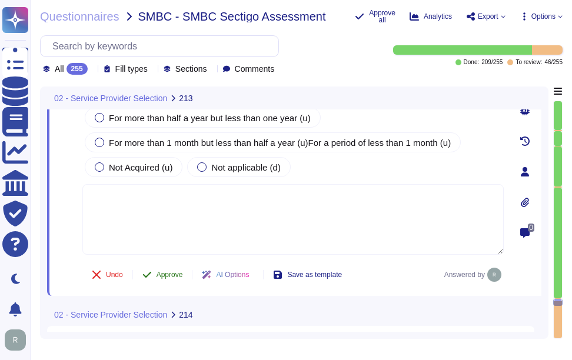
click at [162, 272] on span "Approve" at bounding box center [169, 274] width 26 height 7
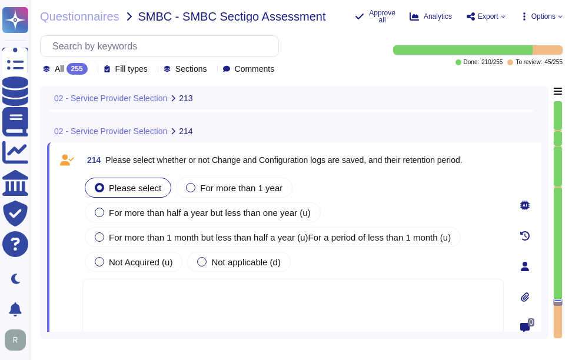
scroll to position [38707, 0]
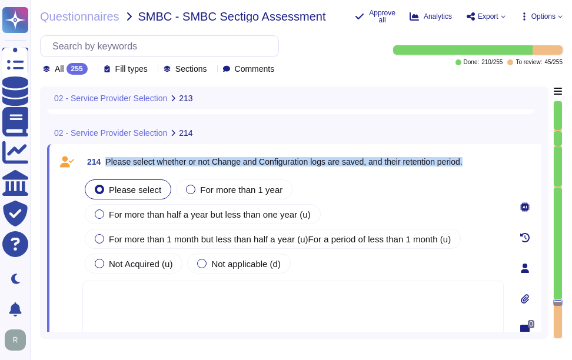
drag, startPoint x: 107, startPoint y: 136, endPoint x: 467, endPoint y: 154, distance: 360.5
click at [467, 154] on div "214 Please select whether or not Change and Configuration logs are saved, and t…" at bounding box center [279, 268] width 447 height 234
click at [134, 157] on span "Please select whether or not Change and Configuration logs are saved, and their…" at bounding box center [283, 161] width 357 height 9
click at [139, 157] on span "Please select whether or not Change and Configuration logs are saved, and their…" at bounding box center [283, 161] width 357 height 9
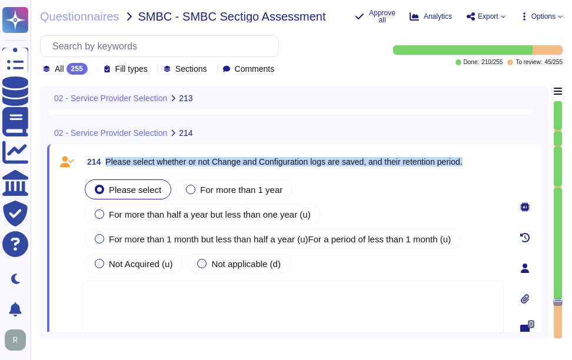
click at [139, 157] on span "Please select whether or not Change and Configuration logs are saved, and their…" at bounding box center [283, 161] width 357 height 9
drag, startPoint x: 139, startPoint y: 137, endPoint x: 124, endPoint y: 142, distance: 16.0
click at [124, 157] on span "Please select whether or not Change and Configuration logs are saved, and their…" at bounding box center [283, 161] width 357 height 9
drag, startPoint x: 106, startPoint y: 138, endPoint x: 485, endPoint y: 135, distance: 379.5
click at [485, 151] on div "214 Please select whether or not Change and Configuration logs are saved, and t…" at bounding box center [292, 161] width 421 height 21
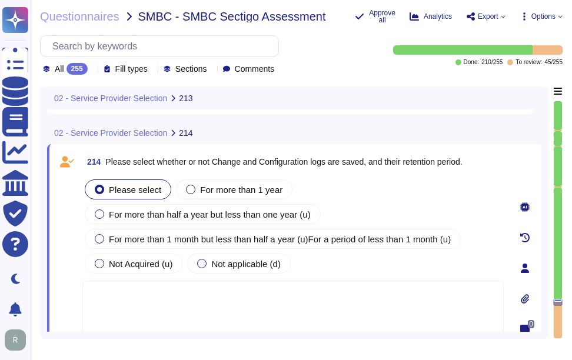
click at [289, 281] on textarea at bounding box center [292, 316] width 421 height 71
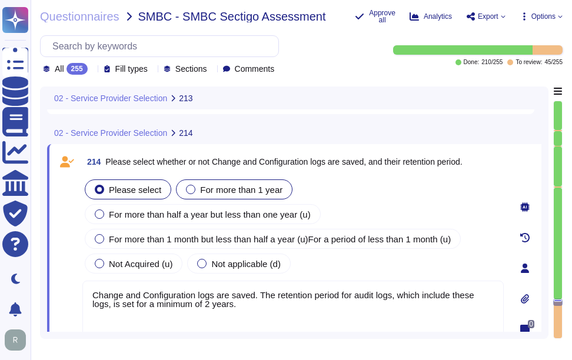
click at [268, 185] on span "For more than 1 year" at bounding box center [241, 190] width 82 height 10
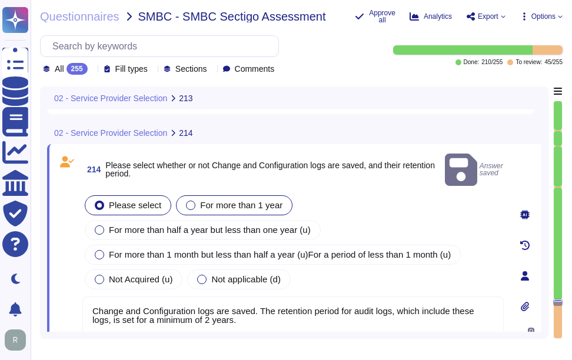
click at [265, 200] on span "For more than 1 year" at bounding box center [241, 205] width 82 height 10
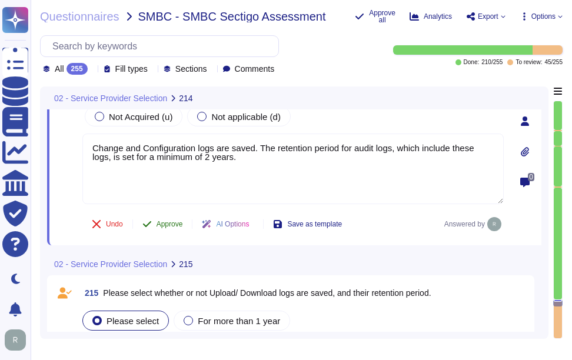
click at [164, 225] on span "Approve" at bounding box center [169, 224] width 26 height 7
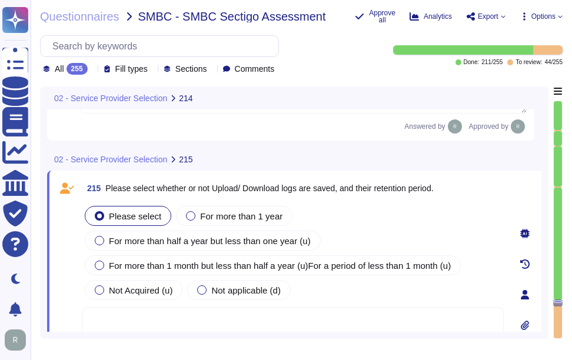
scroll to position [38855, 0]
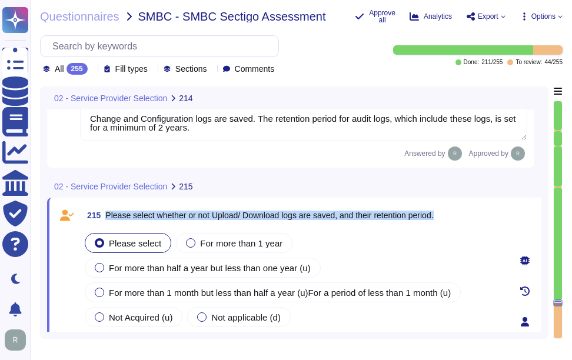
drag, startPoint x: 107, startPoint y: 191, endPoint x: 452, endPoint y: 192, distance: 345.4
click at [452, 205] on div "215 Please select whether or not Upload/ Download logs are saved, and their ret…" at bounding box center [292, 215] width 421 height 21
click at [226, 238] on span "For more than 1 year" at bounding box center [241, 243] width 82 height 10
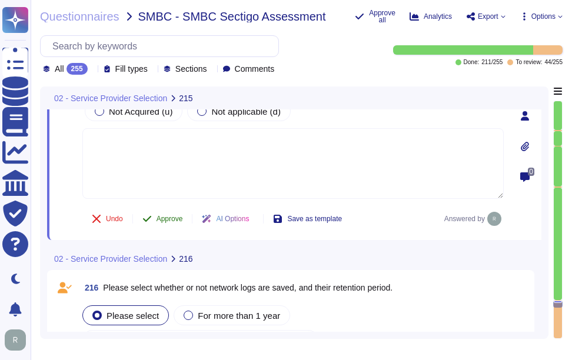
click at [177, 221] on span "Approve" at bounding box center [169, 218] width 26 height 7
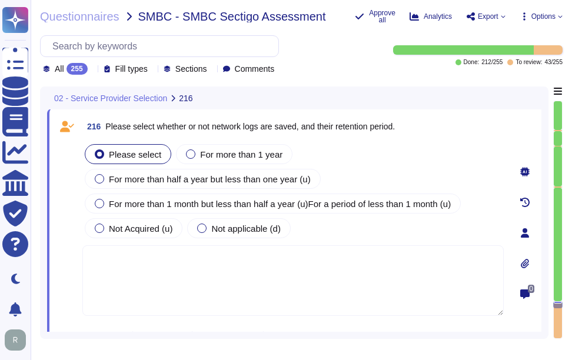
scroll to position [39112, 0]
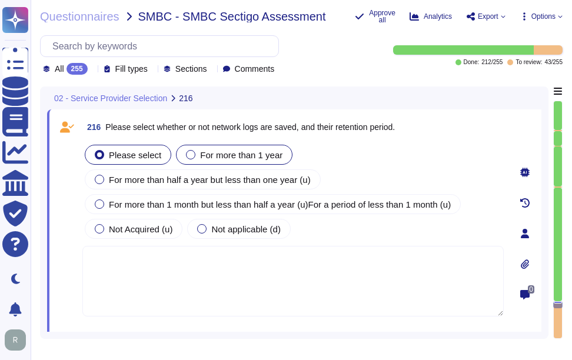
click at [241, 156] on span "For more than 1 year" at bounding box center [241, 155] width 82 height 10
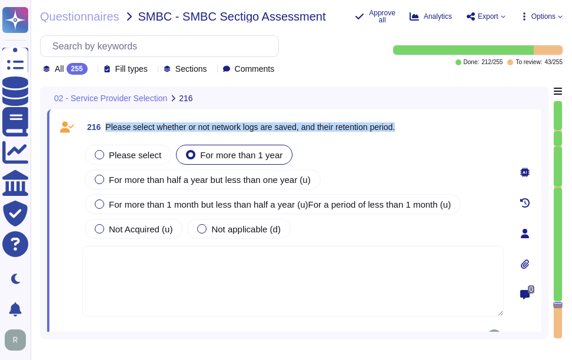
drag, startPoint x: 106, startPoint y: 124, endPoint x: 465, endPoint y: 135, distance: 358.5
click at [465, 135] on div "216 Please select whether or not network logs are saved, and their retention pe…" at bounding box center [292, 126] width 421 height 21
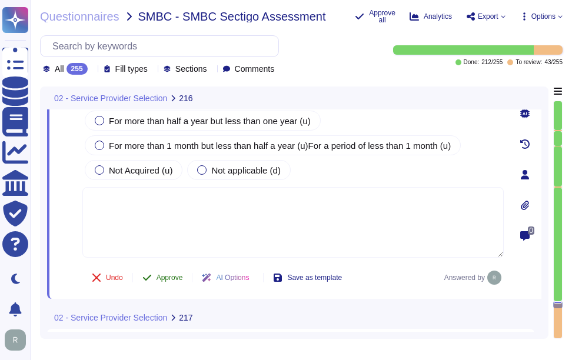
click at [175, 275] on span "Approve" at bounding box center [169, 277] width 26 height 7
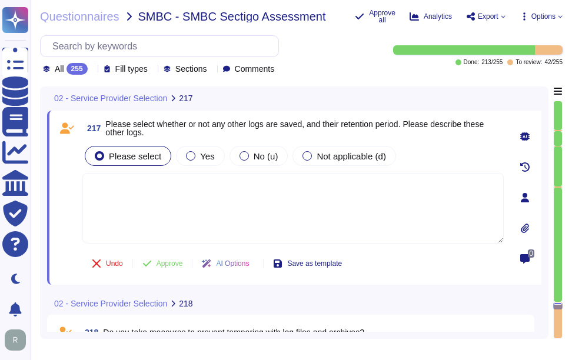
scroll to position [39312, 0]
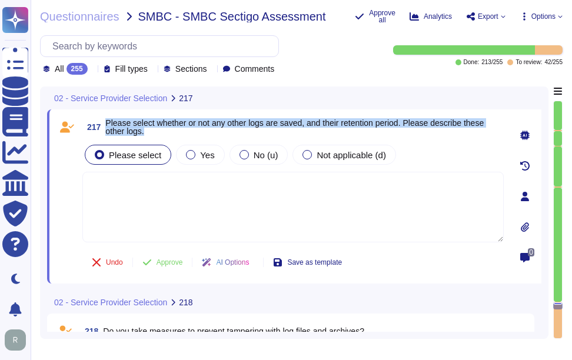
drag, startPoint x: 107, startPoint y: 125, endPoint x: 184, endPoint y: 132, distance: 76.9
click at [184, 132] on span "Please select whether or not any other logs are saved, and their retention peri…" at bounding box center [304, 127] width 398 height 16
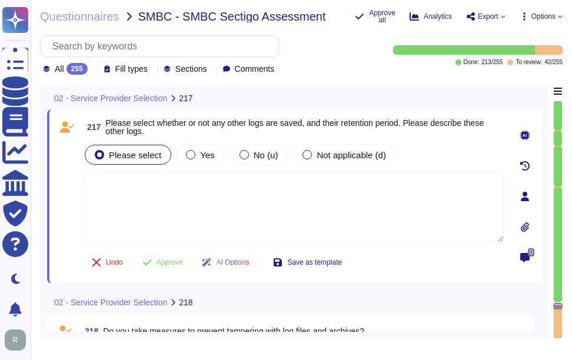
click at [92, 70] on icon at bounding box center [92, 70] width 0 height 0
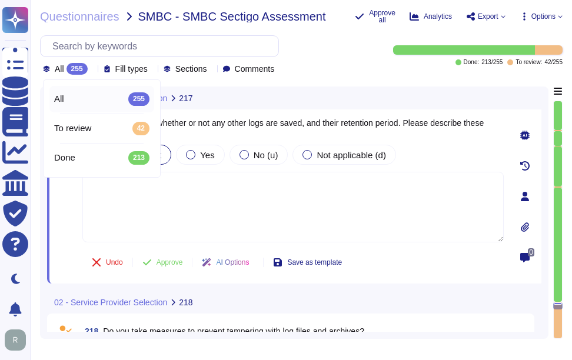
click at [92, 70] on icon at bounding box center [92, 70] width 0 height 0
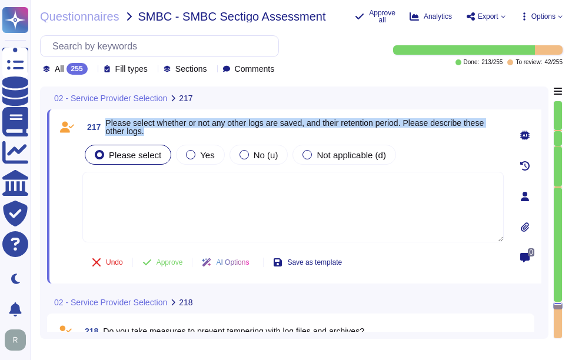
drag, startPoint x: 105, startPoint y: 120, endPoint x: 154, endPoint y: 129, distance: 49.7
click at [154, 129] on span "217 Please select whether or not any other logs are saved, and their retention …" at bounding box center [292, 126] width 421 height 21
click at [206, 156] on span "Yes" at bounding box center [207, 155] width 14 height 10
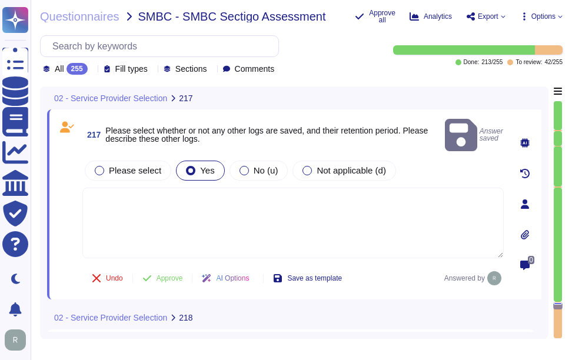
click at [327, 194] on textarea at bounding box center [292, 223] width 421 height 71
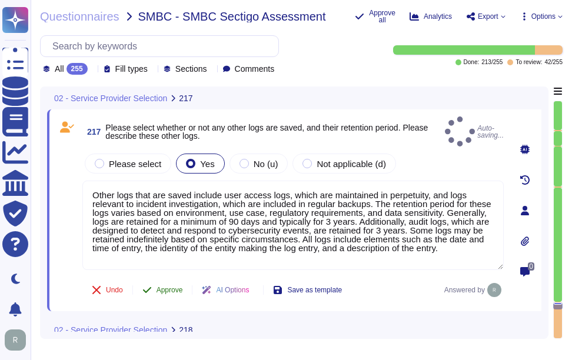
click at [178, 287] on span "Approve" at bounding box center [169, 290] width 26 height 7
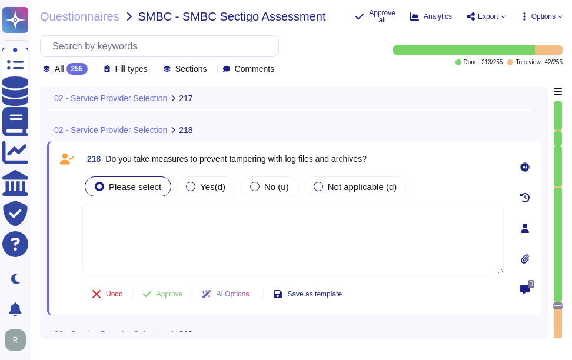
scroll to position [39514, 0]
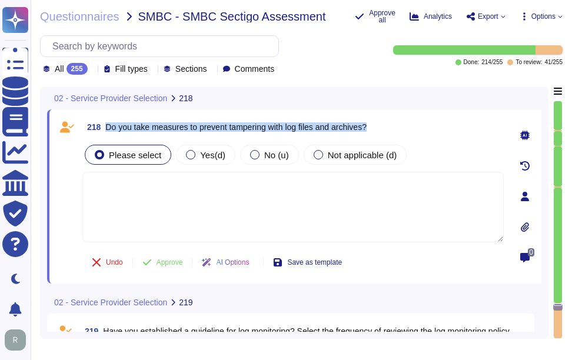
drag, startPoint x: 107, startPoint y: 126, endPoint x: 419, endPoint y: 119, distance: 311.9
click at [419, 119] on div "218 Do you take measures to prevent tampering with log files and archives?" at bounding box center [292, 126] width 421 height 21
click at [209, 154] on span "Yes(d)" at bounding box center [212, 155] width 25 height 10
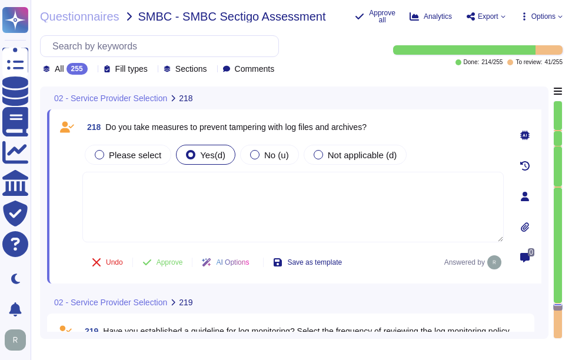
click at [187, 199] on textarea at bounding box center [292, 207] width 421 height 71
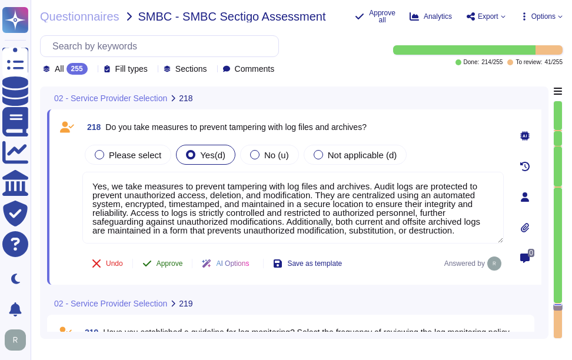
click at [171, 262] on span "Approve" at bounding box center [169, 263] width 26 height 7
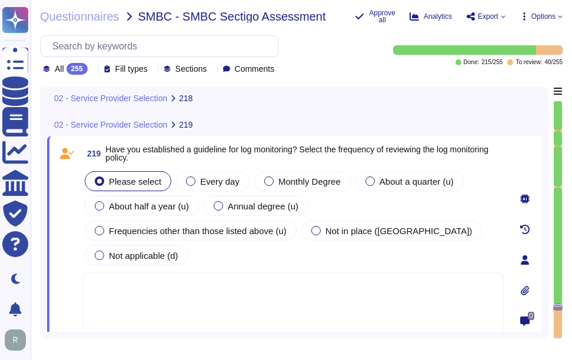
scroll to position [39698, 0]
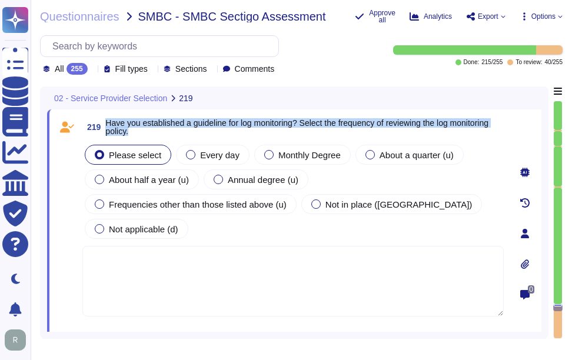
drag, startPoint x: 104, startPoint y: 118, endPoint x: 212, endPoint y: 131, distance: 109.5
click at [212, 131] on span "219 Have you established a guideline for log monitoring? Select the frequency o…" at bounding box center [292, 126] width 421 height 21
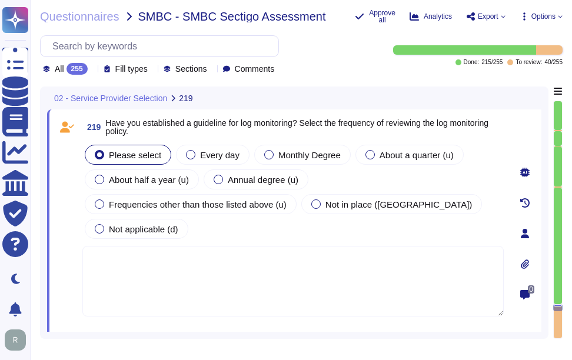
click at [191, 287] on textarea at bounding box center [292, 281] width 421 height 71
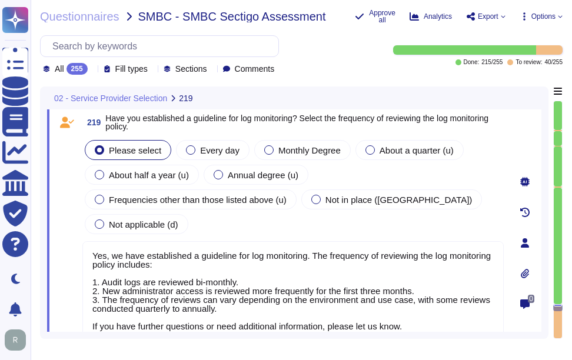
click at [198, 278] on textarea "Yes, we have established a guideline for log monitoring. The frequency of revie…" at bounding box center [292, 290] width 421 height 98
click at [439, 146] on span "About a quarter (u)" at bounding box center [416, 150] width 74 height 10
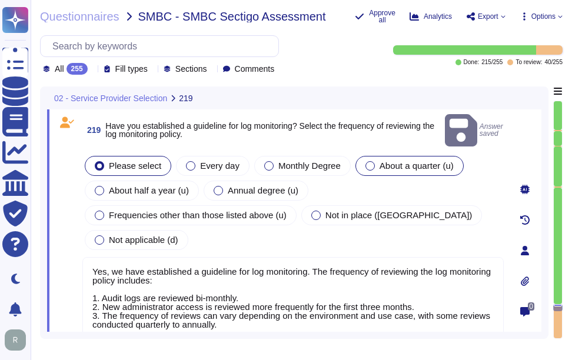
click at [397, 161] on span "About a quarter (u)" at bounding box center [416, 166] width 74 height 10
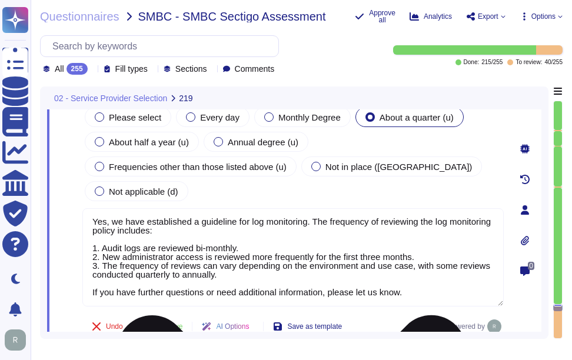
scroll to position [39762, 0]
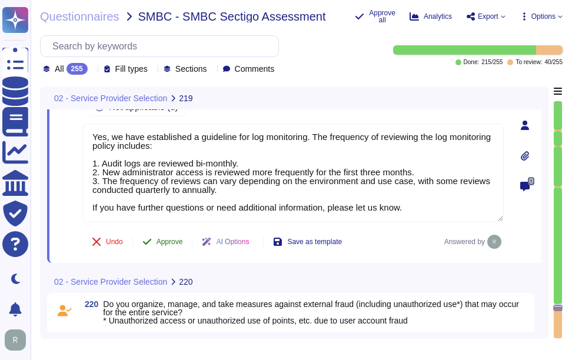
click at [174, 242] on span "Approve" at bounding box center [169, 241] width 26 height 7
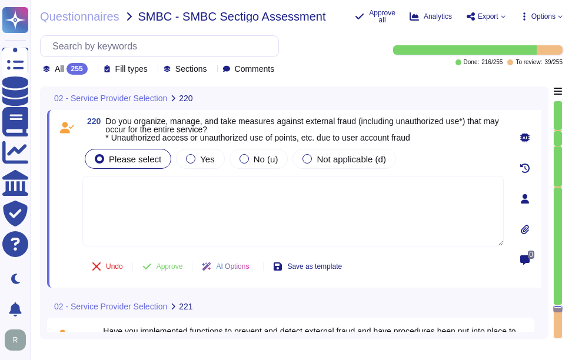
scroll to position [39961, 0]
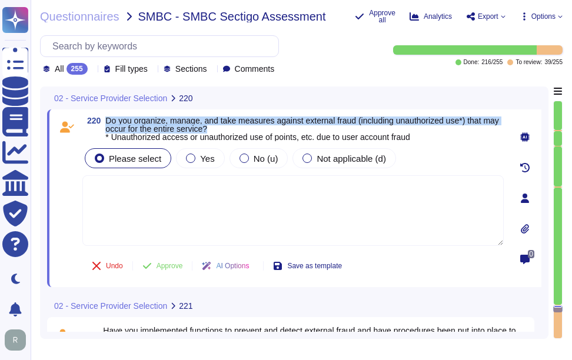
drag, startPoint x: 107, startPoint y: 119, endPoint x: 231, endPoint y: 131, distance: 124.1
click at [231, 131] on span "Do you organize, manage, and take measures against external fraud (including un…" at bounding box center [304, 128] width 398 height 25
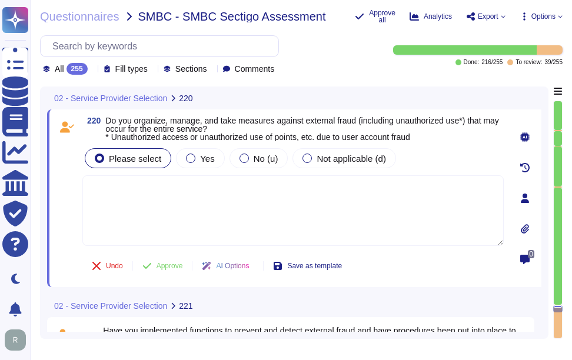
click at [219, 202] on textarea at bounding box center [292, 210] width 421 height 71
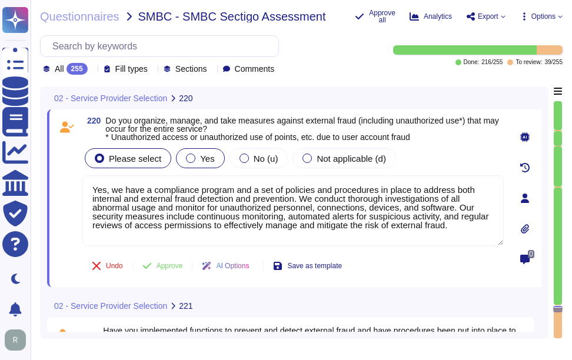
click at [200, 163] on span "Yes" at bounding box center [207, 159] width 14 height 10
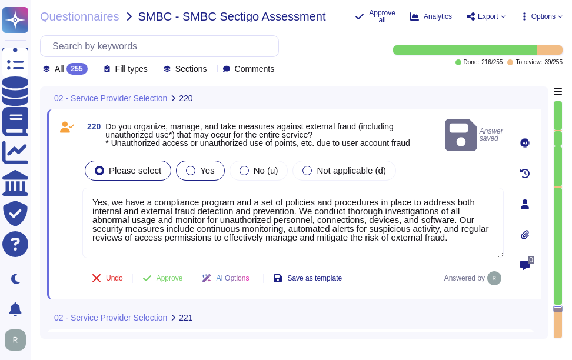
click at [208, 165] on span "Yes" at bounding box center [207, 170] width 14 height 10
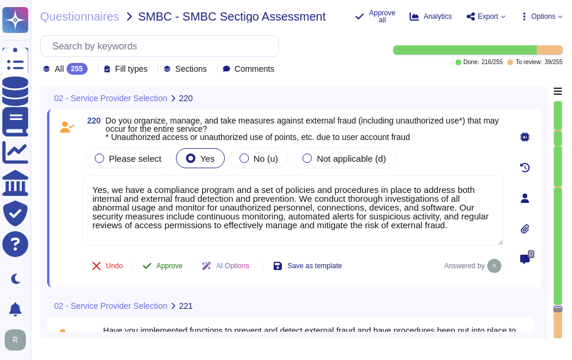
click at [171, 266] on span "Approve" at bounding box center [169, 265] width 26 height 7
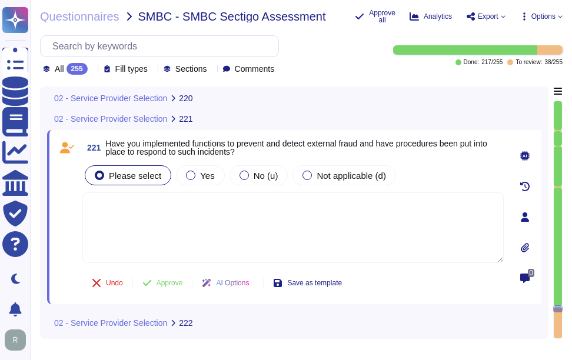
scroll to position [40148, 0]
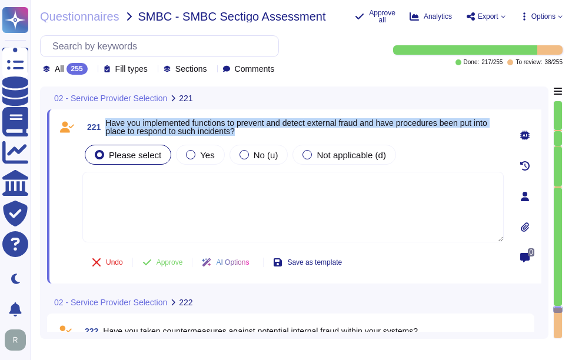
drag, startPoint x: 105, startPoint y: 122, endPoint x: 274, endPoint y: 134, distance: 169.2
click at [274, 134] on span "221 Have you implemented functions to prevent and detect external fraud and hav…" at bounding box center [292, 126] width 421 height 21
click at [204, 158] on span "Yes" at bounding box center [207, 155] width 14 height 10
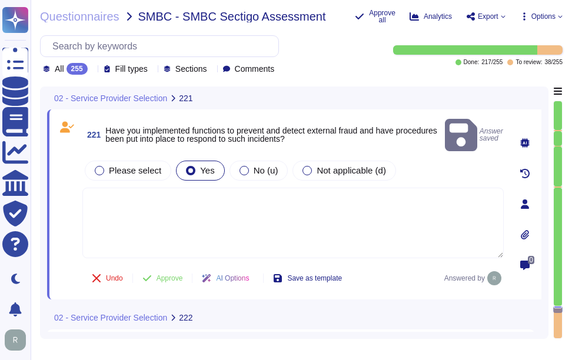
click at [200, 206] on textarea at bounding box center [292, 223] width 421 height 71
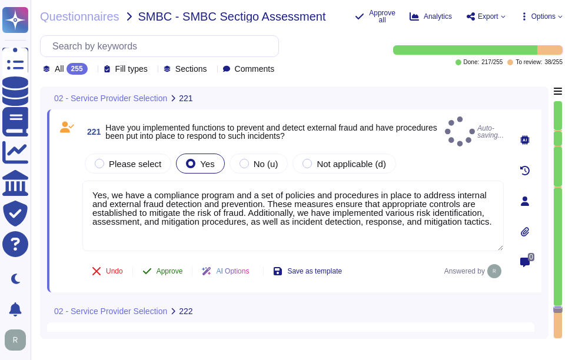
click at [166, 268] on span "Approve" at bounding box center [169, 271] width 26 height 7
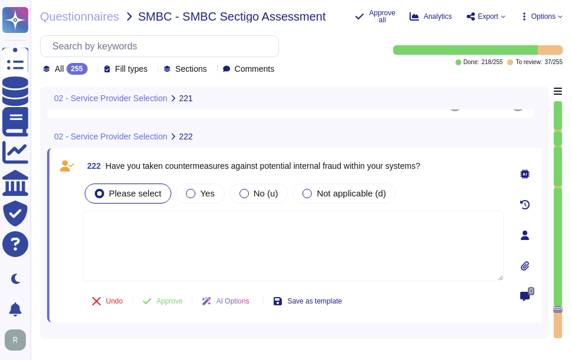
scroll to position [40330, 0]
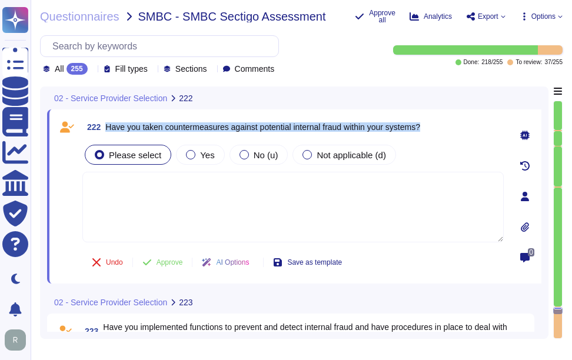
drag, startPoint x: 106, startPoint y: 127, endPoint x: 443, endPoint y: 125, distance: 336.5
click at [443, 125] on div "222 Have you taken countermeasures against potential internal fraud within your…" at bounding box center [292, 126] width 421 height 21
click at [212, 152] on div "Yes" at bounding box center [200, 155] width 48 height 20
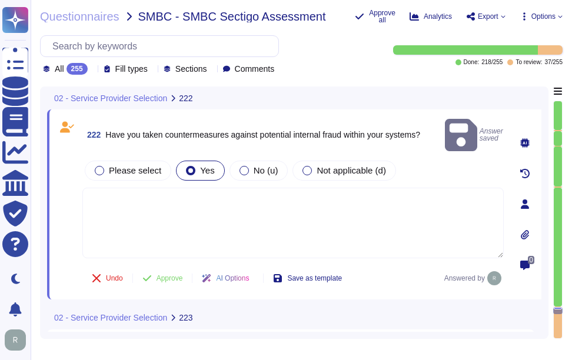
click at [244, 213] on textarea at bounding box center [292, 223] width 421 height 71
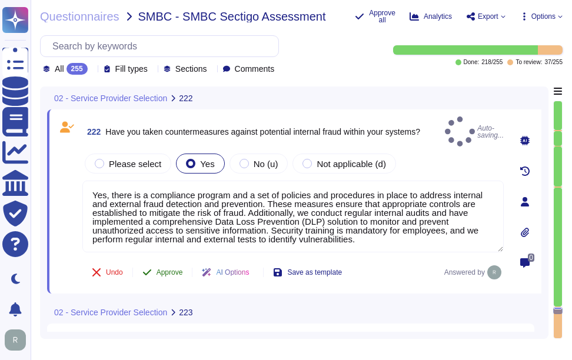
click at [171, 269] on span "Approve" at bounding box center [169, 272] width 26 height 7
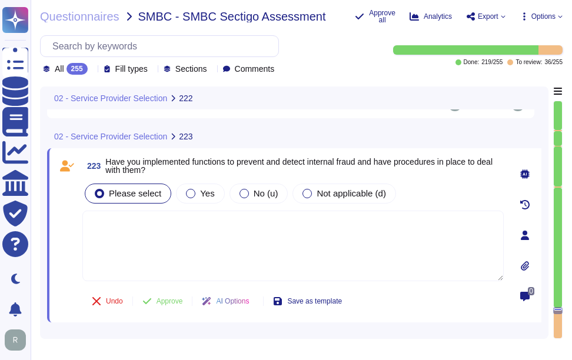
scroll to position [40514, 0]
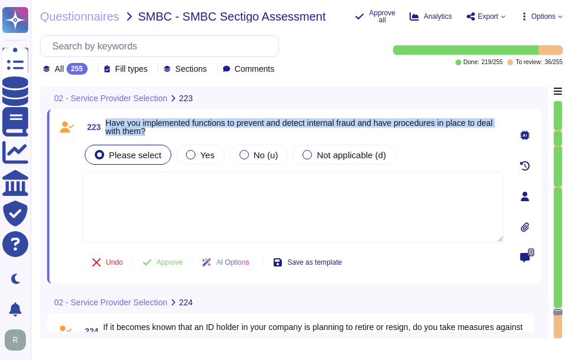
drag, startPoint x: 107, startPoint y: 122, endPoint x: 201, endPoint y: 130, distance: 94.4
click at [201, 130] on span "Have you implemented functions to prevent and detect internal fraud and have pr…" at bounding box center [304, 127] width 398 height 16
drag, startPoint x: 201, startPoint y: 130, endPoint x: 205, endPoint y: 155, distance: 25.0
click at [205, 155] on span "Yes" at bounding box center [207, 155] width 14 height 10
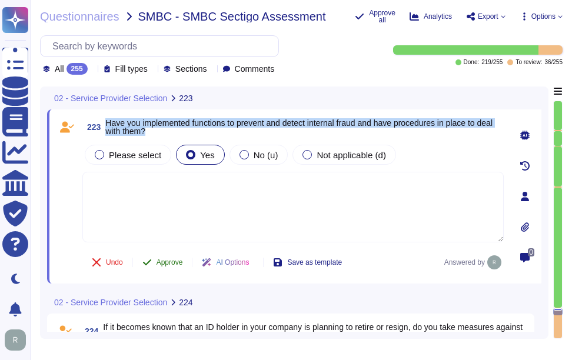
click at [164, 261] on span "Approve" at bounding box center [169, 262] width 26 height 7
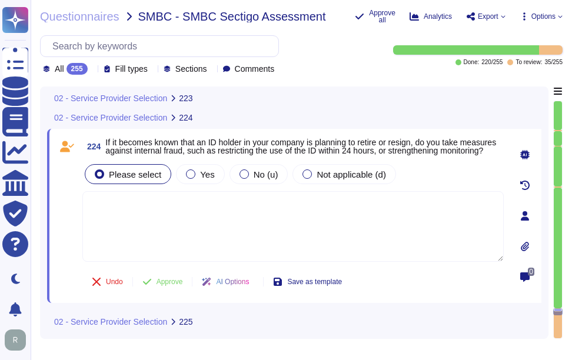
scroll to position [40663, 0]
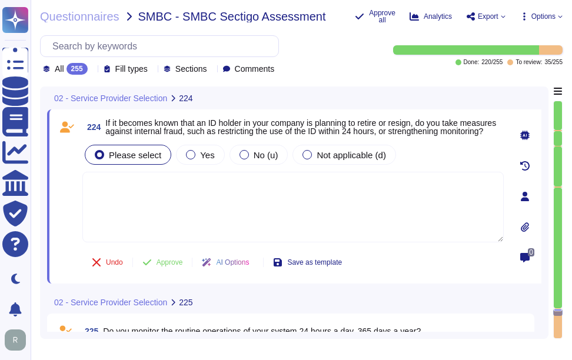
click at [108, 120] on span "If it becomes known that an ID holder in your company is planning to retire or …" at bounding box center [300, 127] width 391 height 18
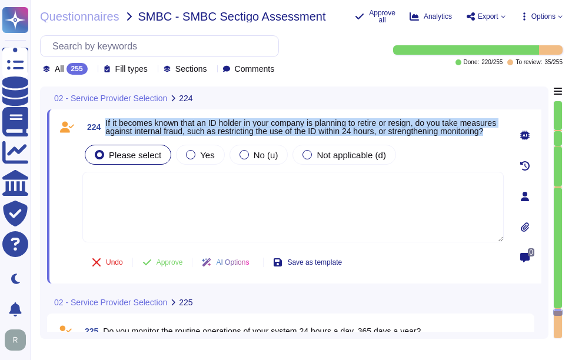
drag, startPoint x: 106, startPoint y: 119, endPoint x: 174, endPoint y: 135, distance: 68.9
click at [174, 135] on span "If it becomes known that an ID holder in your company is planning to retire or …" at bounding box center [304, 127] width 398 height 16
click at [201, 160] on span "Yes" at bounding box center [207, 155] width 14 height 10
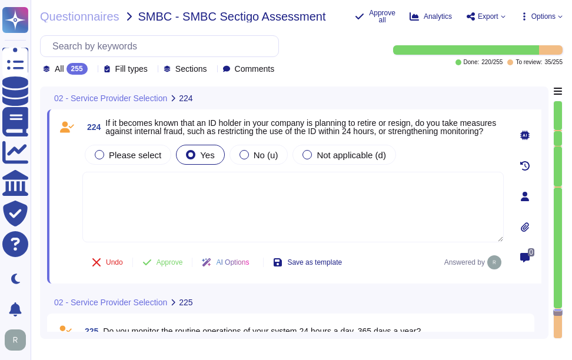
click at [219, 211] on textarea at bounding box center [292, 207] width 421 height 71
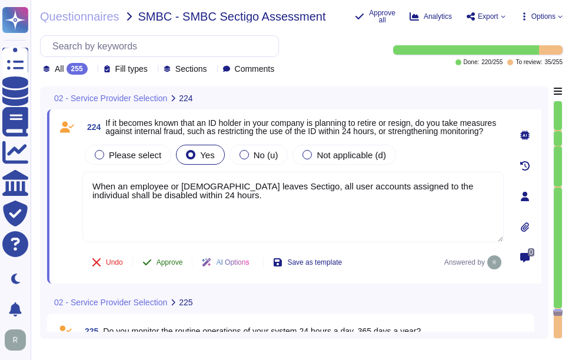
click at [180, 266] on span "Approve" at bounding box center [169, 262] width 26 height 7
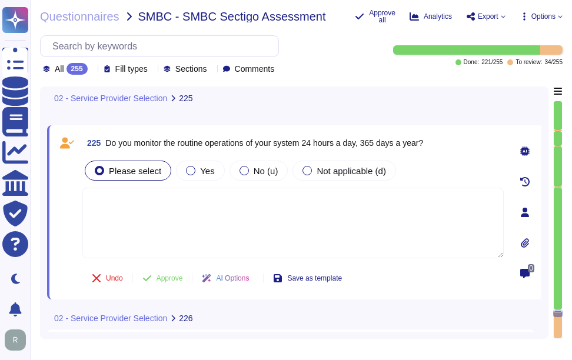
scroll to position [40848, 0]
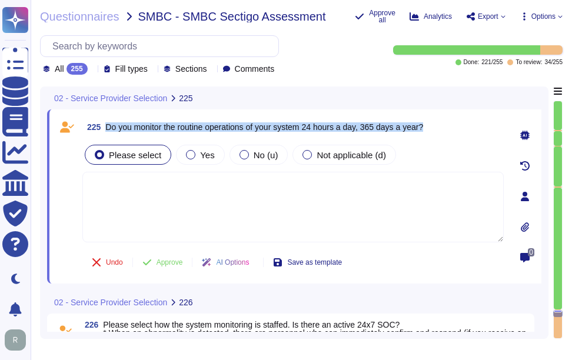
drag, startPoint x: 106, startPoint y: 126, endPoint x: 439, endPoint y: 124, distance: 332.4
click at [439, 124] on div "225 Do you monitor the routine operations of your system 24 hours a day, 365 da…" at bounding box center [292, 126] width 421 height 21
click at [200, 160] on span "Yes" at bounding box center [207, 155] width 14 height 10
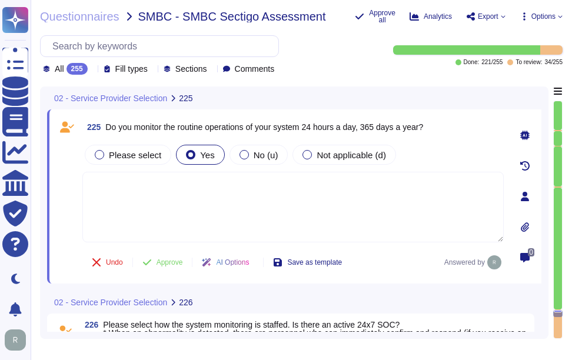
click at [132, 208] on textarea at bounding box center [292, 207] width 421 height 71
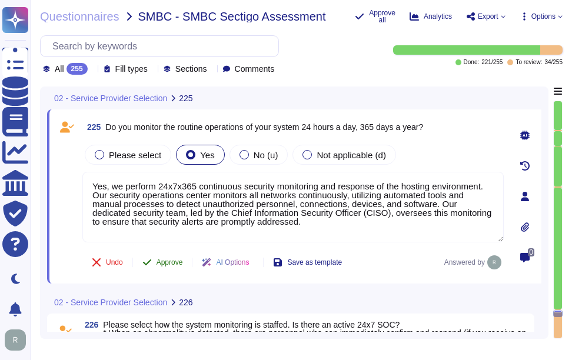
click at [167, 259] on span "Approve" at bounding box center [169, 262] width 26 height 7
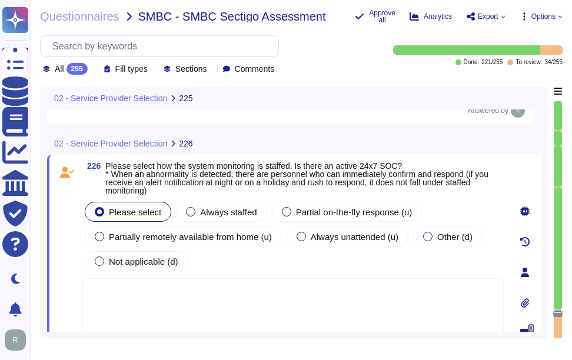
scroll to position [40938, 0]
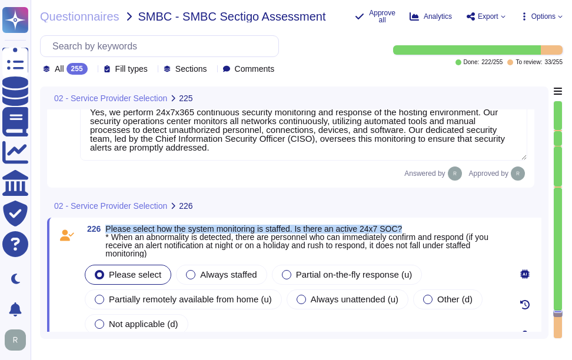
drag, startPoint x: 106, startPoint y: 210, endPoint x: 417, endPoint y: 204, distance: 310.1
click at [417, 218] on div "226 Please select how the system monitoring is staffed. Is there an active 24x7…" at bounding box center [294, 335] width 494 height 235
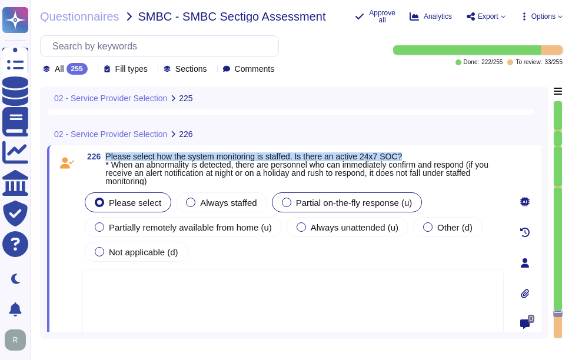
scroll to position [40961, 0]
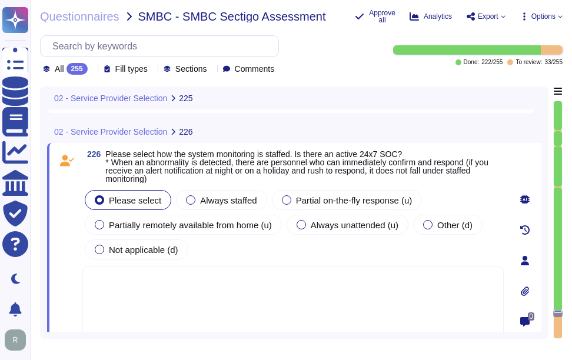
click at [285, 299] on textarea at bounding box center [292, 302] width 421 height 71
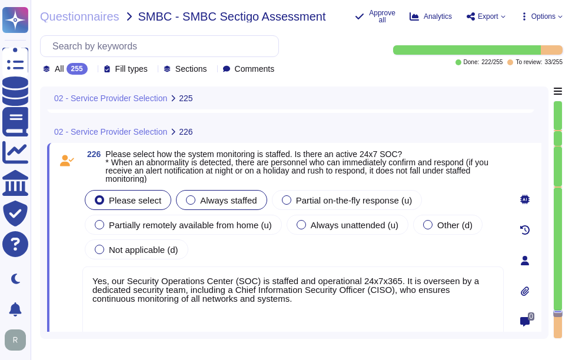
click at [248, 193] on div "Always staffed" at bounding box center [221, 200] width 91 height 20
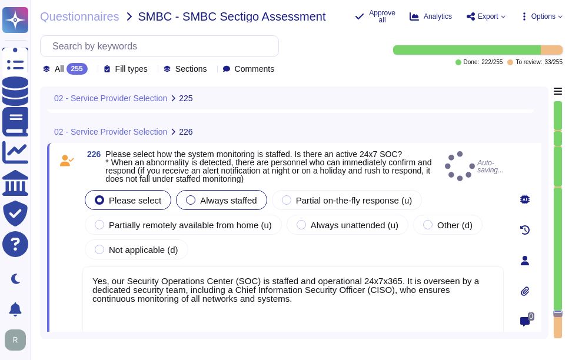
click at [245, 196] on span "Always staffed" at bounding box center [228, 200] width 56 height 10
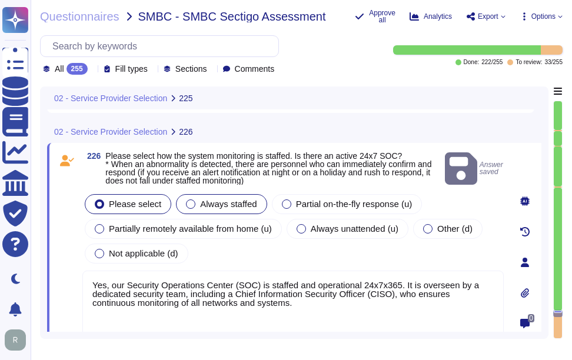
click at [205, 199] on span "Always staffed" at bounding box center [228, 204] width 56 height 10
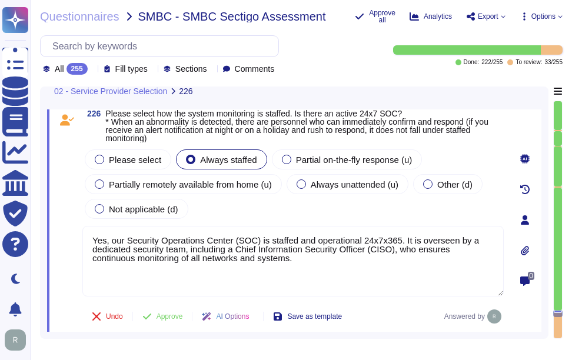
scroll to position [41020, 0]
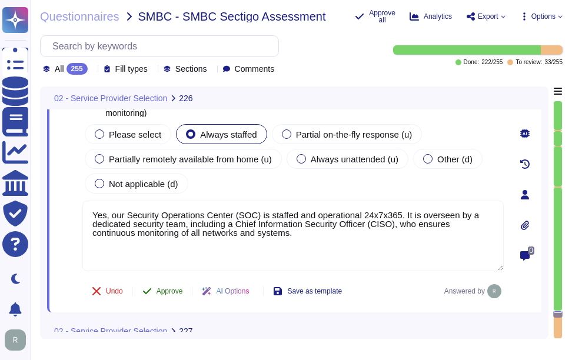
click at [163, 288] on span "Approve" at bounding box center [169, 291] width 26 height 7
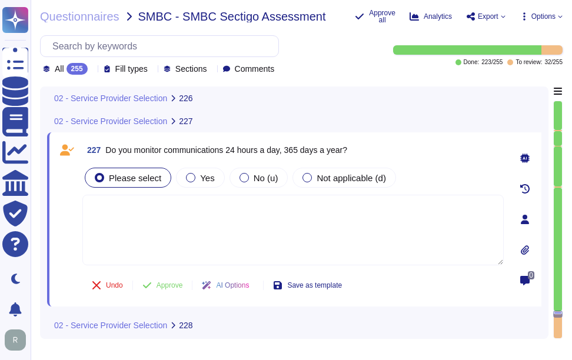
scroll to position [41222, 0]
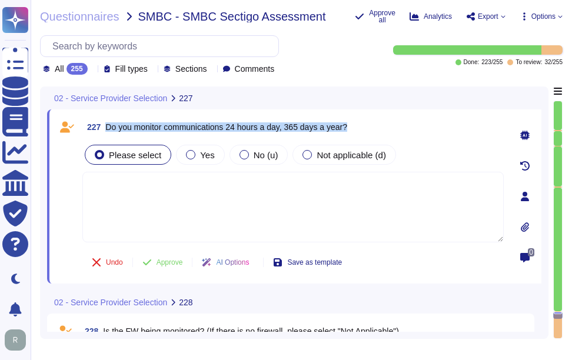
drag, startPoint x: 106, startPoint y: 126, endPoint x: 417, endPoint y: 126, distance: 310.1
click at [417, 126] on div "227 Do you monitor communications 24 hours a day, 365 days a year?" at bounding box center [292, 126] width 421 height 21
click at [200, 151] on span "Yes" at bounding box center [207, 155] width 14 height 10
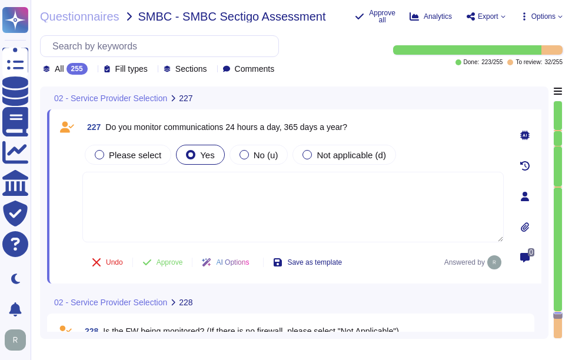
click at [116, 202] on textarea at bounding box center [292, 207] width 421 height 71
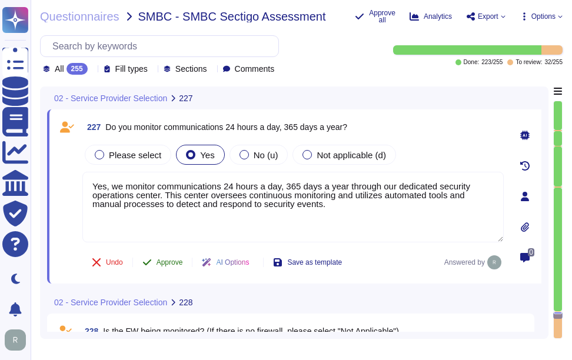
click at [168, 262] on span "Approve" at bounding box center [169, 262] width 26 height 7
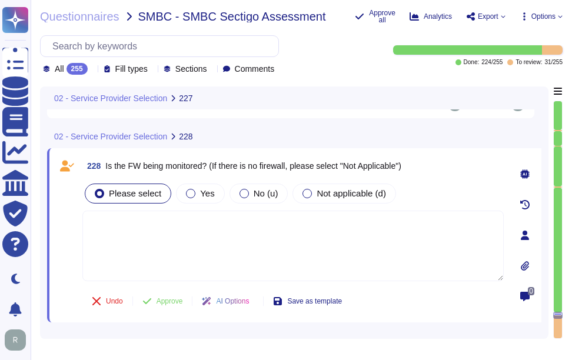
scroll to position [41404, 0]
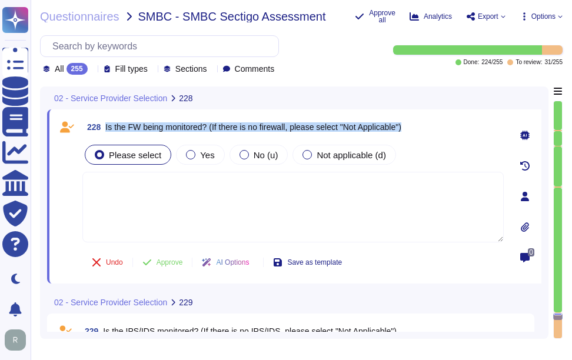
drag, startPoint x: 106, startPoint y: 126, endPoint x: 444, endPoint y: 128, distance: 338.3
click at [444, 128] on div "228 Is the FW being monitored? (If there is no firewall, please select "Not App…" at bounding box center [292, 126] width 421 height 21
click at [195, 158] on label "Yes" at bounding box center [200, 154] width 28 height 9
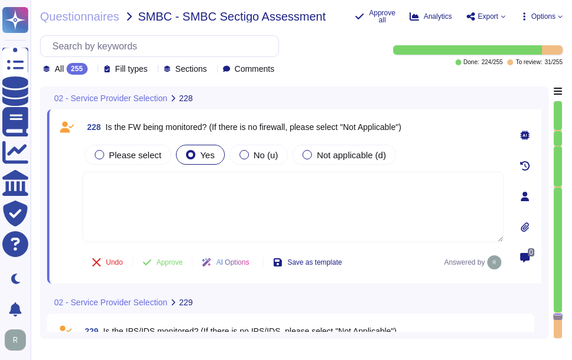
click at [274, 201] on textarea at bounding box center [292, 207] width 421 height 71
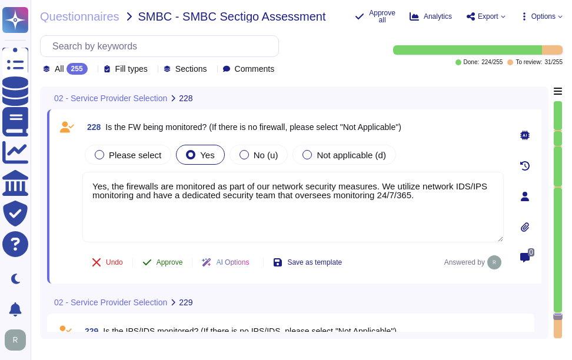
click at [170, 264] on span "Approve" at bounding box center [169, 262] width 26 height 7
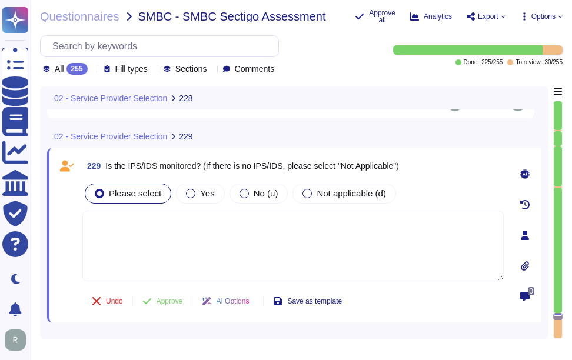
scroll to position [41586, 0]
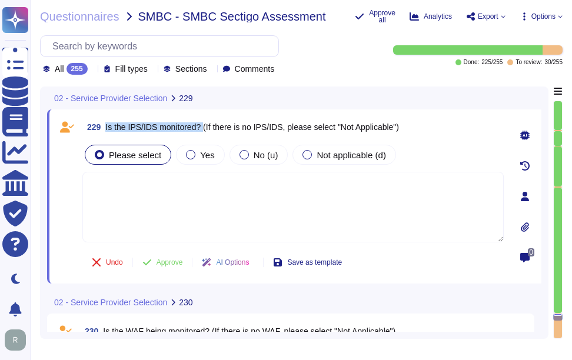
drag, startPoint x: 106, startPoint y: 124, endPoint x: 204, endPoint y: 135, distance: 99.0
click at [204, 135] on span "229 Is the IPS/IDS monitored? (If there is no IPS/IDS, please select "Not Appli…" at bounding box center [240, 126] width 317 height 21
drag, startPoint x: 204, startPoint y: 135, endPoint x: 204, endPoint y: 156, distance: 20.6
click at [204, 156] on span "Yes" at bounding box center [207, 155] width 14 height 10
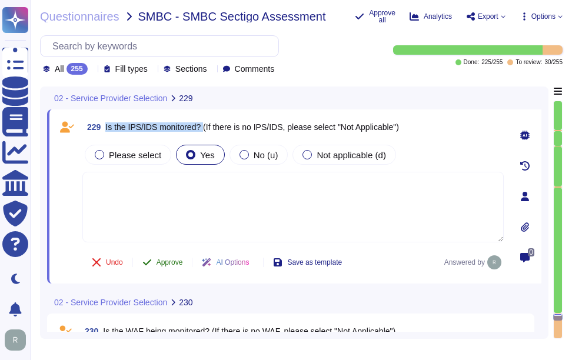
click at [174, 263] on span "Approve" at bounding box center [169, 262] width 26 height 7
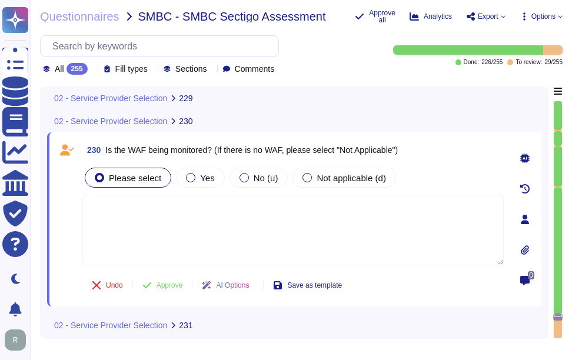
scroll to position [41734, 0]
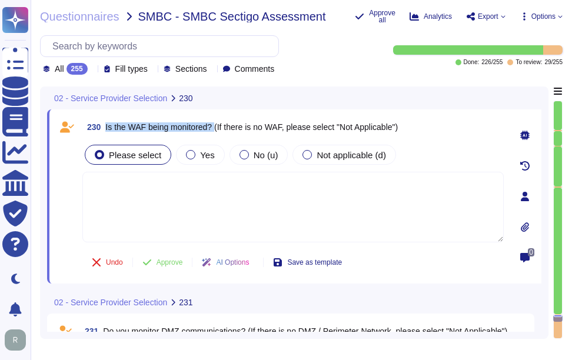
drag, startPoint x: 106, startPoint y: 125, endPoint x: 218, endPoint y: 134, distance: 112.7
click at [218, 134] on span "230 Is the WAF being monitored? (If there is no WAF, please select "Not Applica…" at bounding box center [239, 126] width 315 height 21
click at [319, 156] on span "Not applicable (d)" at bounding box center [351, 155] width 69 height 10
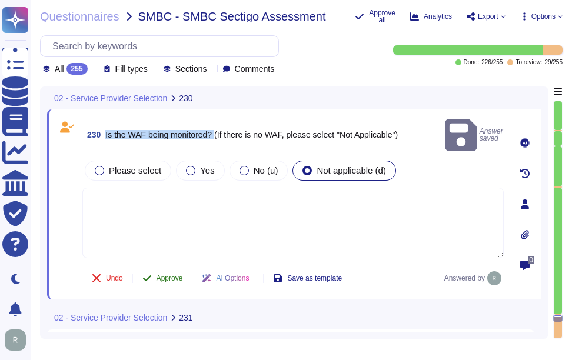
click at [171, 275] on span "Approve" at bounding box center [169, 278] width 26 height 7
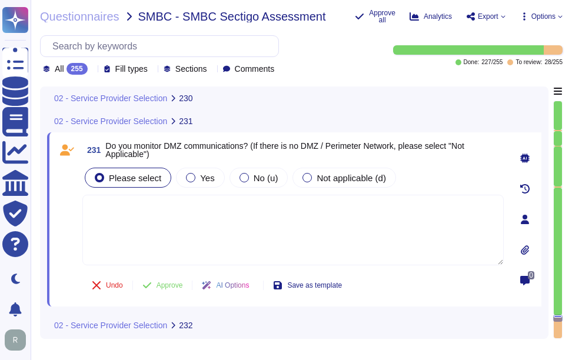
scroll to position [41883, 0]
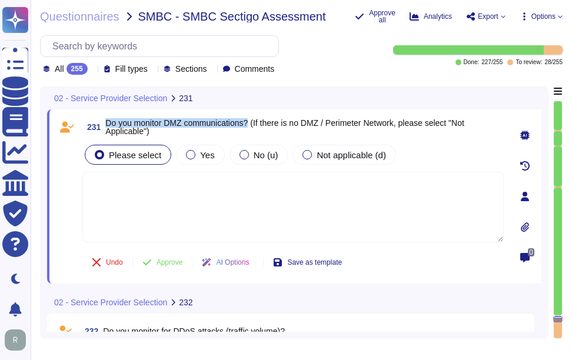
drag, startPoint x: 108, startPoint y: 122, endPoint x: 254, endPoint y: 126, distance: 145.4
click at [254, 126] on span "Do you monitor DMZ communications? (If there is no DMZ / Perimeter Network, ple…" at bounding box center [284, 127] width 359 height 18
drag, startPoint x: 254, startPoint y: 126, endPoint x: 208, endPoint y: 161, distance: 57.9
click at [208, 161] on div "Yes" at bounding box center [200, 155] width 48 height 20
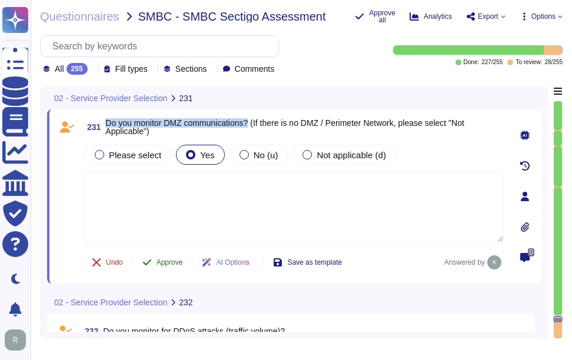
click at [174, 261] on span "Approve" at bounding box center [169, 262] width 26 height 7
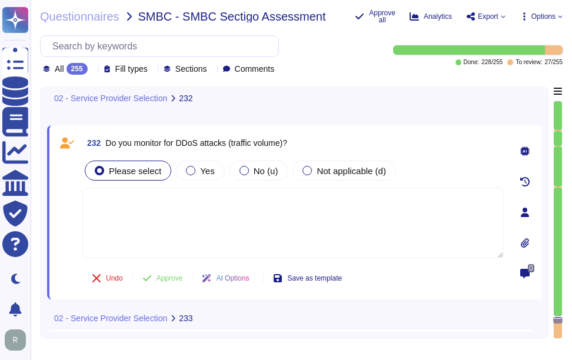
scroll to position [42032, 0]
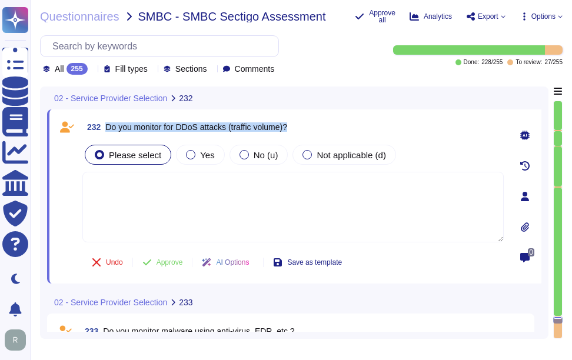
drag, startPoint x: 107, startPoint y: 125, endPoint x: 302, endPoint y: 127, distance: 195.3
click at [302, 127] on div "232 Do you monitor for DDoS attacks (traffic volume)?" at bounding box center [292, 126] width 421 height 21
click at [208, 158] on span "Yes" at bounding box center [207, 155] width 14 height 10
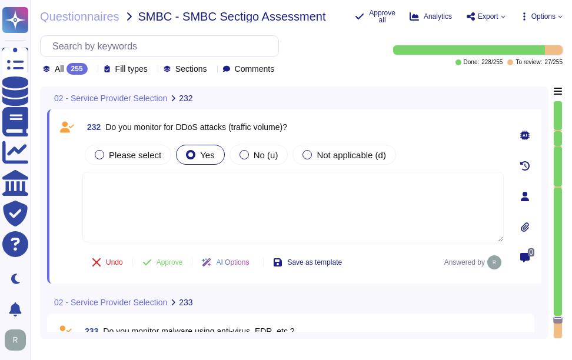
click at [244, 215] on textarea at bounding box center [292, 207] width 421 height 71
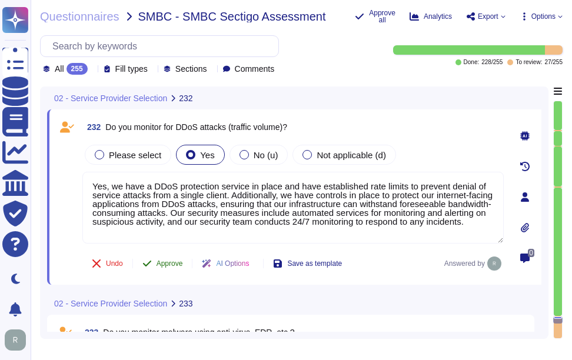
click at [170, 261] on span "Approve" at bounding box center [169, 263] width 26 height 7
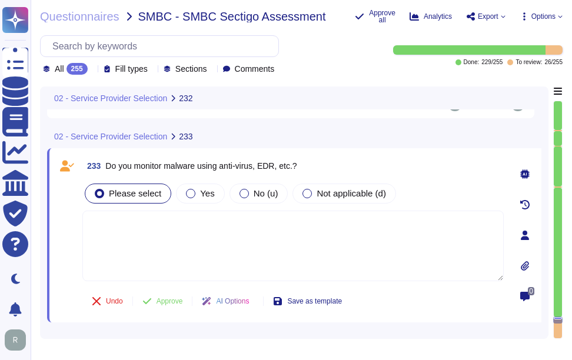
scroll to position [42216, 0]
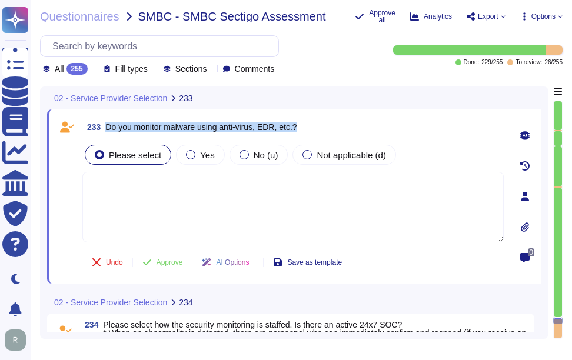
drag, startPoint x: 106, startPoint y: 127, endPoint x: 317, endPoint y: 129, distance: 210.6
click at [317, 129] on div "233 Do you monitor malware using anti-virus, EDR, etc.?" at bounding box center [292, 126] width 421 height 21
click at [203, 156] on span "Yes" at bounding box center [207, 155] width 14 height 10
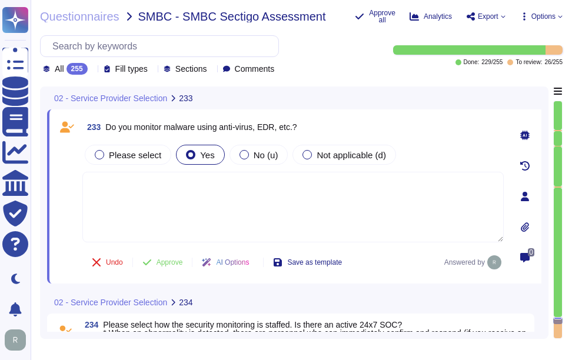
click at [217, 212] on textarea at bounding box center [292, 207] width 421 height 71
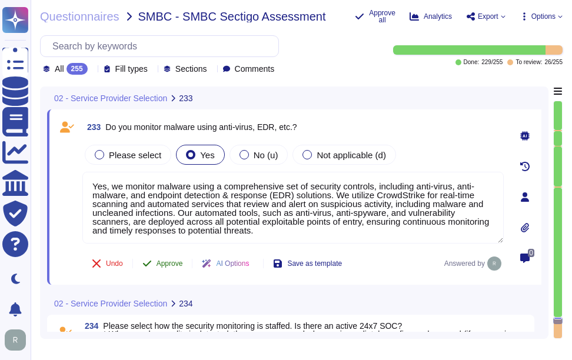
click at [167, 266] on span "Approve" at bounding box center [169, 263] width 26 height 7
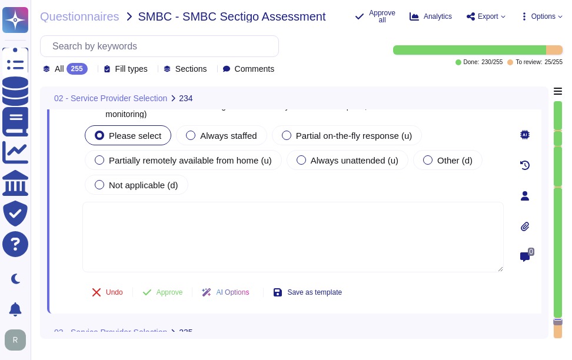
scroll to position [42373, 0]
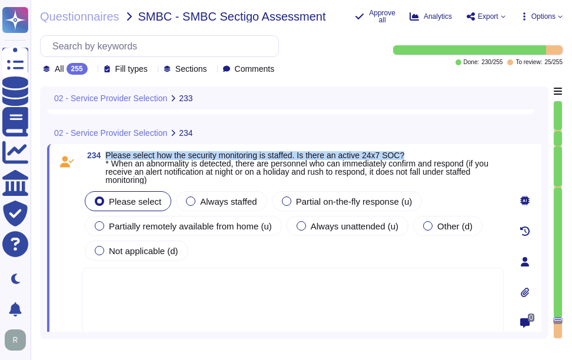
drag, startPoint x: 106, startPoint y: 154, endPoint x: 436, endPoint y: 155, distance: 330.1
click at [436, 155] on span "Please select how the security monitoring is staffed. Is there an active 24x7 S…" at bounding box center [304, 167] width 398 height 33
click at [227, 202] on span "Always staffed" at bounding box center [228, 202] width 56 height 10
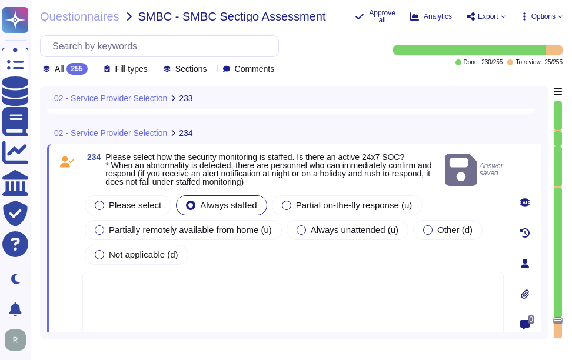
click at [237, 289] on textarea at bounding box center [292, 307] width 421 height 71
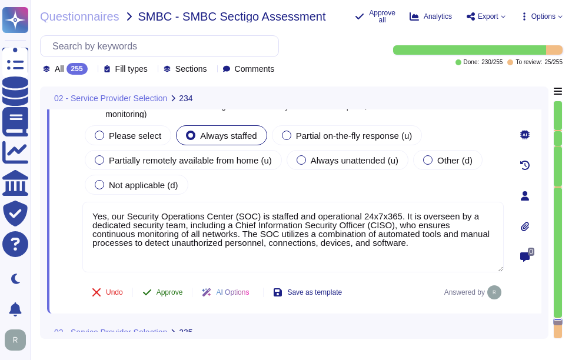
click at [168, 294] on span "Approve" at bounding box center [169, 292] width 26 height 7
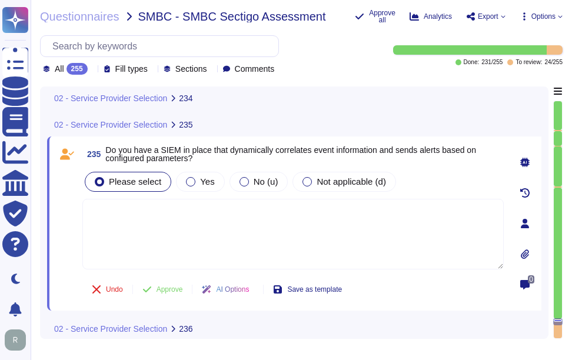
scroll to position [42643, 0]
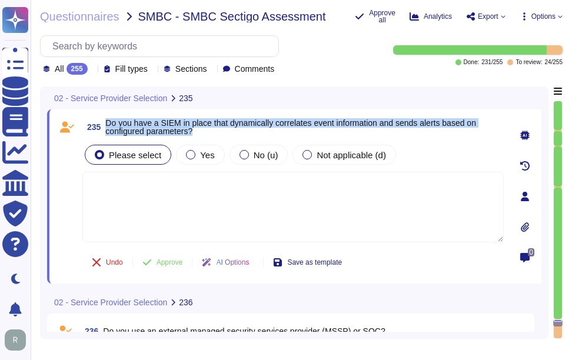
drag, startPoint x: 108, startPoint y: 121, endPoint x: 210, endPoint y: 131, distance: 102.2
click at [210, 131] on span "Do you have a SIEM in place that dynamically correlates event information and s…" at bounding box center [304, 127] width 398 height 16
click at [212, 156] on div "Yes" at bounding box center [200, 155] width 48 height 20
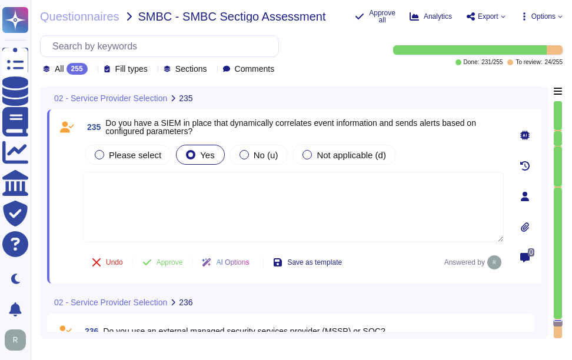
click at [257, 208] on textarea at bounding box center [292, 207] width 421 height 71
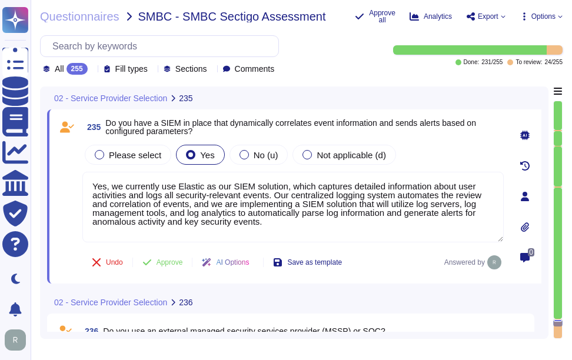
click at [172, 259] on span "Approve" at bounding box center [169, 262] width 26 height 7
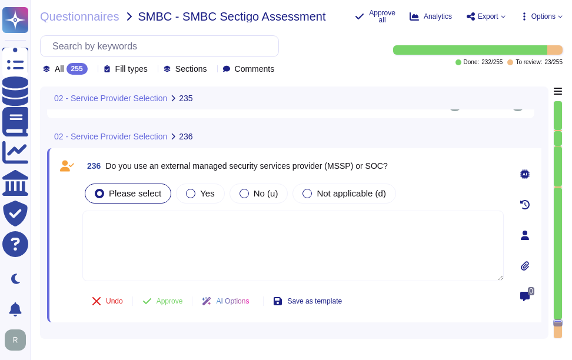
scroll to position [42825, 0]
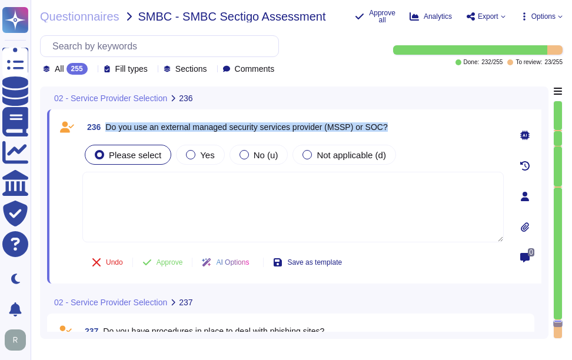
drag, startPoint x: 106, startPoint y: 126, endPoint x: 467, endPoint y: 121, distance: 360.7
click at [467, 121] on div "236 Do you use an external managed security services provider (MSSP) or SOC?" at bounding box center [292, 126] width 421 height 21
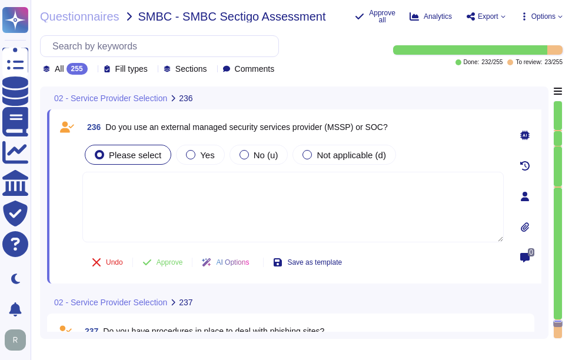
click at [175, 191] on textarea at bounding box center [292, 207] width 421 height 71
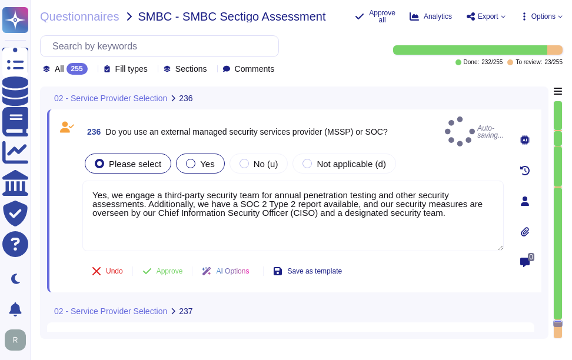
click at [191, 159] on div at bounding box center [190, 163] width 9 height 9
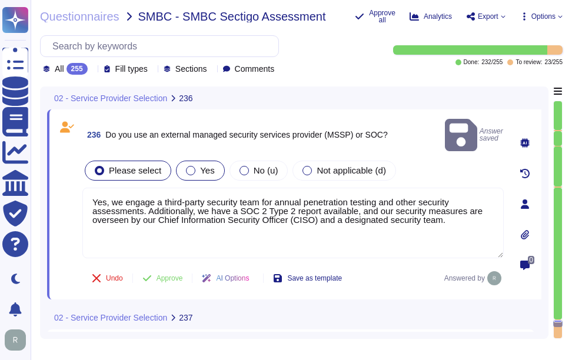
click at [210, 161] on div "Yes" at bounding box center [200, 171] width 48 height 20
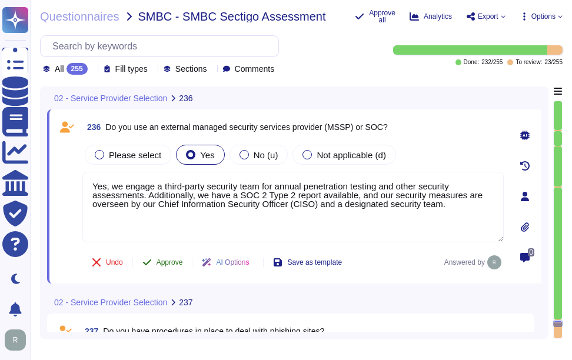
click at [164, 261] on span "Approve" at bounding box center [169, 262] width 26 height 7
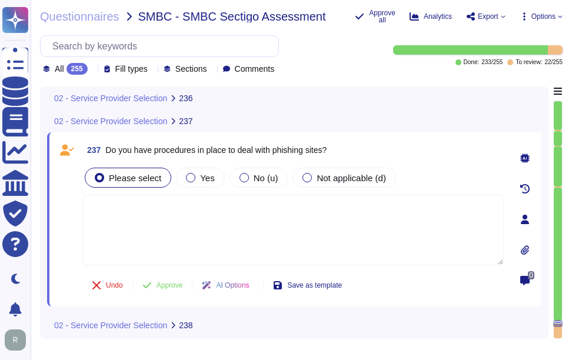
scroll to position [43007, 0]
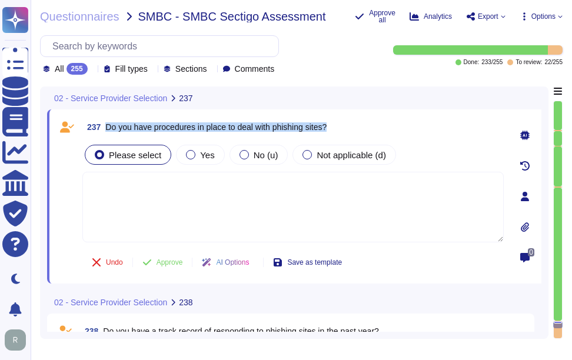
drag, startPoint x: 108, startPoint y: 125, endPoint x: 377, endPoint y: 118, distance: 269.0
click at [377, 118] on div "237 Do you have procedures in place to deal with phishing sites?" at bounding box center [292, 126] width 421 height 21
click at [194, 156] on label "Yes" at bounding box center [200, 154] width 28 height 9
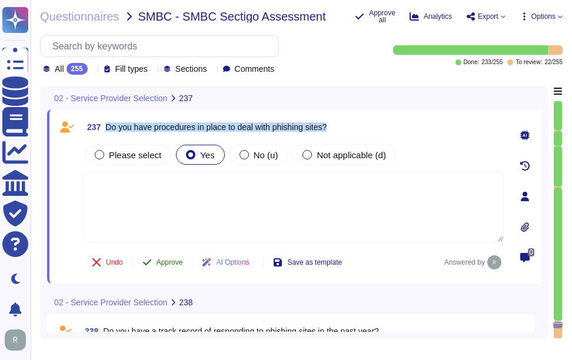
click at [161, 261] on span "Approve" at bounding box center [169, 262] width 26 height 7
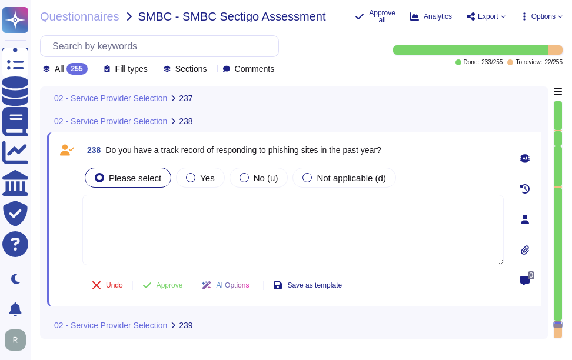
scroll to position [43156, 0]
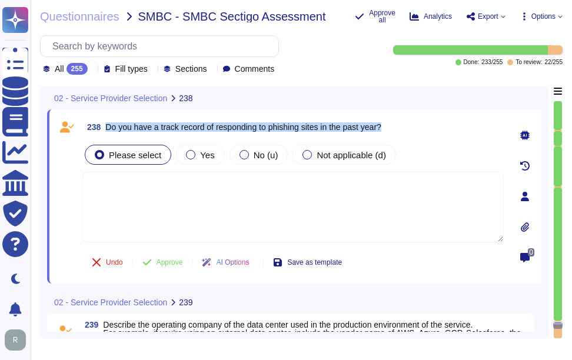
drag, startPoint x: 108, startPoint y: 126, endPoint x: 398, endPoint y: 125, distance: 290.6
click at [398, 125] on div "238 Do you have a track record of responding to phishing sites in the past year?" at bounding box center [292, 126] width 421 height 21
click at [206, 157] on span "Yes" at bounding box center [207, 155] width 14 height 10
click at [162, 259] on span "Approve" at bounding box center [169, 262] width 26 height 7
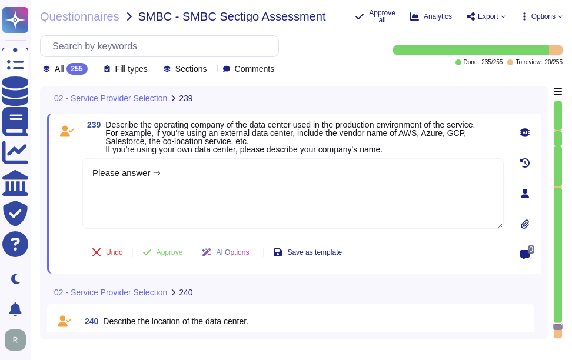
scroll to position [43305, 0]
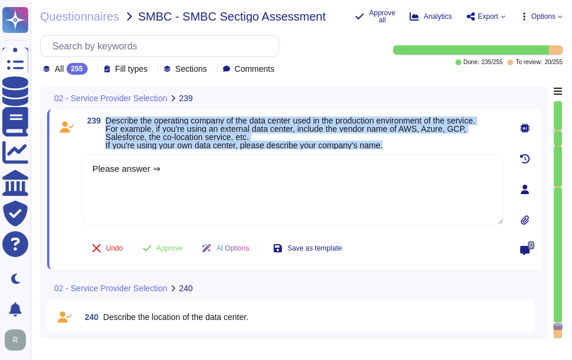
drag, startPoint x: 106, startPoint y: 118, endPoint x: 488, endPoint y: 142, distance: 383.2
click at [488, 142] on span "Describe the operating company of the data center used in the production enviro…" at bounding box center [304, 132] width 398 height 33
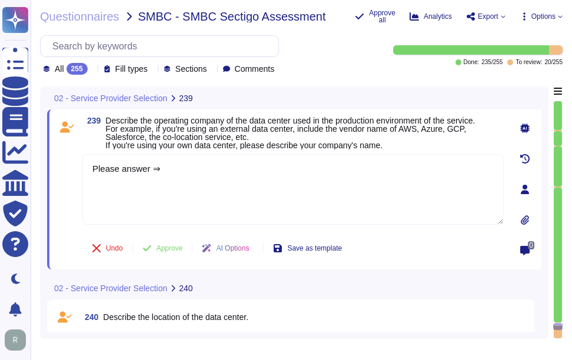
drag, startPoint x: 228, startPoint y: 181, endPoint x: 62, endPoint y: 156, distance: 168.2
click at [62, 156] on div "239 Describe the operating company of the data center used in the production en…" at bounding box center [279, 189] width 447 height 146
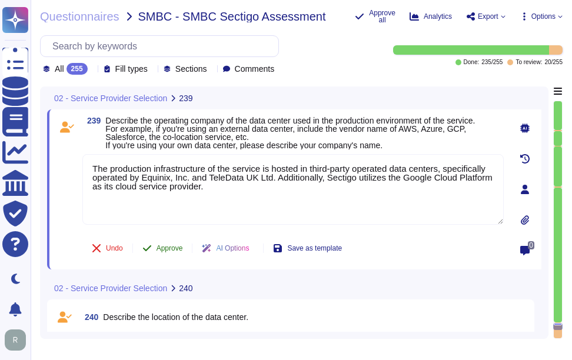
click at [172, 246] on button "Approve" at bounding box center [162, 249] width 59 height 24
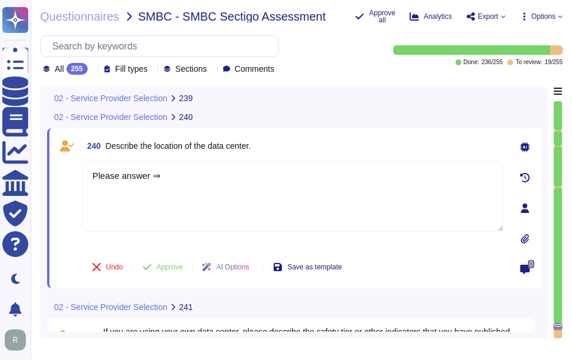
scroll to position [43477, 0]
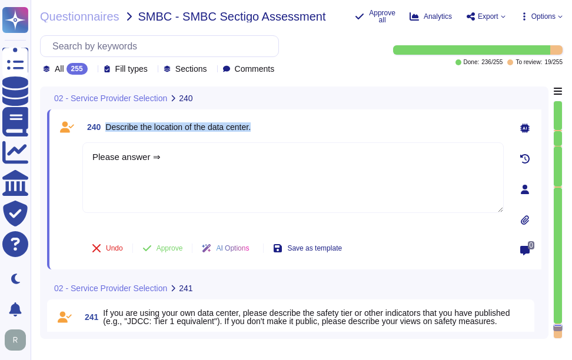
drag, startPoint x: 106, startPoint y: 126, endPoint x: 291, endPoint y: 132, distance: 184.2
click at [291, 132] on div "240 Describe the location of the data center." at bounding box center [292, 126] width 421 height 21
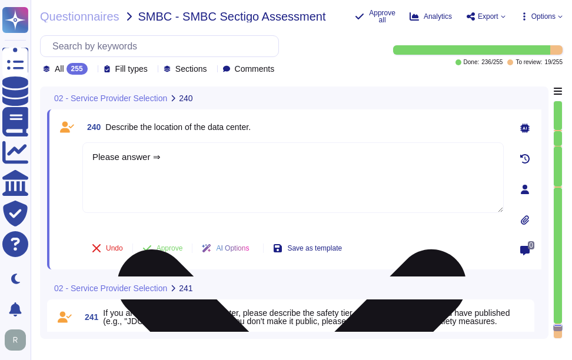
click at [335, 165] on textarea "Please answer ⇒" at bounding box center [292, 177] width 421 height 71
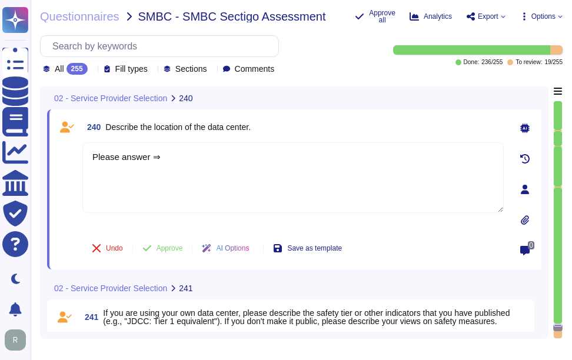
drag, startPoint x: 335, startPoint y: 165, endPoint x: 35, endPoint y: 163, distance: 300.1
click at [35, 163] on div "Questionnaires SMBC - SMBC Sectigo Assessment Approve all Analytics Export Opti…" at bounding box center [301, 180] width 541 height 360
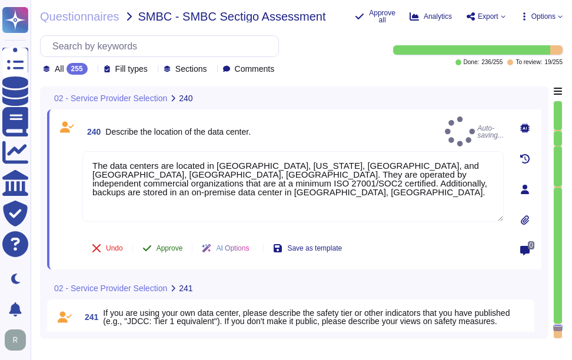
click at [170, 246] on span "Approve" at bounding box center [169, 248] width 26 height 7
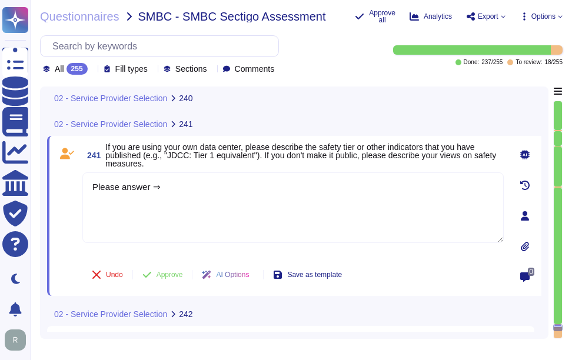
scroll to position [43632, 0]
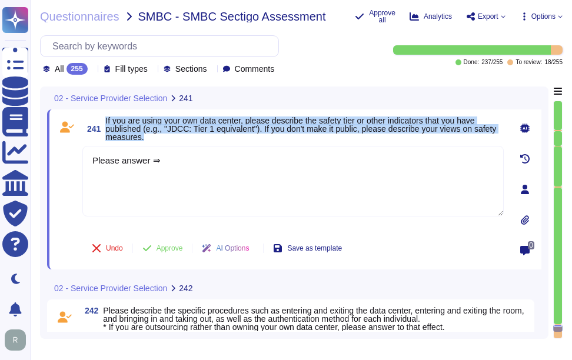
drag, startPoint x: 106, startPoint y: 118, endPoint x: 171, endPoint y: 141, distance: 69.2
click at [171, 141] on span "If you are using your own data center, please describe the safety tier or other…" at bounding box center [304, 128] width 398 height 25
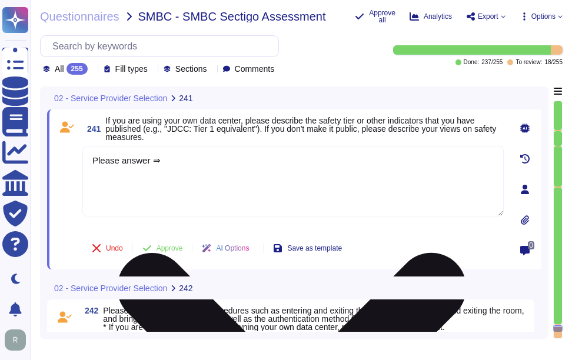
click at [254, 194] on textarea "Please answer ⇒" at bounding box center [292, 181] width 421 height 71
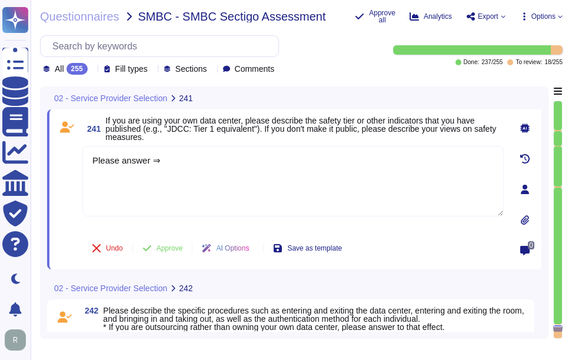
drag, startPoint x: 187, startPoint y: 177, endPoint x: 34, endPoint y: 173, distance: 152.4
click at [34, 173] on div "Questionnaires SMBC - SMBC Sectigo Assessment Approve all Analytics Export Opti…" at bounding box center [301, 180] width 541 height 360
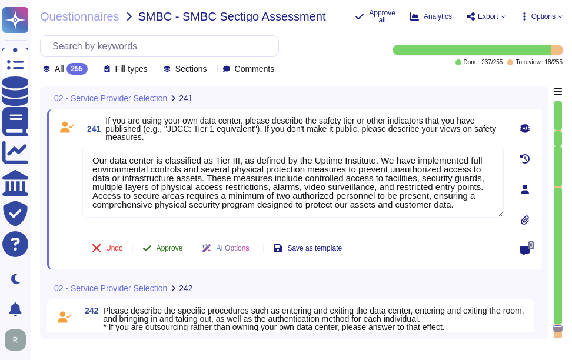
click at [167, 245] on span "Approve" at bounding box center [169, 248] width 26 height 7
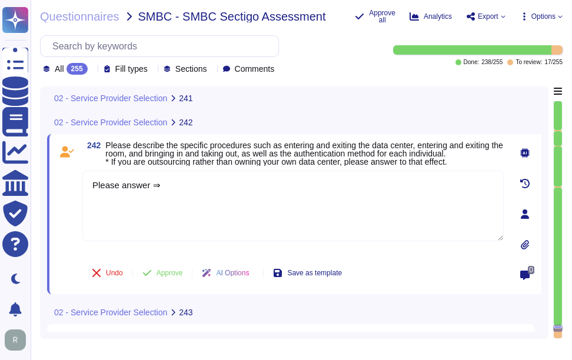
scroll to position [43792, 0]
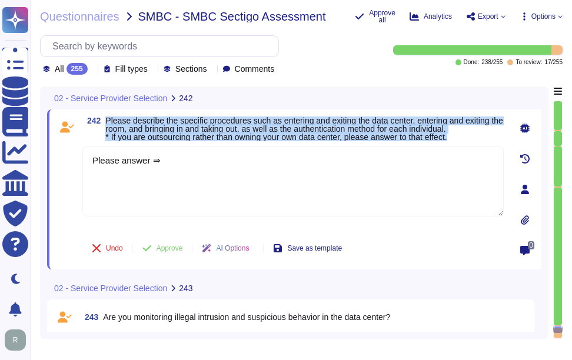
drag, startPoint x: 106, startPoint y: 121, endPoint x: 505, endPoint y: 134, distance: 398.5
click at [505, 134] on div "242 Please describe the specific procedures such as entering and exiting the da…" at bounding box center [294, 189] width 494 height 160
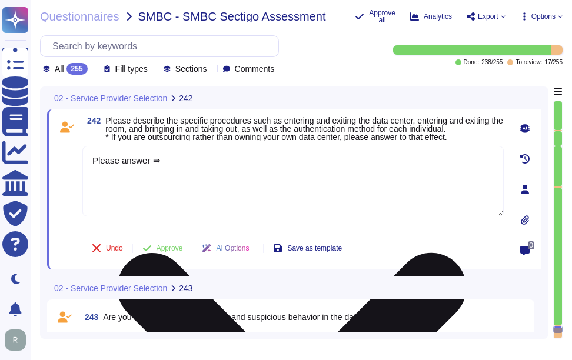
drag, startPoint x: 172, startPoint y: 157, endPoint x: 85, endPoint y: 153, distance: 87.2
click at [85, 153] on textarea "Please answer ⇒" at bounding box center [292, 181] width 421 height 71
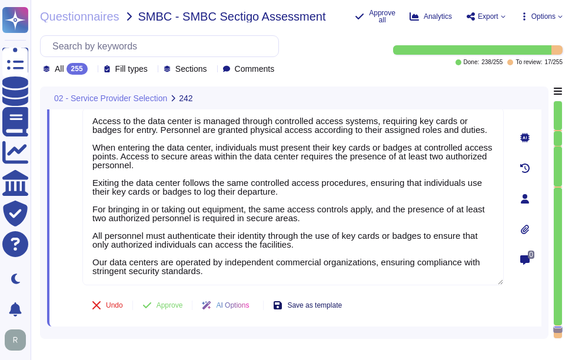
scroll to position [43848, 0]
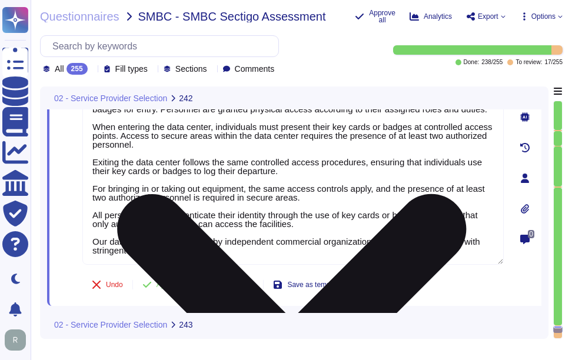
click at [169, 282] on div "242 Please describe the specific procedures such as entering and exiting the da…" at bounding box center [279, 178] width 447 height 241
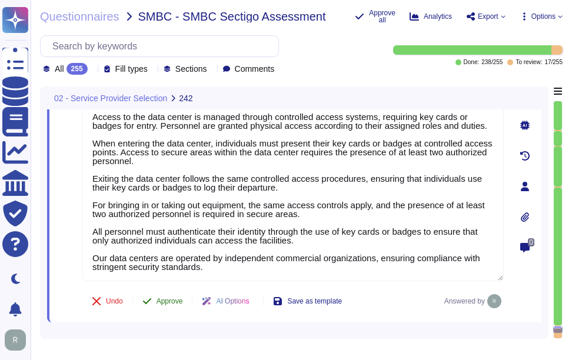
click at [171, 301] on span "Approve" at bounding box center [169, 301] width 26 height 7
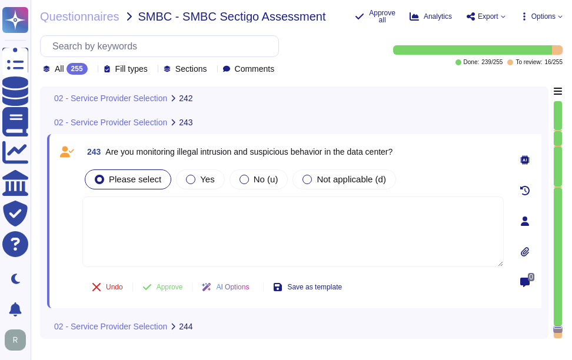
scroll to position [44064, 0]
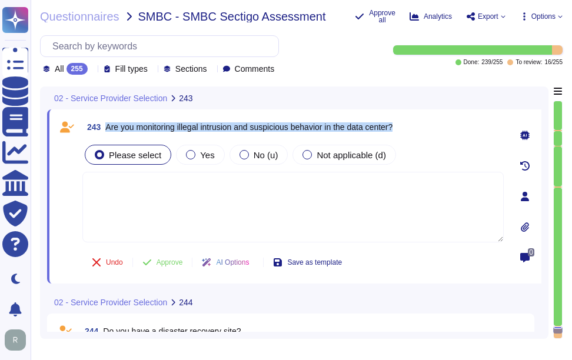
drag, startPoint x: 106, startPoint y: 126, endPoint x: 409, endPoint y: 134, distance: 303.1
click at [409, 134] on div "243 Are you monitoring illegal intrusion and suspicious behavior in the data ce…" at bounding box center [292, 126] width 421 height 21
click at [193, 149] on div "Yes" at bounding box center [200, 155] width 48 height 20
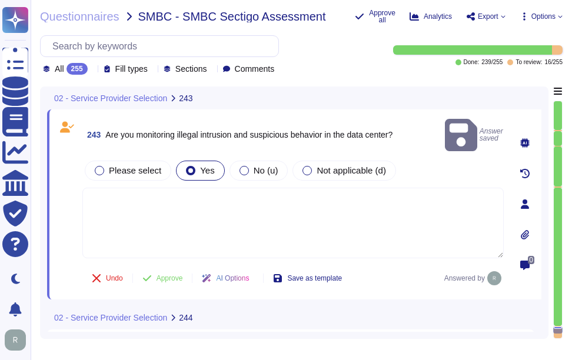
click at [278, 219] on textarea at bounding box center [292, 223] width 421 height 71
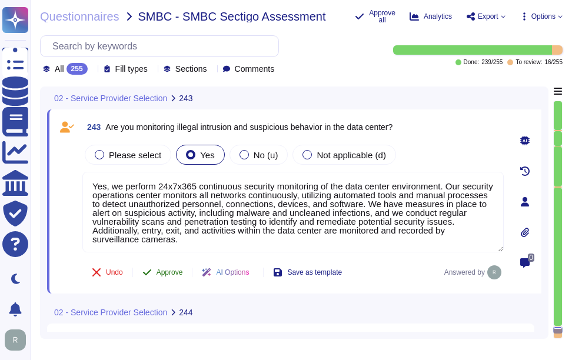
click at [177, 274] on span "Approve" at bounding box center [169, 272] width 26 height 7
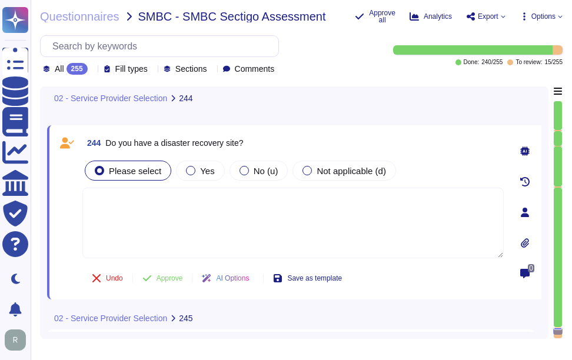
scroll to position [44257, 0]
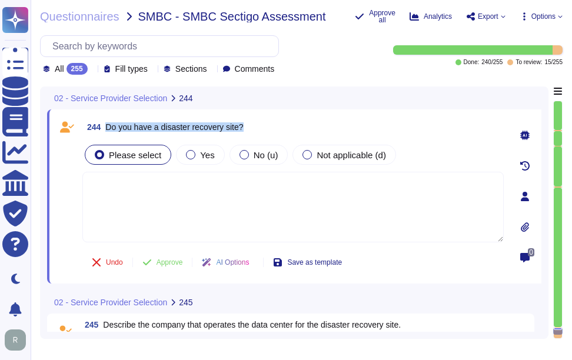
drag, startPoint x: 105, startPoint y: 125, endPoint x: 310, endPoint y: 122, distance: 204.8
click at [310, 122] on div "244 Do you have a disaster recovery site?" at bounding box center [292, 126] width 421 height 21
click at [200, 160] on span "Yes" at bounding box center [207, 155] width 14 height 10
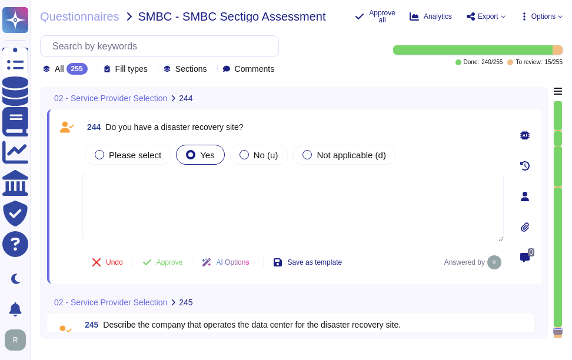
click at [327, 247] on div "244 Do you have a disaster recovery site? Please select Yes No (u) Not applicab…" at bounding box center [279, 196] width 447 height 160
click at [324, 221] on textarea at bounding box center [292, 207] width 421 height 71
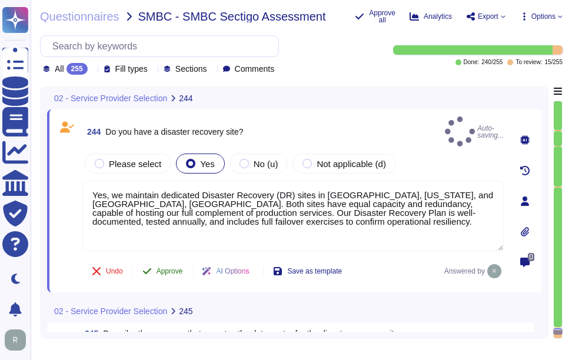
click at [178, 268] on span "Approve" at bounding box center [169, 271] width 26 height 7
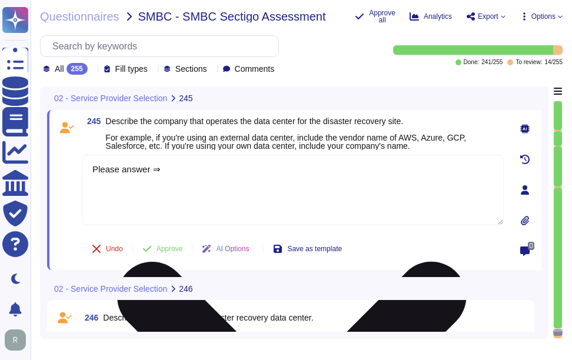
scroll to position [44438, 0]
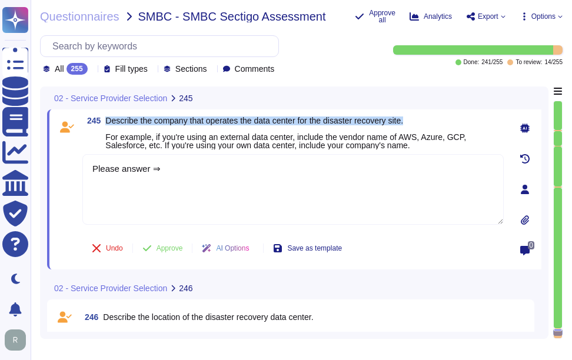
drag, startPoint x: 108, startPoint y: 120, endPoint x: 411, endPoint y: 122, distance: 303.6
click at [411, 122] on span "Describe the company that operates the data center for the disaster recovery si…" at bounding box center [304, 132] width 398 height 33
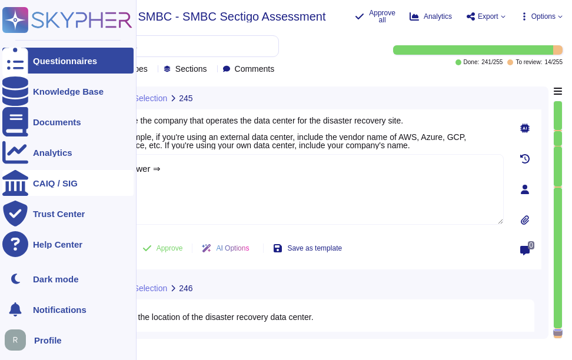
drag, startPoint x: 195, startPoint y: 177, endPoint x: 58, endPoint y: 179, distance: 136.5
click at [22, 164] on div "Questionnaires Knowledge Base Documents Analytics CAIQ / SIG Trust Center Help …" at bounding box center [286, 180] width 572 height 360
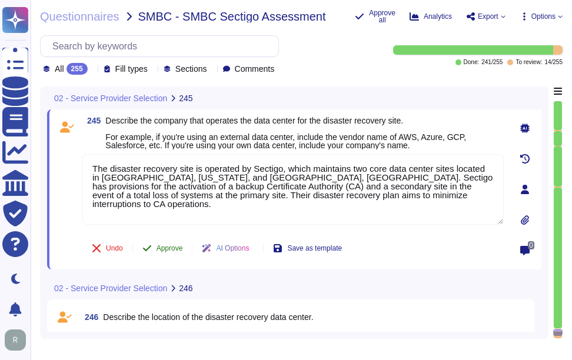
click at [162, 244] on button "Approve" at bounding box center [162, 249] width 59 height 24
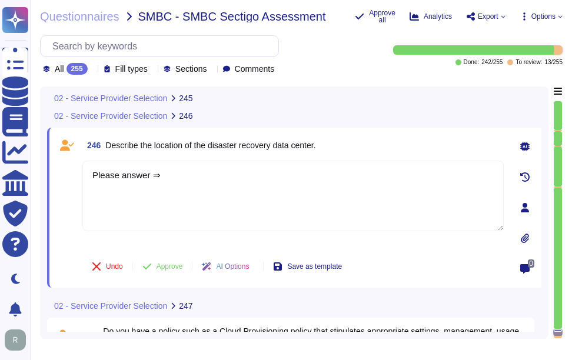
scroll to position [44605, 0]
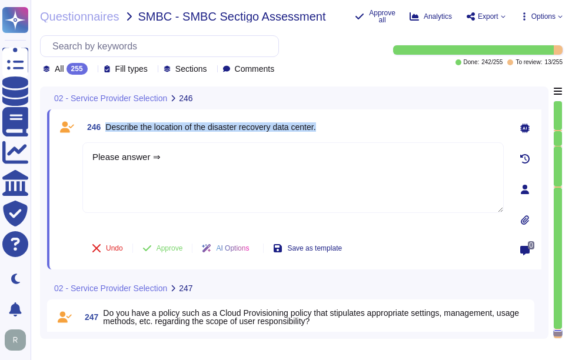
drag, startPoint x: 106, startPoint y: 125, endPoint x: 391, endPoint y: 125, distance: 285.3
click at [391, 125] on div "246 Describe the location of the disaster recovery data center." at bounding box center [292, 126] width 421 height 21
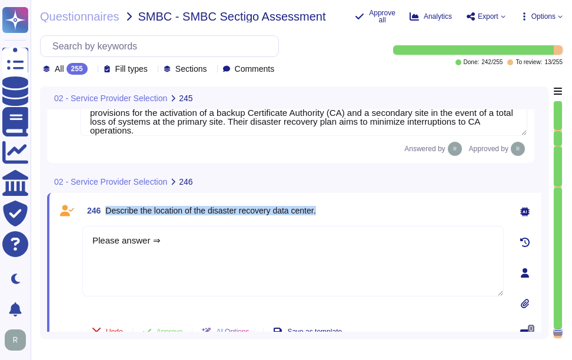
scroll to position [44518, 0]
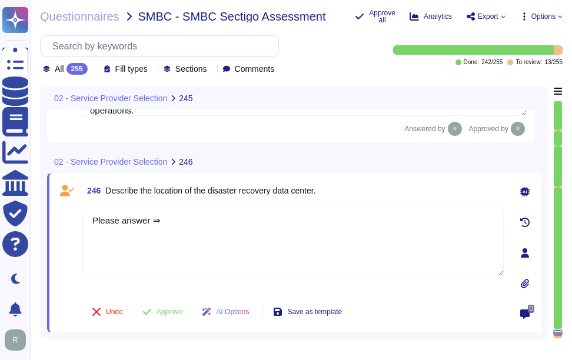
drag, startPoint x: 203, startPoint y: 231, endPoint x: 79, endPoint y: 209, distance: 125.6
click at [79, 209] on div "246 Describe the location of the disaster recovery data center. Please answer ⇒…" at bounding box center [279, 253] width 447 height 146
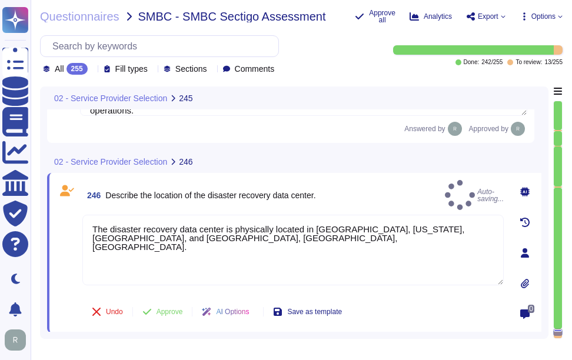
click at [376, 194] on div "246 Describe the location of the disaster recovery data center. Auto-saving..." at bounding box center [292, 195] width 421 height 30
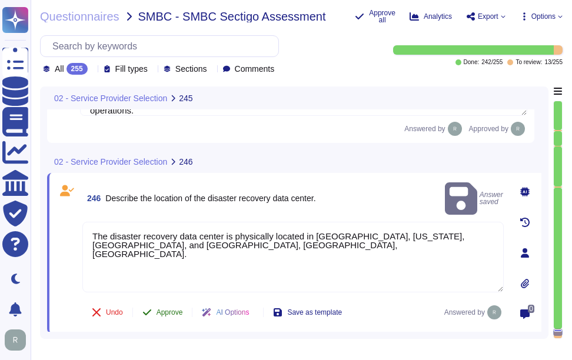
click at [181, 315] on span "Approve" at bounding box center [169, 312] width 26 height 7
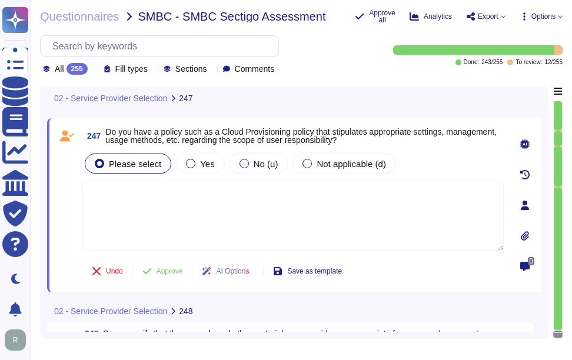
scroll to position [44731, 0]
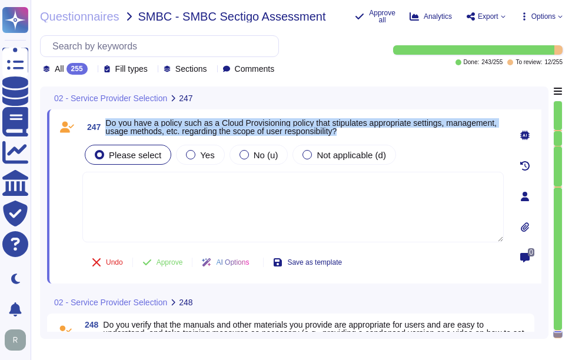
drag, startPoint x: 107, startPoint y: 123, endPoint x: 397, endPoint y: 134, distance: 290.2
click at [397, 134] on span "Do you have a policy such as a Cloud Provisioning policy that stipulates approp…" at bounding box center [304, 127] width 398 height 16
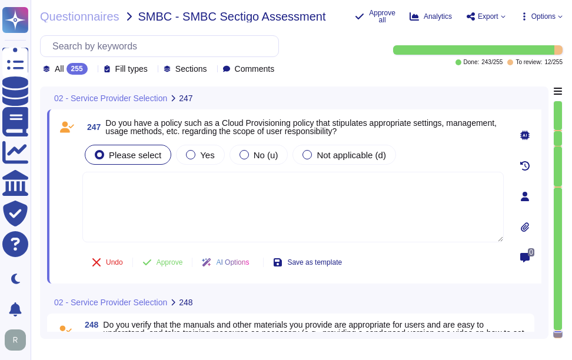
click at [92, 73] on div at bounding box center [92, 69] width 0 height 9
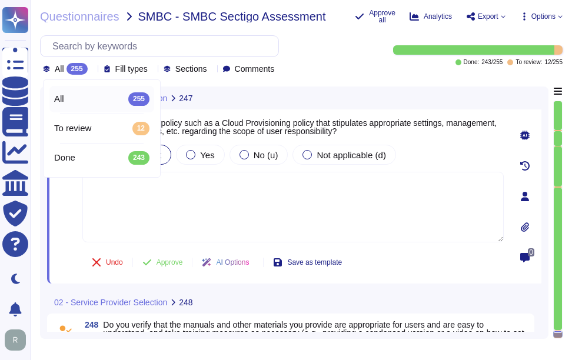
click at [92, 73] on div at bounding box center [92, 69] width 0 height 9
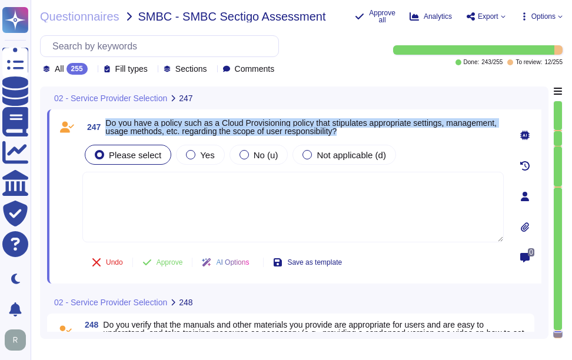
drag, startPoint x: 106, startPoint y: 121, endPoint x: 408, endPoint y: 133, distance: 302.7
click at [408, 133] on span "Do you have a policy such as a Cloud Provisioning policy that stipulates approp…" at bounding box center [304, 127] width 398 height 16
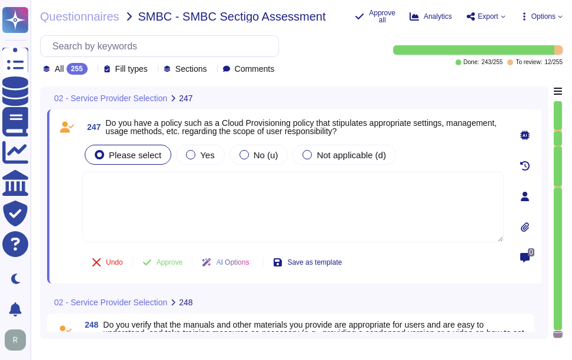
click at [215, 206] on textarea at bounding box center [292, 207] width 421 height 71
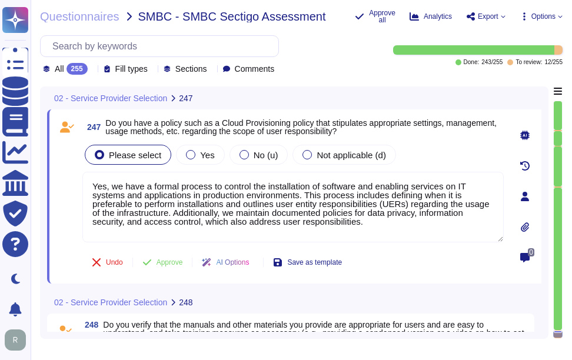
drag, startPoint x: 394, startPoint y: 225, endPoint x: 43, endPoint y: 179, distance: 353.6
click at [43, 179] on div "02 - Service Provider Selection 247 247 Do you have a policy such as a Cloud Pr…" at bounding box center [294, 212] width 508 height 252
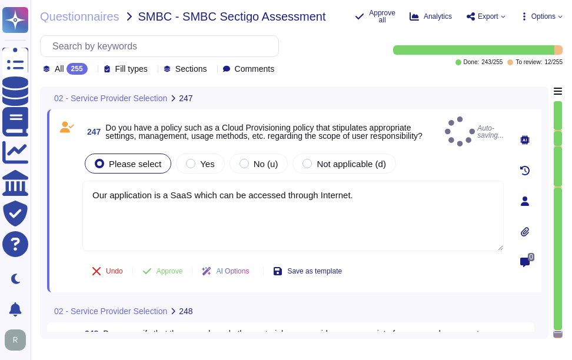
click at [434, 151] on div "Please select Yes No (u) Not applicable (d)" at bounding box center [292, 163] width 421 height 25
click at [319, 159] on span "Not applicable (d)" at bounding box center [351, 164] width 69 height 10
click at [308, 159] on label "Not applicable (d)" at bounding box center [344, 163] width 84 height 9
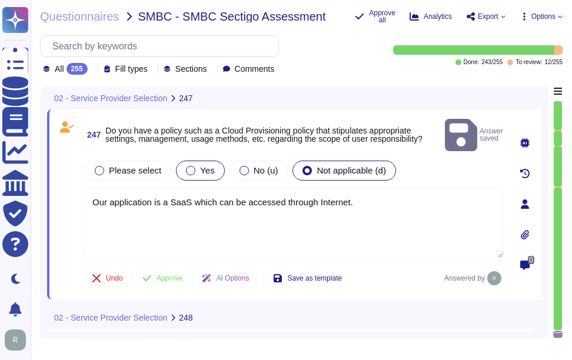
click at [209, 165] on span "Yes" at bounding box center [207, 170] width 14 height 10
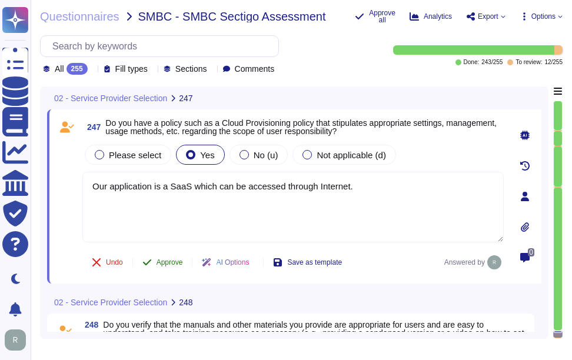
click at [174, 263] on span "Approve" at bounding box center [169, 262] width 26 height 7
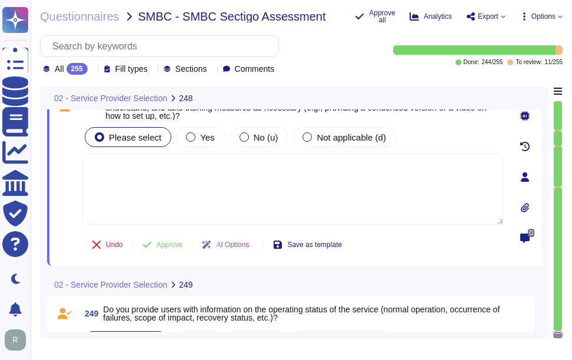
scroll to position [44916, 0]
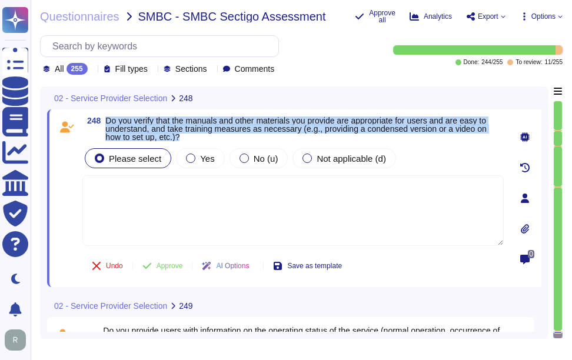
drag, startPoint x: 106, startPoint y: 119, endPoint x: 211, endPoint y: 134, distance: 105.8
click at [211, 134] on span "Do you verify that the manuals and other materials you provide are appropriate …" at bounding box center [304, 128] width 398 height 25
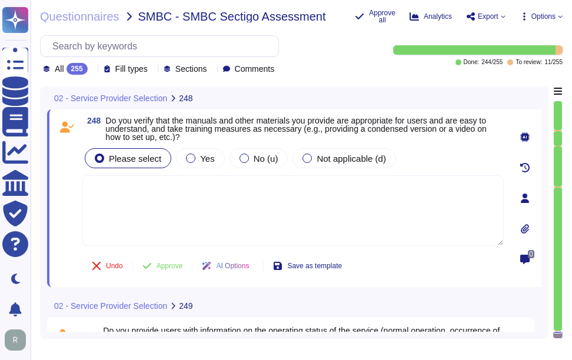
click at [348, 234] on textarea at bounding box center [292, 210] width 421 height 71
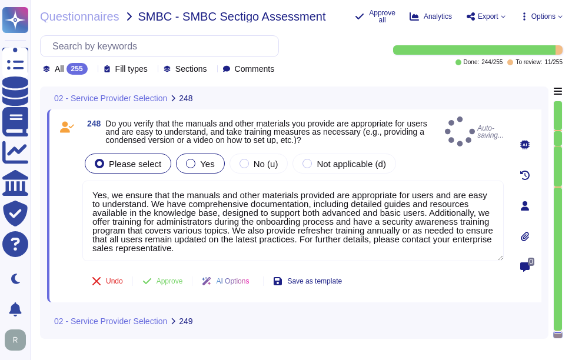
click at [200, 160] on span "Yes" at bounding box center [207, 164] width 14 height 10
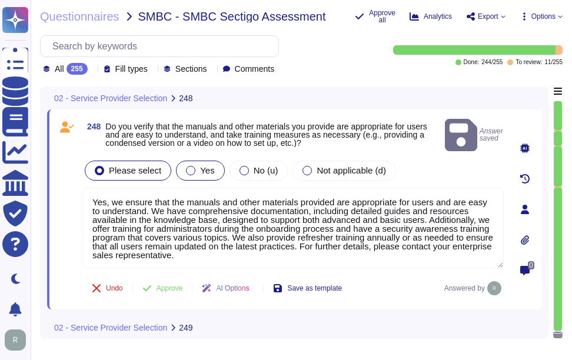
click at [201, 165] on span "Yes" at bounding box center [207, 170] width 14 height 10
click at [158, 285] on span "Approve" at bounding box center [169, 288] width 26 height 7
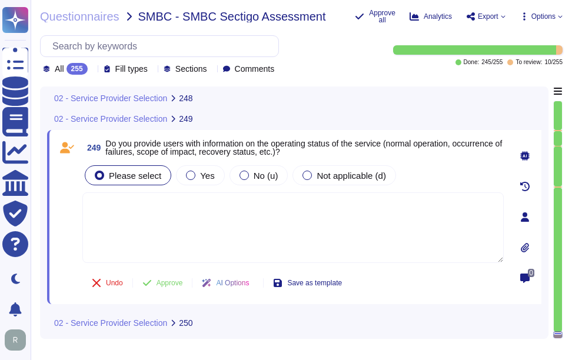
scroll to position [45114, 0]
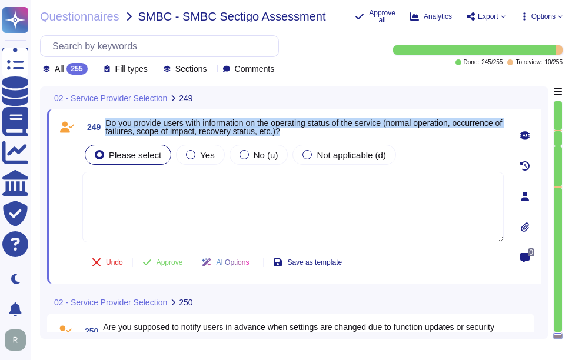
drag, startPoint x: 106, startPoint y: 121, endPoint x: 355, endPoint y: 132, distance: 248.5
click at [355, 132] on span "Do you provide users with information on the operating status of the service (n…" at bounding box center [304, 127] width 398 height 16
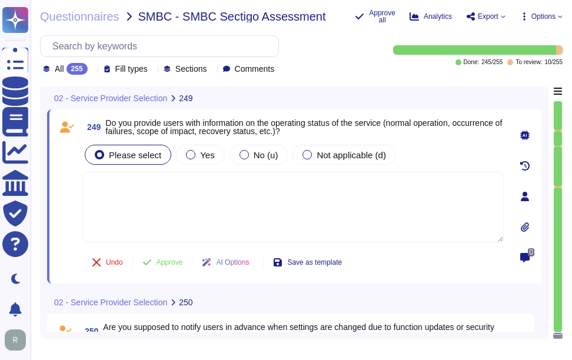
click at [243, 206] on textarea at bounding box center [292, 207] width 421 height 71
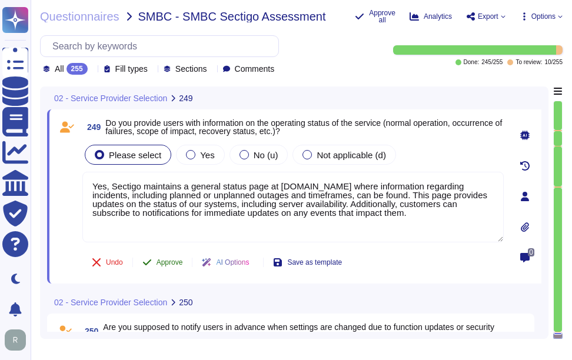
click at [167, 262] on span "Approve" at bounding box center [169, 262] width 26 height 7
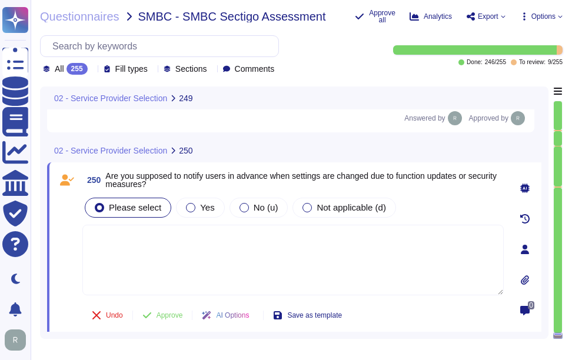
scroll to position [45299, 0]
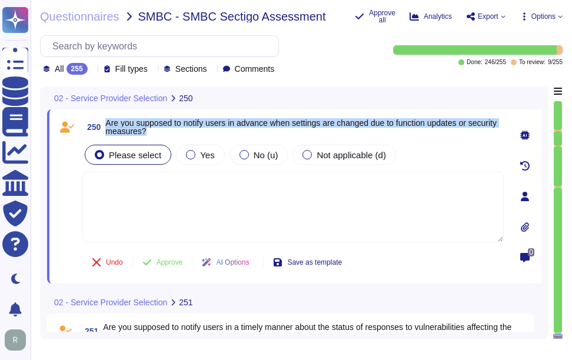
drag, startPoint x: 107, startPoint y: 119, endPoint x: 208, endPoint y: 132, distance: 101.4
click at [208, 132] on span "Are you supposed to notify users in advance when settings are changed due to fu…" at bounding box center [304, 127] width 398 height 16
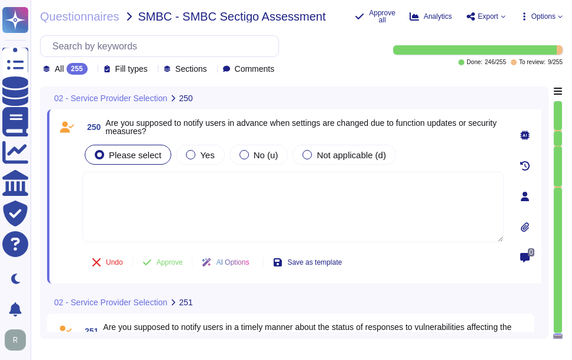
click at [254, 207] on textarea at bounding box center [292, 207] width 421 height 71
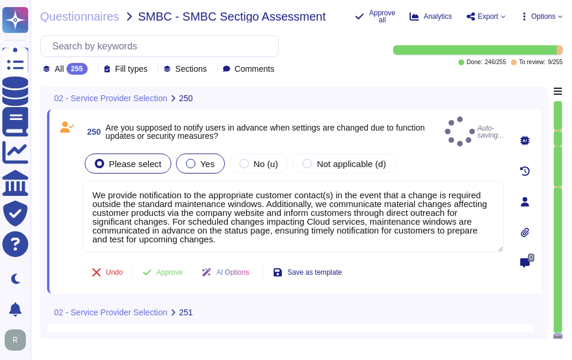
click at [196, 162] on div "Yes" at bounding box center [200, 164] width 48 height 20
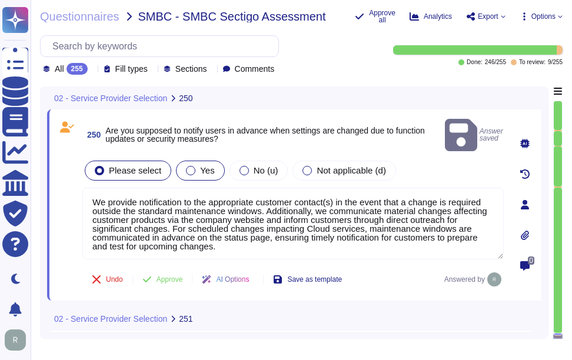
click at [211, 161] on div "Yes" at bounding box center [200, 171] width 48 height 20
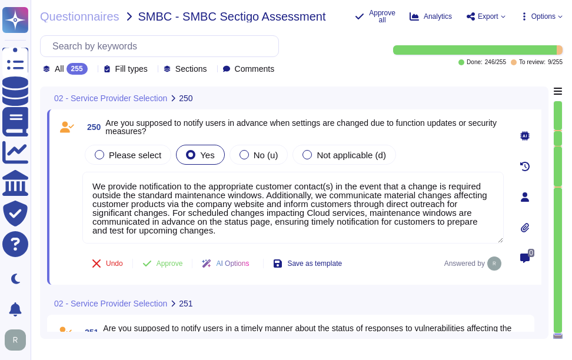
click at [92, 70] on icon at bounding box center [92, 70] width 0 height 0
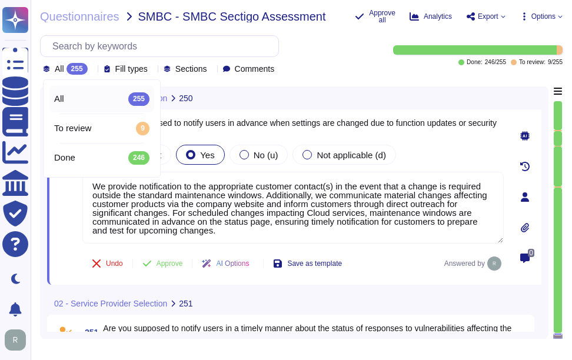
click at [92, 70] on icon at bounding box center [92, 70] width 0 height 0
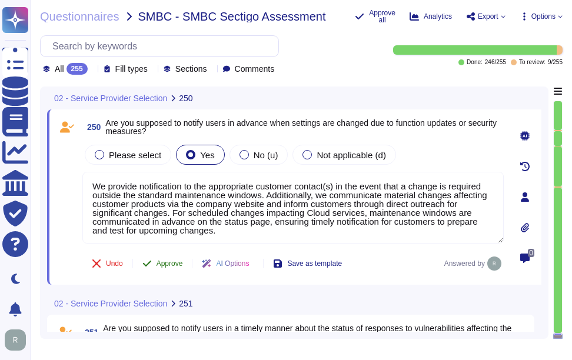
click at [179, 261] on span "Approve" at bounding box center [169, 263] width 26 height 7
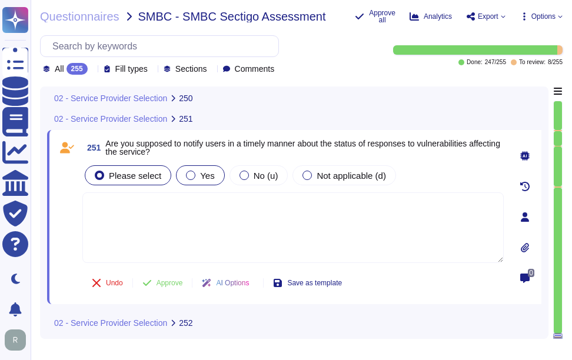
scroll to position [45485, 0]
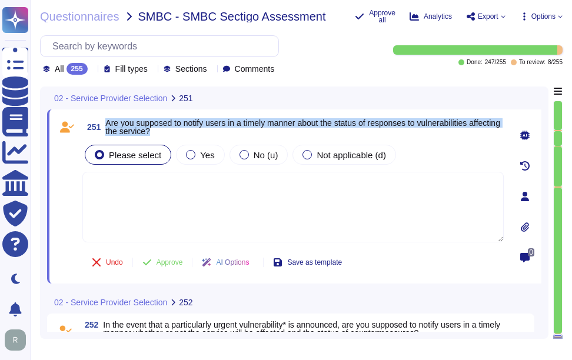
drag, startPoint x: 108, startPoint y: 124, endPoint x: 208, endPoint y: 128, distance: 99.5
click at [208, 128] on span "Are you supposed to notify users in a timely manner about the status of respons…" at bounding box center [304, 127] width 398 height 16
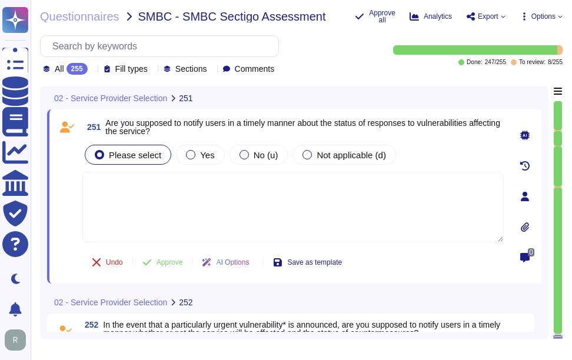
click at [92, 70] on icon at bounding box center [92, 70] width 0 height 0
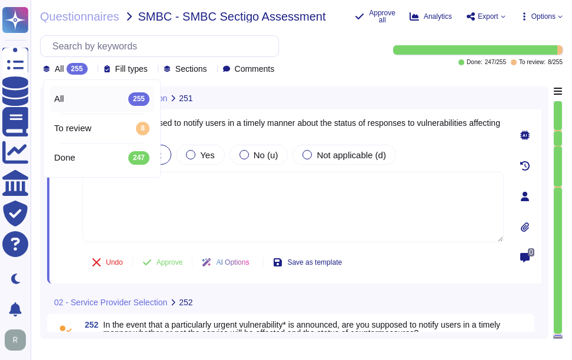
click at [92, 70] on icon at bounding box center [92, 70] width 0 height 0
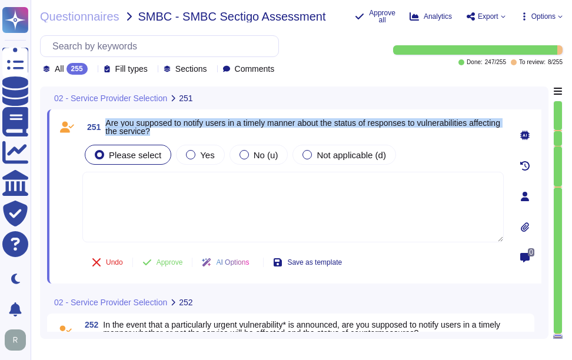
drag, startPoint x: 106, startPoint y: 122, endPoint x: 217, endPoint y: 131, distance: 111.5
click at [217, 131] on span "Are you supposed to notify users in a timely manner about the status of respons…" at bounding box center [304, 127] width 398 height 16
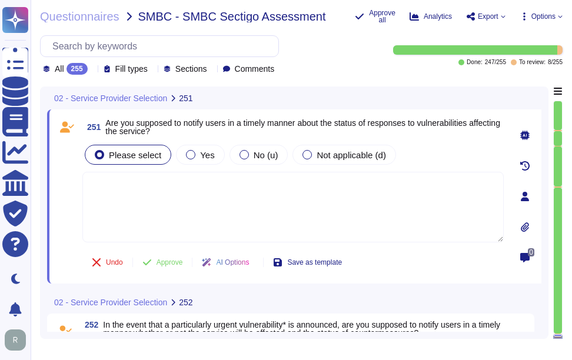
click at [197, 168] on div "Please select Yes No (u) Not applicable (d)" at bounding box center [292, 192] width 421 height 101
click at [192, 192] on textarea at bounding box center [292, 207] width 421 height 71
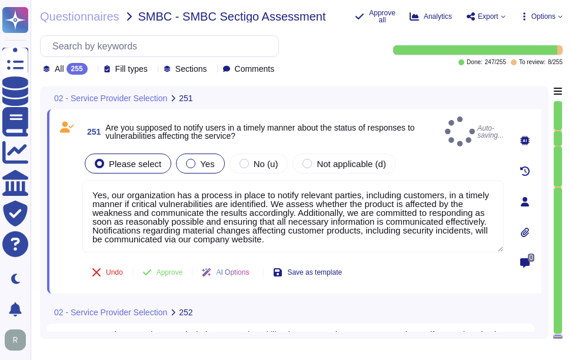
click at [195, 159] on label "Yes" at bounding box center [200, 163] width 28 height 9
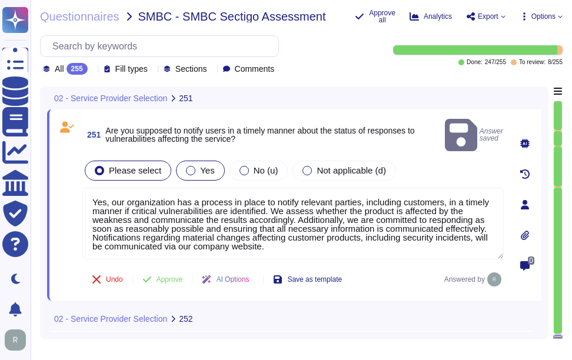
click at [197, 161] on div "Yes" at bounding box center [200, 171] width 48 height 20
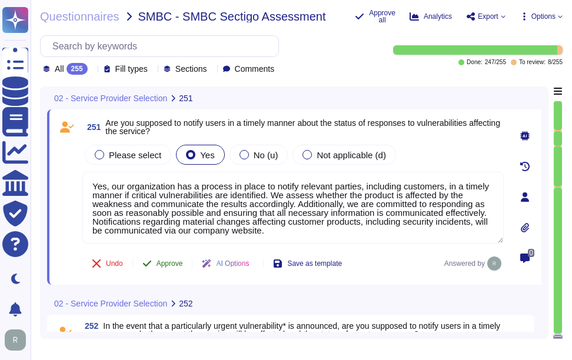
click at [174, 261] on span "Approve" at bounding box center [169, 263] width 26 height 7
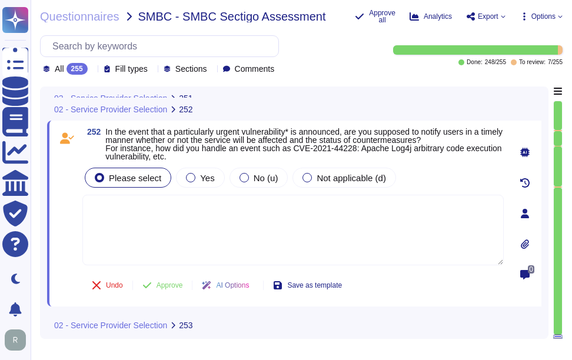
scroll to position [45669, 0]
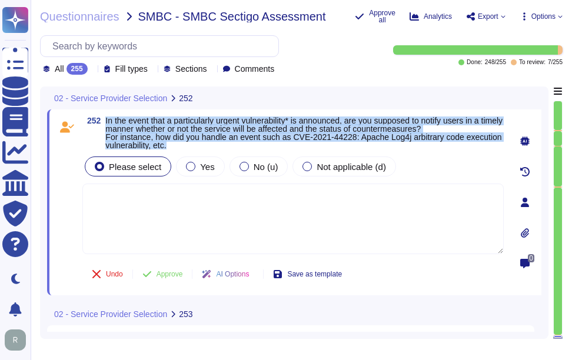
drag, startPoint x: 106, startPoint y: 121, endPoint x: 209, endPoint y: 148, distance: 105.9
click at [209, 148] on span "In the event that a particularly urgent vulnerability* is announced, are you su…" at bounding box center [304, 132] width 398 height 33
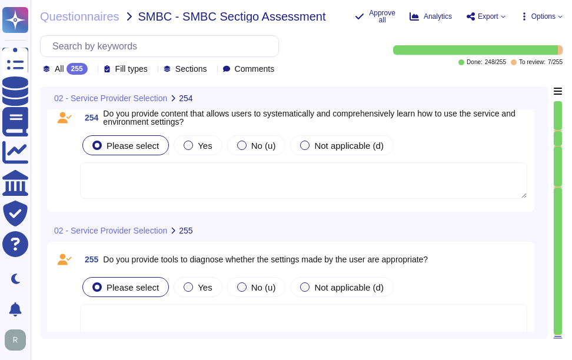
scroll to position [46093, 0]
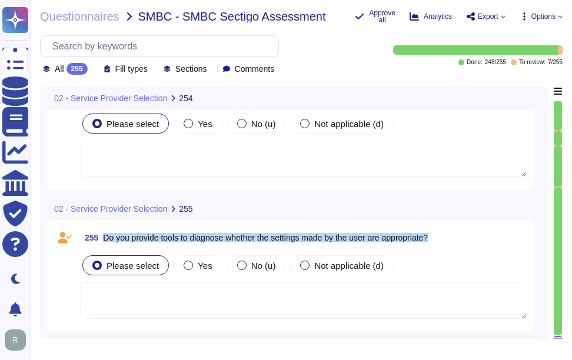
drag, startPoint x: 104, startPoint y: 235, endPoint x: 448, endPoint y: 246, distance: 344.9
click at [448, 246] on div "255 Do you provide tools to diagnose whether the settings made by the user are …" at bounding box center [303, 237] width 447 height 21
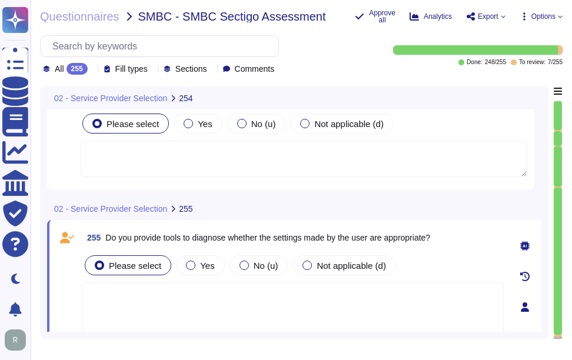
click at [302, 291] on textarea at bounding box center [292, 317] width 421 height 71
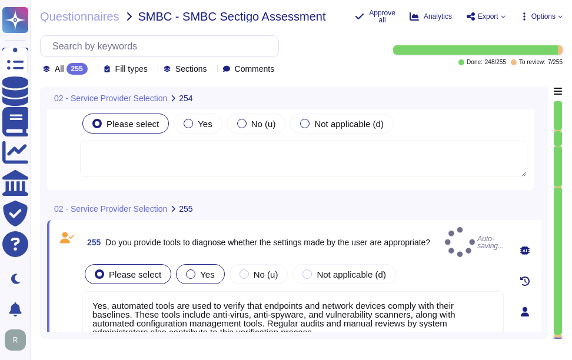
click at [188, 269] on div at bounding box center [190, 273] width 9 height 9
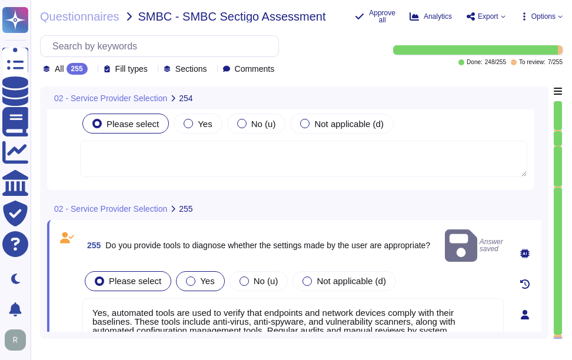
click at [205, 276] on span "Yes" at bounding box center [207, 281] width 14 height 10
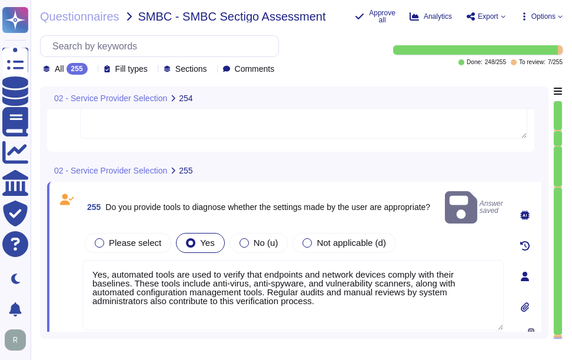
scroll to position [46152, 0]
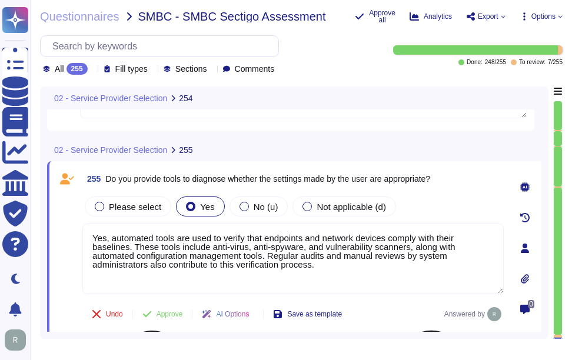
drag, startPoint x: 331, startPoint y: 264, endPoint x: 238, endPoint y: 259, distance: 93.7
click at [238, 259] on textarea "Yes, automated tools are used to verify that endpoints and network devices comp…" at bounding box center [292, 259] width 421 height 71
click at [321, 270] on textarea "Yes, automated tools are used to verify that endpoints and network devices comp…" at bounding box center [292, 259] width 421 height 71
drag, startPoint x: 331, startPoint y: 269, endPoint x: 91, endPoint y: 241, distance: 241.0
click at [91, 241] on textarea "Yes, automated tools are used to verify that endpoints and network devices comp…" at bounding box center [292, 259] width 421 height 71
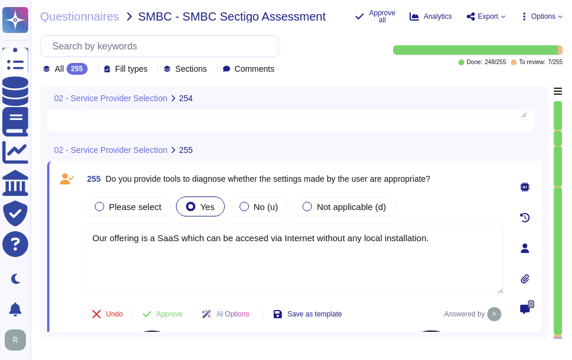
click at [318, 235] on textarea "Our offering is a SaaS which can be accessed via Internet without any local ins…" at bounding box center [292, 259] width 421 height 71
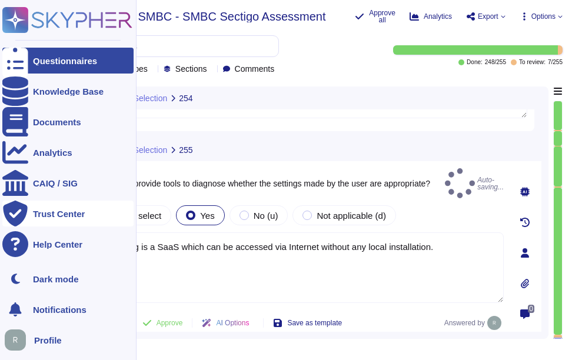
click at [4, 224] on div "Questionnaires Knowledge Base Documents Analytics CAIQ / SIG Trust Center Help …" at bounding box center [286, 180] width 572 height 360
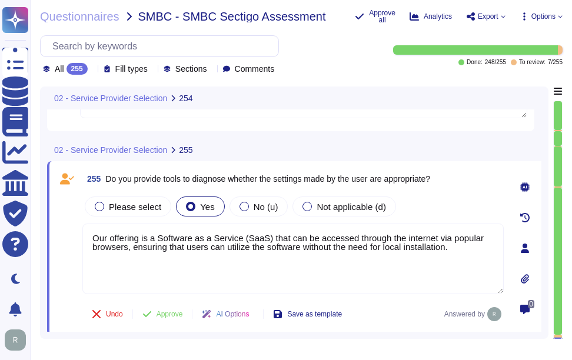
click at [432, 200] on div "Please select Yes No (u) Not applicable (d)" at bounding box center [292, 206] width 421 height 25
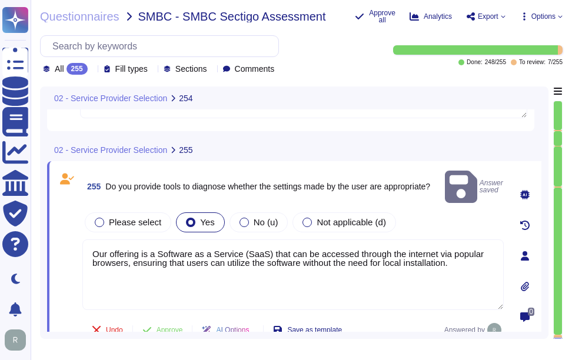
scroll to position [46156, 0]
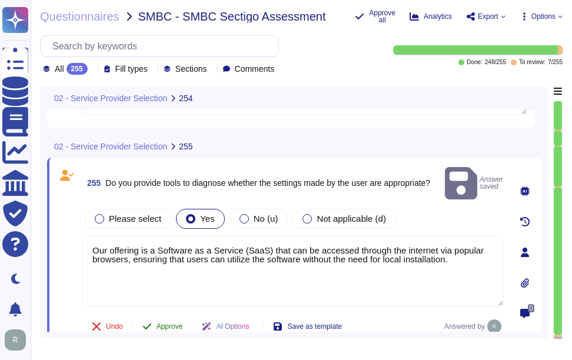
click at [178, 323] on span "Approve" at bounding box center [169, 326] width 26 height 7
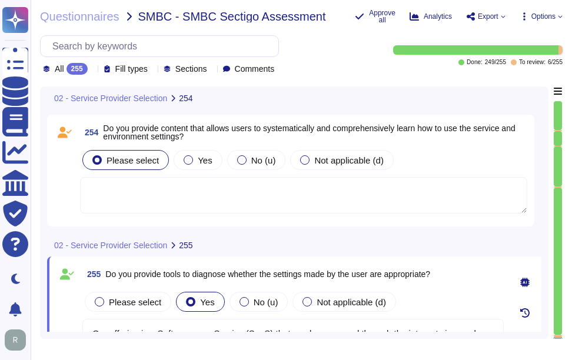
scroll to position [46038, 0]
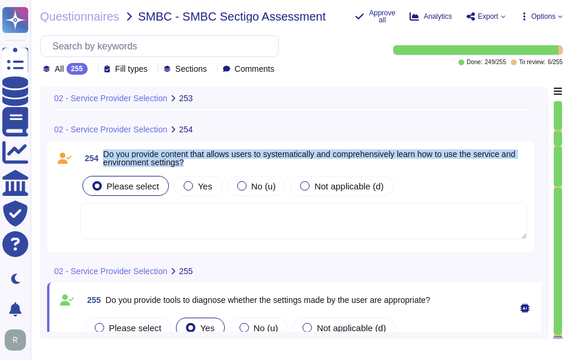
drag, startPoint x: 106, startPoint y: 153, endPoint x: 197, endPoint y: 167, distance: 92.3
click at [197, 167] on span "254 Do you provide content that allows users to systematically and comprehensiv…" at bounding box center [303, 158] width 447 height 21
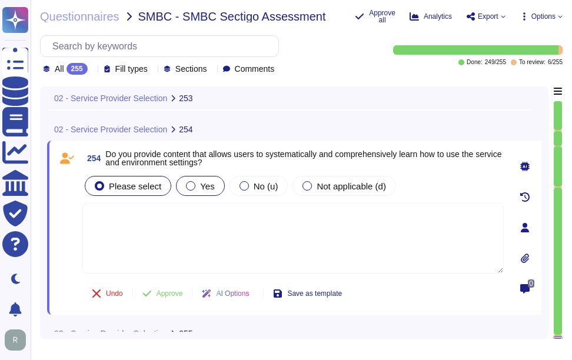
click at [204, 191] on span "Yes" at bounding box center [207, 186] width 14 height 10
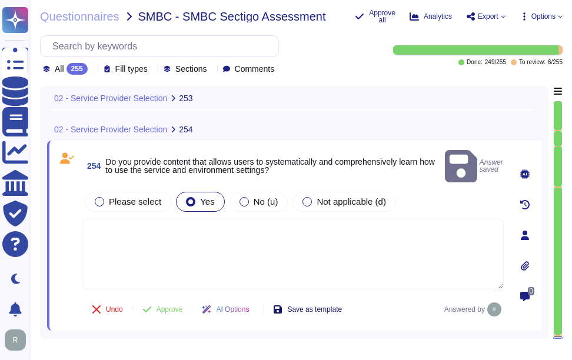
click at [299, 298] on button "Save as template" at bounding box center [308, 310] width 88 height 24
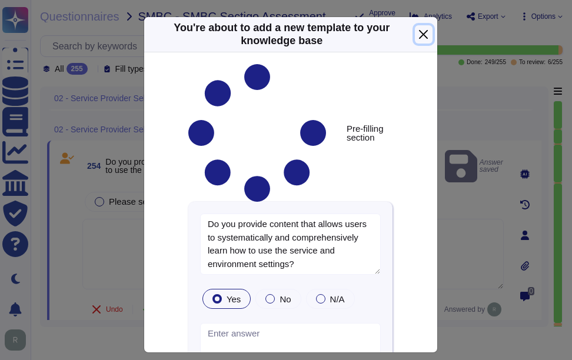
click at [421, 34] on button "Close" at bounding box center [423, 34] width 17 height 18
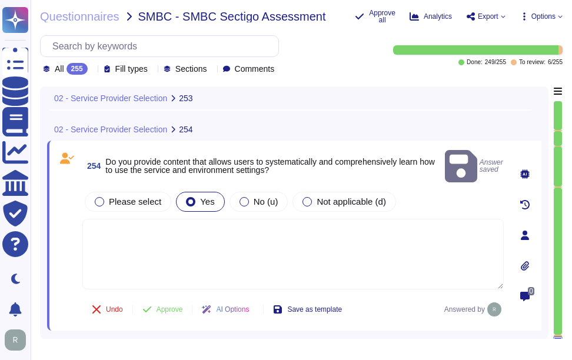
click at [243, 236] on textarea at bounding box center [292, 254] width 421 height 71
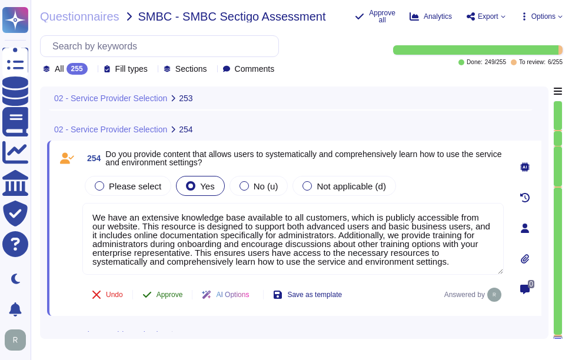
click at [165, 297] on span "Approve" at bounding box center [169, 294] width 26 height 7
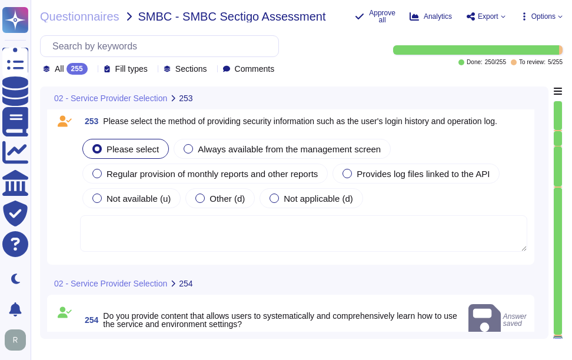
scroll to position [45792, 0]
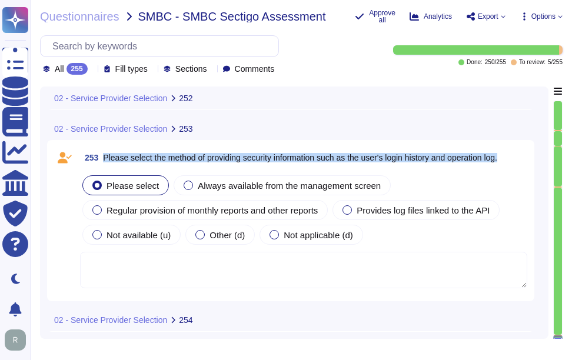
drag, startPoint x: 105, startPoint y: 156, endPoint x: 520, endPoint y: 162, distance: 414.8
click at [520, 162] on div "253 Please select the method of providing security information such as the user…" at bounding box center [303, 157] width 447 height 21
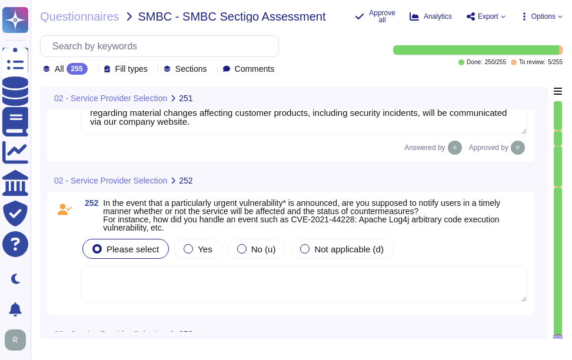
scroll to position [45593, 0]
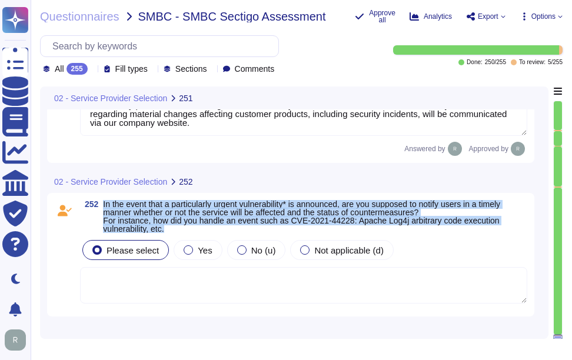
drag, startPoint x: 104, startPoint y: 203, endPoint x: 175, endPoint y: 227, distance: 75.7
click at [175, 227] on span "In the event that a particularly urgent vulnerability* is announced, are you su…" at bounding box center [315, 216] width 424 height 33
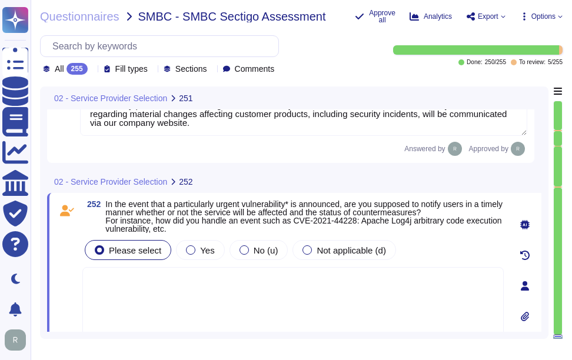
click at [271, 299] on textarea at bounding box center [292, 302] width 421 height 71
click at [193, 241] on div "Yes" at bounding box center [200, 250] width 48 height 20
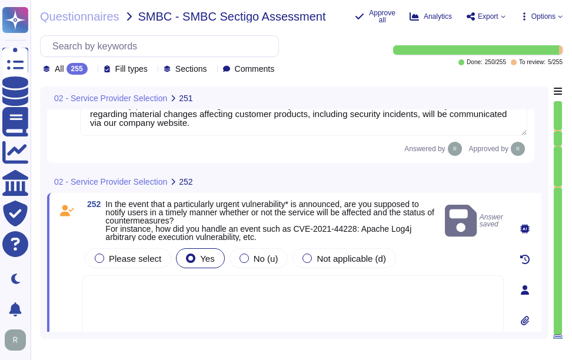
click at [225, 295] on textarea at bounding box center [292, 310] width 421 height 71
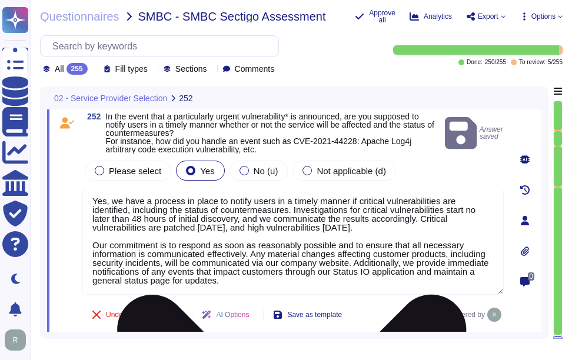
scroll to position [45695, 0]
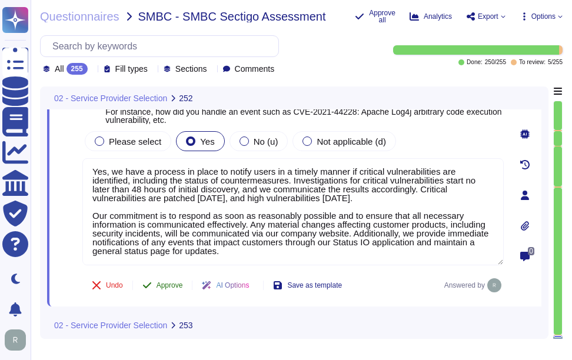
click at [161, 282] on button "Approve" at bounding box center [162, 286] width 59 height 24
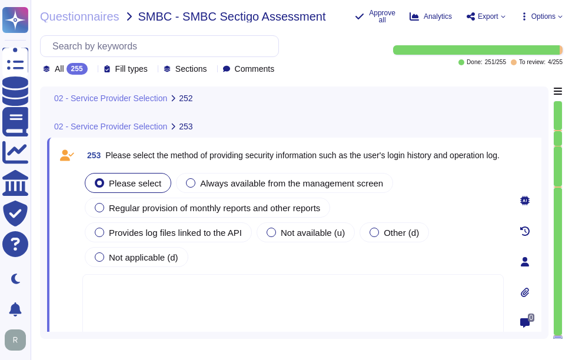
scroll to position [45866, 0]
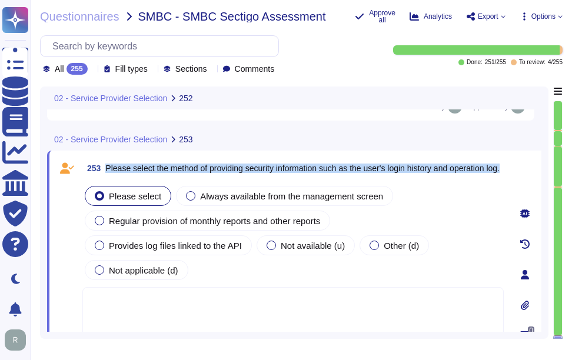
drag, startPoint x: 106, startPoint y: 162, endPoint x: 134, endPoint y: 172, distance: 28.9
click at [134, 172] on span "Please select the method of providing security information such as the user's l…" at bounding box center [302, 168] width 394 height 8
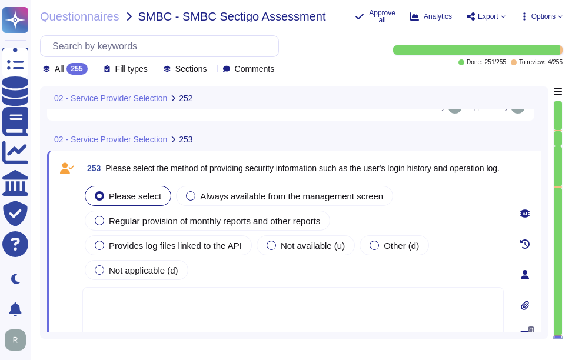
click at [239, 321] on textarea at bounding box center [292, 322] width 421 height 71
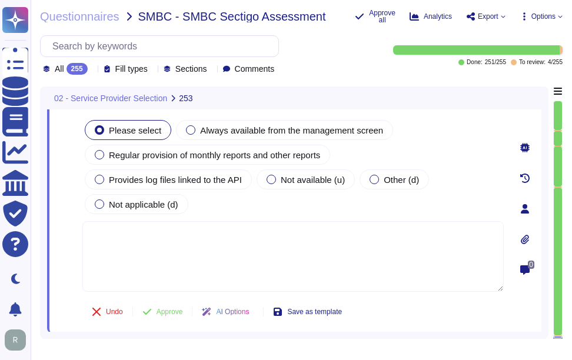
scroll to position [45932, 0]
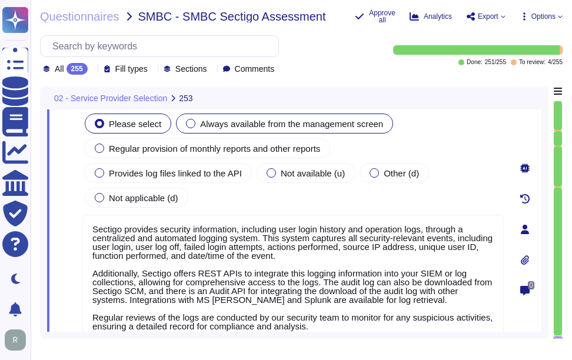
click at [334, 127] on span "Always available from the management screen" at bounding box center [291, 124] width 183 height 10
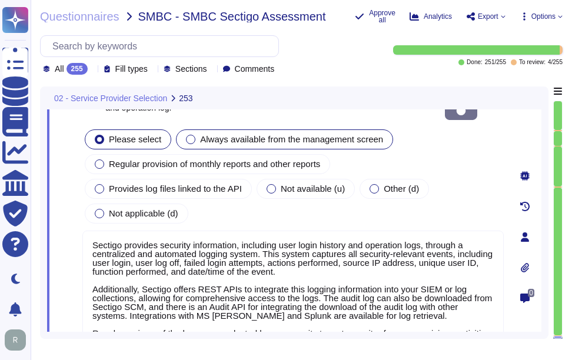
click at [237, 134] on span "Always available from the management screen" at bounding box center [291, 139] width 183 height 10
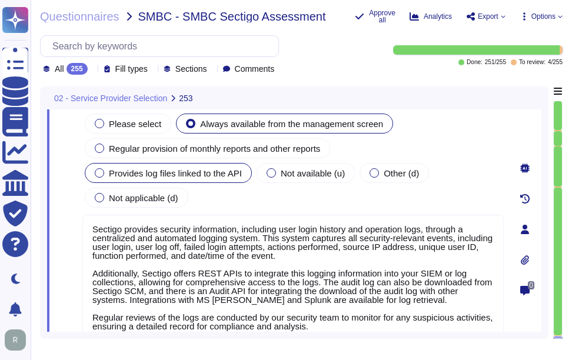
click at [123, 175] on span "Provides log files linked to the API" at bounding box center [175, 173] width 133 height 10
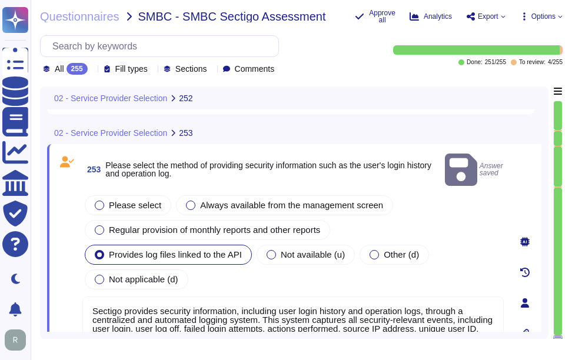
scroll to position [1, 0]
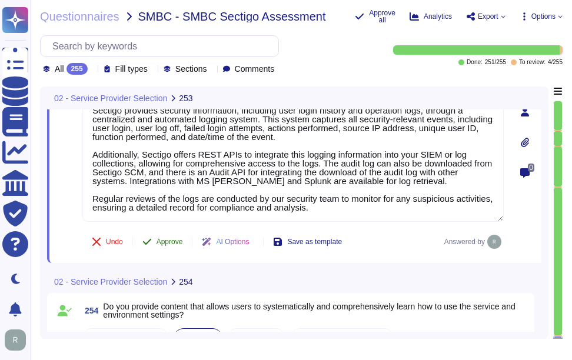
click at [177, 241] on span "Approve" at bounding box center [169, 241] width 26 height 7
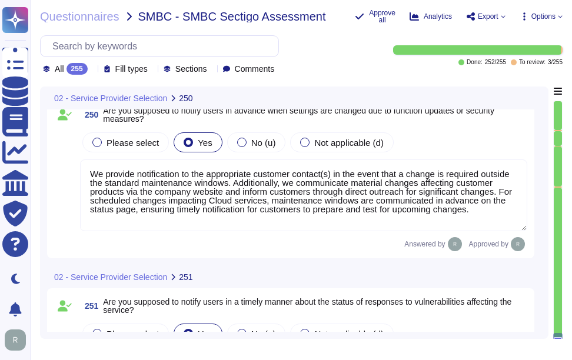
scroll to position [45276, 0]
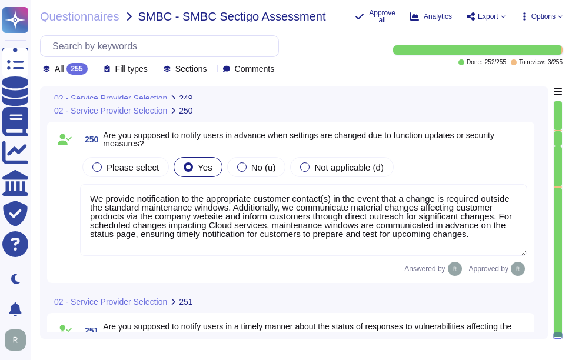
click at [92, 70] on icon at bounding box center [92, 70] width 0 height 0
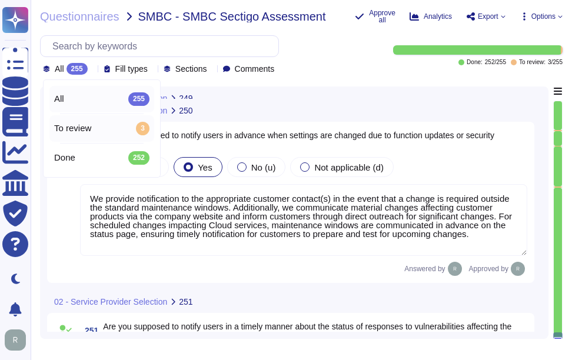
click at [98, 131] on div "To review 3" at bounding box center [101, 128] width 95 height 13
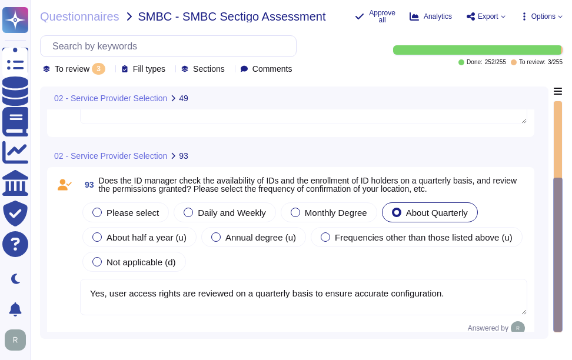
scroll to position [269, 0]
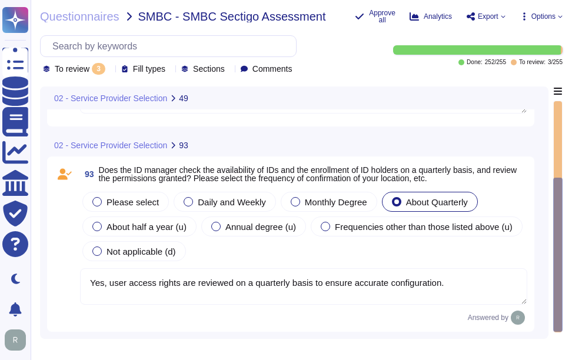
click at [449, 285] on textarea "Yes, user access rights are reviewed on a quarterly basis to ensure accurate co…" at bounding box center [303, 286] width 447 height 36
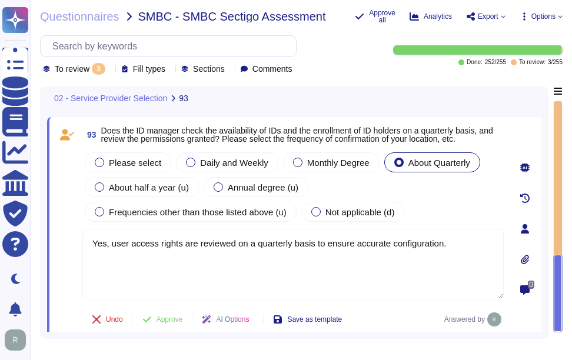
scroll to position [311, 0]
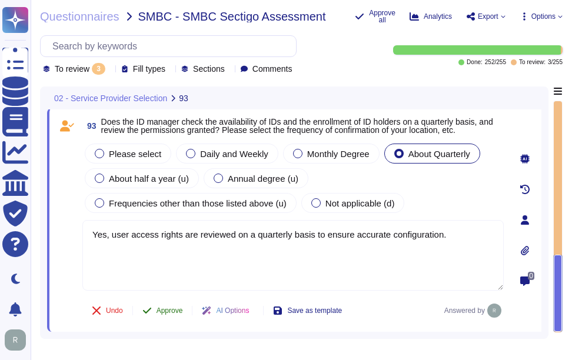
click at [172, 309] on span "Approve" at bounding box center [169, 310] width 26 height 7
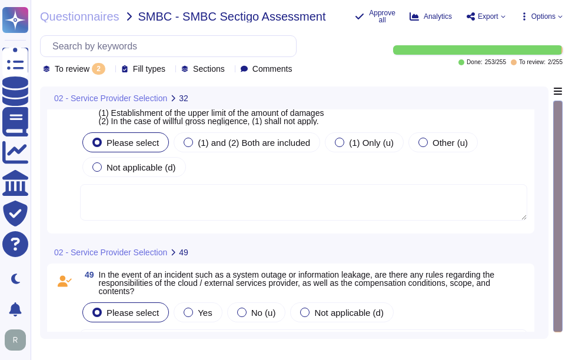
scroll to position [0, 0]
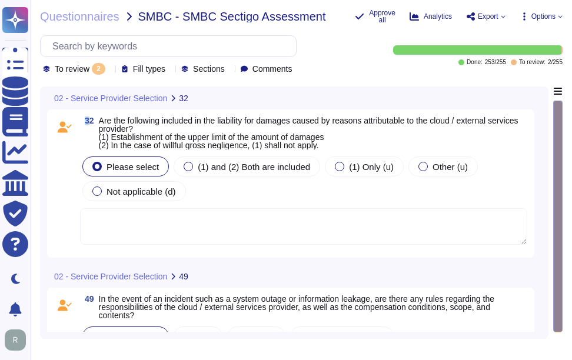
drag, startPoint x: 91, startPoint y: 122, endPoint x: 83, endPoint y: 122, distance: 8.2
click at [83, 122] on span "32" at bounding box center [87, 120] width 14 height 8
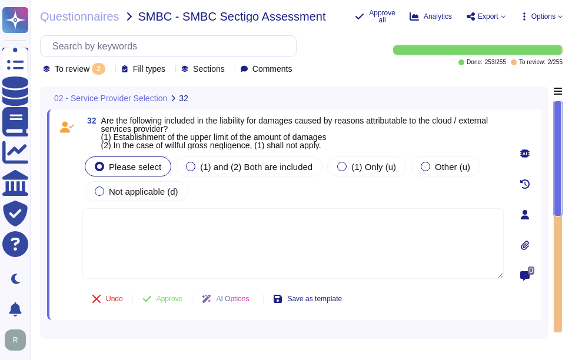
click at [380, 102] on div "02 - Service Provider Selection 32" at bounding box center [294, 97] width 494 height 23
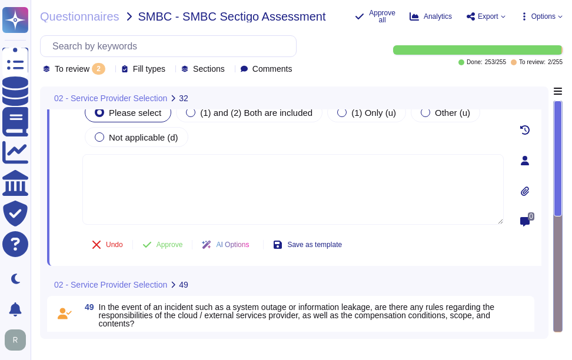
scroll to position [118, 0]
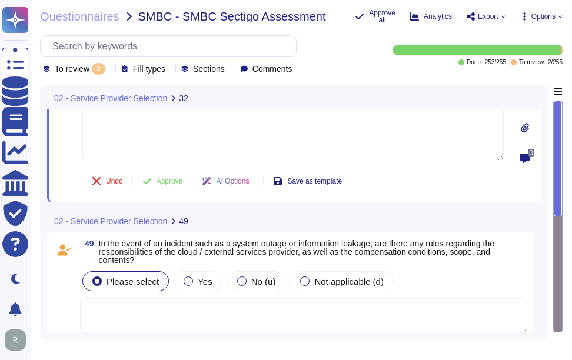
click at [157, 13] on span "SMBC - SMBC Sectigo Assessment" at bounding box center [232, 17] width 188 height 12
click at [110, 70] on icon at bounding box center [110, 70] width 0 height 0
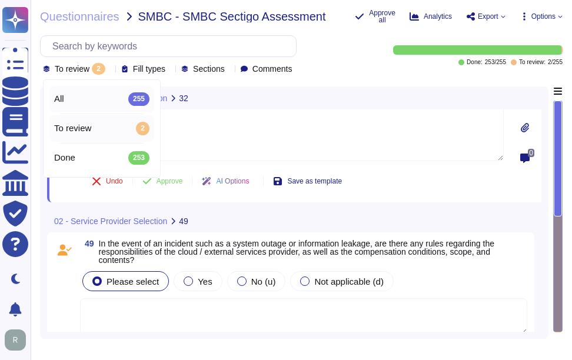
click at [101, 101] on div "All 255" at bounding box center [101, 98] width 95 height 13
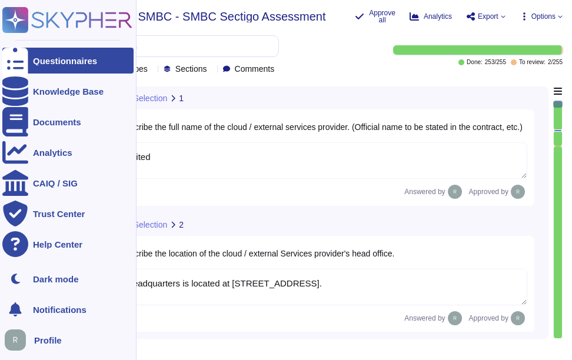
click at [76, 66] on div "Questionnaires" at bounding box center [67, 61] width 131 height 26
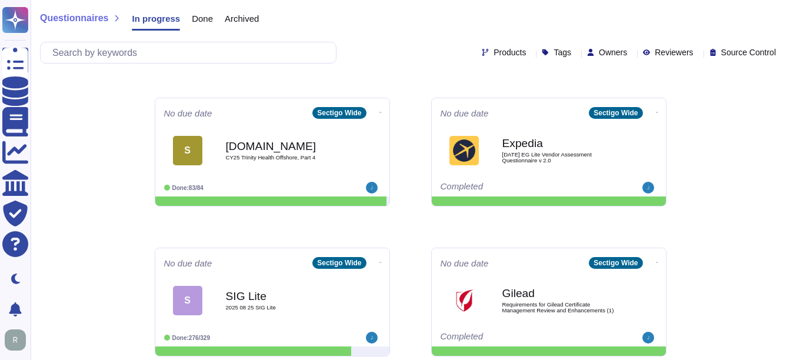
scroll to position [262, 0]
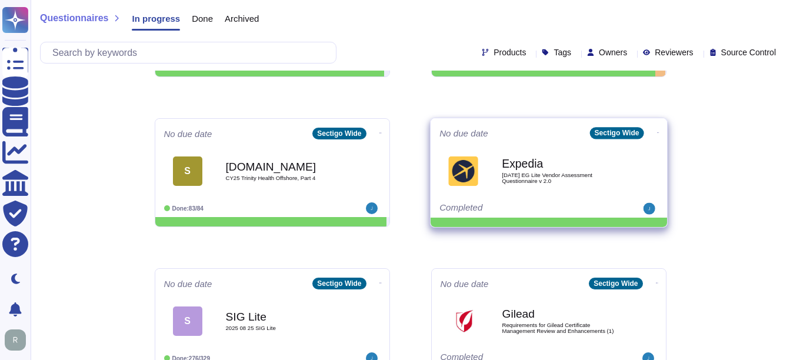
click at [560, 163] on b "Expedia" at bounding box center [561, 163] width 119 height 11
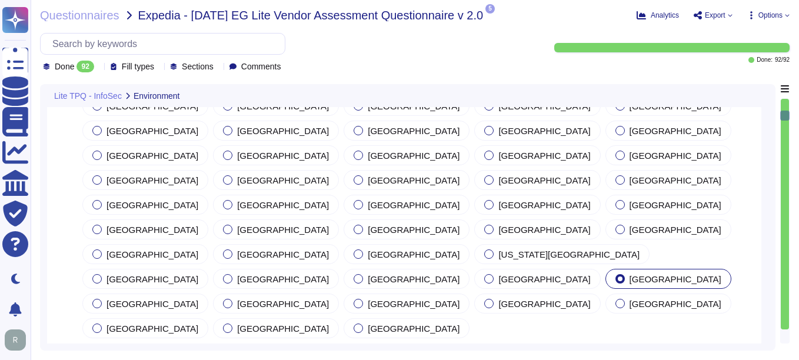
scroll to position [1412, 0]
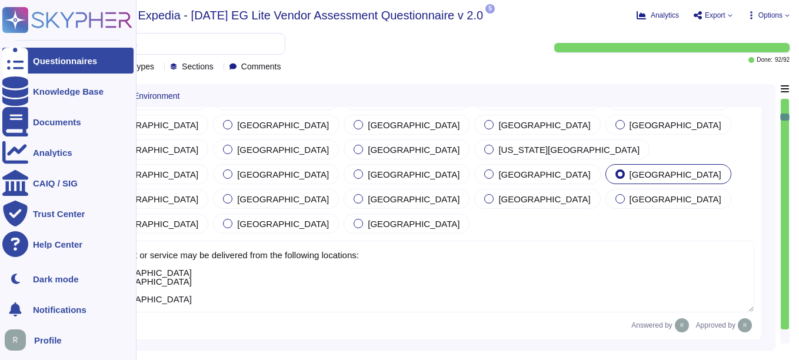
click at [42, 67] on div "Questionnaires" at bounding box center [67, 61] width 131 height 26
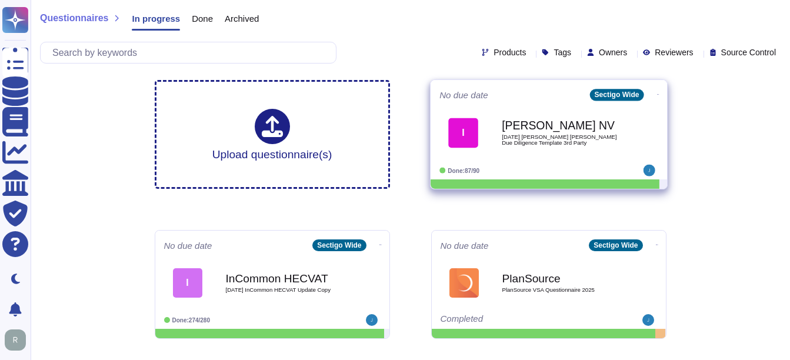
click at [542, 145] on span "[DATE] [PERSON_NAME] [PERSON_NAME] Due Diligence Template 3rd Party" at bounding box center [561, 139] width 119 height 11
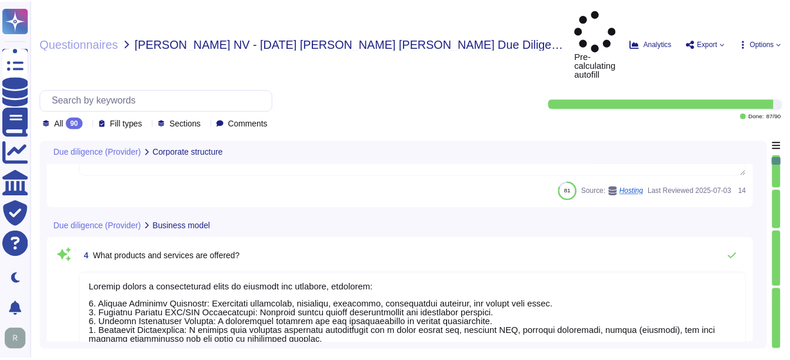
scroll to position [412, 0]
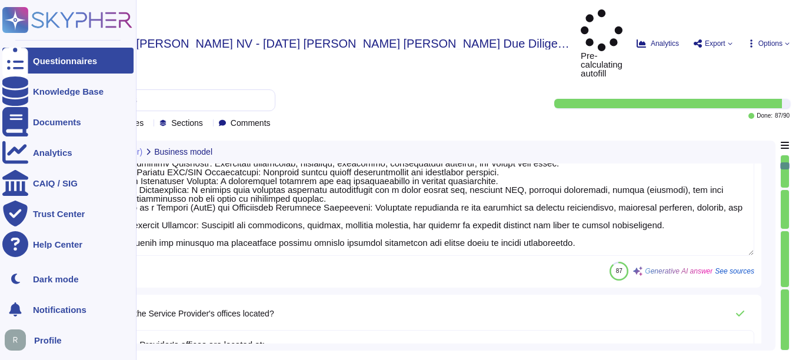
click at [18, 59] on icon at bounding box center [15, 61] width 26 height 35
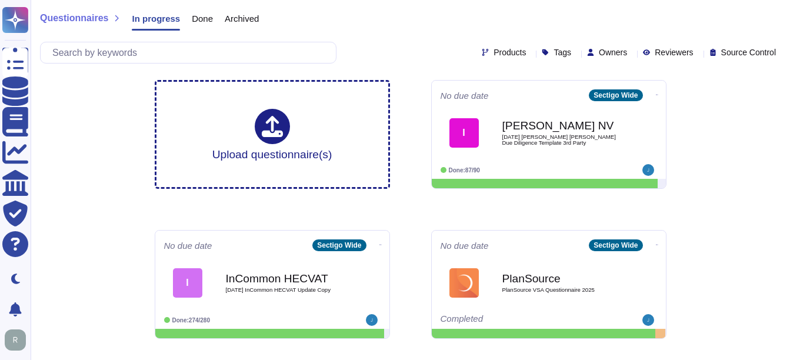
click at [572, 274] on b "PlanSource" at bounding box center [561, 278] width 118 height 11
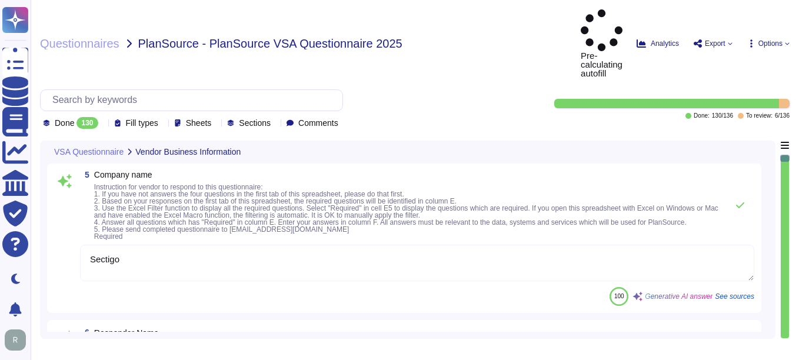
type textarea "Sectigo"
type textarea "Your Enterprise Sales Representative can provide this information."
type textarea "These are the main responsible persons acting in the roles defined above:"
type textarea "[EMAIL_ADDRESS][DOMAIN_NAME]"
type textarea "The date of the response is [DATE]."
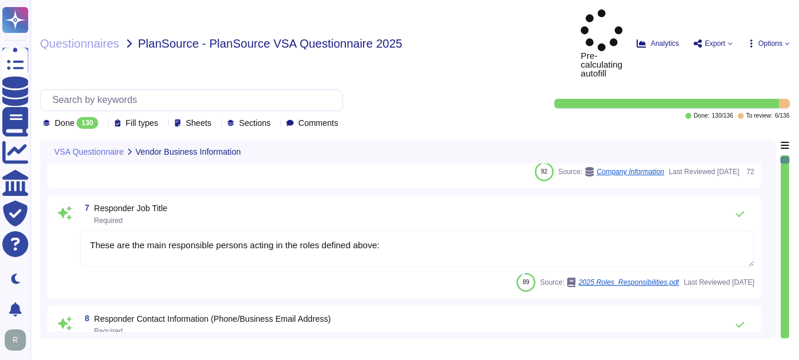
type textarea "Sectigo Limited"
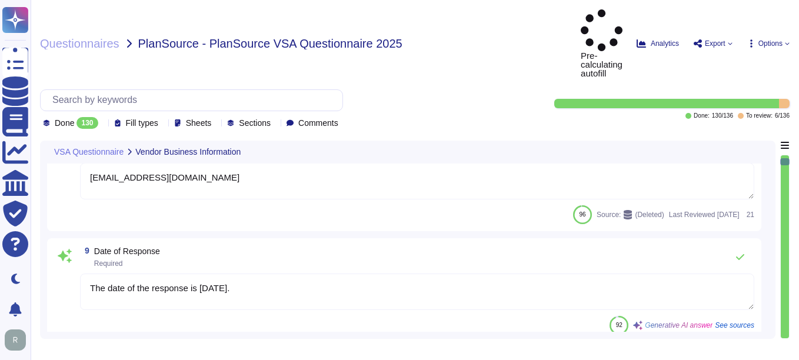
type textarea "The company business name is Sectigo."
type textarea "[URL][DOMAIN_NAME]"
type textarea "[DOMAIN_NAME]"
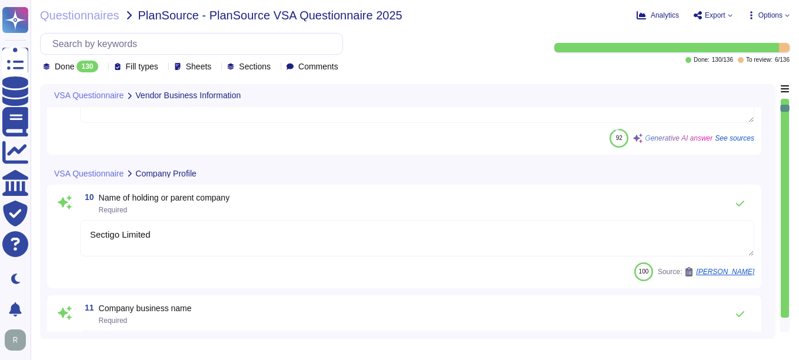
type textarea "Sectigo is a privately held company."
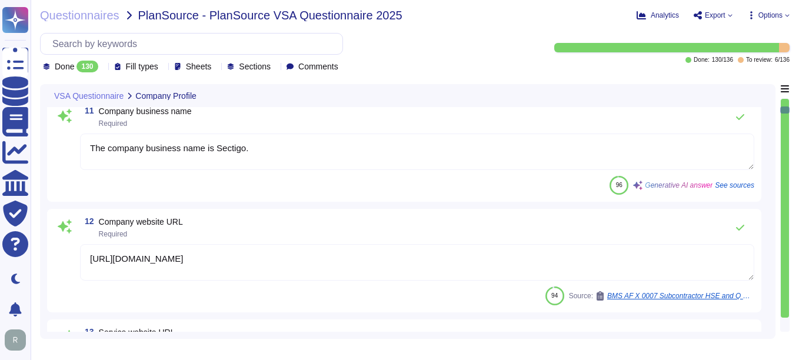
type textarea "Sectigo Limited"
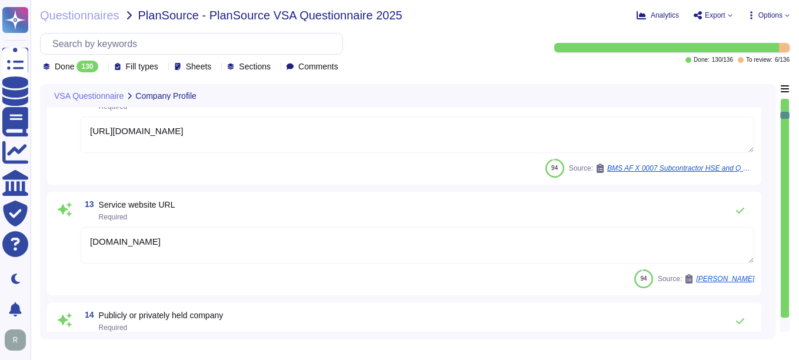
type textarea "Sectigo Limited"
type textarea "Sectigo has been in business for more than 25 years."
type textarea "Authority, nor any Resellers, Co-marketers, nor any subcontractors, distributor…"
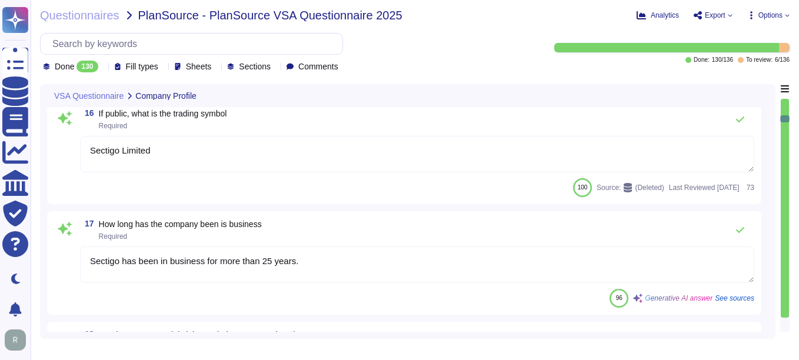
type textarea "The operational Change Management/Change Control Policy requires an assessment …"
type textarea "Our service is run from both our own infrastructure and the cloud. Specifically…"
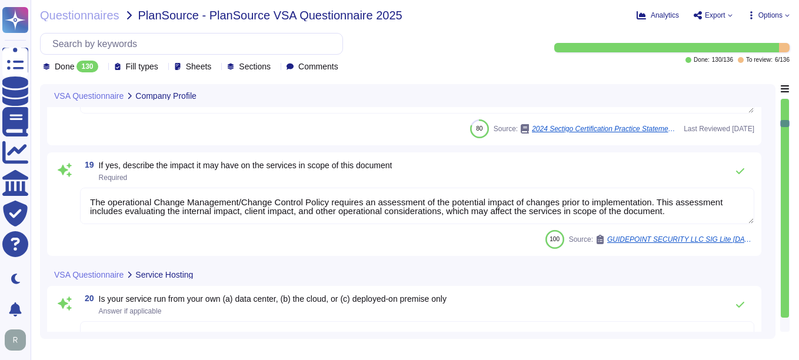
type textarea "- [GEOGRAPHIC_DATA], [US_STATE], [GEOGRAPHIC_DATA] - [GEOGRAPHIC_DATA] - [GEOGR…"
type textarea "Sectigo relies on Google Cloud Platform as its cloud service provider. Addition…"
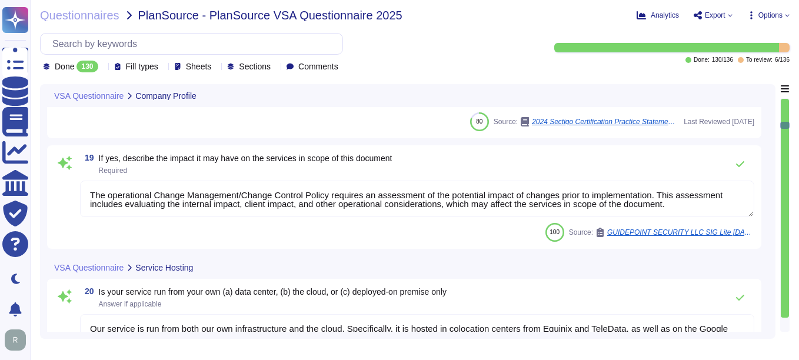
type textarea "ISO 27001, WebTrust, ETSI."
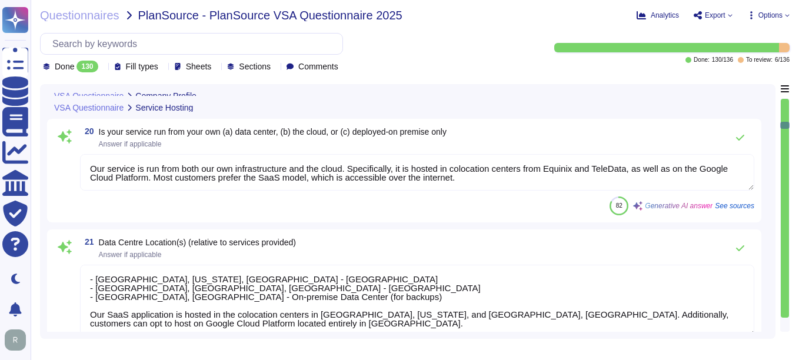
scroll to position [1765, 0]
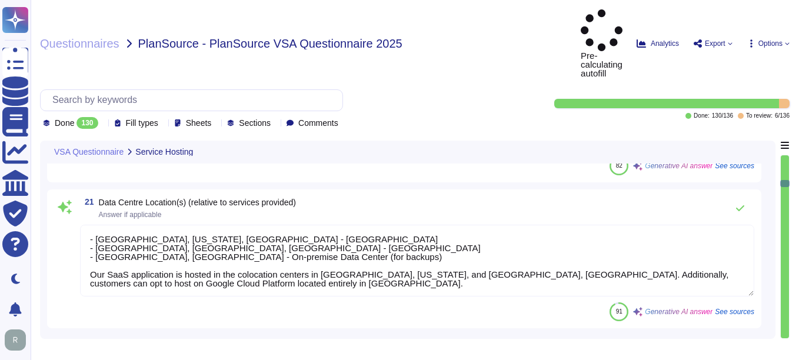
type textarea "We are deployed in the following data centers and countries: - [GEOGRAPHIC_DATA…"
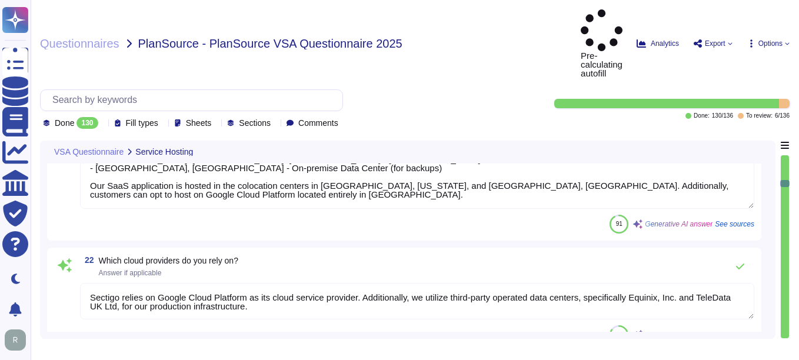
scroll to position [1942, 0]
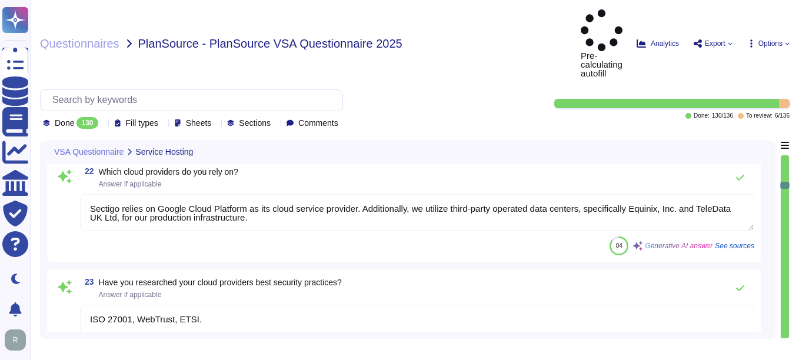
type textarea "Backups are stored in our on-premise data center in [GEOGRAPHIC_DATA], [GEOGRAP…"
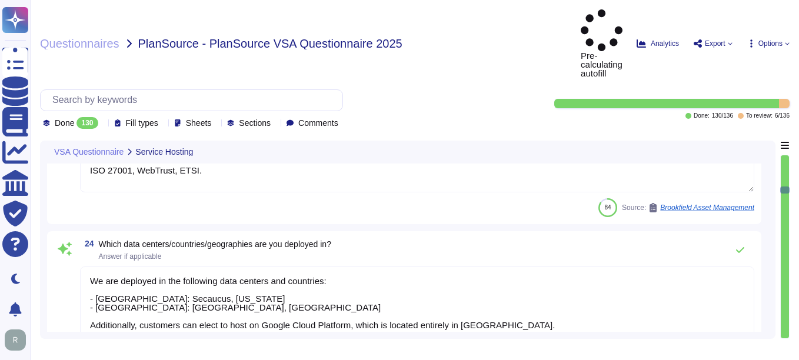
type textarea "Sectigo Certificate Manager"
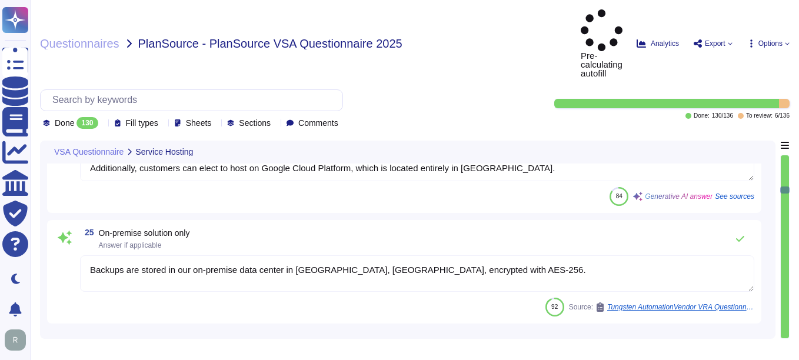
type textarea "Sectigo provides the "Sectigo Certificate Manager," which is a centralized plat…"
type textarea "The service provided is shared, as it is a Software as a Service (SaaS) solutio…"
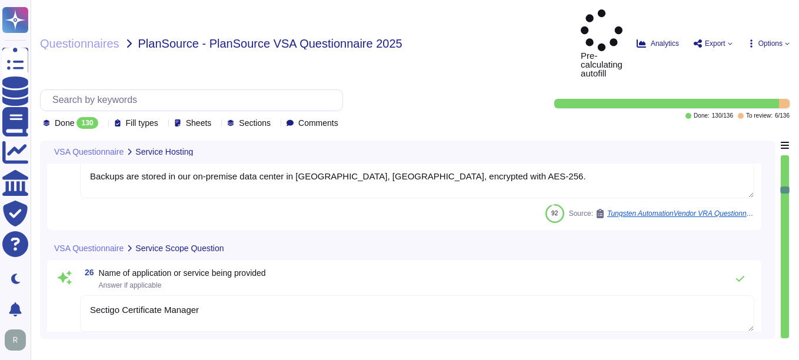
type textarea "Sectigo's solution is built on the following technologies and platforms: - Linu…"
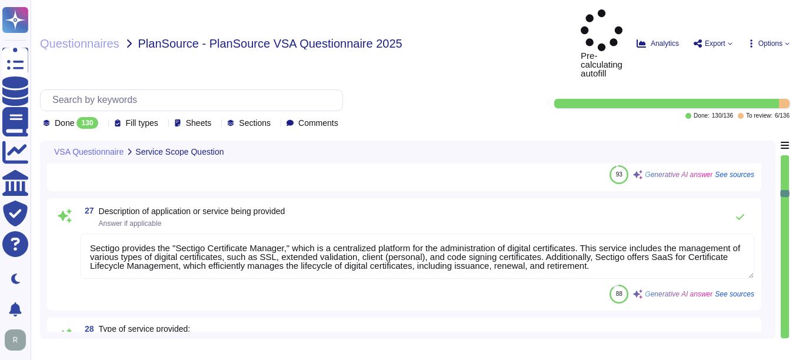
type textarea "Please refer our SOC 2 report."
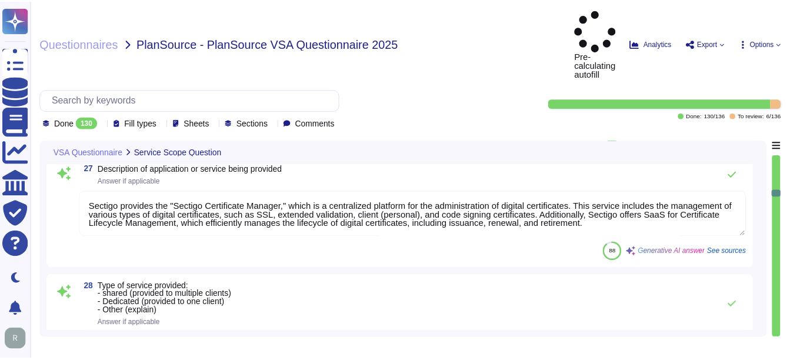
scroll to position [2706, 0]
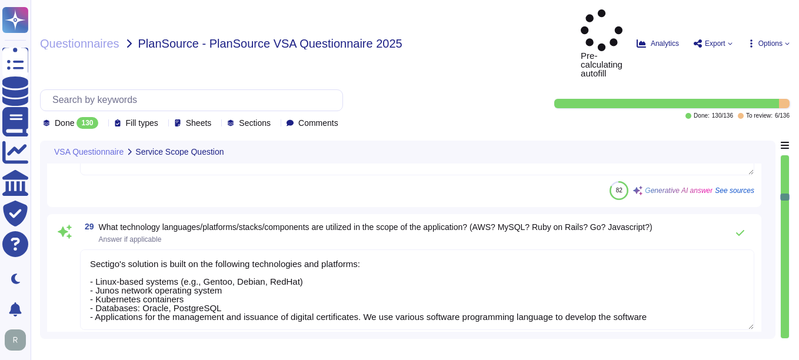
type textarea "The results of the most recent penetration test conducted by a third-party secu…"
type textarea "Yes, the penetration test procedures include both manual and automated procedur…"
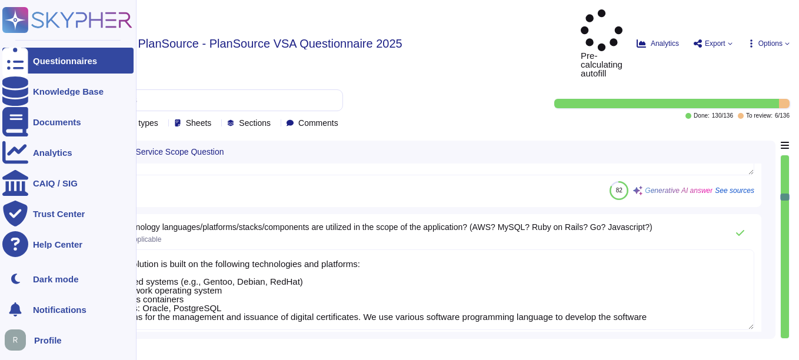
click at [39, 62] on div "Questionnaires" at bounding box center [65, 60] width 64 height 9
